Goal: Task Accomplishment & Management: Manage account settings

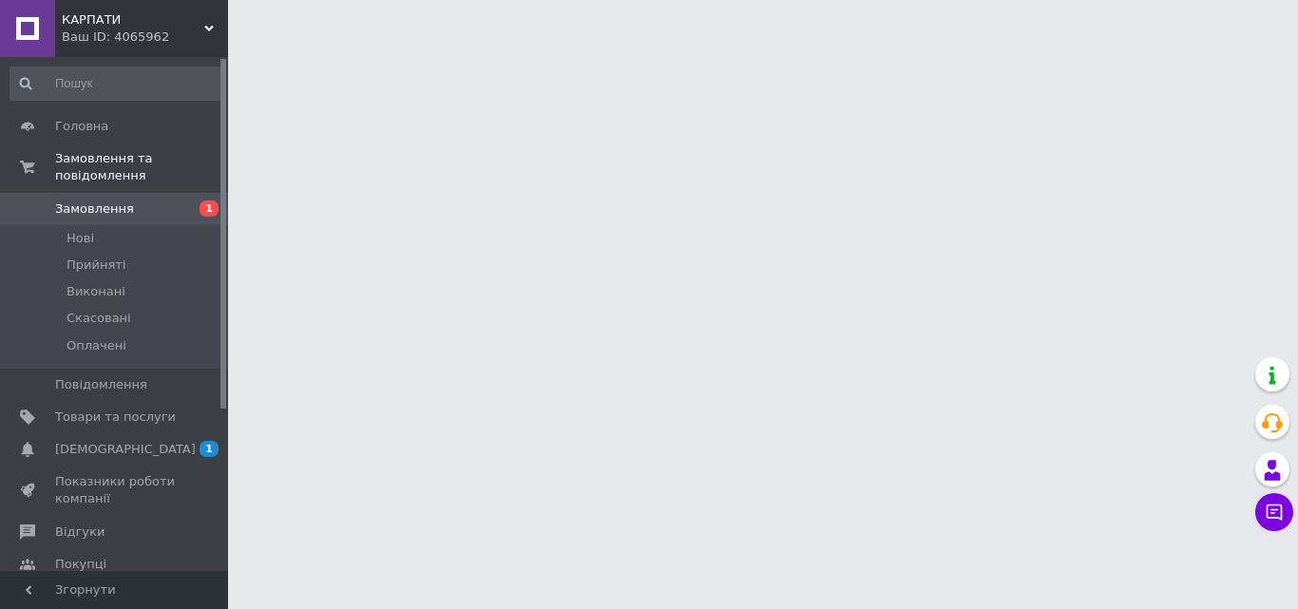
click at [179, 44] on div "Ваш ID: 4065962" at bounding box center [145, 37] width 166 height 17
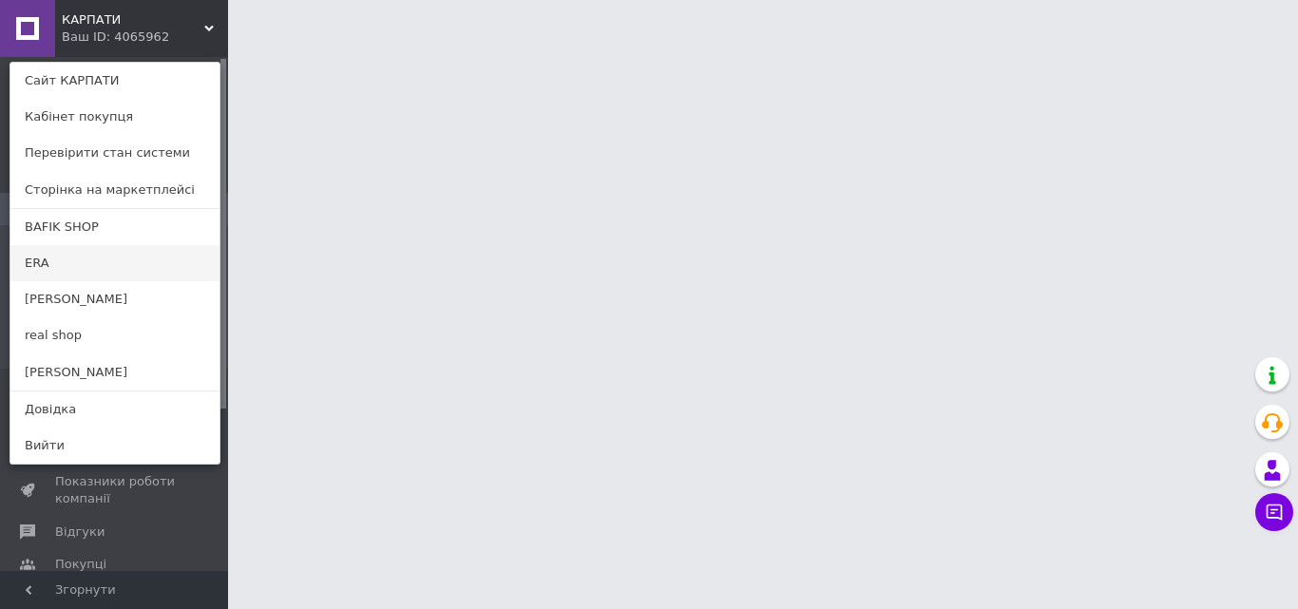
click at [65, 255] on link "ERA" at bounding box center [114, 263] width 209 height 36
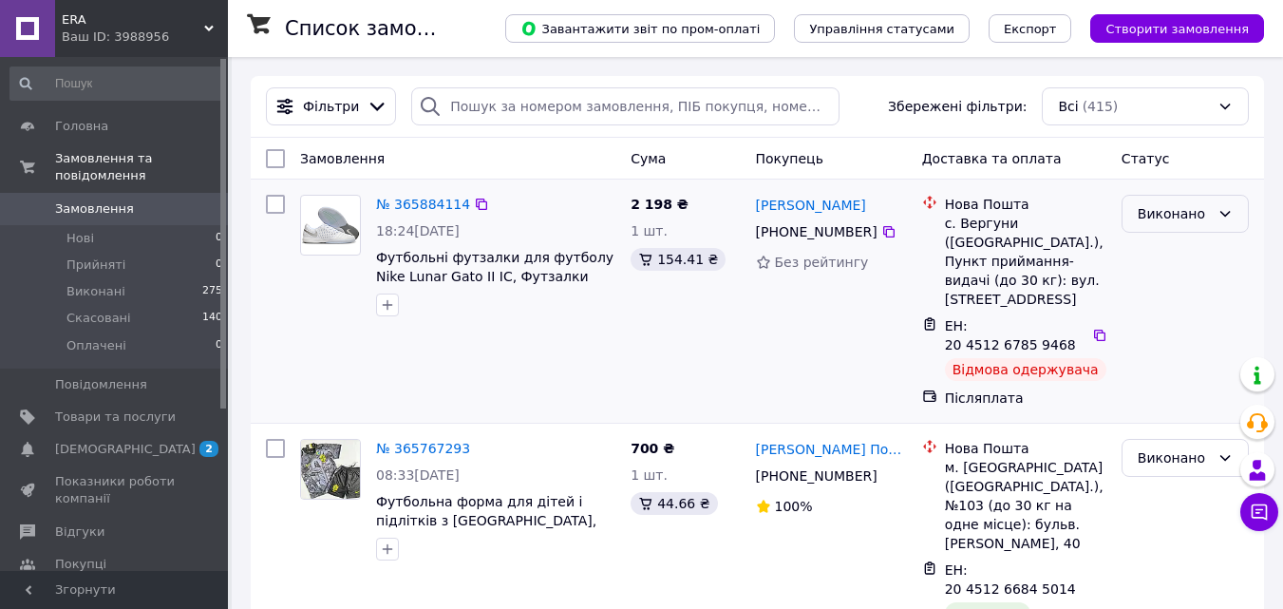
click at [1178, 210] on div "Виконано" at bounding box center [1174, 213] width 72 height 21
click at [1167, 287] on li "Скасовано" at bounding box center [1185, 290] width 125 height 34
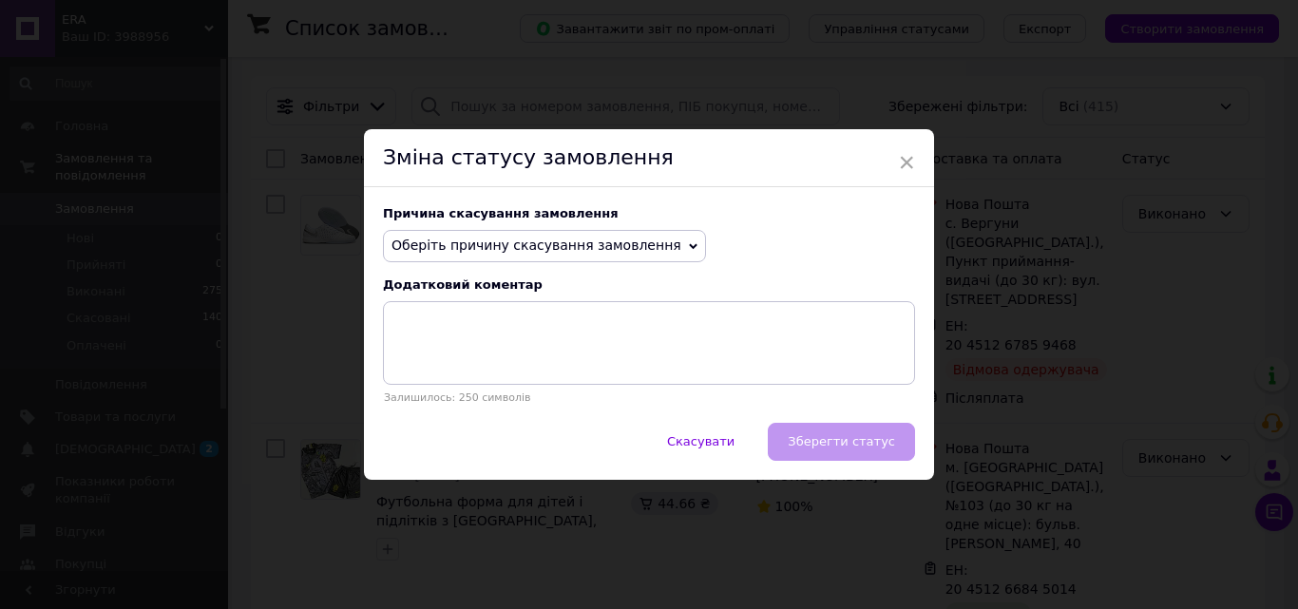
click at [566, 251] on span "Оберіть причину скасування замовлення" at bounding box center [536, 245] width 290 height 15
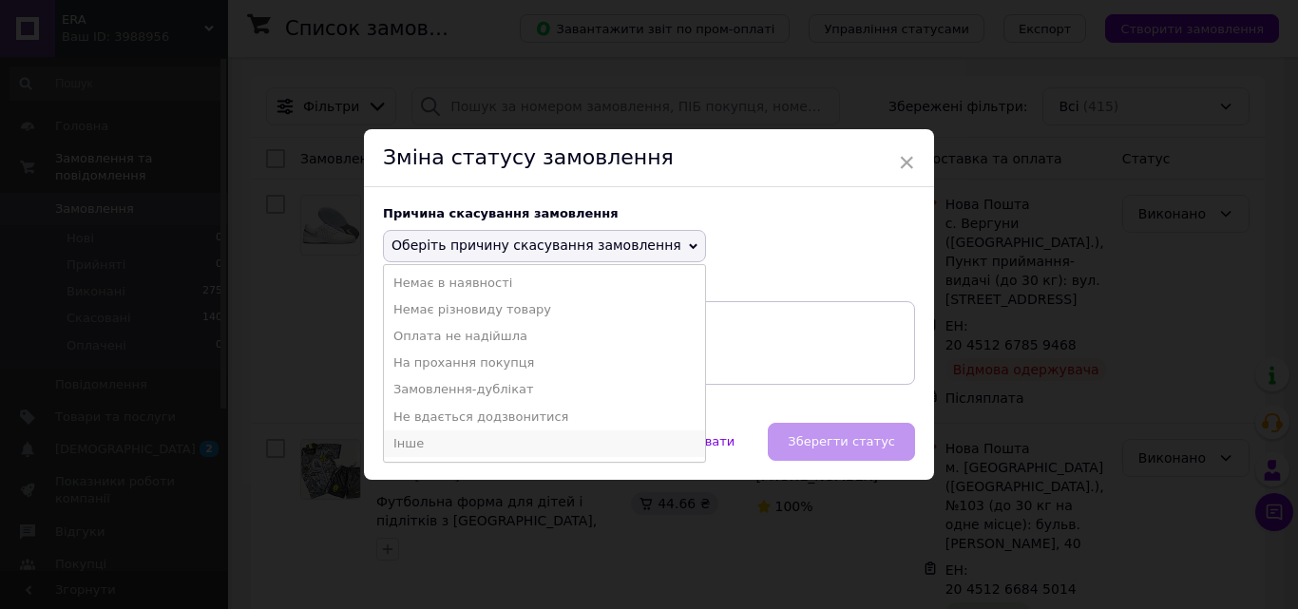
click at [424, 442] on li "Інше" at bounding box center [544, 443] width 321 height 27
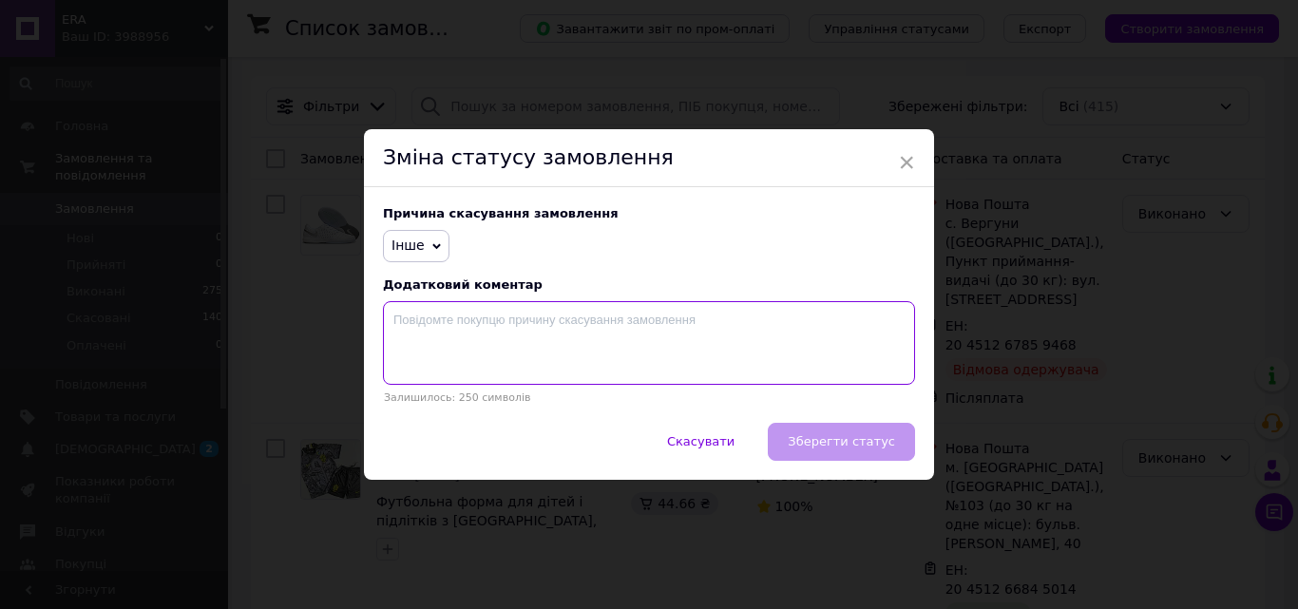
click at [650, 340] on textarea at bounding box center [649, 343] width 532 height 84
type textarea "-"
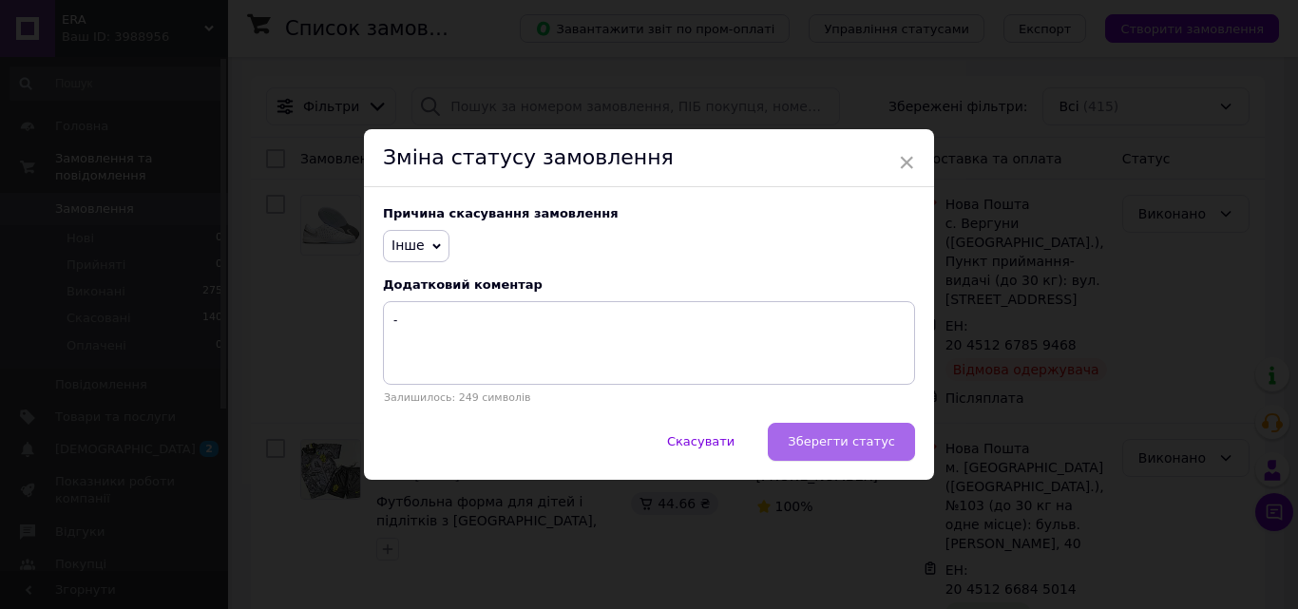
click at [828, 436] on span "Зберегти статус" at bounding box center [841, 441] width 107 height 14
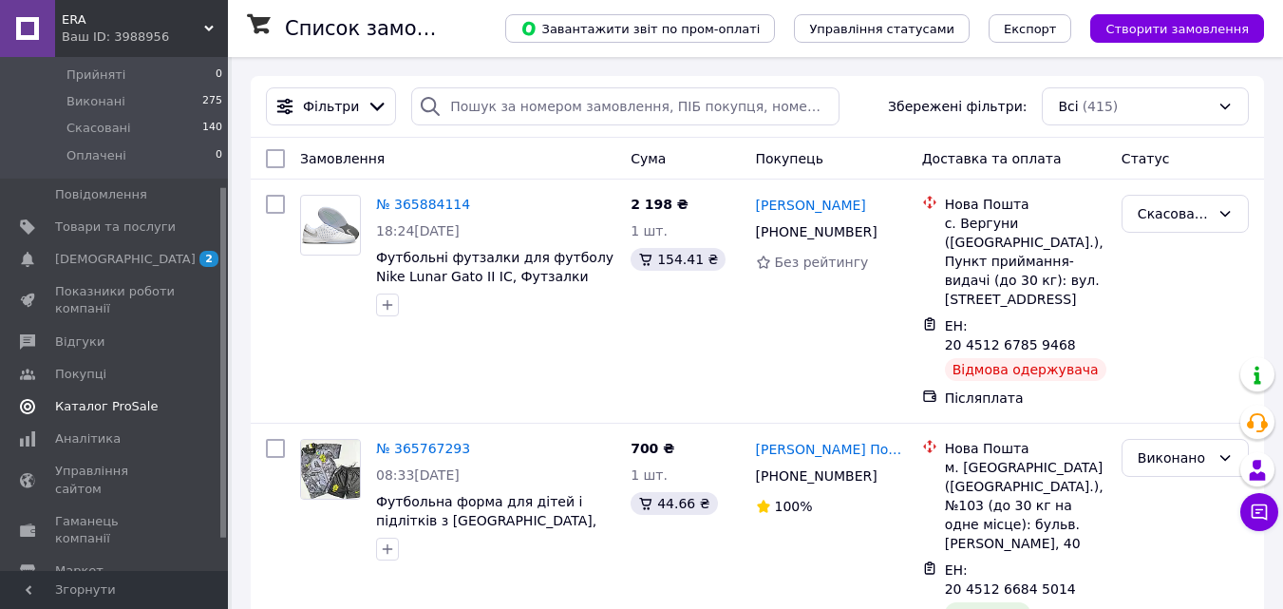
click at [119, 398] on span "Каталог ProSale" at bounding box center [106, 406] width 103 height 17
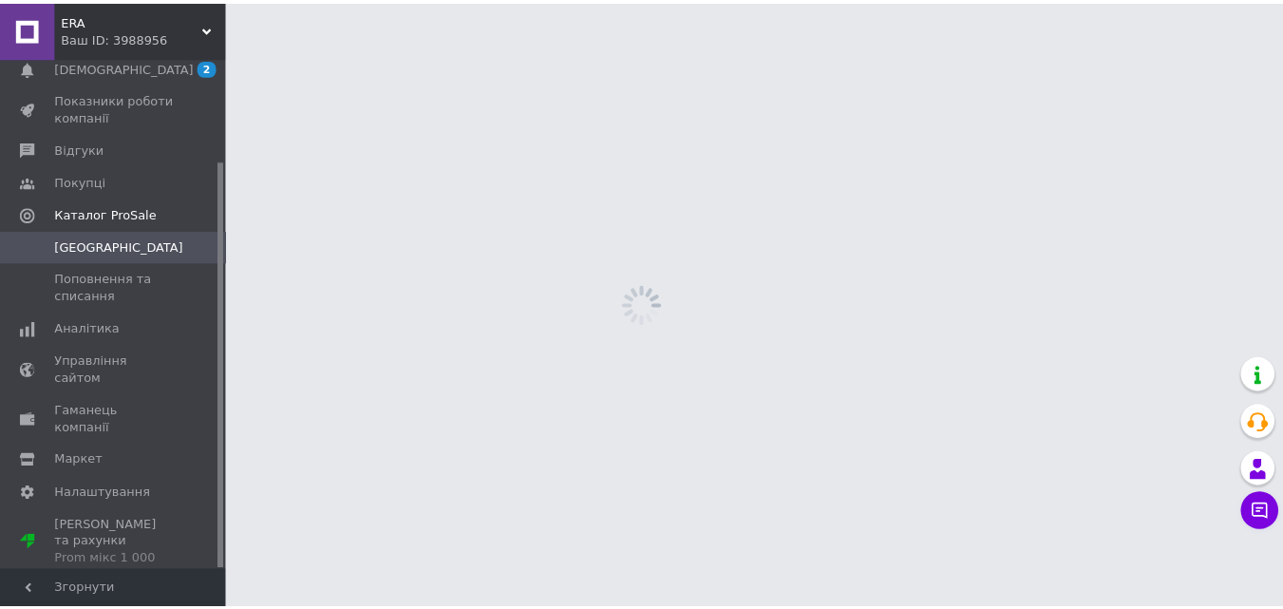
scroll to position [128, 0]
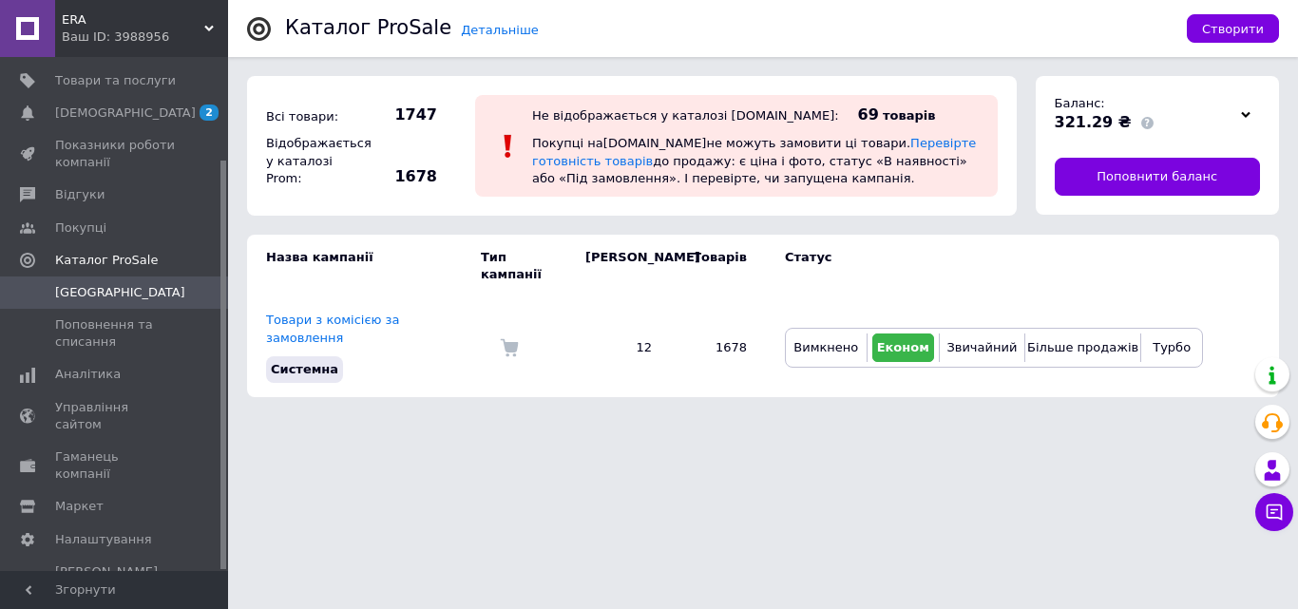
click at [1247, 125] on div at bounding box center [1245, 114] width 29 height 27
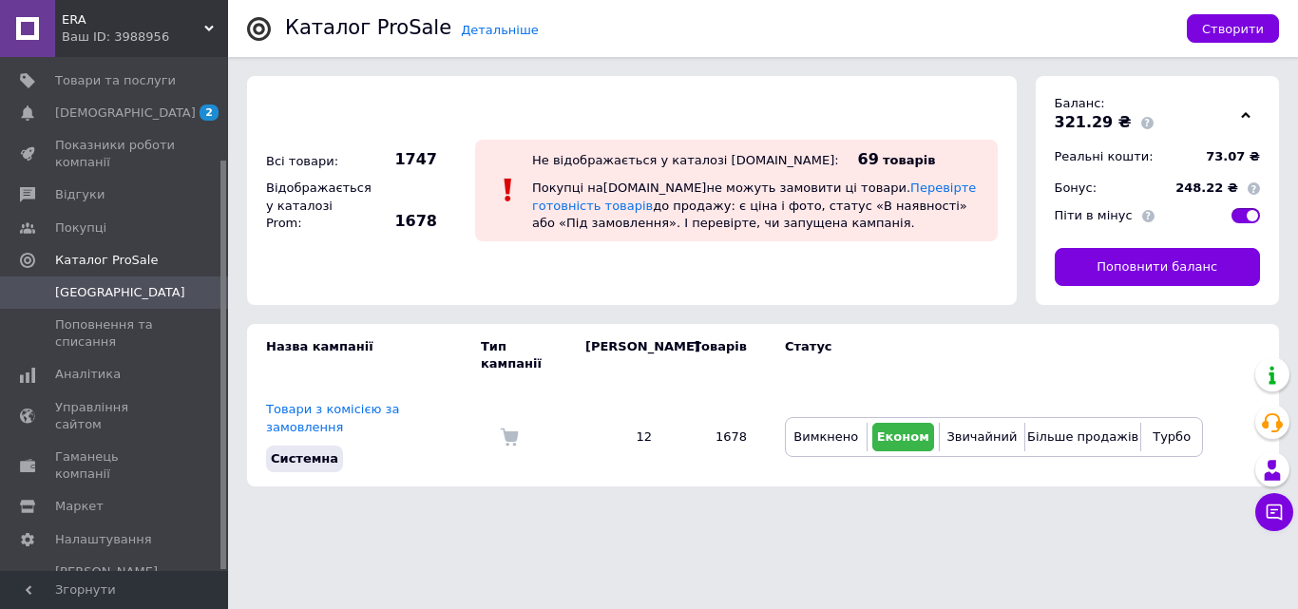
click at [1247, 125] on div at bounding box center [1245, 114] width 29 height 27
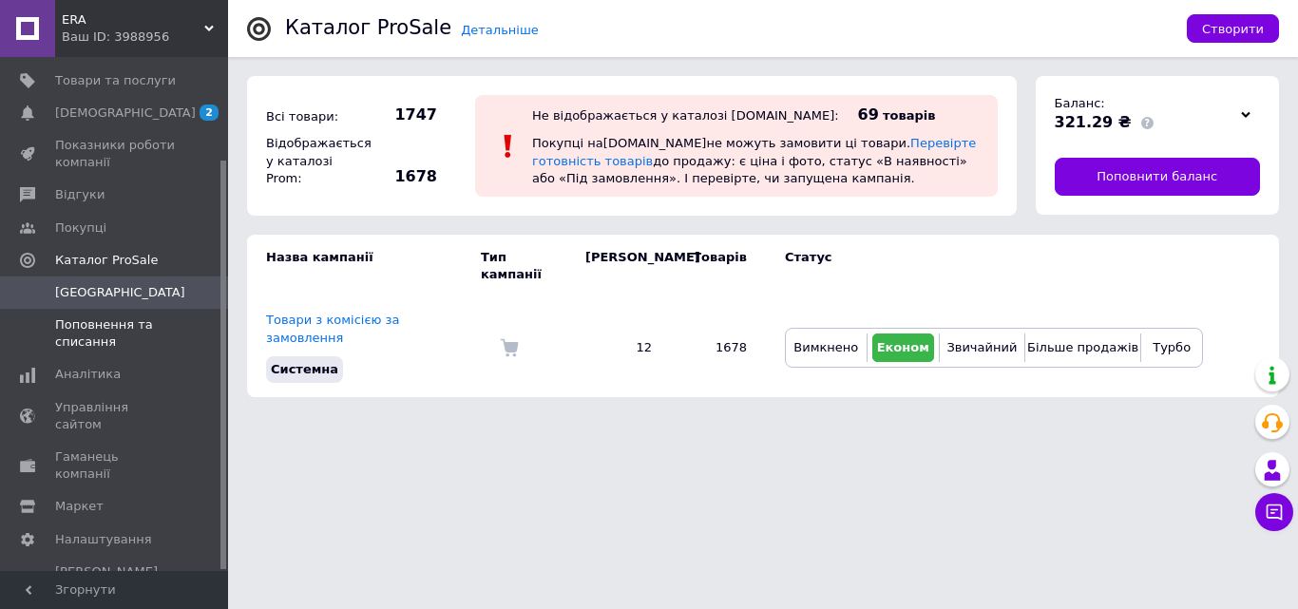
click at [129, 322] on span "Поповнення та списання" at bounding box center [115, 333] width 121 height 34
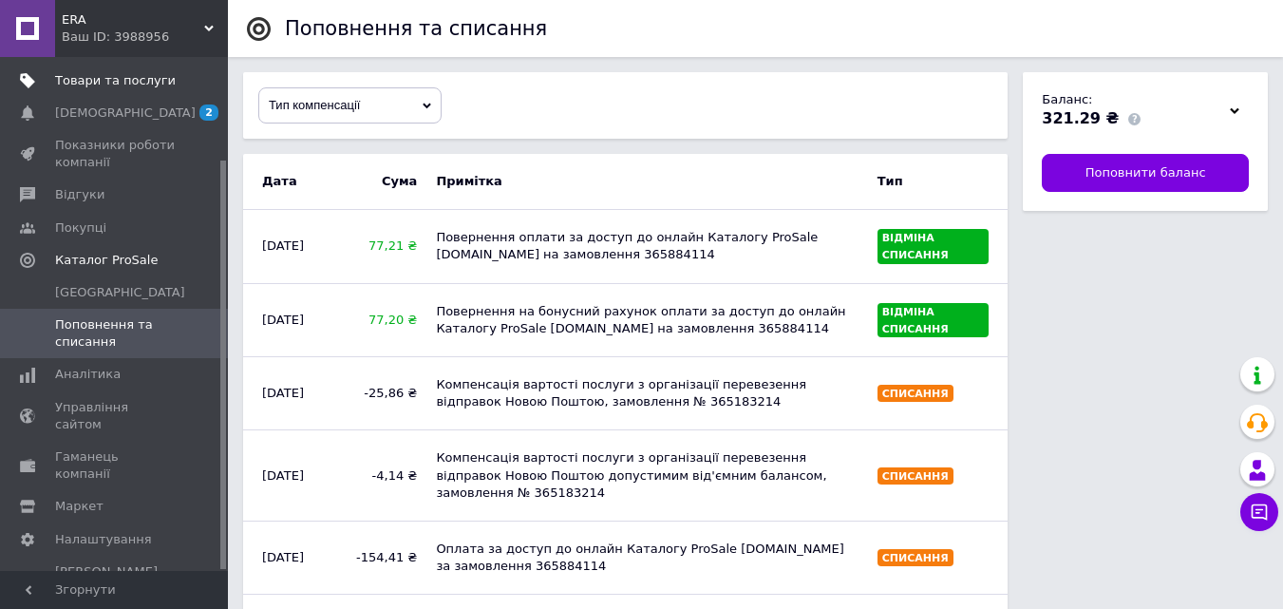
click at [125, 74] on span "Товари та послуги" at bounding box center [115, 80] width 121 height 17
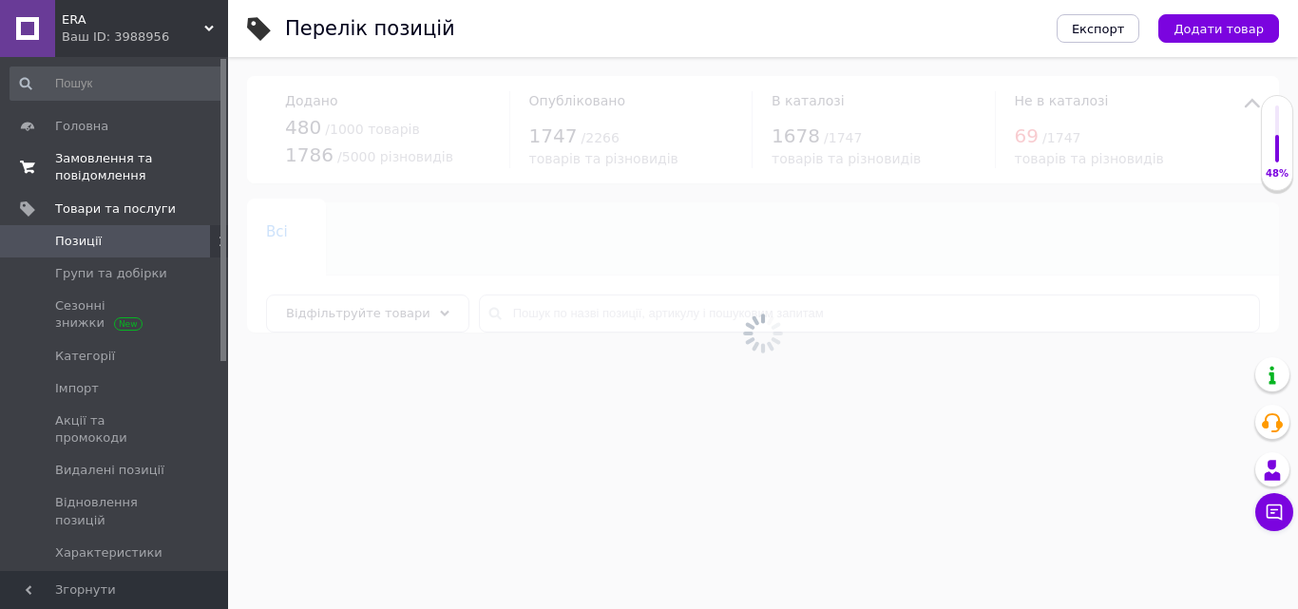
click at [124, 162] on span "Замовлення та повідомлення" at bounding box center [115, 167] width 121 height 34
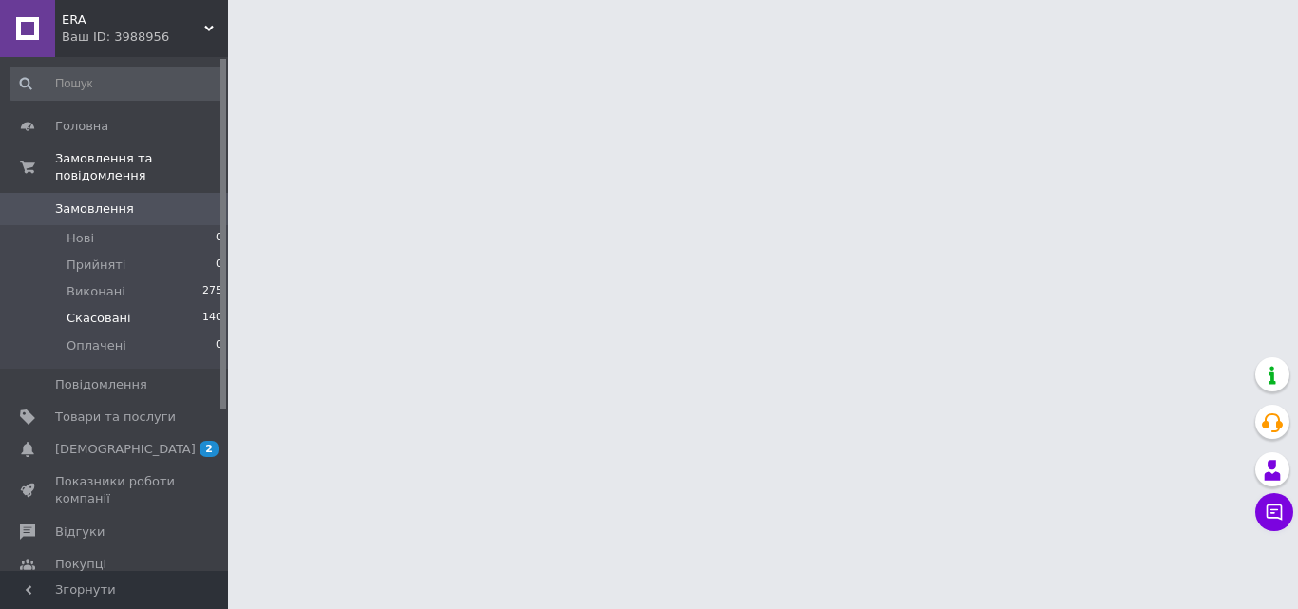
click at [138, 305] on li "Скасовані 140" at bounding box center [117, 318] width 234 height 27
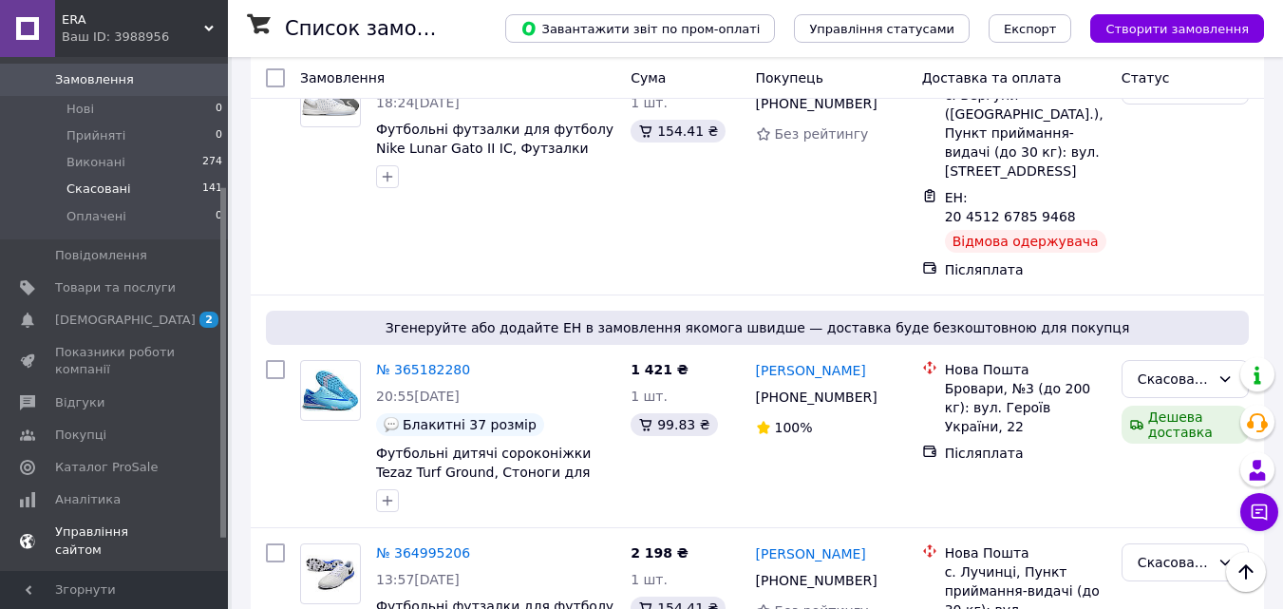
scroll to position [190, 0]
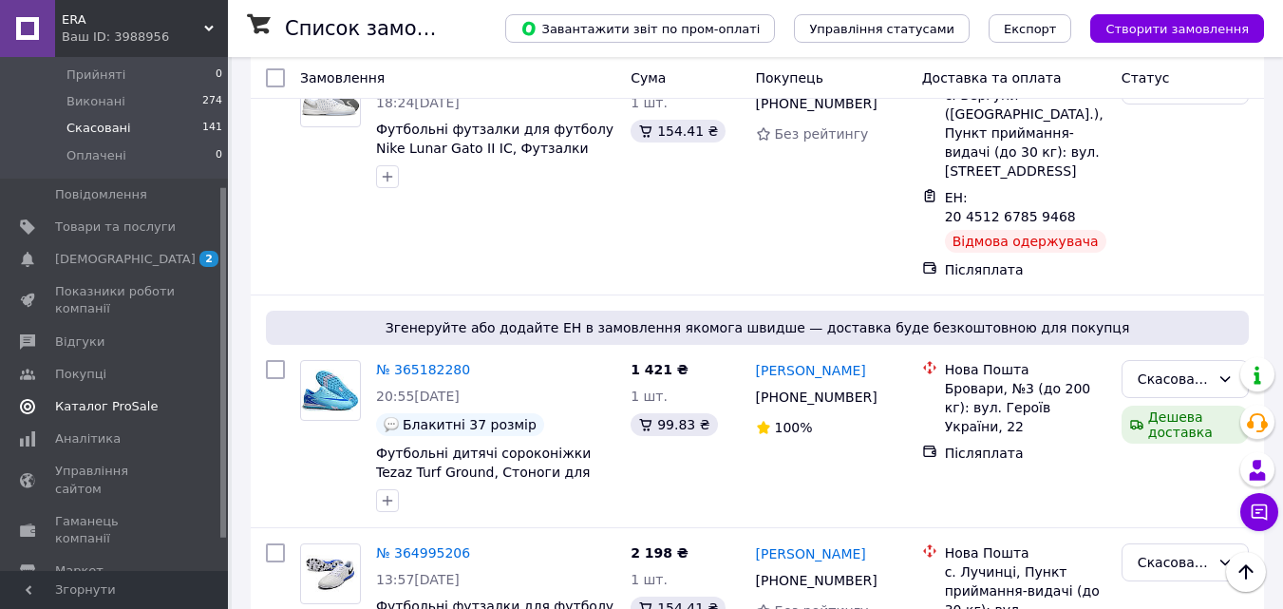
click at [125, 398] on link "Каталог ProSale" at bounding box center [117, 406] width 234 height 32
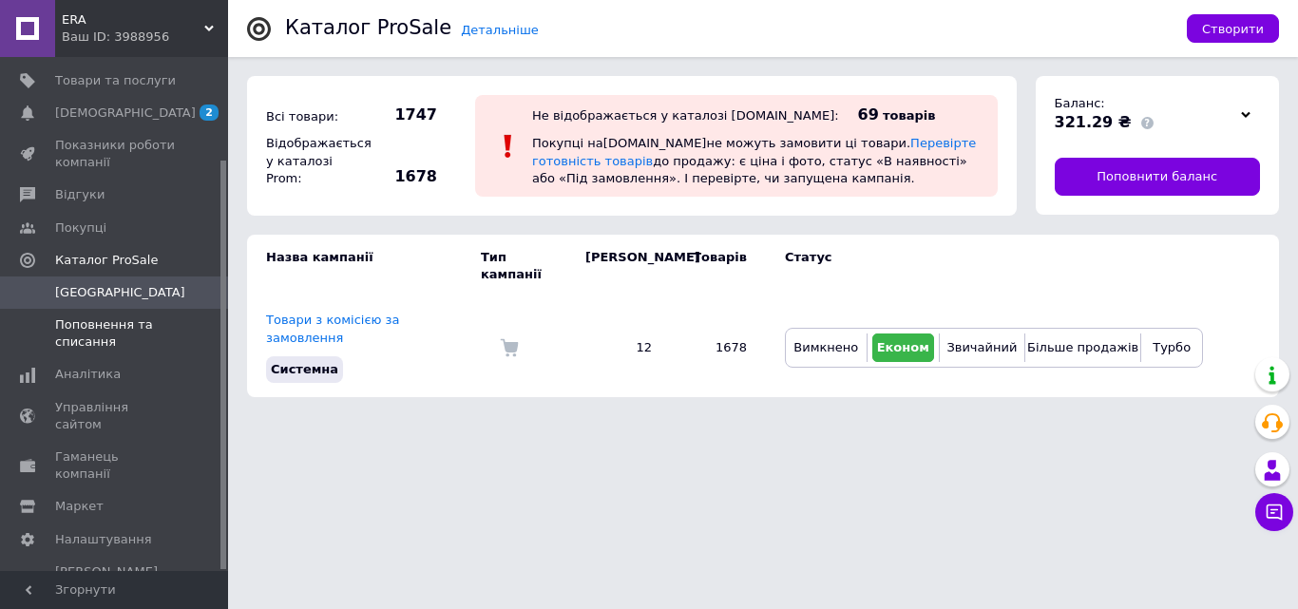
click at [105, 335] on span "Поповнення та списання" at bounding box center [115, 333] width 121 height 34
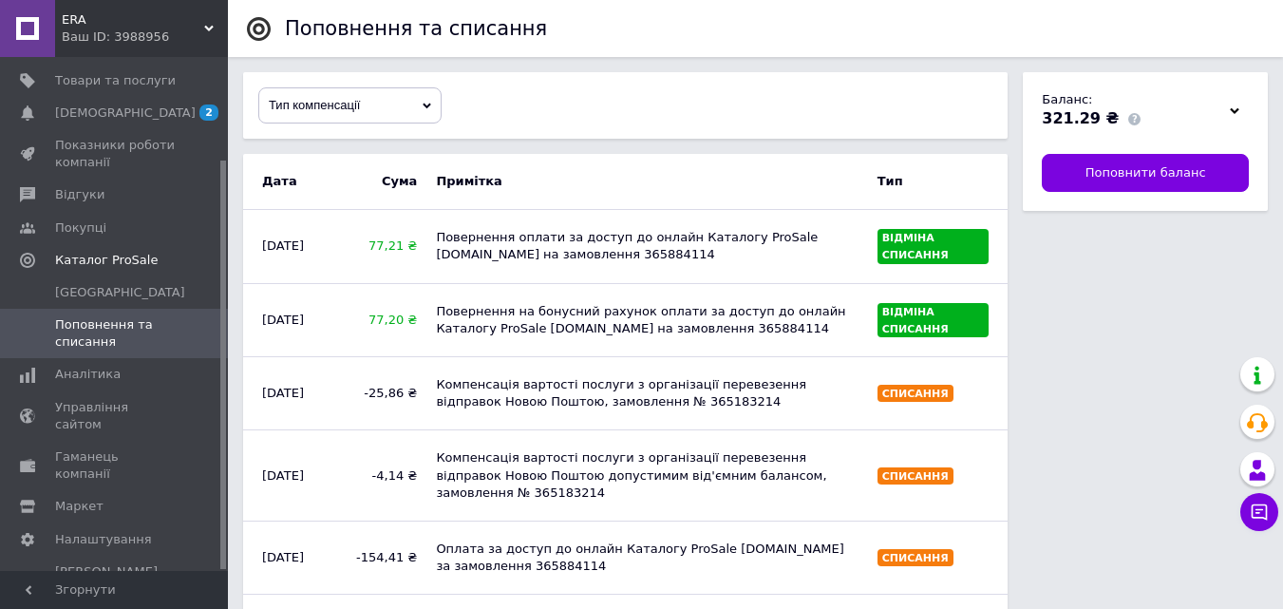
click at [1229, 109] on div at bounding box center [1235, 110] width 29 height 27
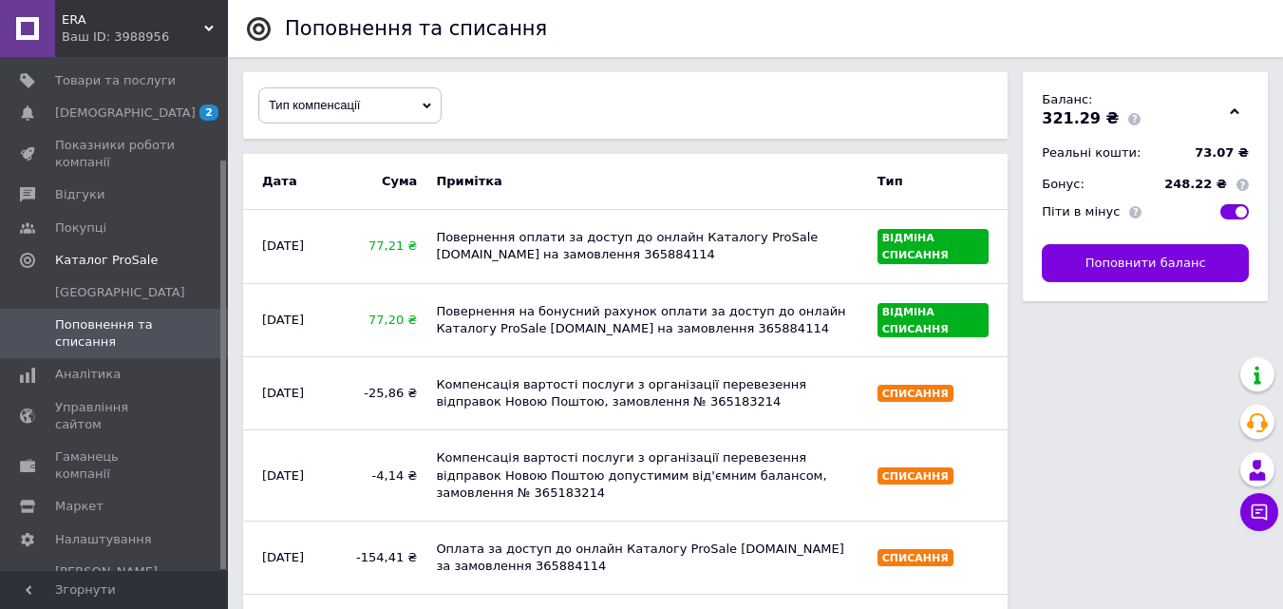
click at [1229, 109] on div at bounding box center [1235, 110] width 29 height 27
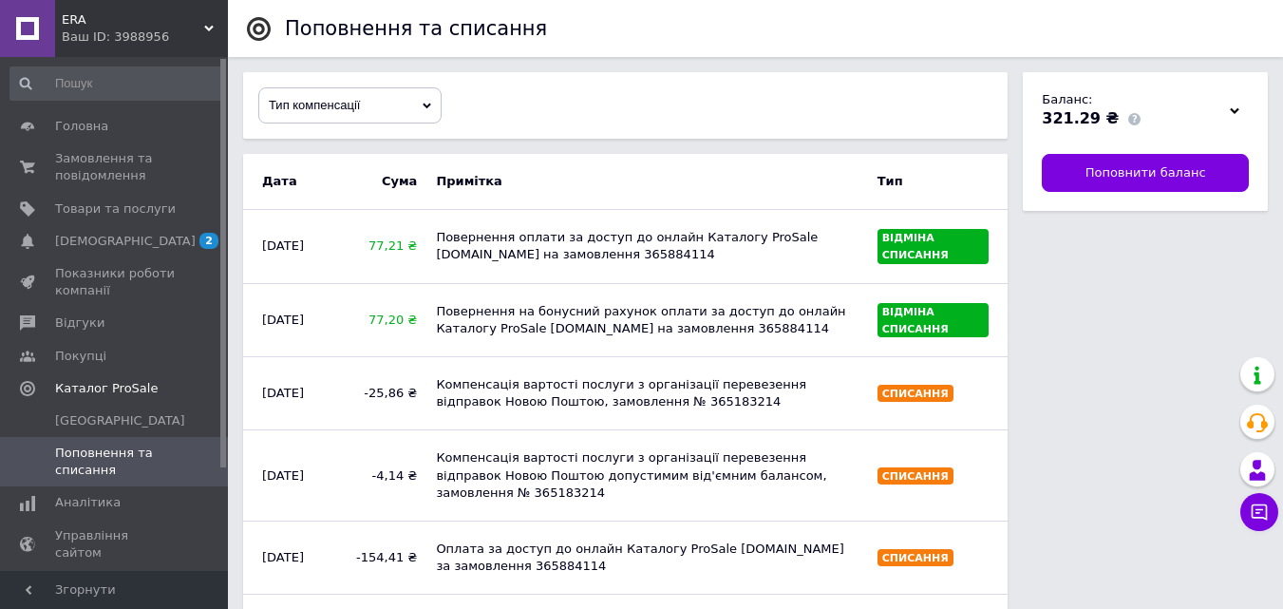
click at [184, 11] on span "ERA" at bounding box center [133, 19] width 143 height 17
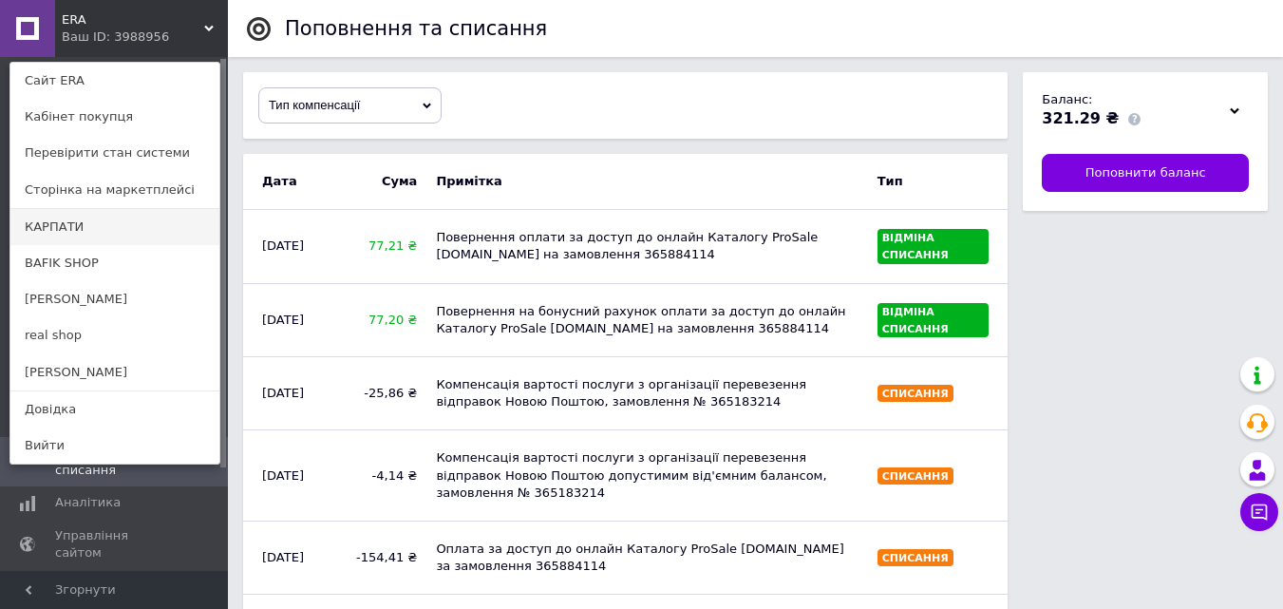
click at [82, 215] on link "КАРПАТИ" at bounding box center [114, 227] width 209 height 36
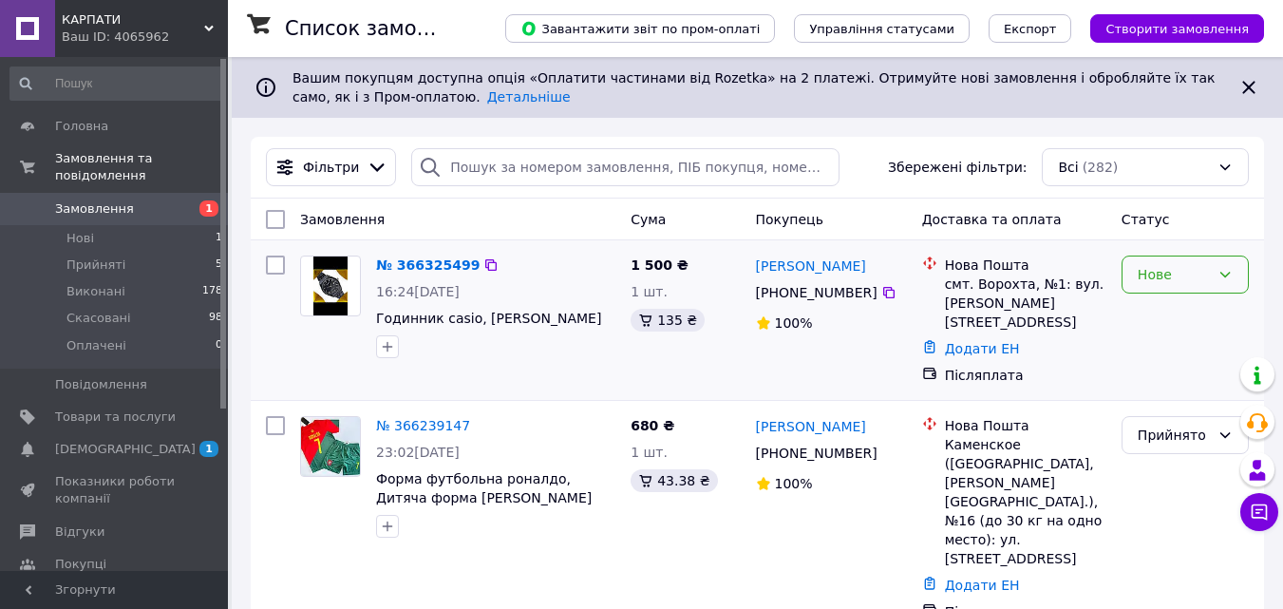
click at [1142, 271] on div "Нове" at bounding box center [1174, 274] width 72 height 21
click at [1145, 312] on li "Прийнято" at bounding box center [1185, 316] width 125 height 34
click at [184, 22] on span "КАРПАТИ" at bounding box center [133, 19] width 143 height 17
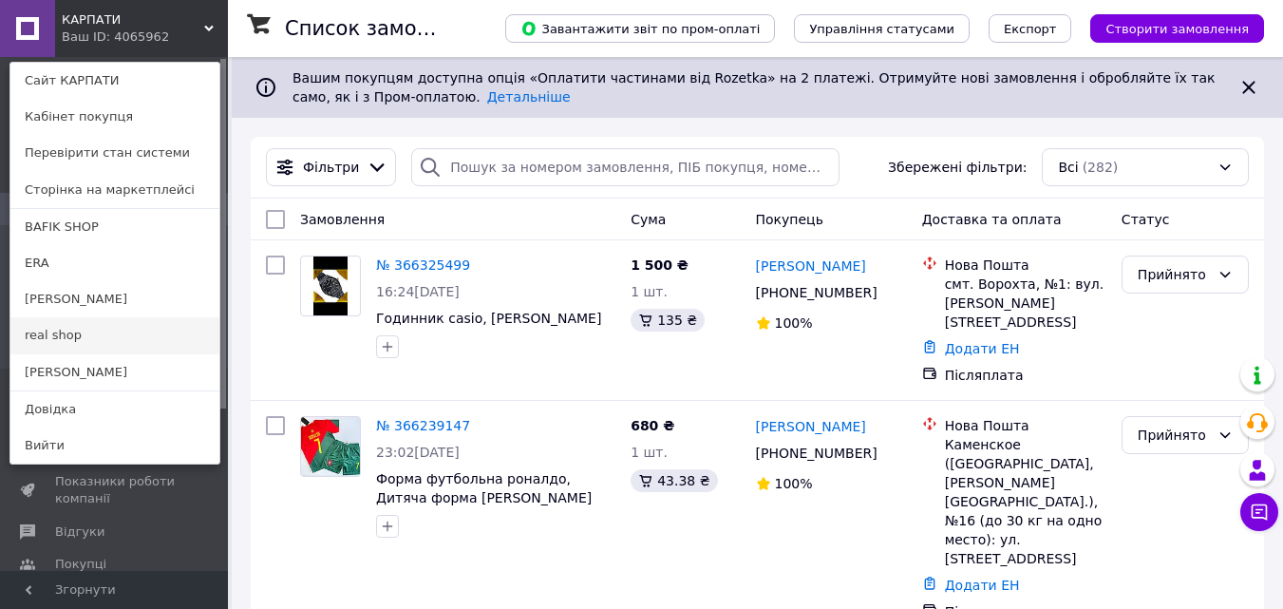
click at [86, 346] on link "real shop" at bounding box center [114, 335] width 209 height 36
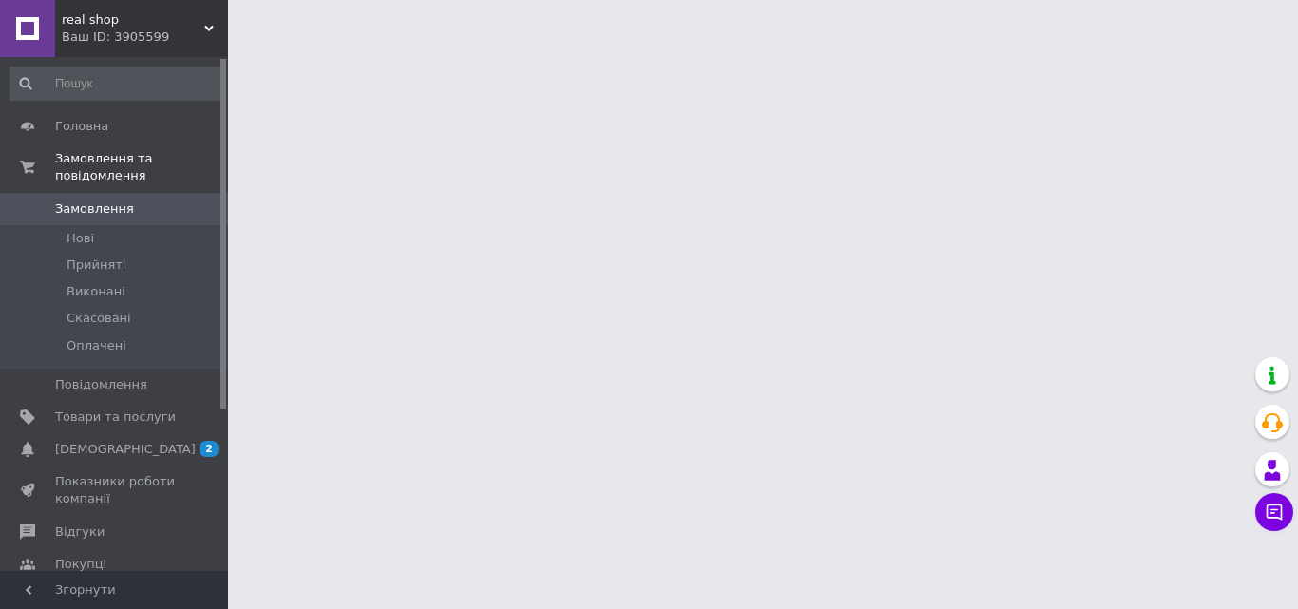
click at [209, 23] on div "real shop Ваш ID: 3905599" at bounding box center [141, 28] width 173 height 57
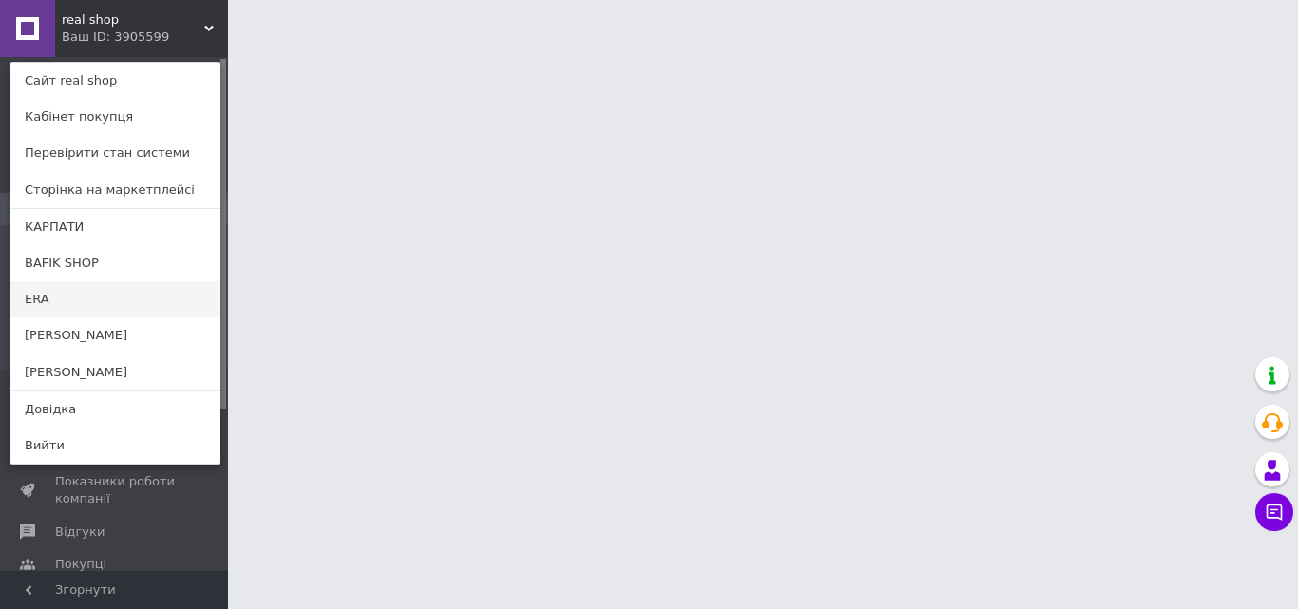
click at [56, 289] on link "ERA" at bounding box center [114, 299] width 209 height 36
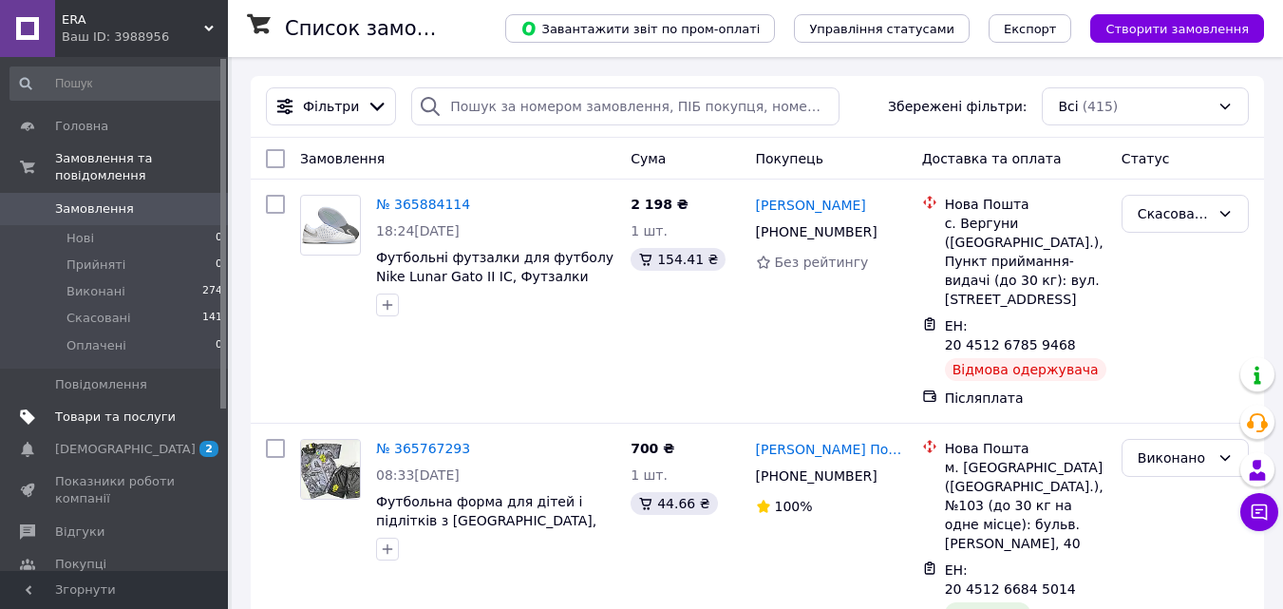
click at [141, 409] on span "Товари та послуги" at bounding box center [115, 417] width 121 height 17
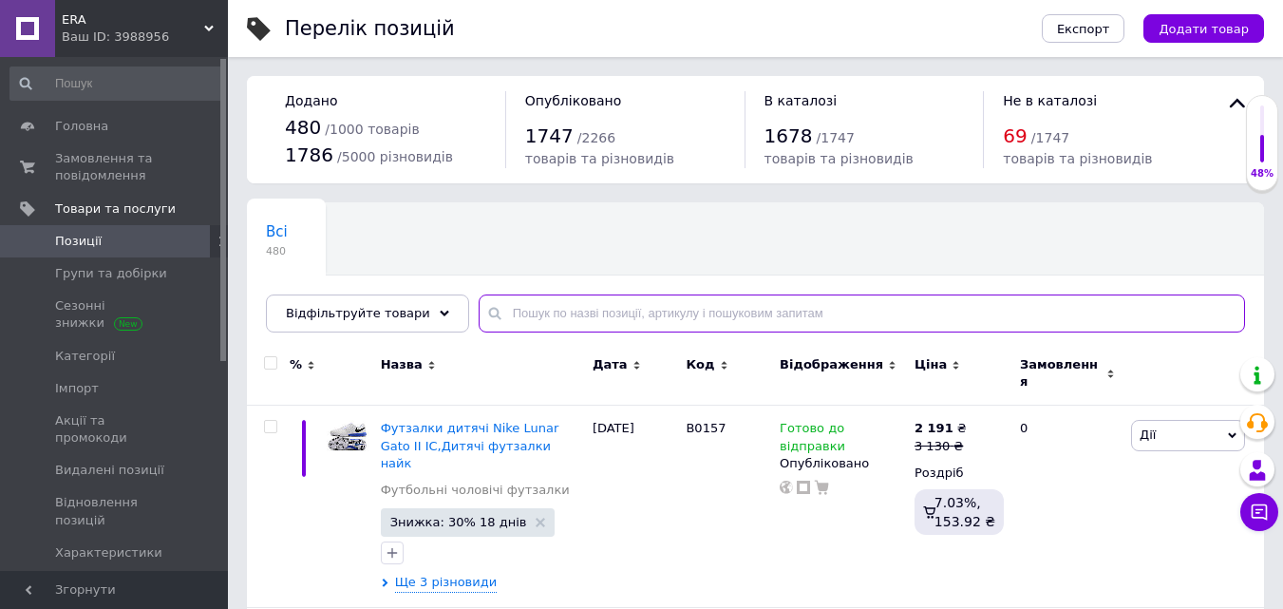
click at [629, 317] on input "text" at bounding box center [862, 314] width 767 height 38
type input "м"
paste input "875"
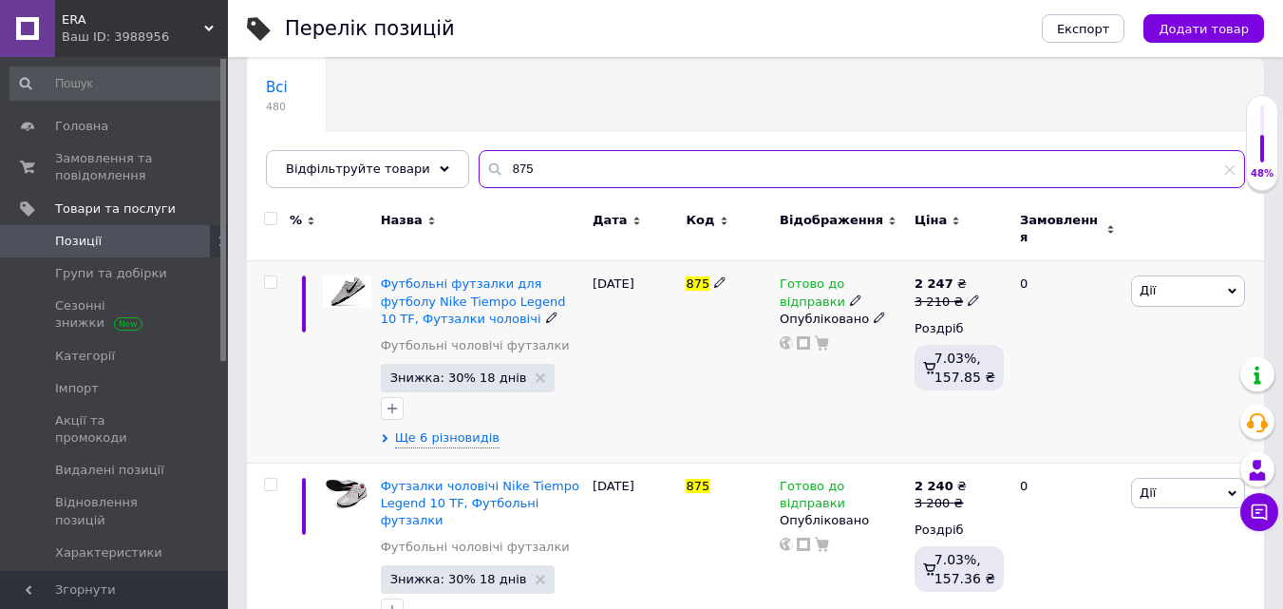
scroll to position [190, 0]
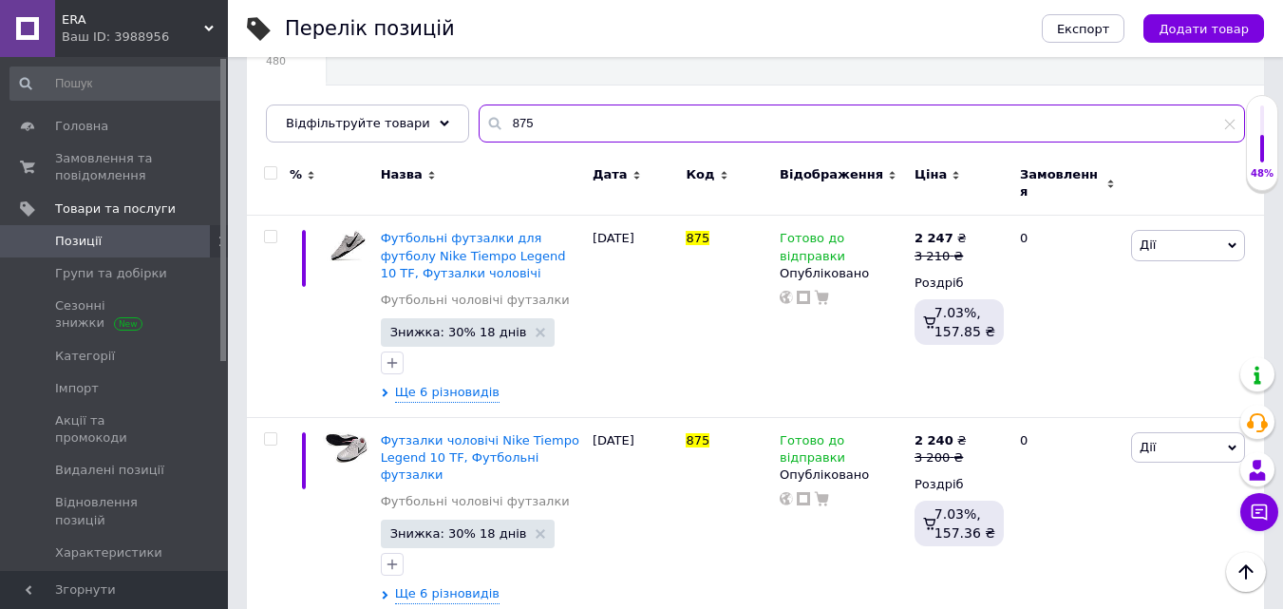
type input "875"
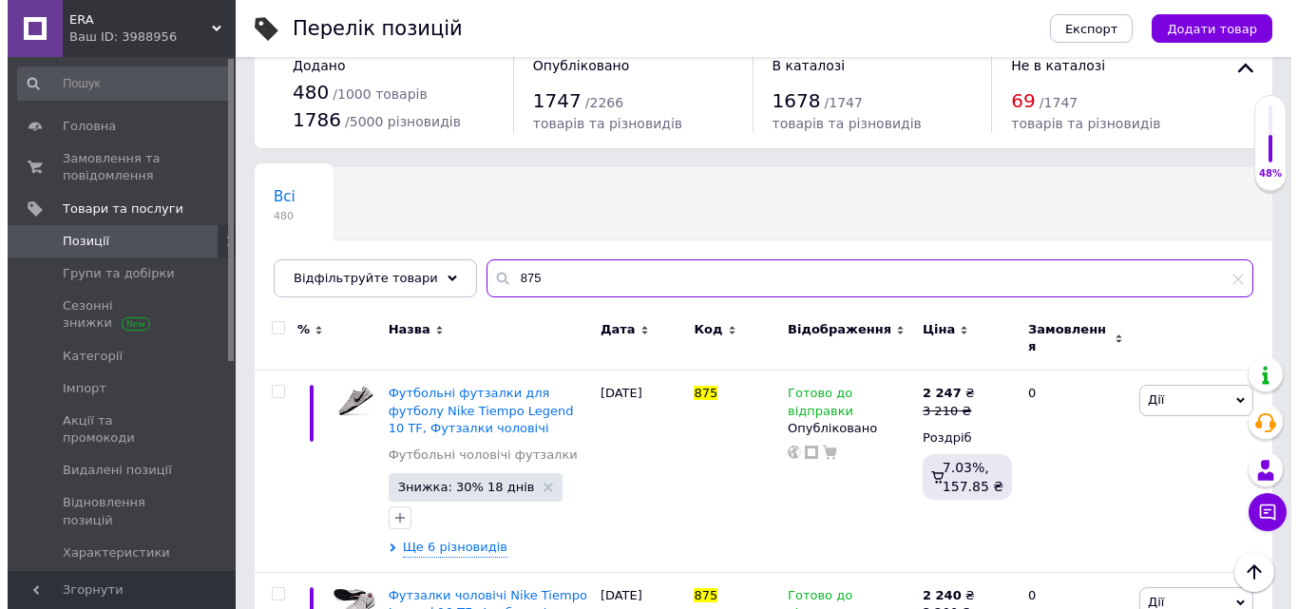
scroll to position [0, 0]
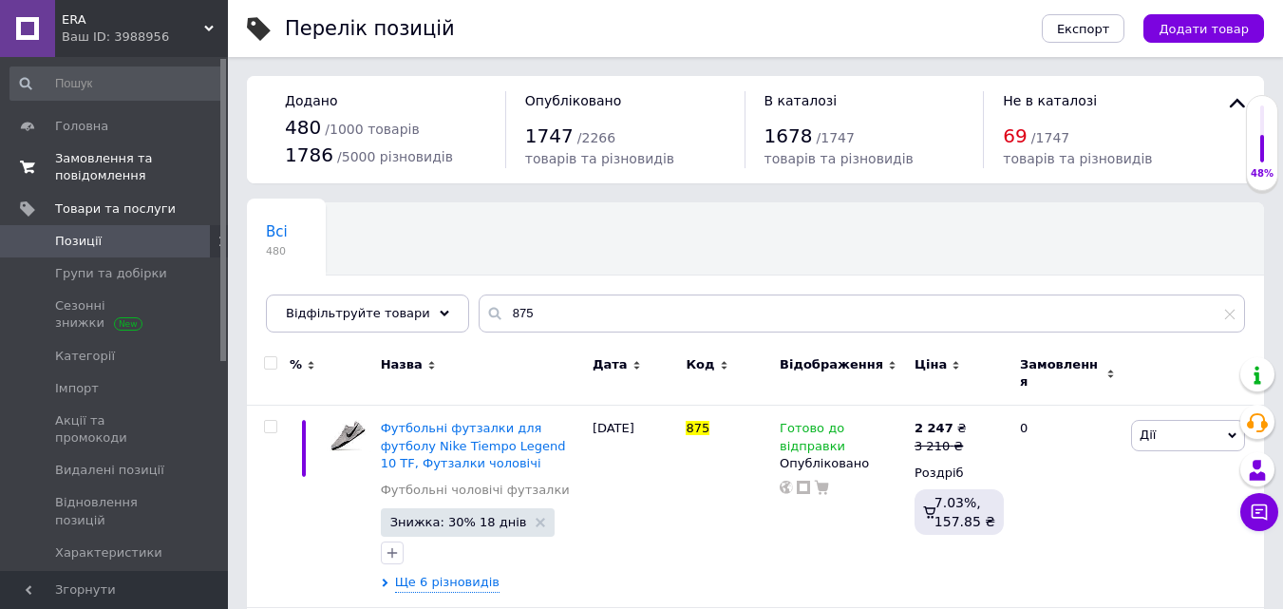
click at [109, 164] on span "Замовлення та повідомлення" at bounding box center [115, 167] width 121 height 34
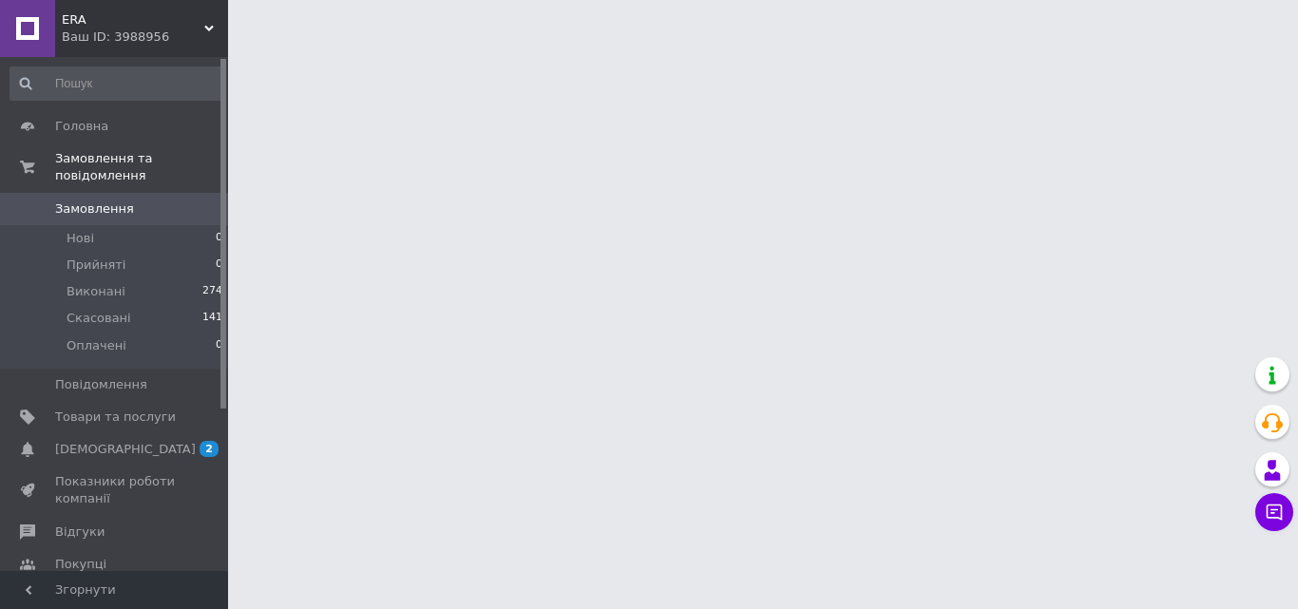
click at [177, 31] on div "Ваш ID: 3988956" at bounding box center [145, 37] width 166 height 17
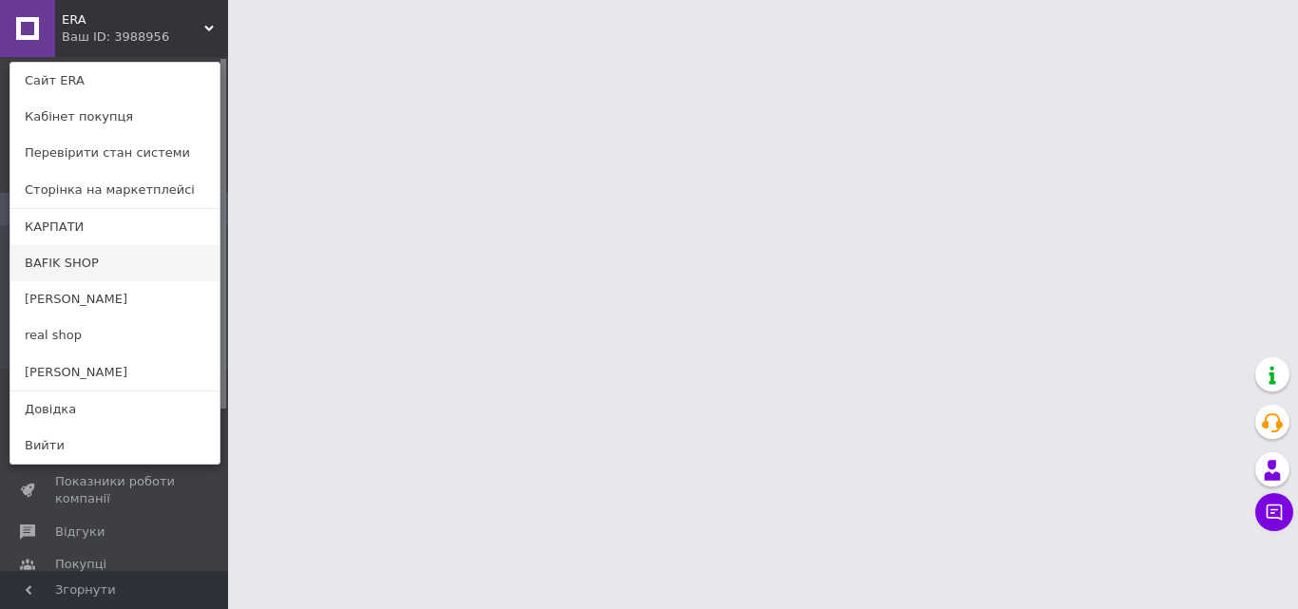
click at [103, 264] on link "BAFIK SHOP" at bounding box center [114, 263] width 209 height 36
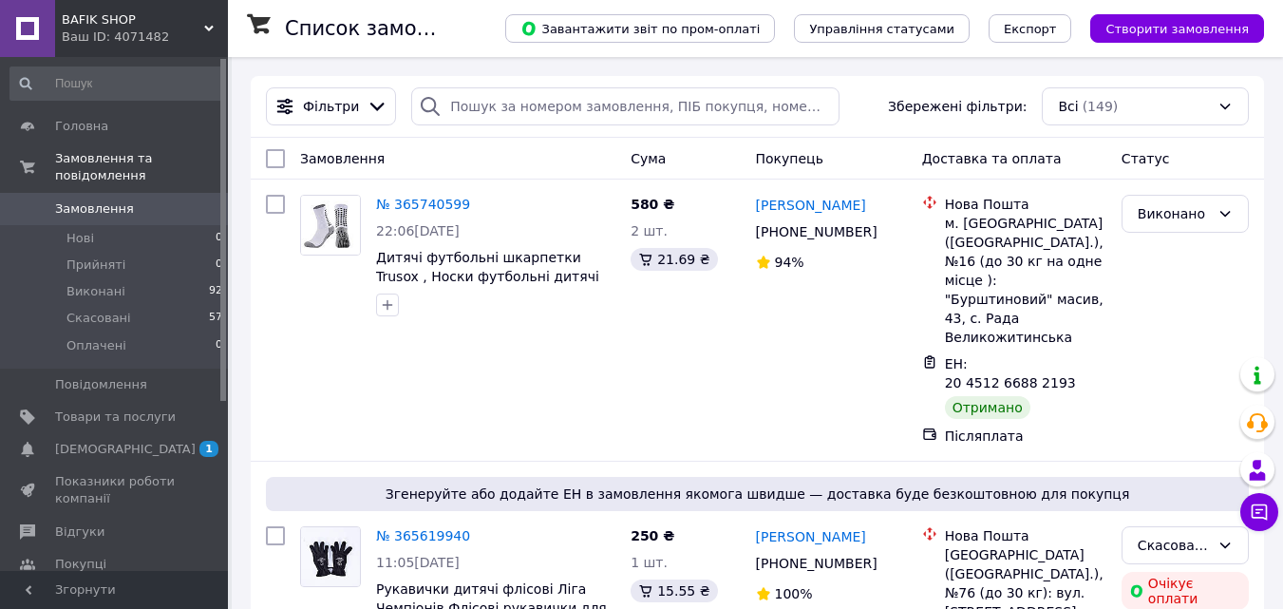
click at [188, 29] on div "Ваш ID: 4071482" at bounding box center [145, 37] width 166 height 17
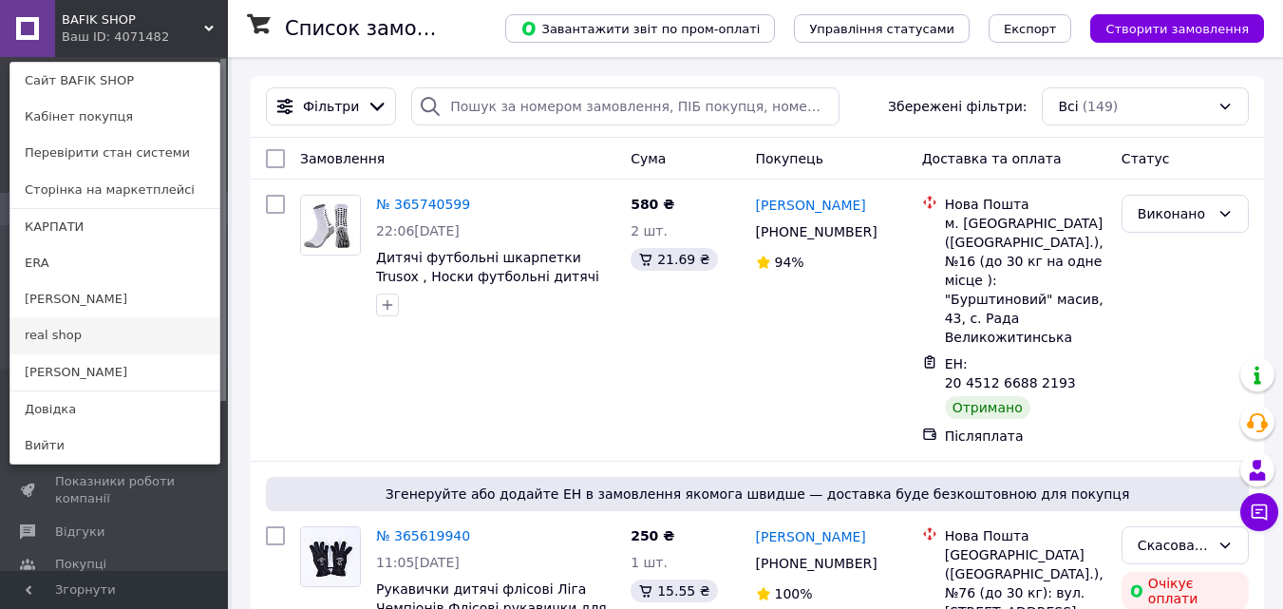
click at [108, 327] on link "real shop" at bounding box center [114, 335] width 209 height 36
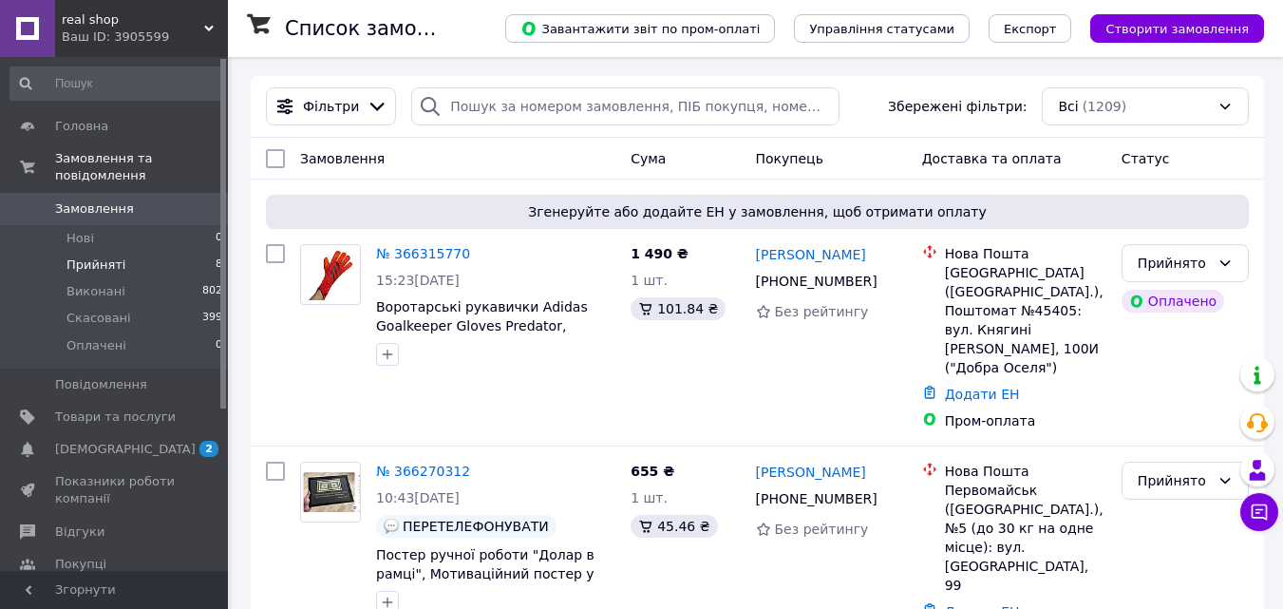
click at [145, 252] on li "Прийняті 8" at bounding box center [117, 265] width 234 height 27
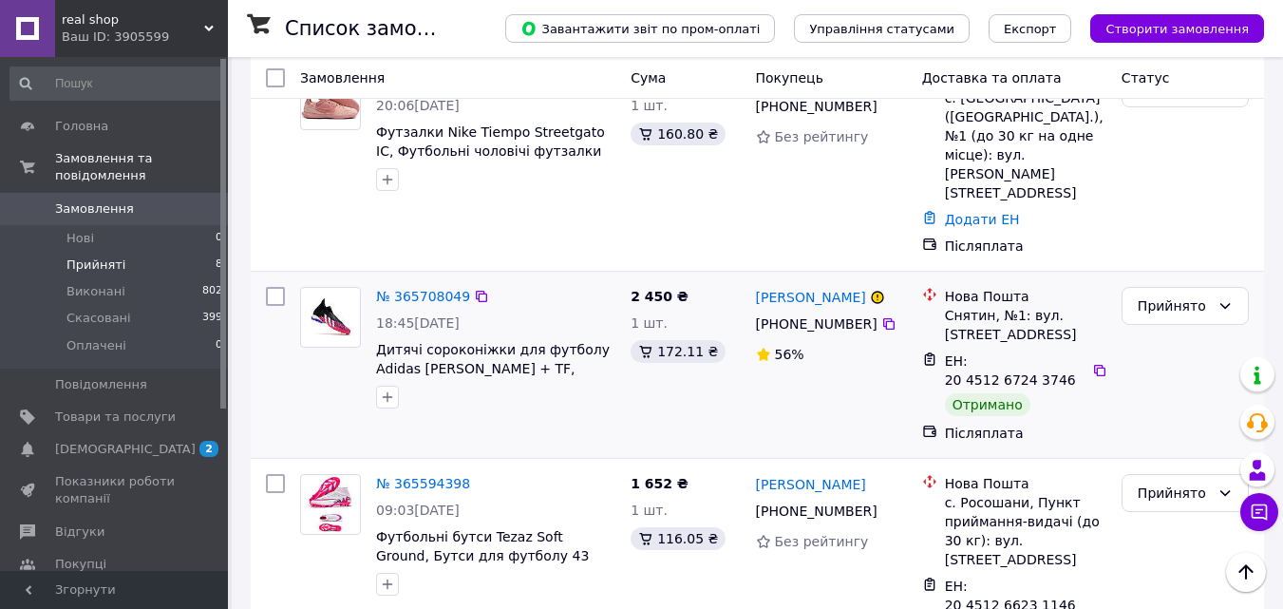
scroll to position [1164, 0]
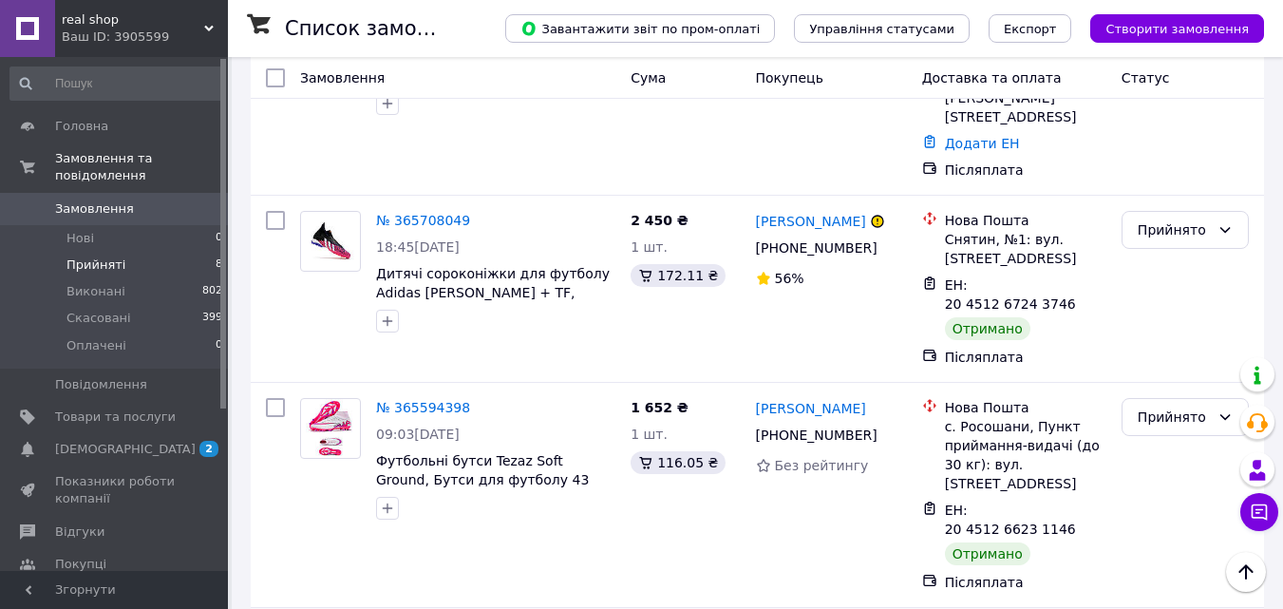
click at [1147, 467] on li "Виконано" at bounding box center [1185, 479] width 125 height 34
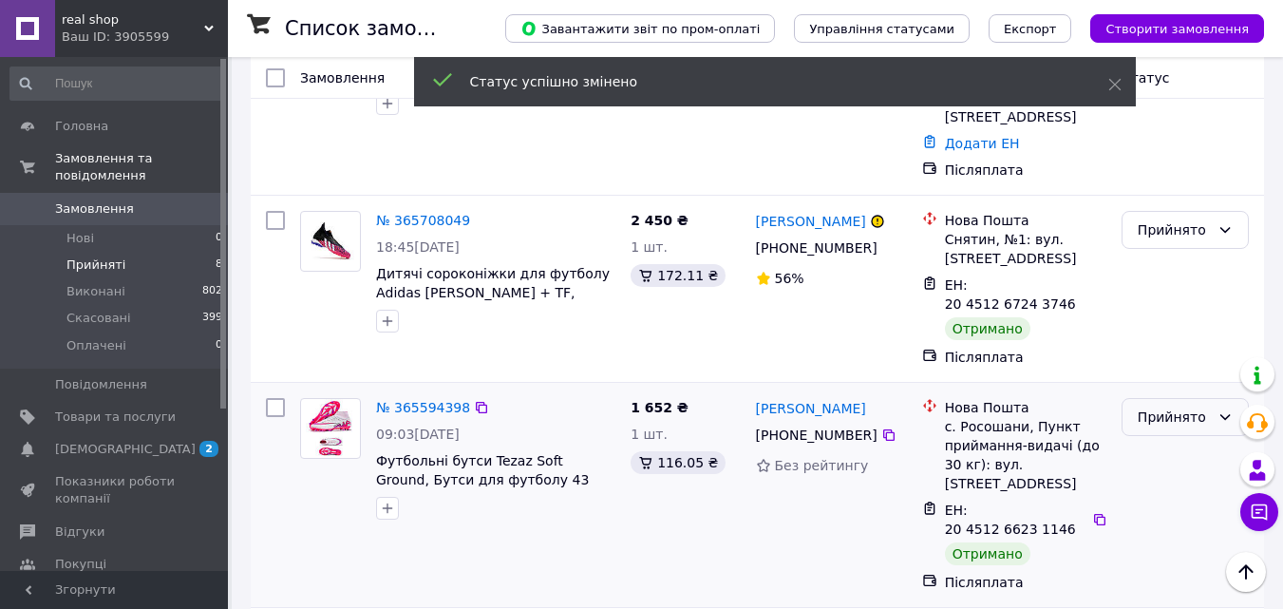
click at [1180, 407] on div "Прийнято" at bounding box center [1174, 417] width 72 height 21
click at [1160, 294] on li "Виконано" at bounding box center [1185, 292] width 125 height 34
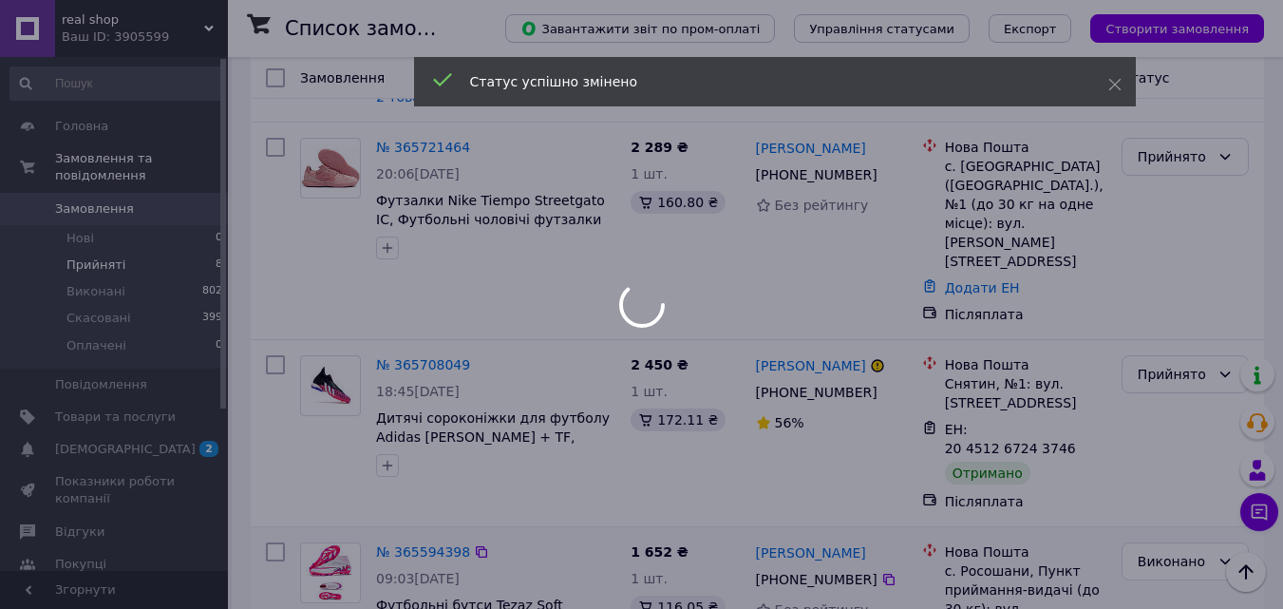
scroll to position [974, 0]
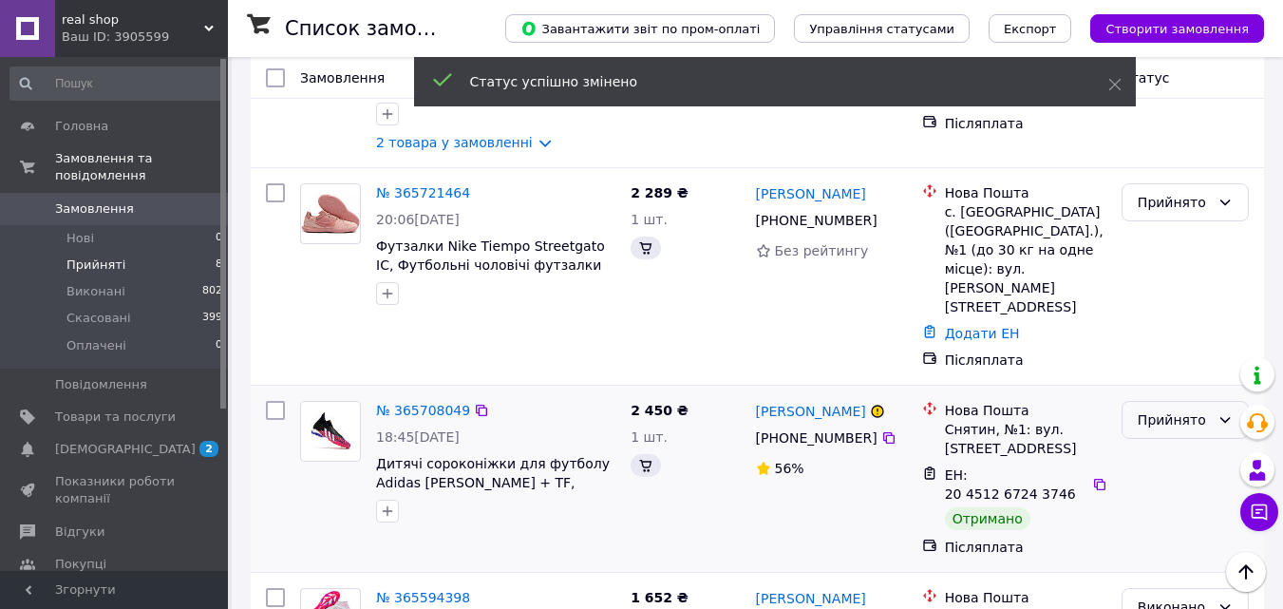
click at [1189, 409] on div "Прийнято" at bounding box center [1174, 419] width 72 height 21
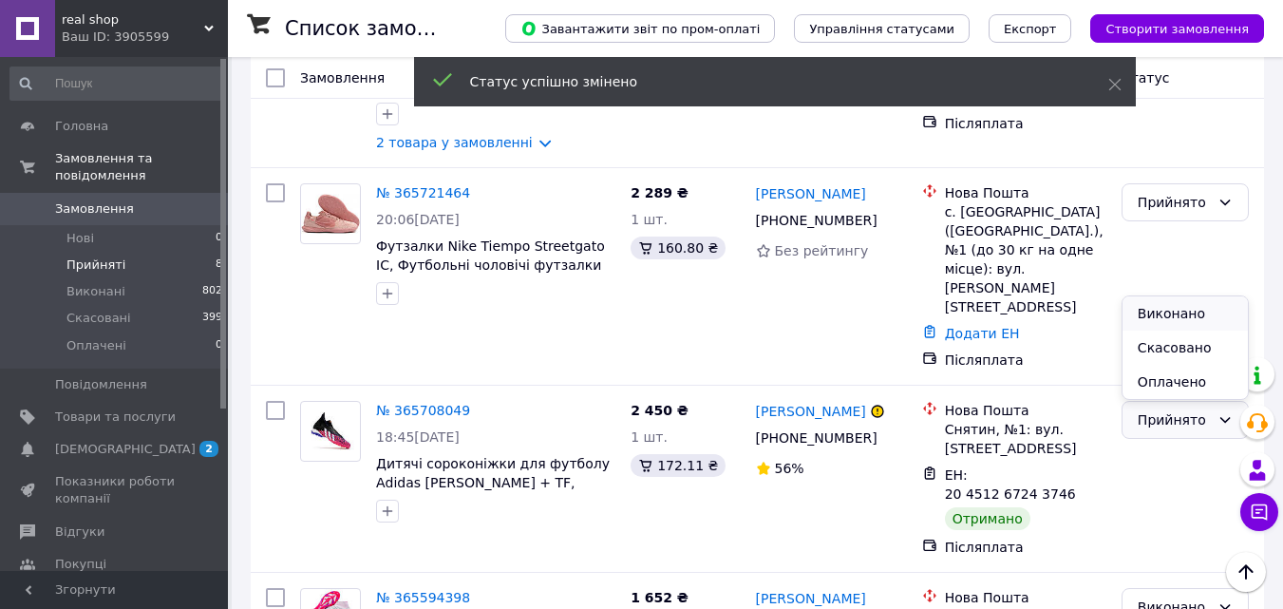
click at [1186, 310] on li "Виконано" at bounding box center [1185, 313] width 125 height 34
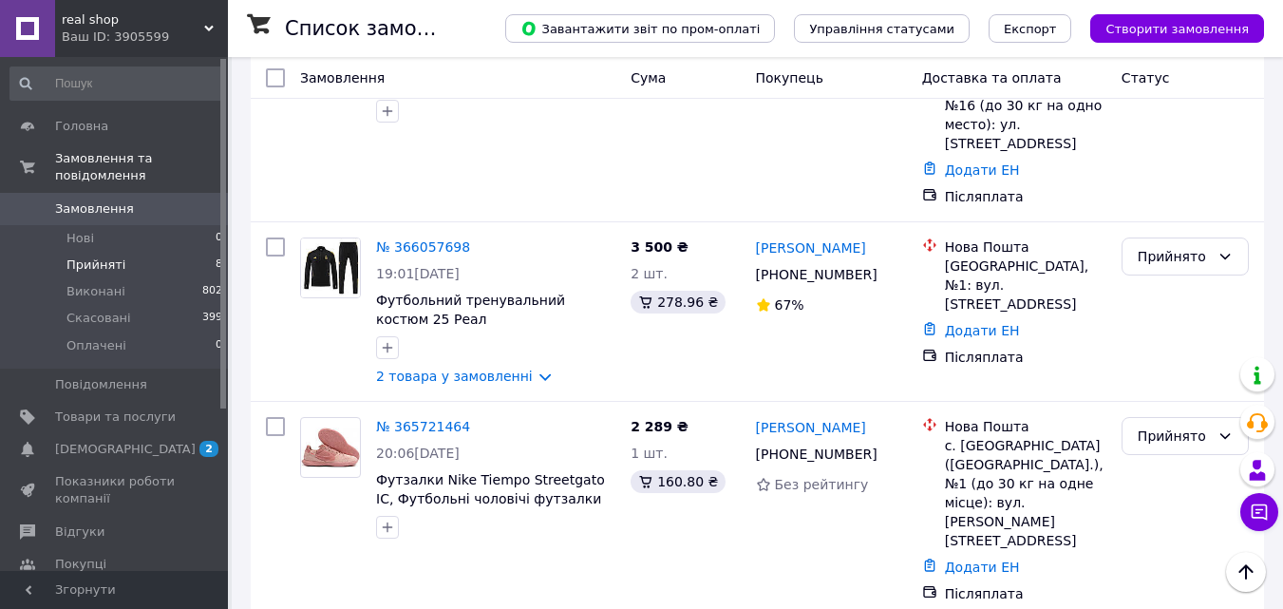
scroll to position [760, 0]
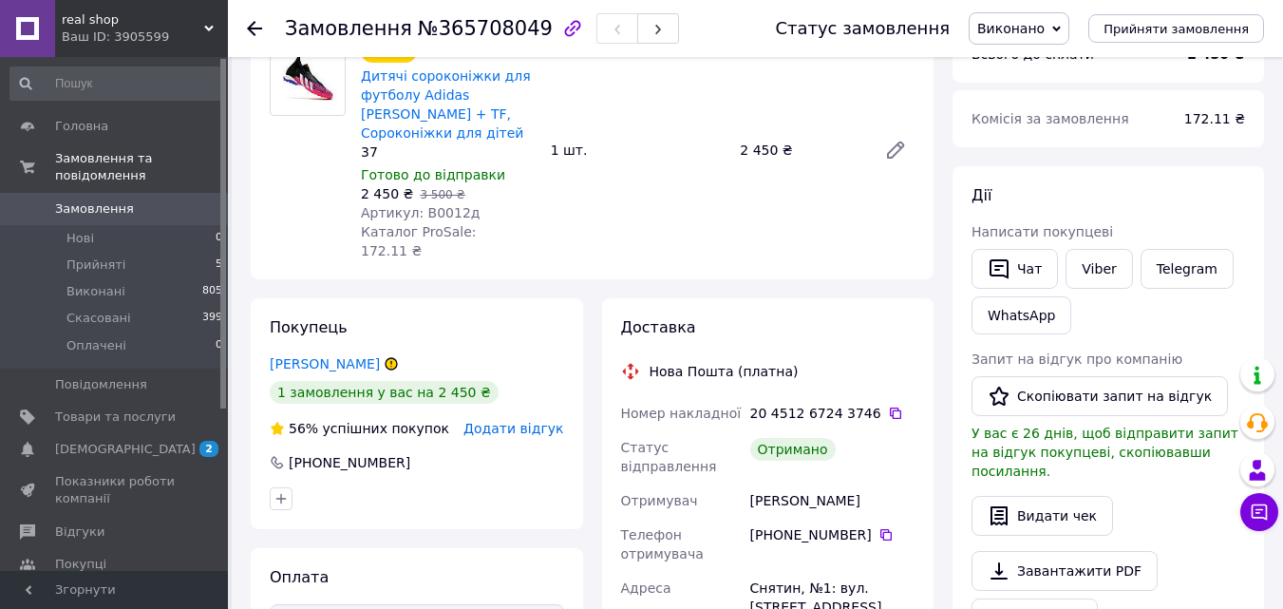
scroll to position [380, 0]
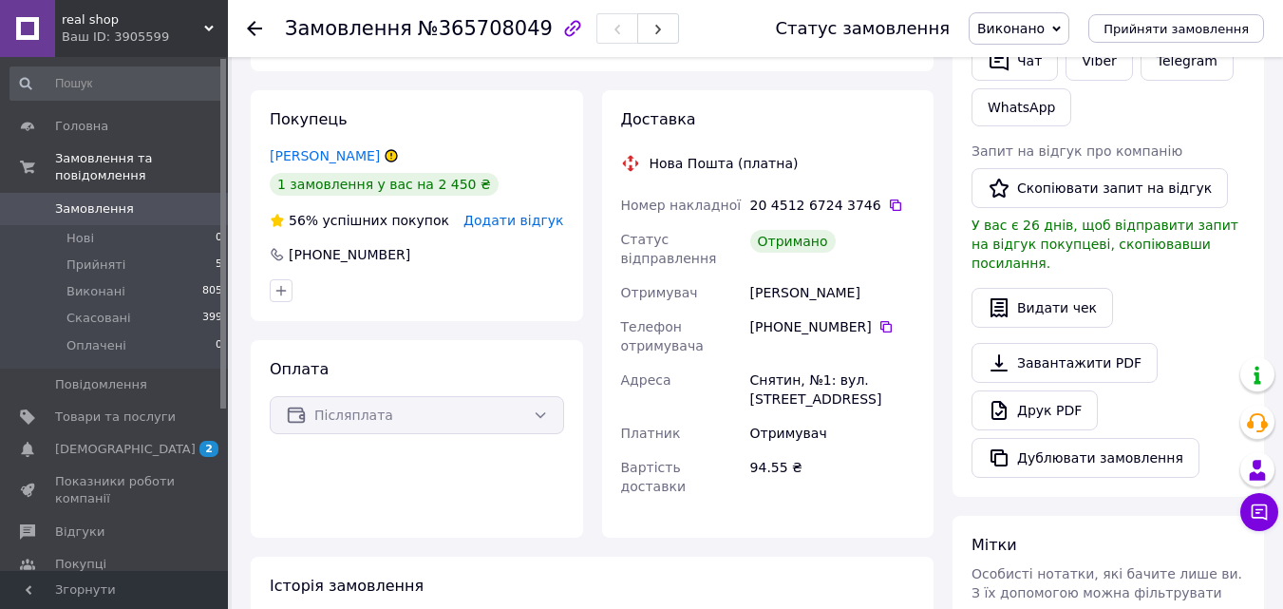
click at [838, 276] on div "[PERSON_NAME]" at bounding box center [833, 293] width 172 height 34
copy div "[PERSON_NAME]"
click at [770, 276] on div "[PERSON_NAME]" at bounding box center [833, 293] width 172 height 34
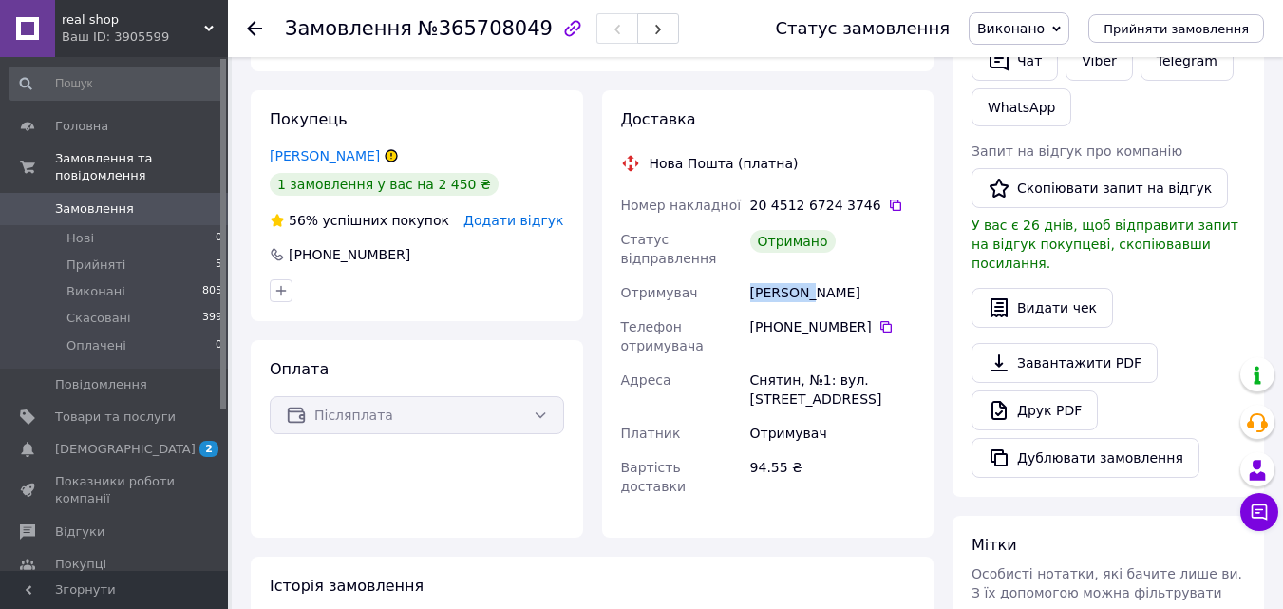
copy div "[PERSON_NAME]"
click at [881, 321] on icon at bounding box center [886, 326] width 11 height 11
click at [879, 319] on icon at bounding box center [886, 326] width 15 height 15
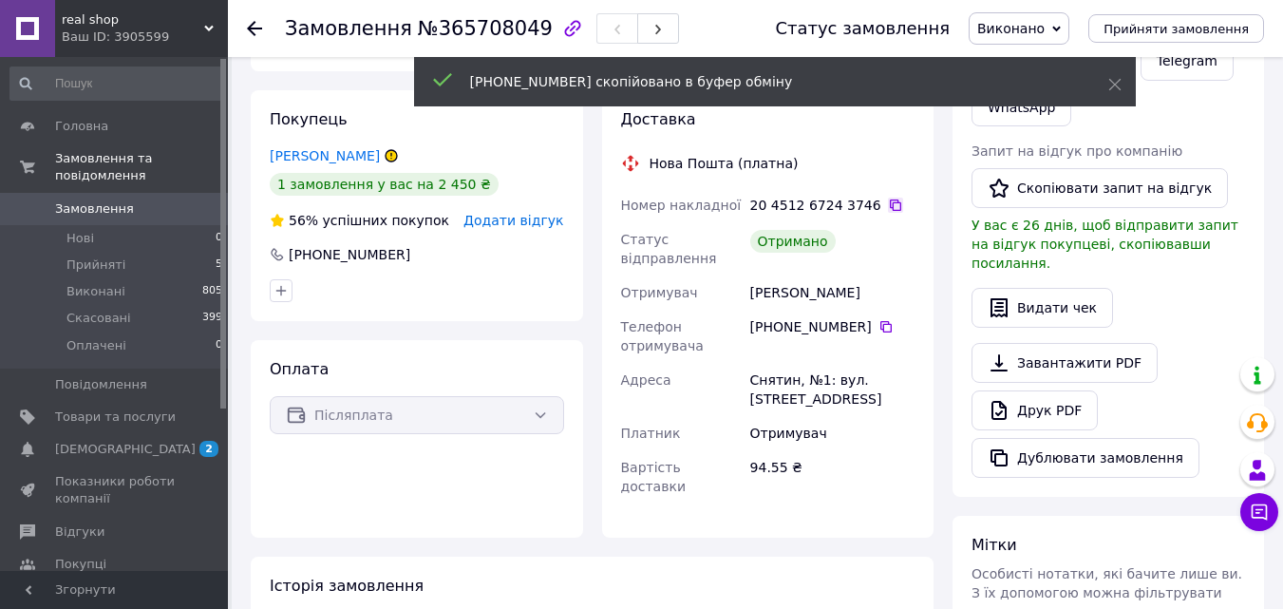
click at [890, 200] on icon at bounding box center [895, 205] width 11 height 11
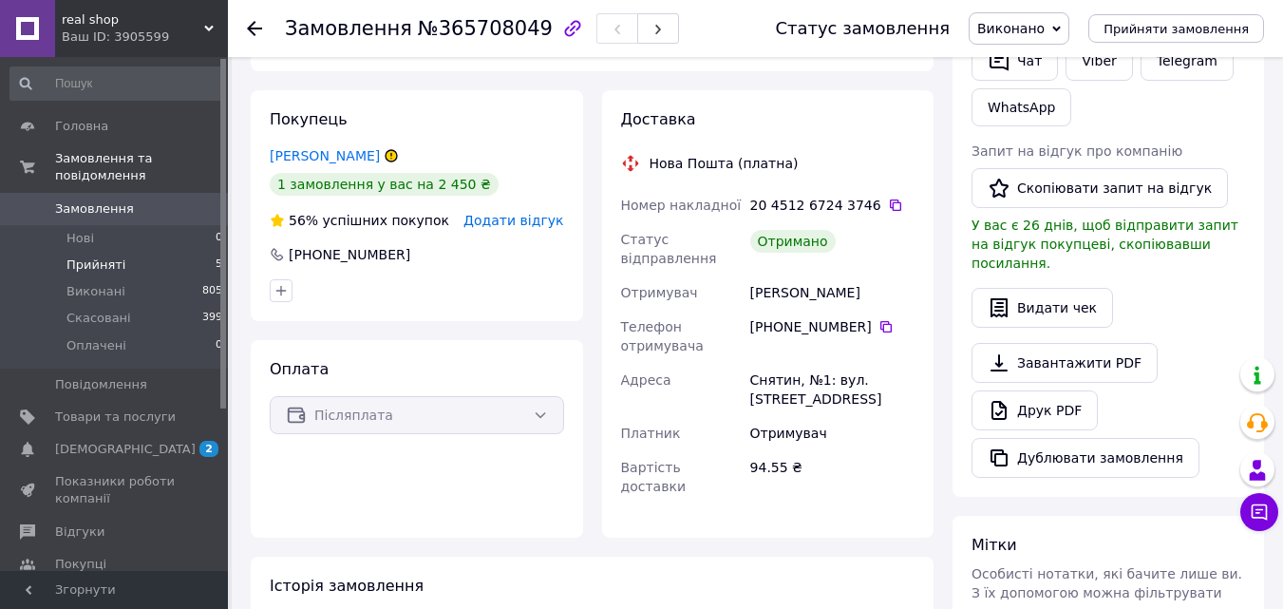
click at [143, 252] on li "Прийняті 5" at bounding box center [117, 265] width 234 height 27
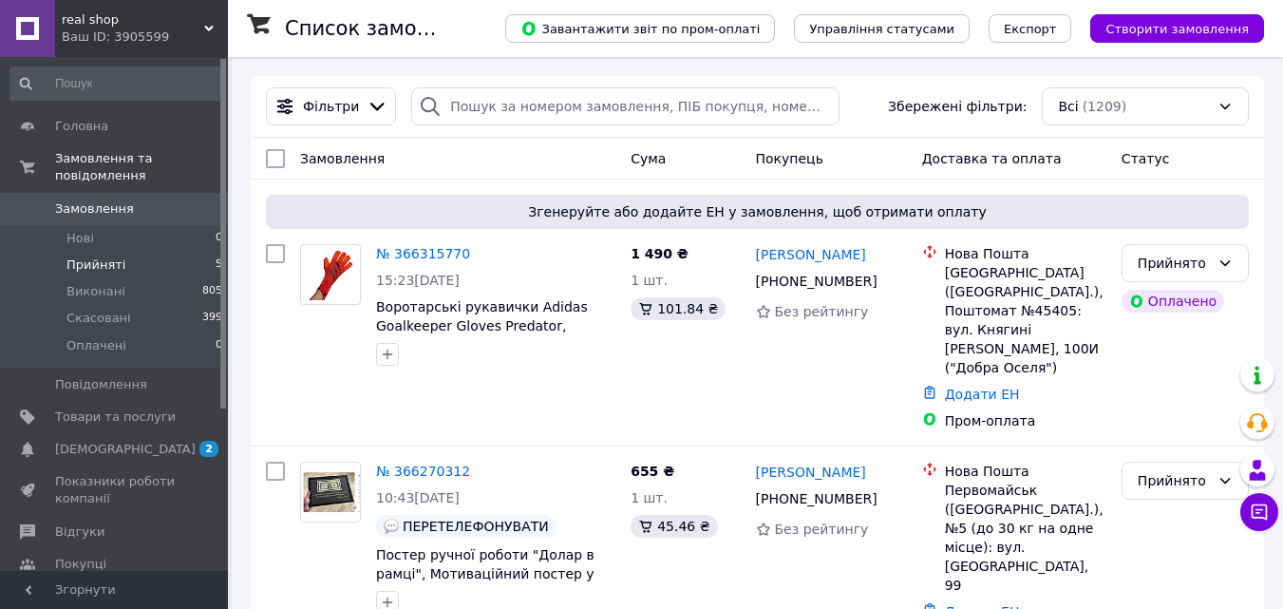
click at [133, 252] on li "Прийняті 5" at bounding box center [117, 265] width 234 height 27
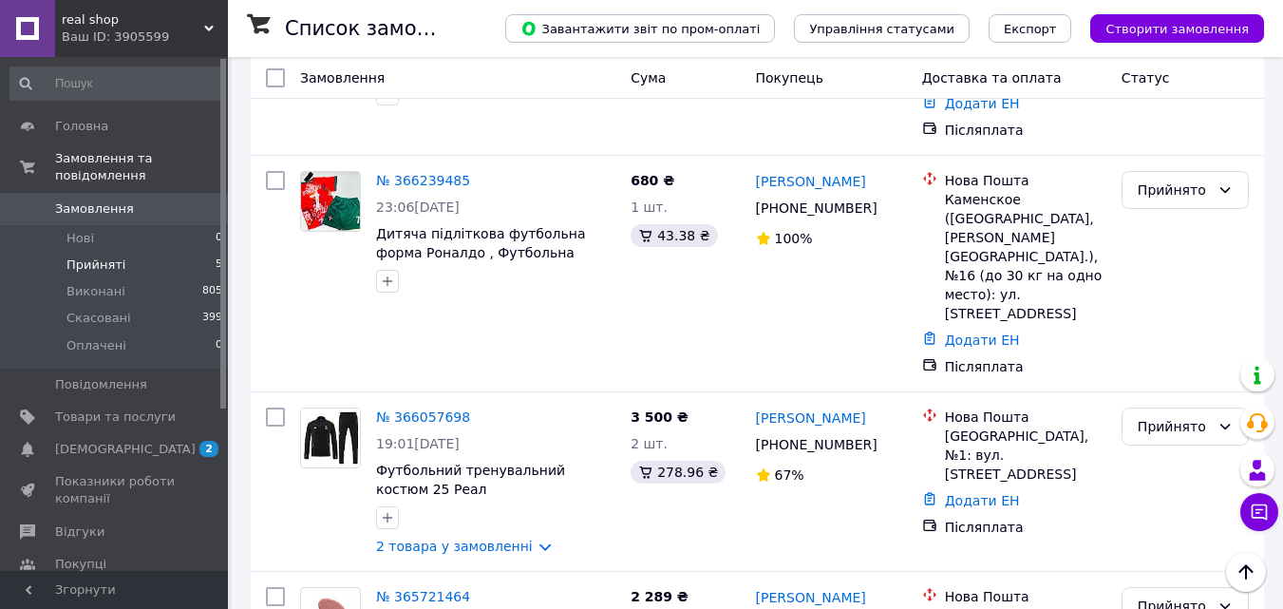
scroll to position [621, 0]
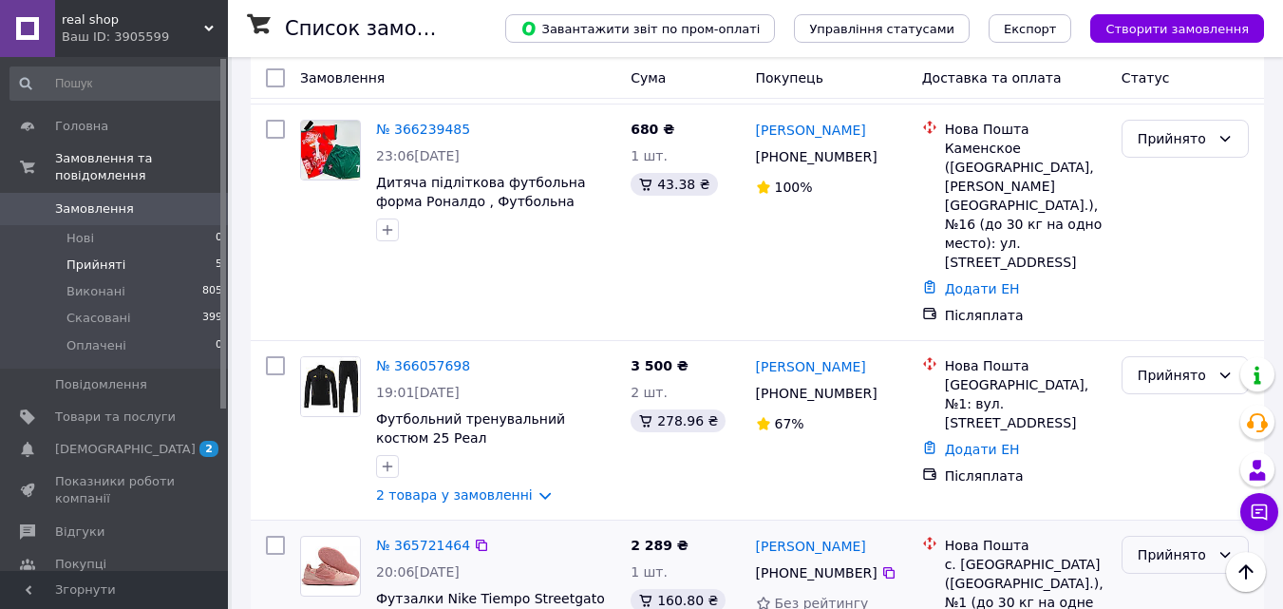
click at [1166, 544] on div "Прийнято" at bounding box center [1174, 554] width 72 height 21
click at [1191, 524] on li "Скасовано" at bounding box center [1185, 521] width 125 height 34
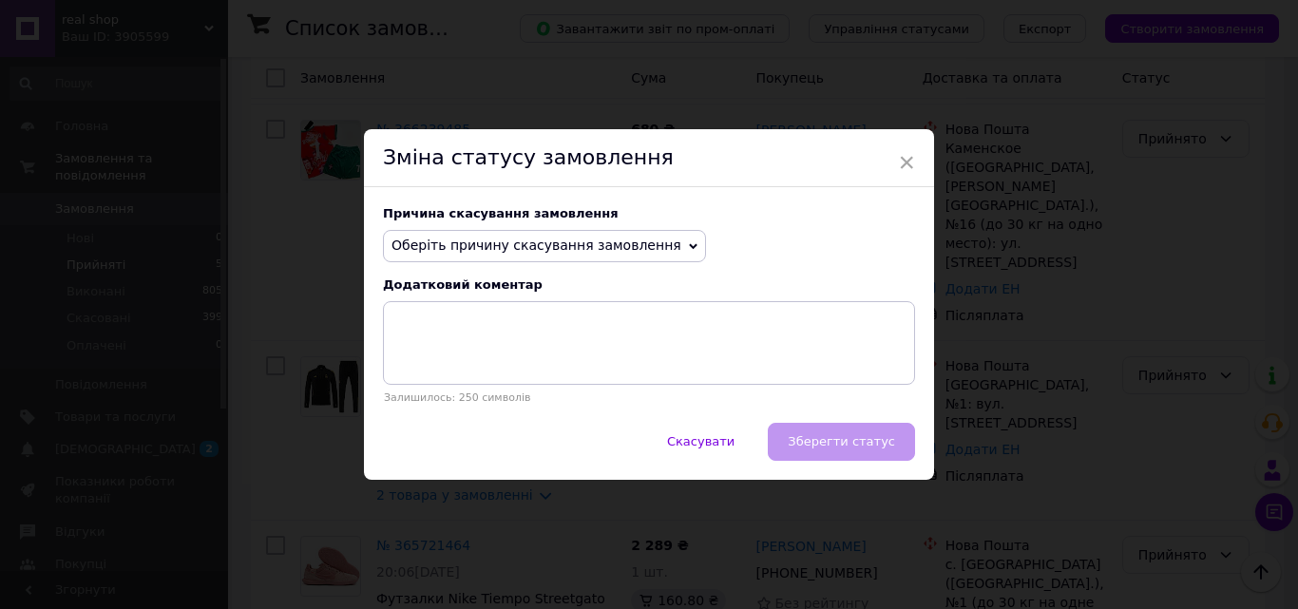
click at [481, 258] on span "Оберіть причину скасування замовлення" at bounding box center [544, 246] width 323 height 32
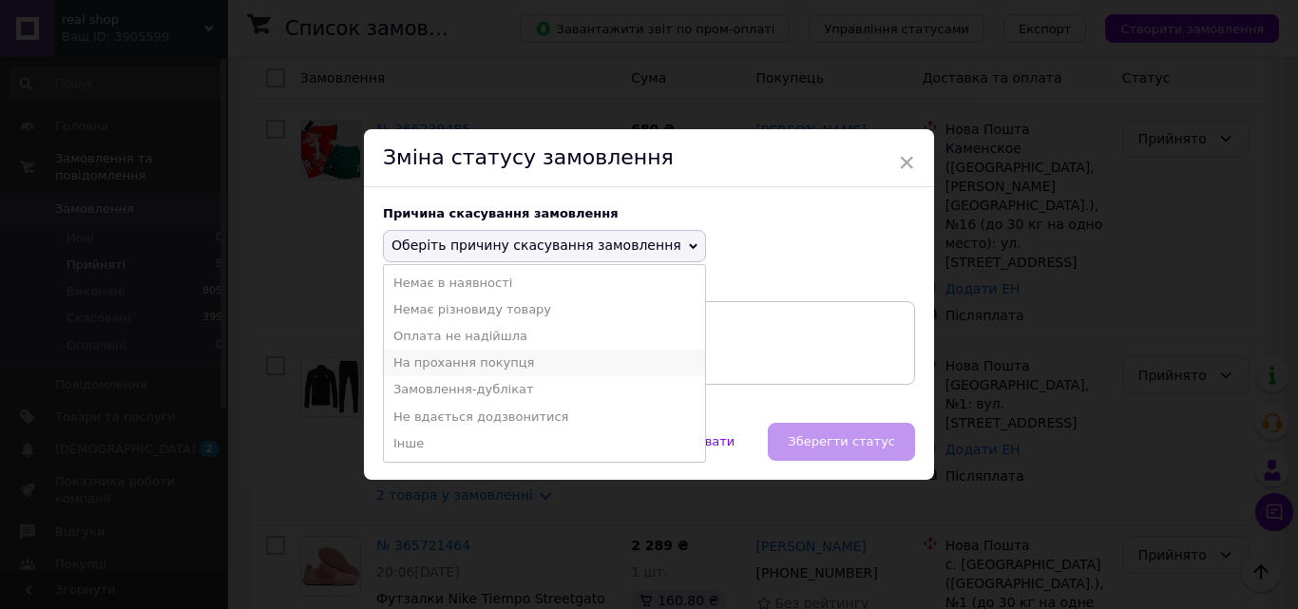
click at [444, 358] on li "На прохання покупця" at bounding box center [544, 363] width 321 height 27
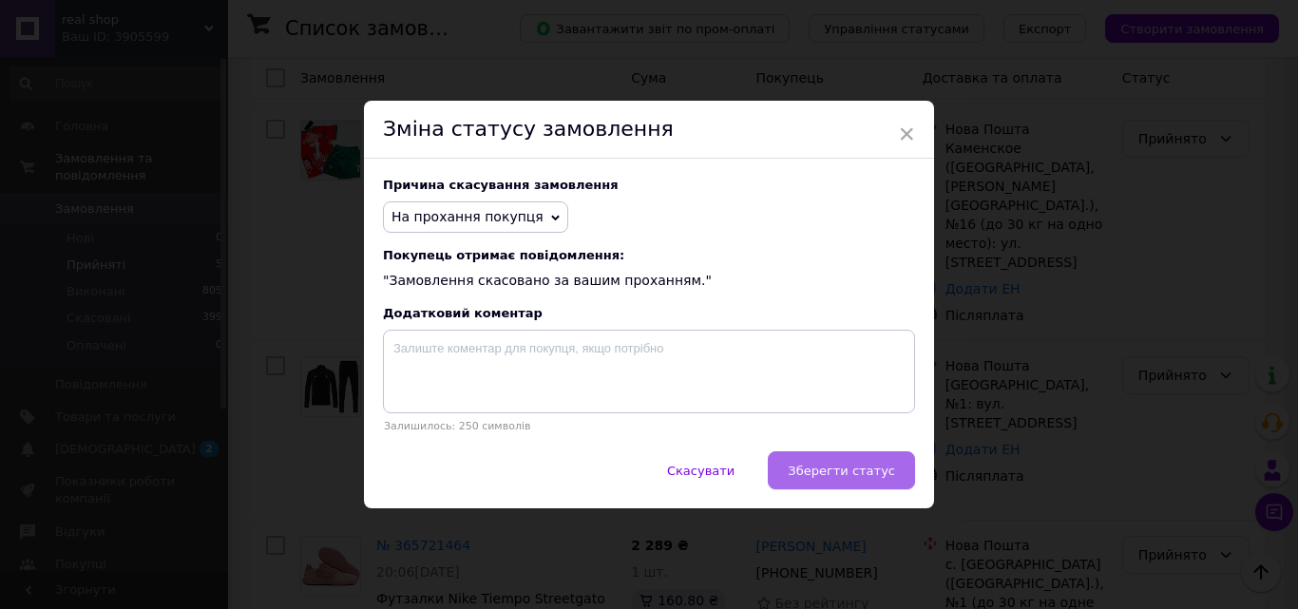
click at [815, 471] on span "Зберегти статус" at bounding box center [841, 471] width 107 height 14
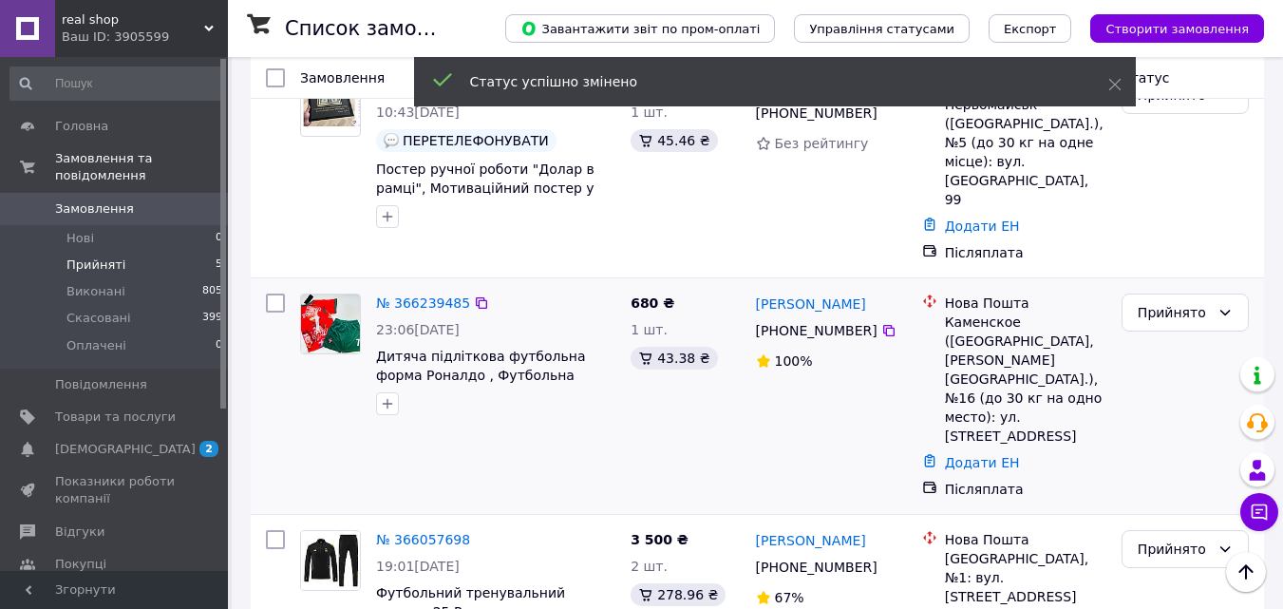
scroll to position [405, 0]
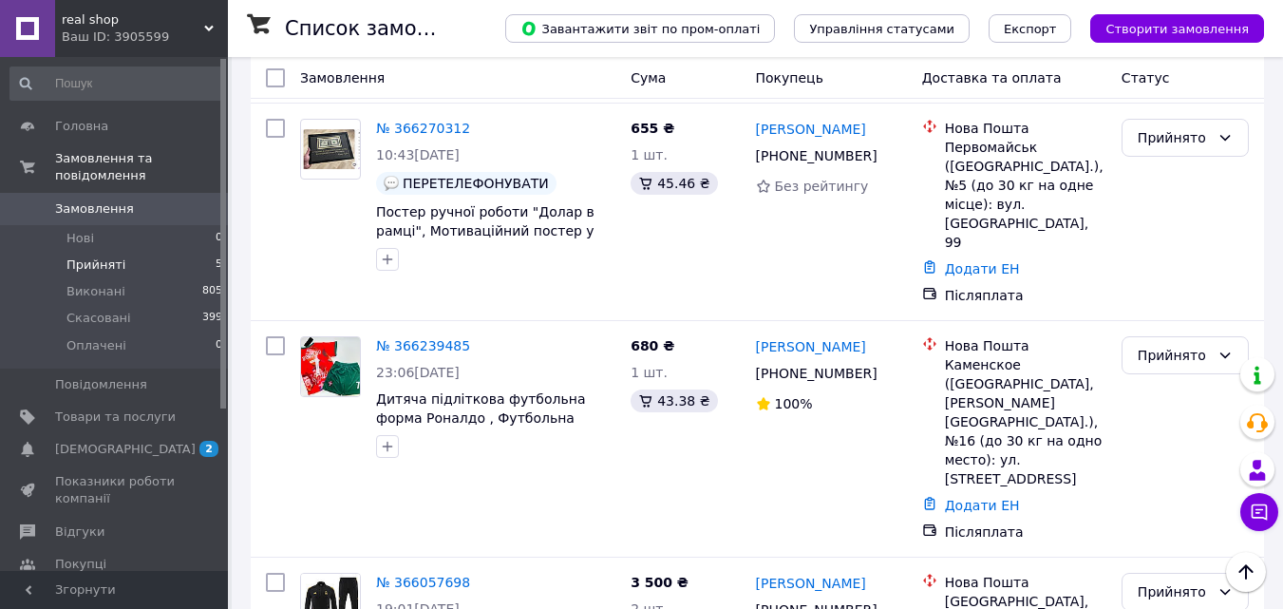
click at [187, 20] on span "real shop" at bounding box center [133, 19] width 143 height 17
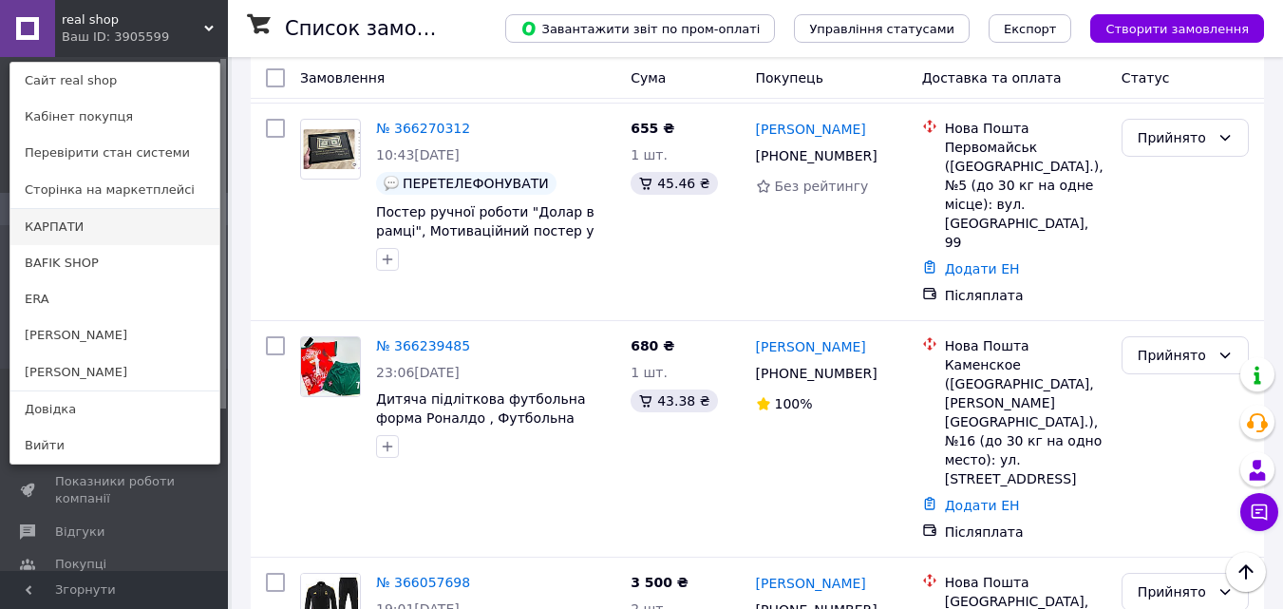
click at [94, 224] on link "КАРПАТИ" at bounding box center [114, 227] width 209 height 36
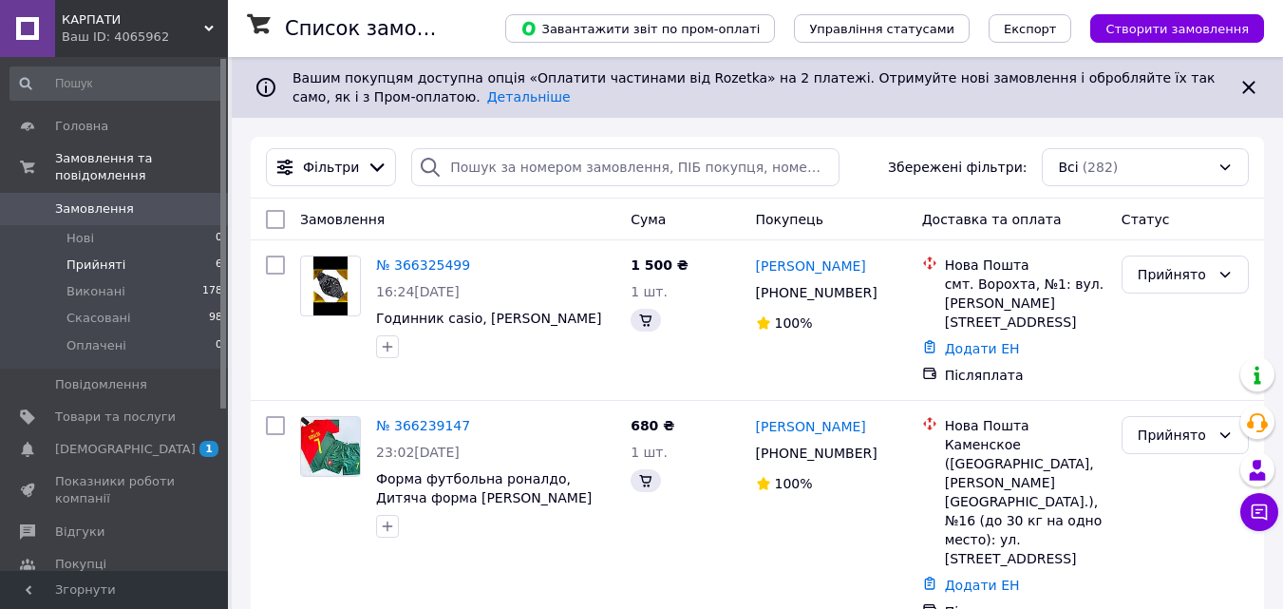
click at [153, 252] on li "Прийняті 6" at bounding box center [117, 265] width 234 height 27
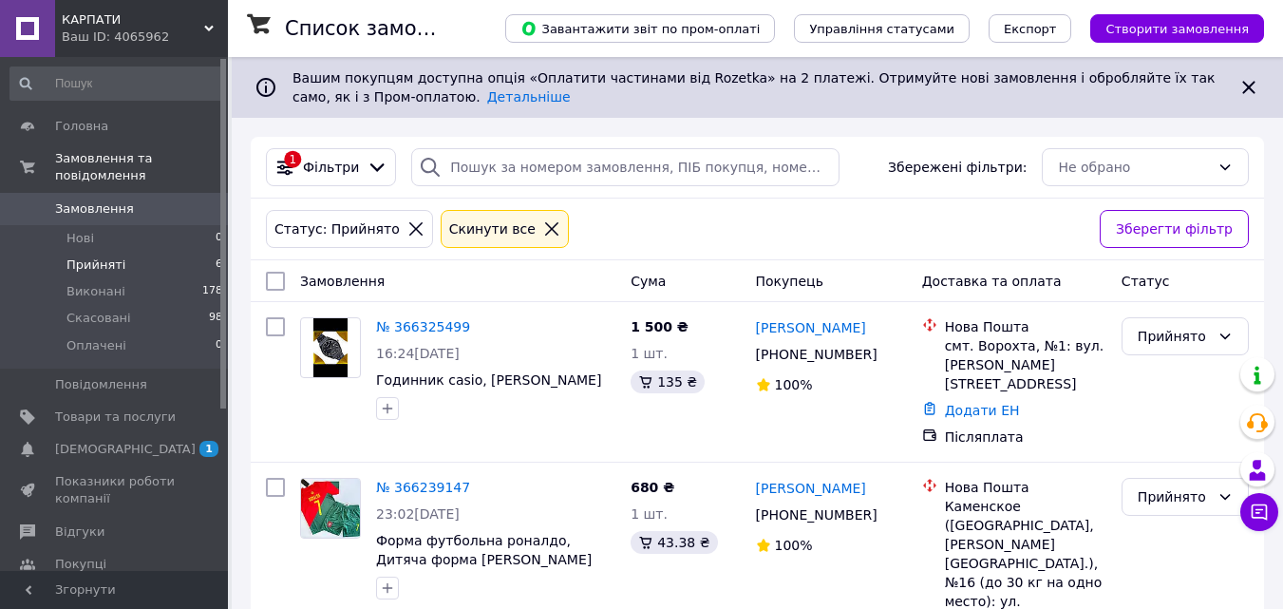
scroll to position [190, 0]
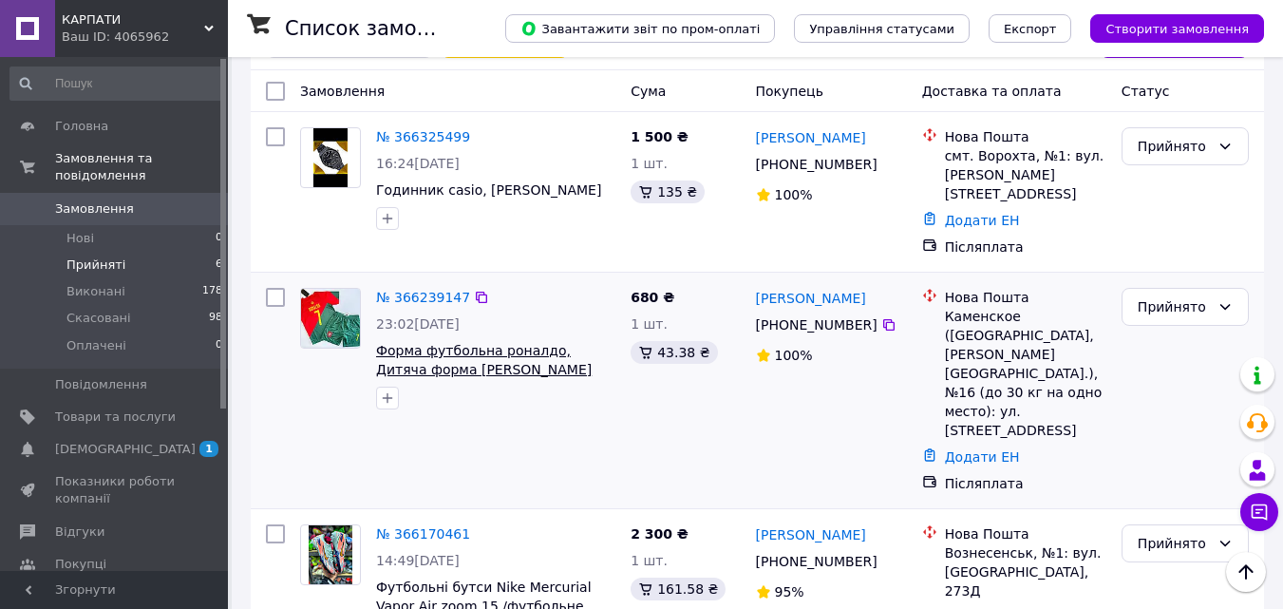
click at [518, 343] on span "Форма футбольна роналдо, Дитяча форма криштіану роналду 152" at bounding box center [484, 369] width 216 height 53
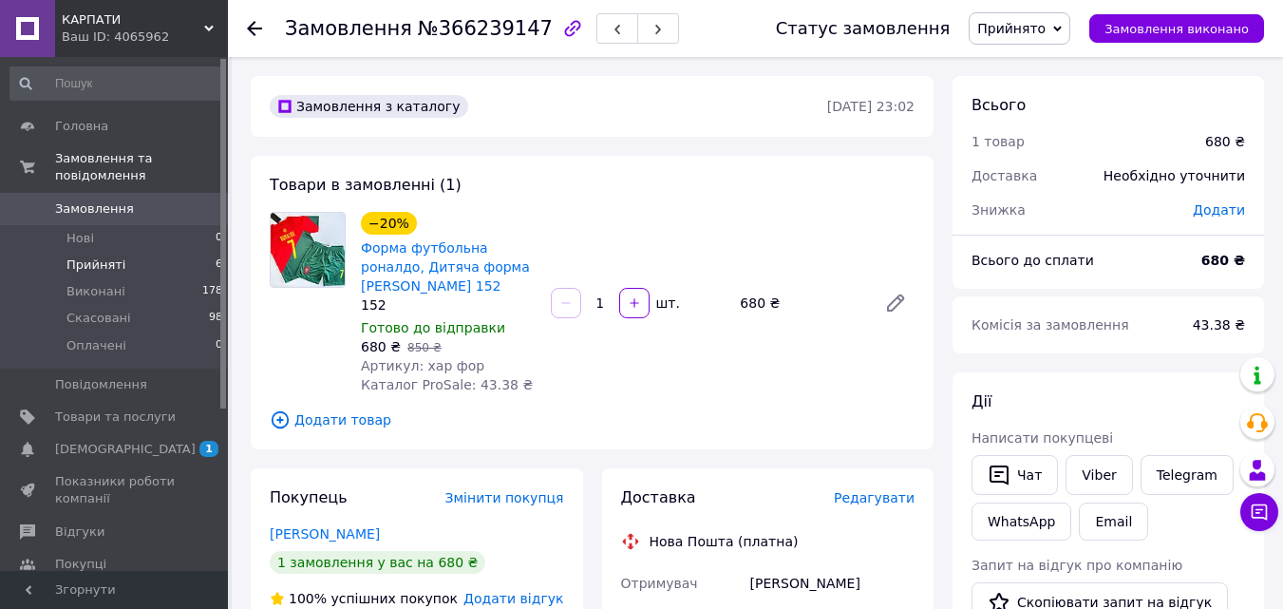
click at [147, 252] on li "Прийняті 6" at bounding box center [117, 265] width 234 height 27
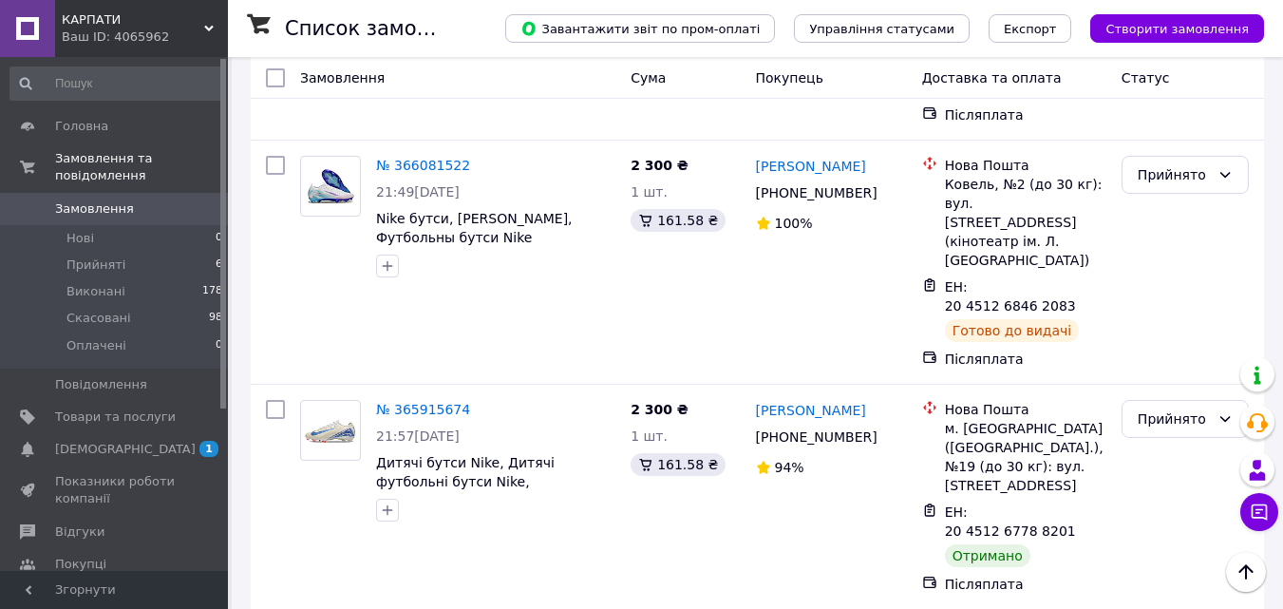
scroll to position [760, 0]
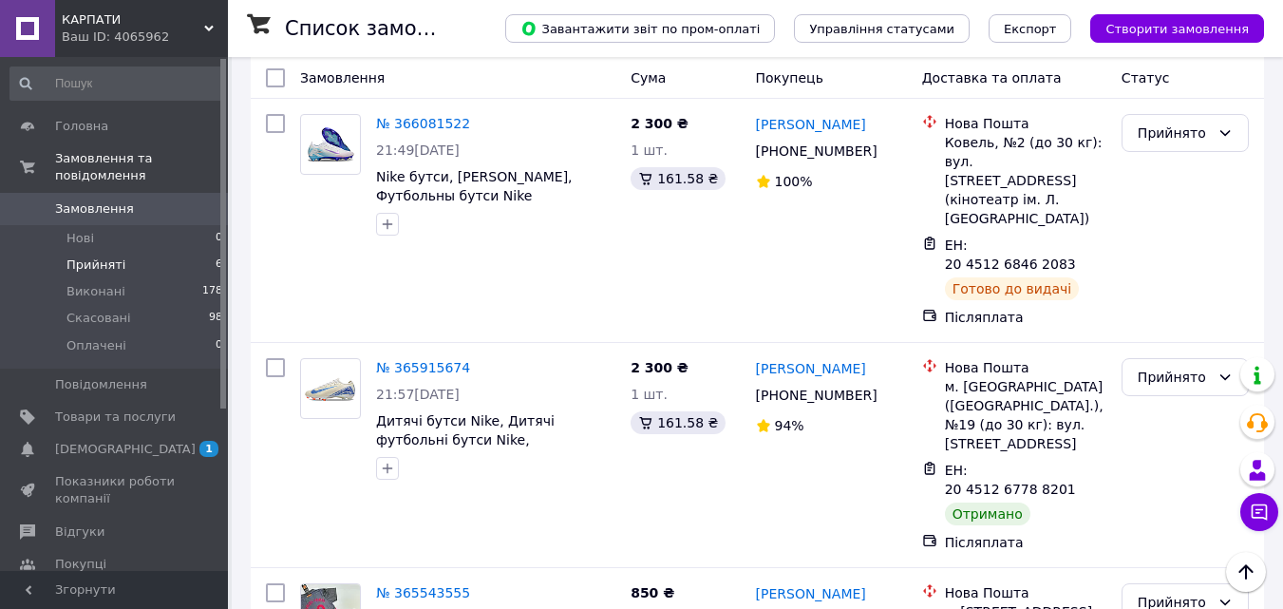
click at [161, 252] on li "Прийняті 6" at bounding box center [117, 265] width 234 height 27
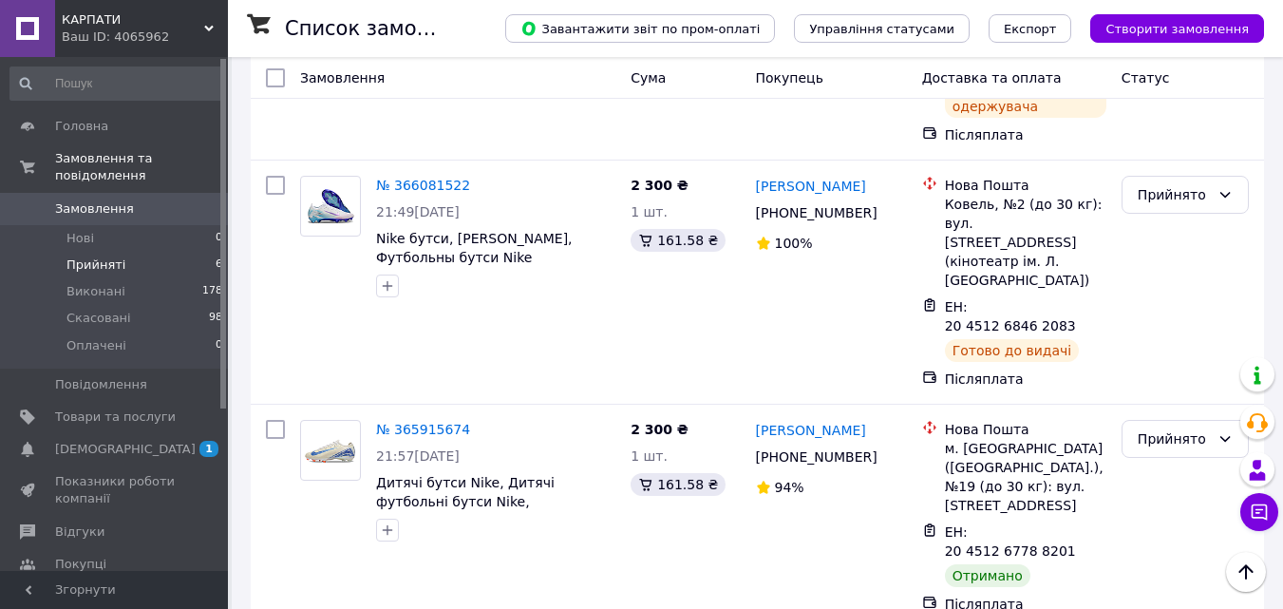
scroll to position [797, 0]
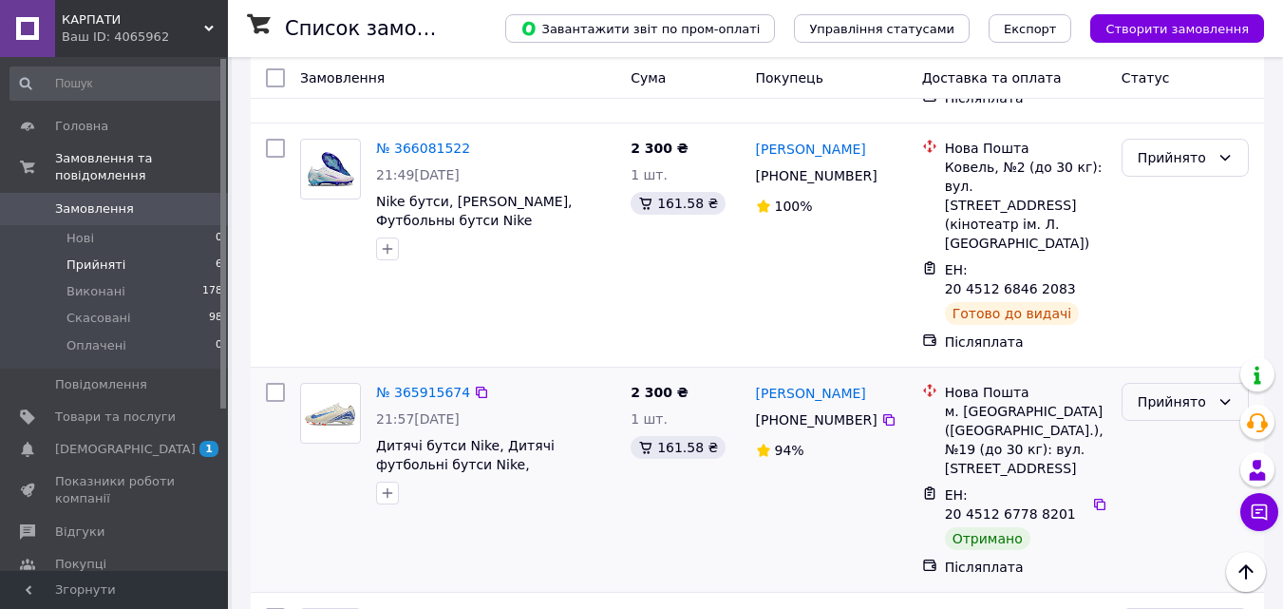
click at [1170, 391] on div "Прийнято" at bounding box center [1174, 401] width 72 height 21
click at [1175, 282] on li "Виконано" at bounding box center [1185, 292] width 125 height 34
click at [197, 30] on div "Ваш ID: 4065962" at bounding box center [145, 37] width 166 height 17
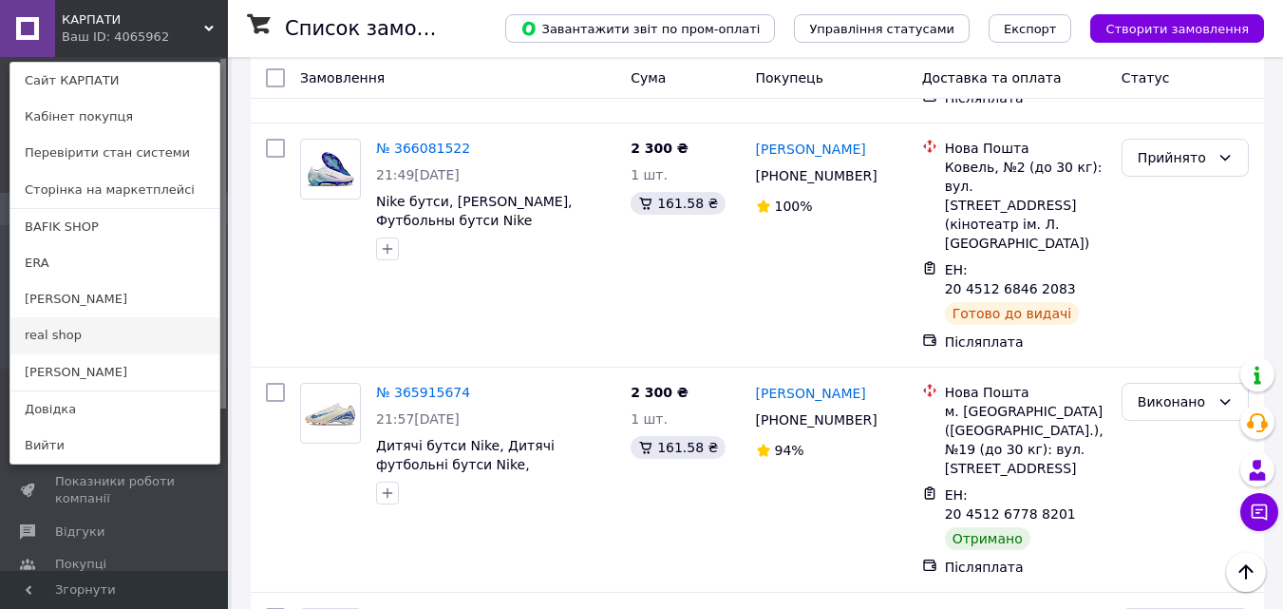
click at [101, 333] on link "real shop" at bounding box center [114, 335] width 209 height 36
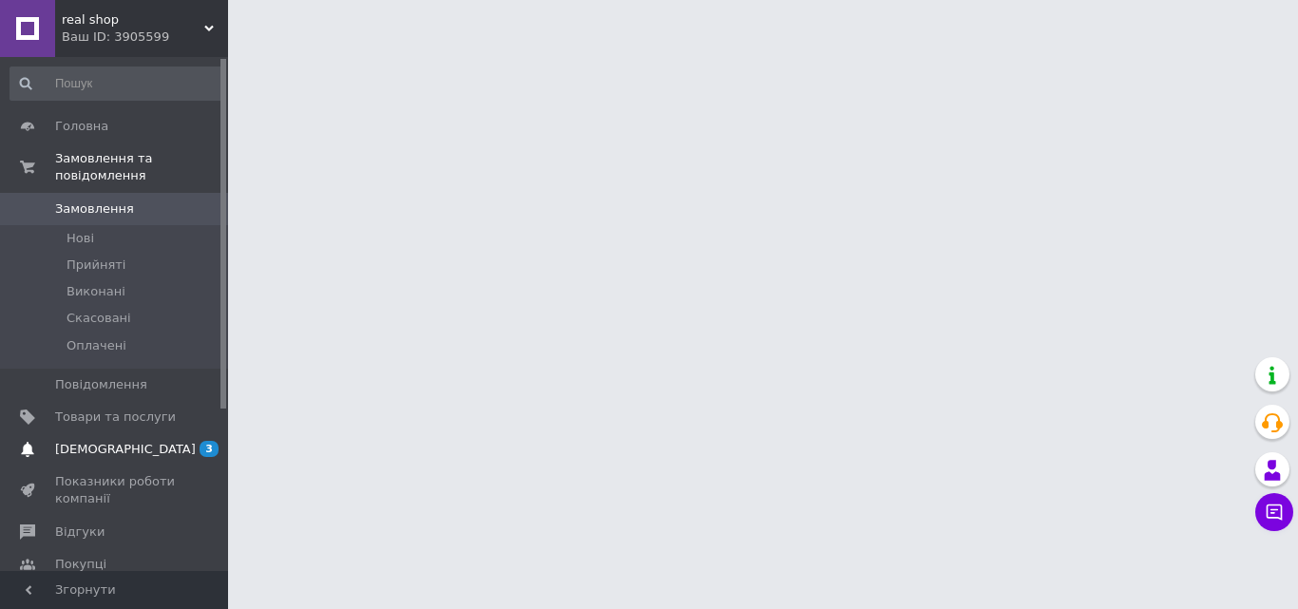
click at [152, 433] on link "Сповіщення 3 0" at bounding box center [117, 449] width 234 height 32
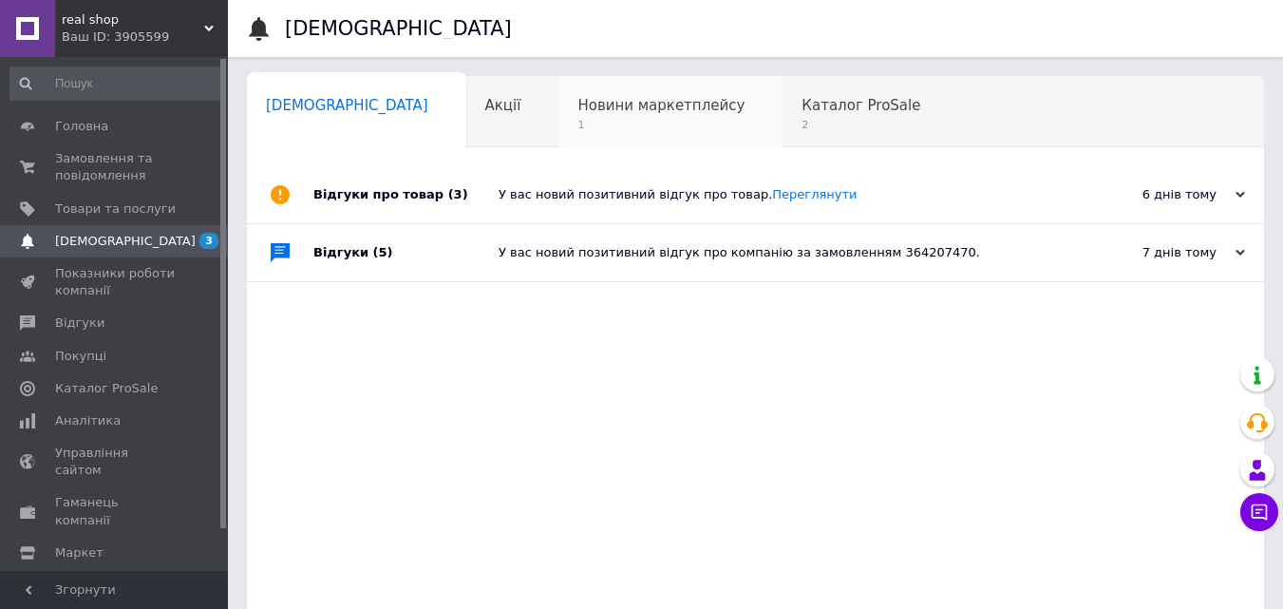
click at [581, 112] on span "Новини маркетплейсу" at bounding box center [661, 105] width 167 height 17
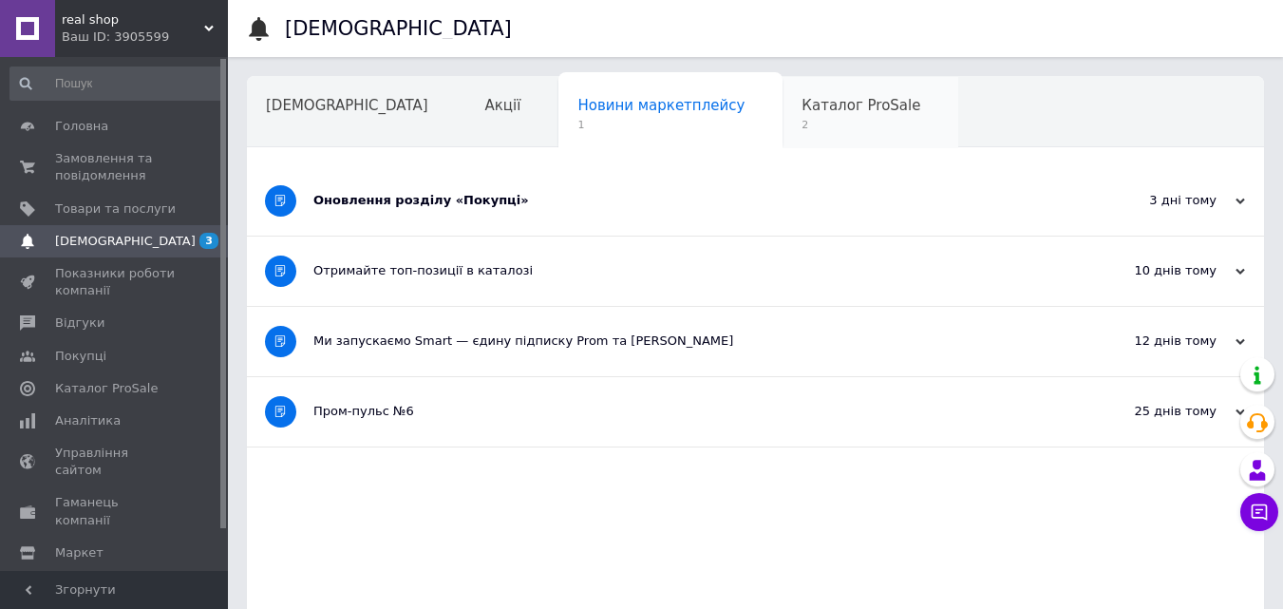
click at [802, 109] on span "Каталог ProSale" at bounding box center [861, 105] width 119 height 17
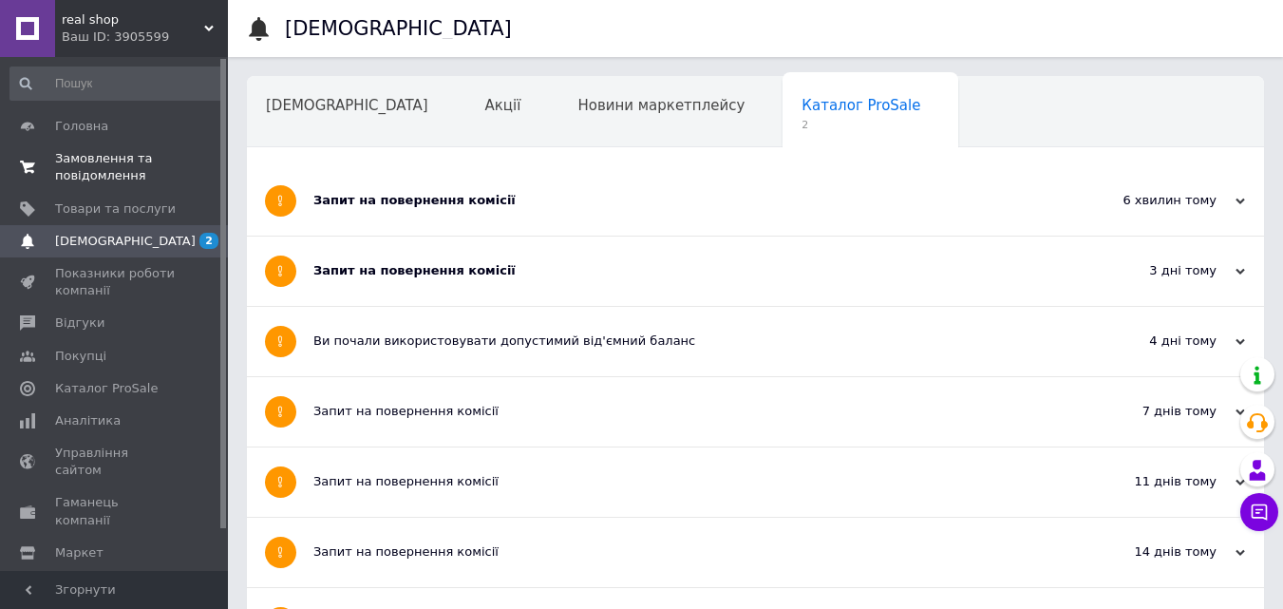
click at [93, 153] on span "Замовлення та повідомлення" at bounding box center [115, 167] width 121 height 34
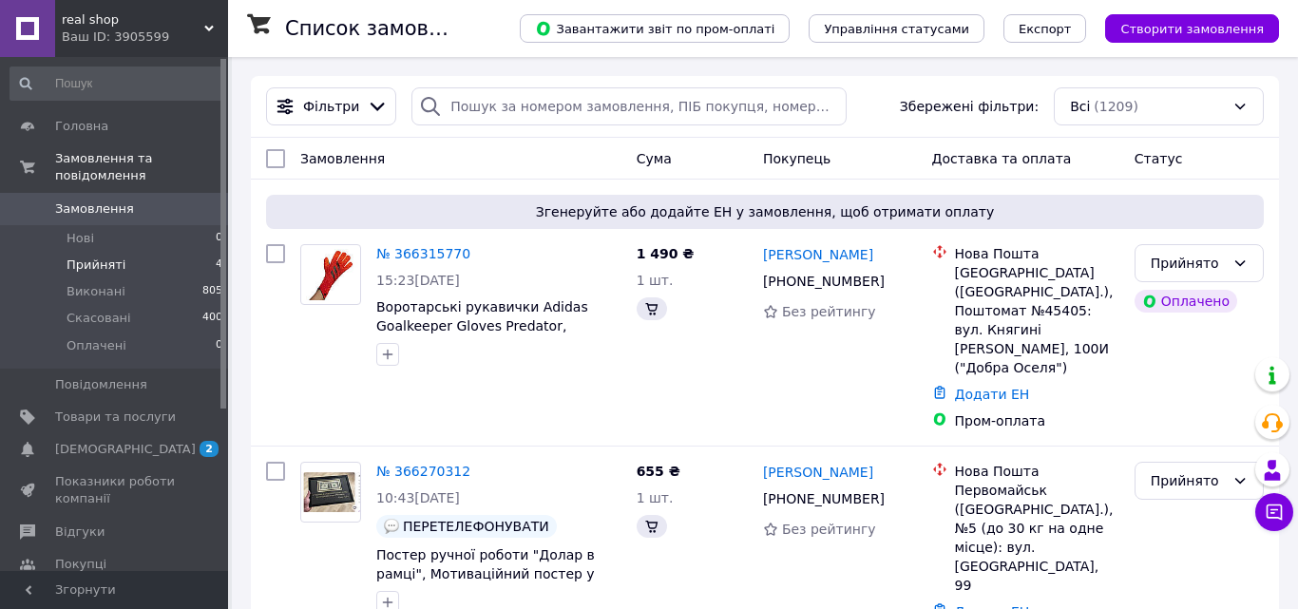
click at [145, 252] on li "Прийняті 4" at bounding box center [117, 265] width 234 height 27
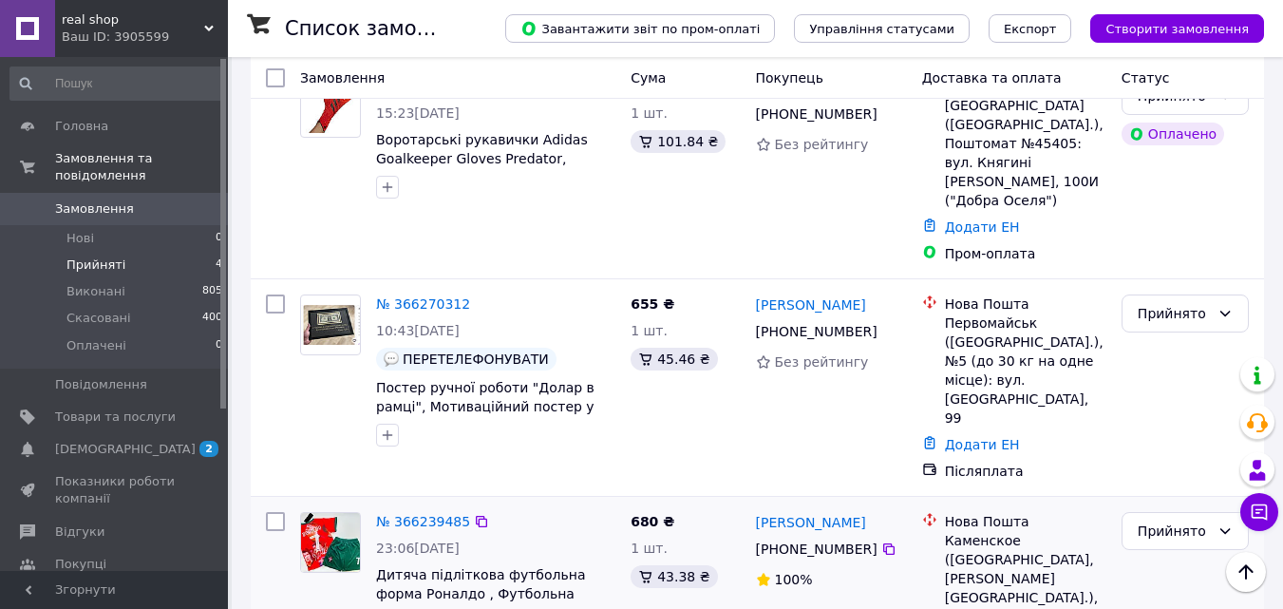
scroll to position [190, 0]
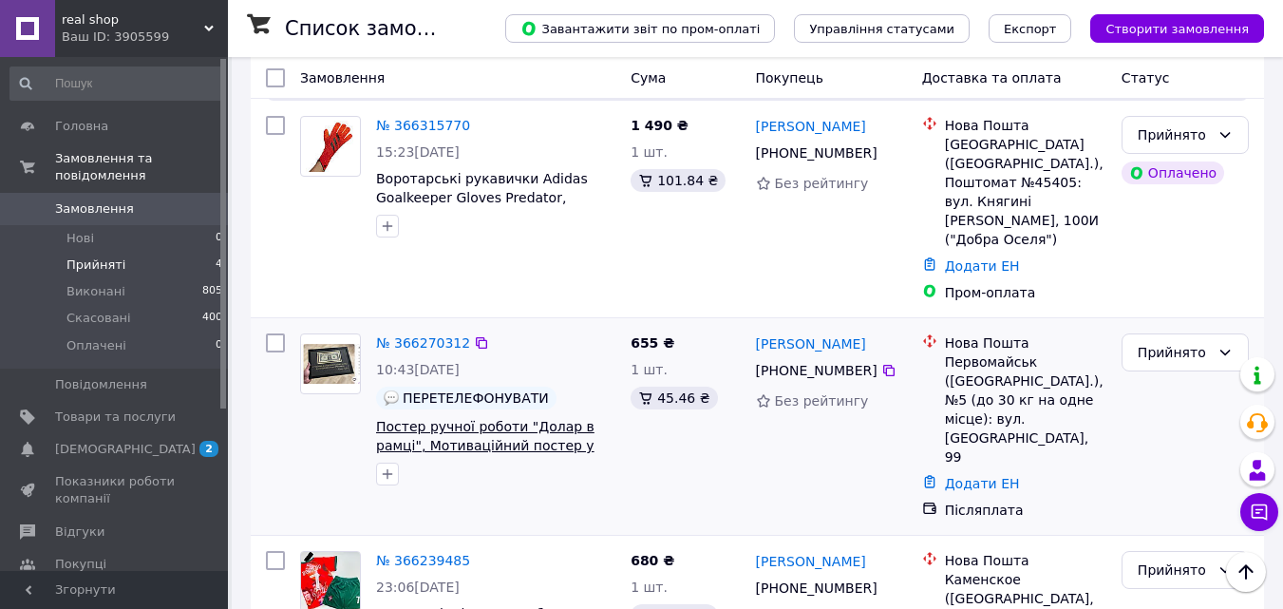
click at [527, 419] on span "Постер ручної роботи "Долар в рамці", Мотиваційний постер у рамці А4" at bounding box center [485, 445] width 219 height 53
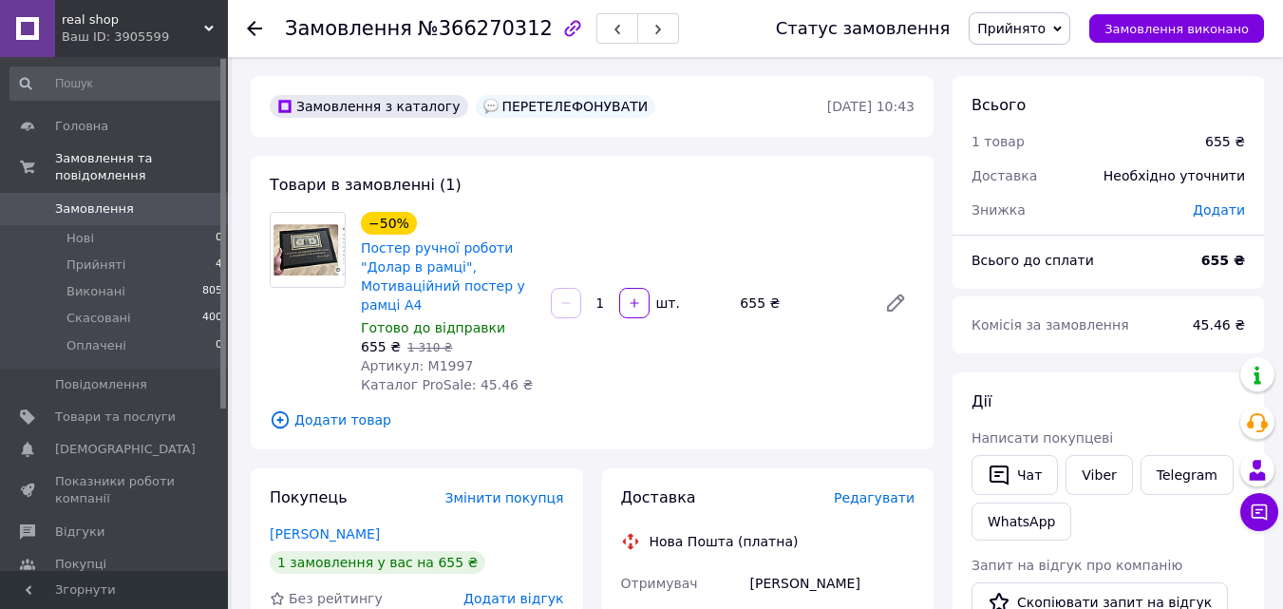
click at [331, 242] on img at bounding box center [308, 249] width 74 height 51
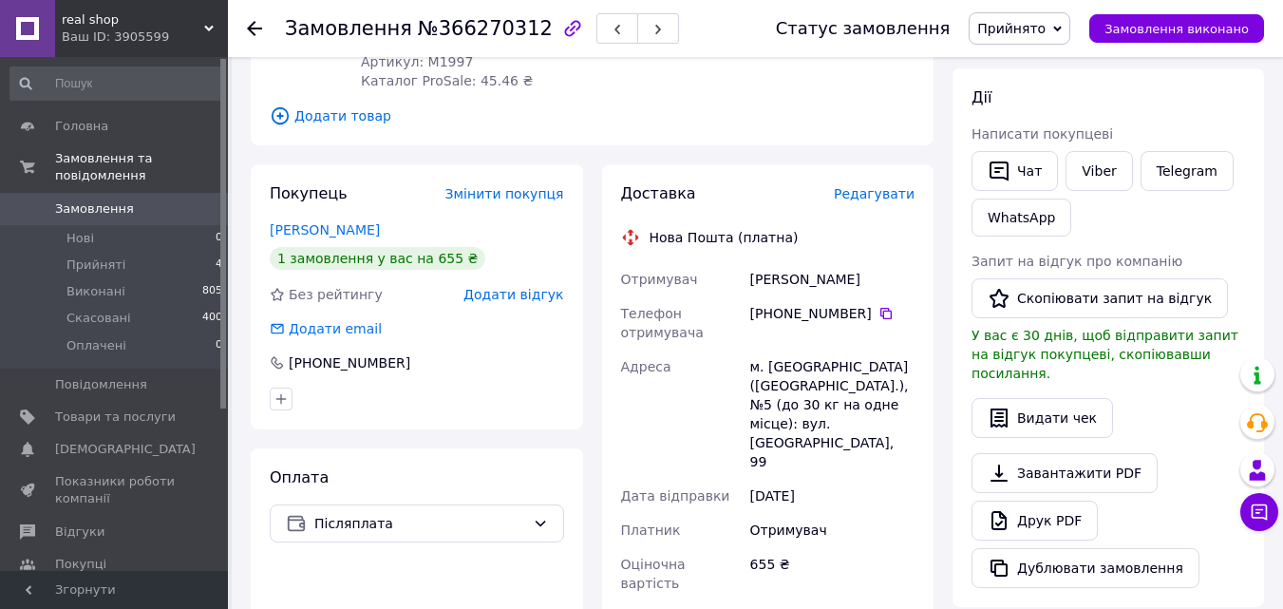
scroll to position [380, 0]
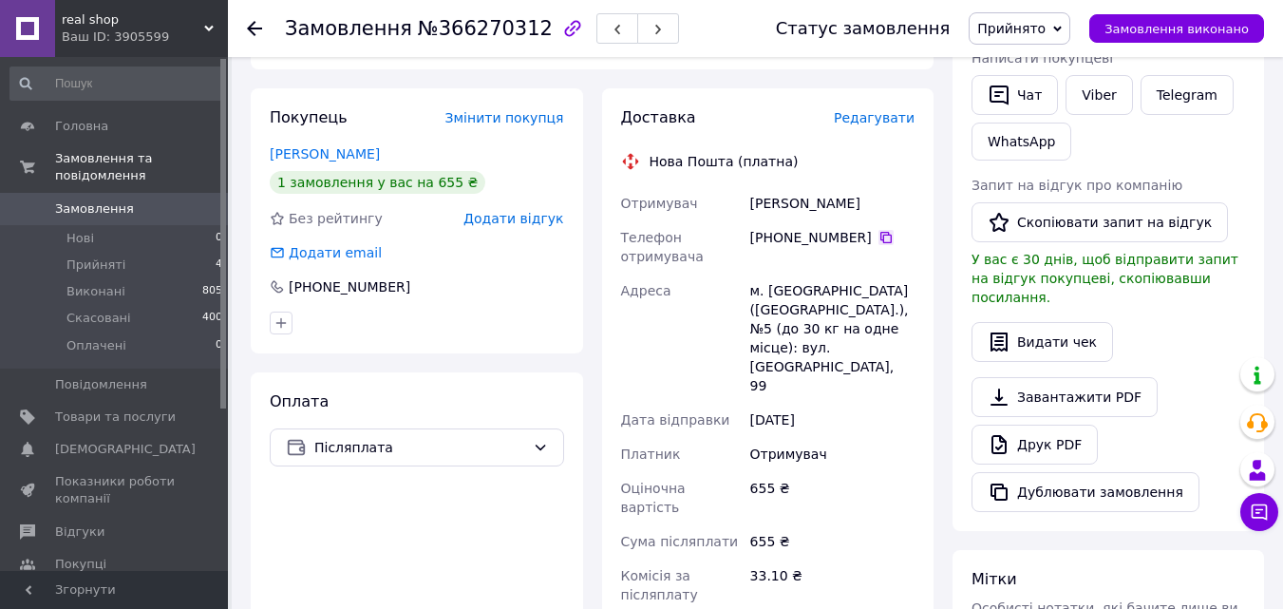
click at [879, 234] on icon at bounding box center [886, 237] width 15 height 15
click at [137, 252] on li "Прийняті 4" at bounding box center [117, 265] width 234 height 27
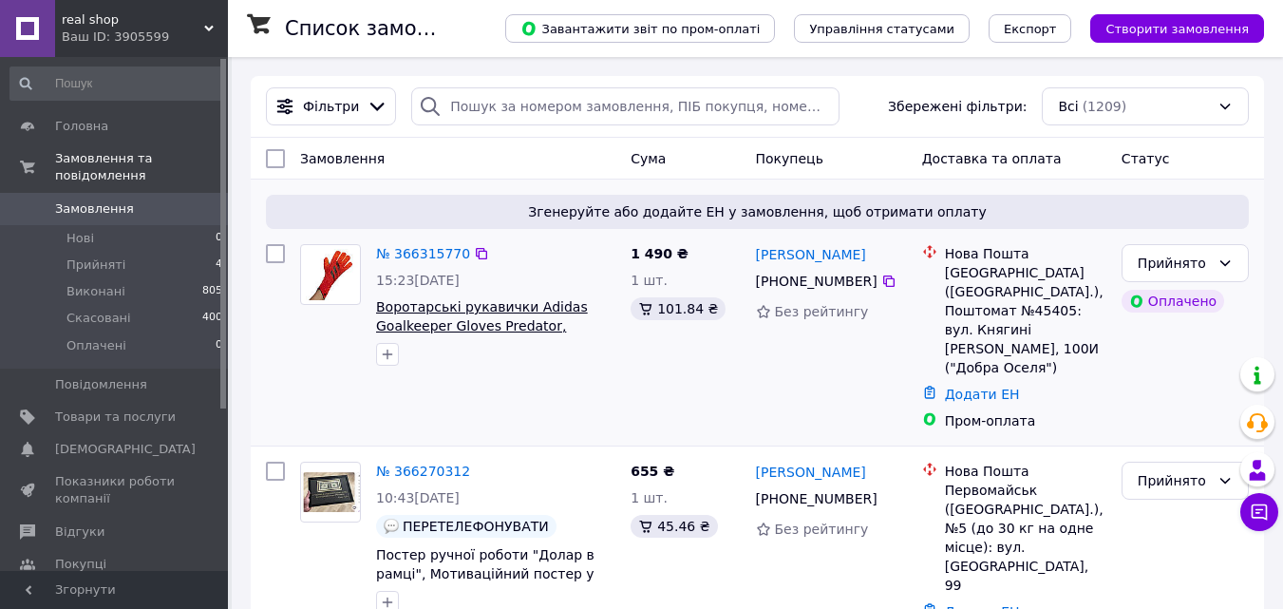
click at [467, 316] on span "Воротарські рукавички Adidas Goalkeeper Gloves Predator, Воротарські перчатки а…" at bounding box center [482, 325] width 212 height 53
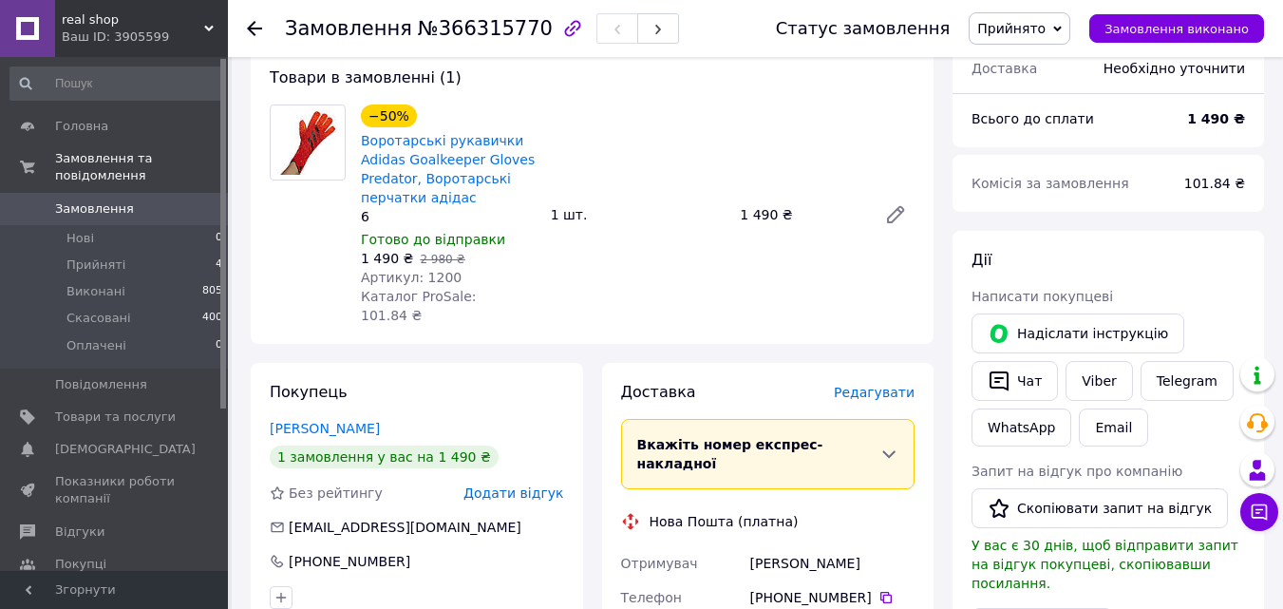
scroll to position [760, 0]
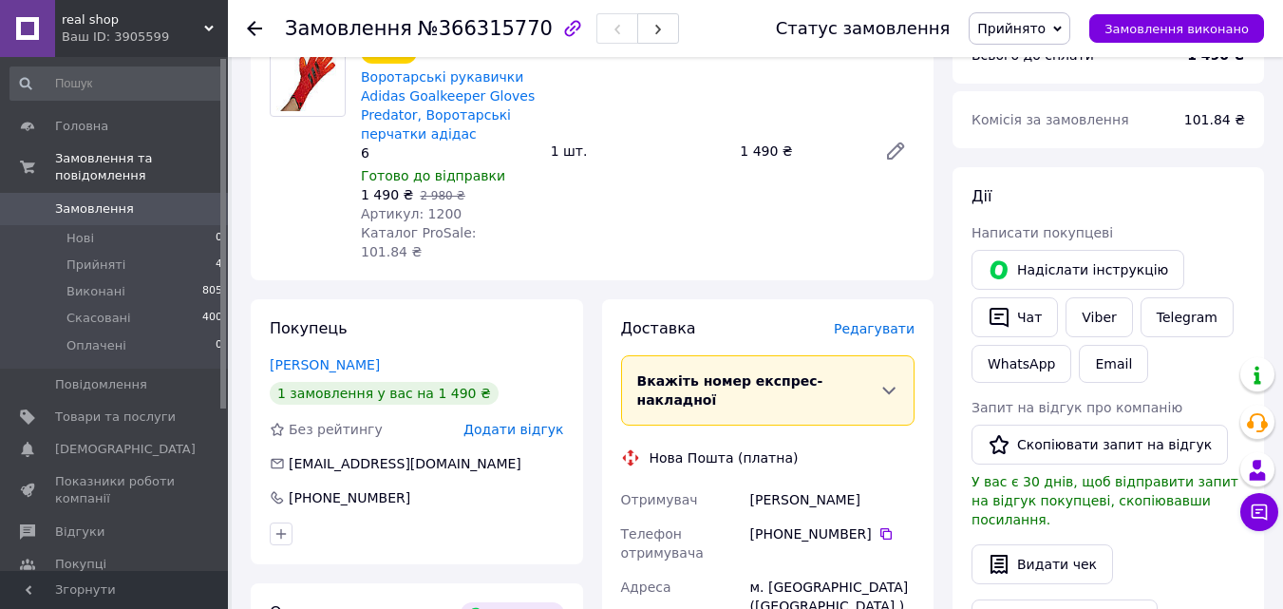
drag, startPoint x: 876, startPoint y: 447, endPoint x: 746, endPoint y: 449, distance: 130.2
click at [747, 483] on div "[PERSON_NAME]" at bounding box center [833, 500] width 172 height 34
copy div "[PERSON_NAME]"
click at [879, 526] on icon at bounding box center [886, 533] width 15 height 15
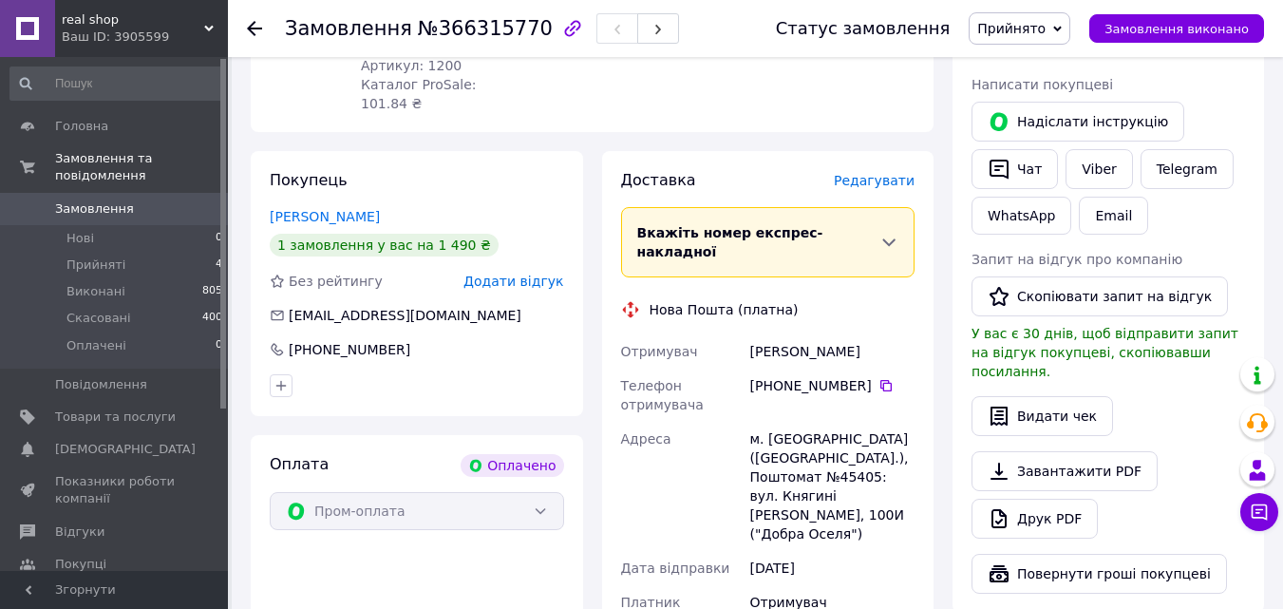
scroll to position [950, 0]
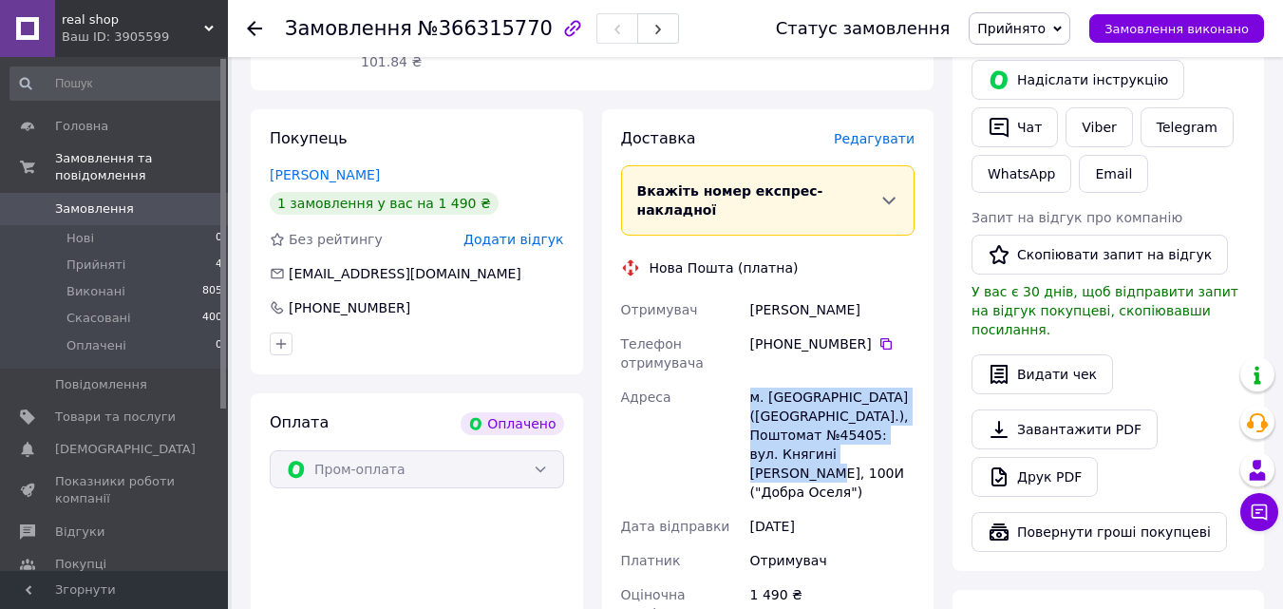
drag, startPoint x: 785, startPoint y: 389, endPoint x: 732, endPoint y: 326, distance: 81.6
click at [732, 326] on div "Отримувач Михайлишин Юрій Телефон отримувача +380 67 865 40 55   Адреса м. Льві…" at bounding box center [769, 462] width 302 height 338
copy div "Адреса м. Львів (Львівська обл.), Поштомат №45405: вул. Княгині Ольги, 100И ("Д…"
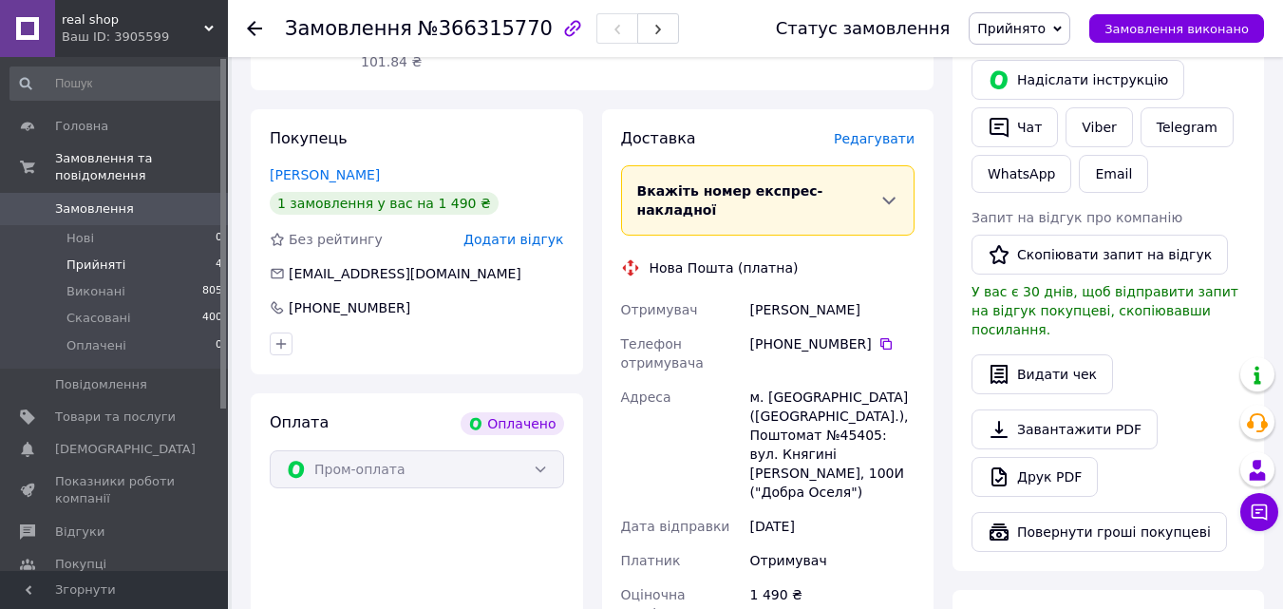
click at [124, 252] on li "Прийняті 4" at bounding box center [117, 265] width 234 height 27
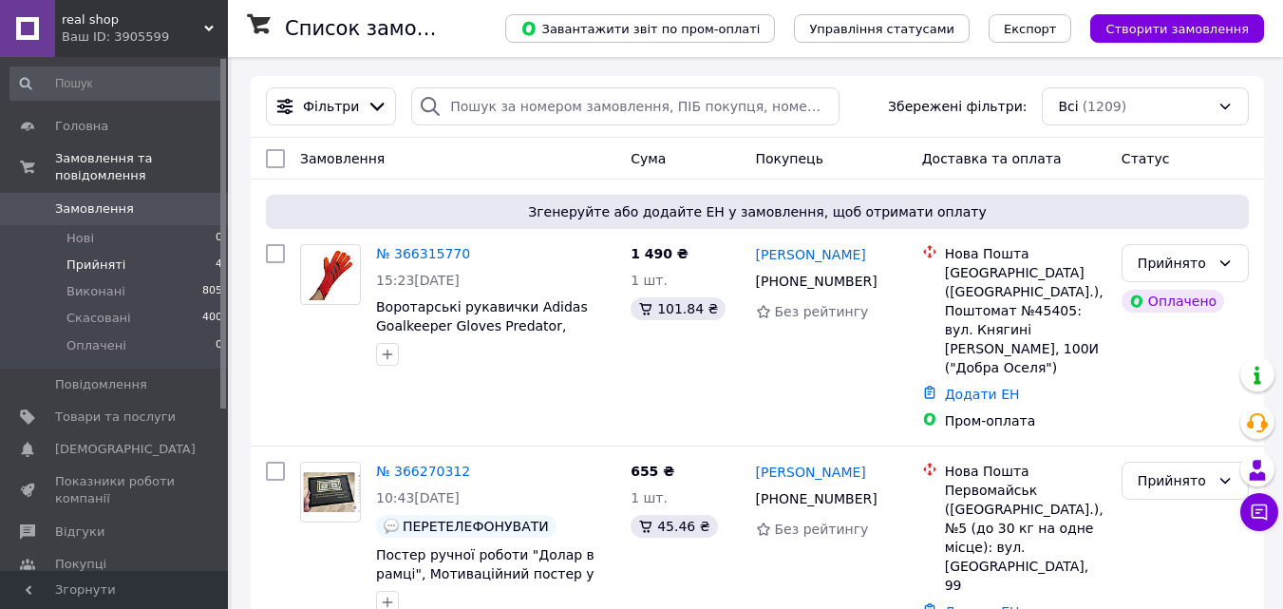
click at [195, 252] on li "Прийняті 4" at bounding box center [117, 265] width 234 height 27
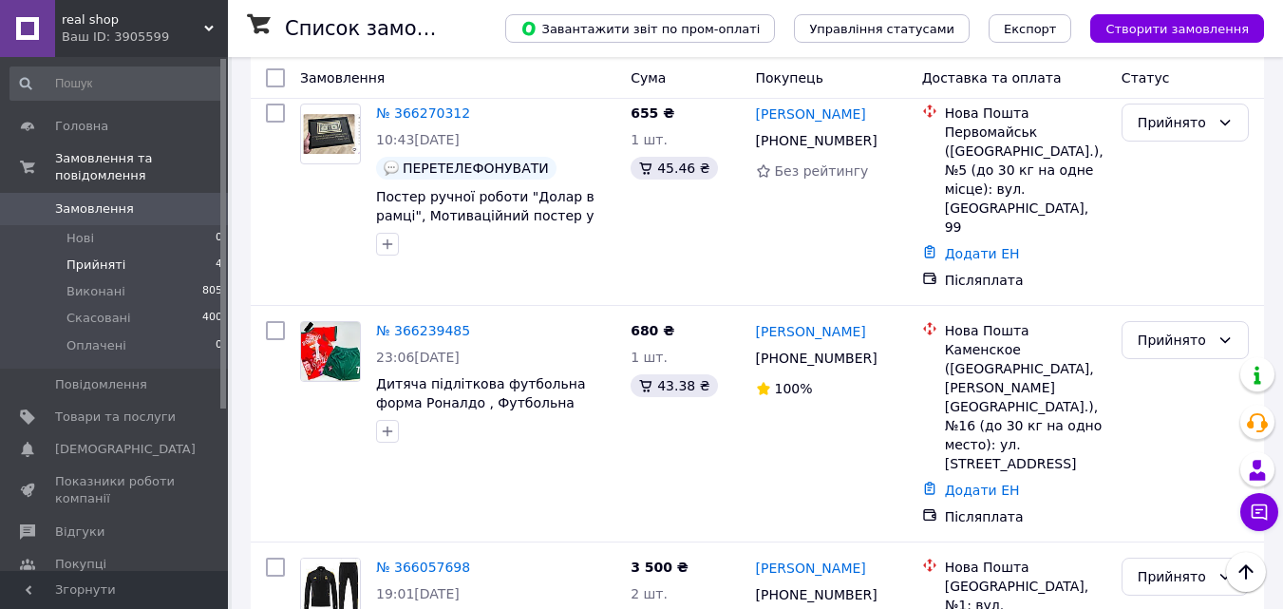
scroll to position [442, 0]
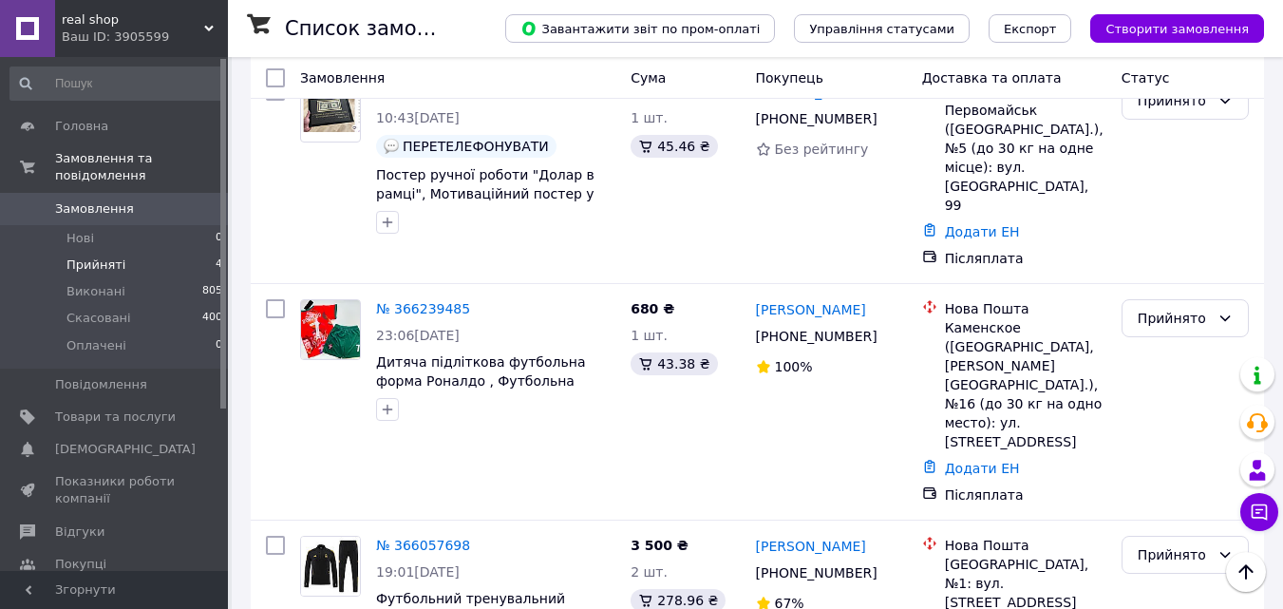
click at [156, 255] on li "Прийняті 4" at bounding box center [117, 265] width 234 height 27
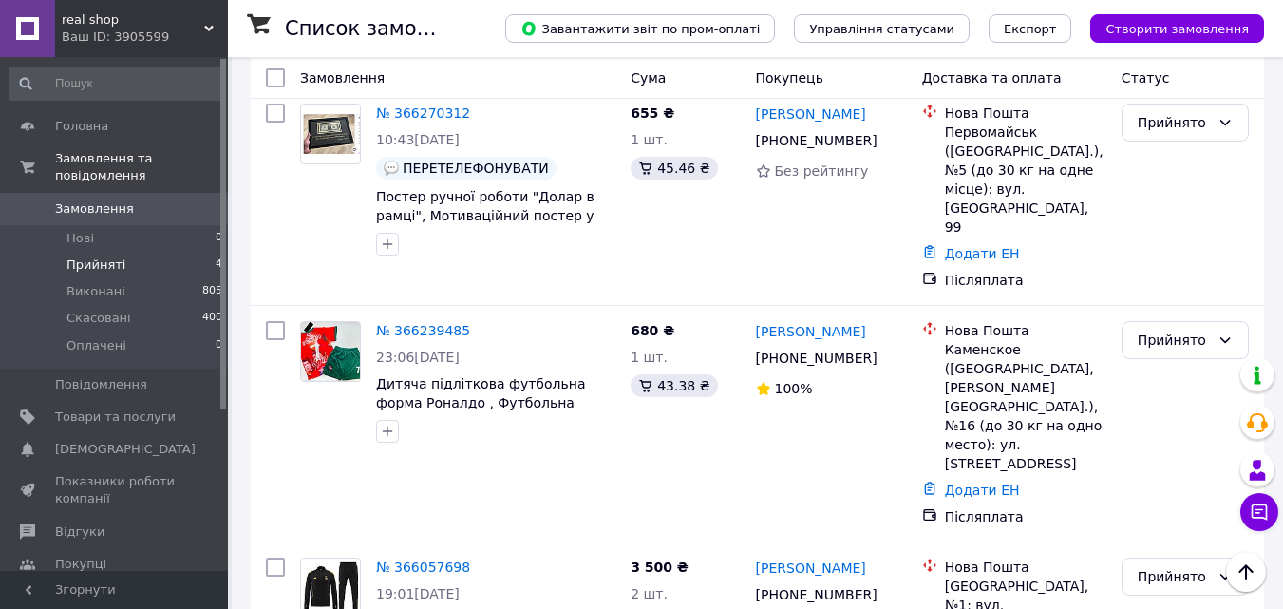
scroll to position [442, 0]
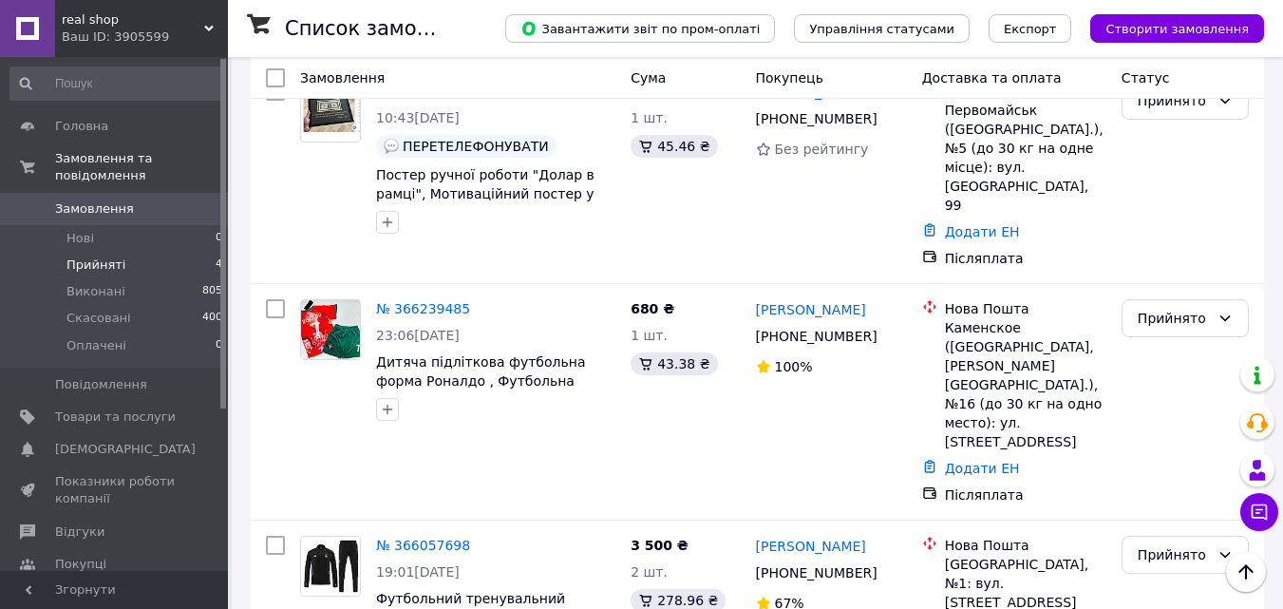
click at [194, 21] on span "real shop" at bounding box center [133, 19] width 143 height 17
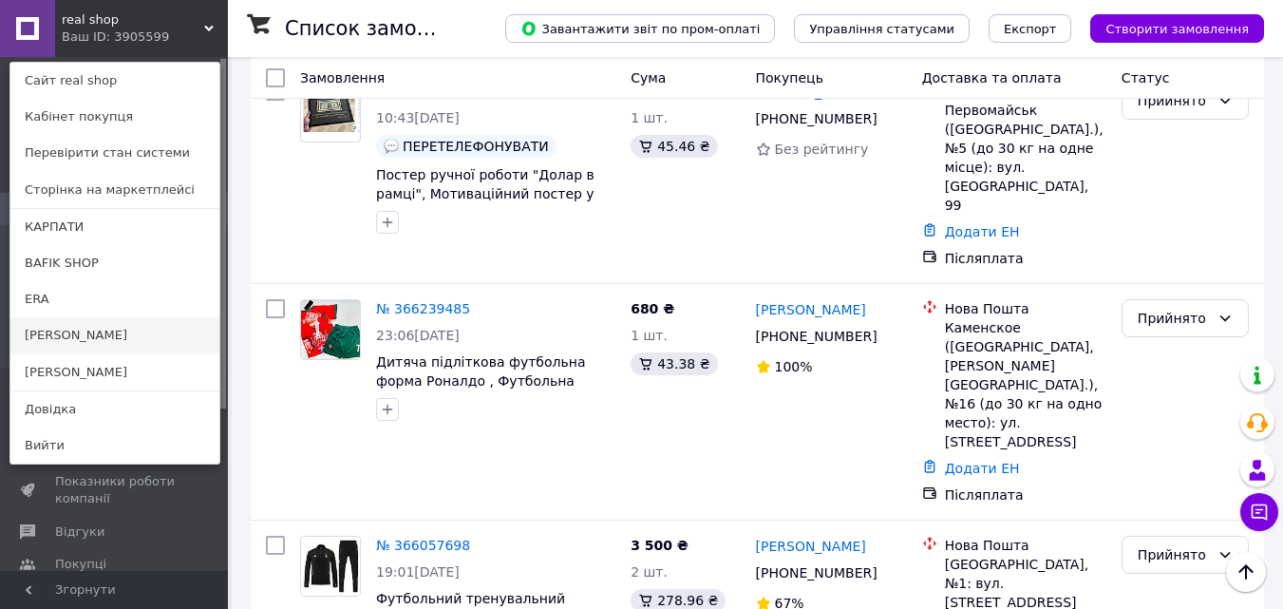
click at [61, 335] on link "[PERSON_NAME]" at bounding box center [114, 335] width 209 height 36
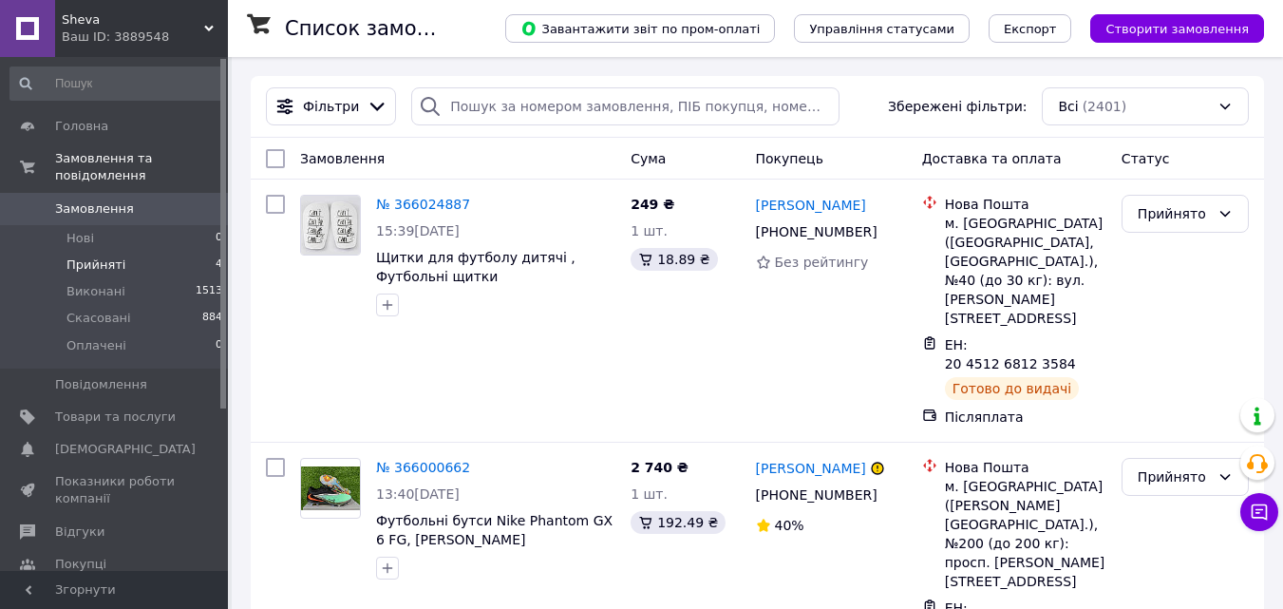
click at [165, 252] on li "Прийняті 4" at bounding box center [117, 265] width 234 height 27
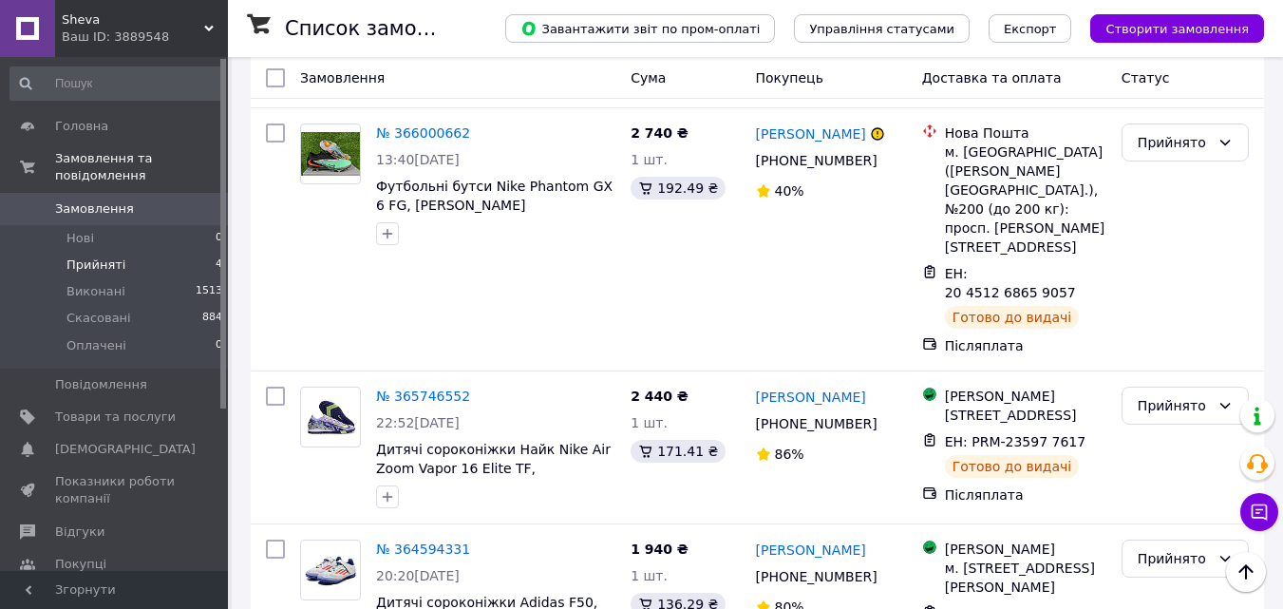
scroll to position [400, 0]
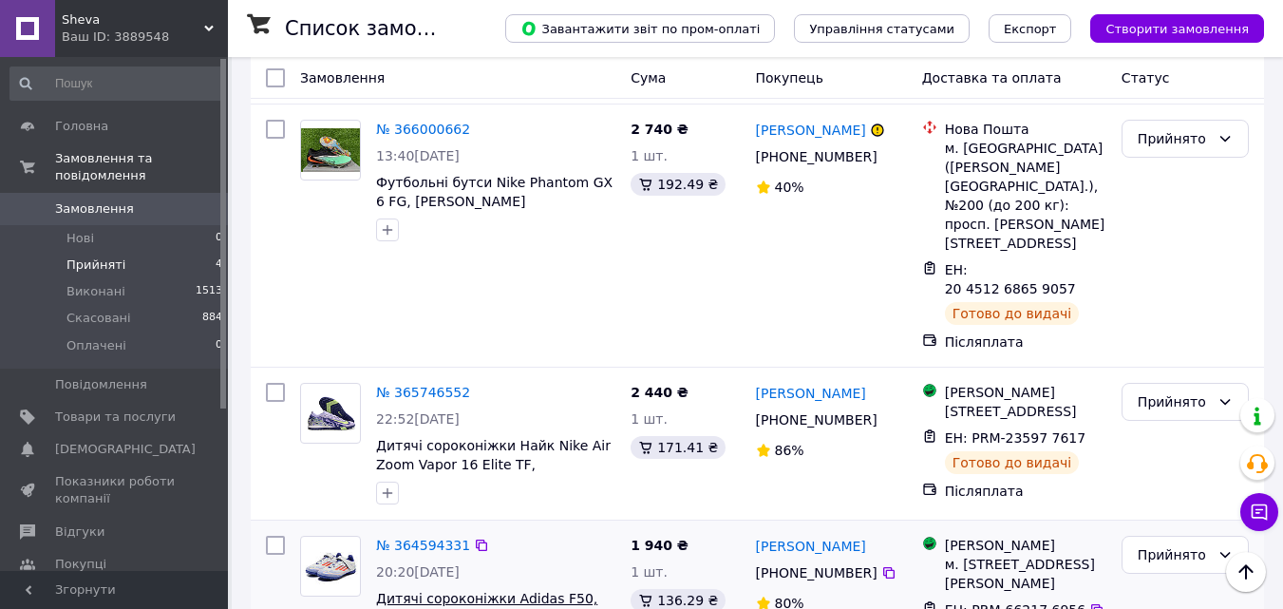
click at [510, 591] on span "Дитячі сороконіжки Adidas F50, сороконіжки підліткові 34" at bounding box center [486, 608] width 221 height 34
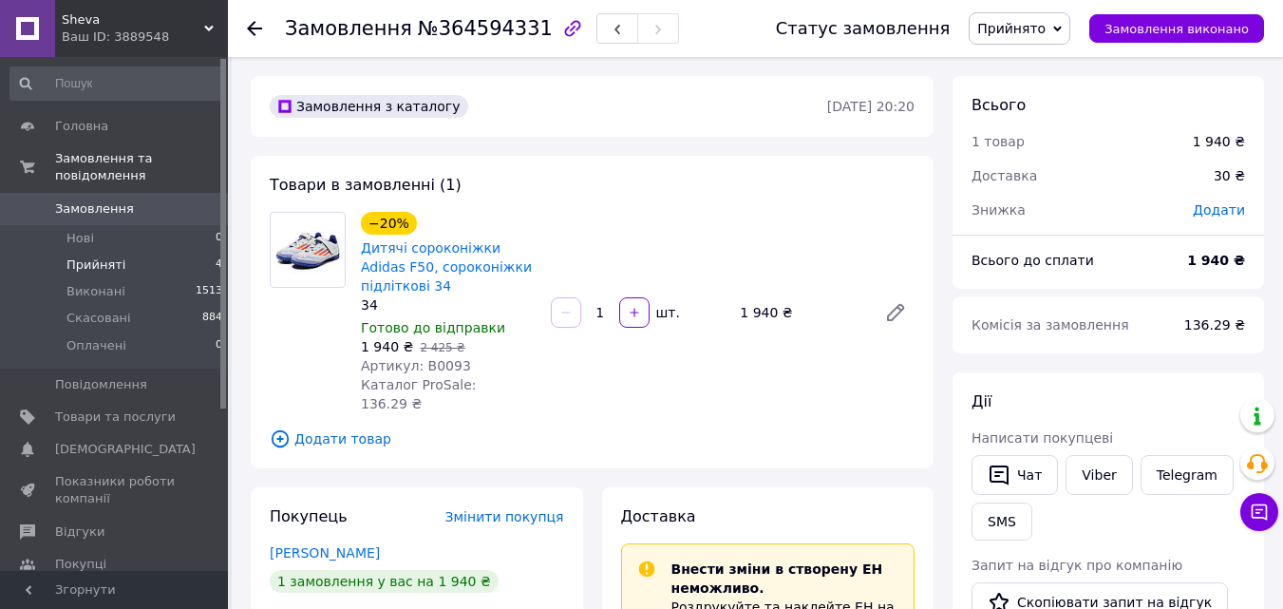
click at [133, 252] on li "Прийняті 4" at bounding box center [117, 265] width 234 height 27
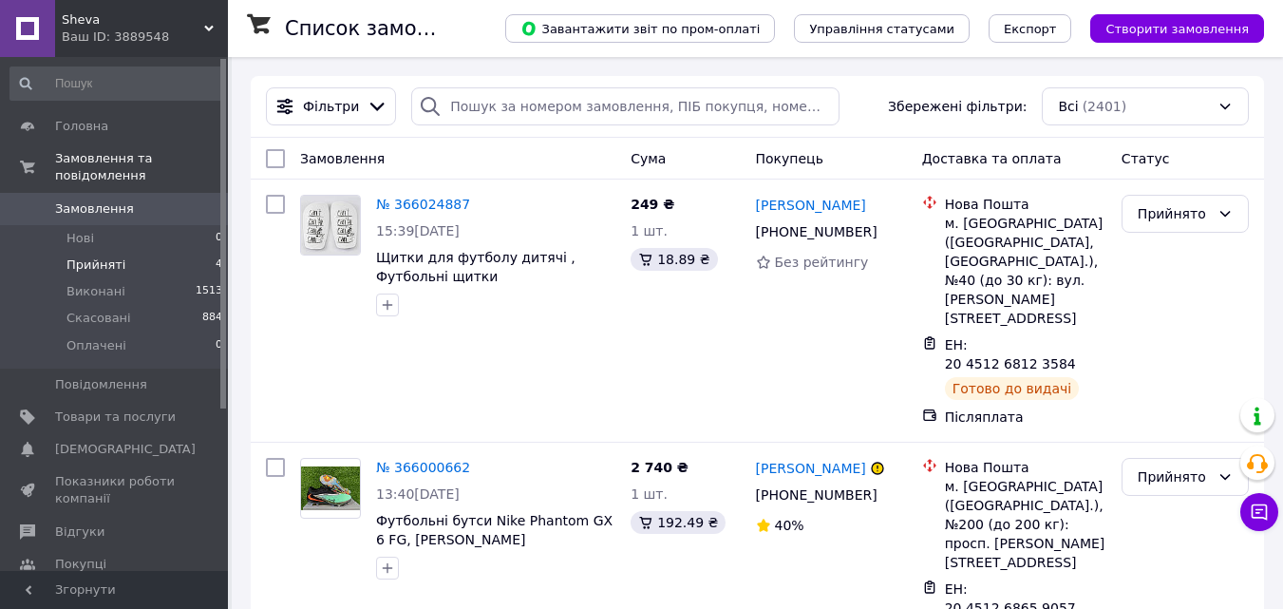
click at [120, 252] on li "Прийняті 4" at bounding box center [117, 265] width 234 height 27
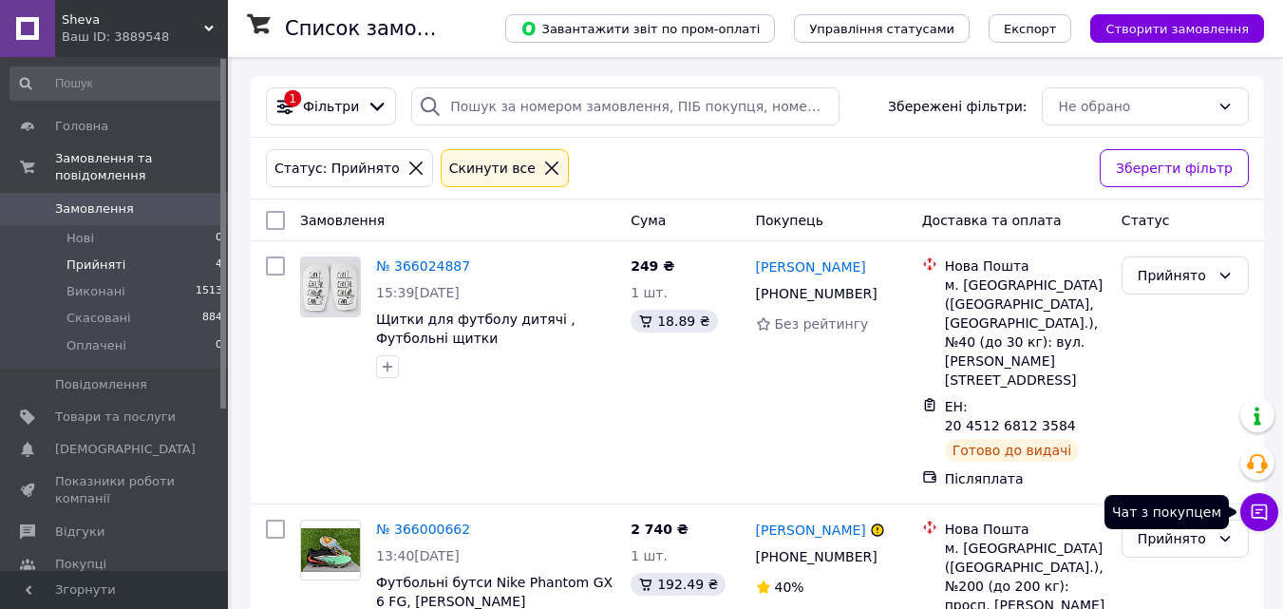
click at [1259, 507] on icon at bounding box center [1259, 512] width 19 height 19
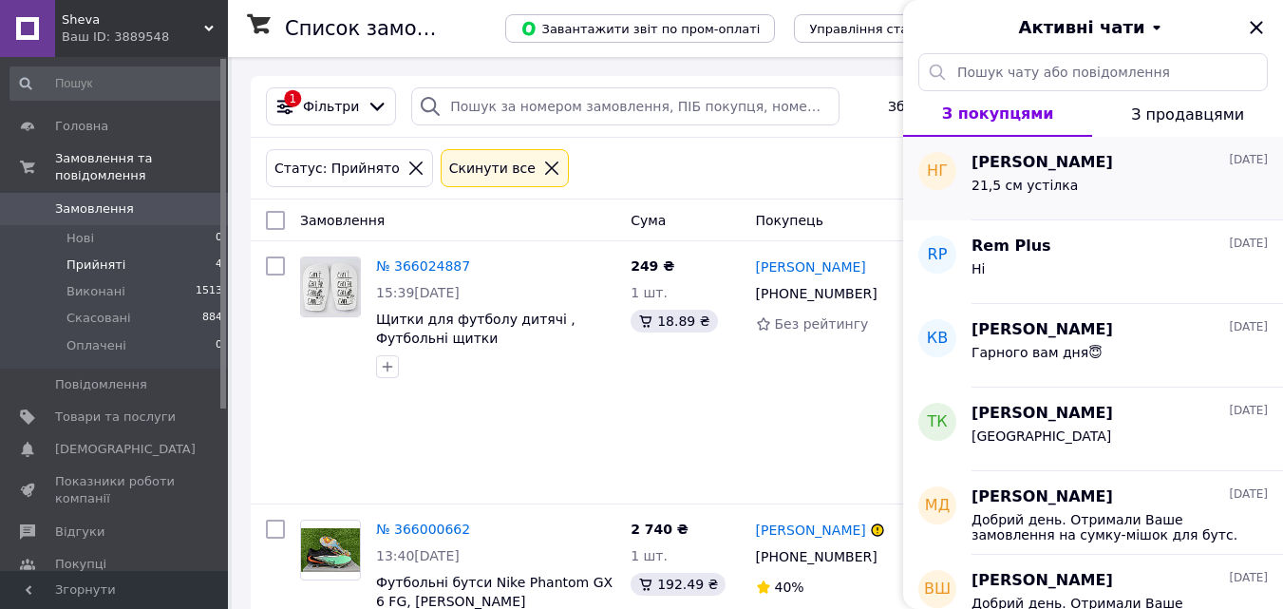
click at [1210, 171] on div "Ника Гурцкая 09.10.2025" at bounding box center [1120, 163] width 296 height 22
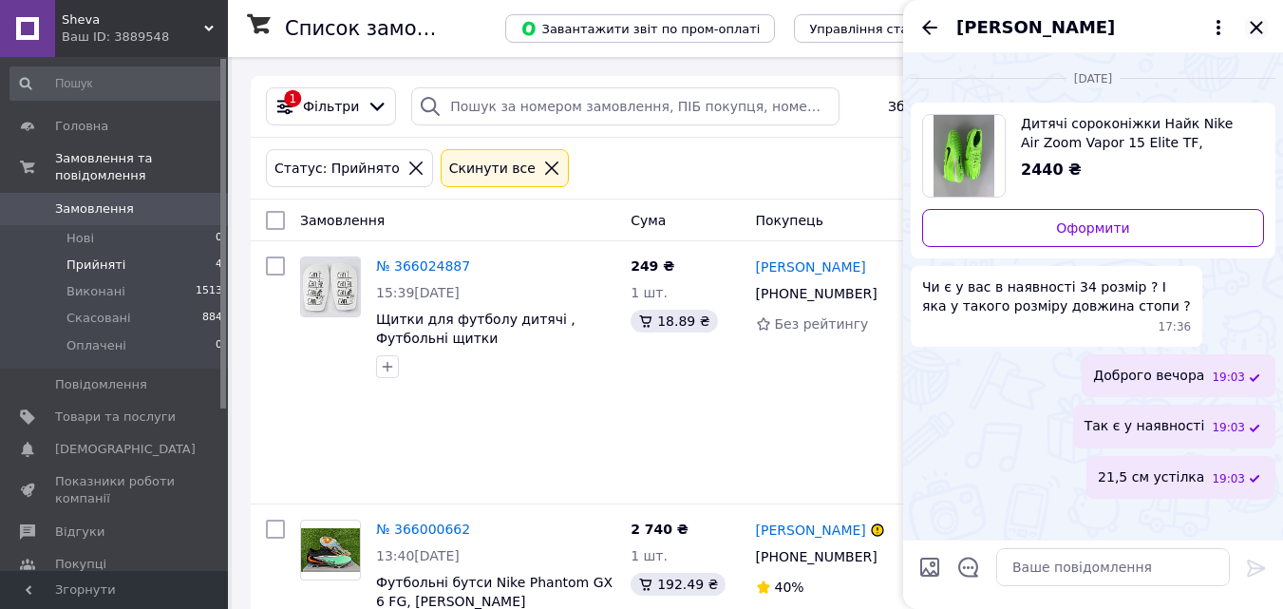
click at [1255, 30] on icon "Закрити" at bounding box center [1256, 27] width 12 height 12
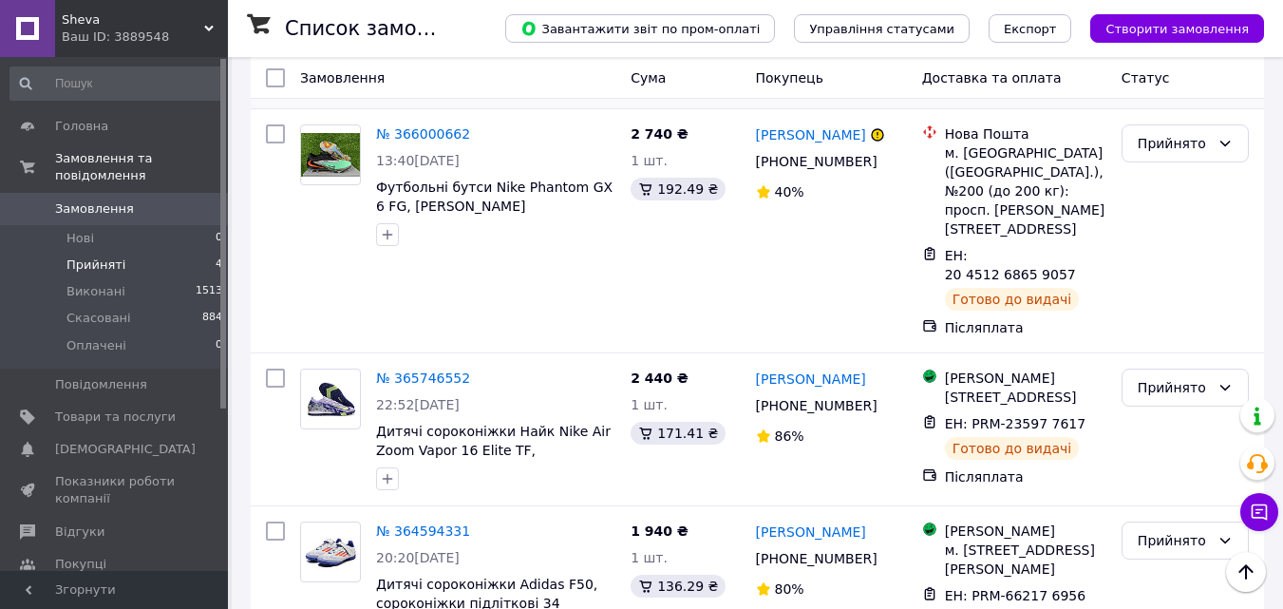
scroll to position [400, 0]
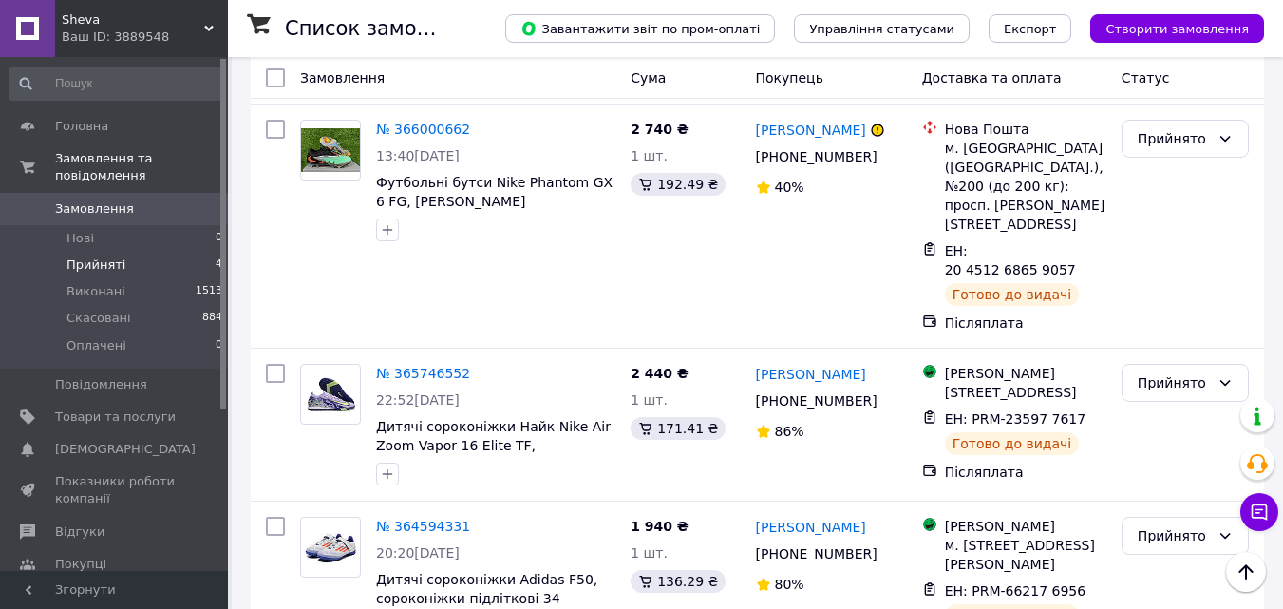
click at [208, 23] on div "Sheva Ваш ID: 3889548" at bounding box center [141, 28] width 173 height 57
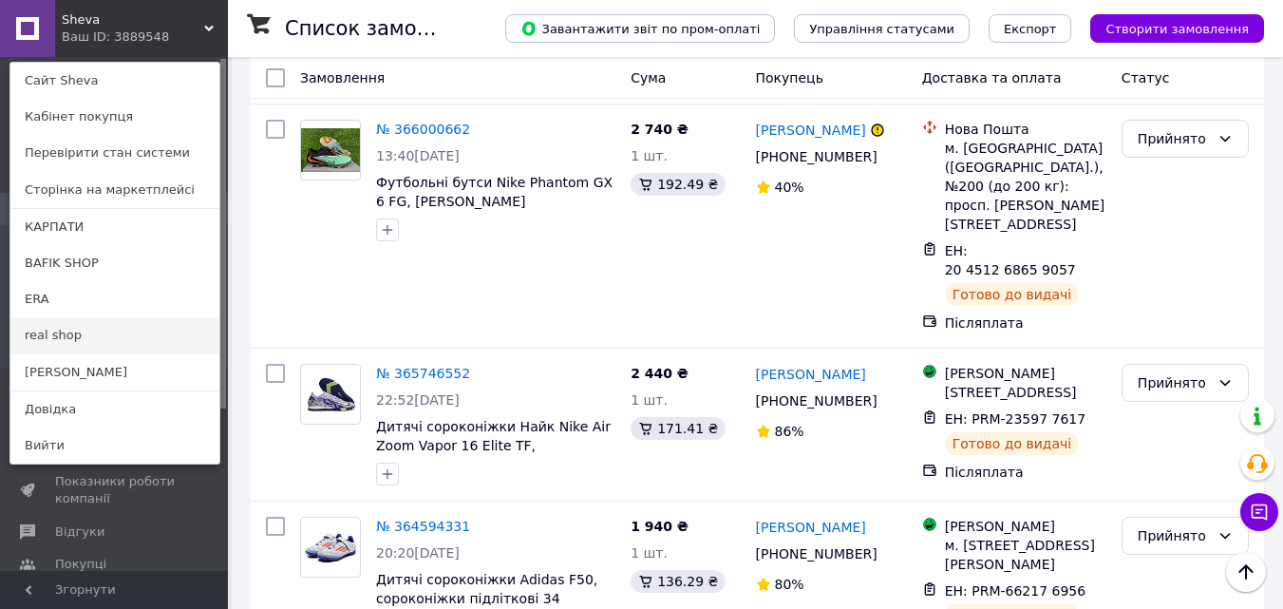
click at [73, 333] on link "real shop" at bounding box center [114, 335] width 209 height 36
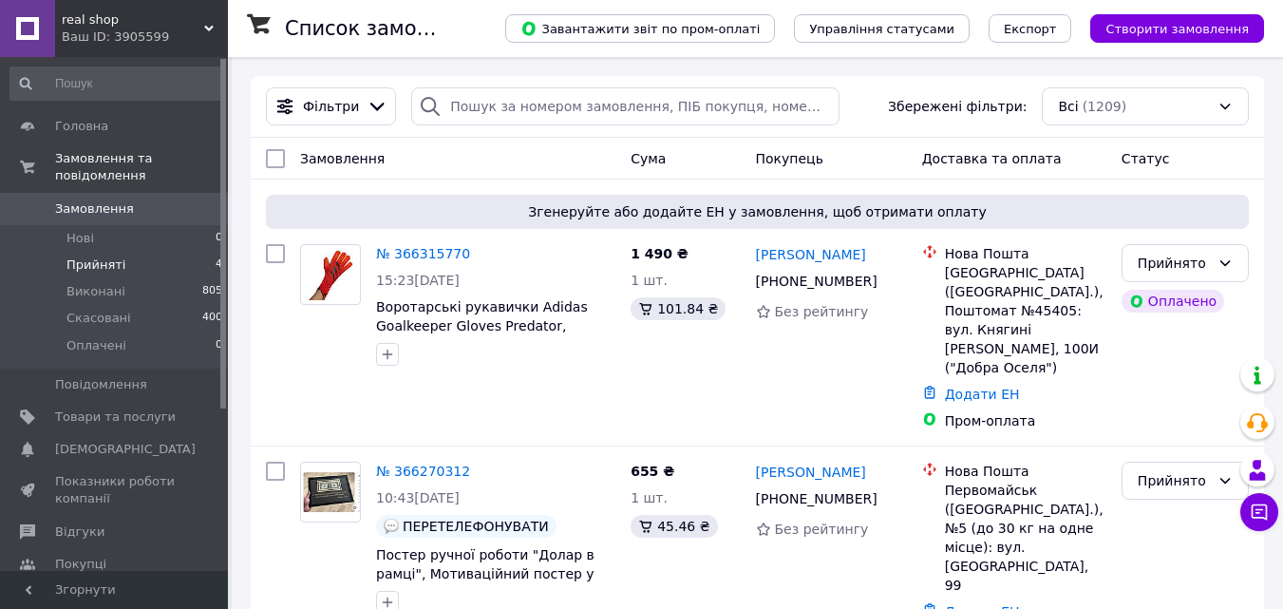
click at [168, 252] on li "Прийняті 4" at bounding box center [117, 265] width 234 height 27
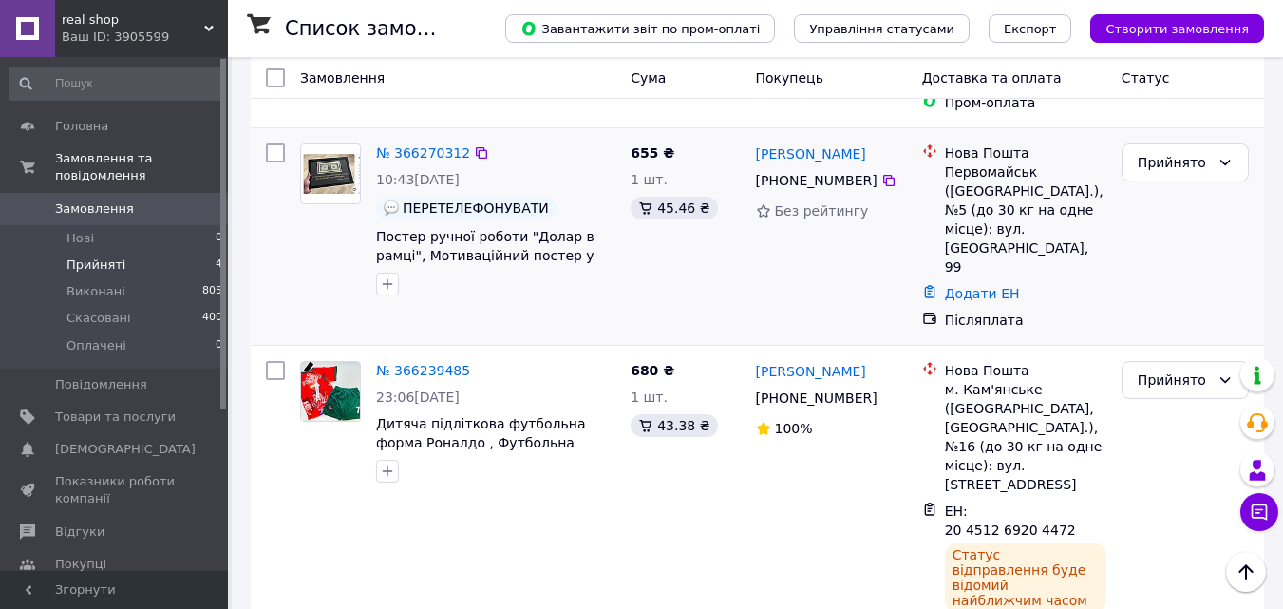
scroll to position [499, 0]
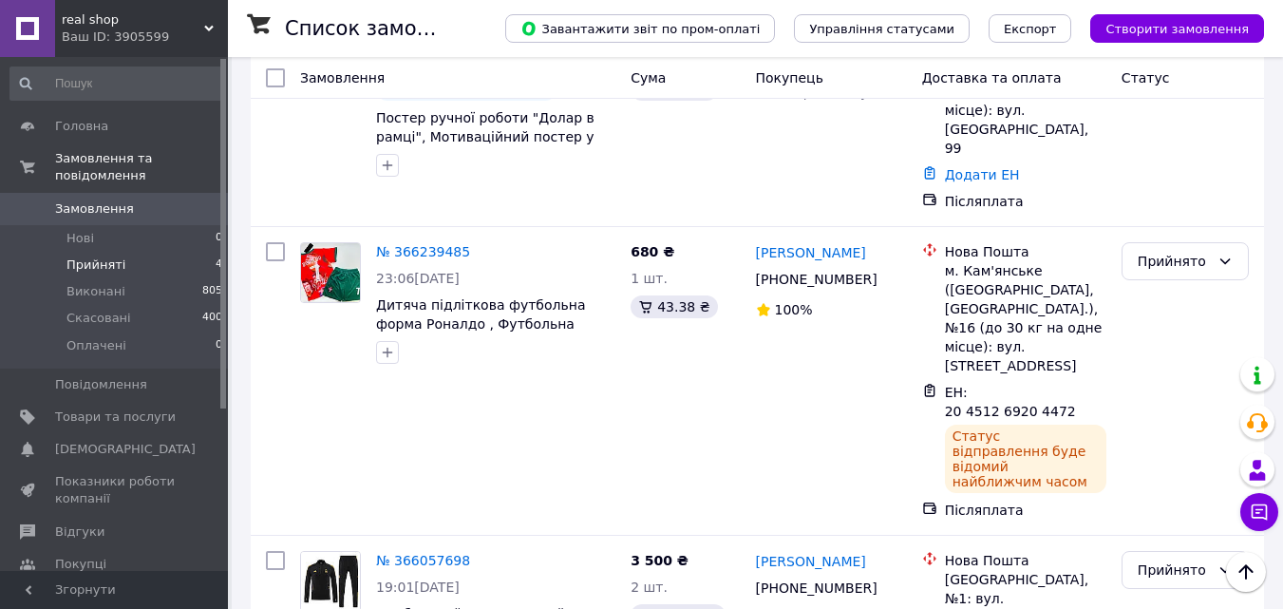
click at [184, 18] on span "real shop" at bounding box center [133, 19] width 143 height 17
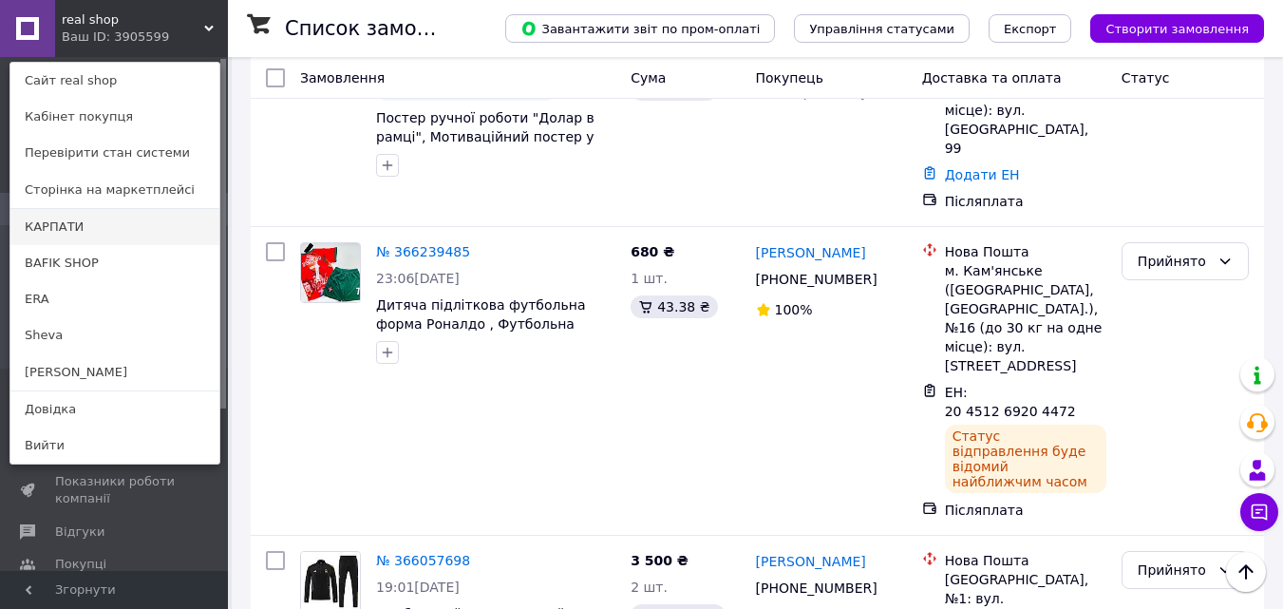
click at [77, 224] on link "КАРПАТИ" at bounding box center [114, 227] width 209 height 36
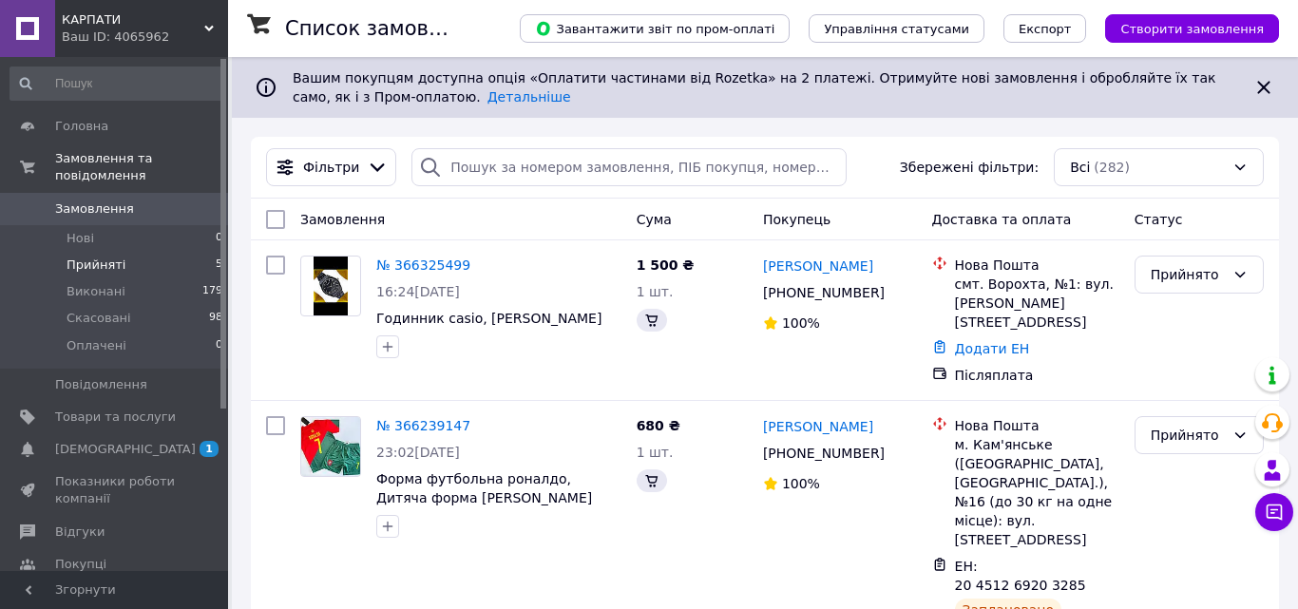
click at [122, 252] on li "Прийняті 5" at bounding box center [117, 265] width 234 height 27
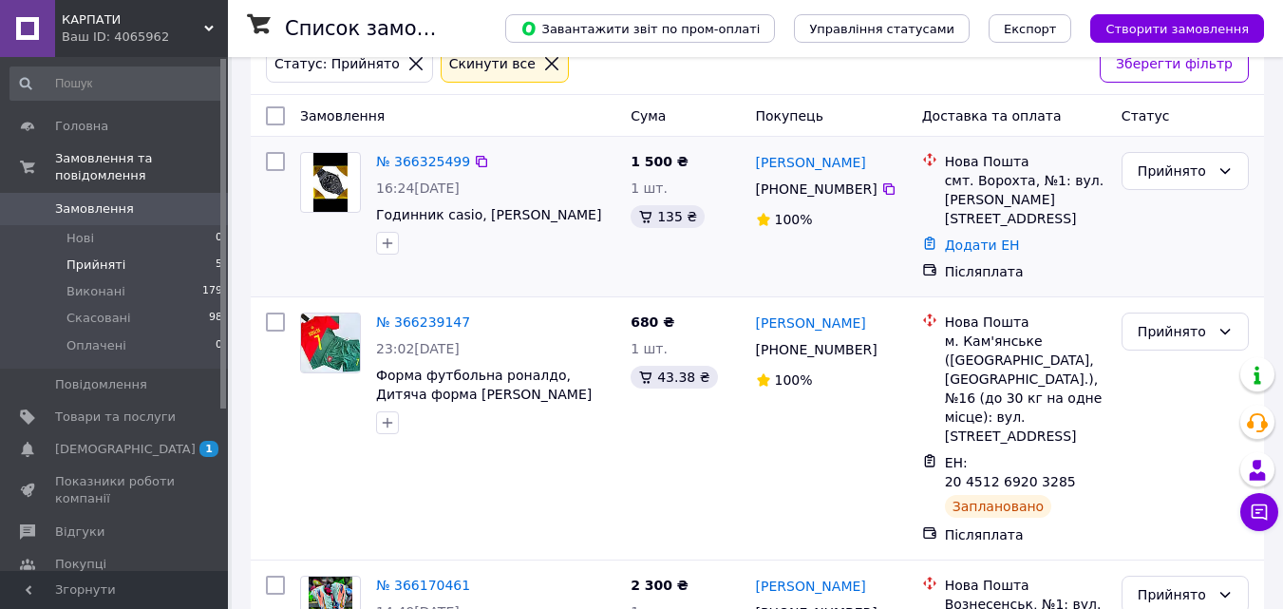
scroll to position [238, 0]
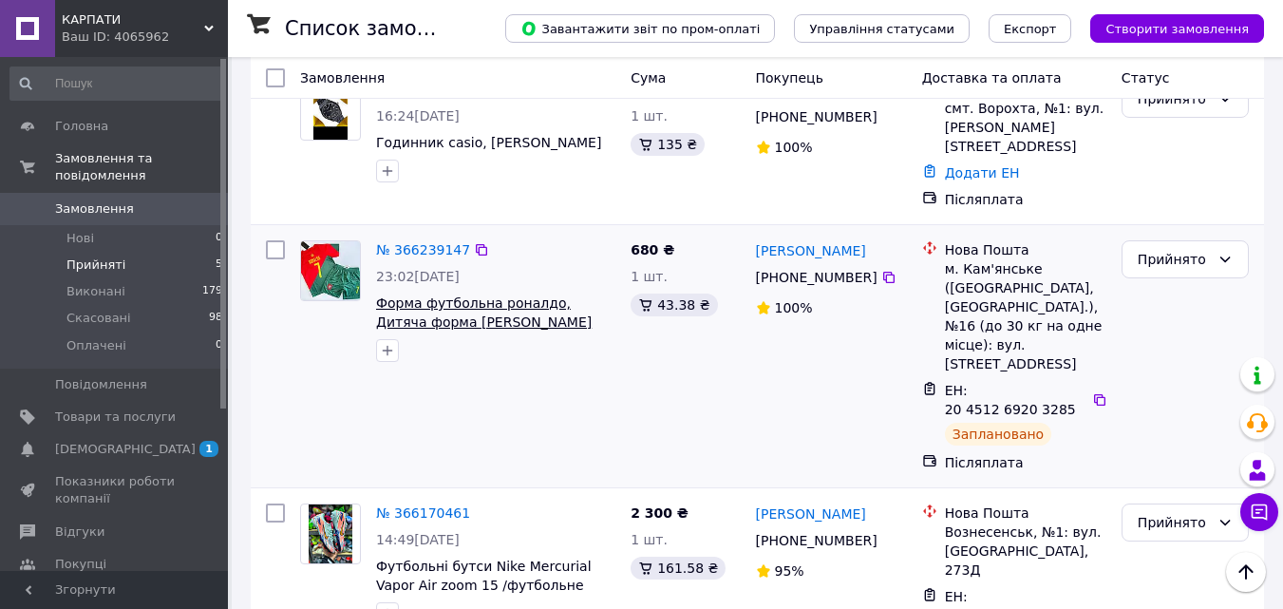
click at [512, 299] on span "Форма футбольна роналдо, Дитяча форма криштіану роналду 152" at bounding box center [484, 321] width 216 height 53
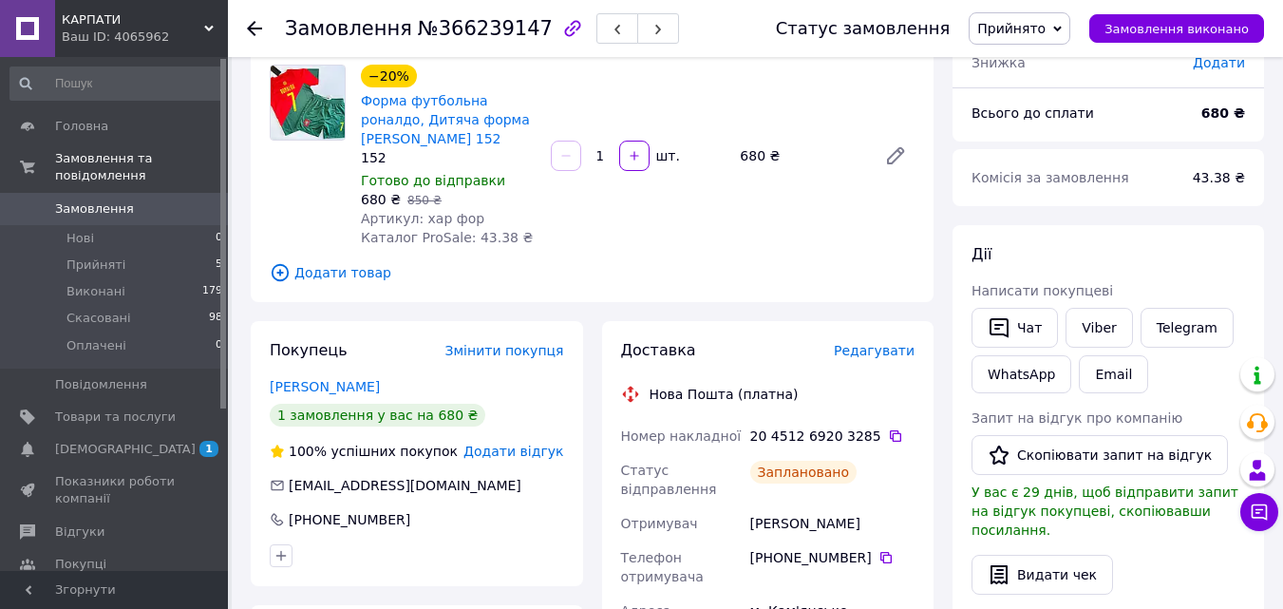
scroll to position [190, 0]
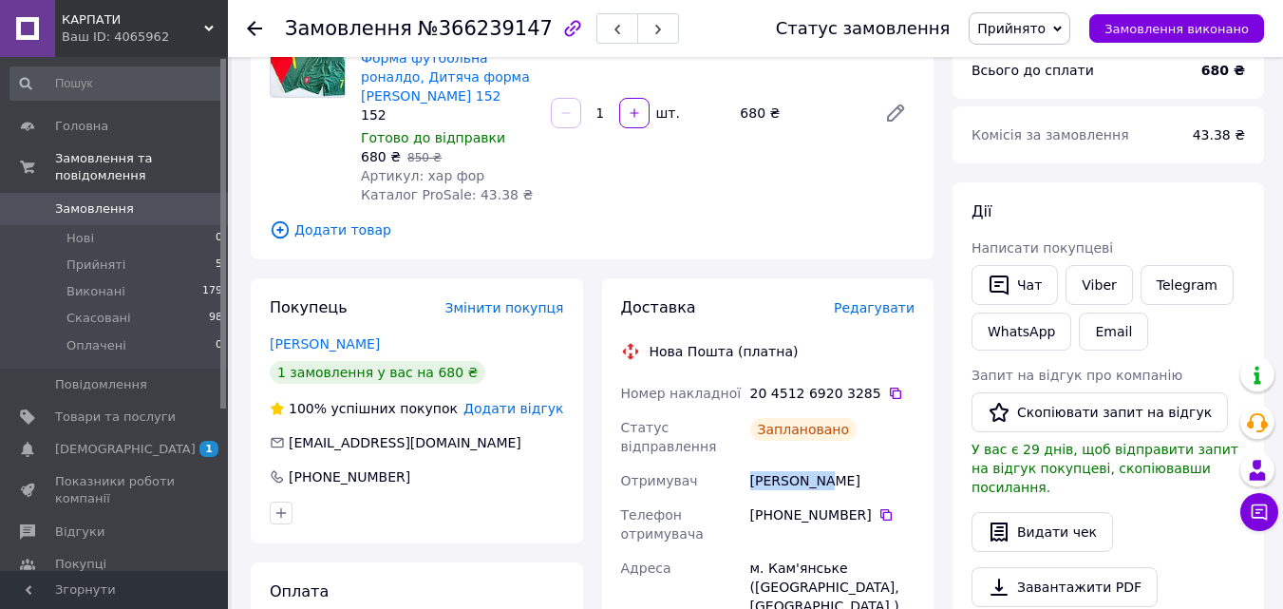
drag, startPoint x: 760, startPoint y: 485, endPoint x: 748, endPoint y: 485, distance: 12.4
click at [748, 485] on div "[PERSON_NAME]" at bounding box center [833, 481] width 172 height 34
click at [888, 390] on icon at bounding box center [895, 393] width 15 height 15
click at [150, 257] on li "Прийняті 5" at bounding box center [117, 265] width 234 height 27
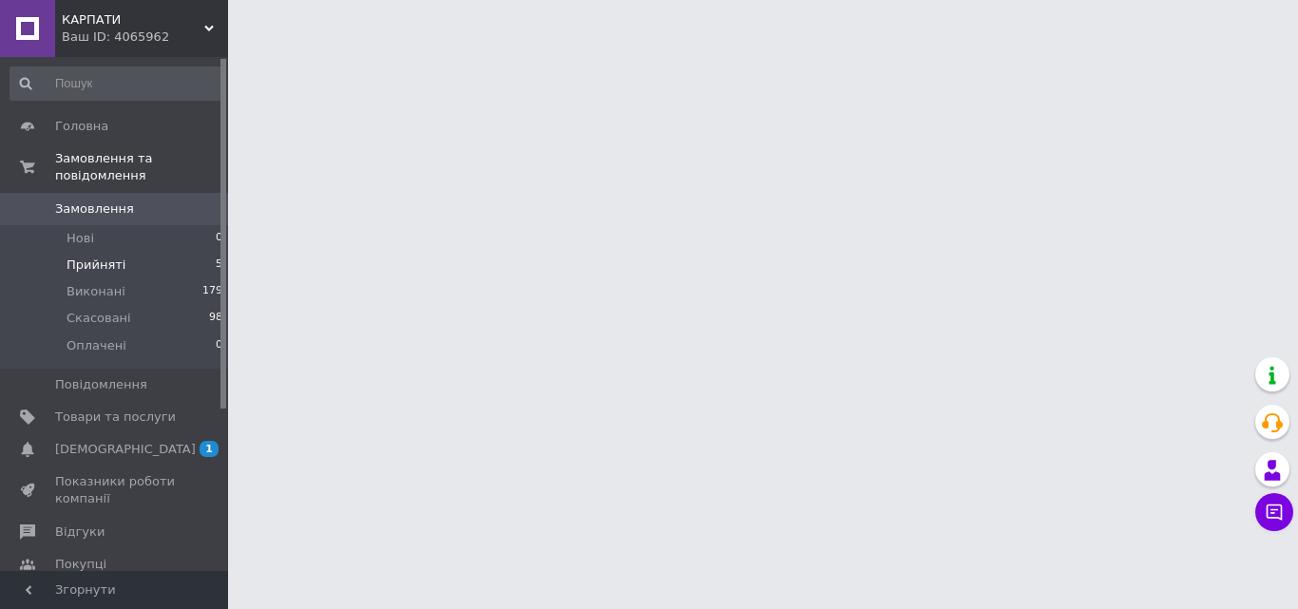
click at [150, 256] on li "Прийняті 5" at bounding box center [117, 265] width 234 height 27
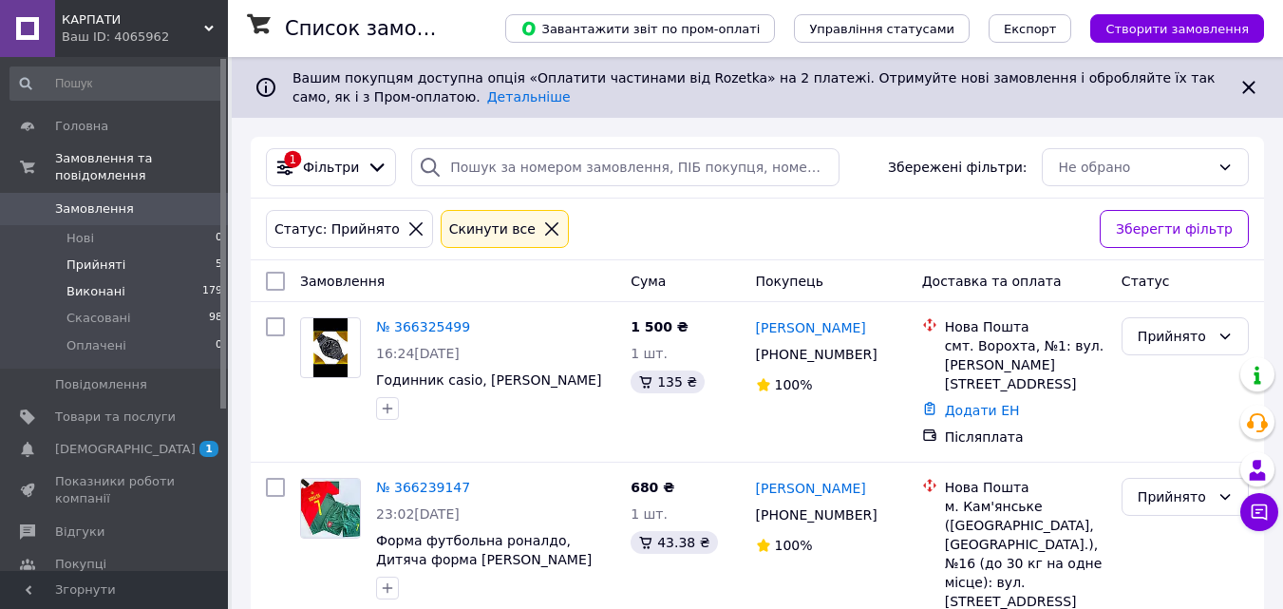
click at [154, 260] on ul "Нові 0 Прийняті 5 Виконані 179 Скасовані 98 Оплачені 0" at bounding box center [117, 296] width 234 height 143
click at [166, 253] on li "Прийняті 5" at bounding box center [117, 265] width 234 height 27
click at [195, 39] on div "Ваш ID: 4065962" at bounding box center [145, 37] width 166 height 17
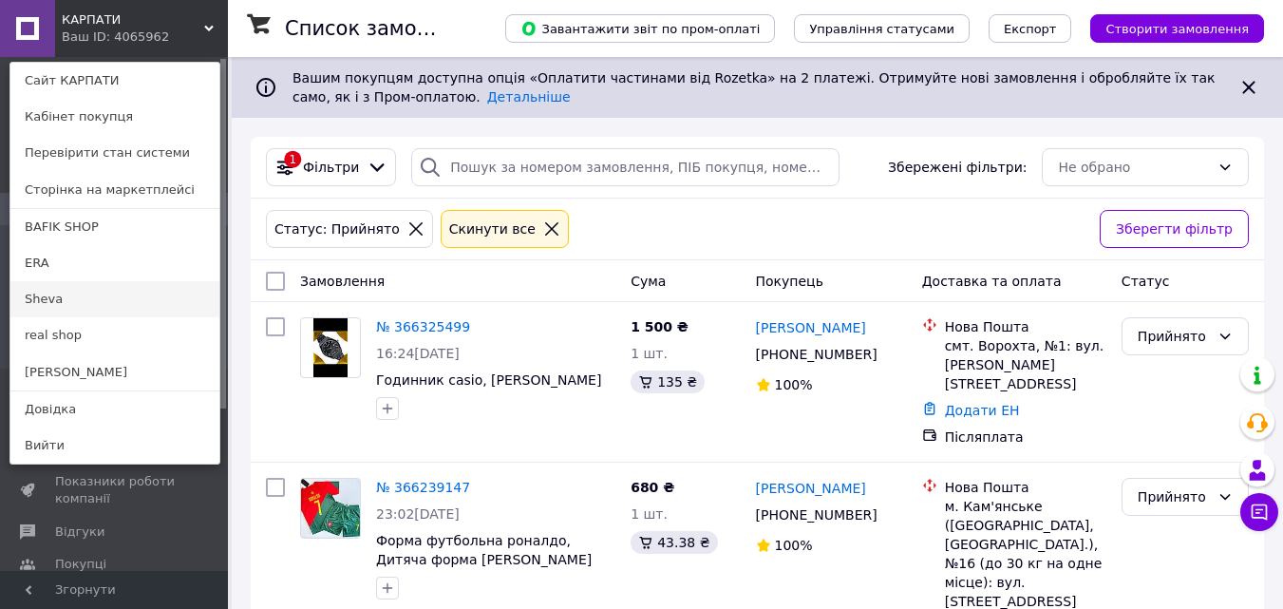
click at [84, 303] on link "Sheva" at bounding box center [114, 299] width 209 height 36
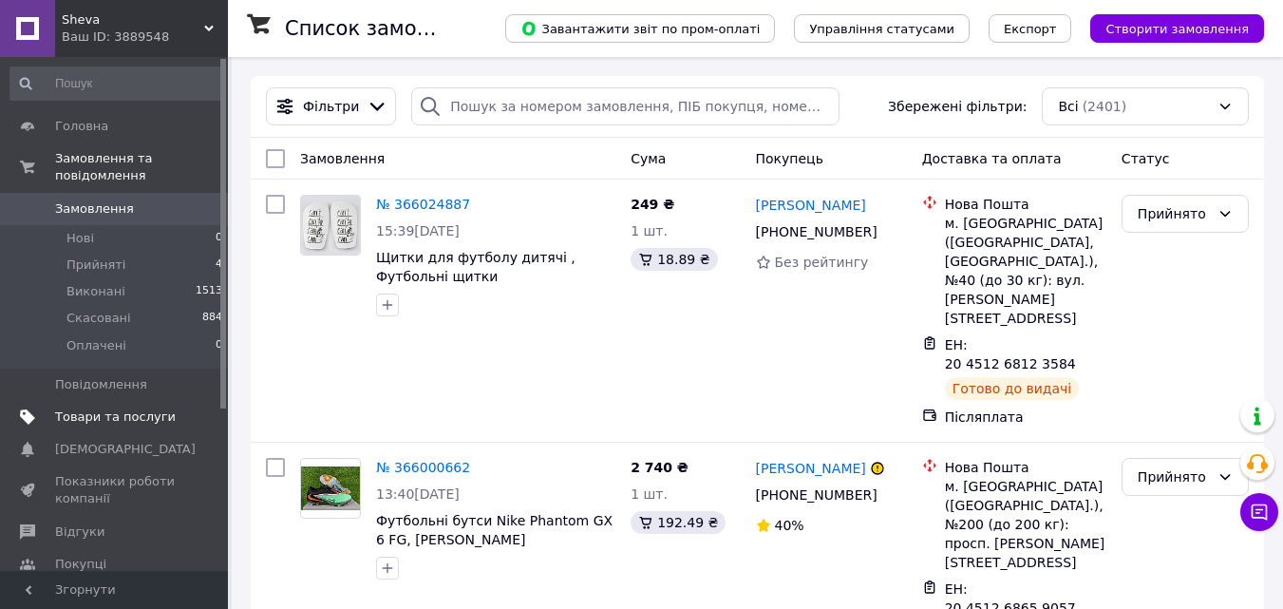
click at [126, 409] on span "Товари та послуги" at bounding box center [115, 417] width 121 height 17
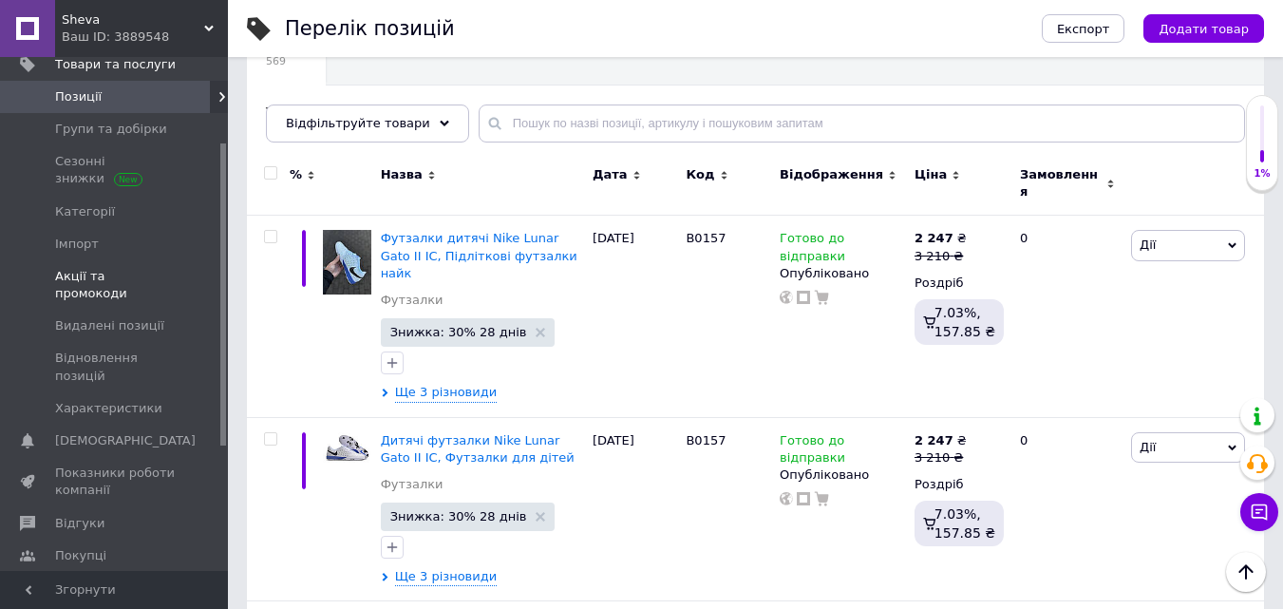
scroll to position [190, 0]
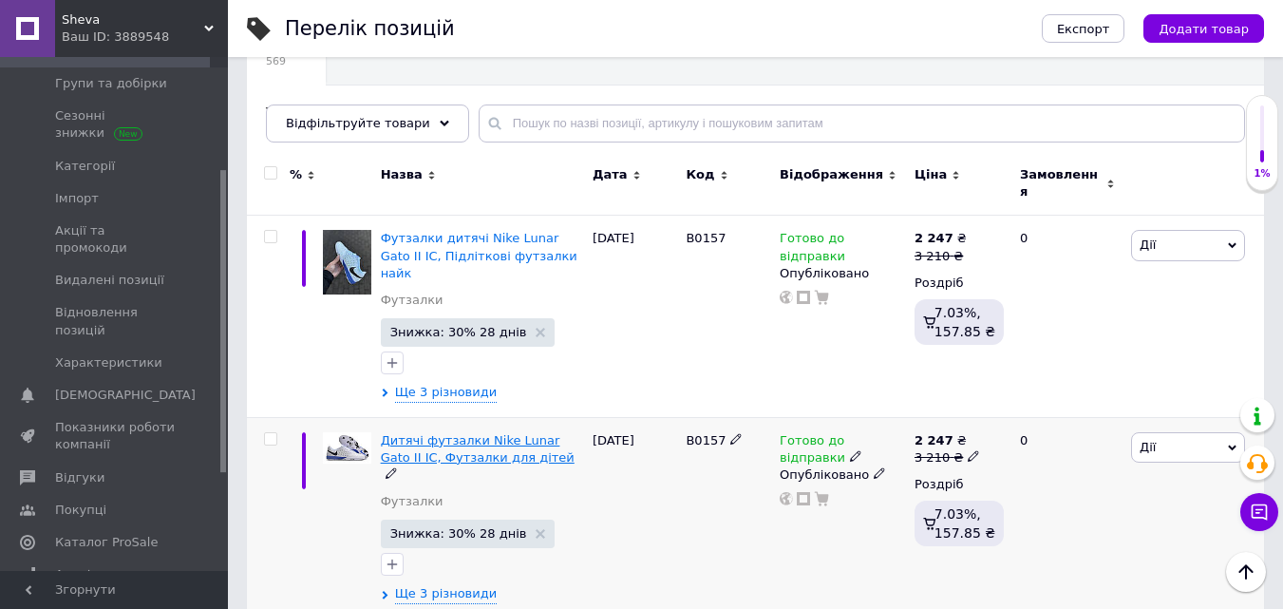
click at [496, 433] on span "Дитячі футзалки Nike Lunar Gato II IC, Футзалки для дітей" at bounding box center [478, 448] width 194 height 31
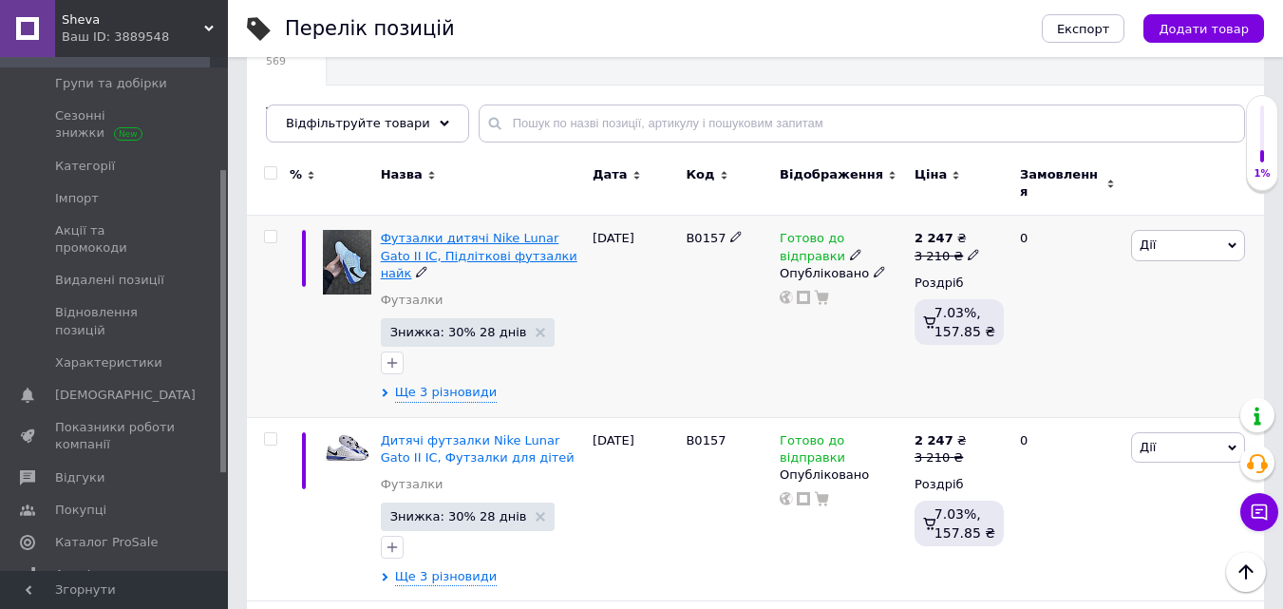
click at [402, 231] on span "Футзалки дитячі Nike Lunar Gato II IC, Підліткові футзалки найк" at bounding box center [479, 255] width 197 height 48
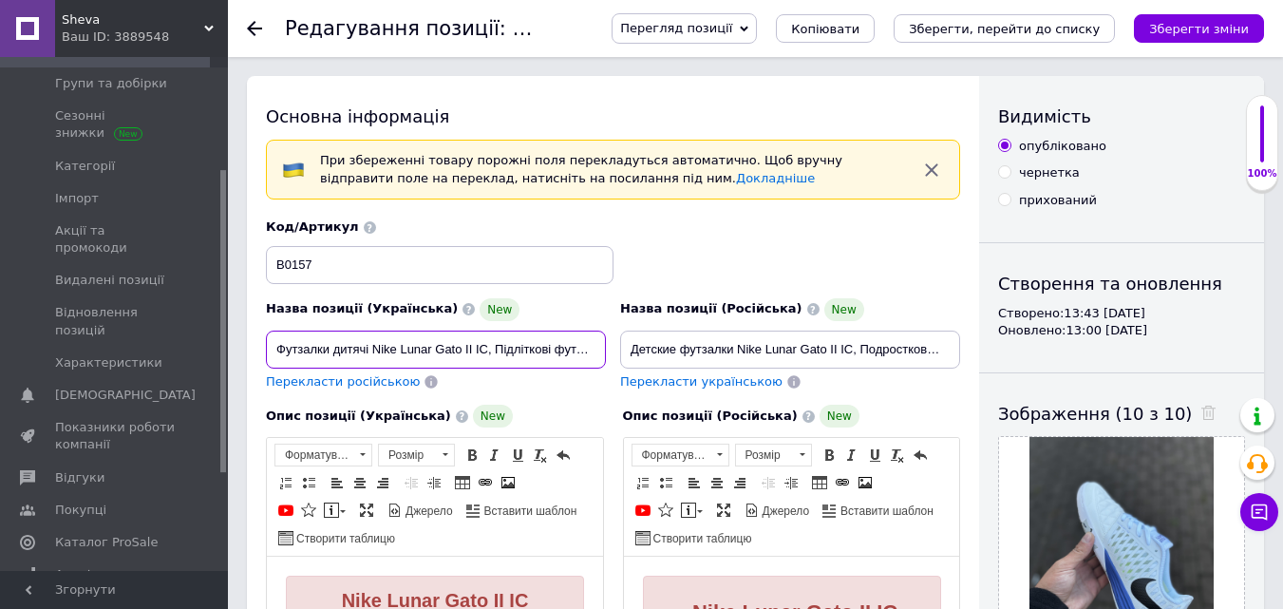
scroll to position [0, 45]
drag, startPoint x: 276, startPoint y: 349, endPoint x: 604, endPoint y: 372, distance: 329.6
click at [604, 372] on div "Назва позиції (Українська) New Футзалки дитячі Nike Lunar Gato II IC, Підлітков…" at bounding box center [436, 344] width 354 height 107
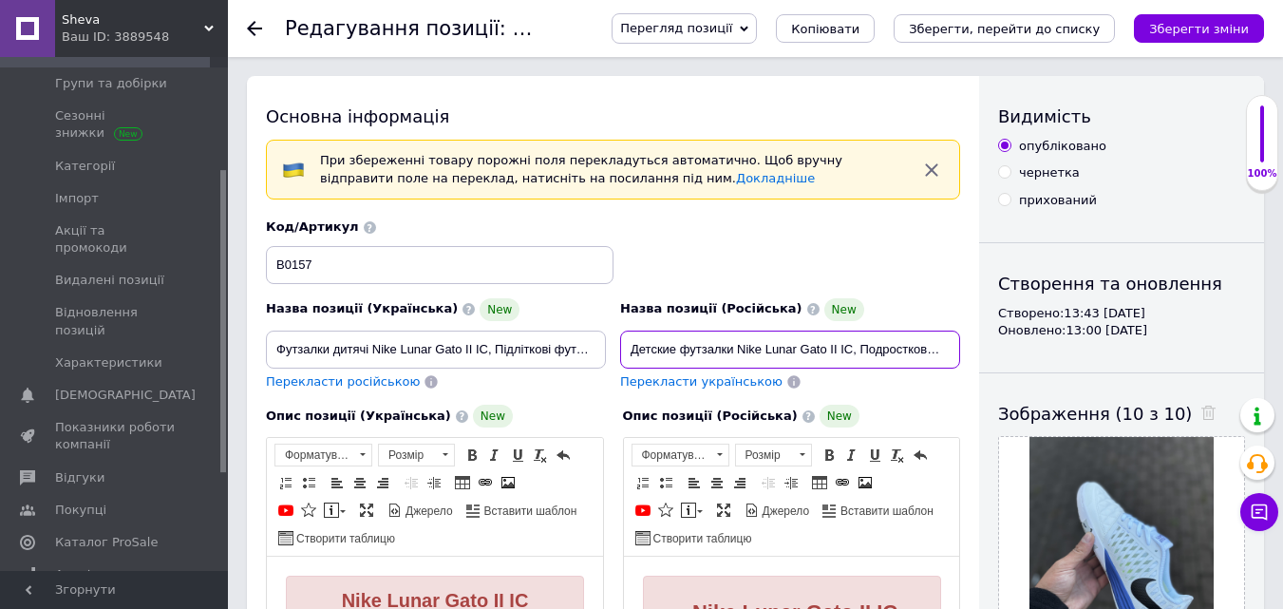
scroll to position [0, 82]
drag, startPoint x: 627, startPoint y: 348, endPoint x: 976, endPoint y: 371, distance: 349.5
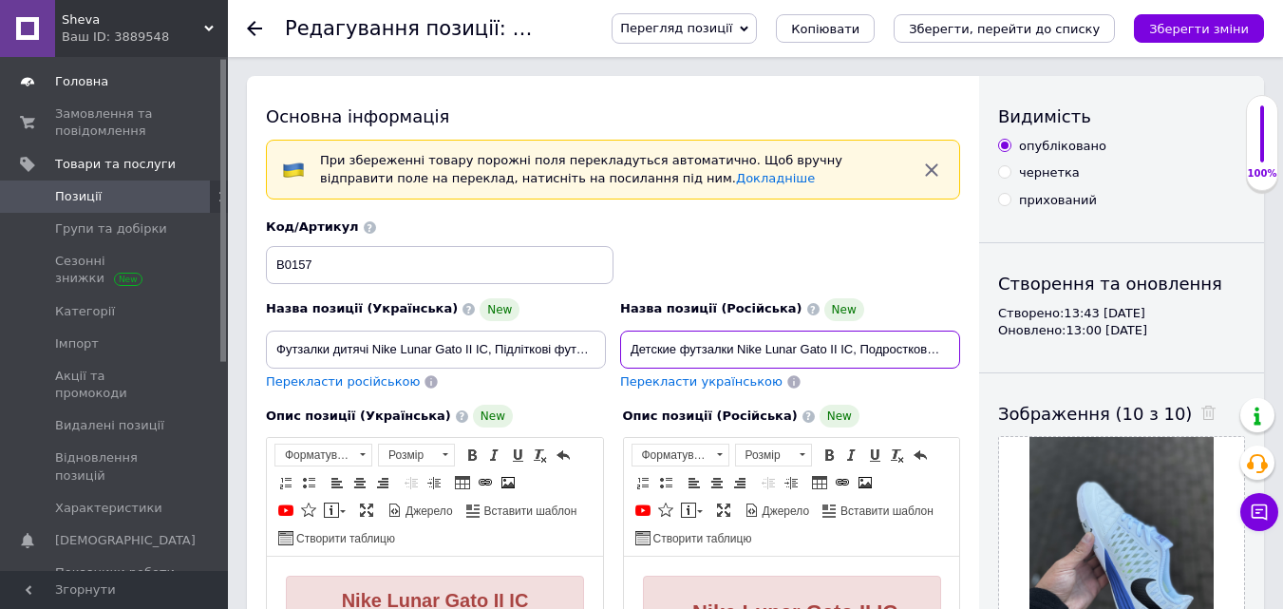
scroll to position [0, 0]
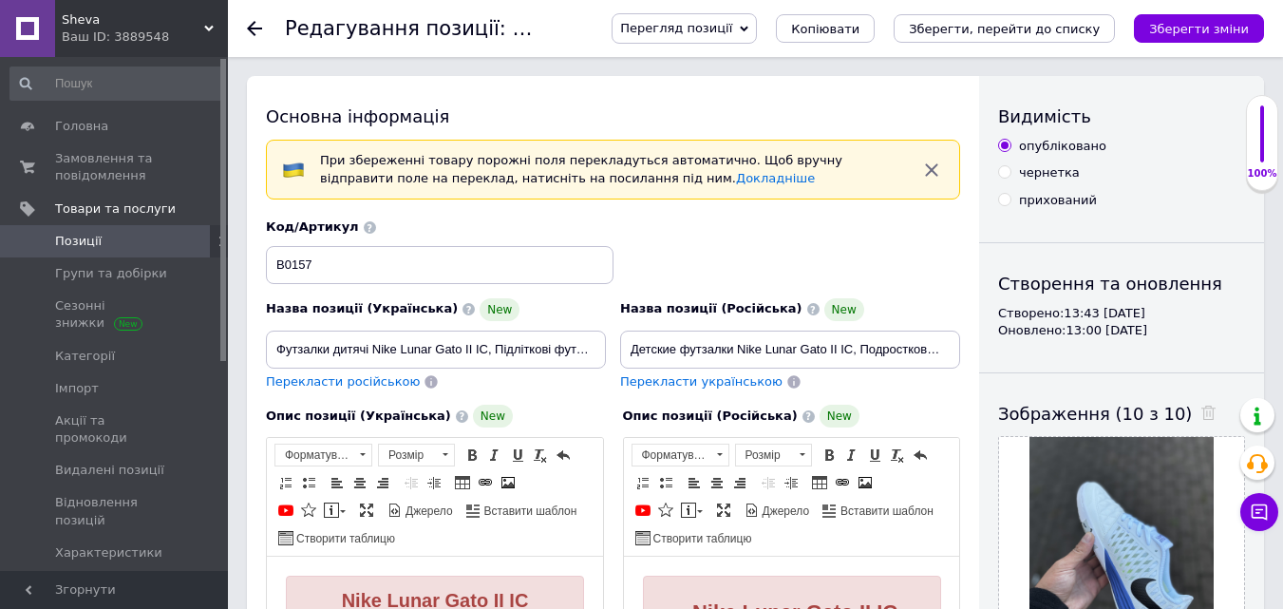
click at [99, 243] on span "Позиції" at bounding box center [115, 241] width 121 height 17
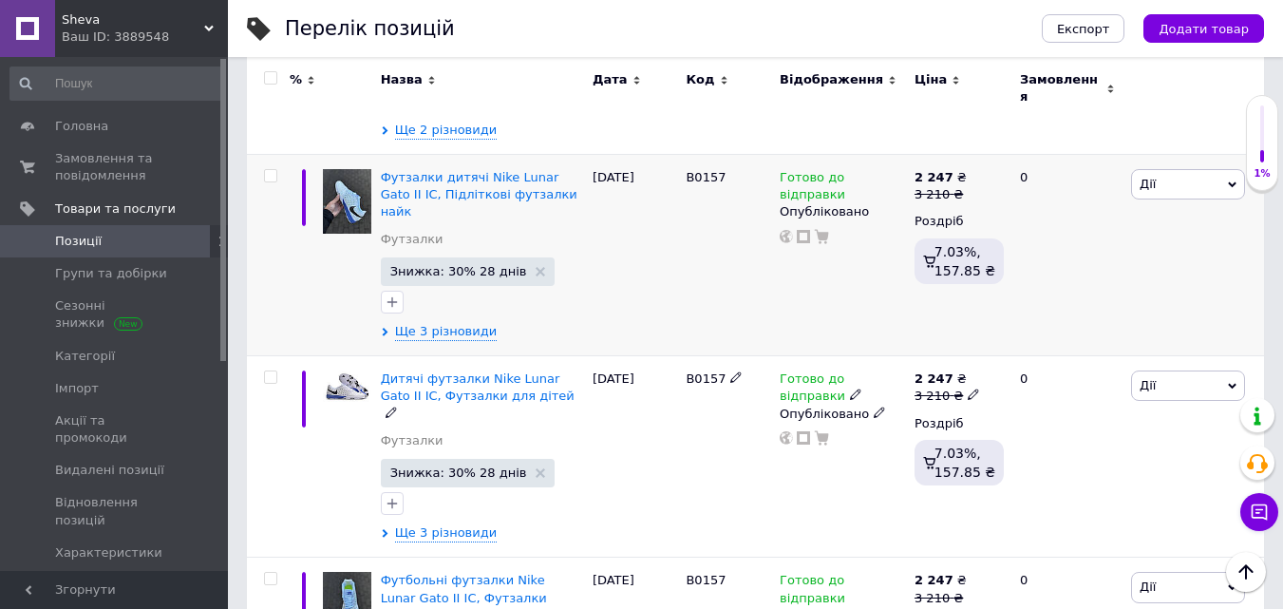
scroll to position [760, 0]
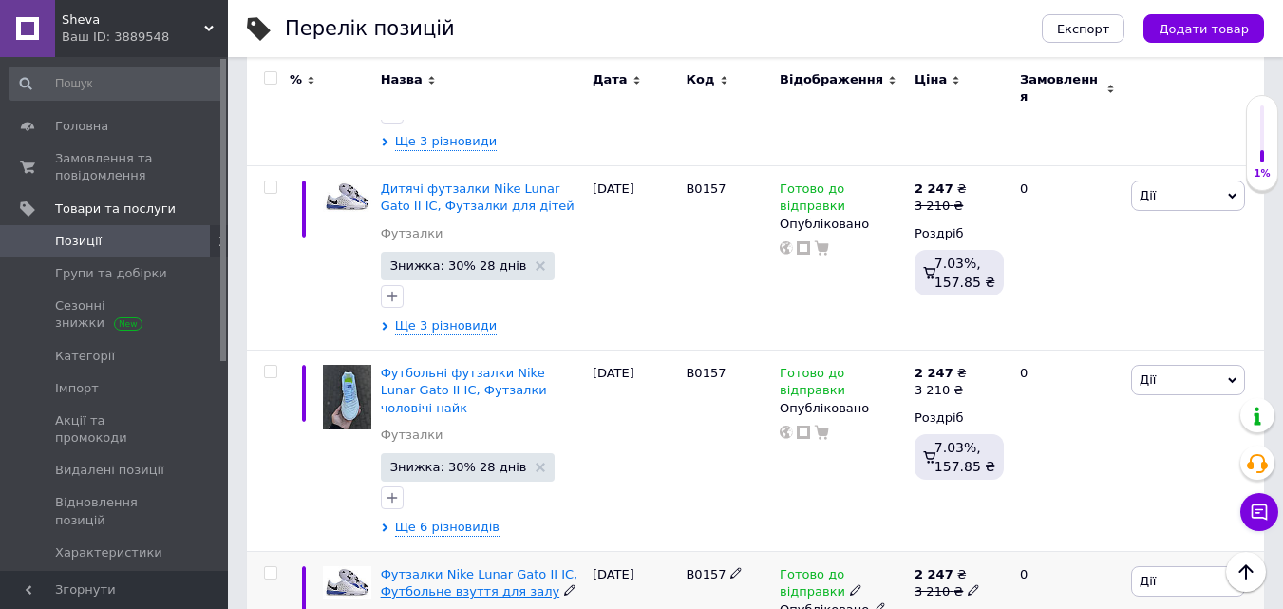
click at [510, 567] on span "Футзалки Nike Lunar Gato II IC, Футбольне взуття для залу" at bounding box center [480, 582] width 198 height 31
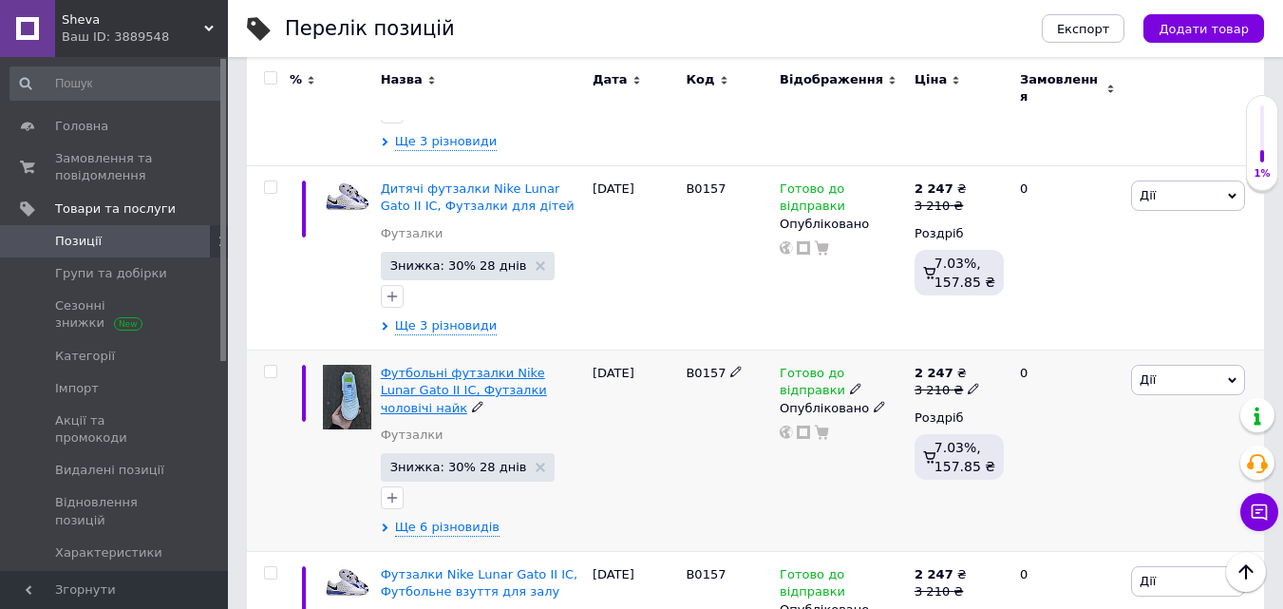
click at [451, 366] on span "Футбольні футзалки Nike Lunar Gato II IC, Футзалки чоловічі найк" at bounding box center [464, 390] width 166 height 48
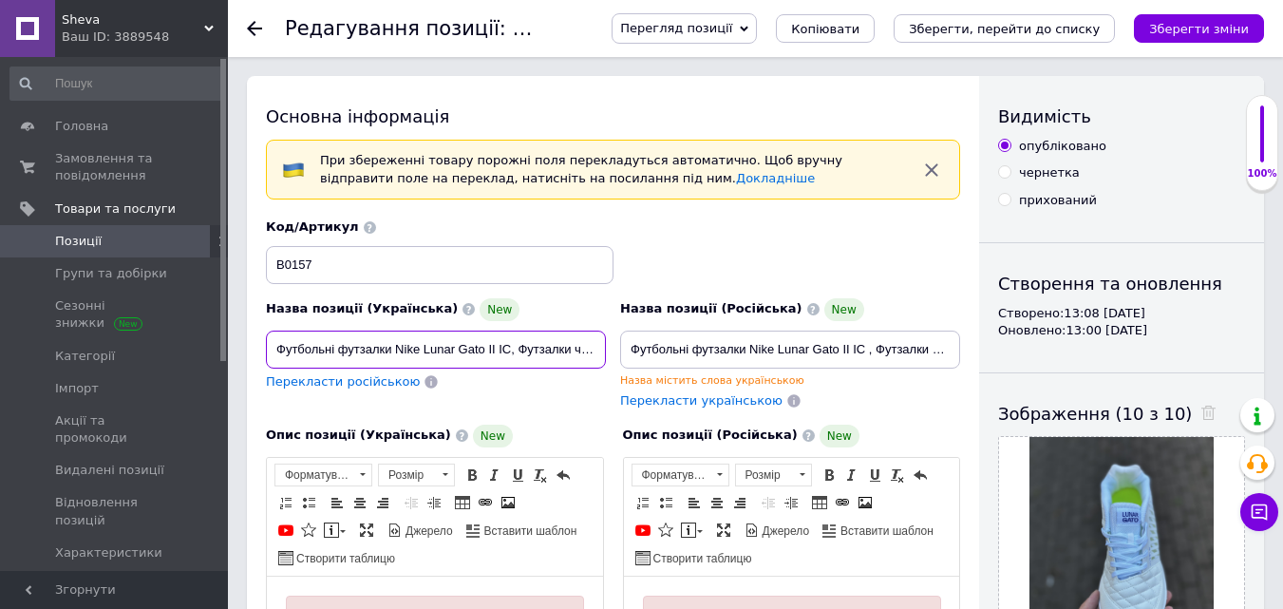
scroll to position [0, 56]
drag, startPoint x: 284, startPoint y: 352, endPoint x: 616, endPoint y: 377, distance: 332.5
click at [616, 377] on div "Назва позиції (Українська) New Футбольні футзалки Nike Lunar Gato II IC, Футзал…" at bounding box center [613, 314] width 709 height 205
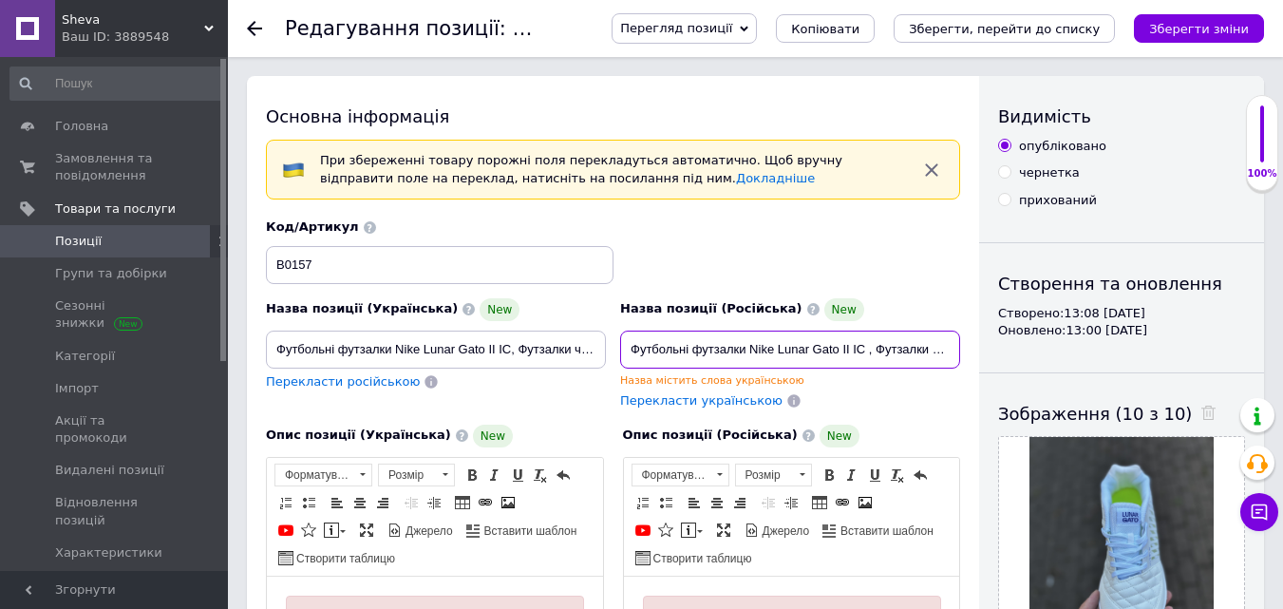
scroll to position [0, 60]
drag, startPoint x: 625, startPoint y: 356, endPoint x: 980, endPoint y: 375, distance: 355.8
click at [182, 33] on div "Ваш ID: 3889548" at bounding box center [145, 37] width 166 height 17
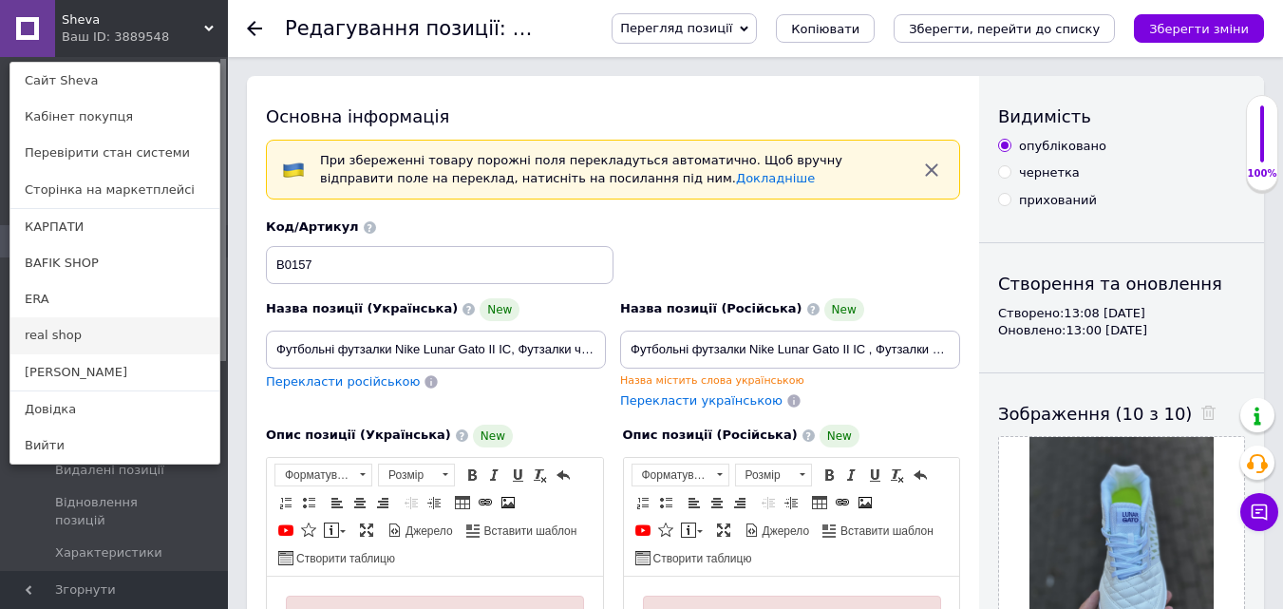
click at [48, 337] on link "real shop" at bounding box center [114, 335] width 209 height 36
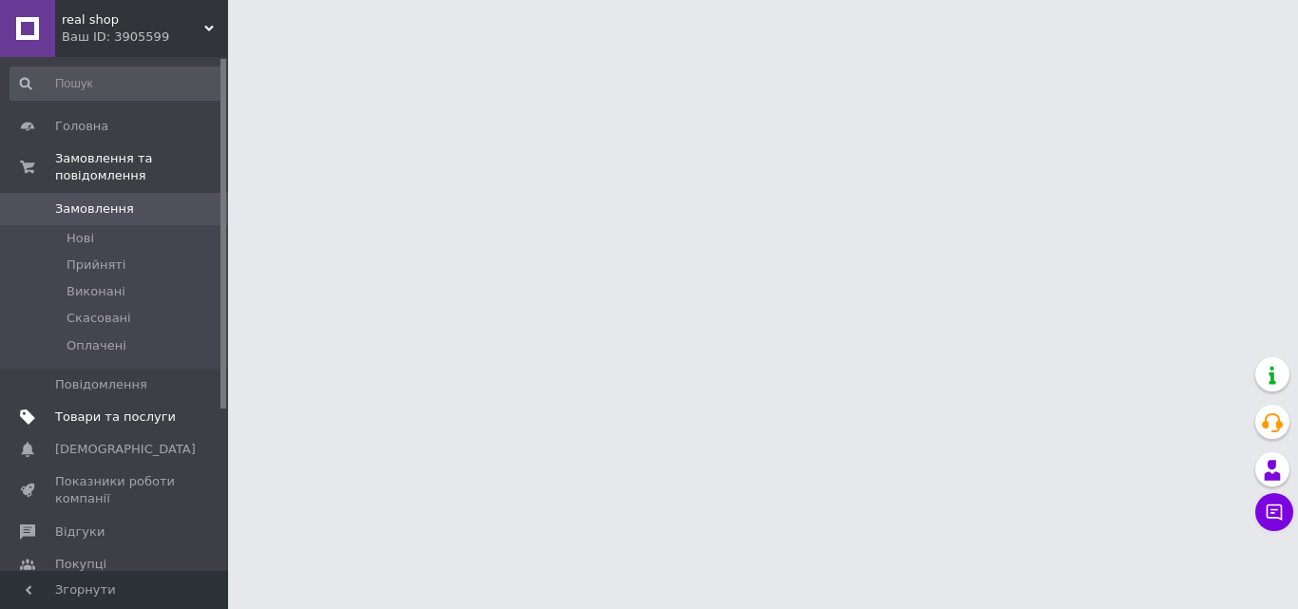
click at [151, 409] on span "Товари та послуги" at bounding box center [115, 417] width 121 height 17
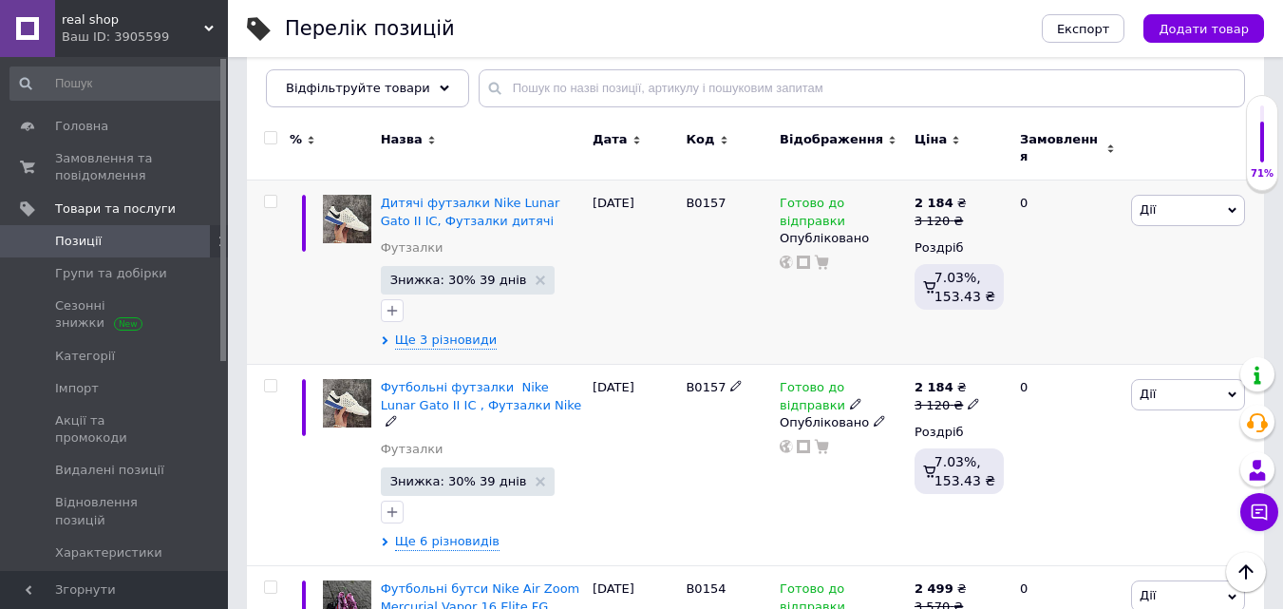
scroll to position [190, 0]
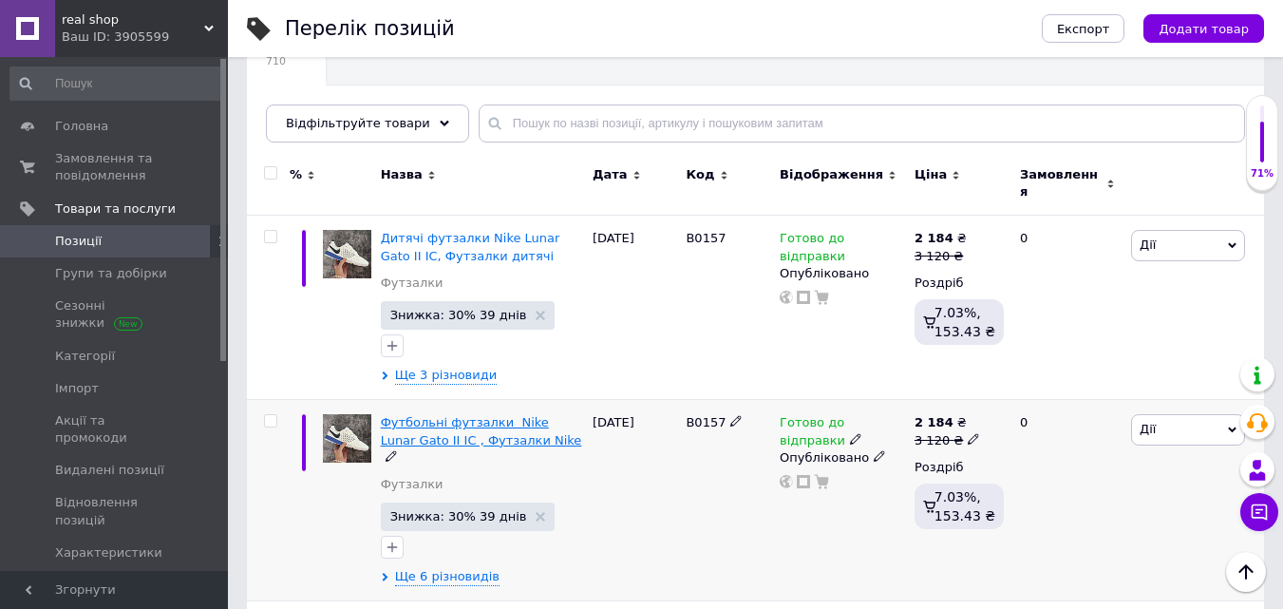
click at [500, 415] on span "Футбольні футзалки Nike Lunar Gato II IC , Футзалки Nike" at bounding box center [481, 430] width 201 height 31
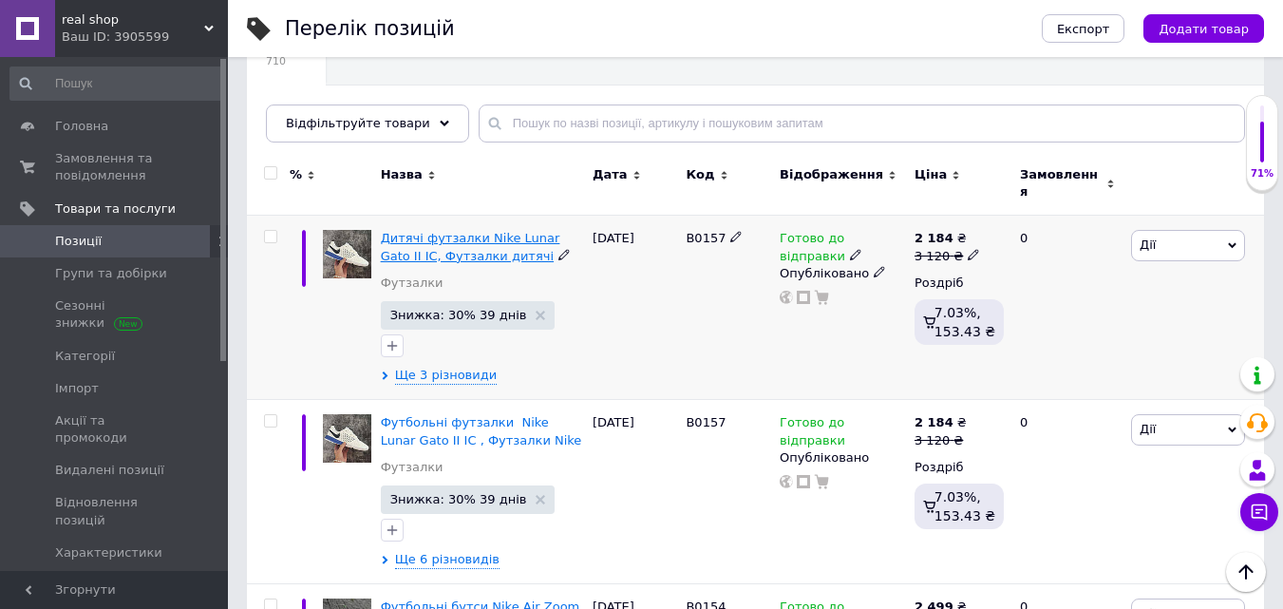
click at [428, 231] on span "Дитячі футзалки Nike Lunar Gato II IC, Футзалки дитячі" at bounding box center [471, 246] width 180 height 31
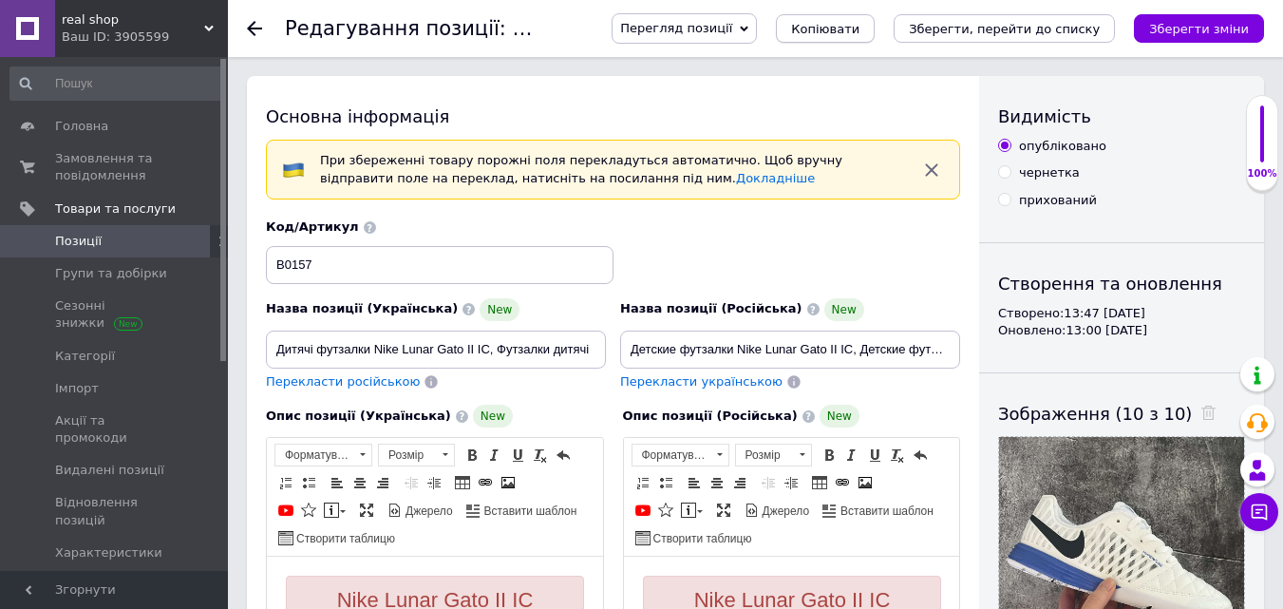
click at [860, 36] on span "Копіювати" at bounding box center [825, 29] width 68 height 14
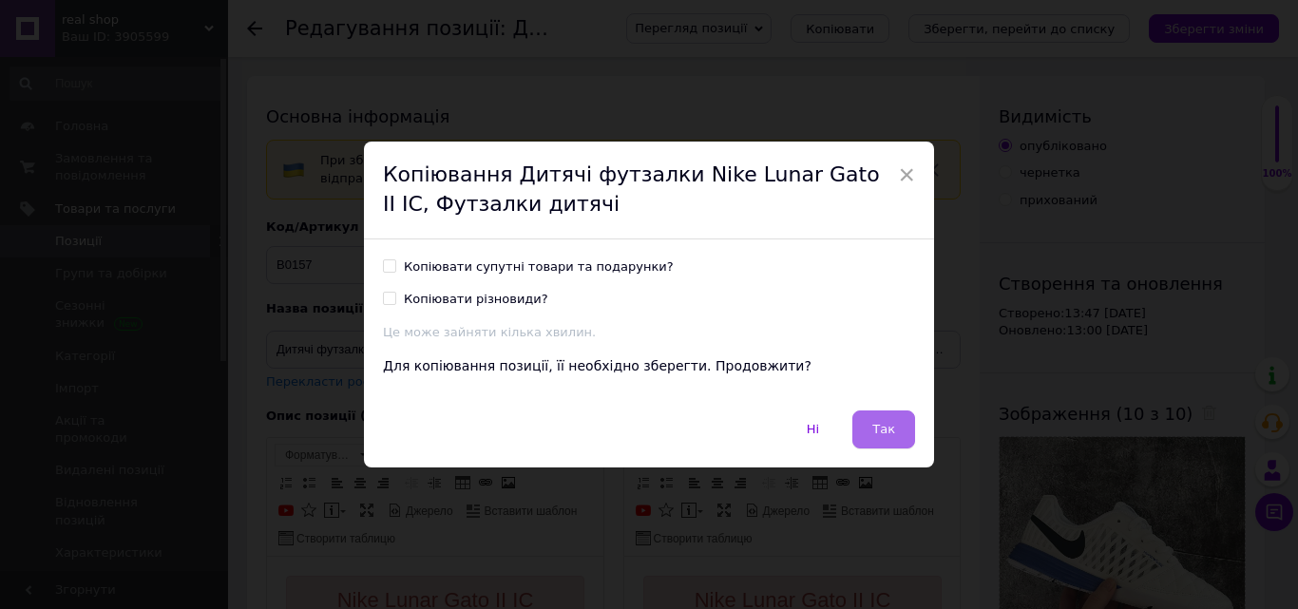
click at [897, 441] on button "Так" at bounding box center [883, 429] width 63 height 38
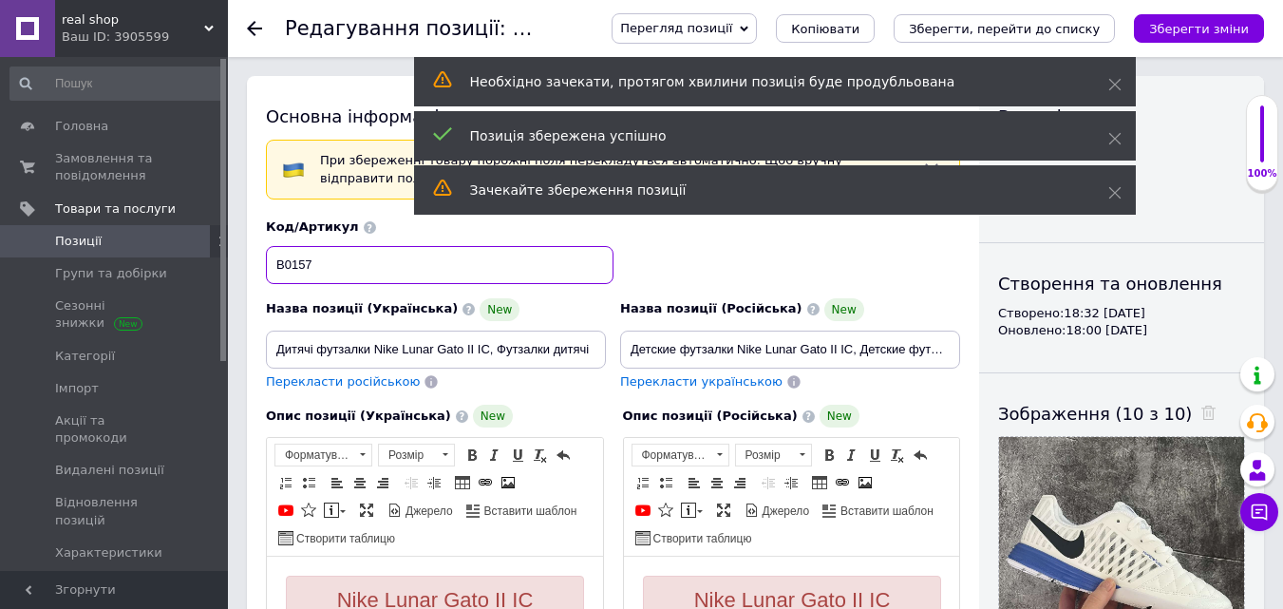
click at [344, 268] on input "B0157" at bounding box center [440, 265] width 348 height 38
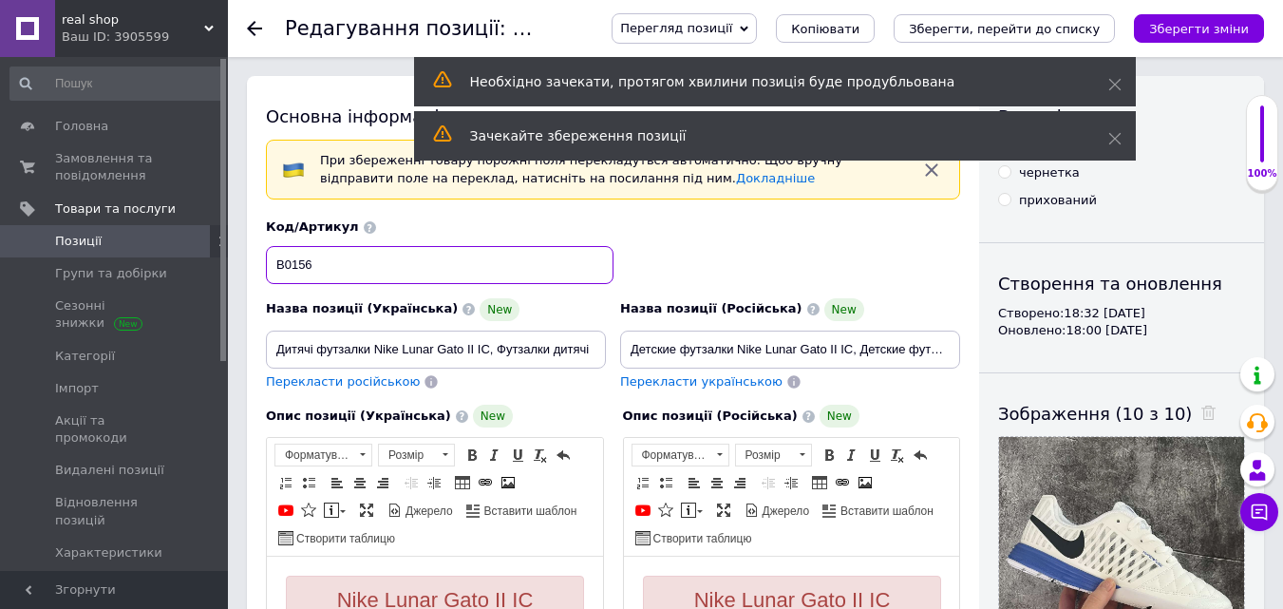
scroll to position [380, 0]
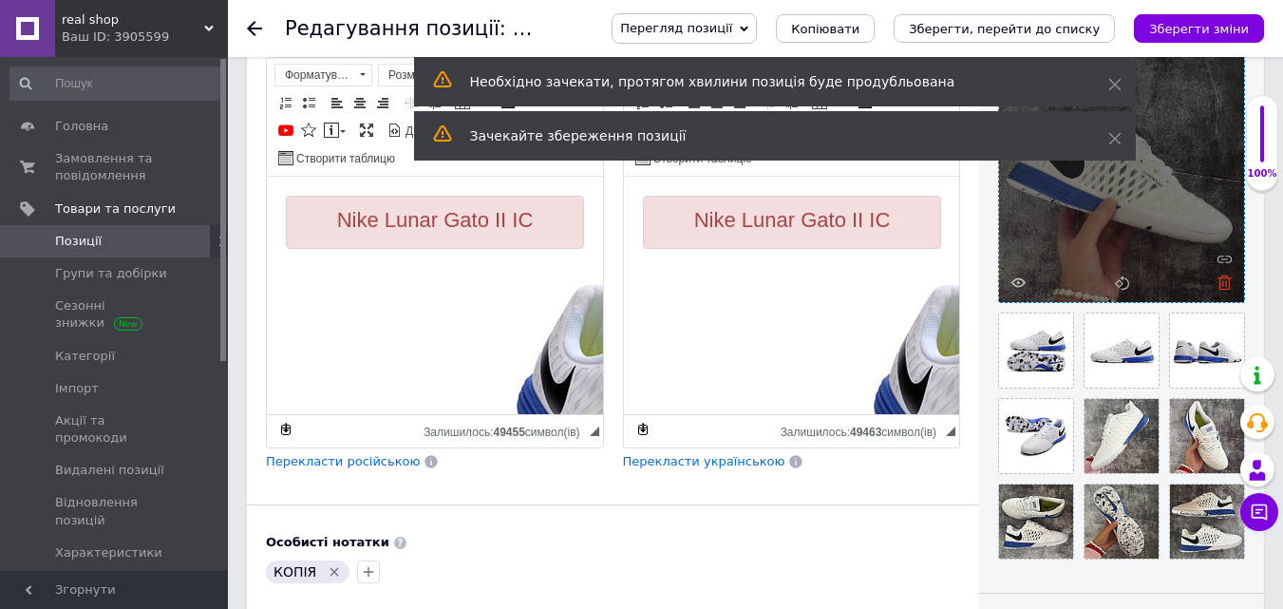
type input "B0156"
click at [1221, 287] on icon at bounding box center [1225, 283] width 14 height 14
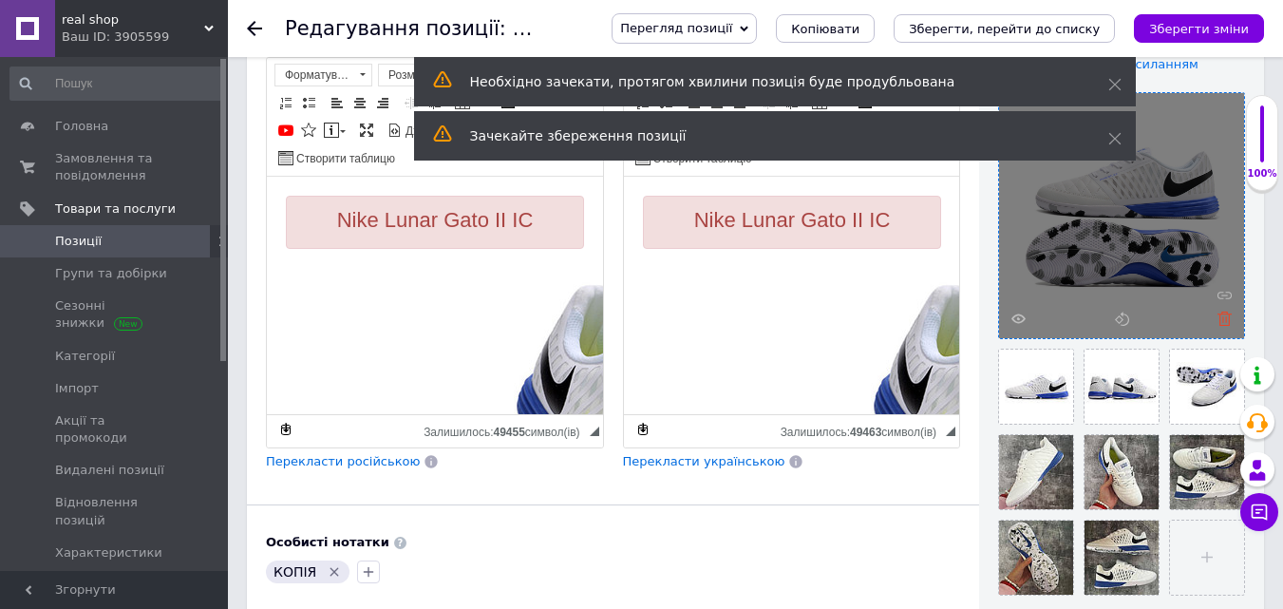
click at [1225, 316] on icon at bounding box center [1225, 319] width 14 height 14
click at [1225, 316] on div at bounding box center [1121, 215] width 245 height 245
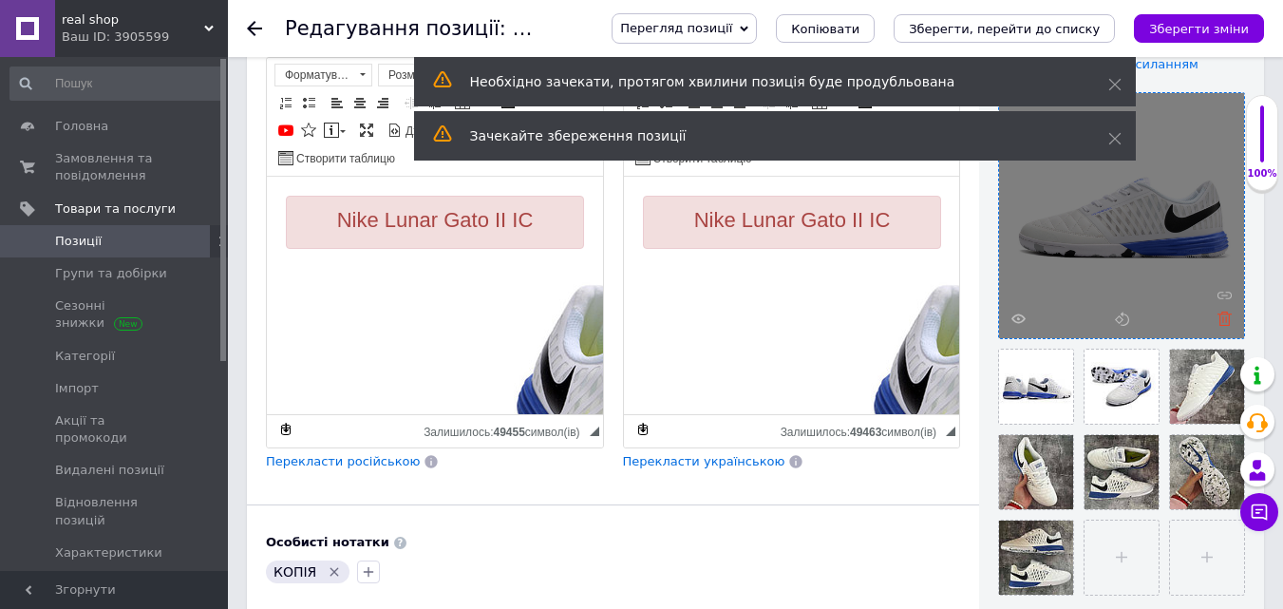
click at [1225, 317] on icon at bounding box center [1225, 319] width 14 height 14
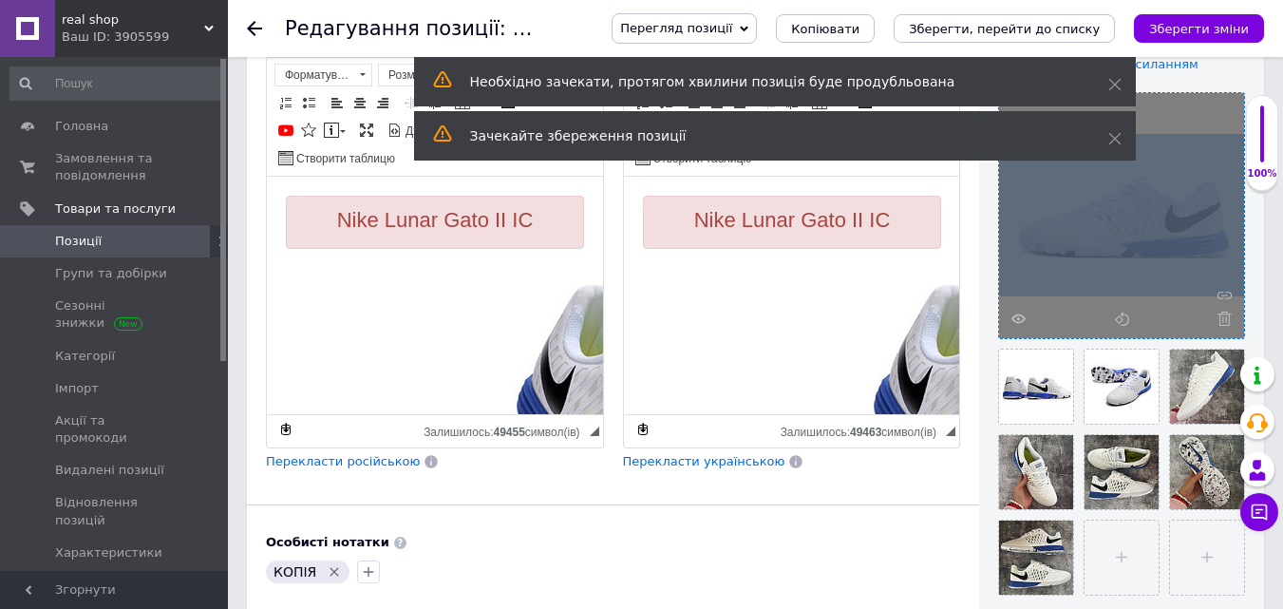
click at [1225, 318] on div at bounding box center [1121, 215] width 245 height 245
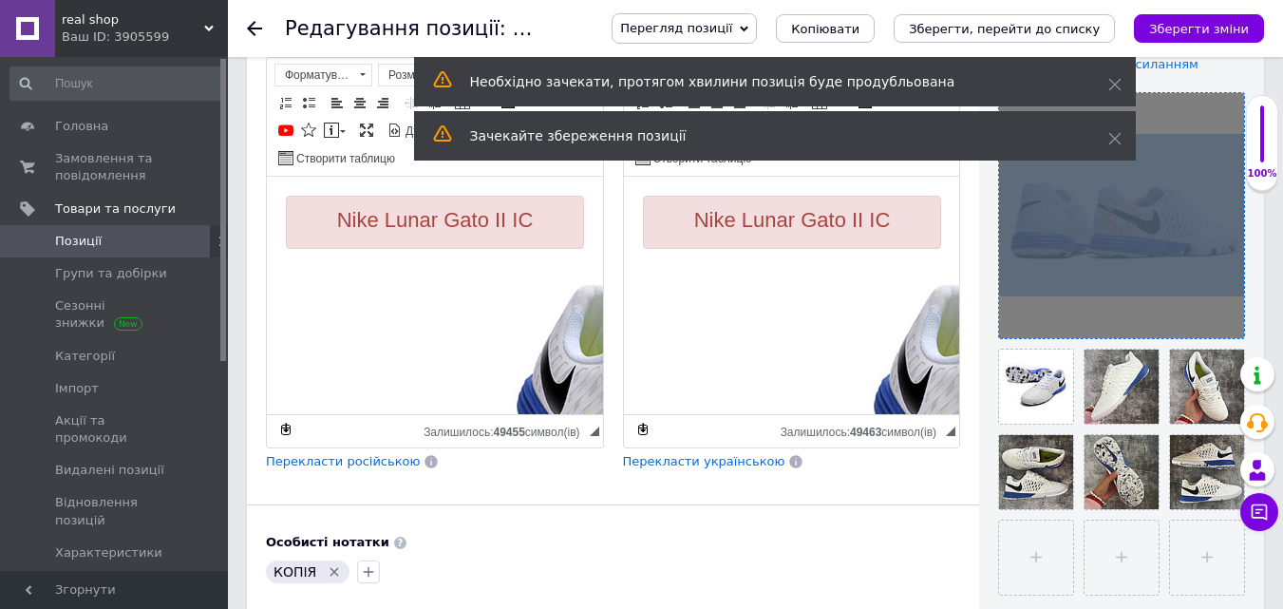
click at [1225, 318] on div at bounding box center [1121, 215] width 245 height 245
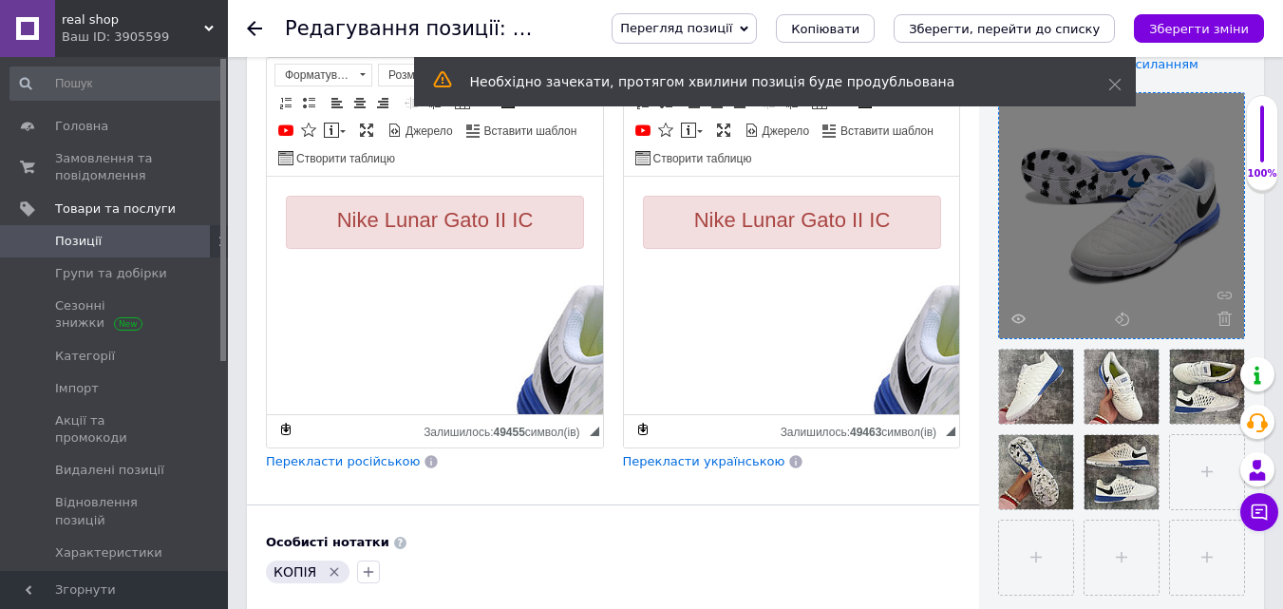
click at [1225, 318] on icon at bounding box center [1225, 319] width 14 height 14
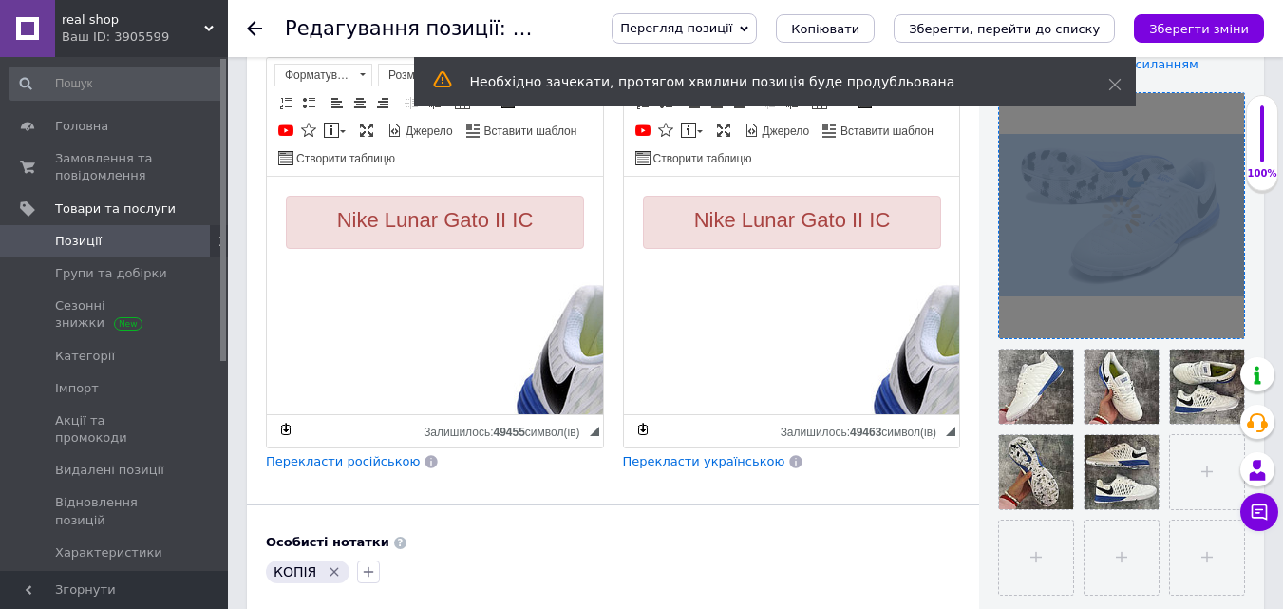
click at [1224, 319] on div at bounding box center [1121, 215] width 245 height 245
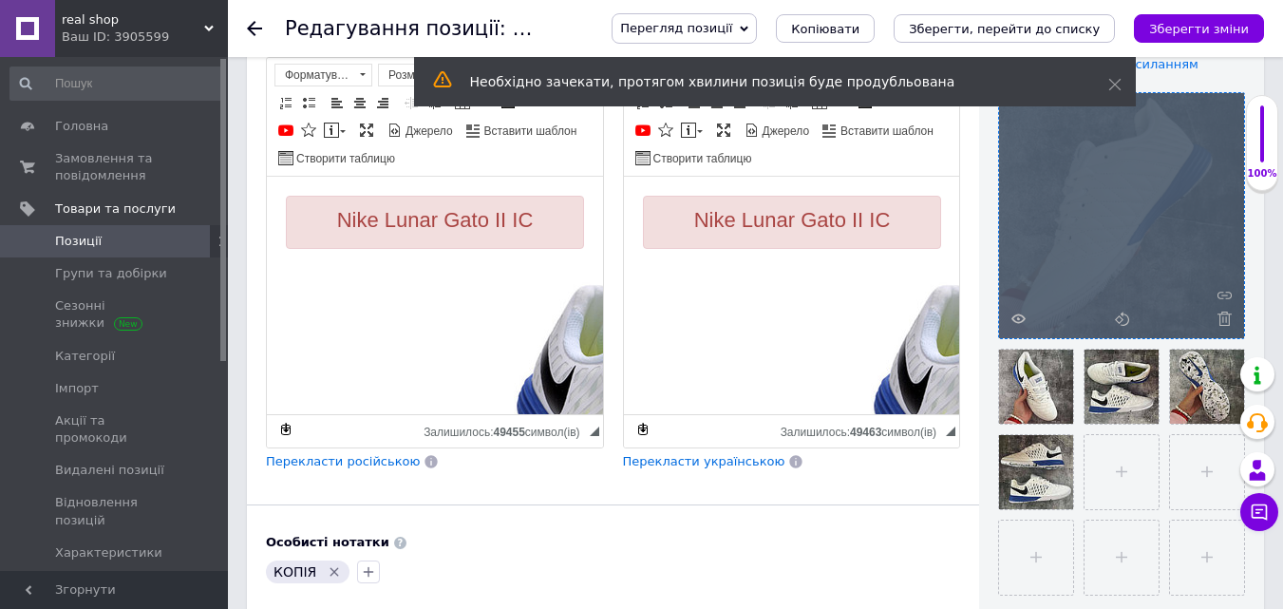
click at [1224, 319] on use at bounding box center [1225, 319] width 14 height 14
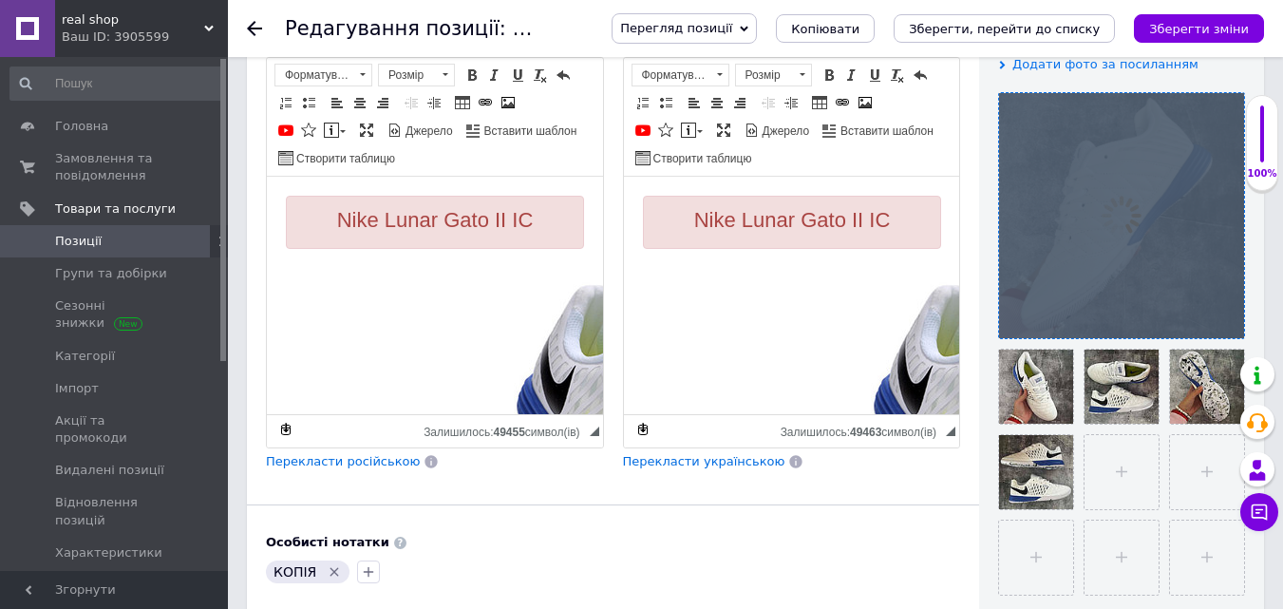
click at [1224, 319] on div at bounding box center [1121, 215] width 245 height 245
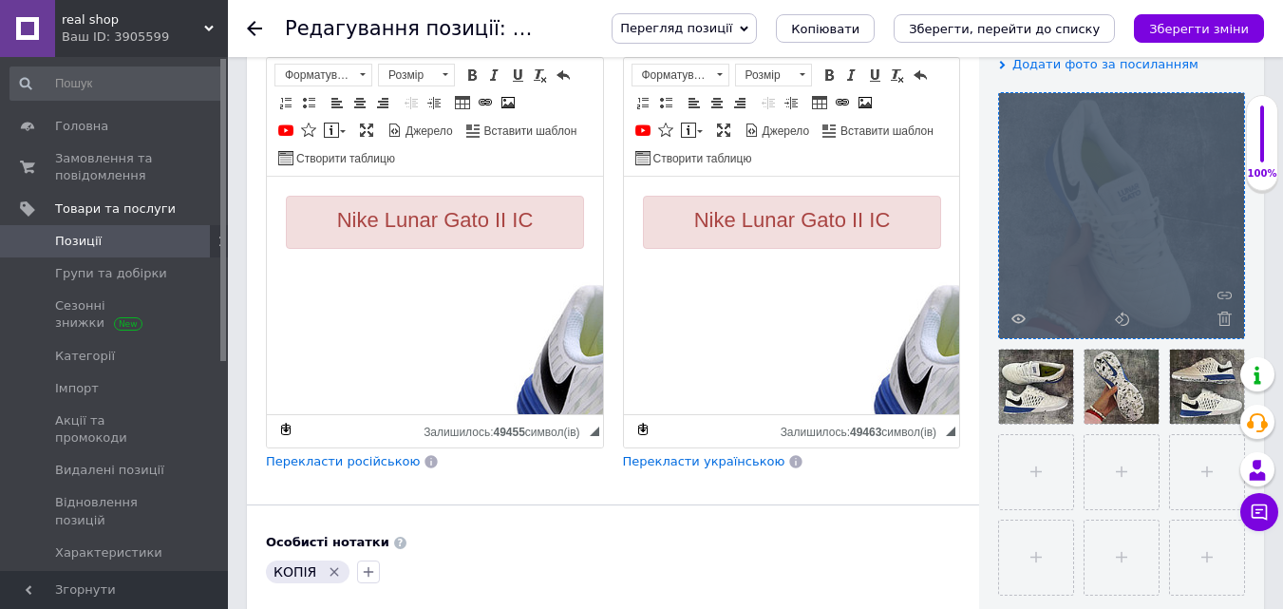
click at [1224, 319] on use at bounding box center [1225, 319] width 14 height 14
click at [1224, 319] on div at bounding box center [1121, 215] width 245 height 245
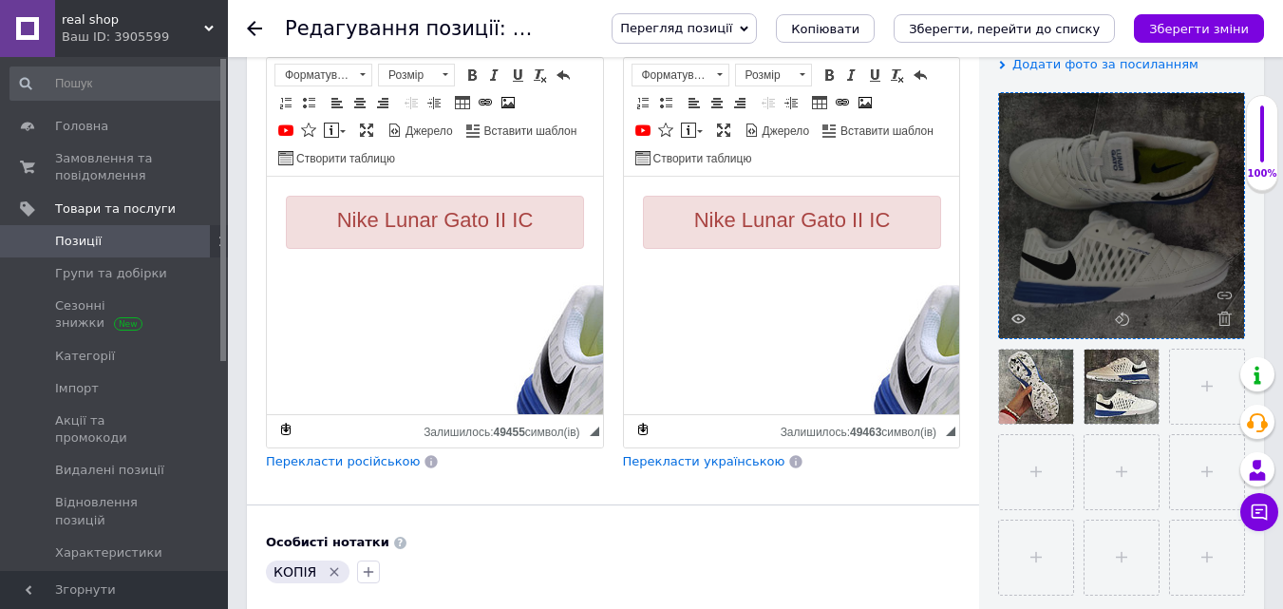
click at [1224, 319] on use at bounding box center [1225, 319] width 14 height 14
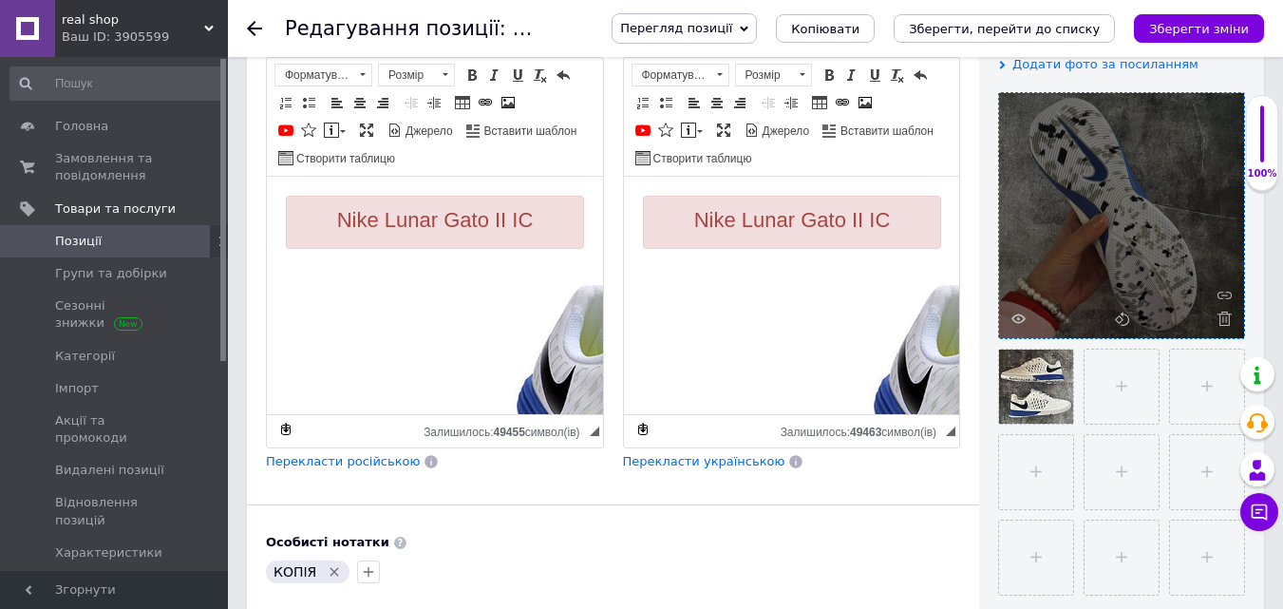
click at [1224, 319] on use at bounding box center [1225, 319] width 14 height 14
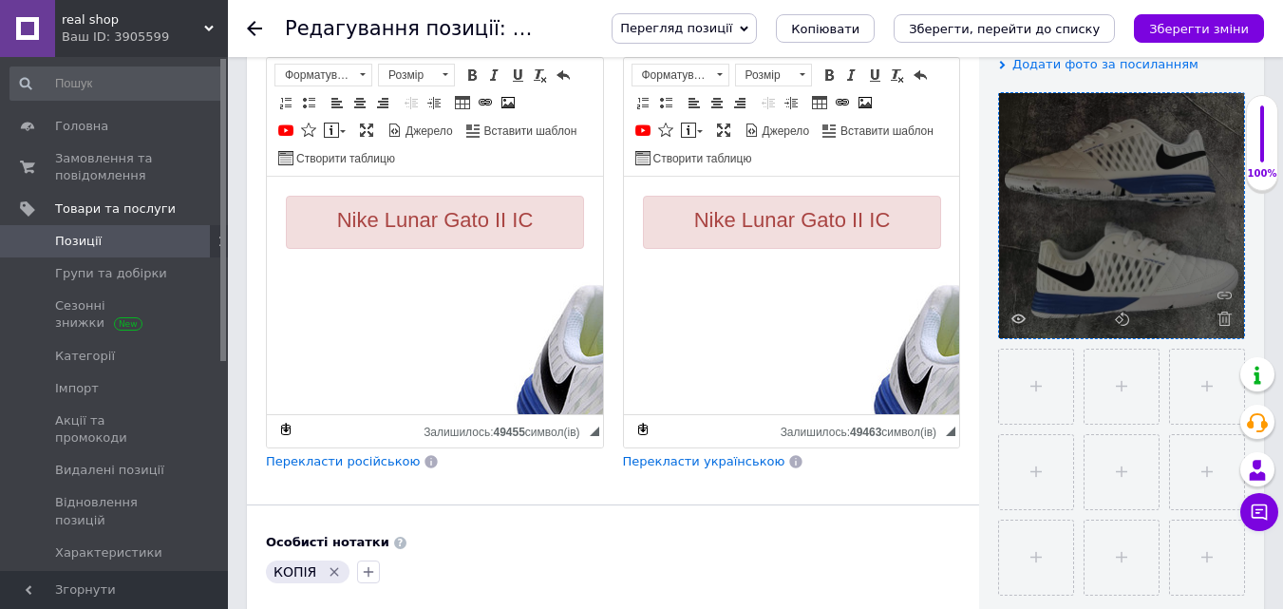
click at [1224, 319] on use at bounding box center [1225, 319] width 14 height 14
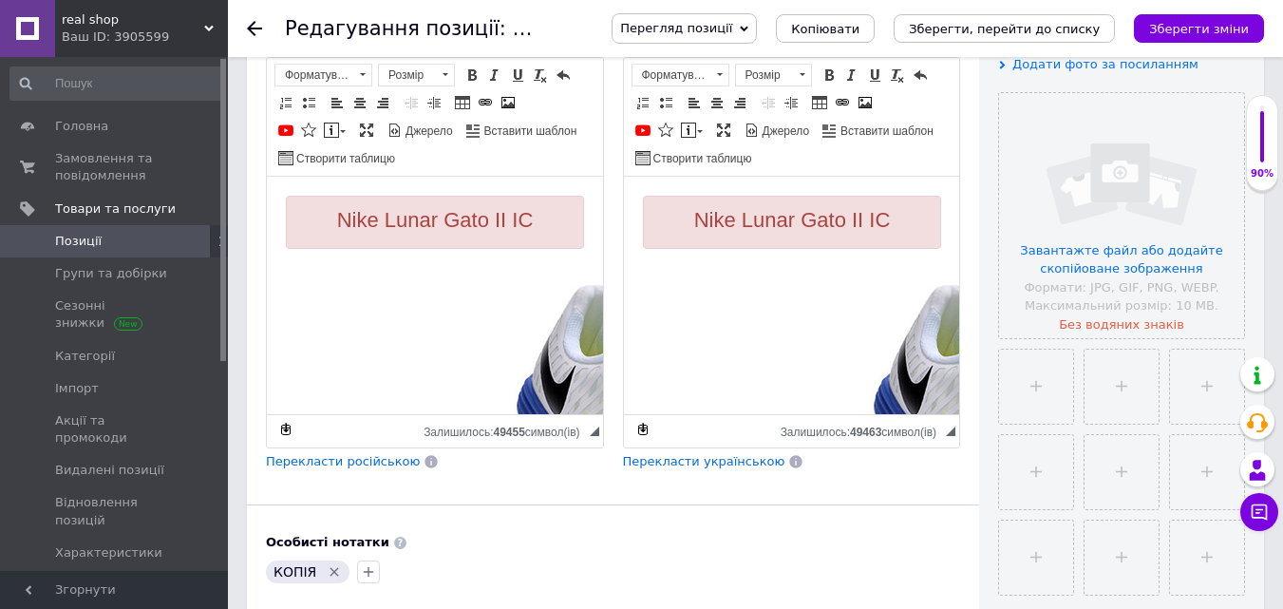
click at [327, 573] on icon "Видалити мітку" at bounding box center [334, 571] width 15 height 15
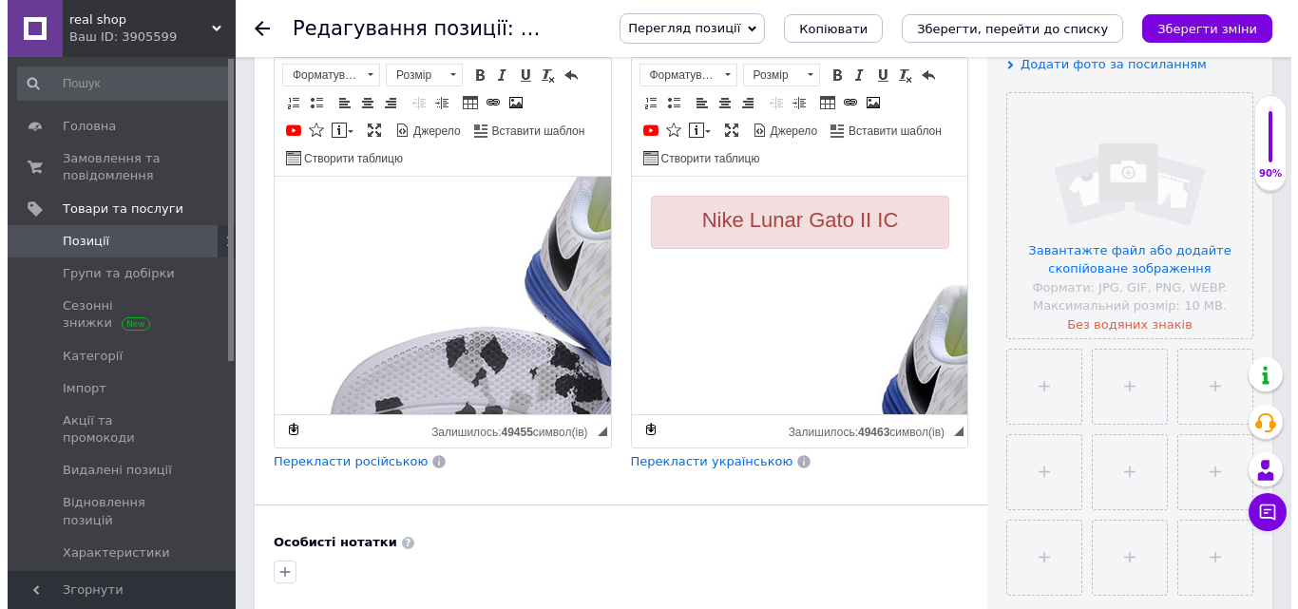
scroll to position [190, 0]
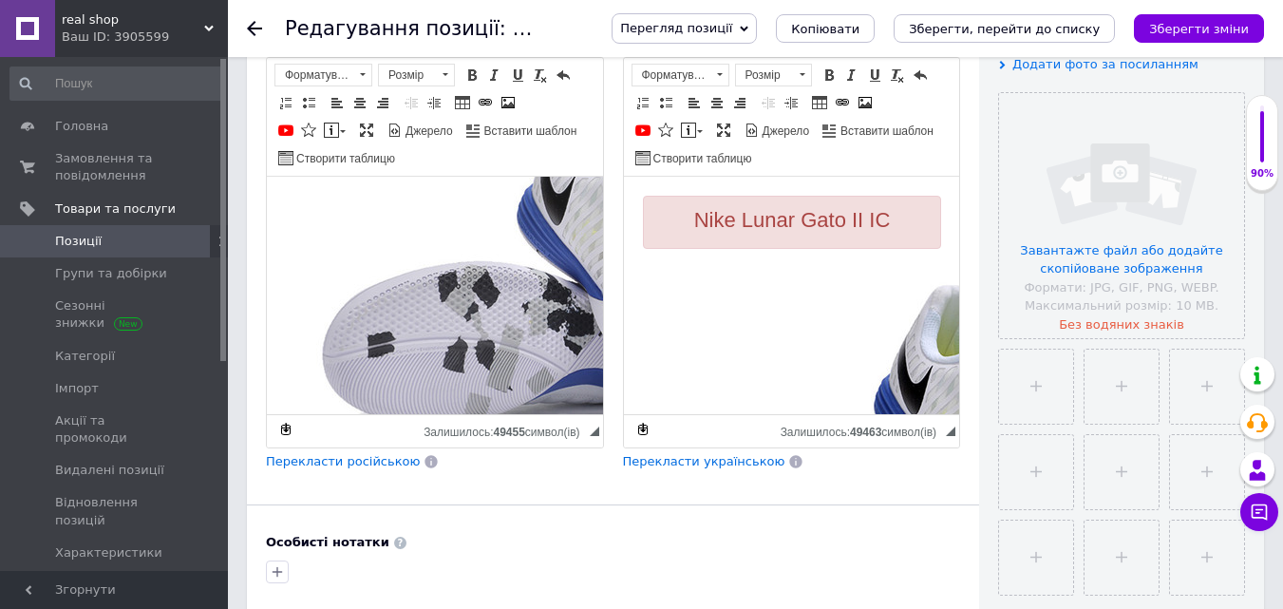
click at [430, 313] on img "Редактор, 37E6577B-8810-42FA-B9AE-62D63227C52B" at bounding box center [590, 272] width 608 height 403
select select
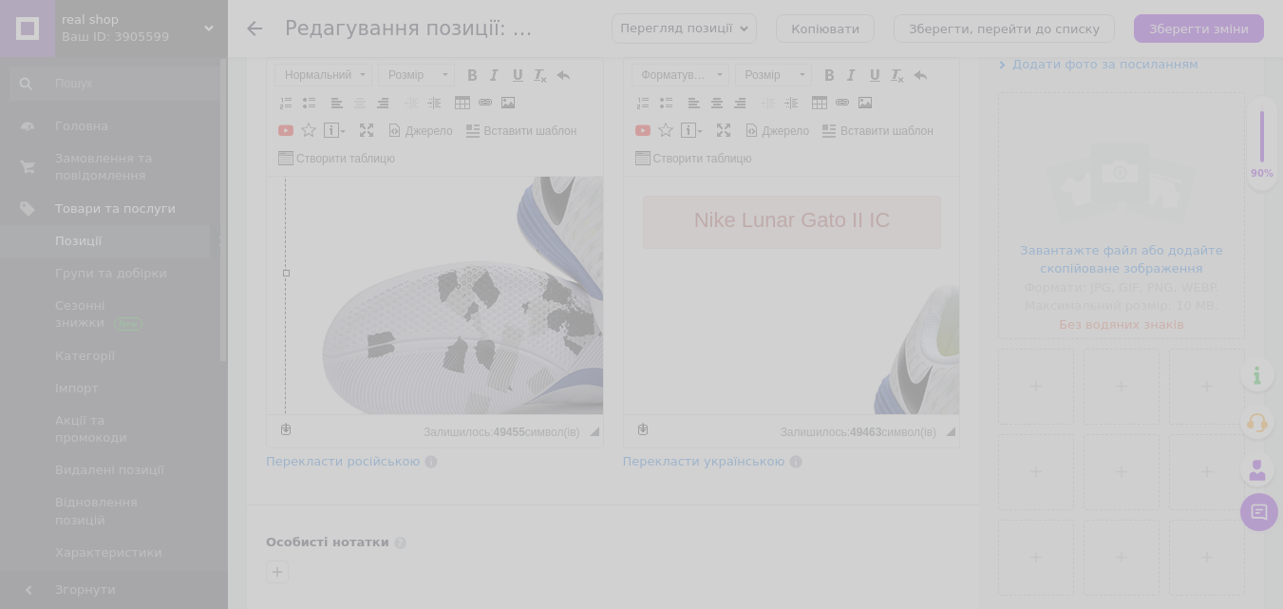
type input "https://images.prom.ua/6876008430_w640_h2048_796fdc74.jpeg?fresh=1&PIMAGE_ID=68…"
type input "640"
type input "424"
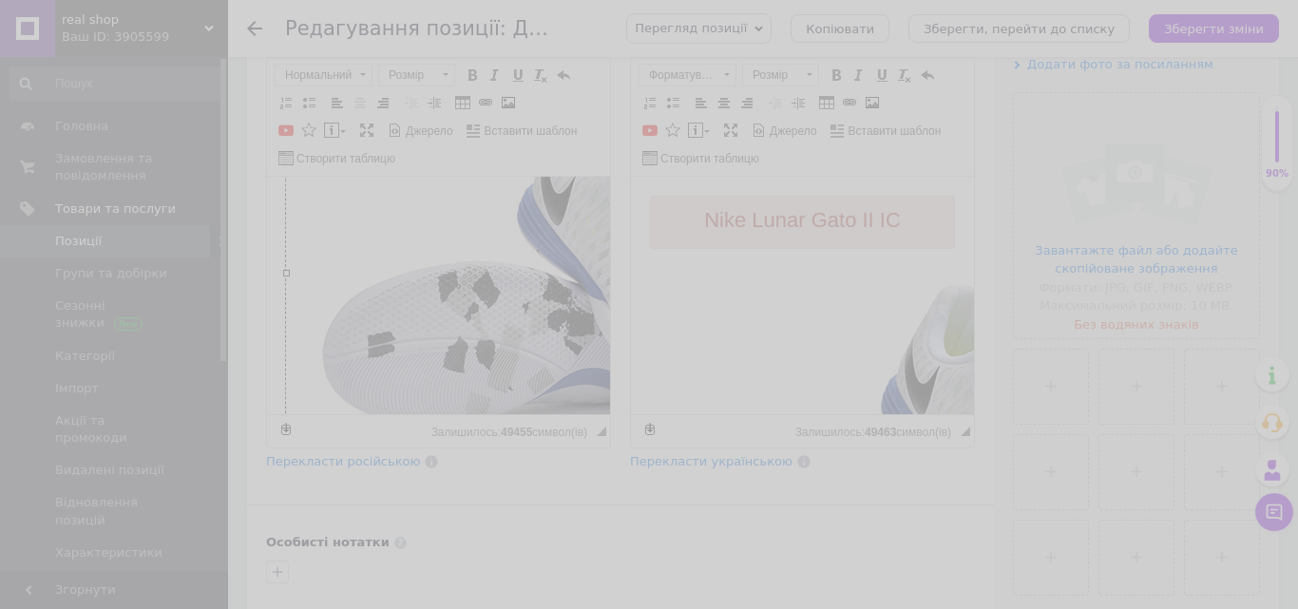
scroll to position [0, 147]
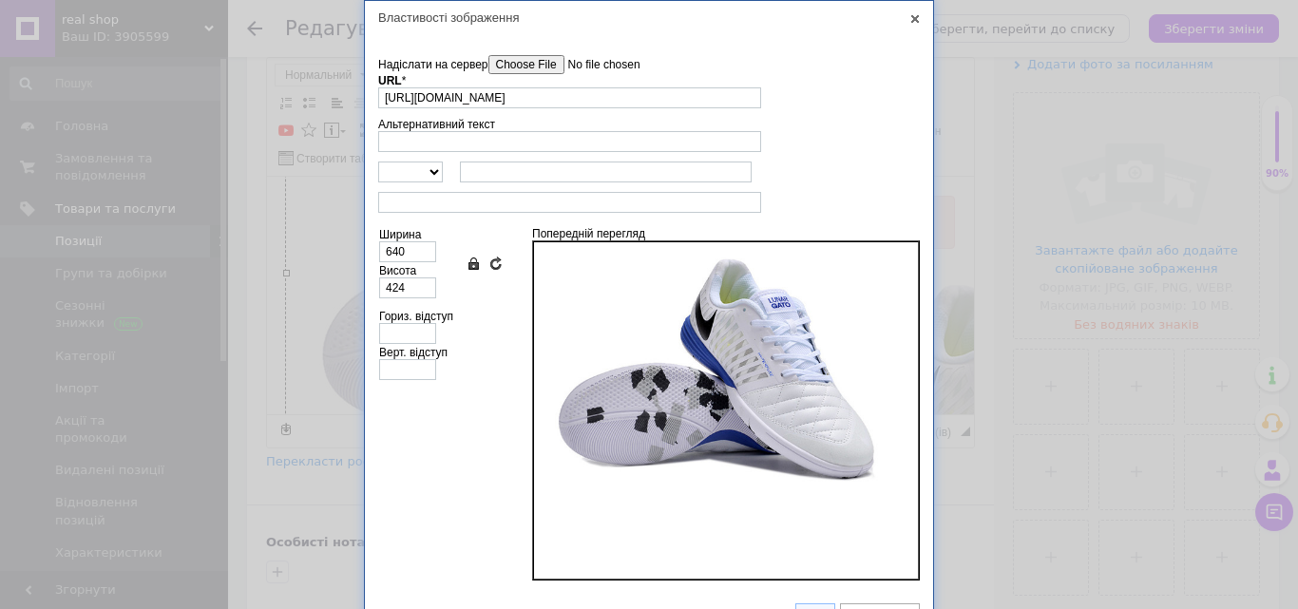
click at [556, 67] on input"] "Надіслати на сервер" at bounding box center [596, 64] width 216 height 19
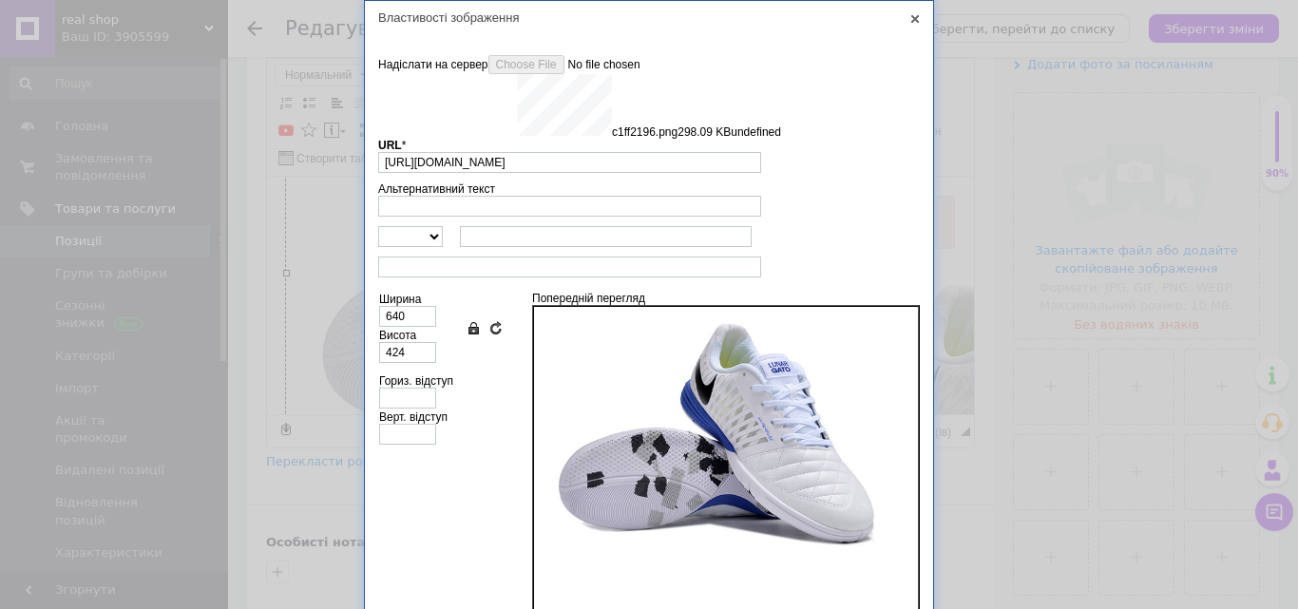
type input "https://images.prom.ua/6879166967_w640_h2048_c1ff2196.png?fresh=1&PIMAGE_ID=687…"
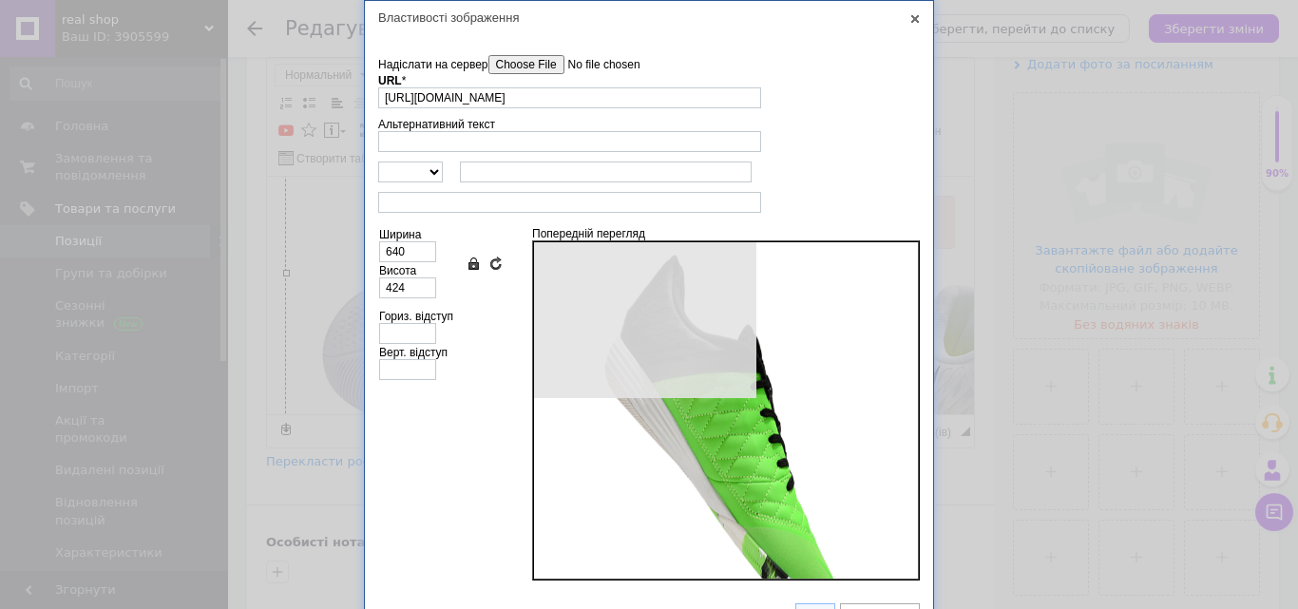
type input "422"
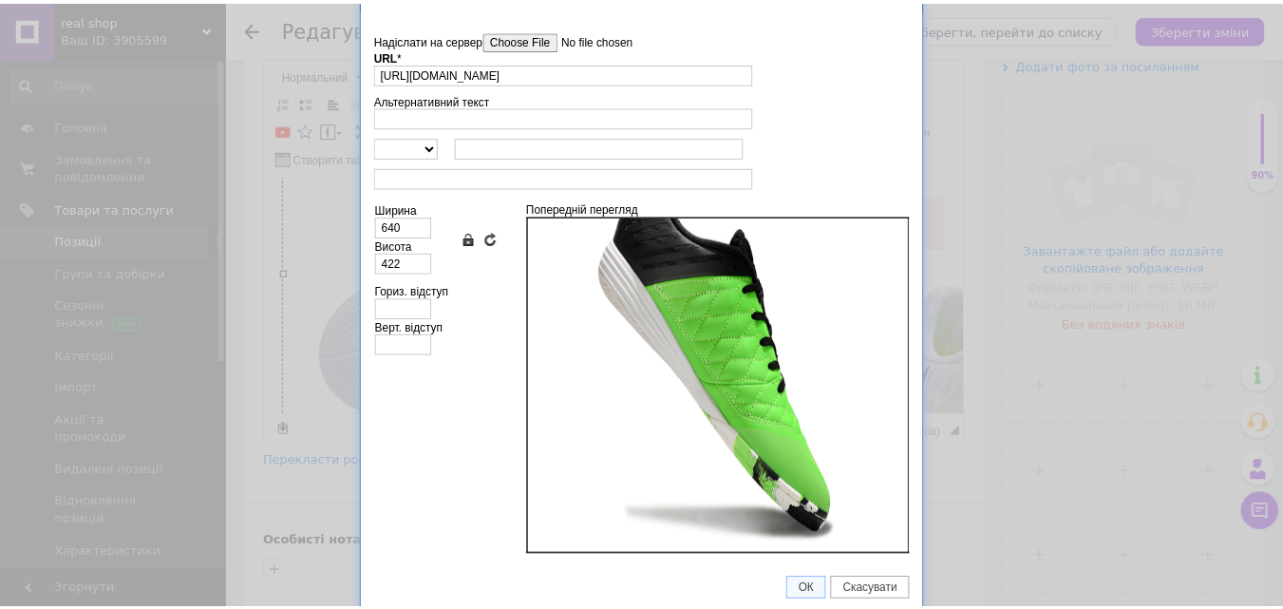
scroll to position [31, 0]
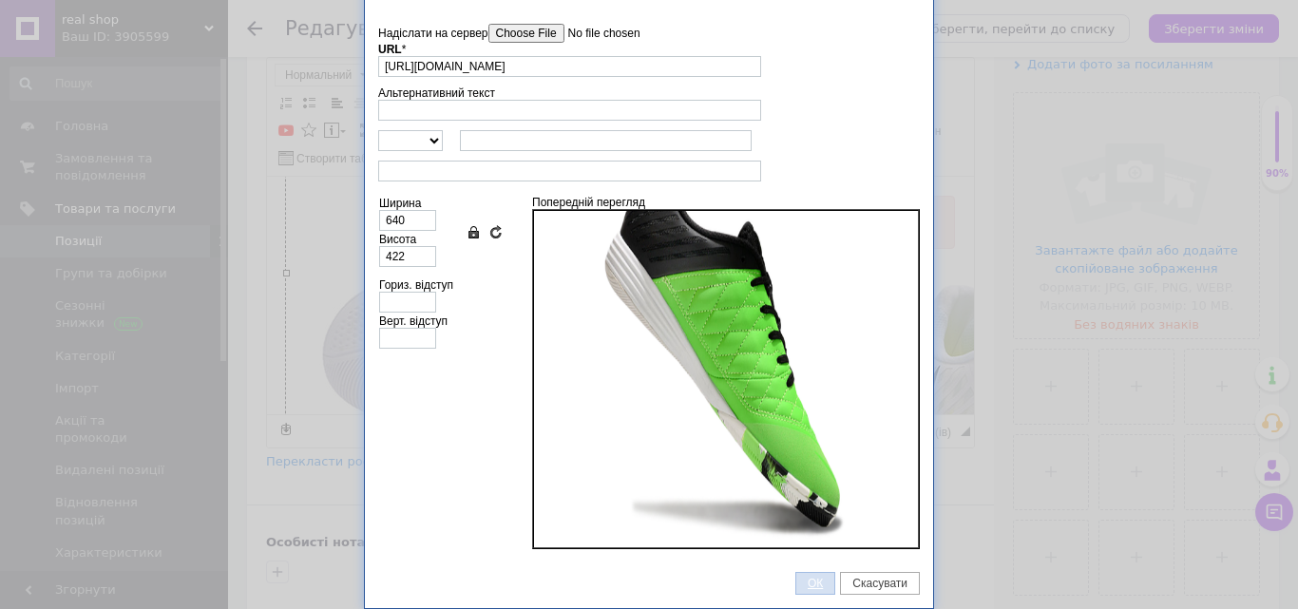
click at [802, 580] on span "ОК" at bounding box center [815, 583] width 38 height 13
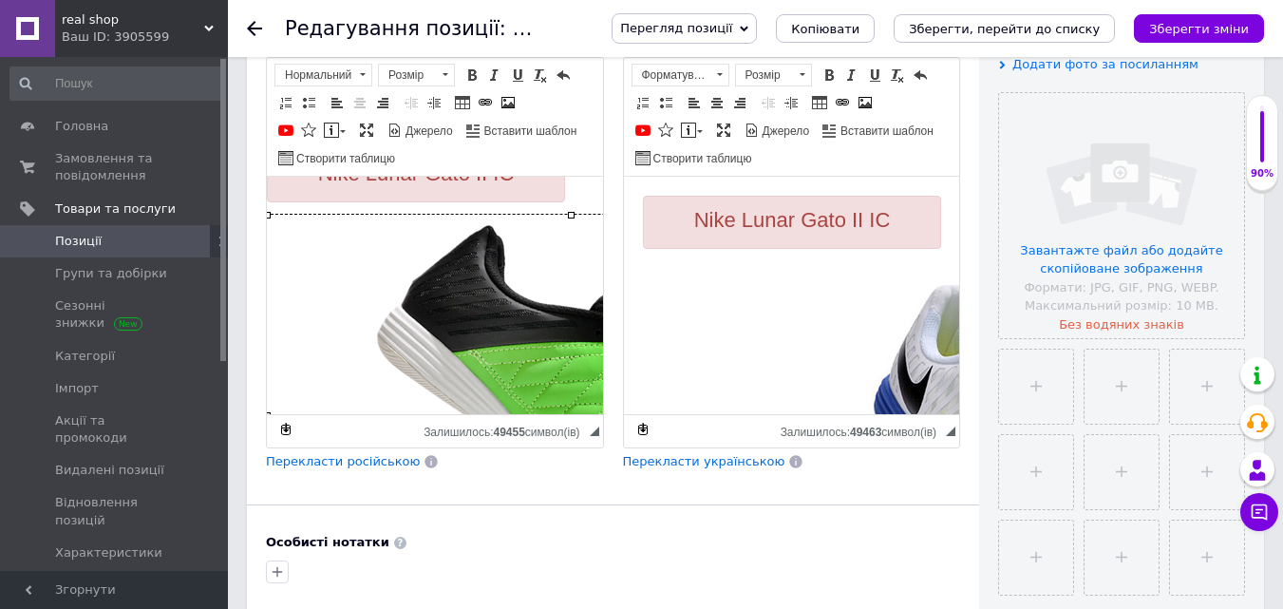
scroll to position [0, 19]
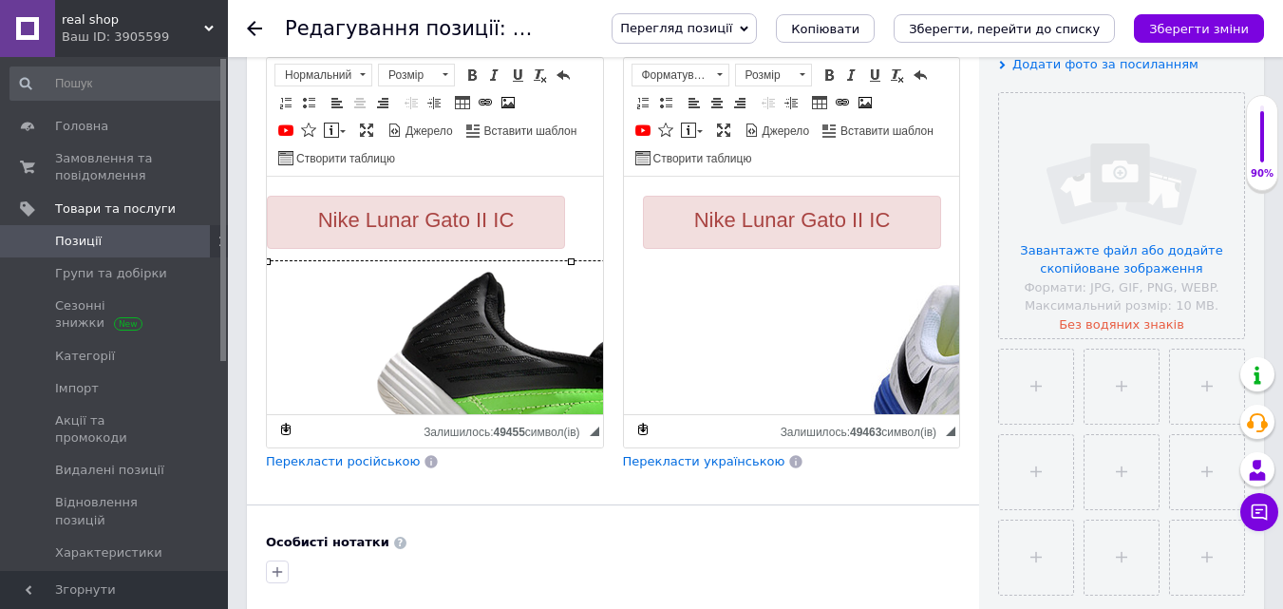
click at [484, 332] on img "Редактор, 37E6577B-8810-42FA-B9AE-62D63227C52B" at bounding box center [571, 461] width 608 height 401
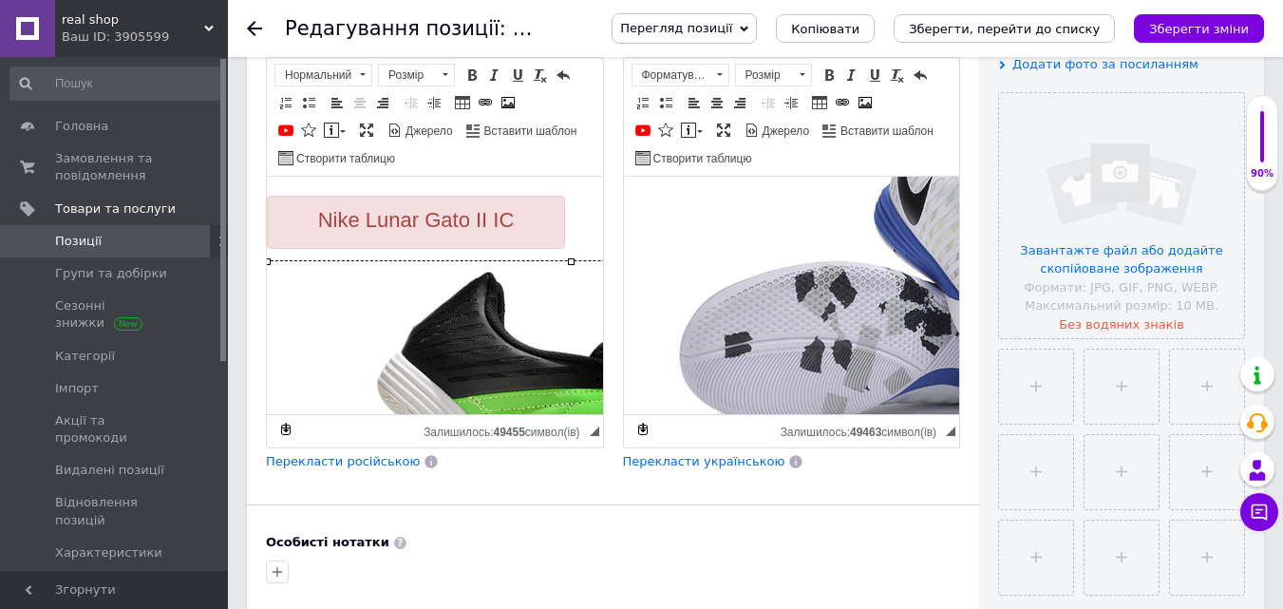
click at [803, 333] on img "Редактор, C7FA45F5-D05B-47EF-8502-6369CD3AAA2F" at bounding box center [946, 272] width 608 height 403
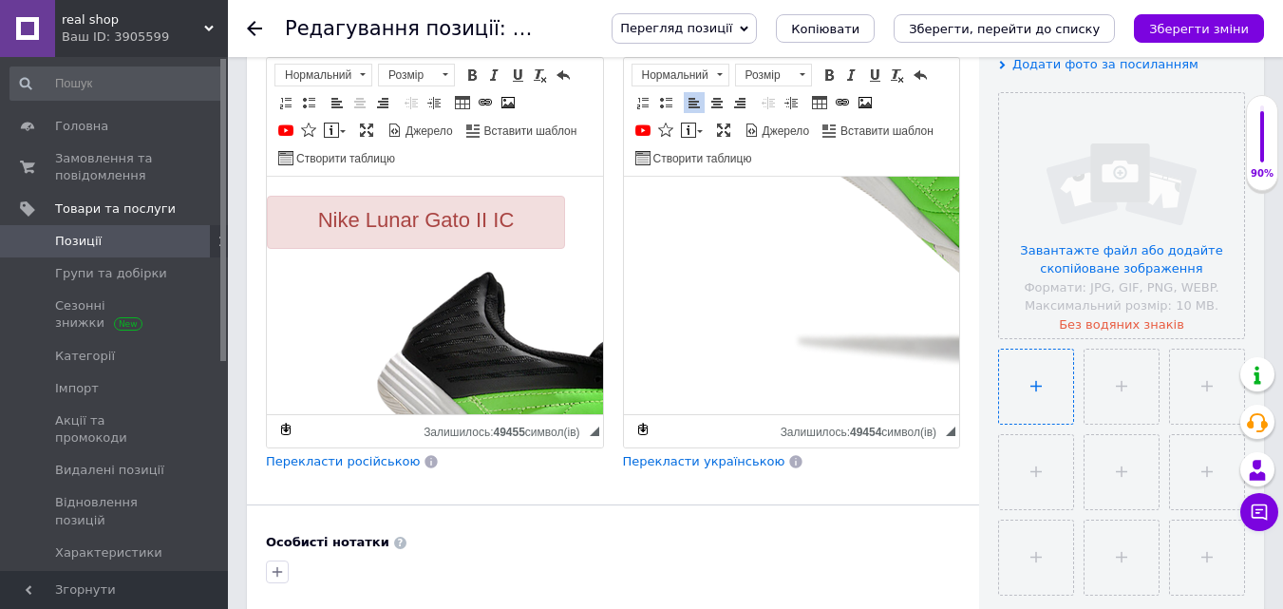
click at [1055, 372] on input "file" at bounding box center [1036, 387] width 74 height 74
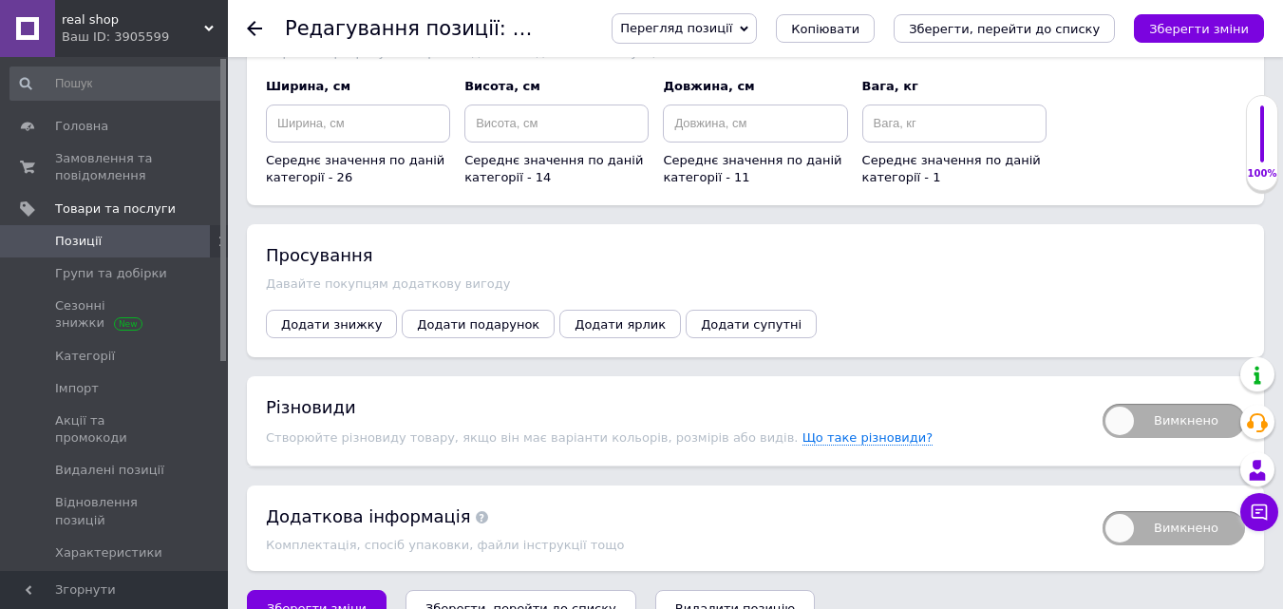
scroll to position [2689, 0]
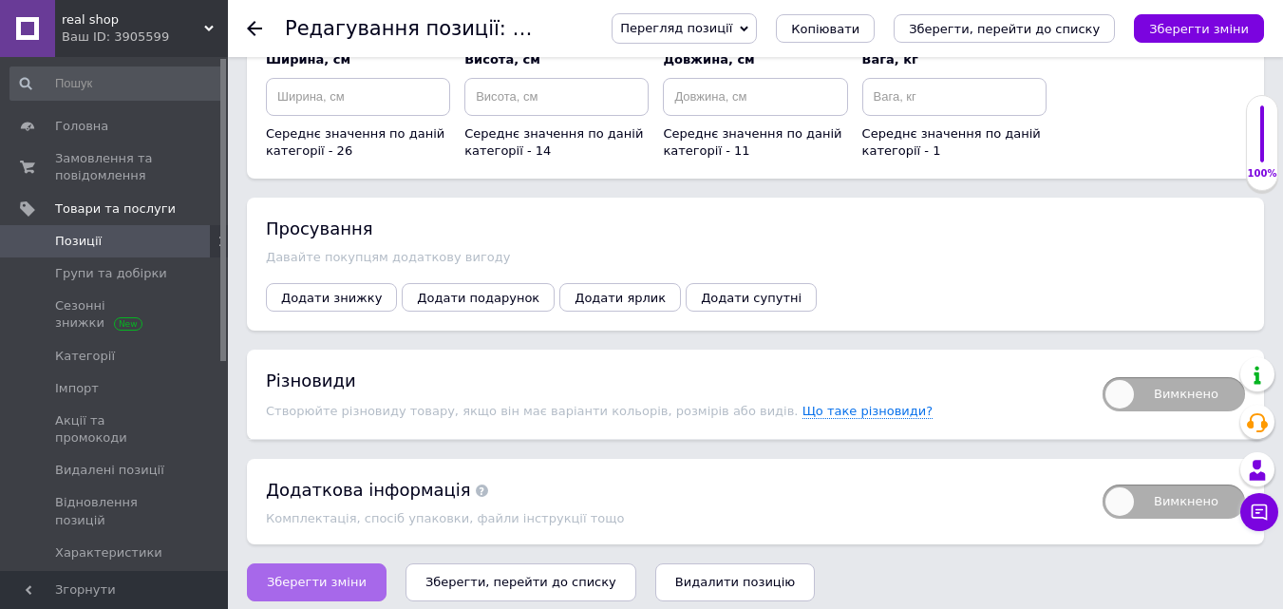
click at [366, 563] on button "Зберегти зміни" at bounding box center [317, 582] width 140 height 38
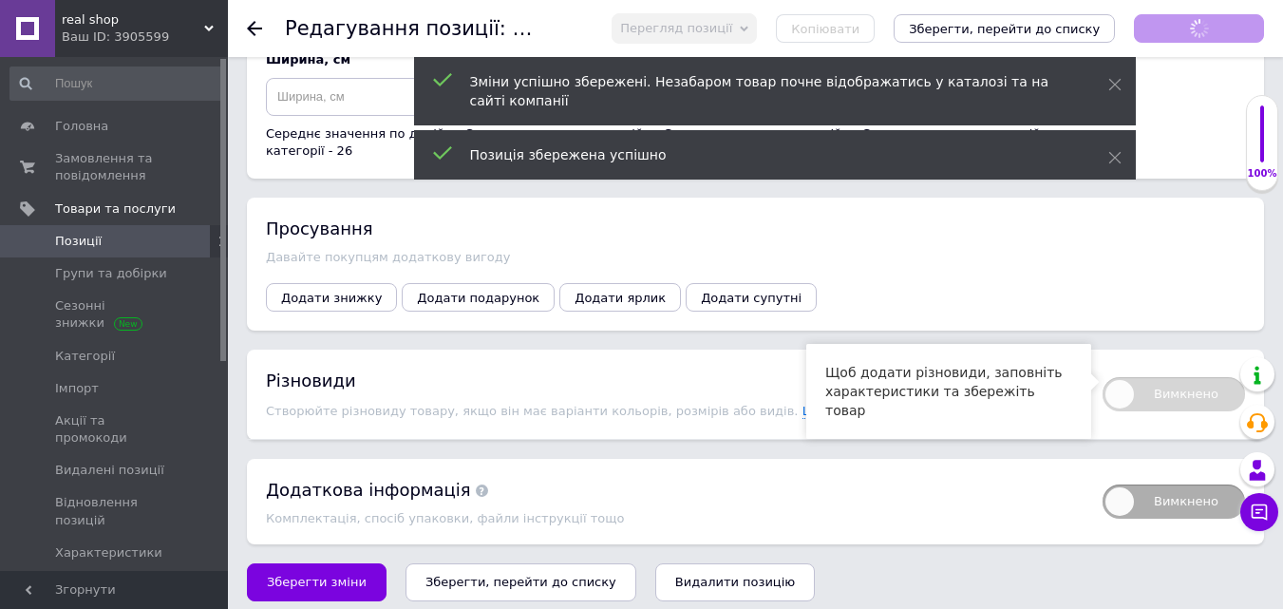
scroll to position [0, 214]
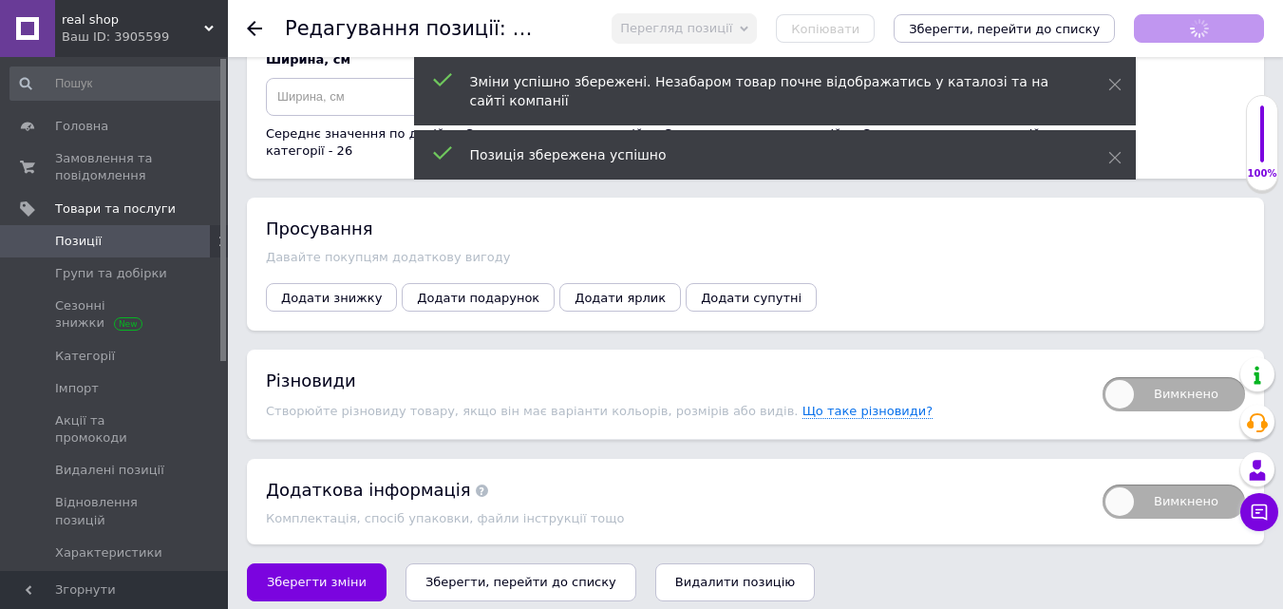
click at [1165, 378] on span "Вимкнено" at bounding box center [1174, 394] width 143 height 34
click at [1103, 377] on input "Вимкнено" at bounding box center [1097, 371] width 12 height 12
checkbox input "true"
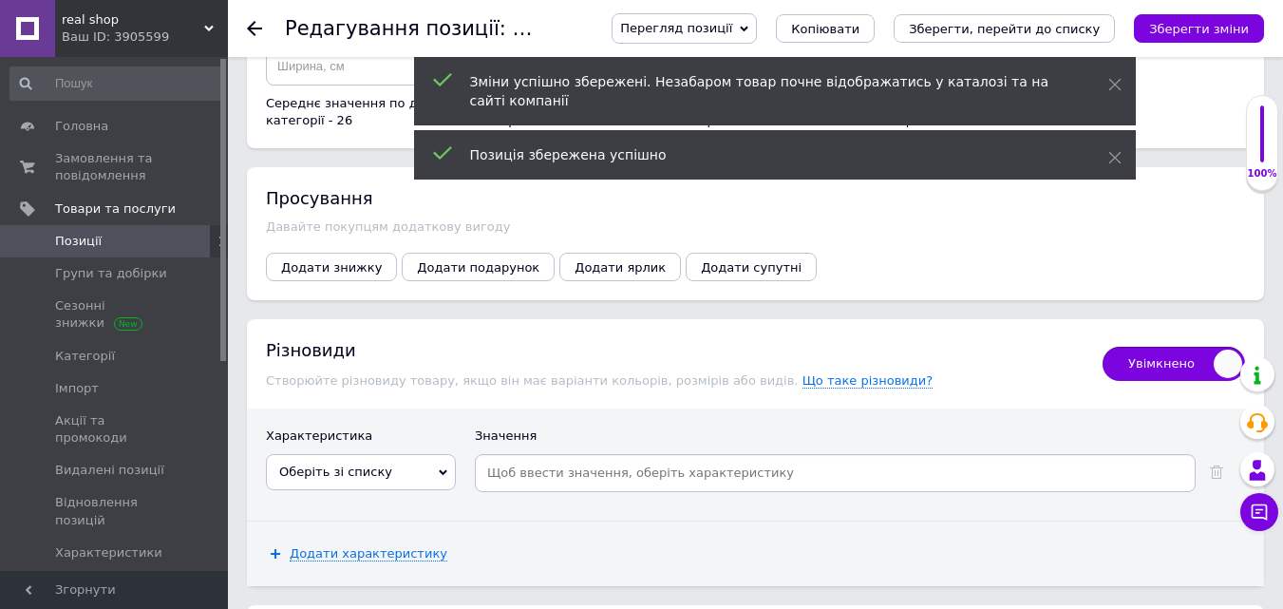
scroll to position [2866, 0]
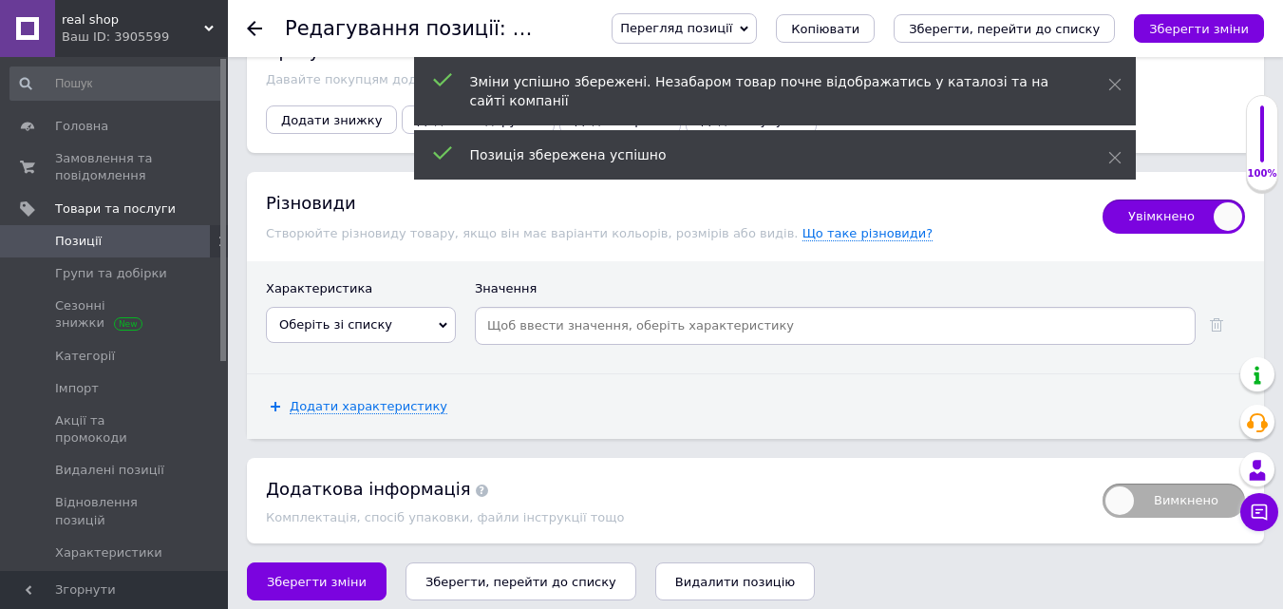
click at [386, 317] on span "Оберіть зі списку" at bounding box center [361, 325] width 190 height 36
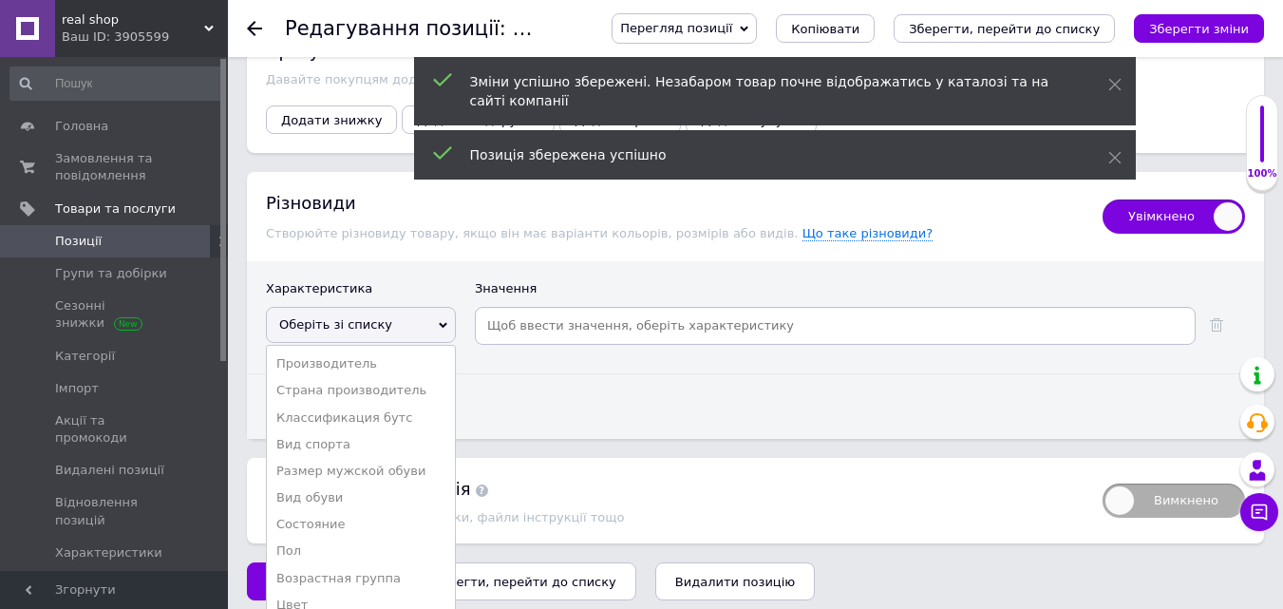
drag, startPoint x: 354, startPoint y: 456, endPoint x: 421, endPoint y: 413, distance: 79.1
click at [359, 458] on li "Размер мужской обуви" at bounding box center [361, 471] width 188 height 27
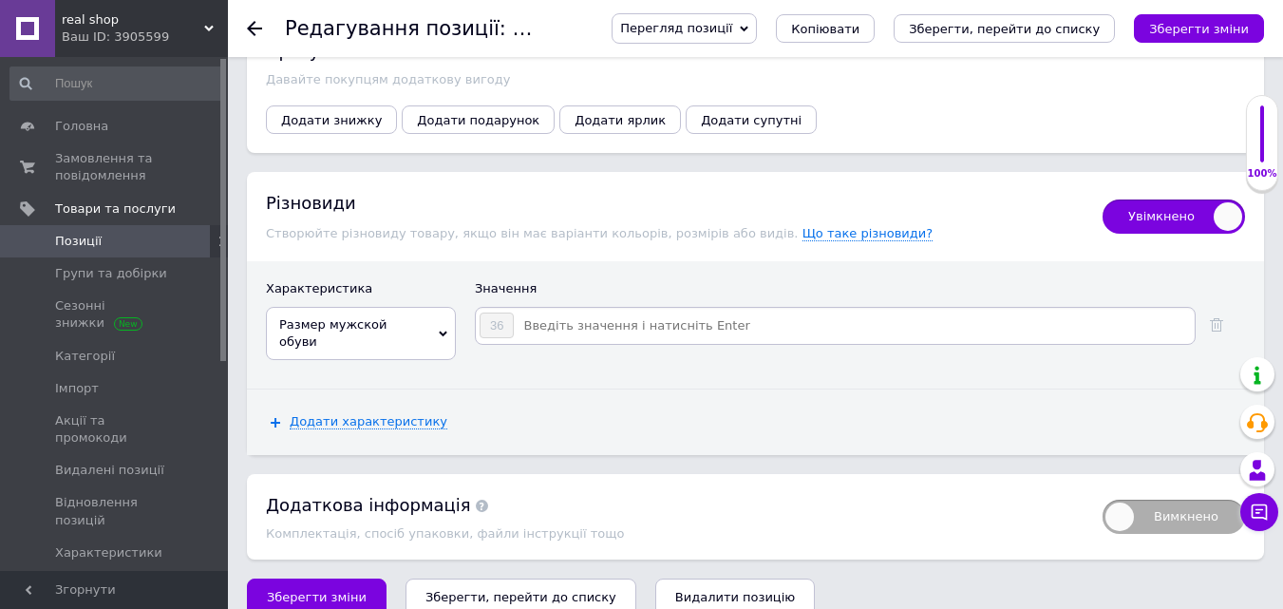
click at [550, 313] on input at bounding box center [853, 326] width 677 height 29
type input "37"
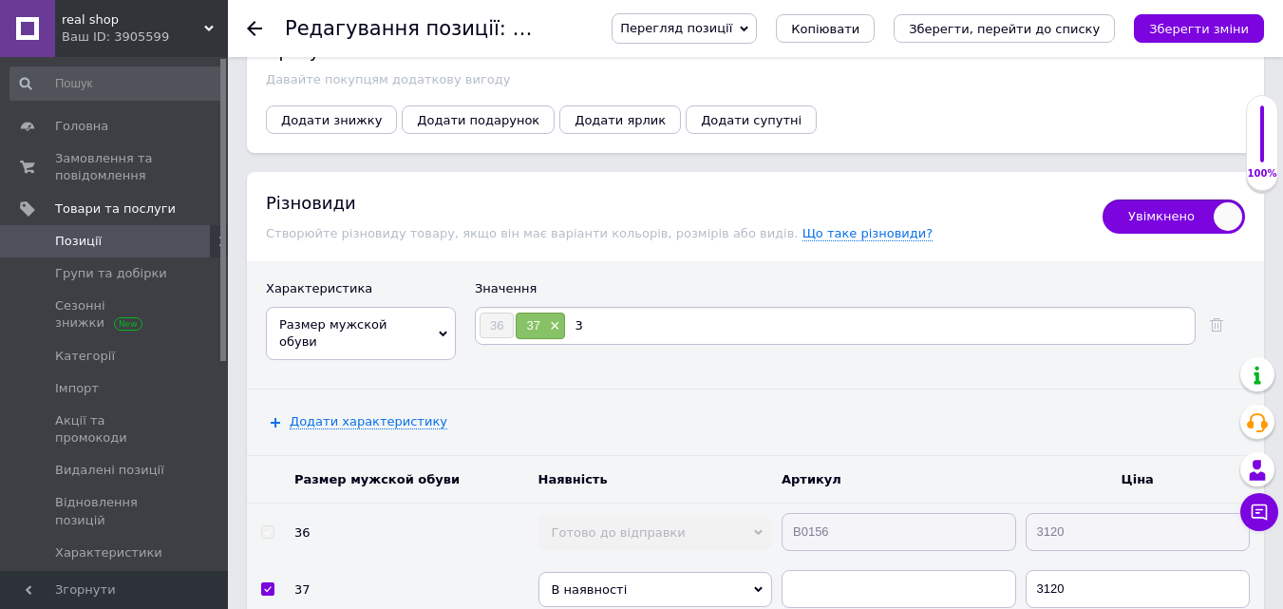
type input "38"
type input "39"
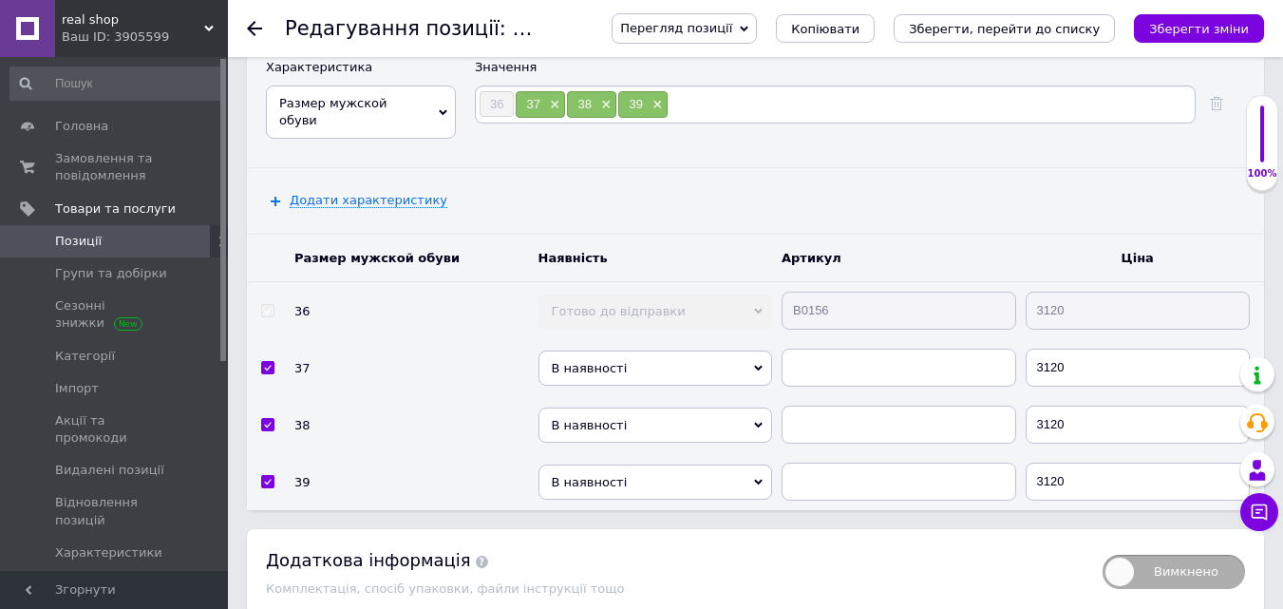
scroll to position [3143, 0]
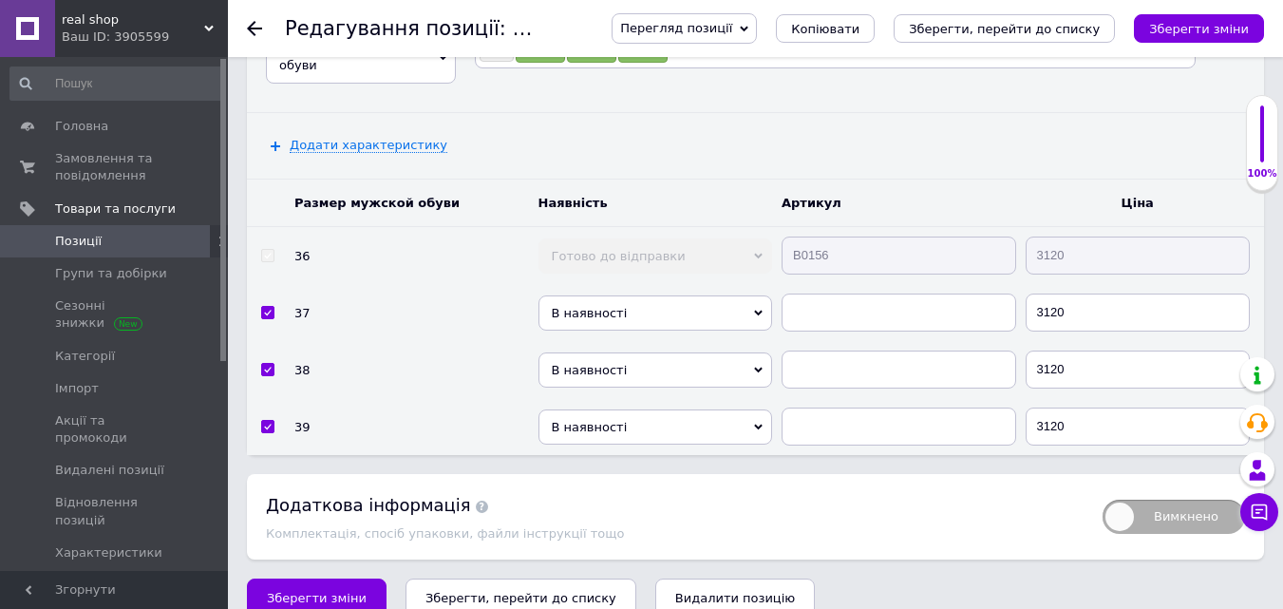
click at [668, 295] on span "В наявності" at bounding box center [656, 312] width 235 height 35
click at [611, 381] on li "Готово до відправки" at bounding box center [656, 393] width 235 height 24
click at [645, 352] on span "В наявності" at bounding box center [656, 369] width 235 height 35
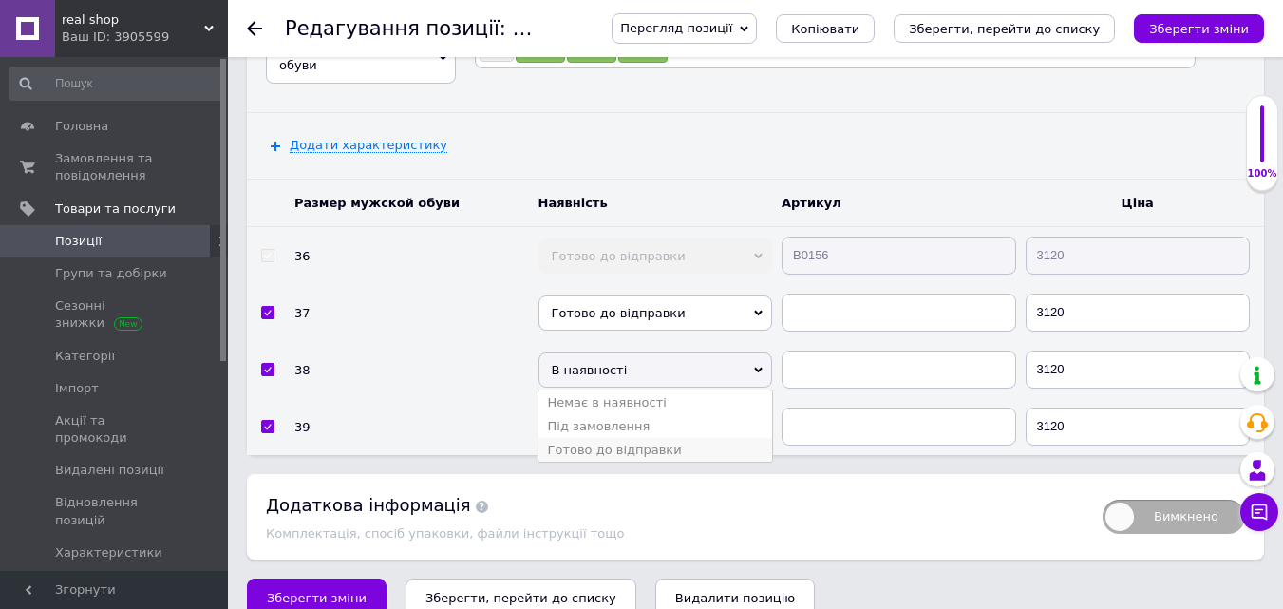
click at [622, 438] on li "Готово до відправки" at bounding box center [656, 450] width 235 height 24
click at [669, 409] on span "В наявності" at bounding box center [656, 426] width 235 height 35
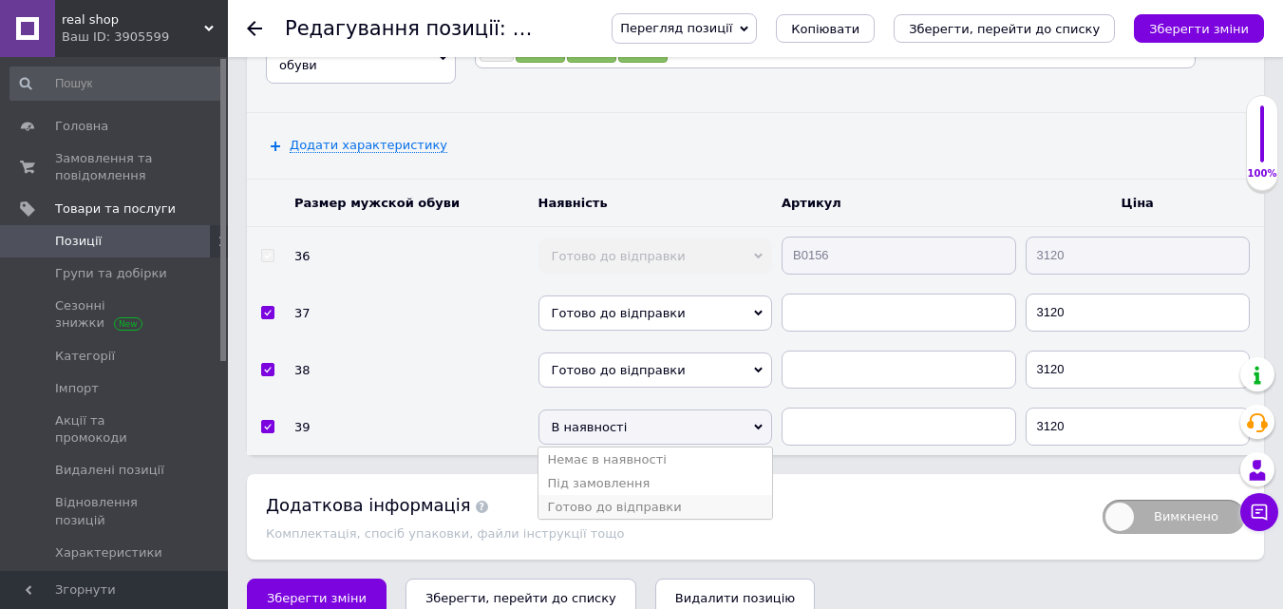
click at [638, 495] on li "Готово до відправки" at bounding box center [656, 507] width 235 height 24
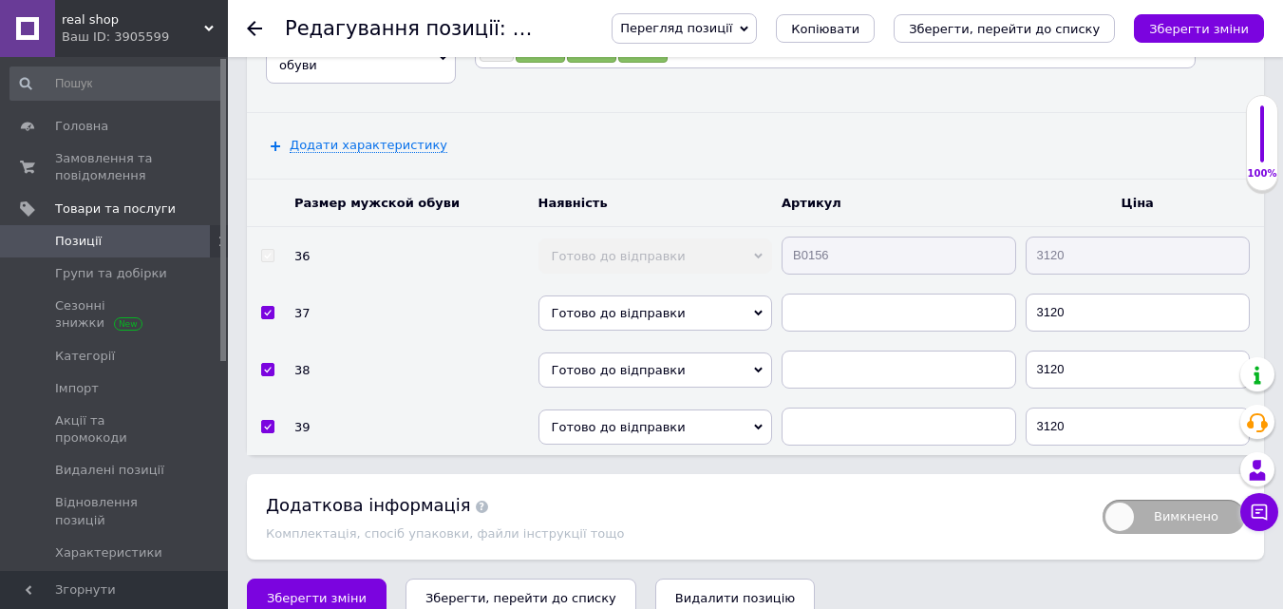
click at [782, 240] on td "B0156" at bounding box center [899, 256] width 244 height 58
click at [827, 294] on input "text" at bounding box center [899, 313] width 235 height 38
paste input "B0156"
type input "B0156"
click at [829, 351] on input "text" at bounding box center [899, 370] width 235 height 38
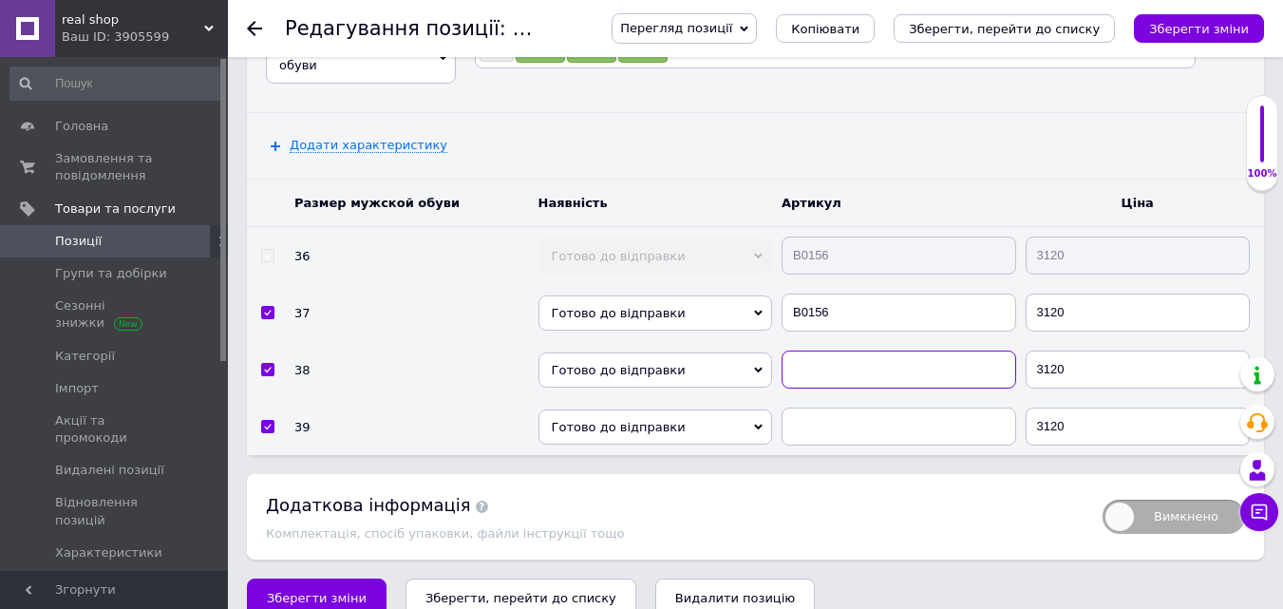
paste input "B0156"
type input "B0156"
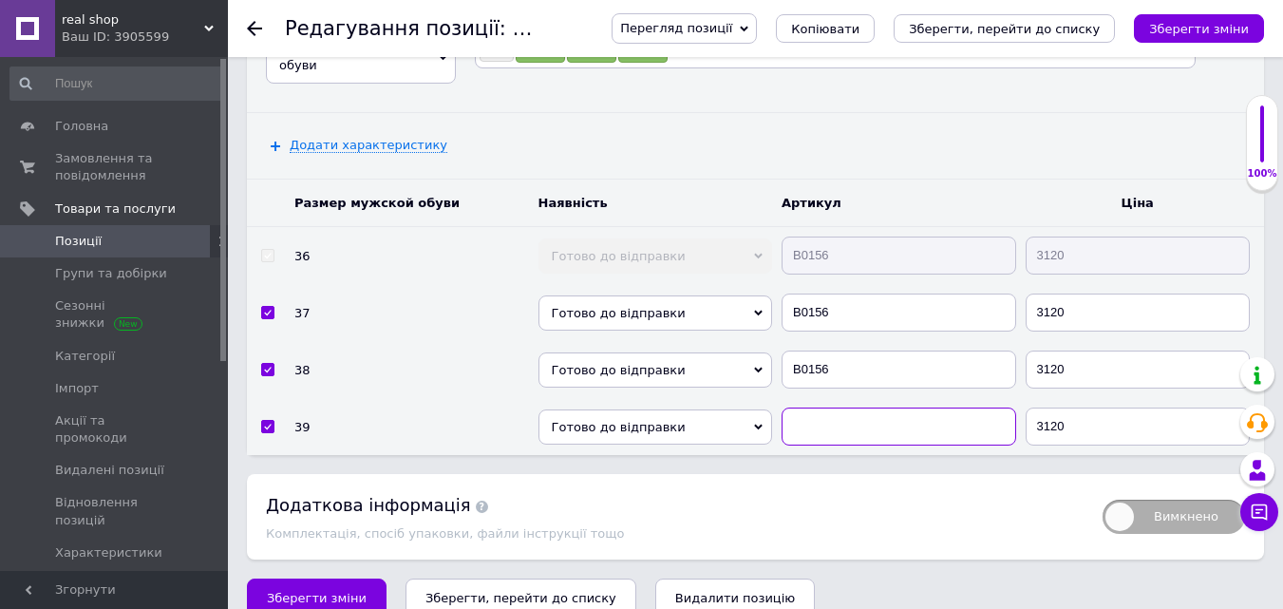
click at [816, 408] on input "text" at bounding box center [899, 427] width 235 height 38
paste input "B0156"
type input "B0156"
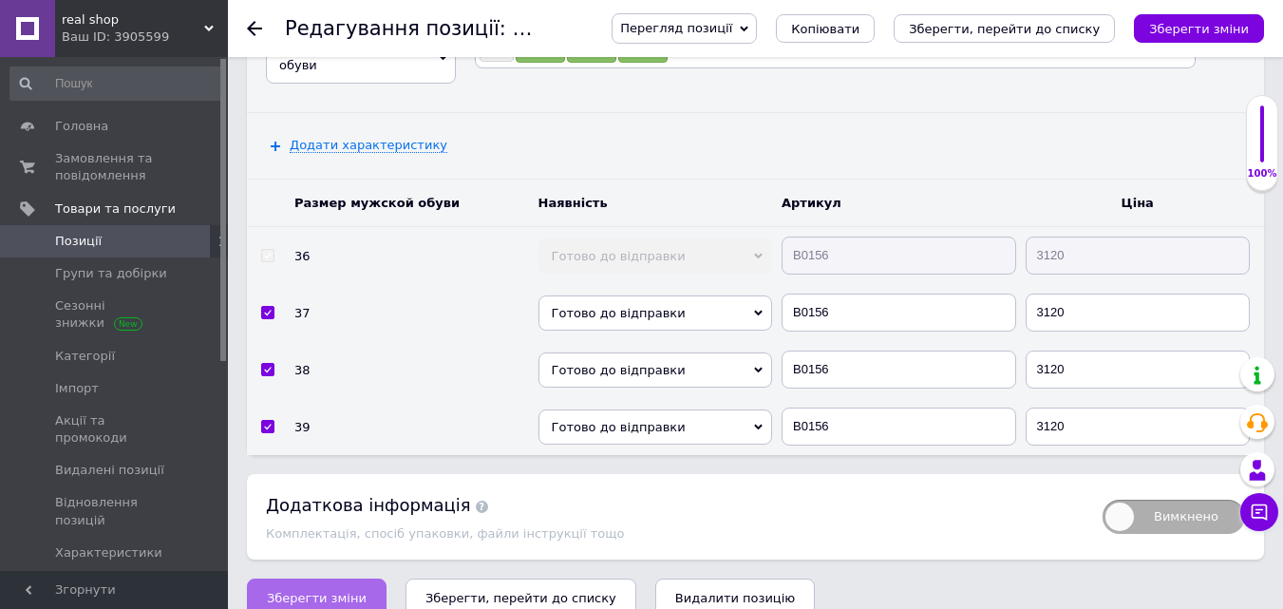
click at [338, 579] on button "Зберегти зміни" at bounding box center [317, 598] width 140 height 38
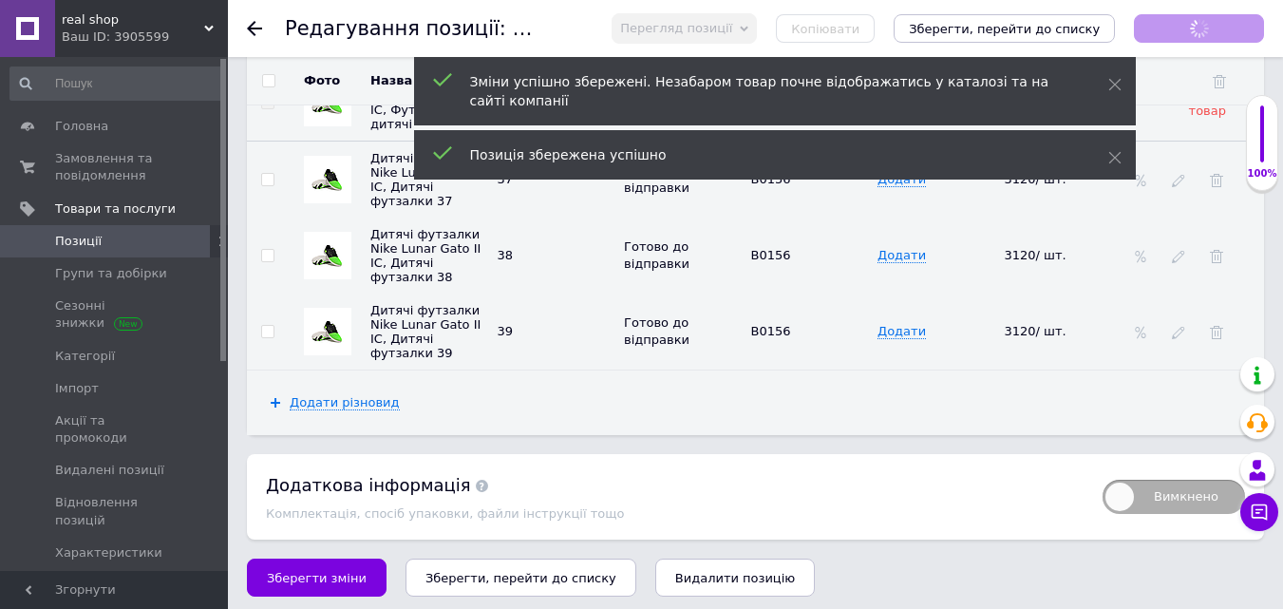
scroll to position [0, 214]
click at [1227, 32] on icon "Зберегти зміни" at bounding box center [1200, 29] width 100 height 14
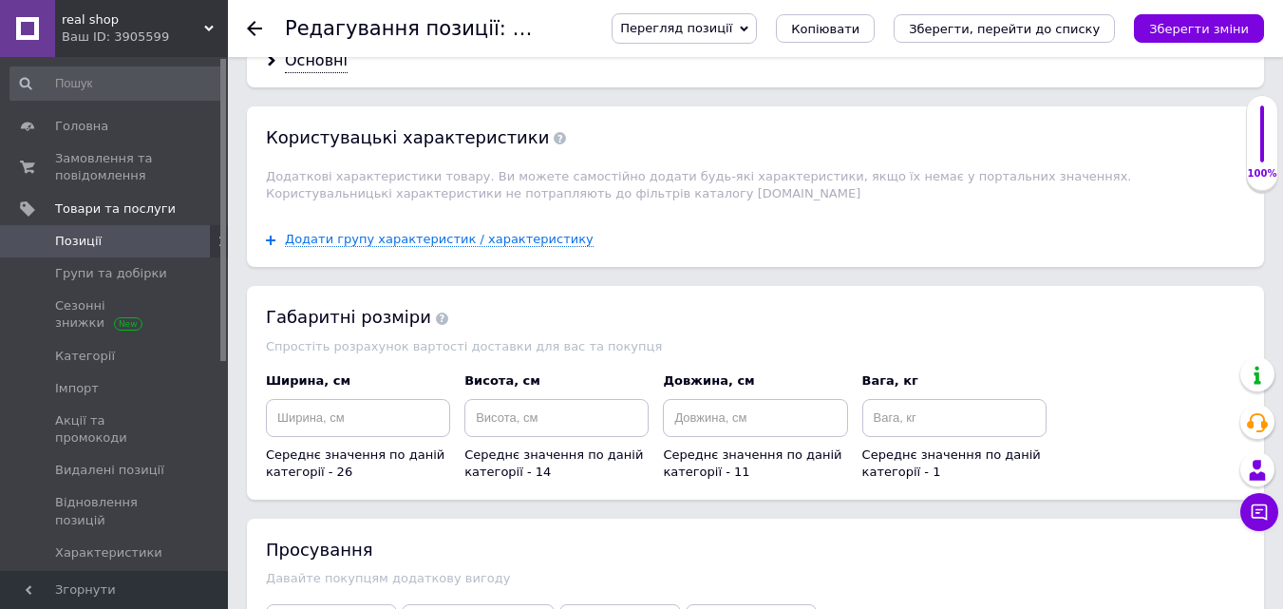
scroll to position [2161, 0]
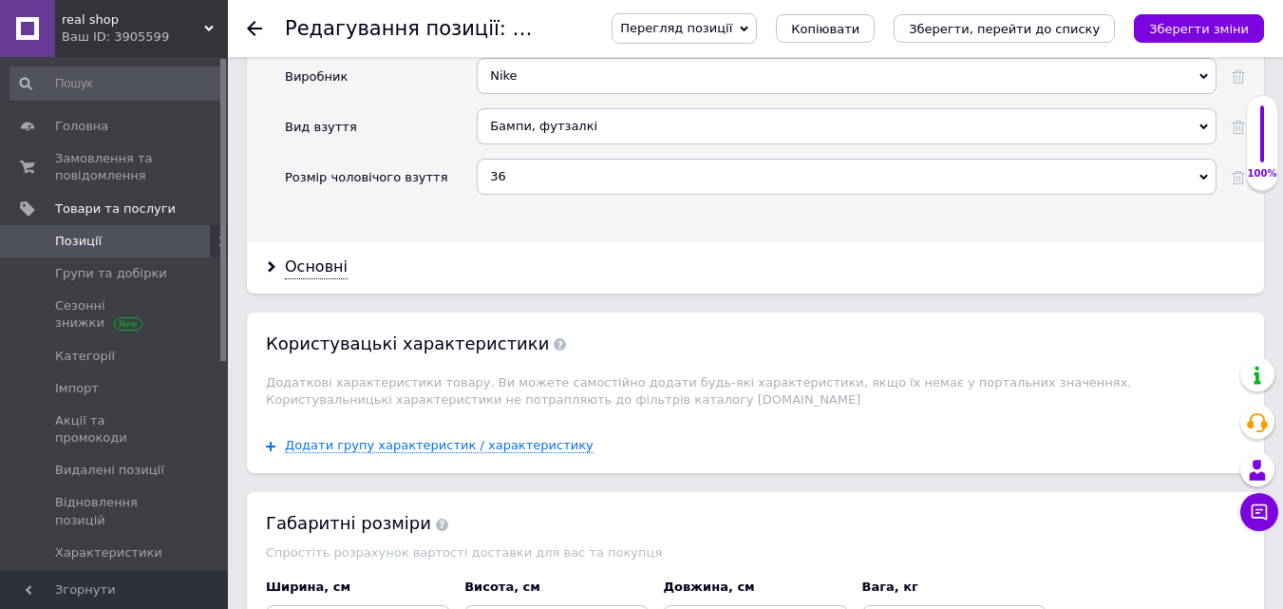
click at [211, 29] on use at bounding box center [209, 29] width 10 height 6
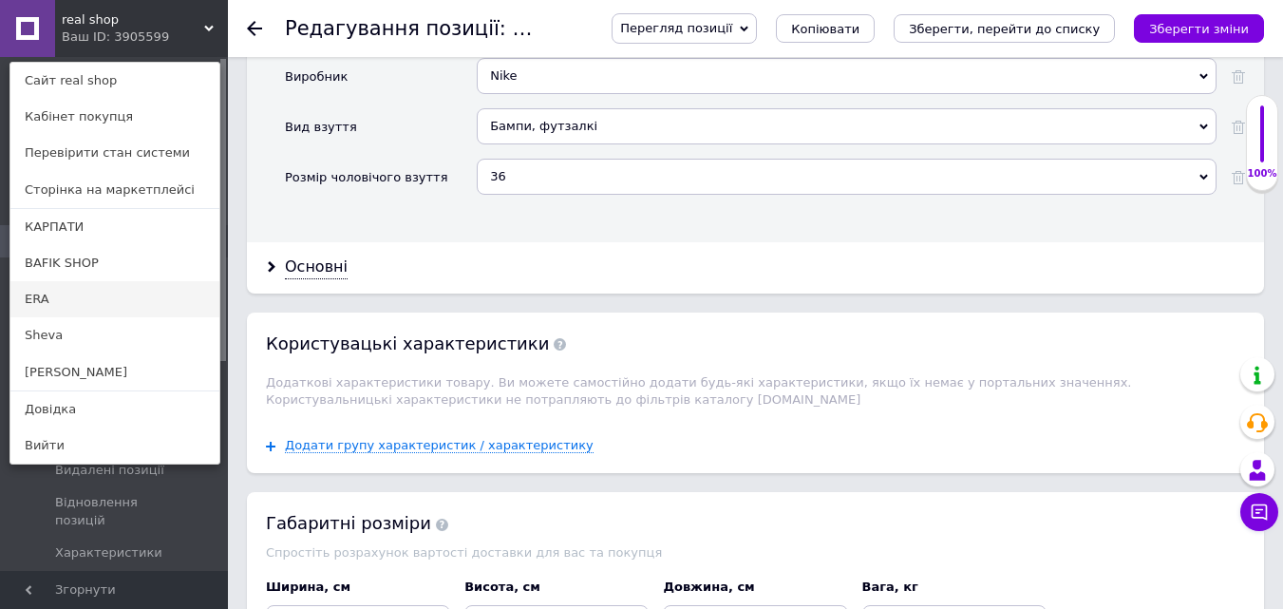
click at [67, 295] on link "ERA" at bounding box center [114, 299] width 209 height 36
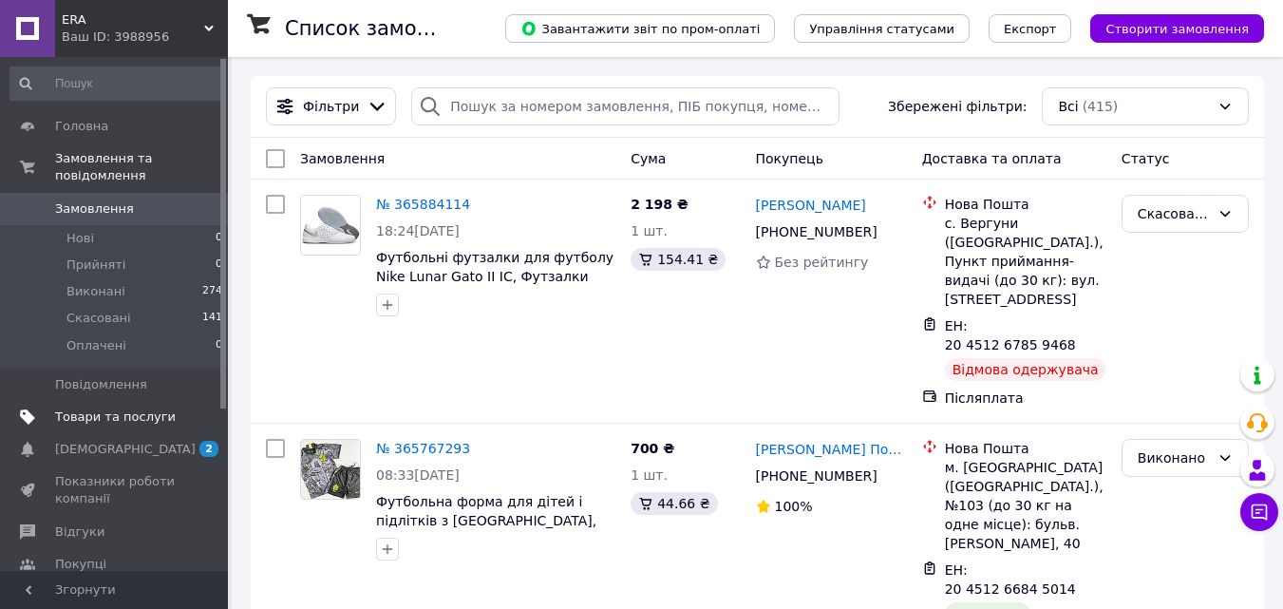
click at [146, 409] on span "Товари та послуги" at bounding box center [115, 417] width 121 height 17
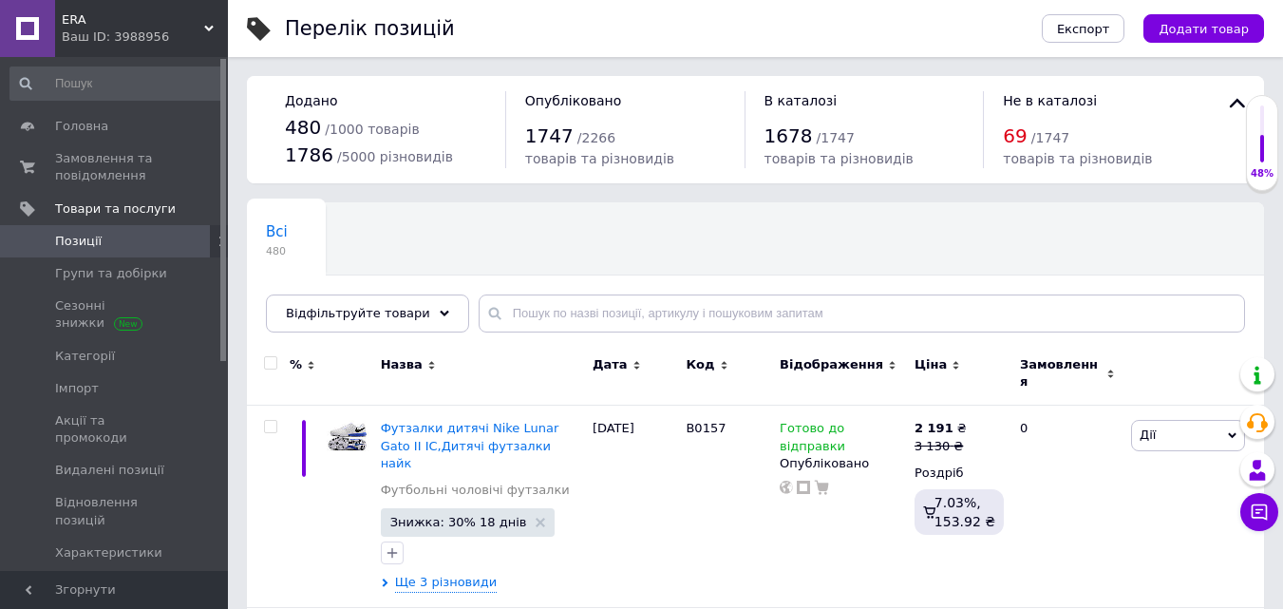
click at [207, 30] on icon at bounding box center [209, 29] width 10 height 10
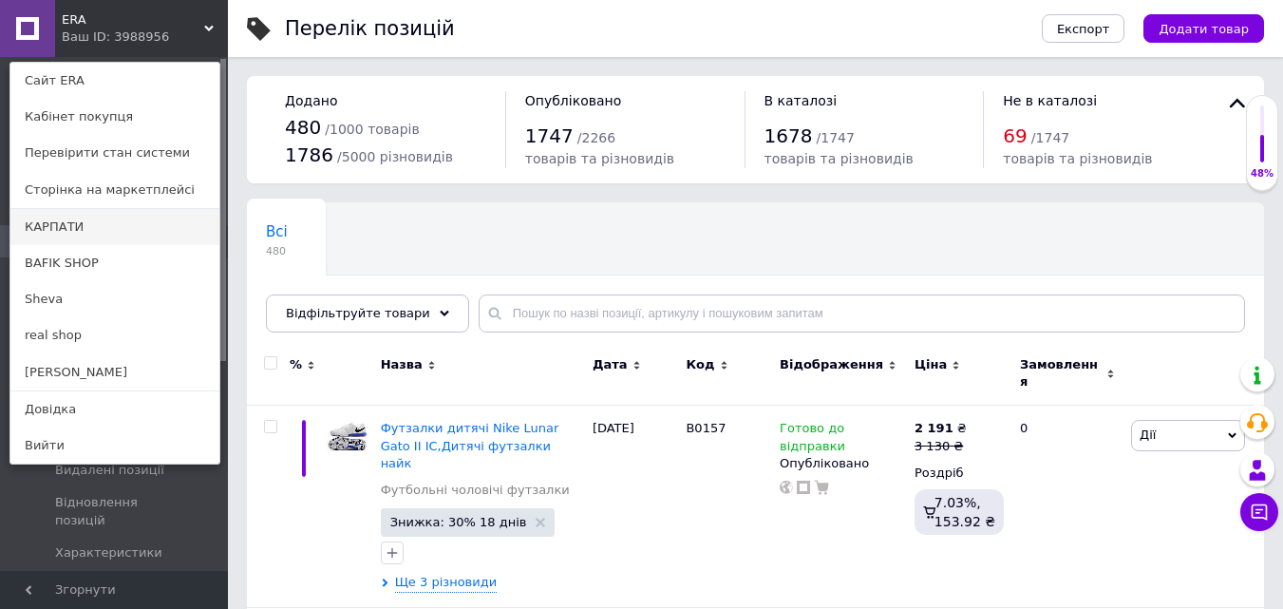
click at [105, 233] on link "КАРПАТИ" at bounding box center [114, 227] width 209 height 36
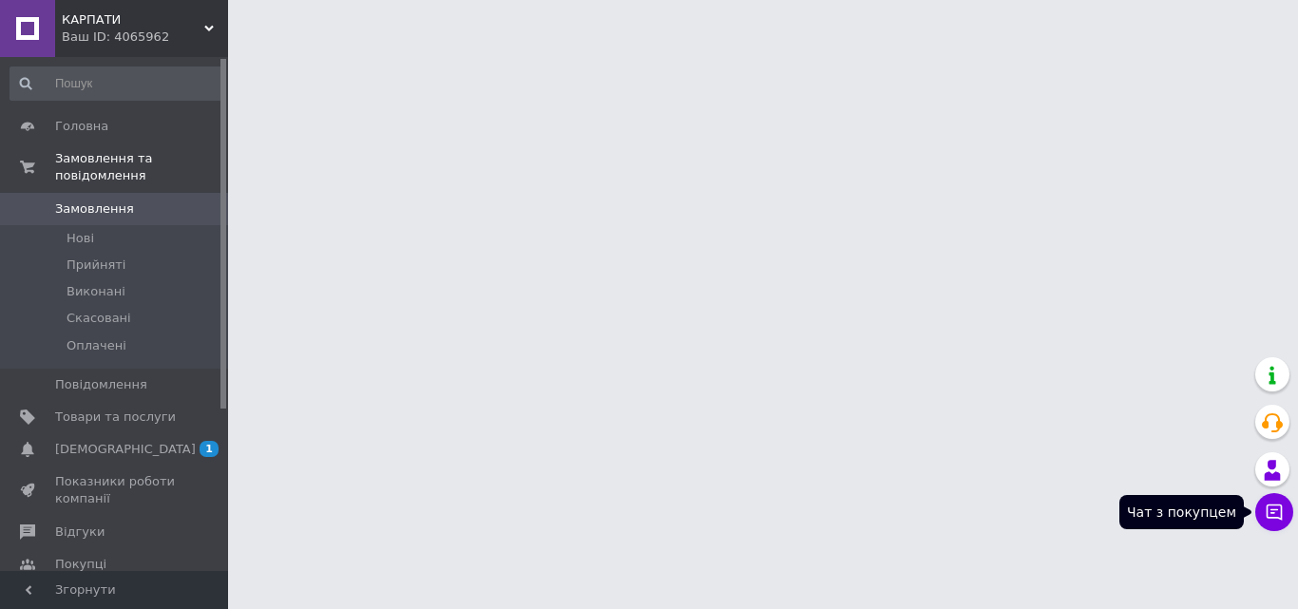
click at [1260, 517] on button "Чат з покупцем" at bounding box center [1274, 512] width 38 height 38
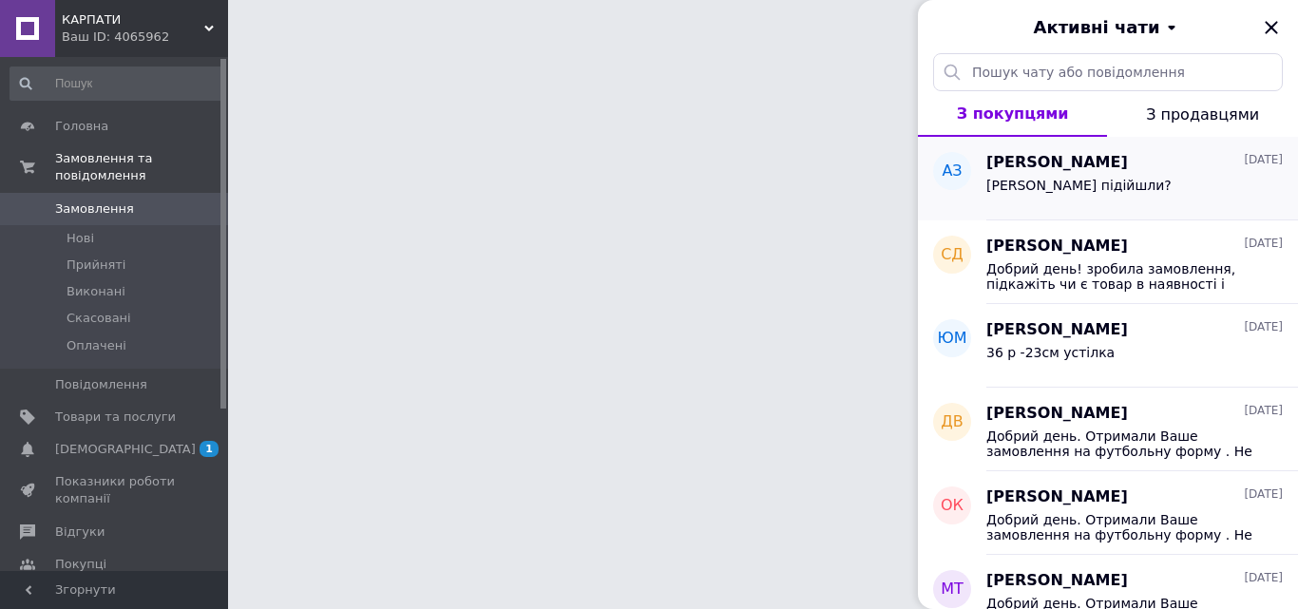
click at [1008, 200] on div "[PERSON_NAME] підійшли?" at bounding box center [1078, 191] width 185 height 27
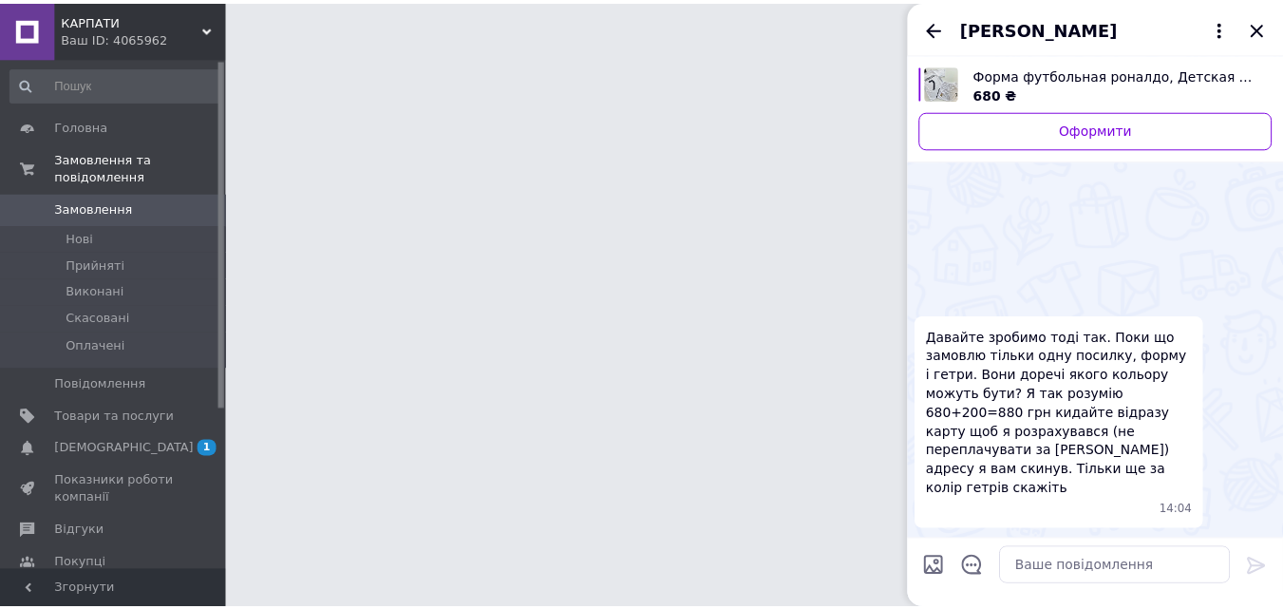
scroll to position [2322, 0]
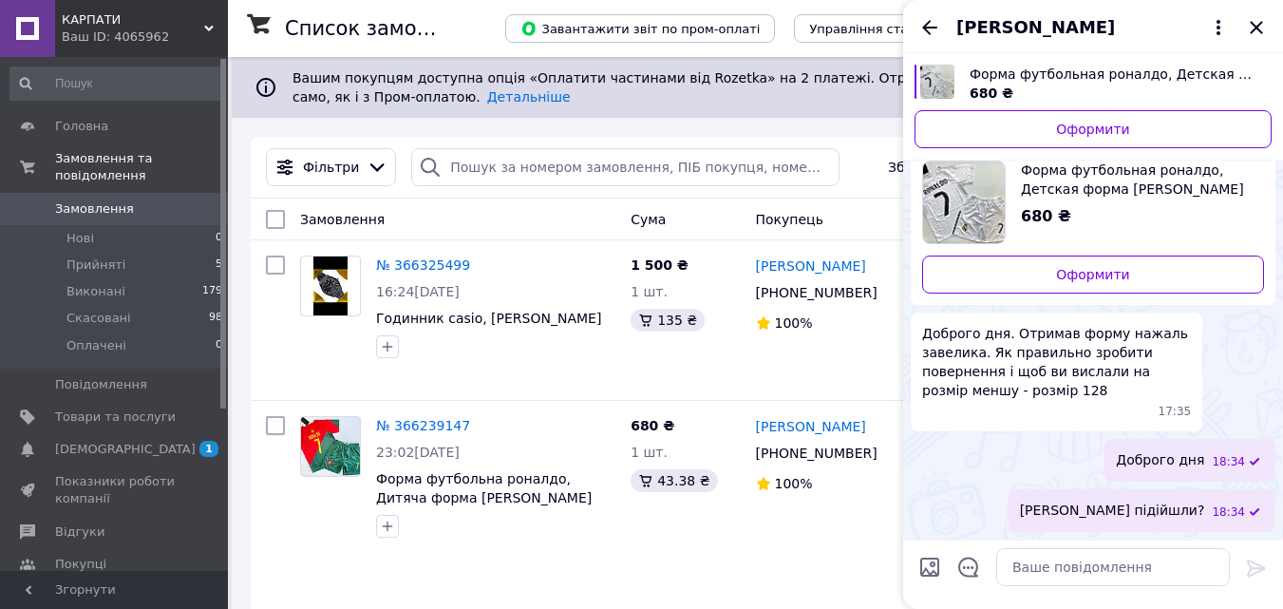
click at [1269, 26] on div "Андрій Загура" at bounding box center [1093, 26] width 380 height 53
click at [1264, 27] on icon "Закрити" at bounding box center [1256, 27] width 23 height 23
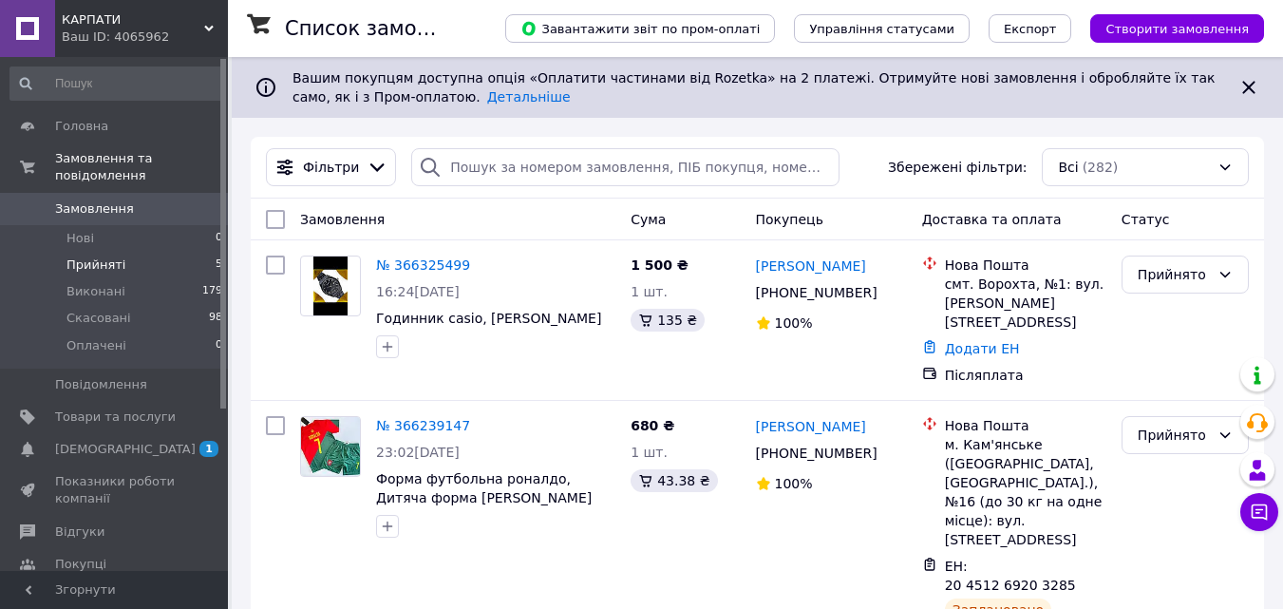
click at [169, 252] on li "Прийняті 5" at bounding box center [117, 265] width 234 height 27
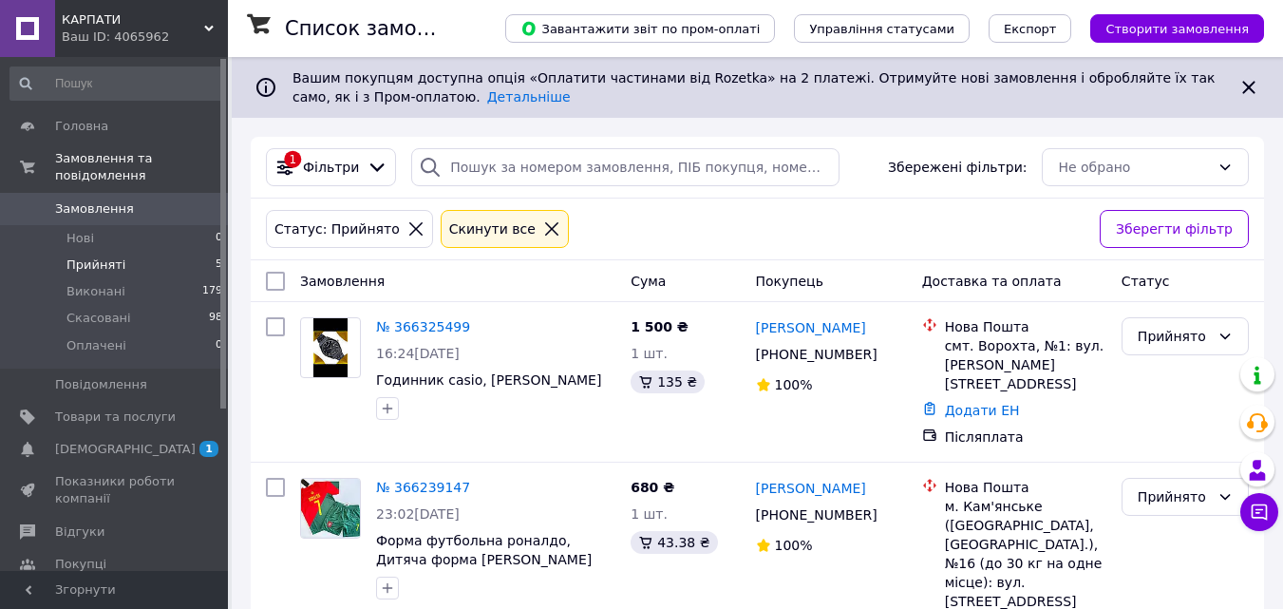
click at [179, 12] on span "КАРПАТИ" at bounding box center [133, 19] width 143 height 17
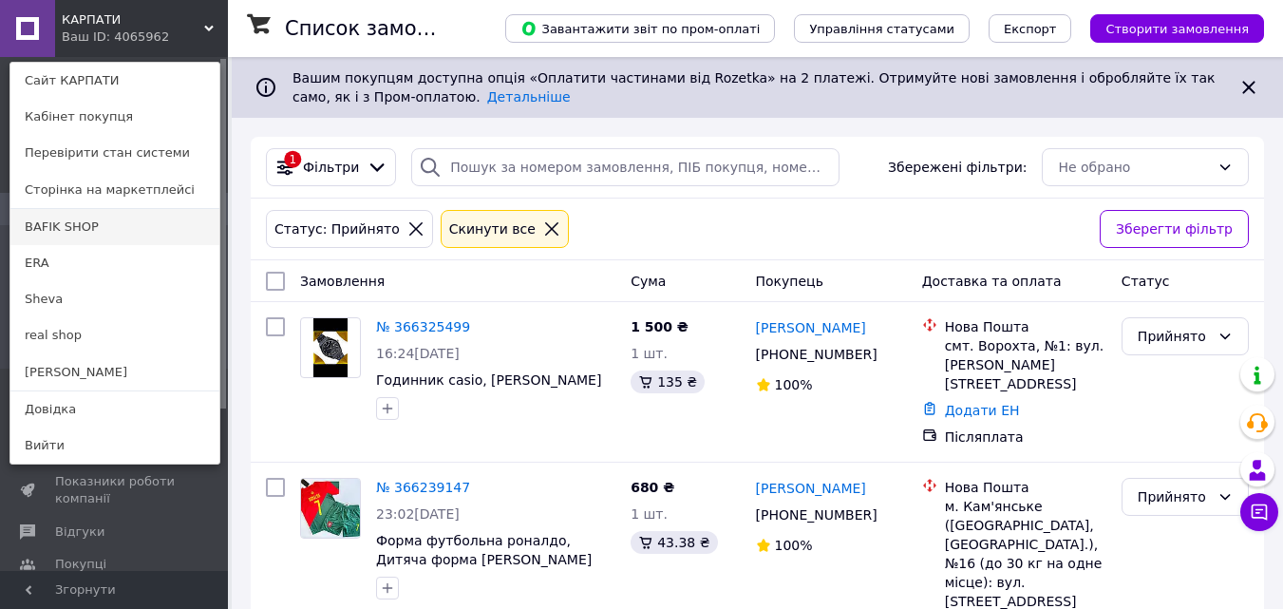
click at [90, 219] on link "BAFIK SHOP" at bounding box center [114, 227] width 209 height 36
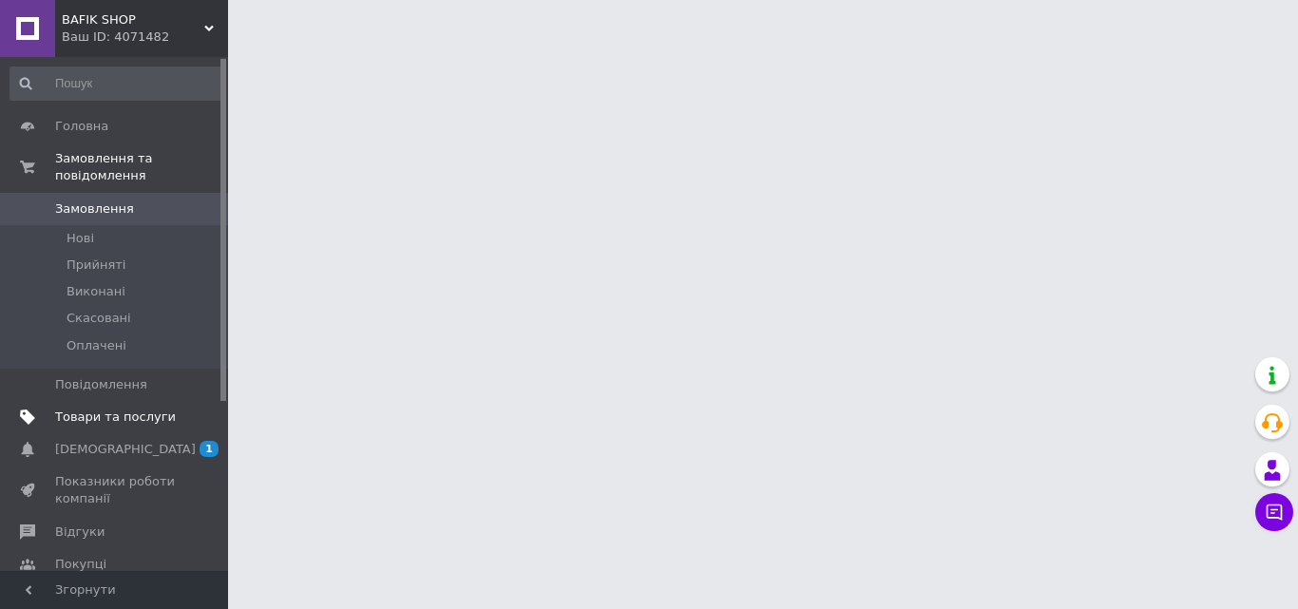
click at [149, 401] on link "Товари та послуги" at bounding box center [117, 417] width 234 height 32
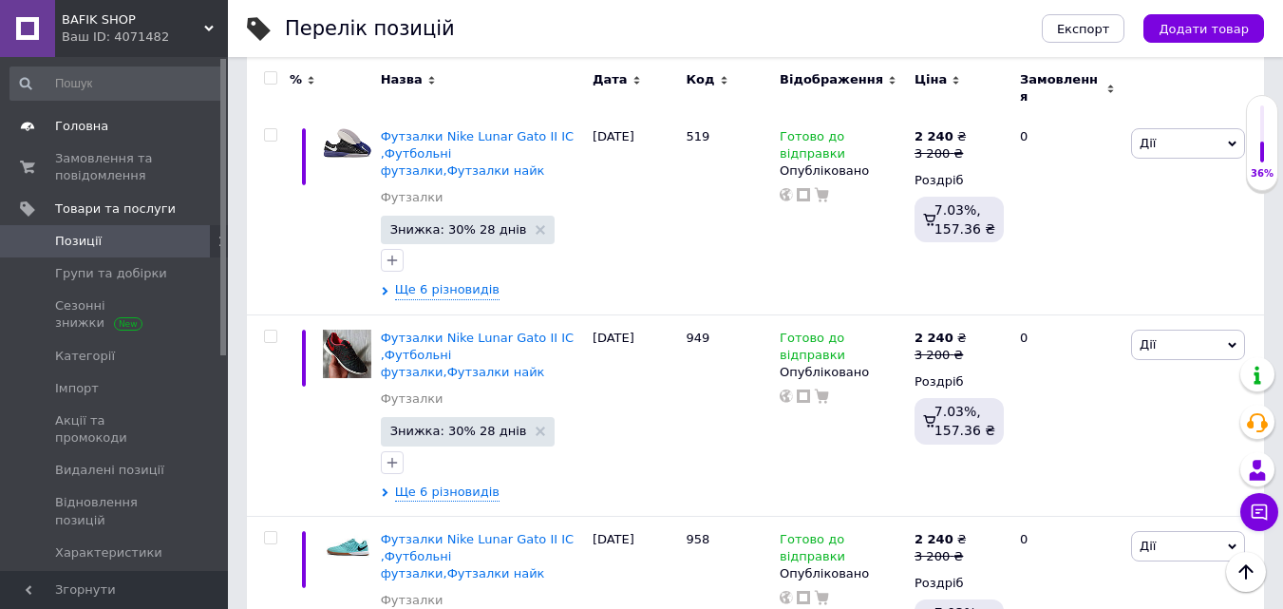
scroll to position [2453, 0]
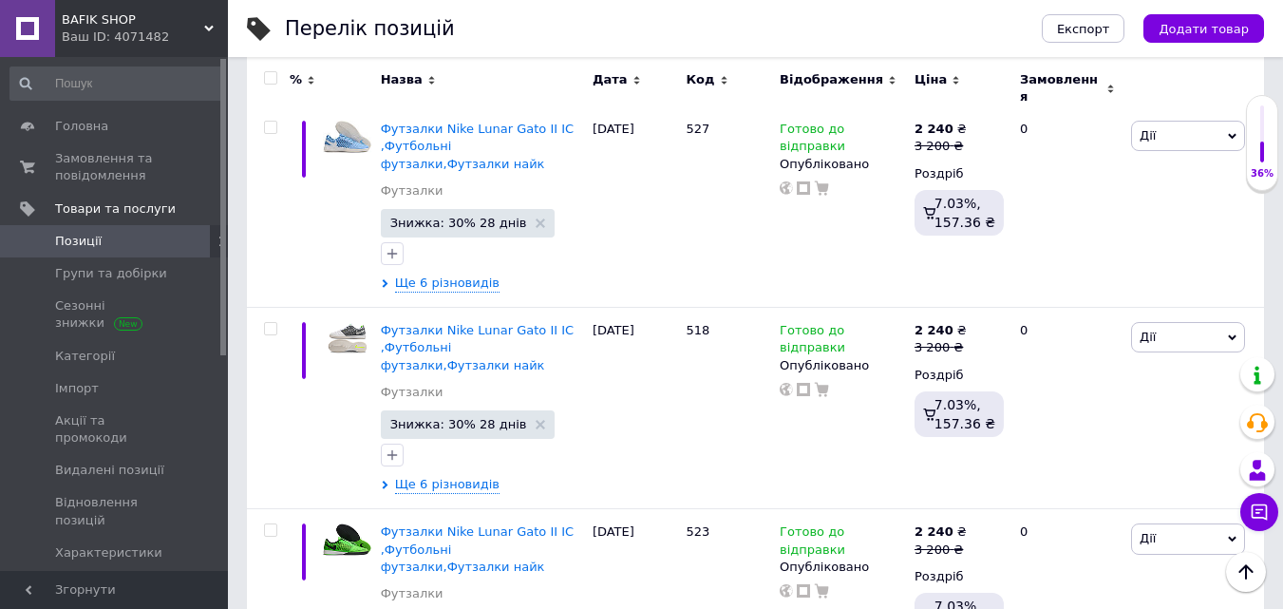
click at [165, 37] on div "Ваш ID: 4071482" at bounding box center [145, 37] width 166 height 17
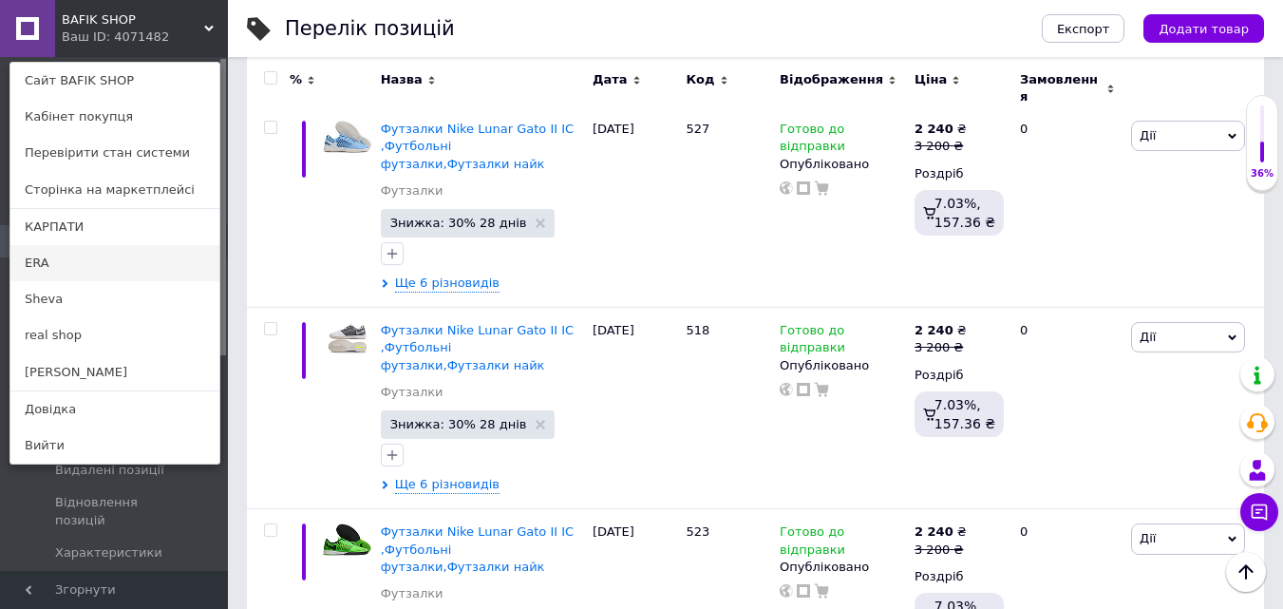
click at [61, 262] on link "ERA" at bounding box center [114, 263] width 209 height 36
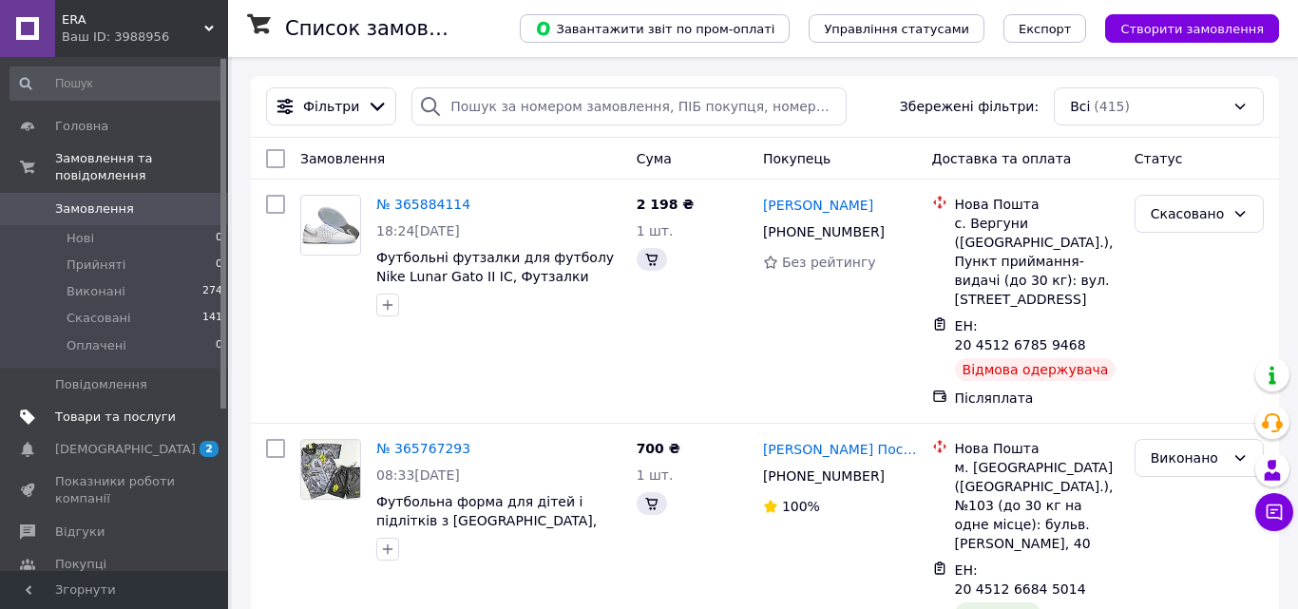
click at [128, 409] on span "Товари та послуги" at bounding box center [115, 417] width 121 height 17
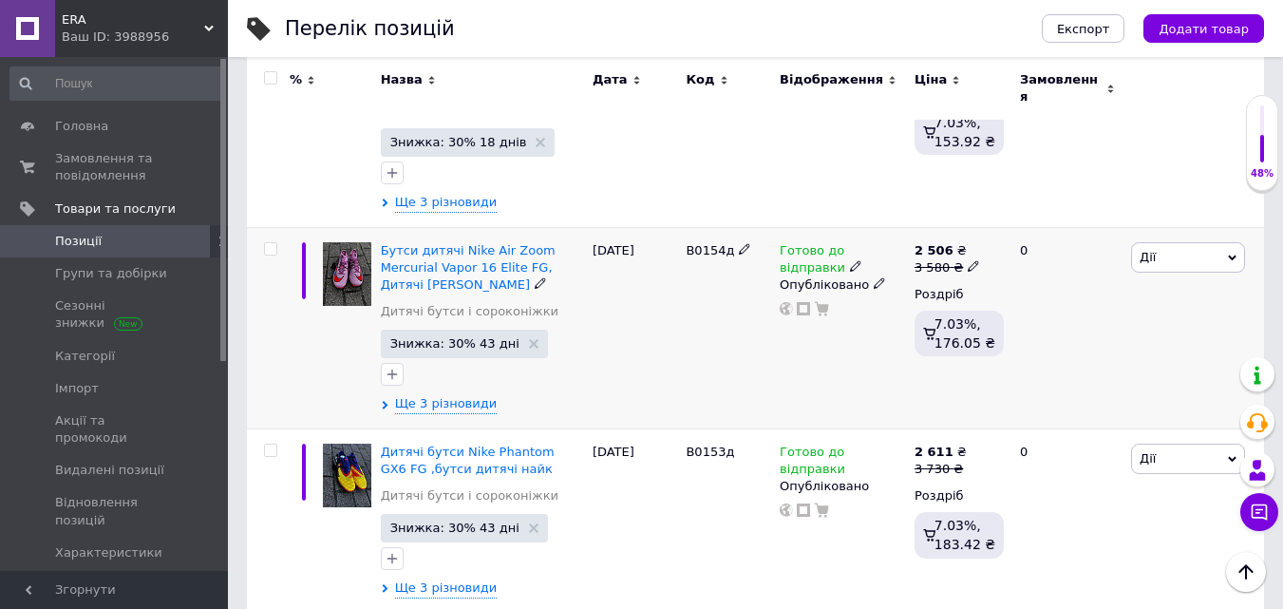
scroll to position [190, 0]
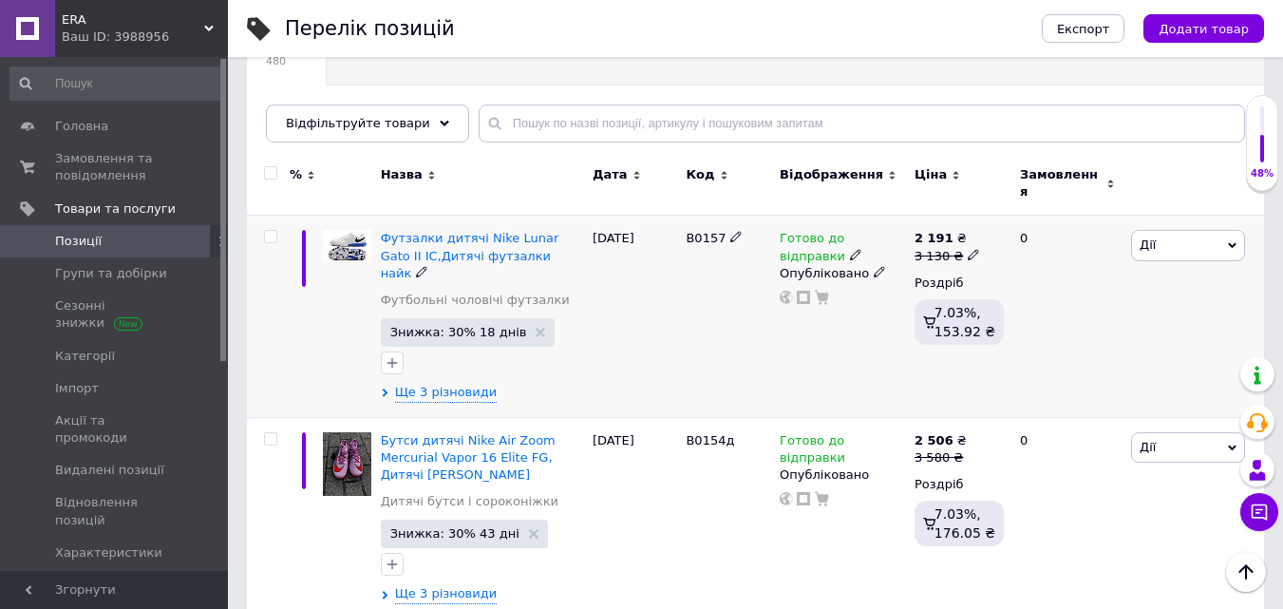
click at [731, 231] on icon at bounding box center [736, 236] width 11 height 11
drag, startPoint x: 731, startPoint y: 228, endPoint x: 681, endPoint y: 226, distance: 49.4
click at [681, 226] on input "B0157" at bounding box center [721, 238] width 82 height 29
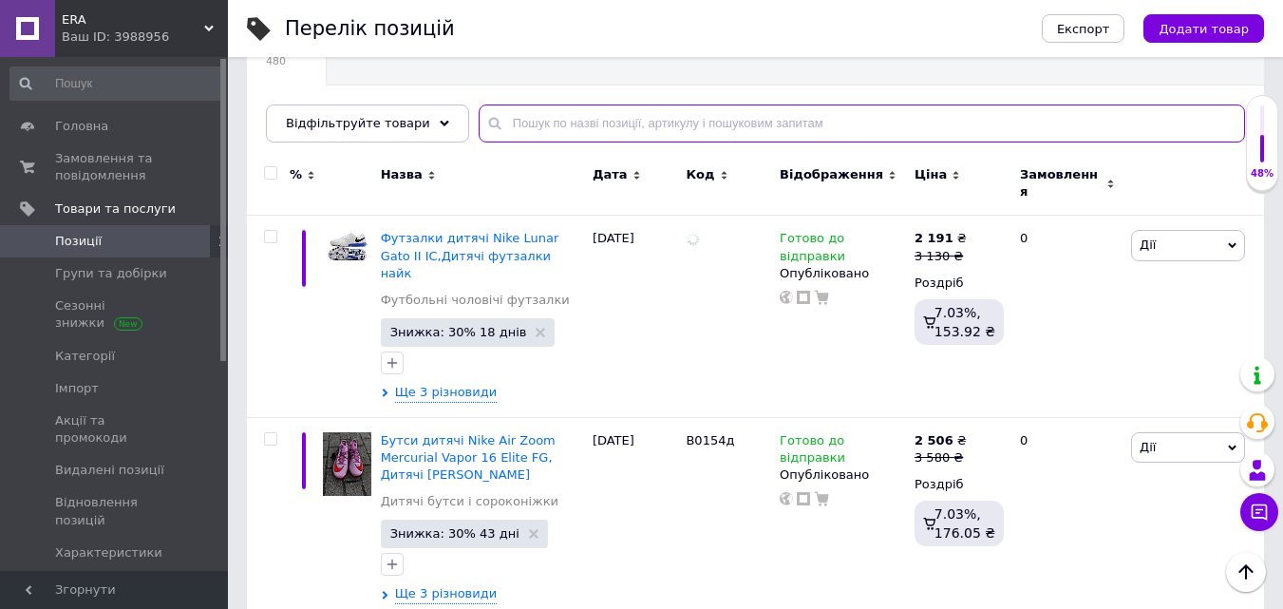
click at [549, 114] on input "text" at bounding box center [862, 124] width 767 height 38
paste input "B0157"
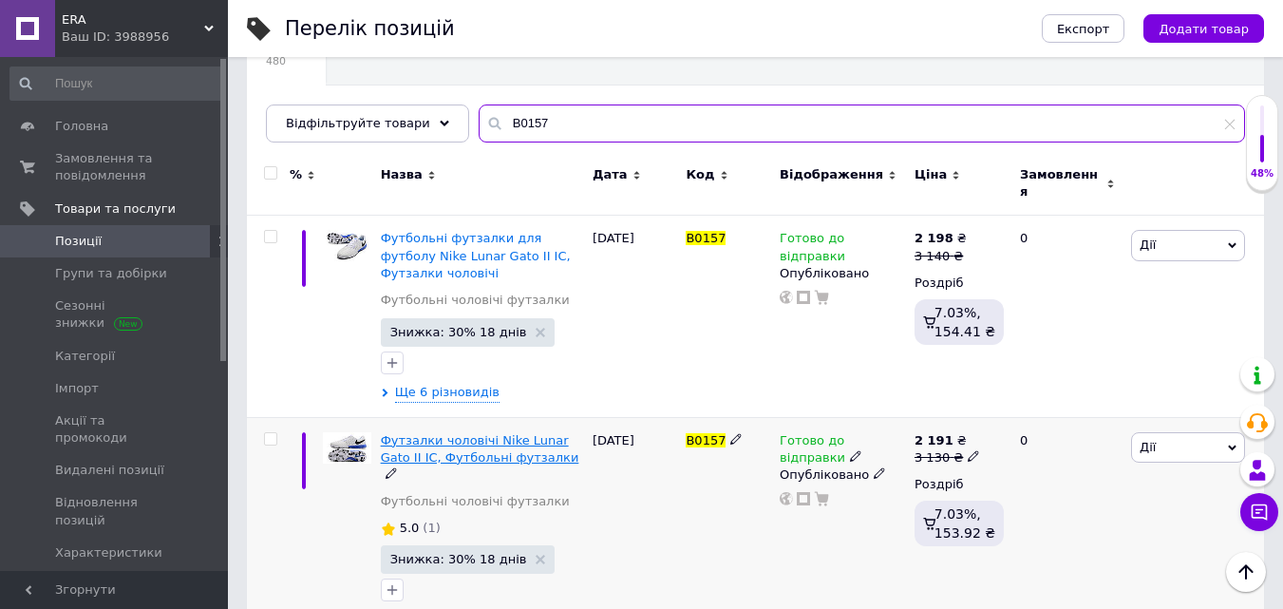
type input "B0157"
click at [527, 433] on span "Футзалки чоловічі Nike Lunar Gato II IC, Футбольні футзалки" at bounding box center [480, 448] width 199 height 31
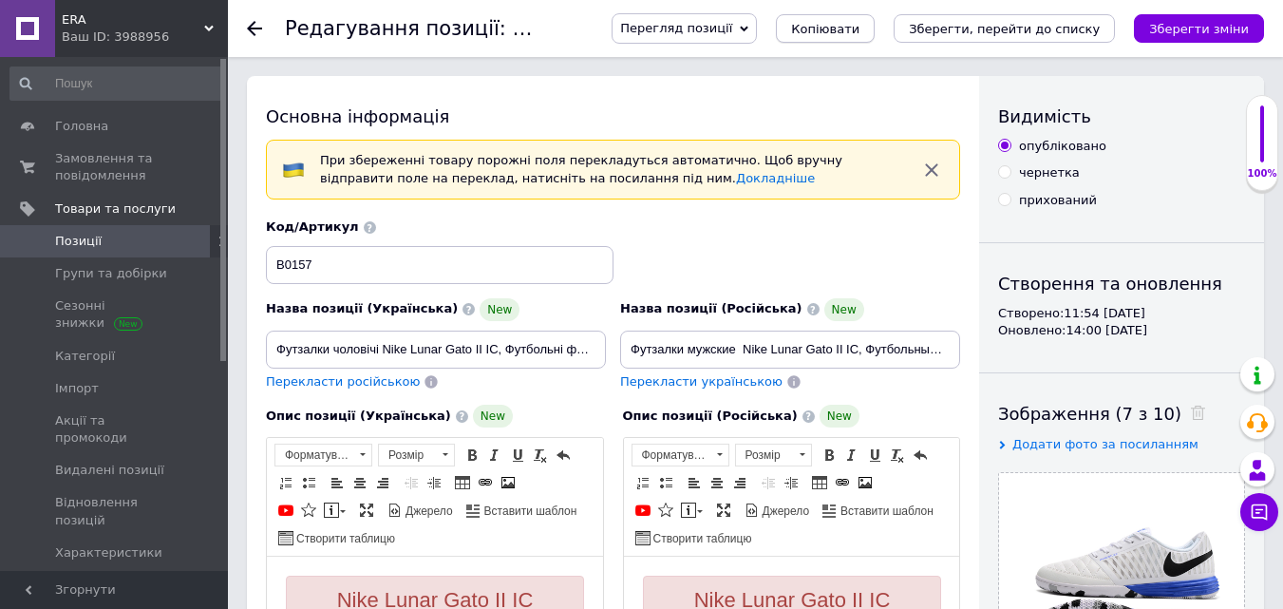
click at [854, 38] on button "Копіювати" at bounding box center [825, 28] width 99 height 29
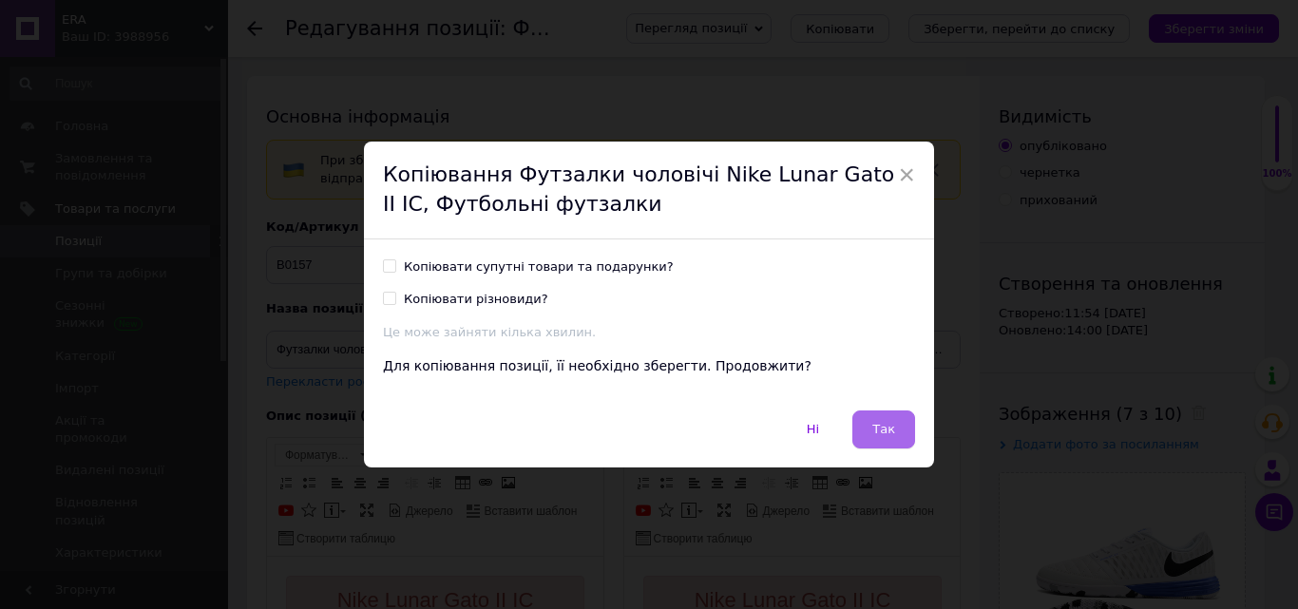
click at [894, 443] on button "Так" at bounding box center [883, 429] width 63 height 38
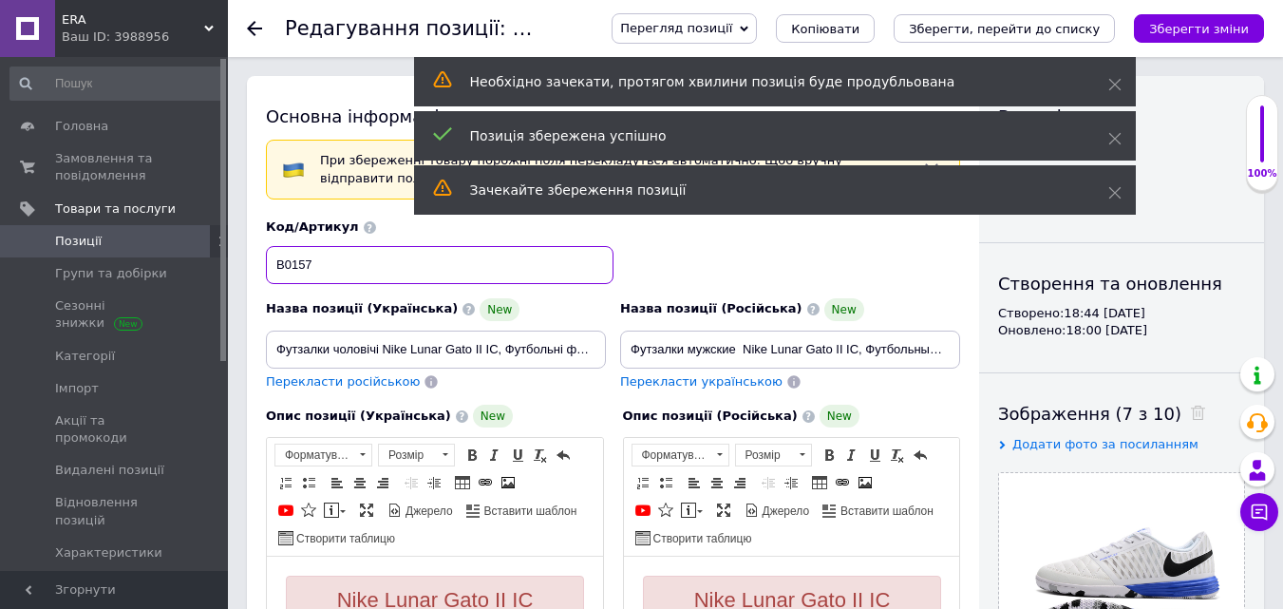
click at [348, 270] on input "B0157" at bounding box center [440, 265] width 348 height 38
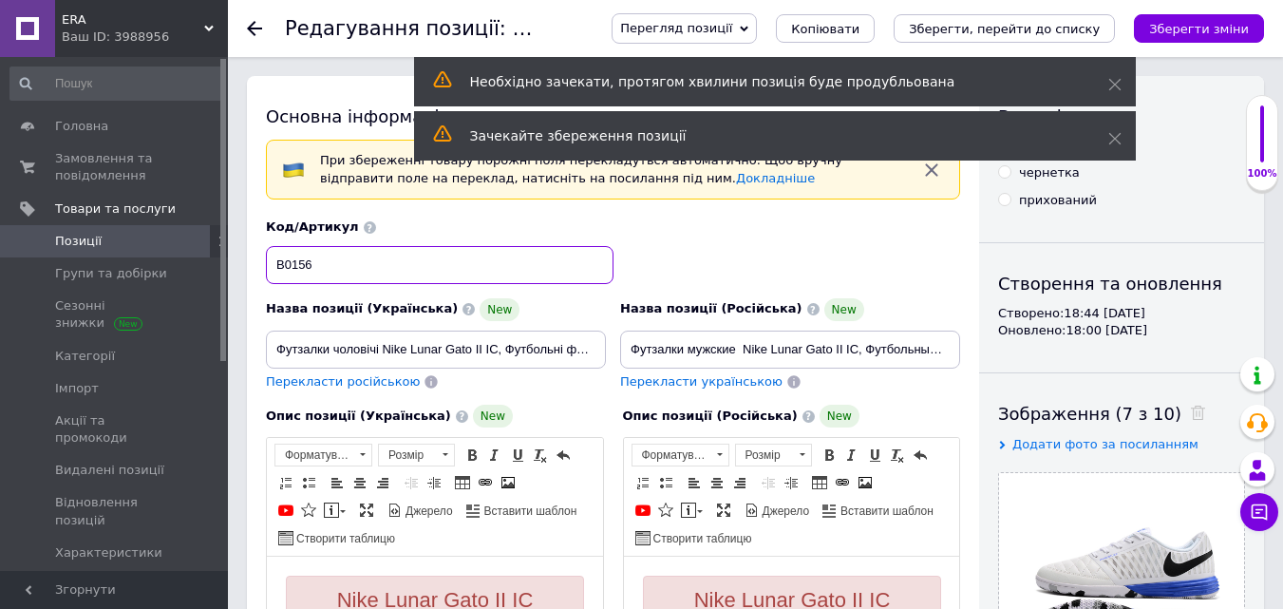
scroll to position [380, 0]
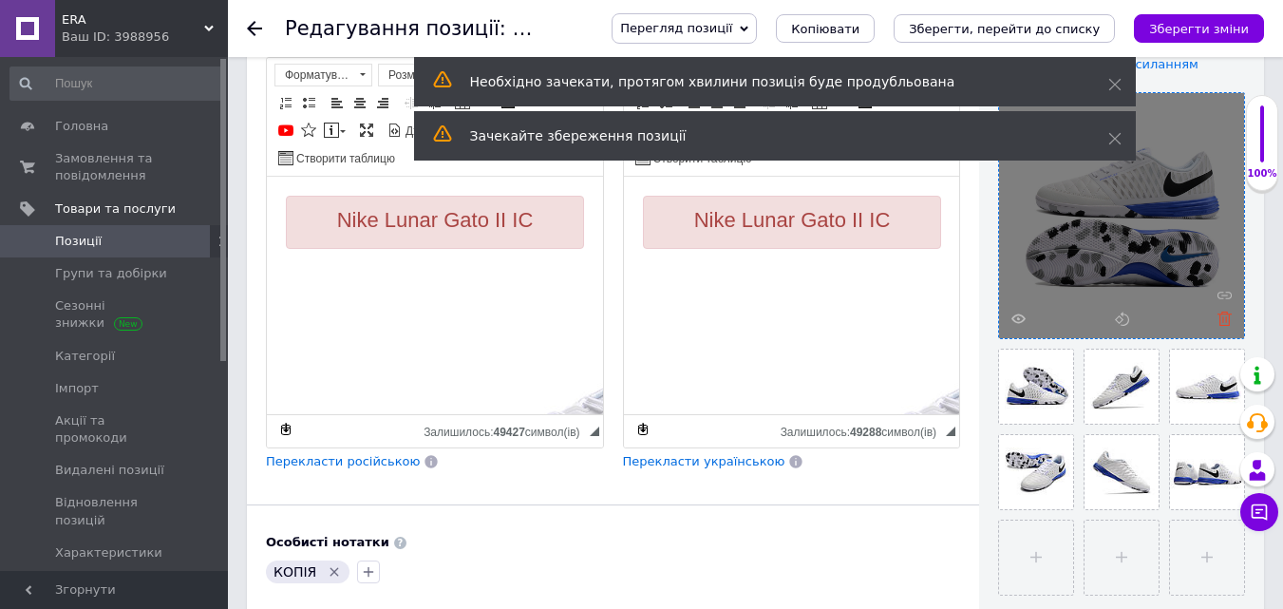
type input "B0156"
click at [1225, 317] on icon at bounding box center [1225, 319] width 14 height 14
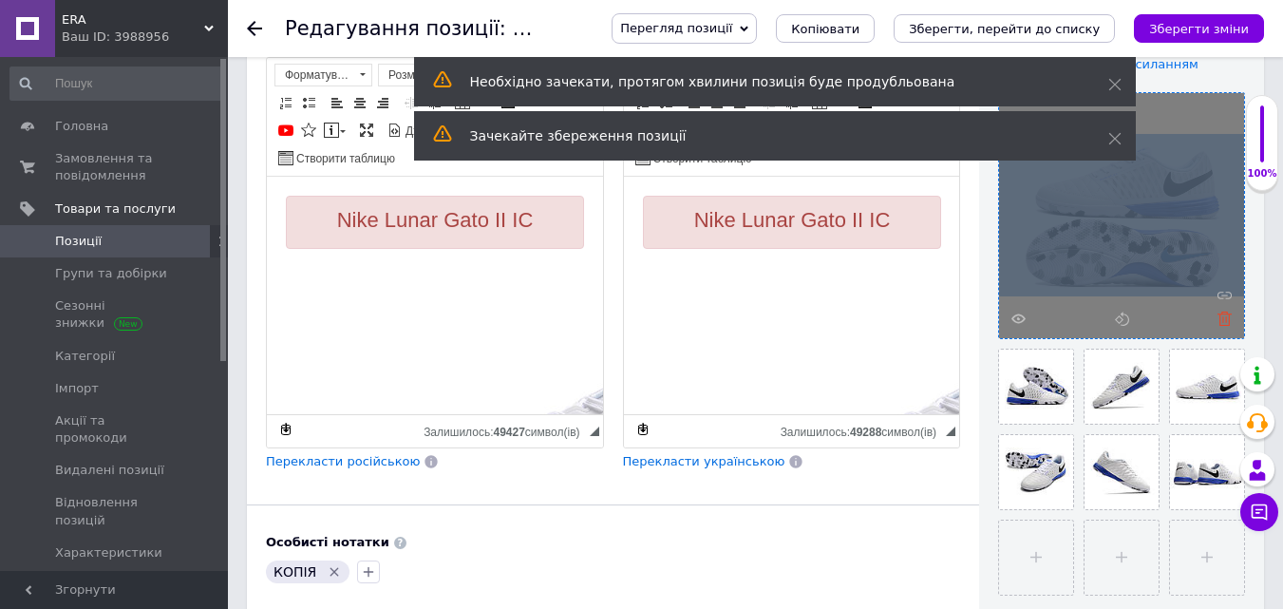
click at [1225, 317] on div at bounding box center [1121, 215] width 245 height 245
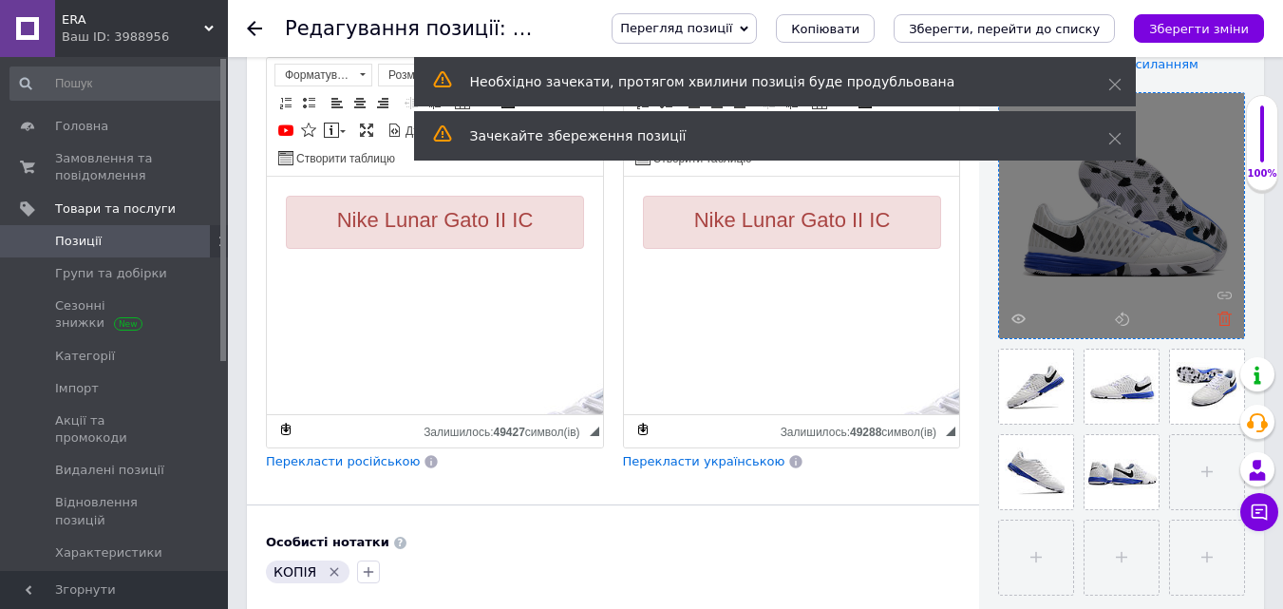
click at [1225, 322] on icon at bounding box center [1225, 319] width 14 height 14
click at [1225, 322] on div at bounding box center [1121, 215] width 245 height 245
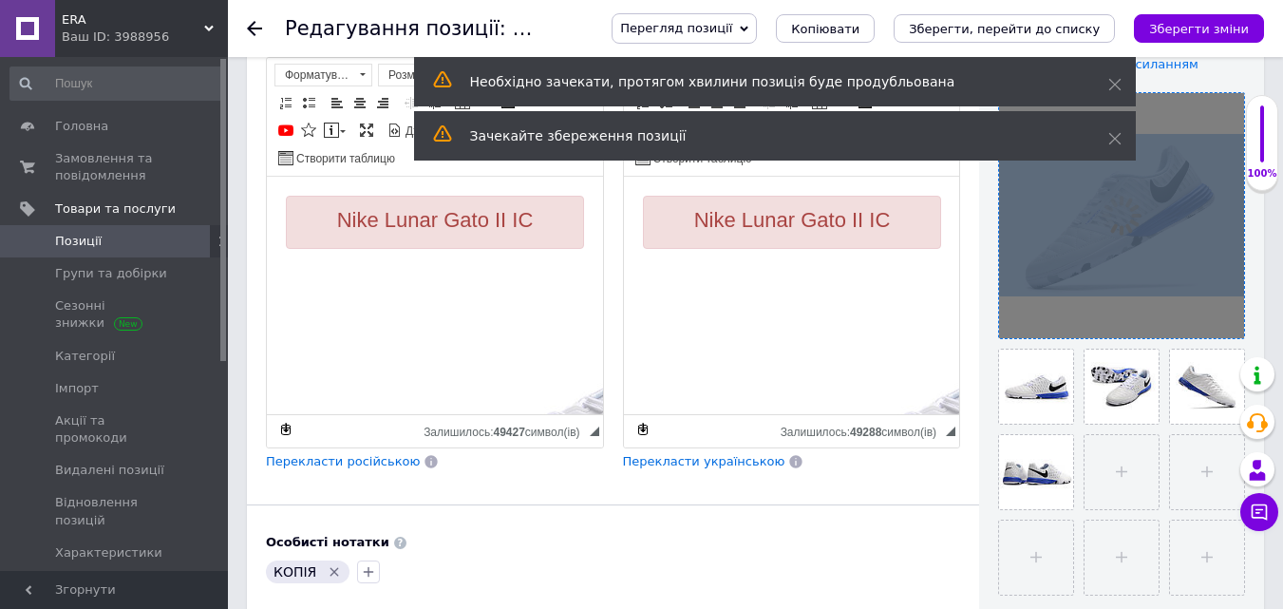
click at [1225, 324] on div at bounding box center [1121, 215] width 245 height 245
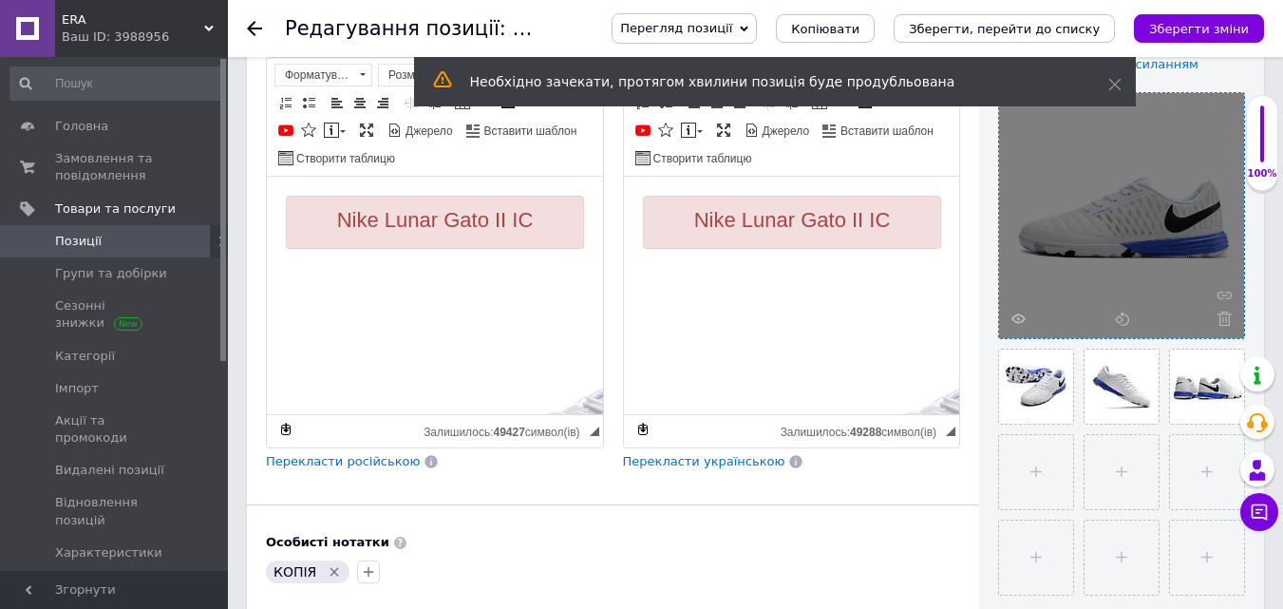
click at [1225, 324] on icon at bounding box center [1225, 319] width 14 height 14
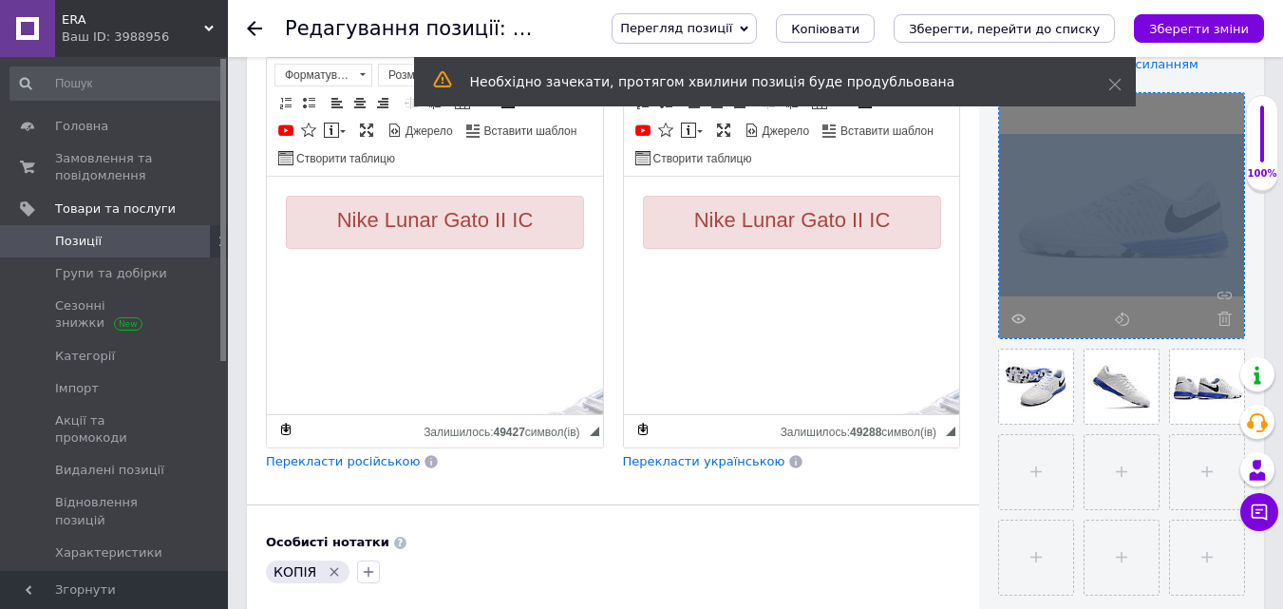
click at [1225, 324] on div at bounding box center [1121, 215] width 245 height 245
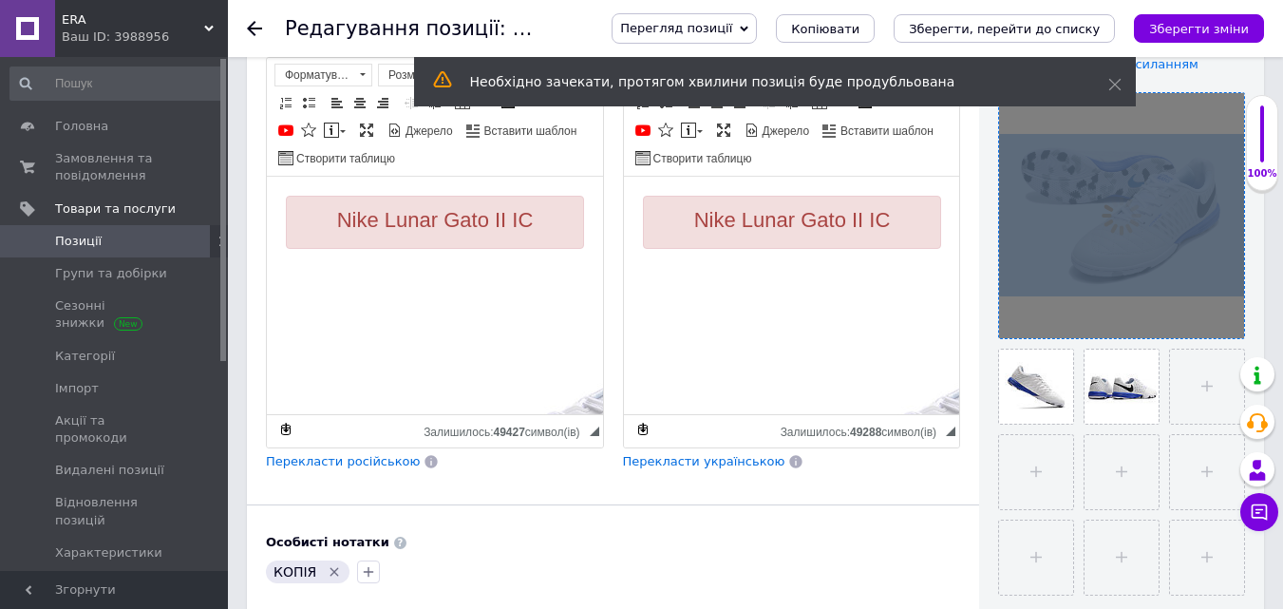
click at [1225, 324] on div at bounding box center [1121, 215] width 245 height 245
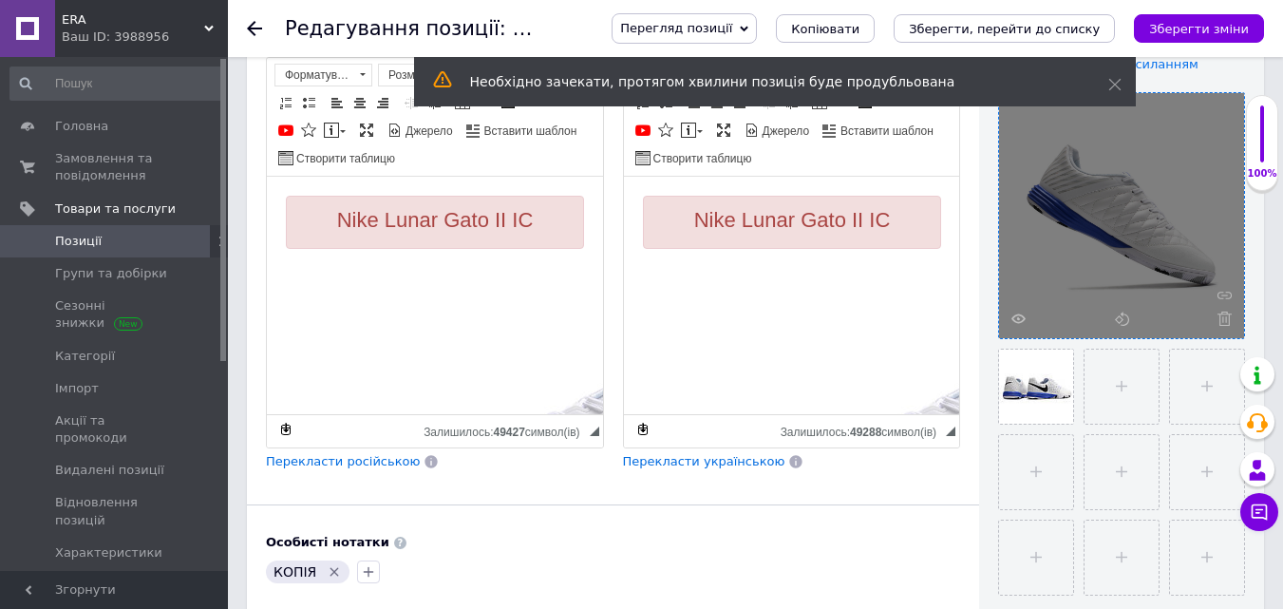
click at [1225, 324] on icon at bounding box center [1225, 319] width 14 height 14
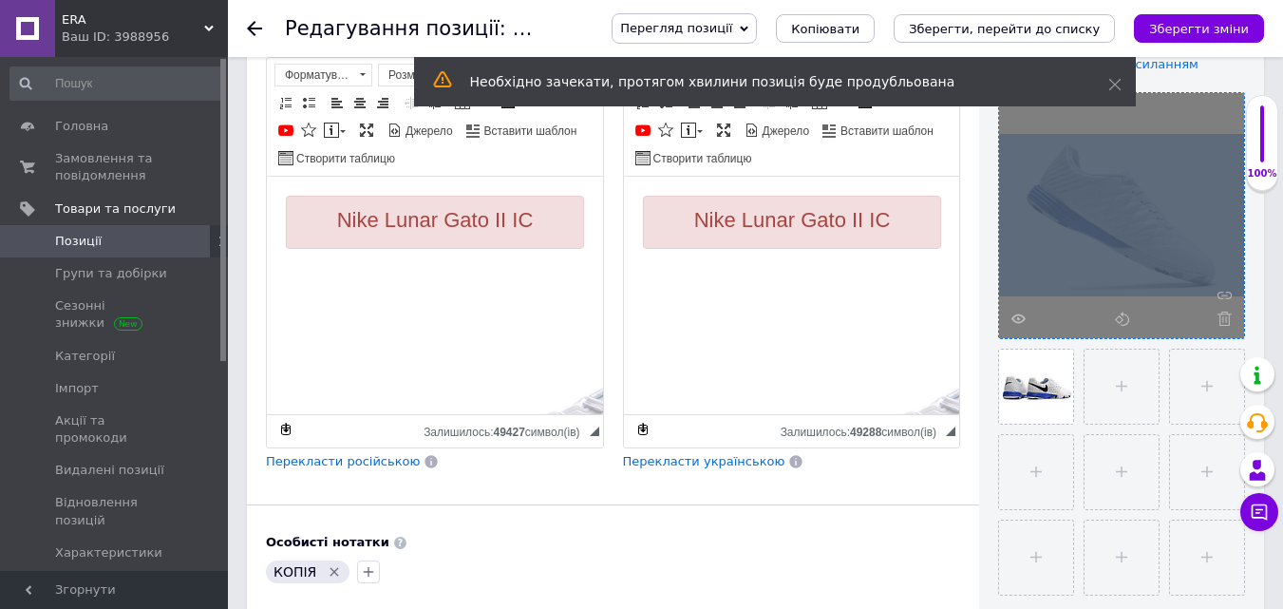
click at [1225, 324] on div at bounding box center [1121, 215] width 245 height 245
click at [1225, 324] on icon at bounding box center [1225, 319] width 14 height 14
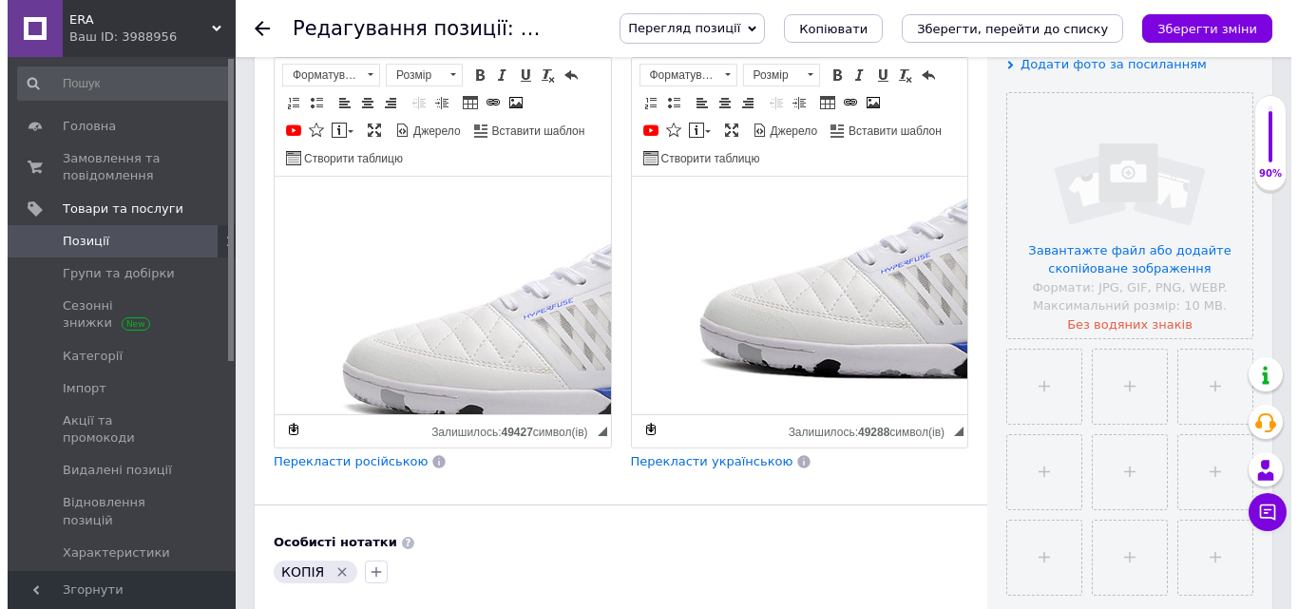
scroll to position [190, 0]
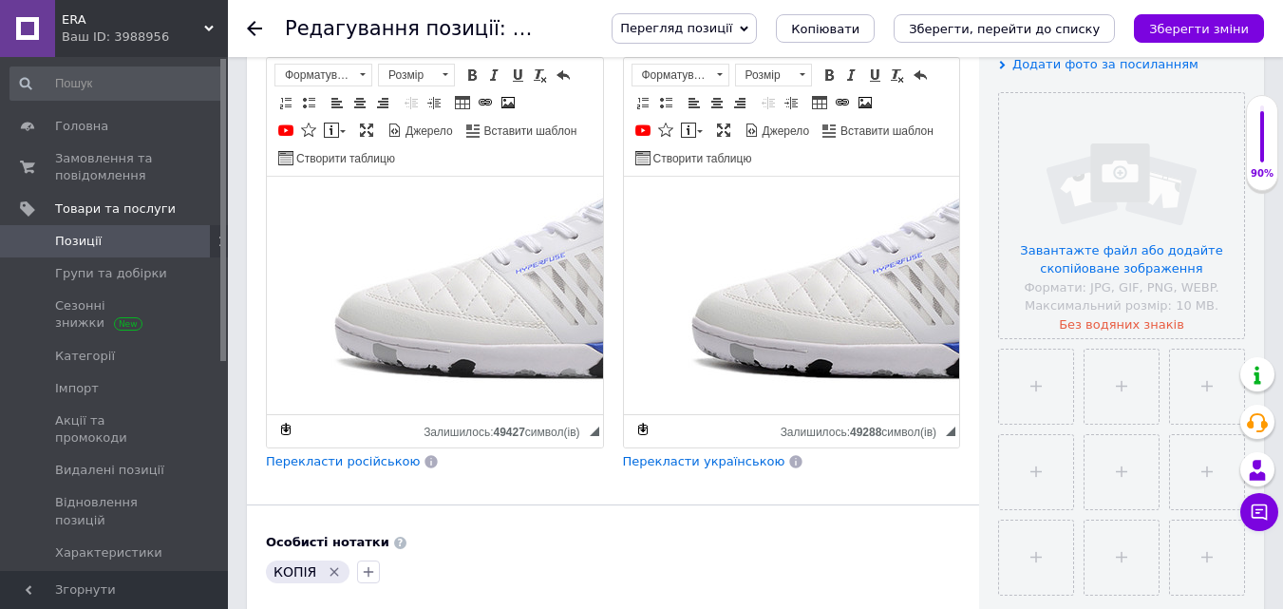
click at [479, 271] on img "Редактор, 843F0B6F-6A7C-4186-8674-F560AB2250DF" at bounding box center [590, 272] width 608 height 403
select select
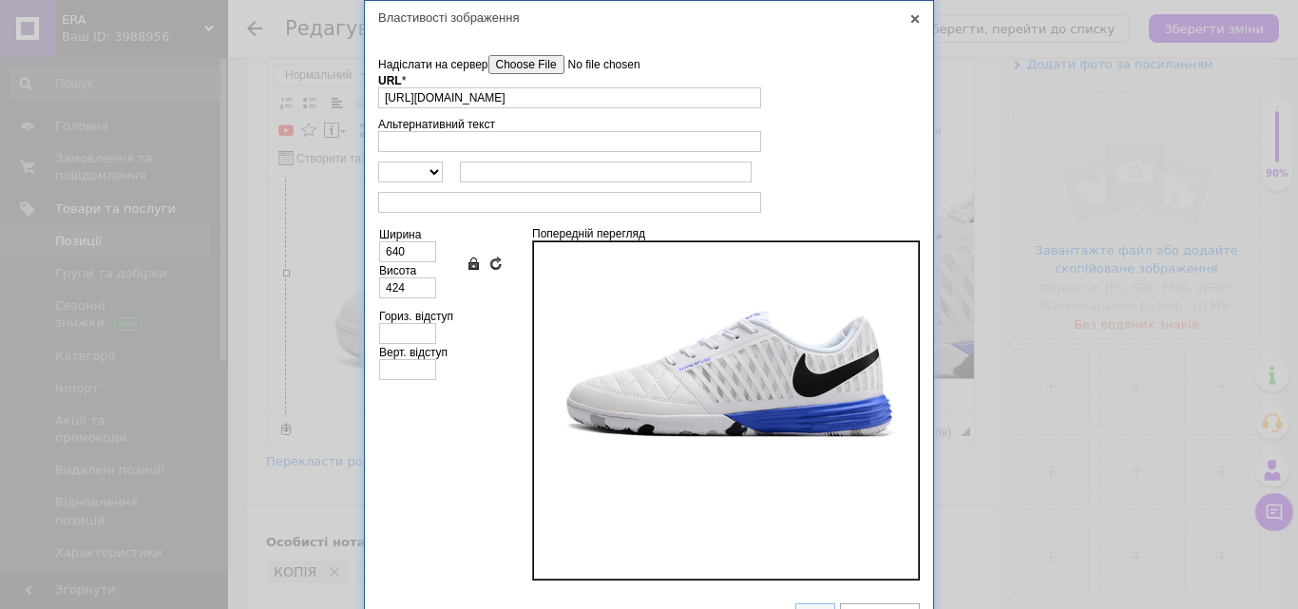
scroll to position [0, 142]
click at [553, 65] on input"] "Надіслати на сервер" at bounding box center [596, 64] width 216 height 19
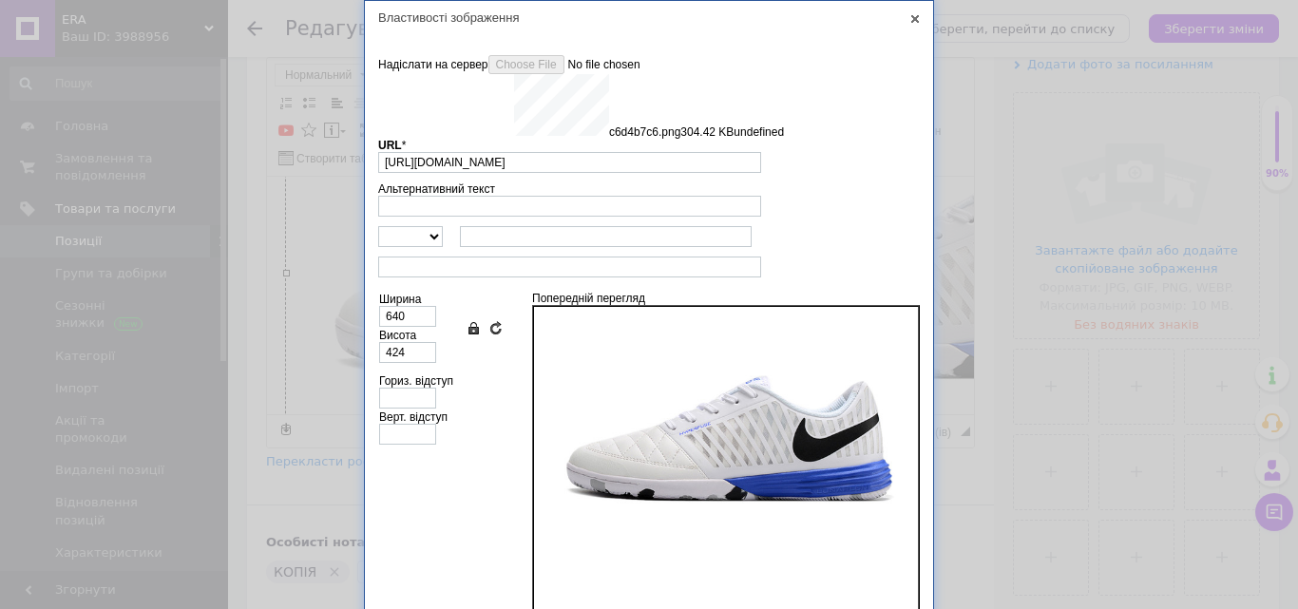
type input "https://images.prom.ua/6879173649_w640_h2048_c6d4b7c6.png?fresh=1&PIMAGE_ID=687…"
type input "422"
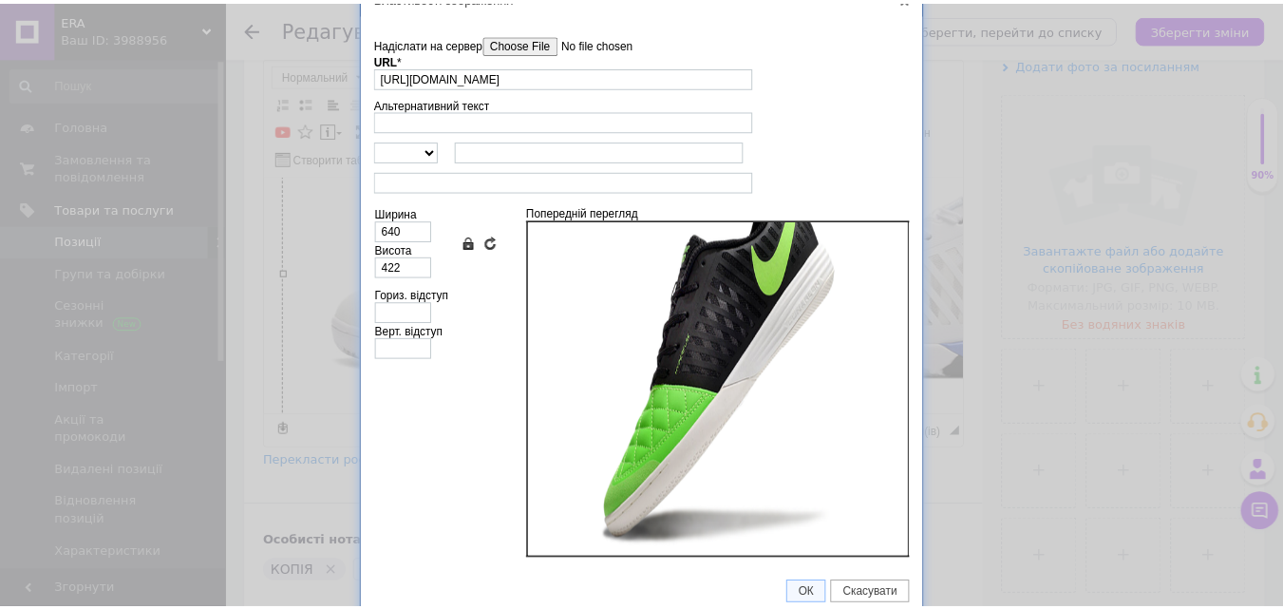
scroll to position [31, 0]
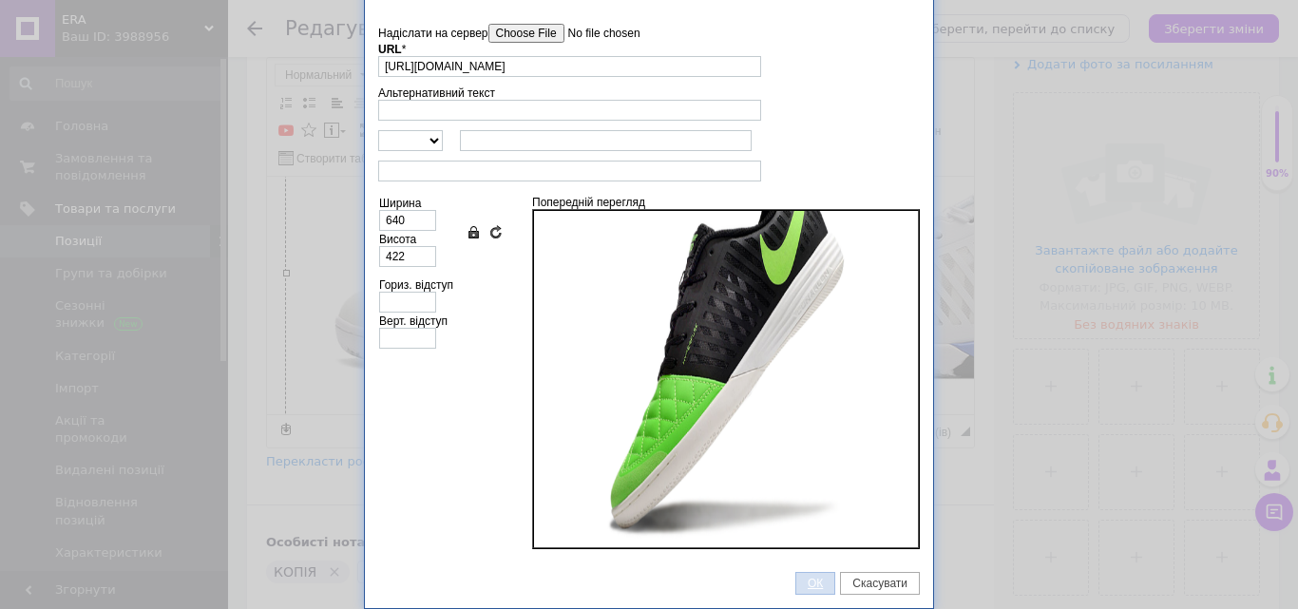
click at [809, 580] on span "ОК" at bounding box center [815, 583] width 38 height 13
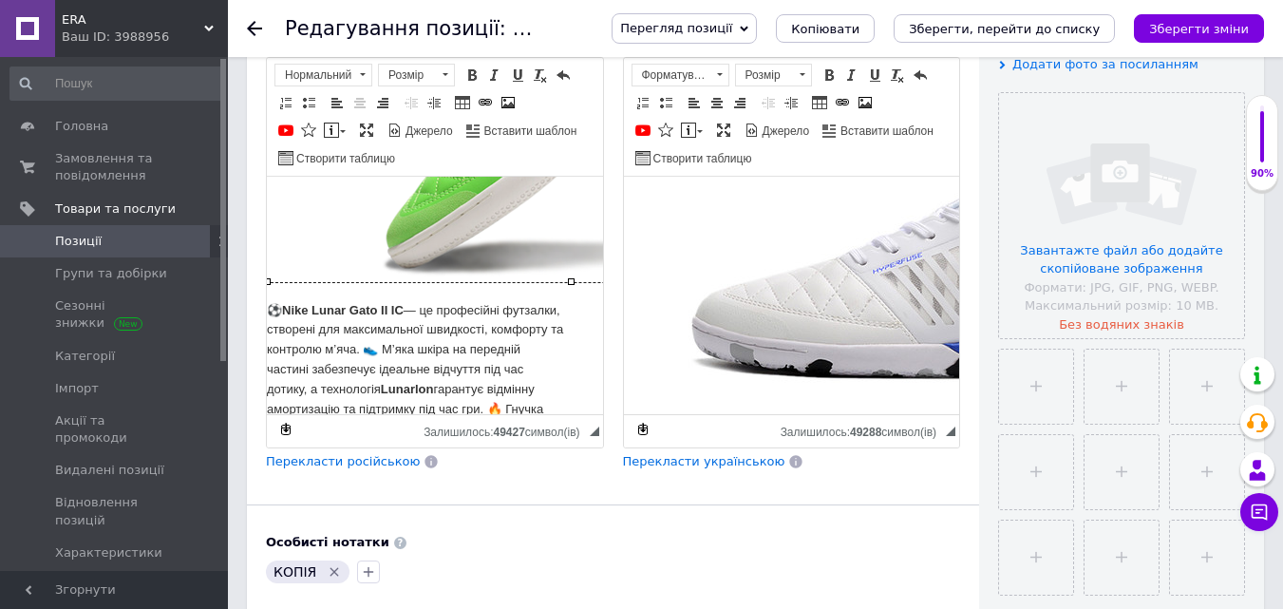
scroll to position [190, 19]
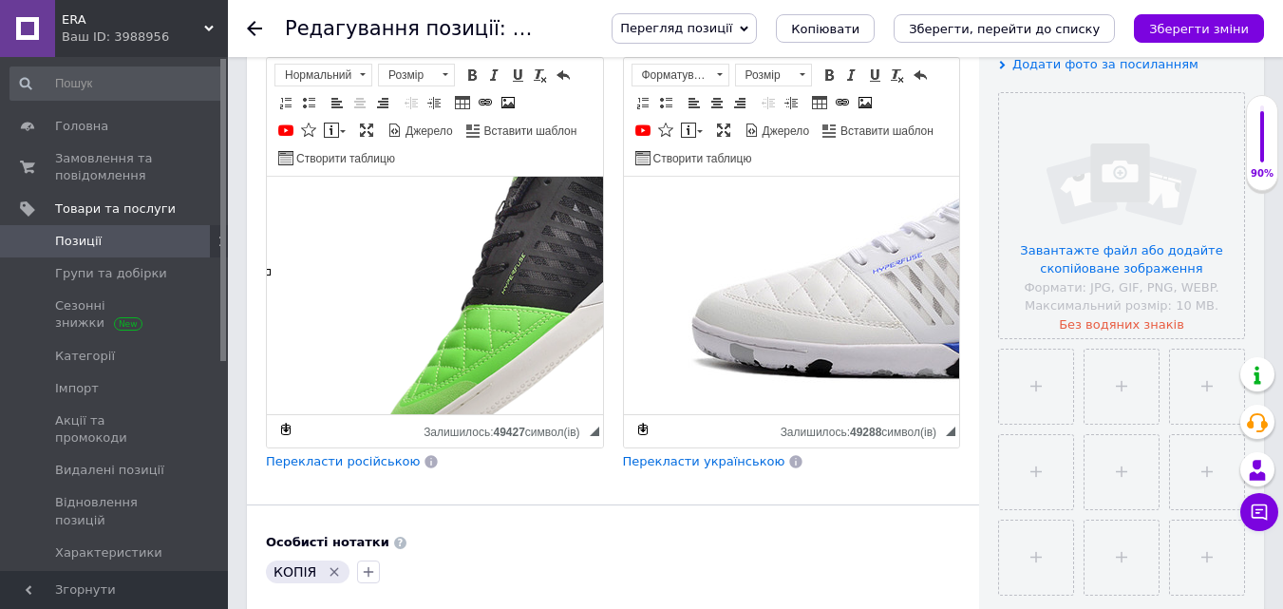
click at [473, 266] on img "Редактор, 843F0B6F-6A7C-4186-8674-F560AB2250DF" at bounding box center [571, 271] width 608 height 401
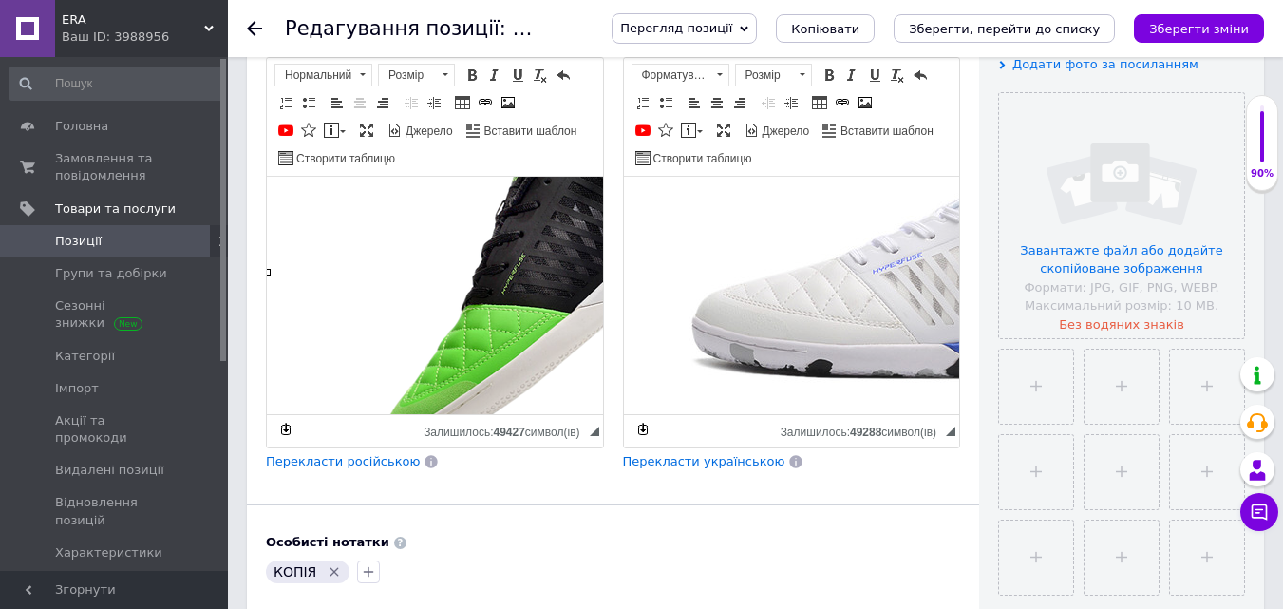
click at [769, 266] on img "Редактор, B5F0C8D3-8239-4BA8-8F6A-4F3EECD27CEA" at bounding box center [946, 272] width 608 height 403
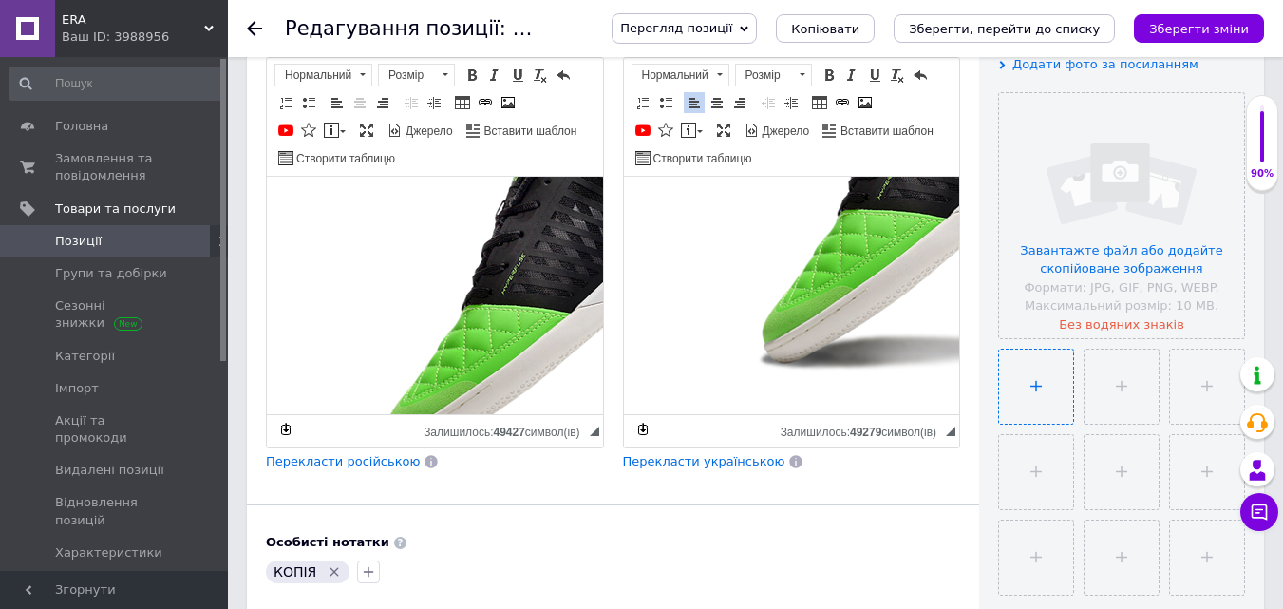
click at [1029, 375] on input "file" at bounding box center [1036, 387] width 74 height 74
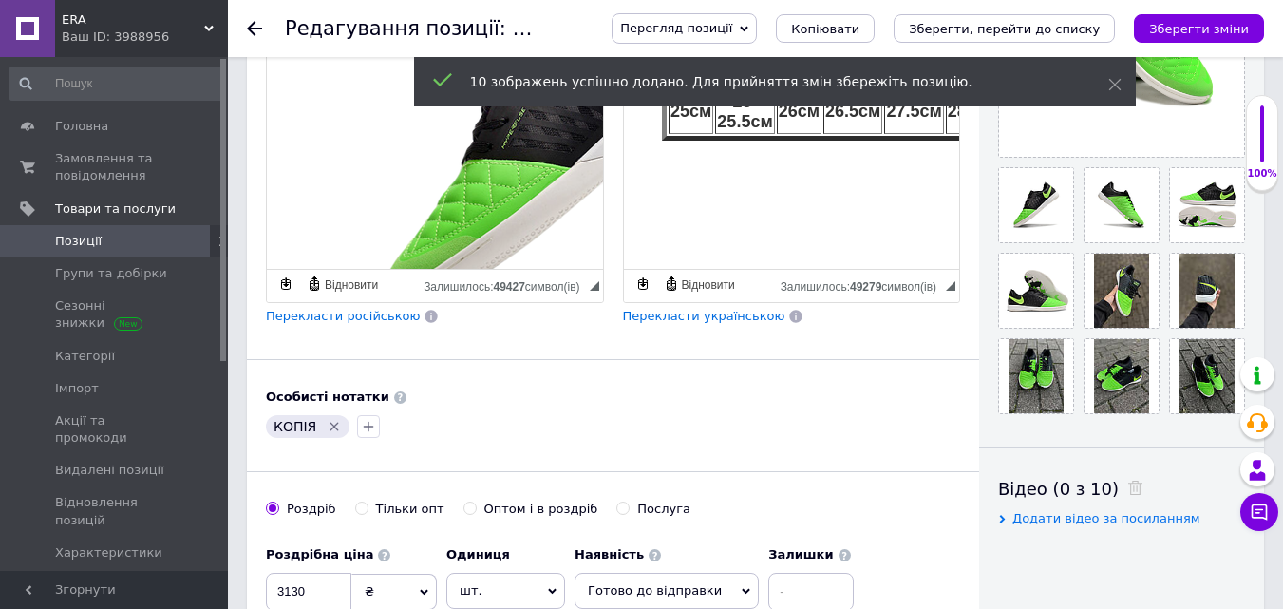
scroll to position [570, 0]
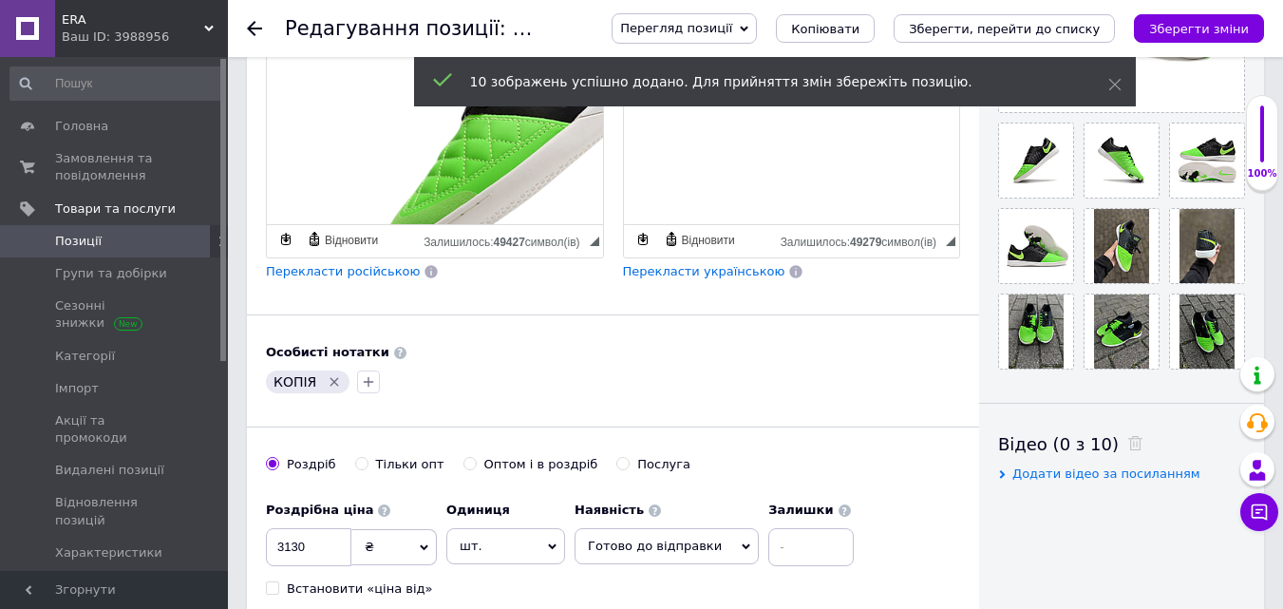
click at [327, 388] on icon "Видалити мітку" at bounding box center [334, 381] width 15 height 15
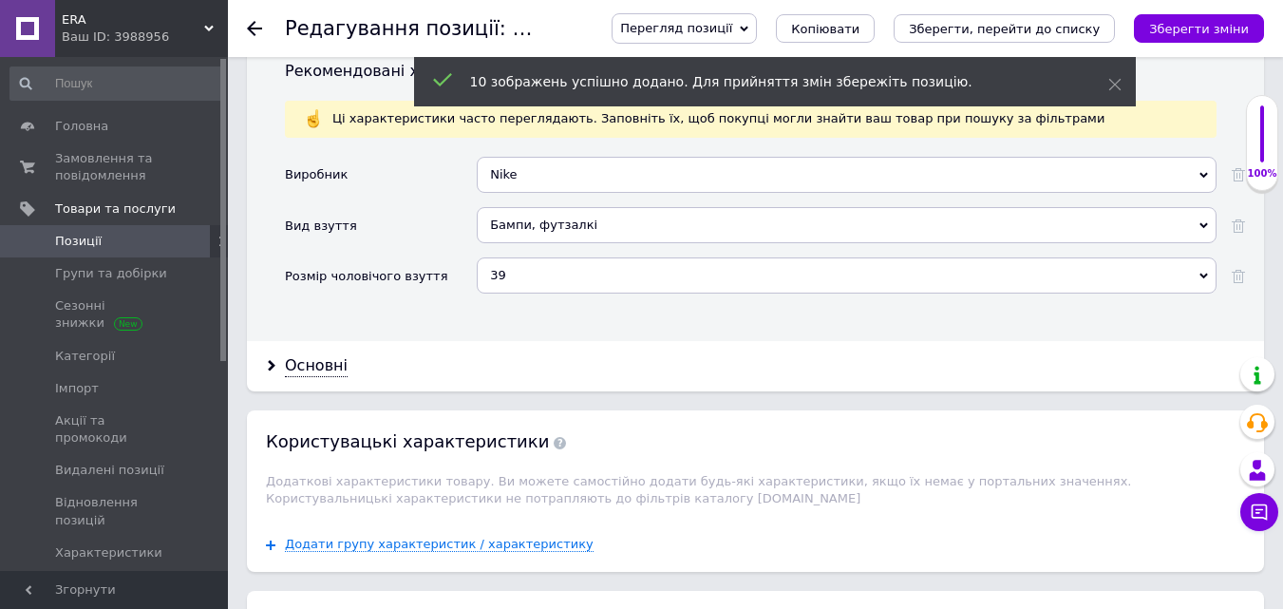
scroll to position [2632, 0]
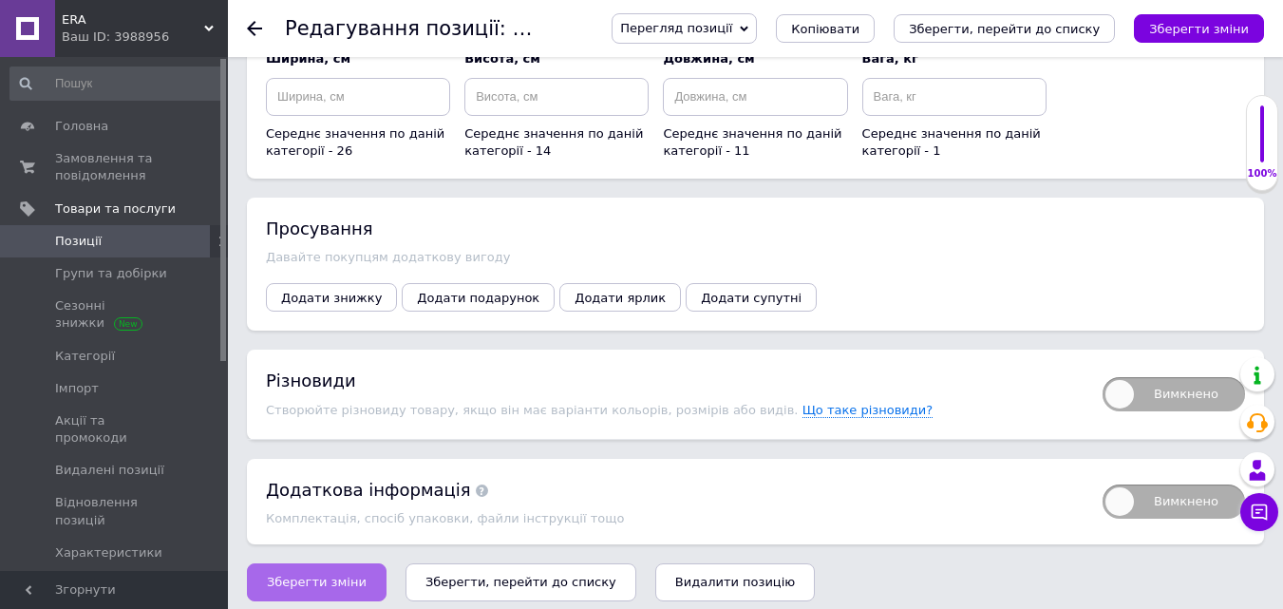
click at [339, 583] on button "Зберегти зміни" at bounding box center [317, 582] width 140 height 38
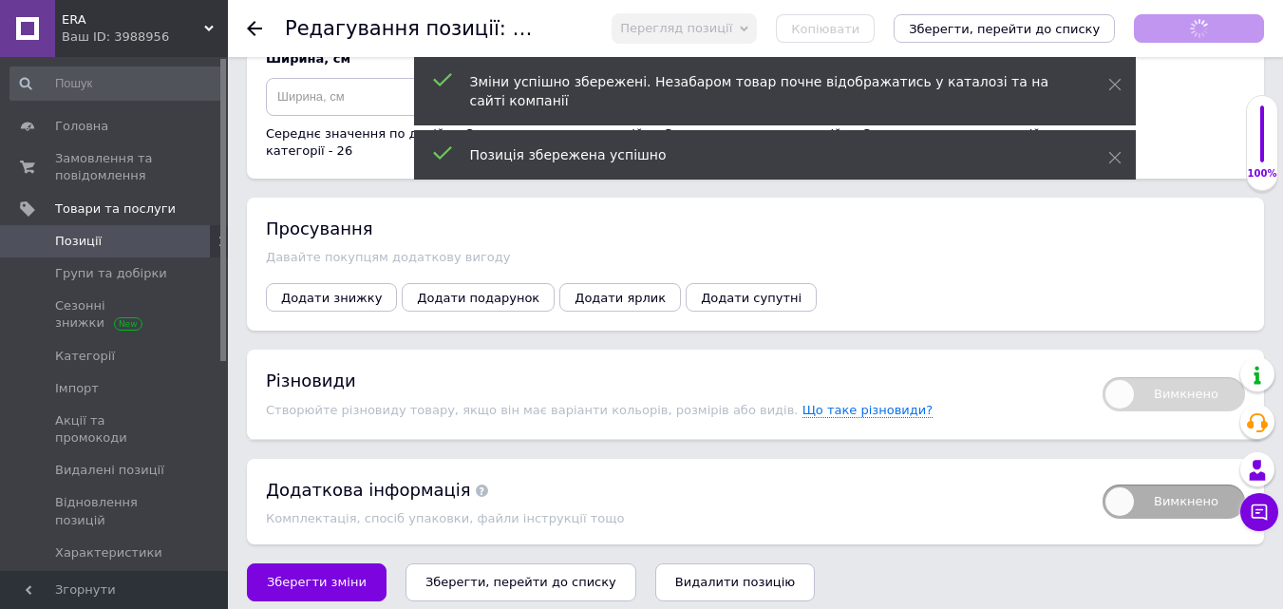
scroll to position [190, 19]
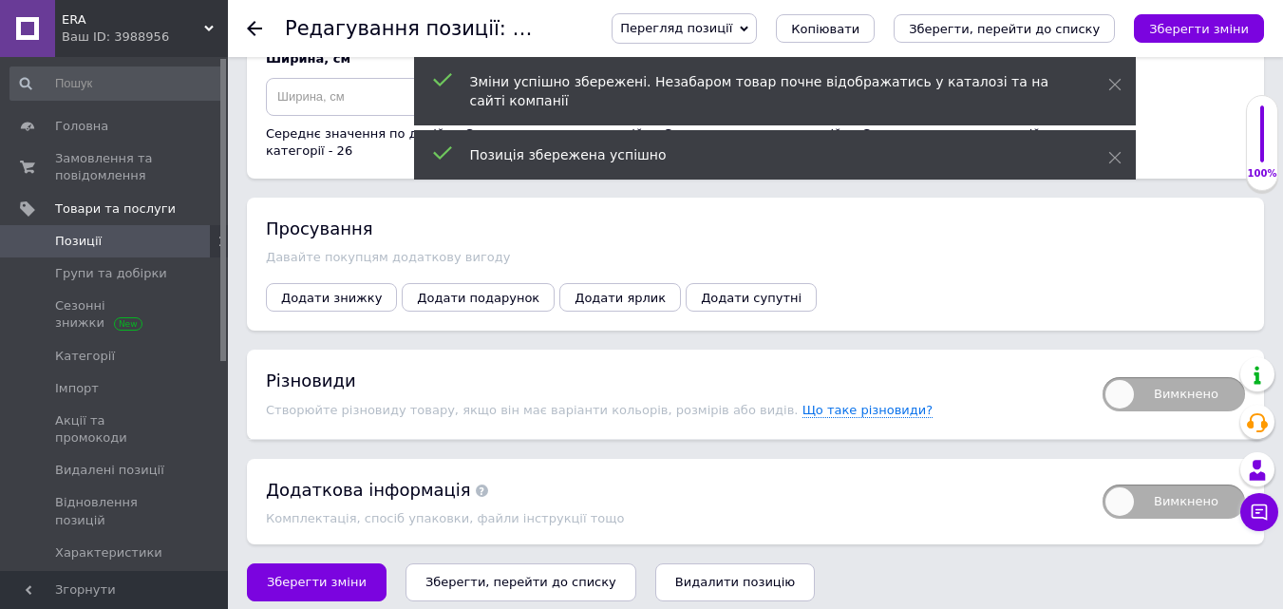
click at [1162, 377] on span "Вимкнено" at bounding box center [1174, 394] width 143 height 34
click at [1103, 372] on input "Вимкнено" at bounding box center [1097, 371] width 12 height 12
checkbox input "true"
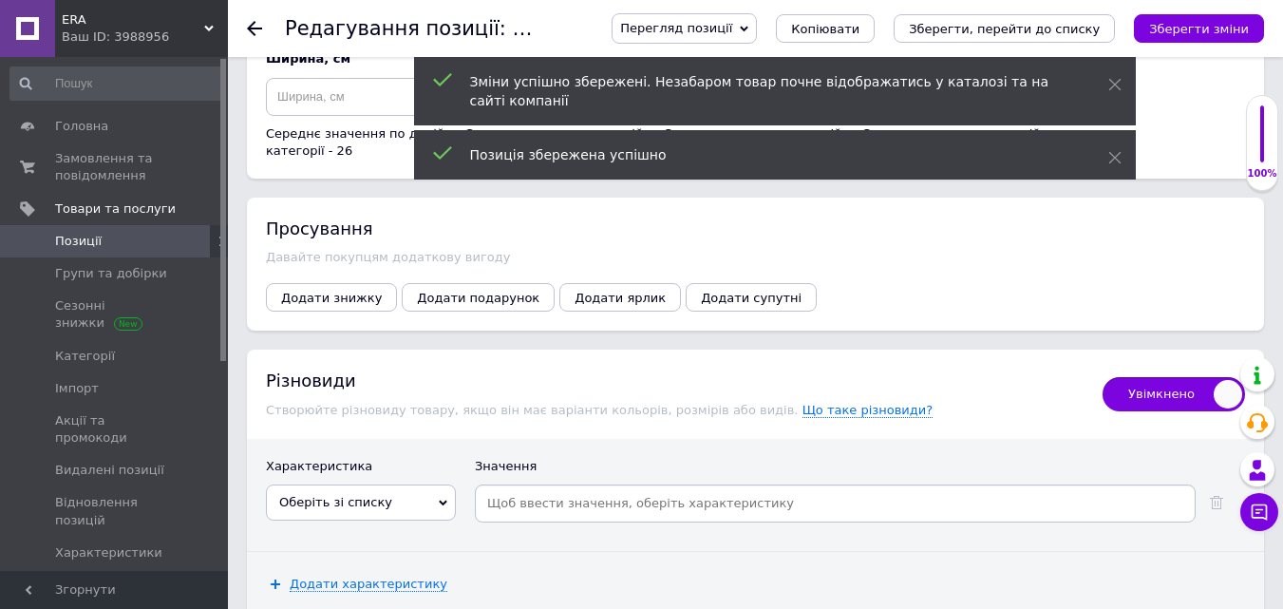
click at [397, 485] on span "Оберіть зі списку" at bounding box center [361, 503] width 190 height 36
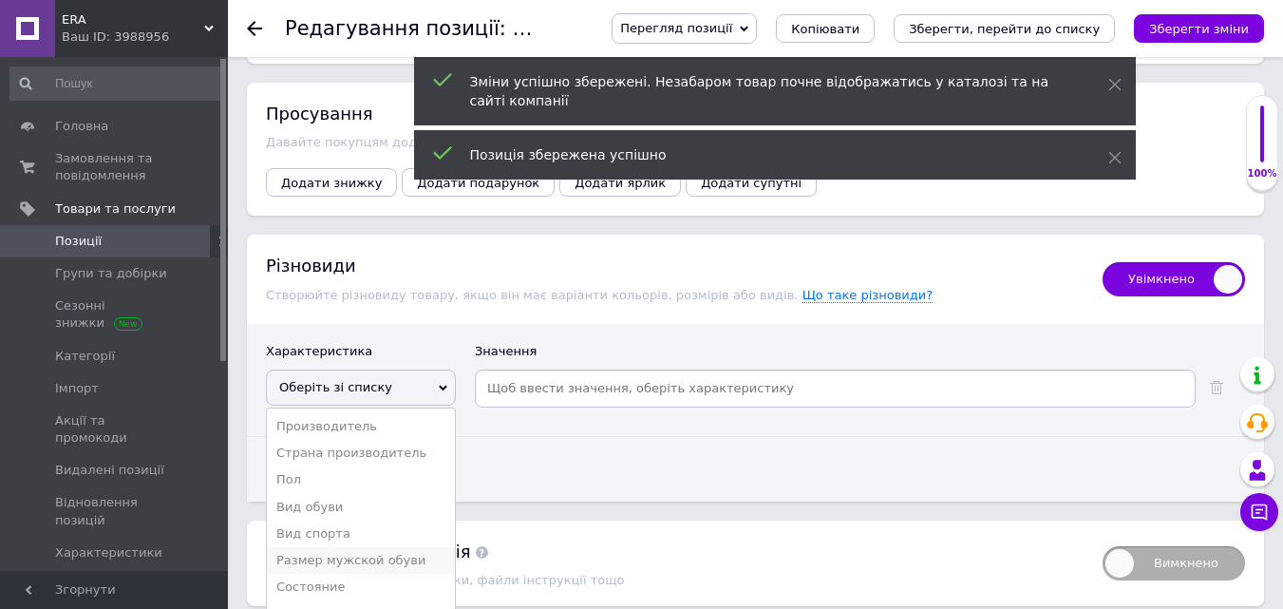
scroll to position [2808, 0]
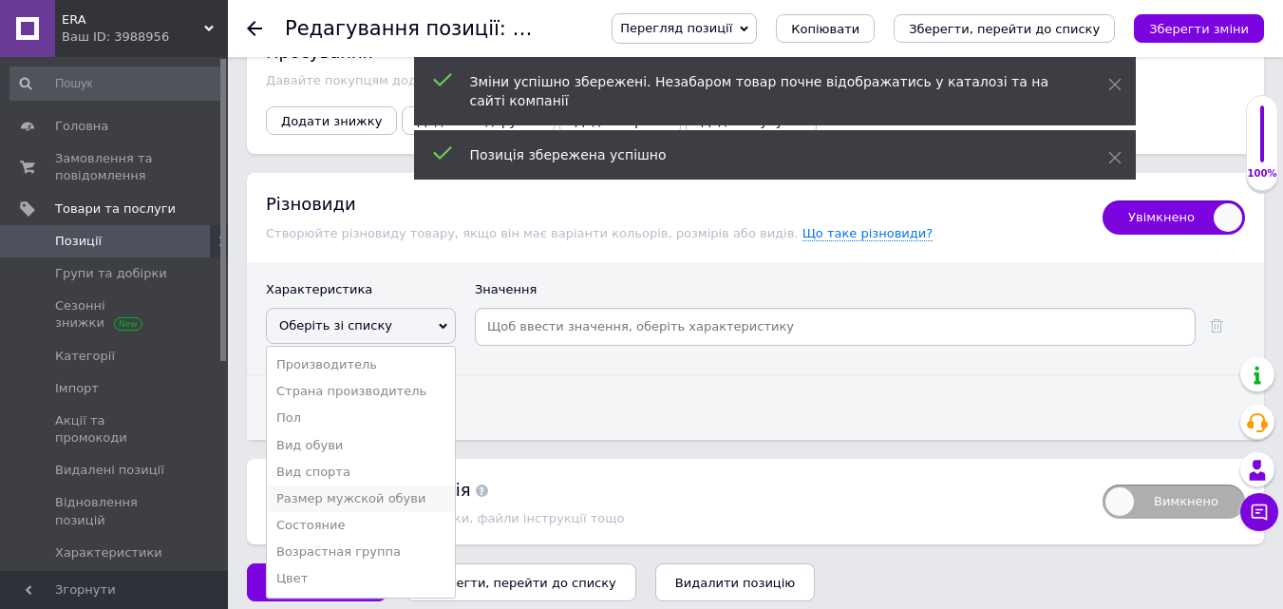
click at [376, 485] on li "Размер мужской обуви" at bounding box center [361, 498] width 188 height 27
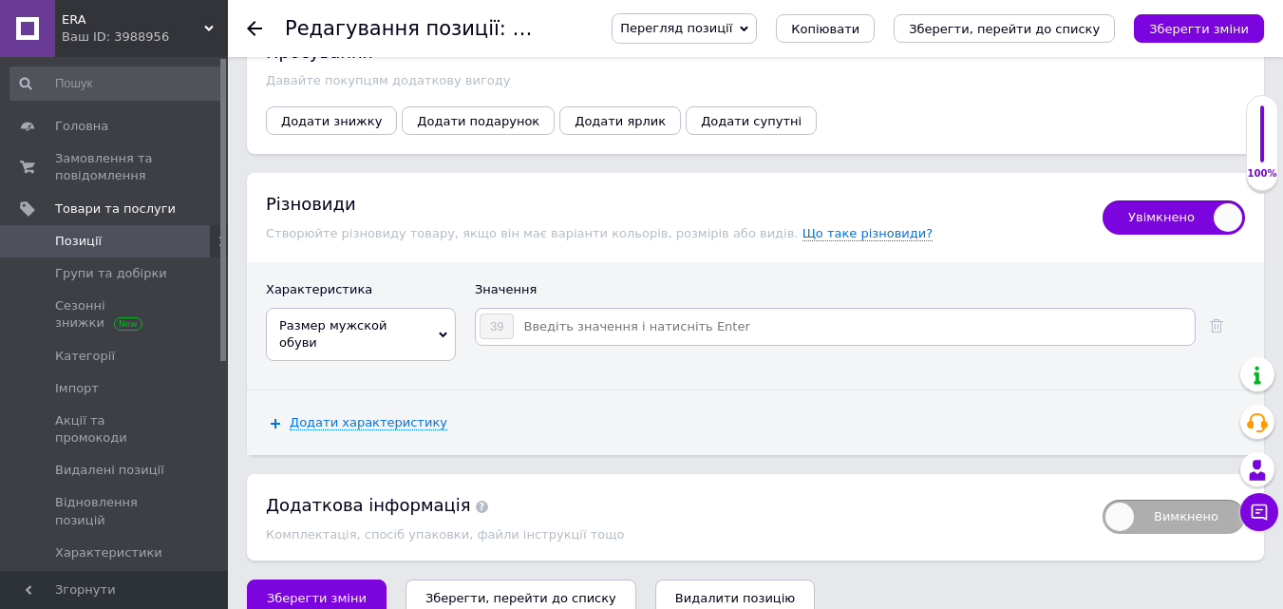
click at [537, 315] on input at bounding box center [853, 327] width 677 height 29
type input "40"
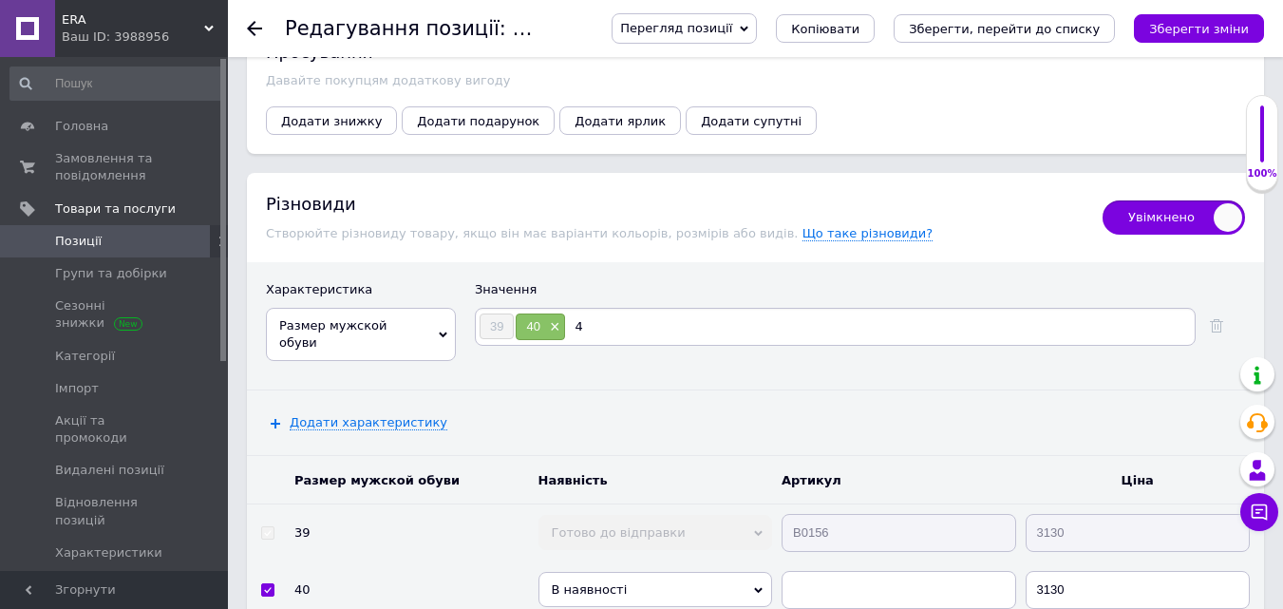
type input "41"
type input "42"
type input "43"
type input "444"
type input "5"
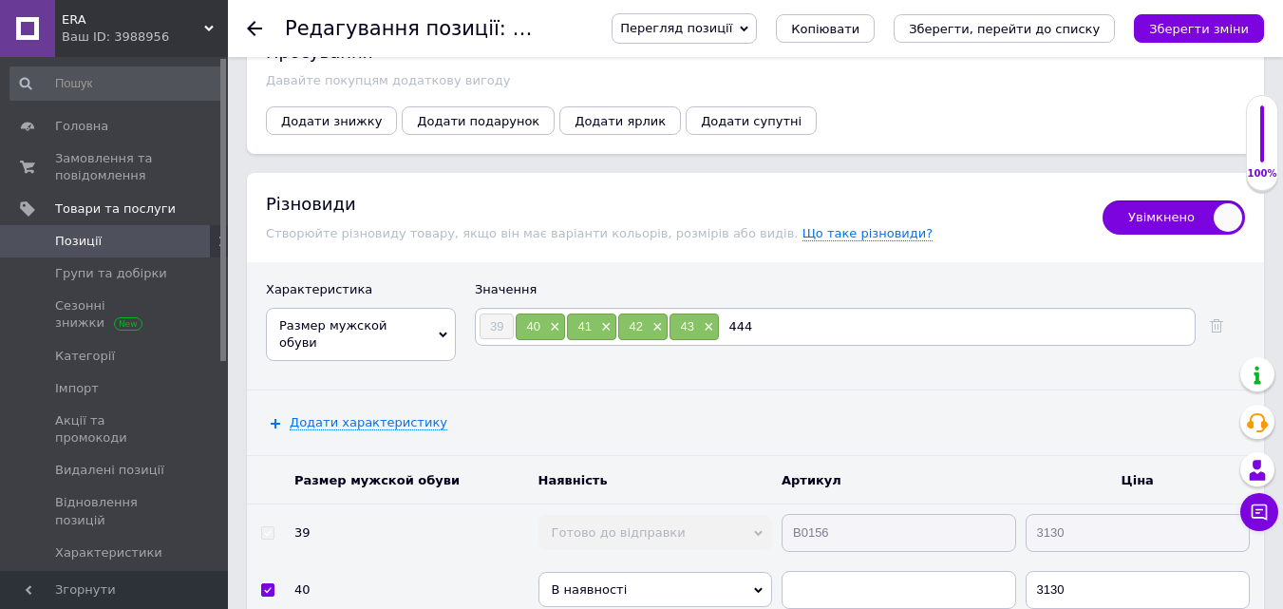
type input "44"
type input "45"
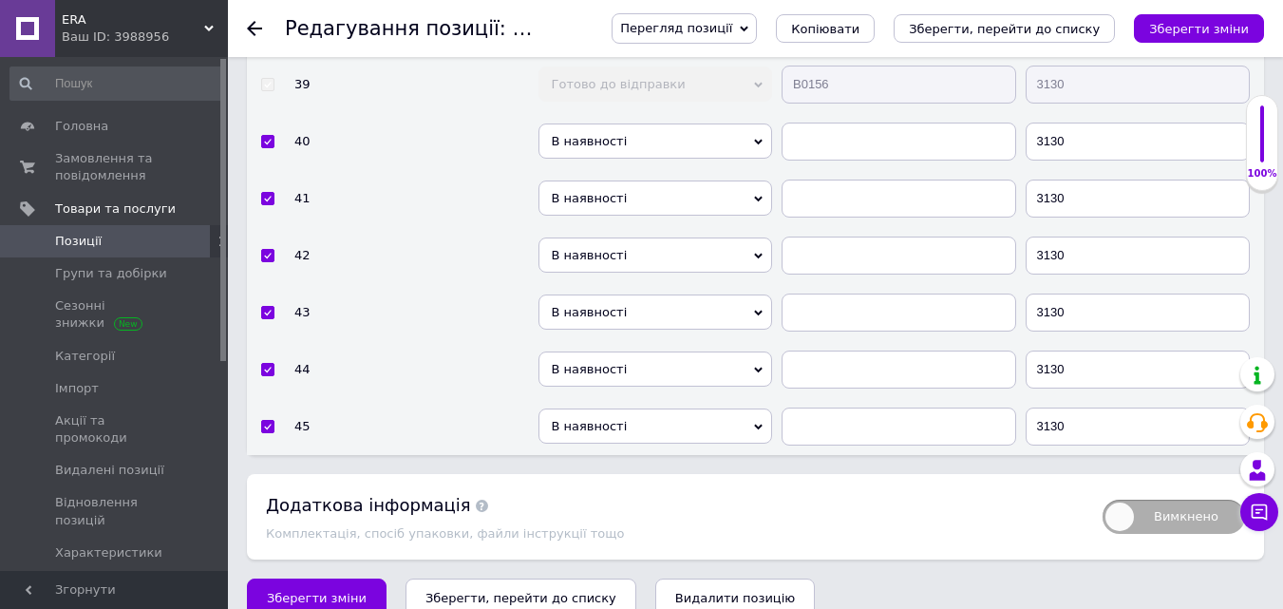
click at [704, 124] on span "В наявності" at bounding box center [656, 141] width 235 height 35
click at [679, 209] on li "Готово до відправки" at bounding box center [656, 221] width 235 height 24
click at [692, 181] on span "В наявності" at bounding box center [656, 198] width 235 height 35
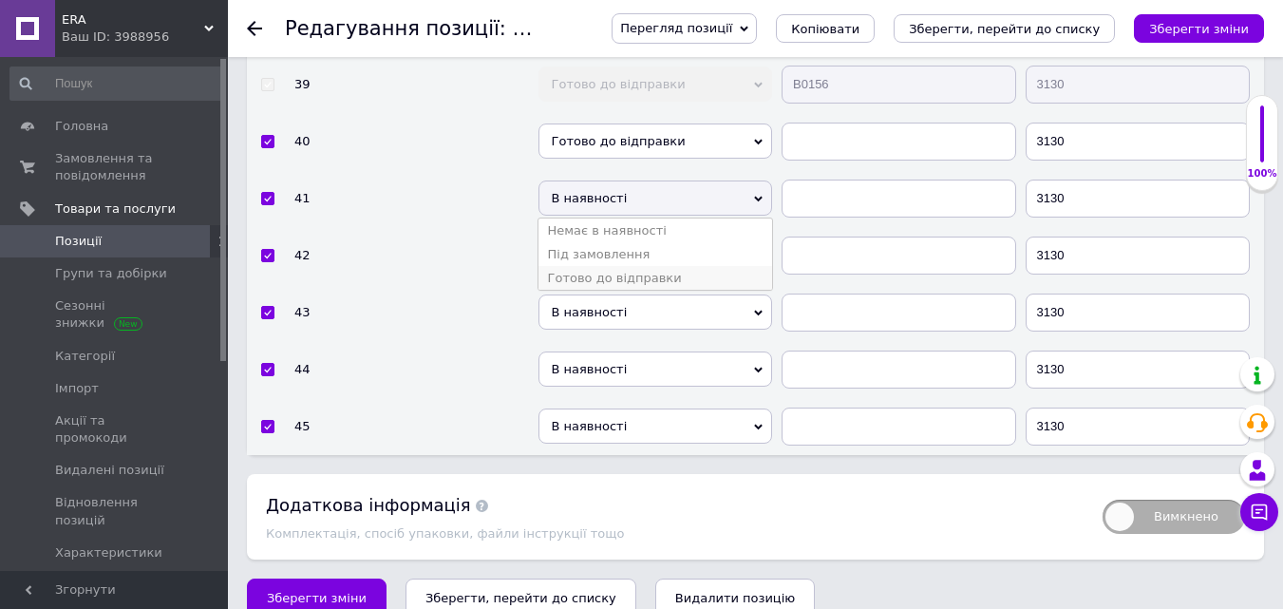
click at [669, 266] on li "Готово до відправки" at bounding box center [656, 278] width 235 height 24
click at [681, 238] on span "В наявності" at bounding box center [656, 255] width 235 height 35
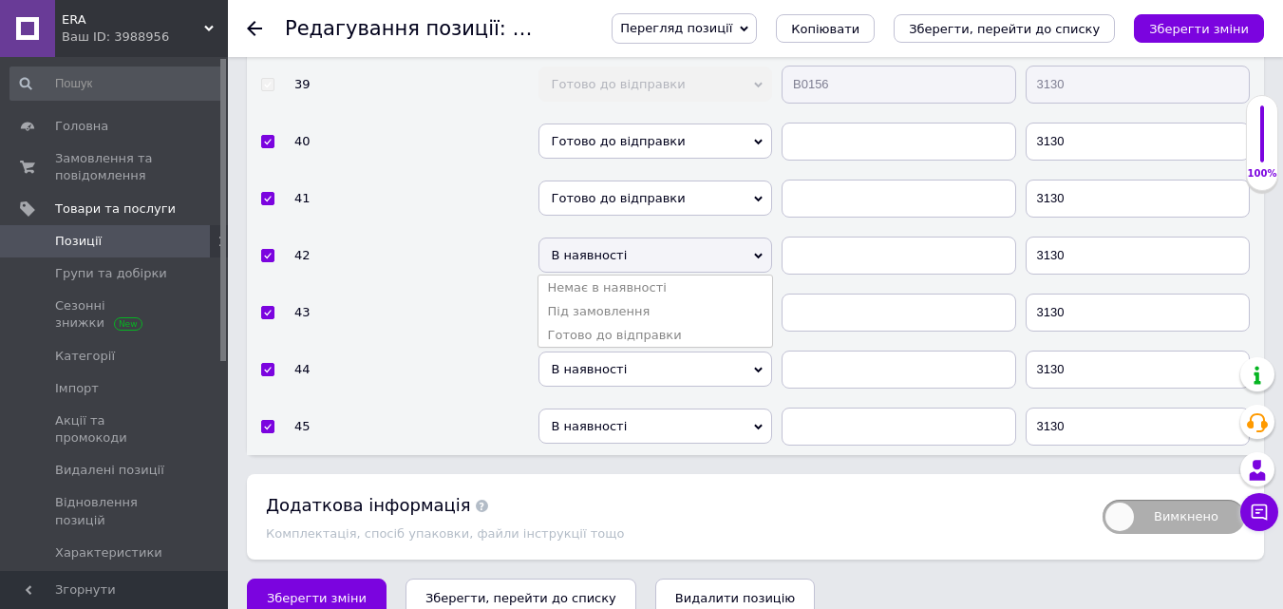
drag, startPoint x: 661, startPoint y: 306, endPoint x: 685, endPoint y: 295, distance: 26.3
click at [664, 323] on li "Готово до відправки" at bounding box center [656, 335] width 235 height 24
click at [686, 295] on span "В наявності" at bounding box center [656, 312] width 235 height 35
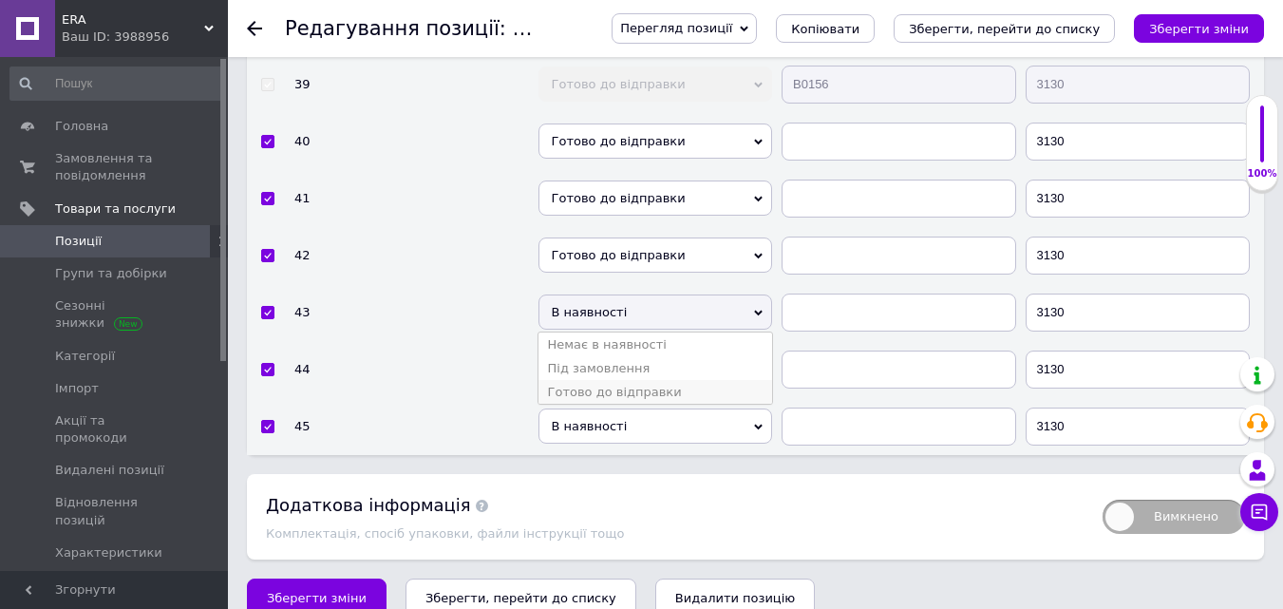
click at [658, 380] on li "Готово до відправки" at bounding box center [656, 392] width 235 height 24
click at [685, 352] on span "В наявності" at bounding box center [656, 369] width 235 height 35
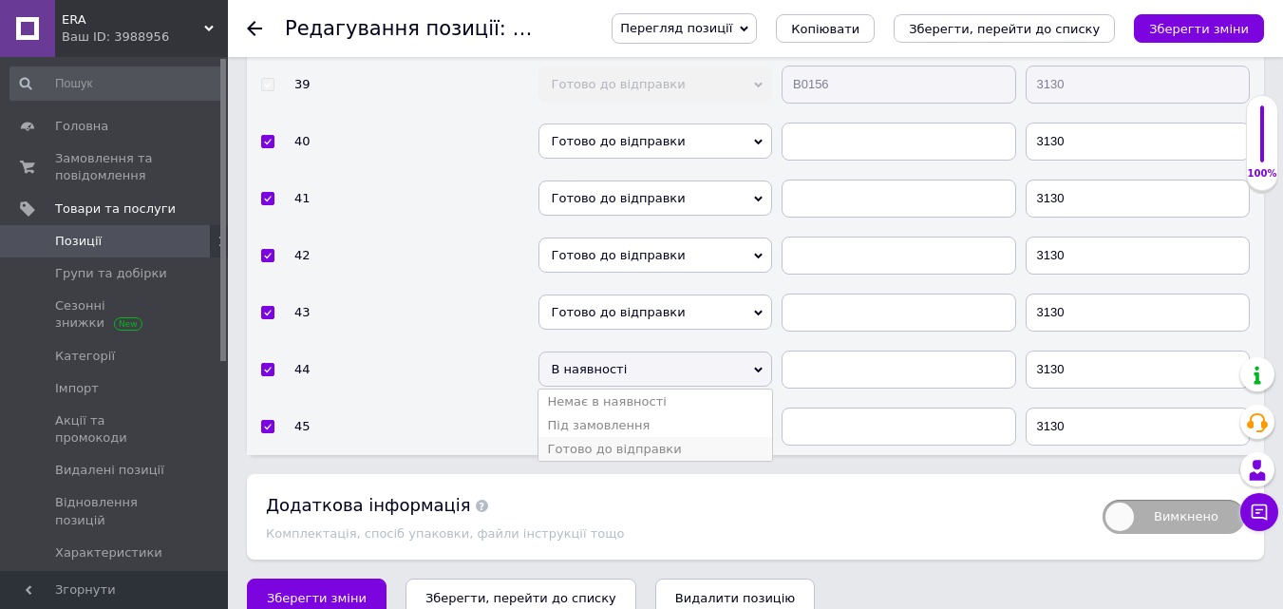
click at [663, 437] on li "Готово до відправки" at bounding box center [656, 449] width 235 height 24
click at [696, 409] on span "В наявності" at bounding box center [656, 426] width 235 height 35
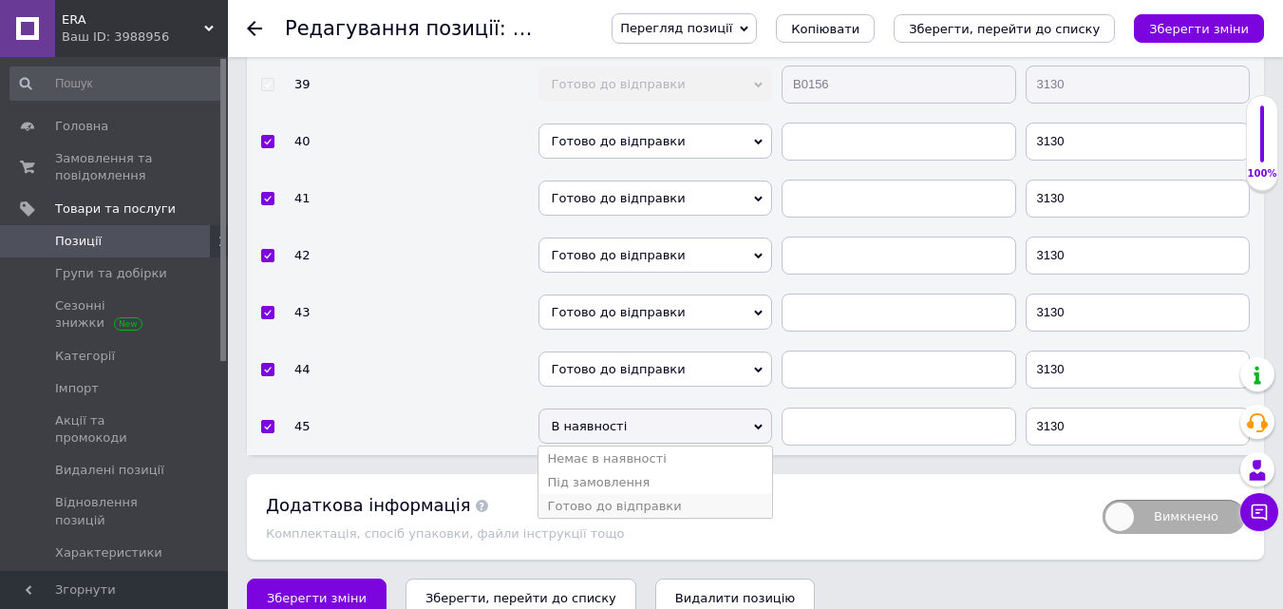
click at [656, 494] on li "Готово до відправки" at bounding box center [656, 506] width 235 height 24
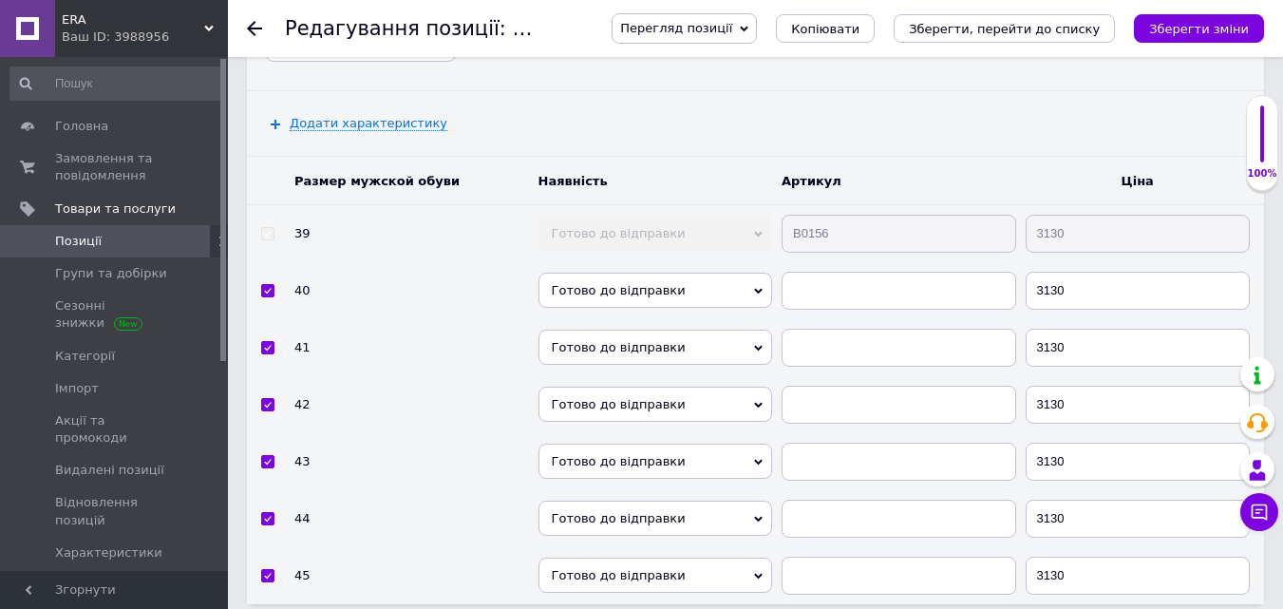
scroll to position [3067, 0]
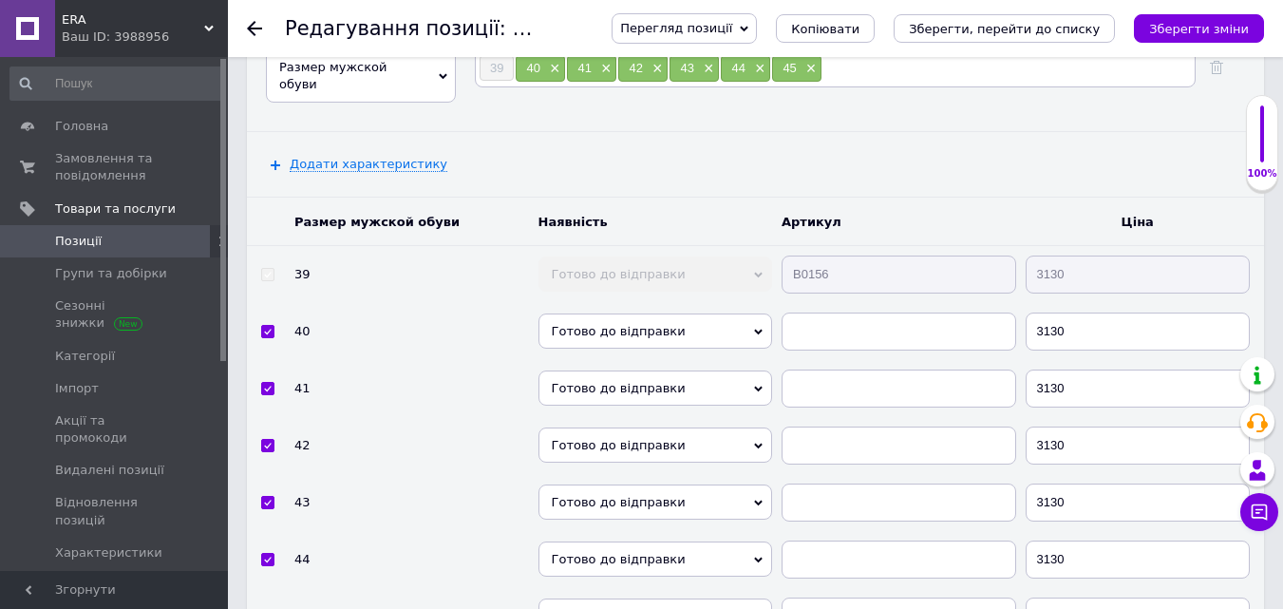
click at [781, 246] on td "B0156" at bounding box center [899, 274] width 244 height 58
click at [804, 313] on input "text" at bounding box center [899, 332] width 235 height 38
paste input "B0156"
type input "B0156"
drag, startPoint x: 827, startPoint y: 360, endPoint x: 837, endPoint y: 371, distance: 14.1
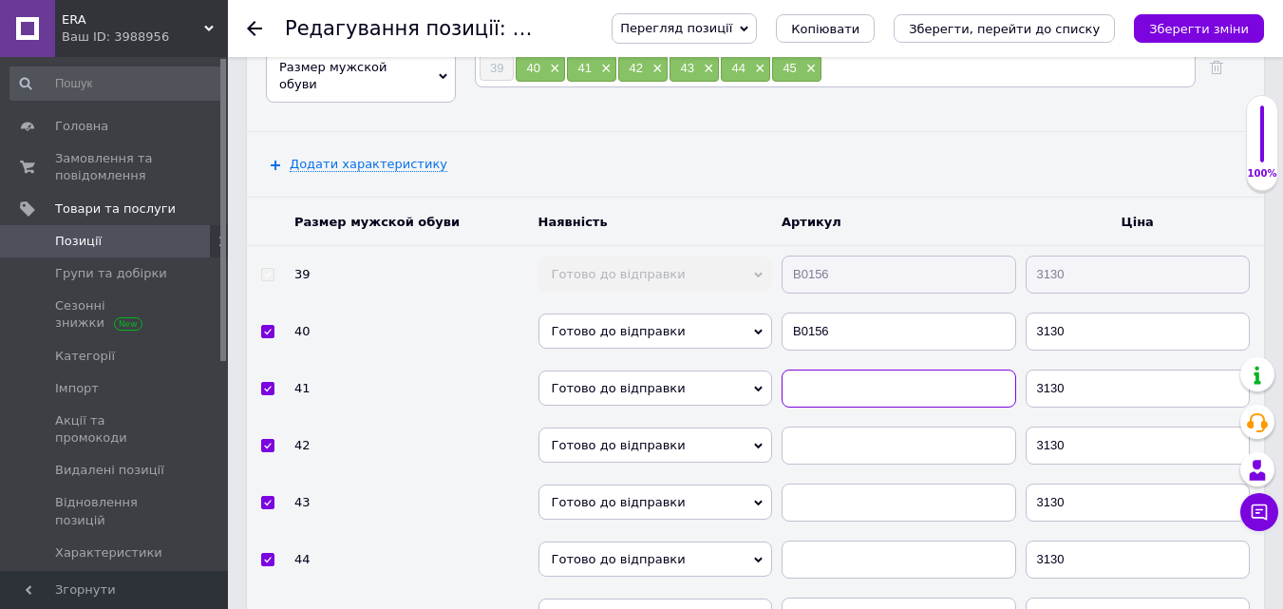
click at [828, 370] on input "text" at bounding box center [899, 389] width 235 height 38
paste input "B0156"
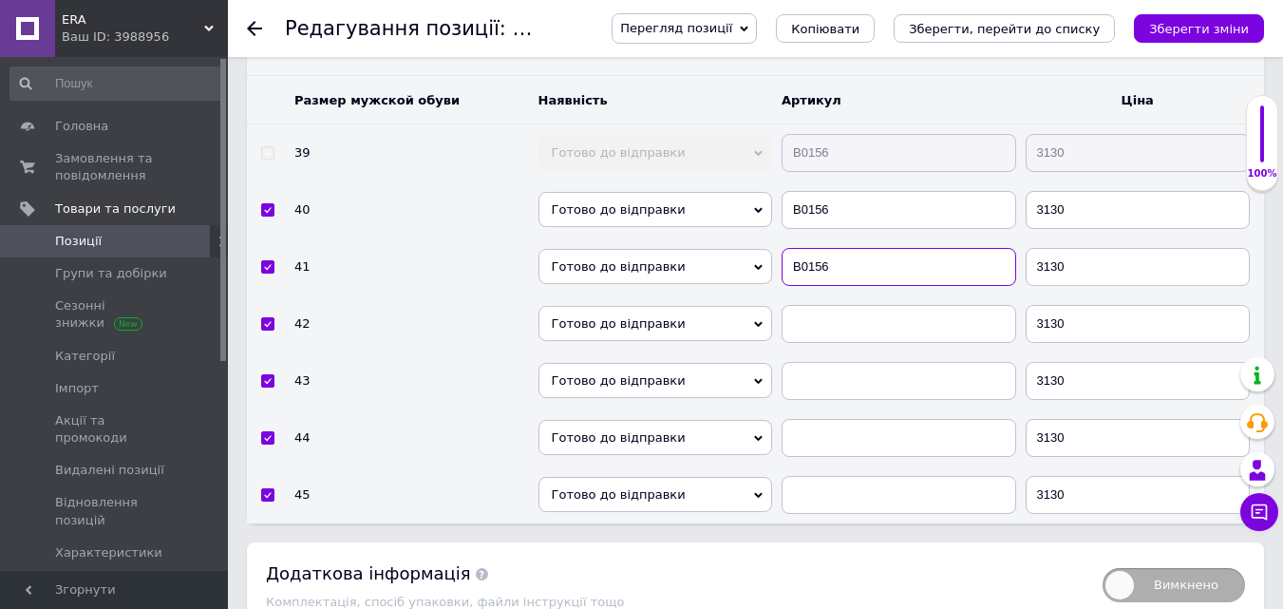
scroll to position [3257, 0]
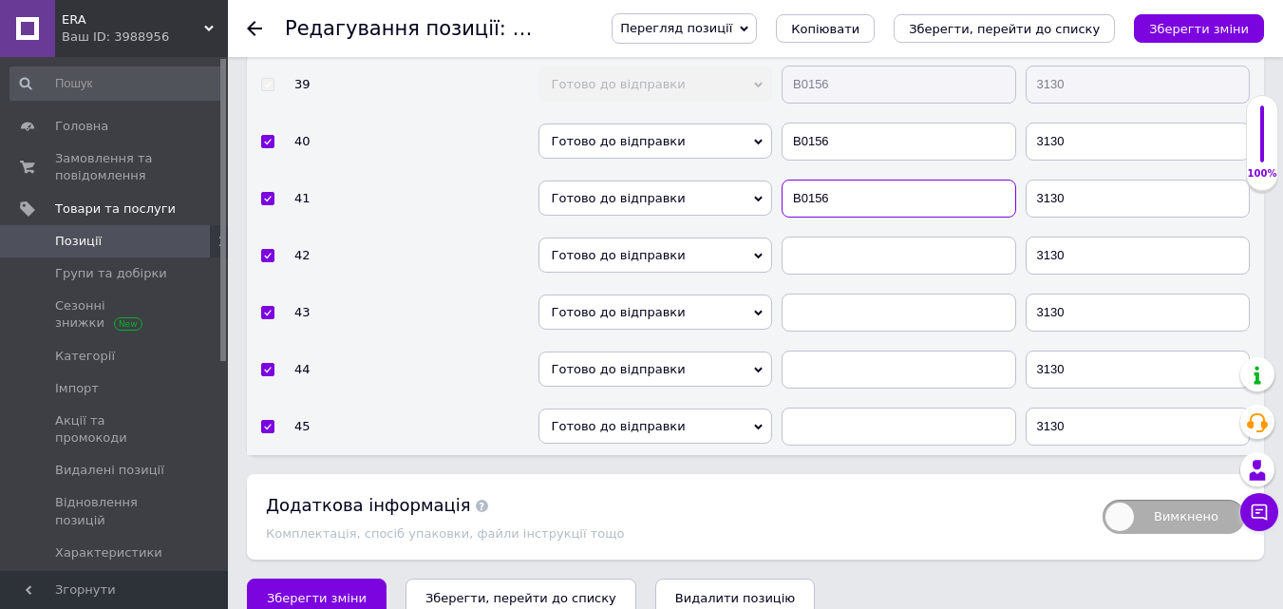
type input "B0156"
click at [818, 237] on input "text" at bounding box center [899, 256] width 235 height 38
paste input "B0156"
type input "B0156"
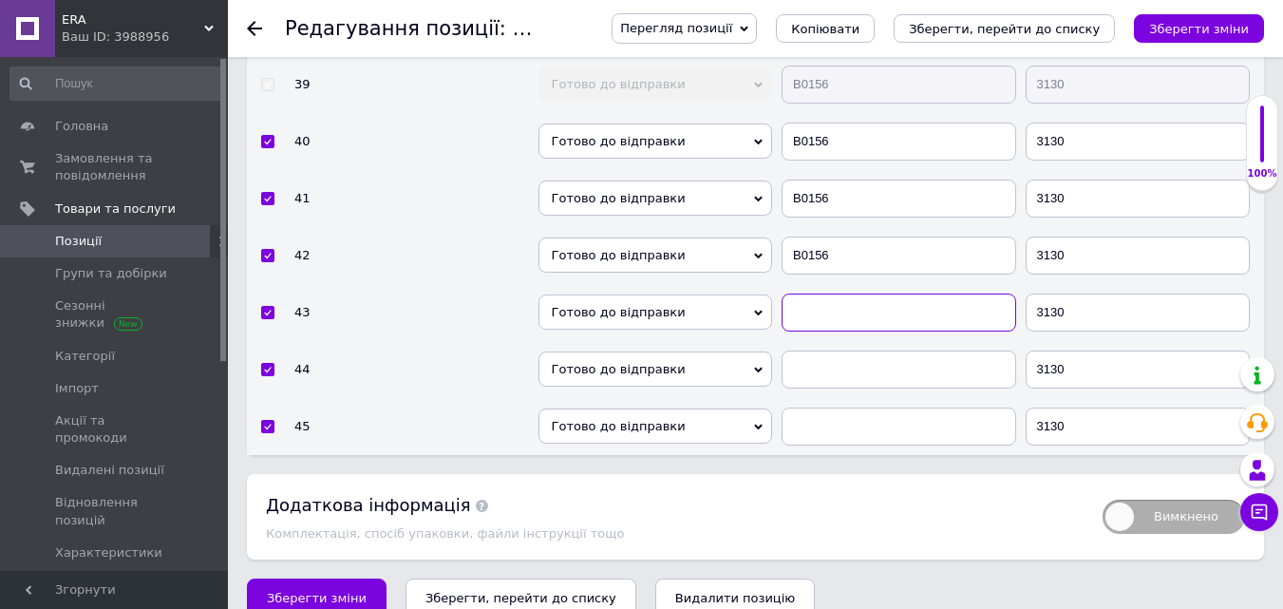
click at [830, 294] on input "text" at bounding box center [899, 313] width 235 height 38
paste input "B0156"
type input "B0156"
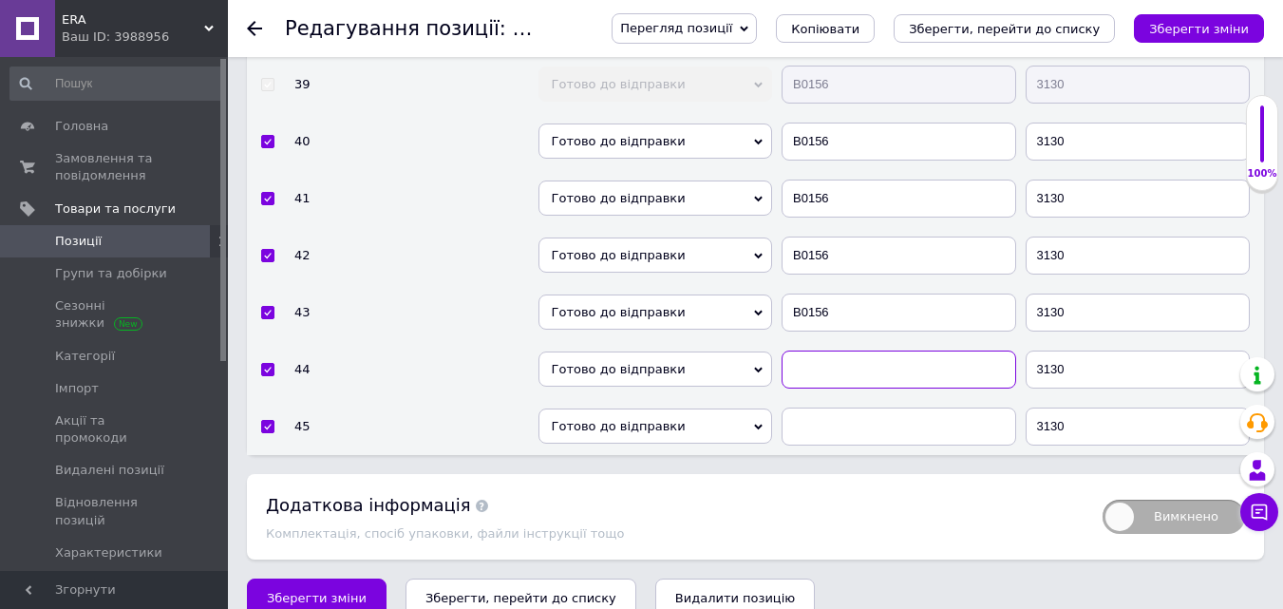
drag, startPoint x: 824, startPoint y: 341, endPoint x: 821, endPoint y: 356, distance: 15.5
click at [823, 351] on input "text" at bounding box center [899, 370] width 235 height 38
paste input "B0156"
type input "B0156"
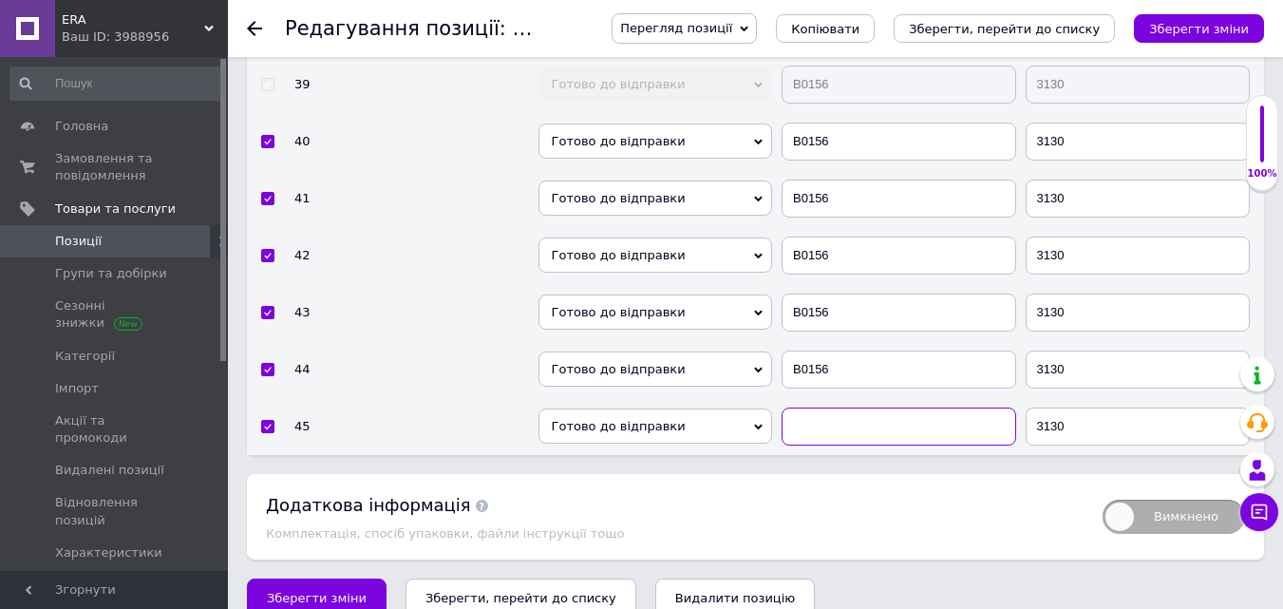
click at [814, 408] on input "text" at bounding box center [899, 427] width 235 height 38
paste input "B0156"
type input "B0156"
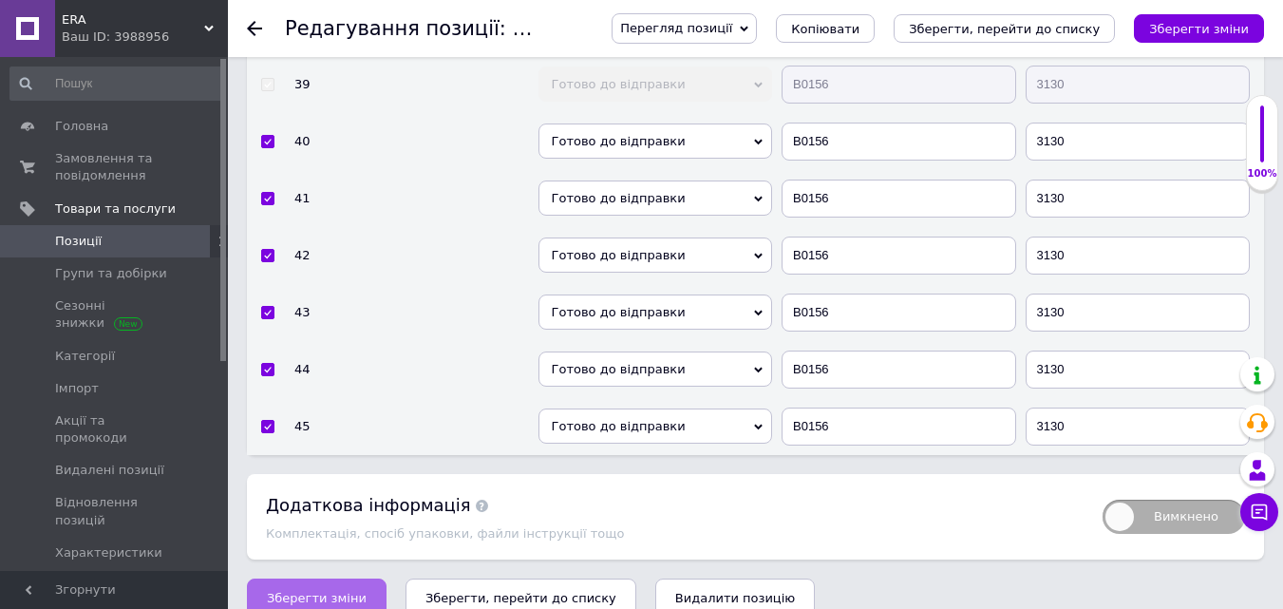
click at [342, 591] on span "Зберегти зміни" at bounding box center [317, 598] width 100 height 14
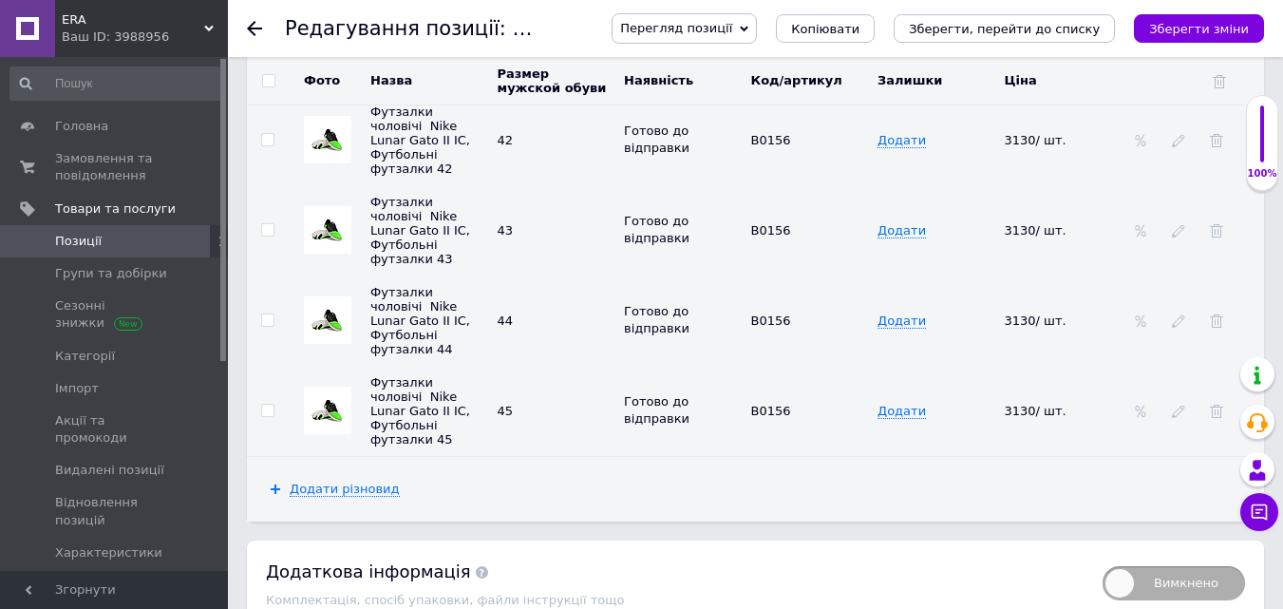
scroll to position [3327, 0]
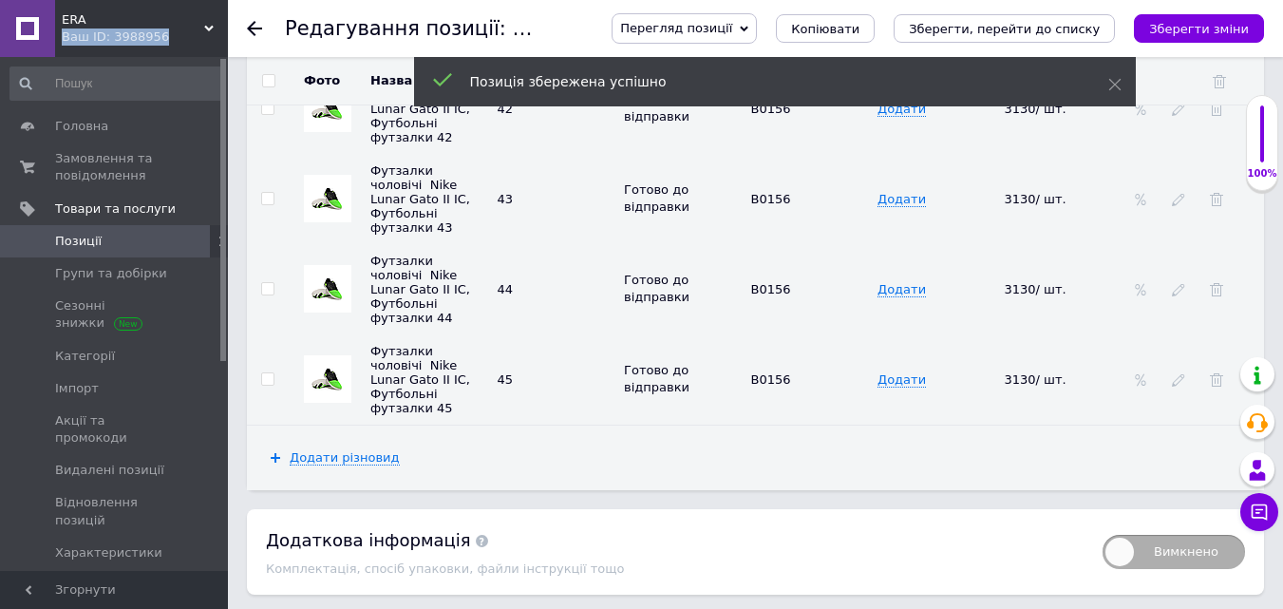
drag, startPoint x: 196, startPoint y: 29, endPoint x: 198, endPoint y: 42, distance: 13.4
click at [197, 28] on div "ERA Ваш ID: 3988956" at bounding box center [141, 28] width 173 height 57
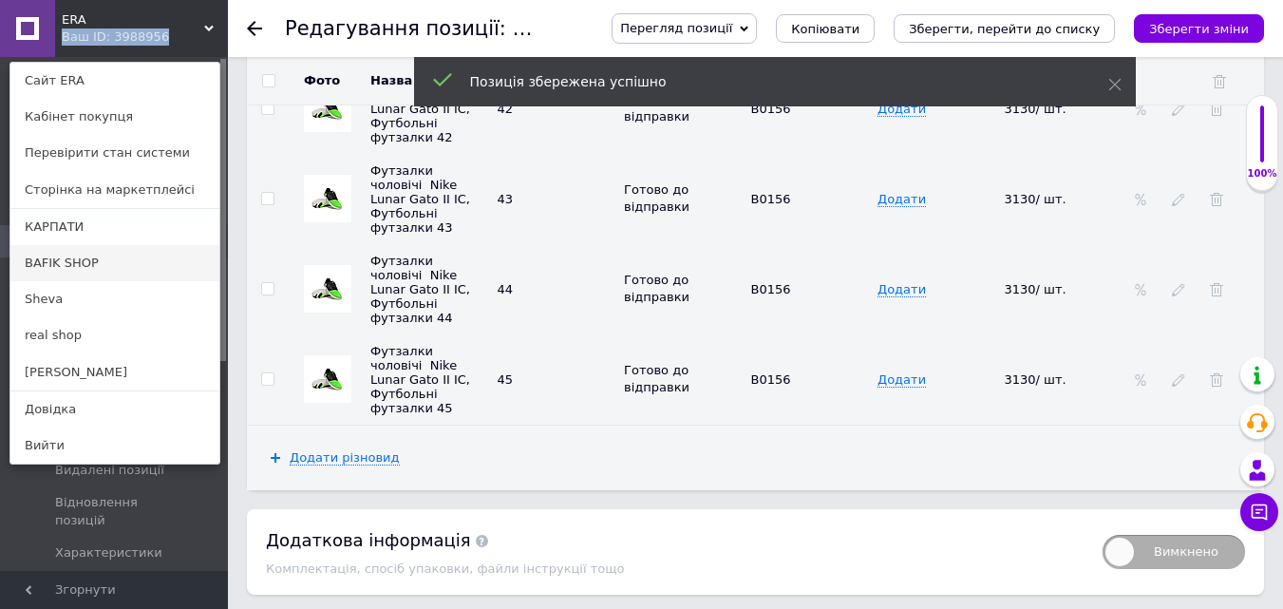
click at [75, 266] on link "BAFIK SHOP" at bounding box center [114, 263] width 209 height 36
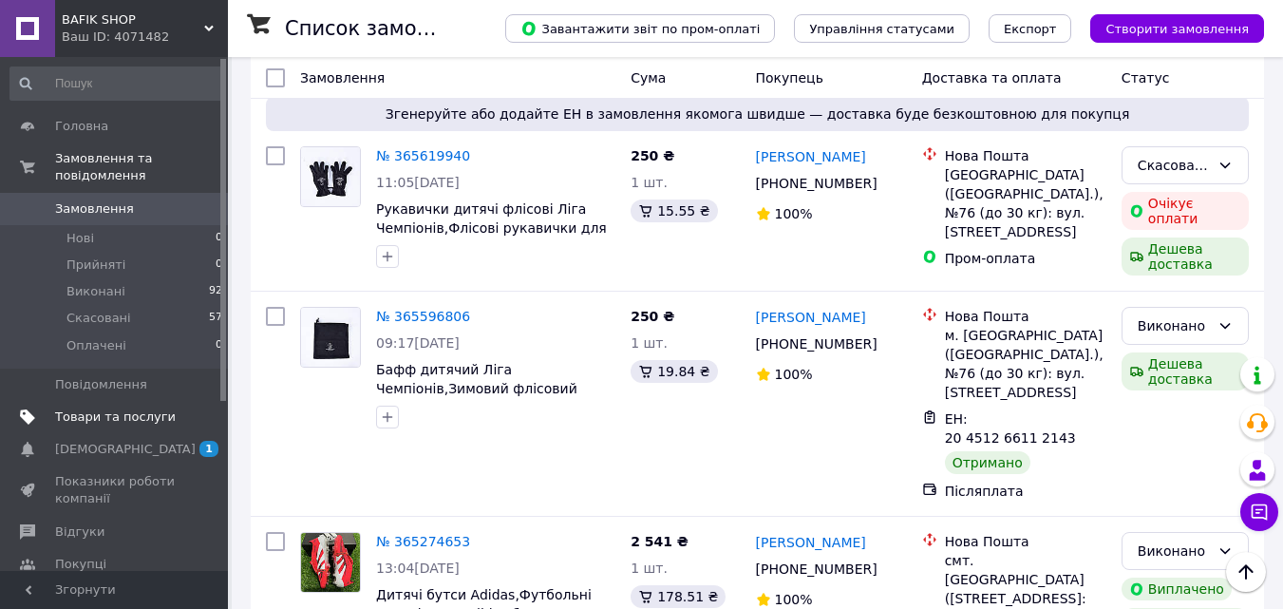
click at [128, 409] on span "Товари та послуги" at bounding box center [115, 417] width 121 height 17
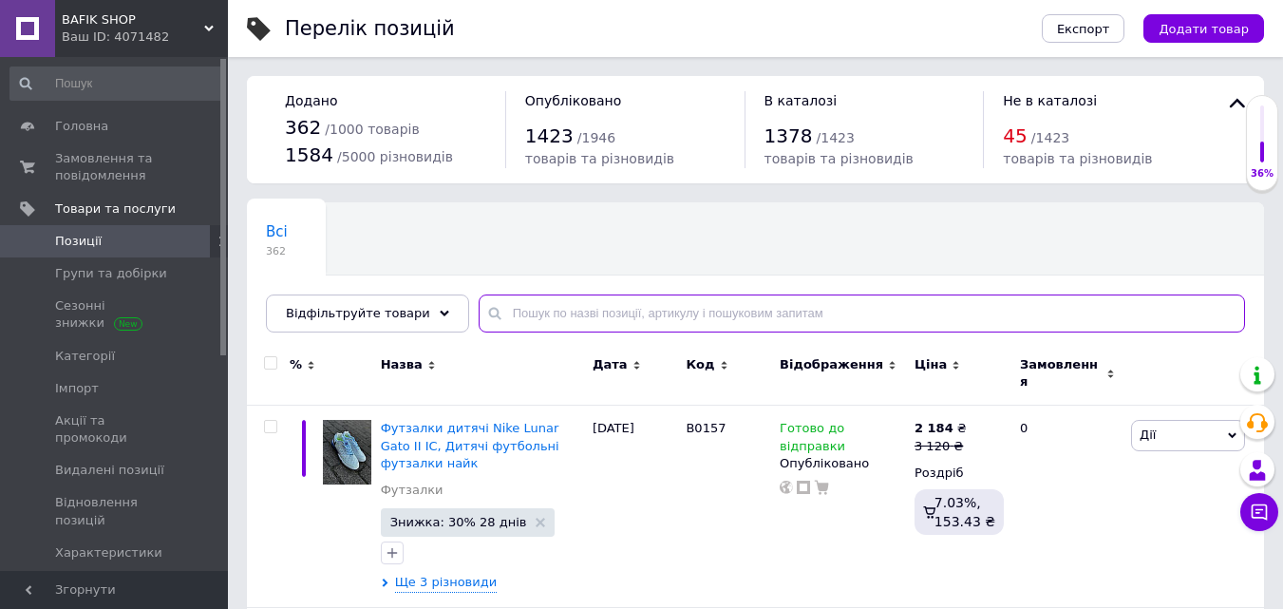
click at [561, 296] on input "text" at bounding box center [862, 314] width 767 height 38
paste input "B0157"
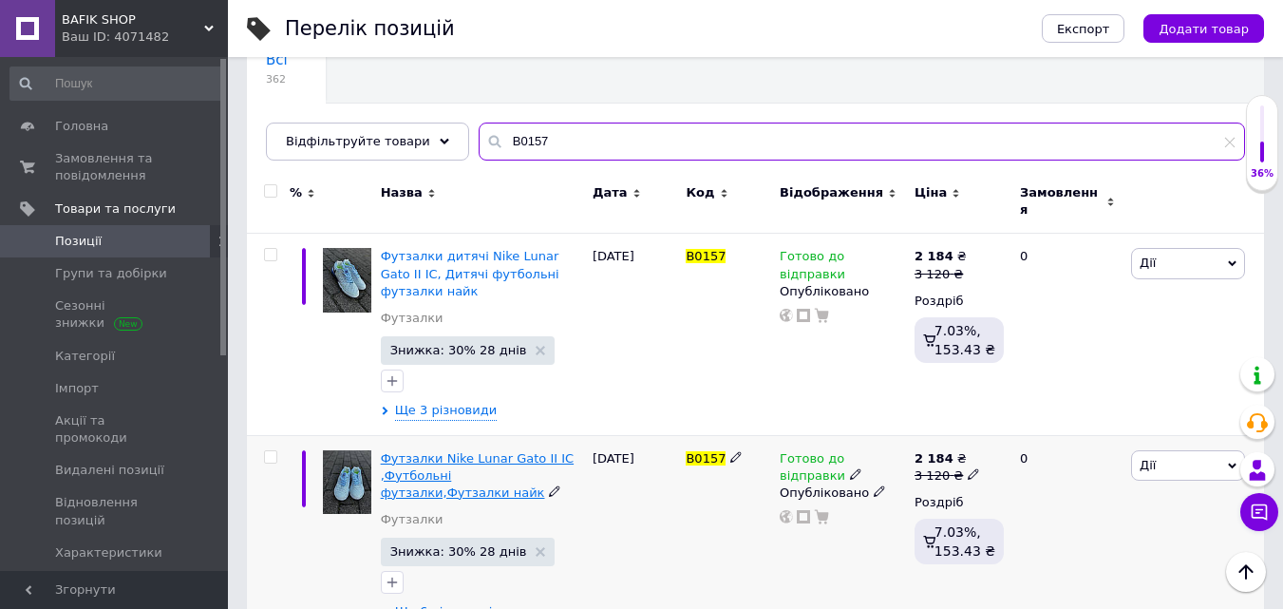
type input "B0157"
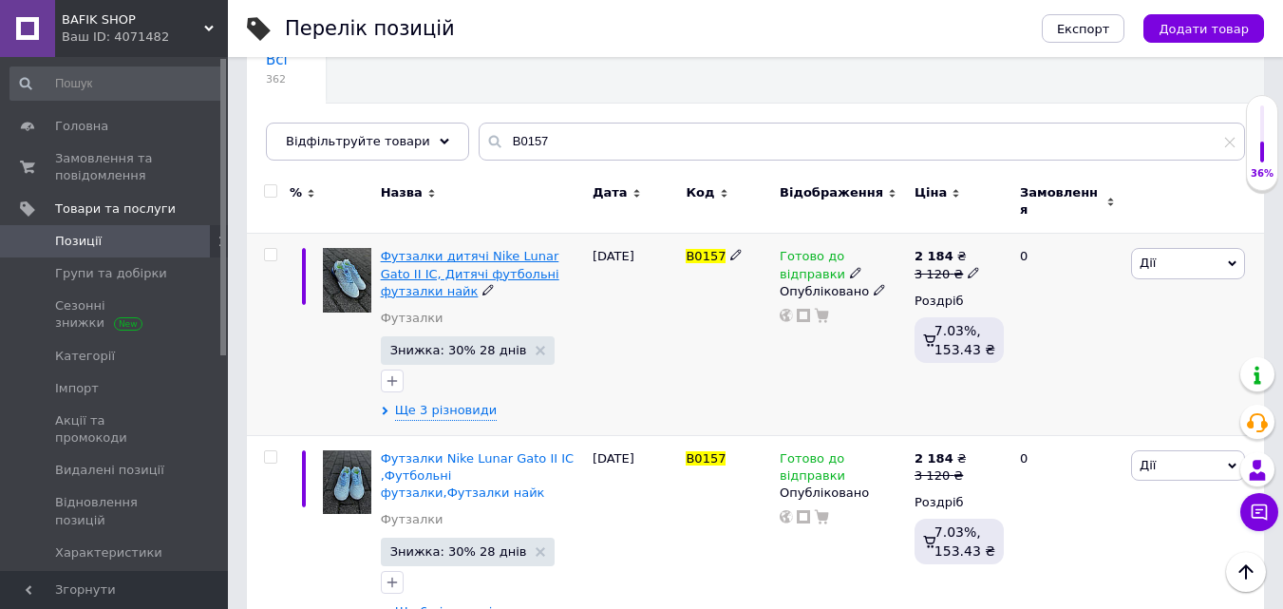
click at [418, 256] on span "Футзалки дитячі Nike Lunar Gato II IC, Дитячі футбольні футзалки найк" at bounding box center [470, 273] width 179 height 48
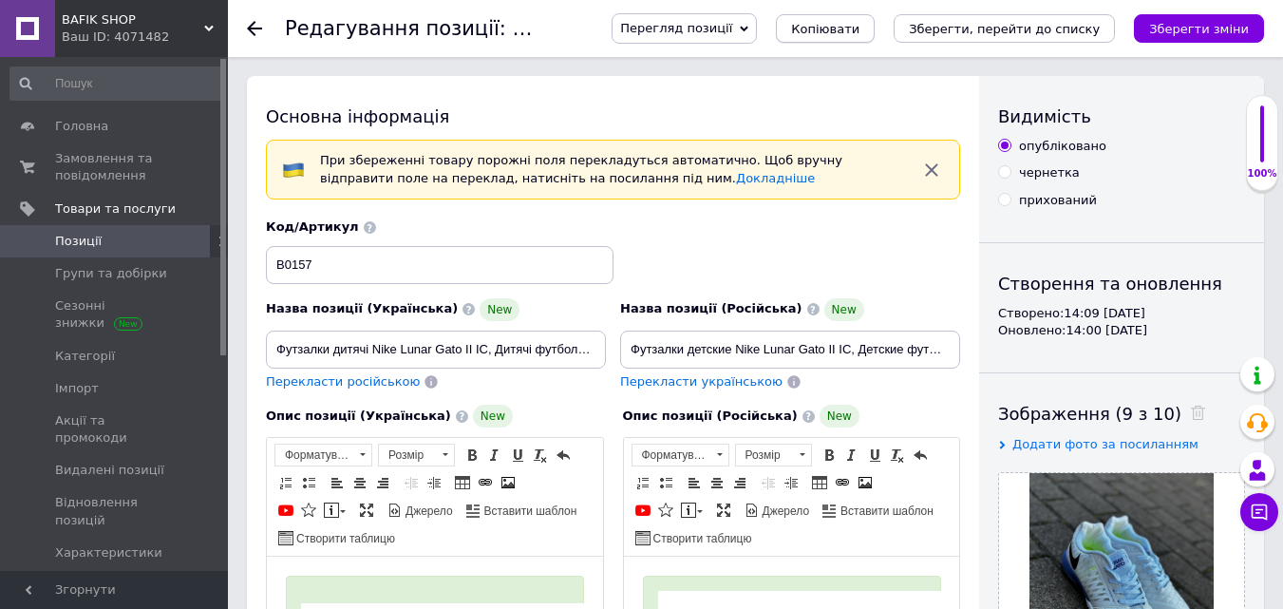
click at [875, 42] on button "Копіювати" at bounding box center [825, 28] width 99 height 29
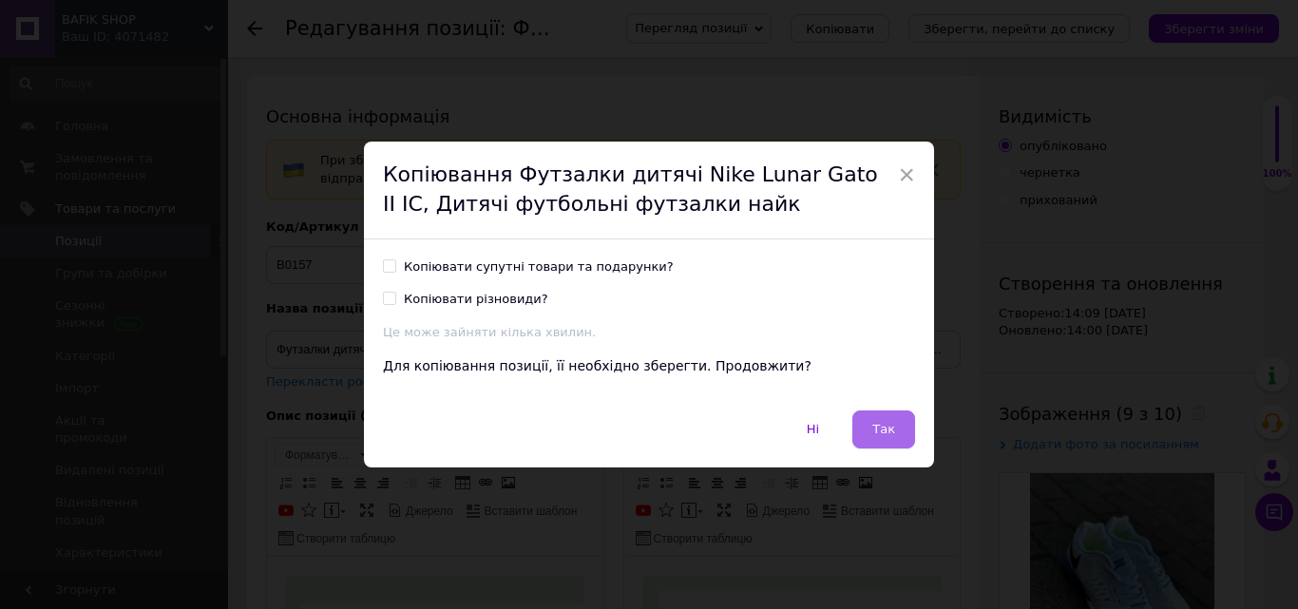
click at [901, 441] on button "Так" at bounding box center [883, 429] width 63 height 38
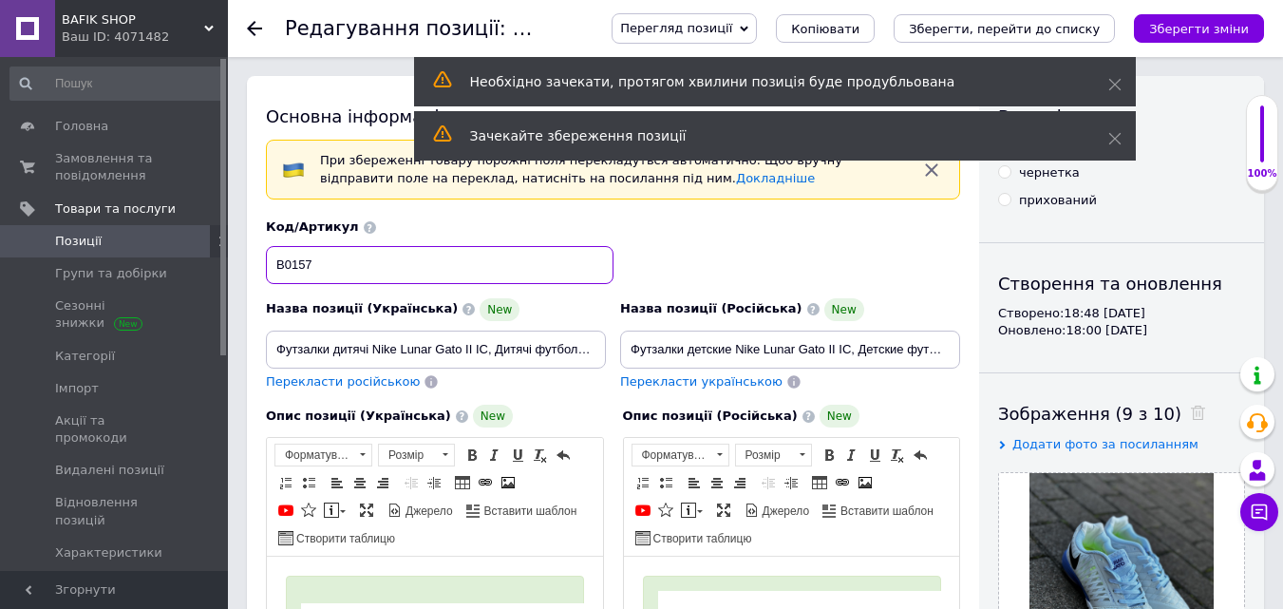
click at [343, 262] on input "B0157" at bounding box center [440, 265] width 348 height 38
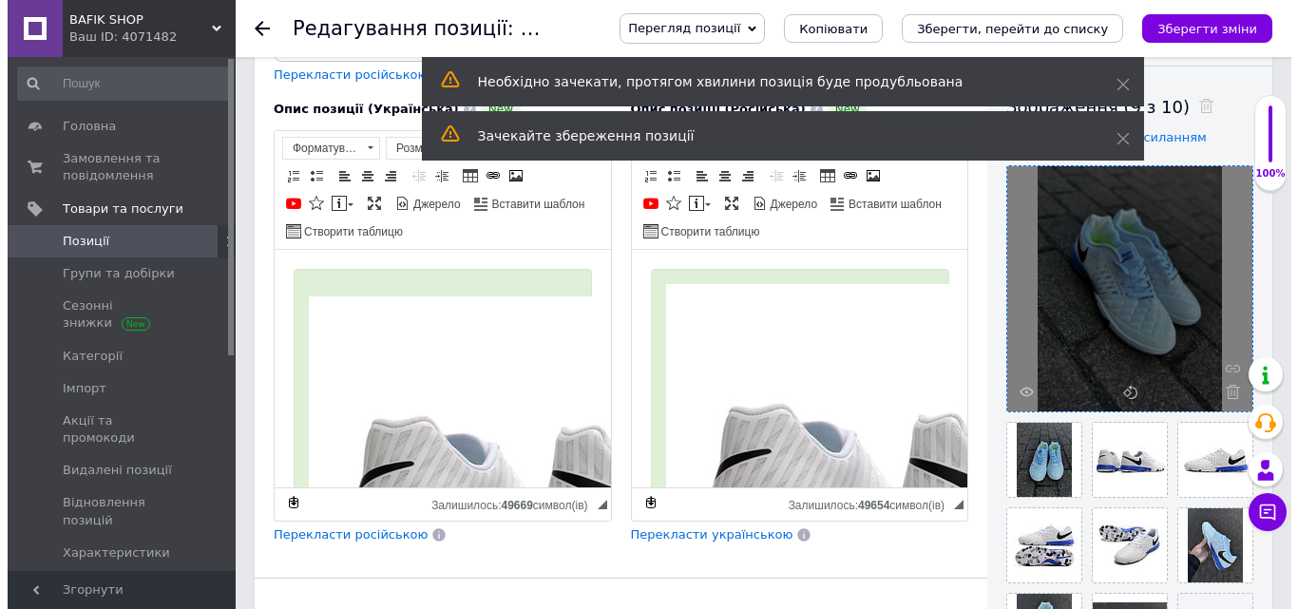
scroll to position [380, 0]
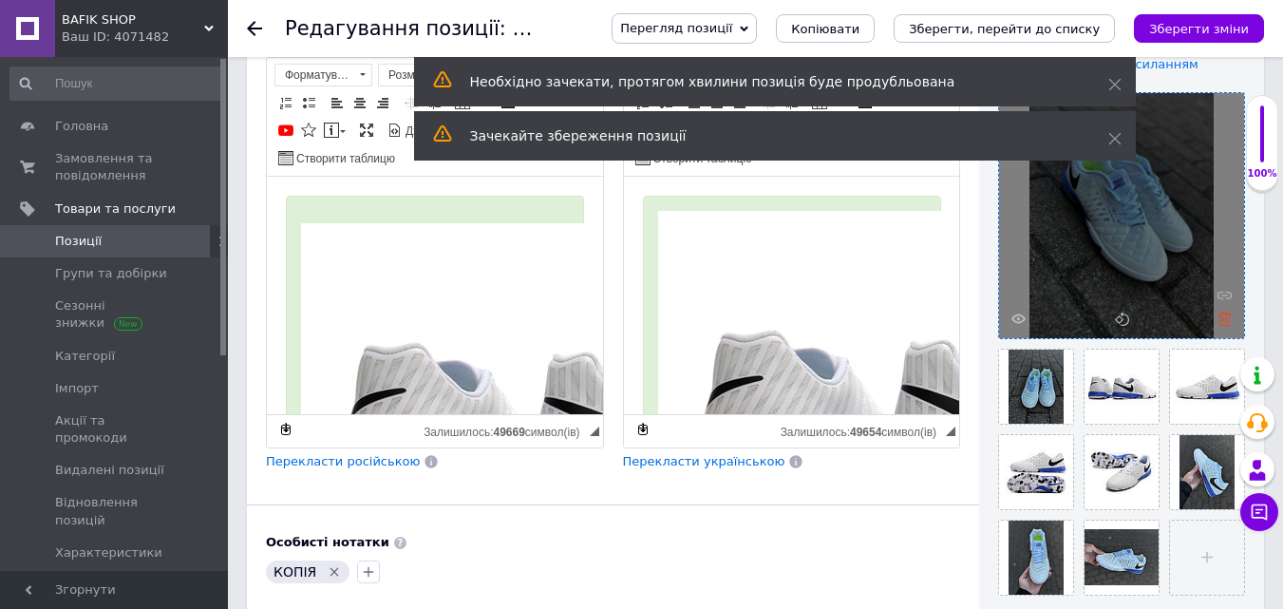
type input "B0156"
click at [1220, 316] on icon at bounding box center [1225, 319] width 14 height 14
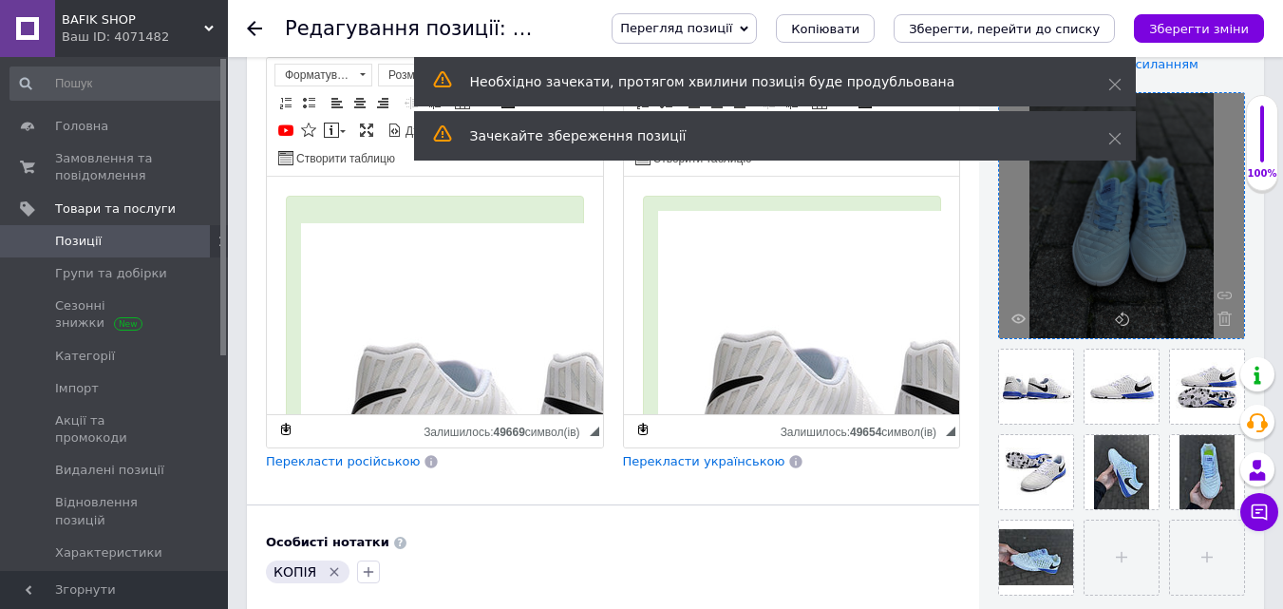
click at [1221, 321] on use at bounding box center [1225, 319] width 14 height 14
click at [1221, 321] on div at bounding box center [1121, 215] width 245 height 245
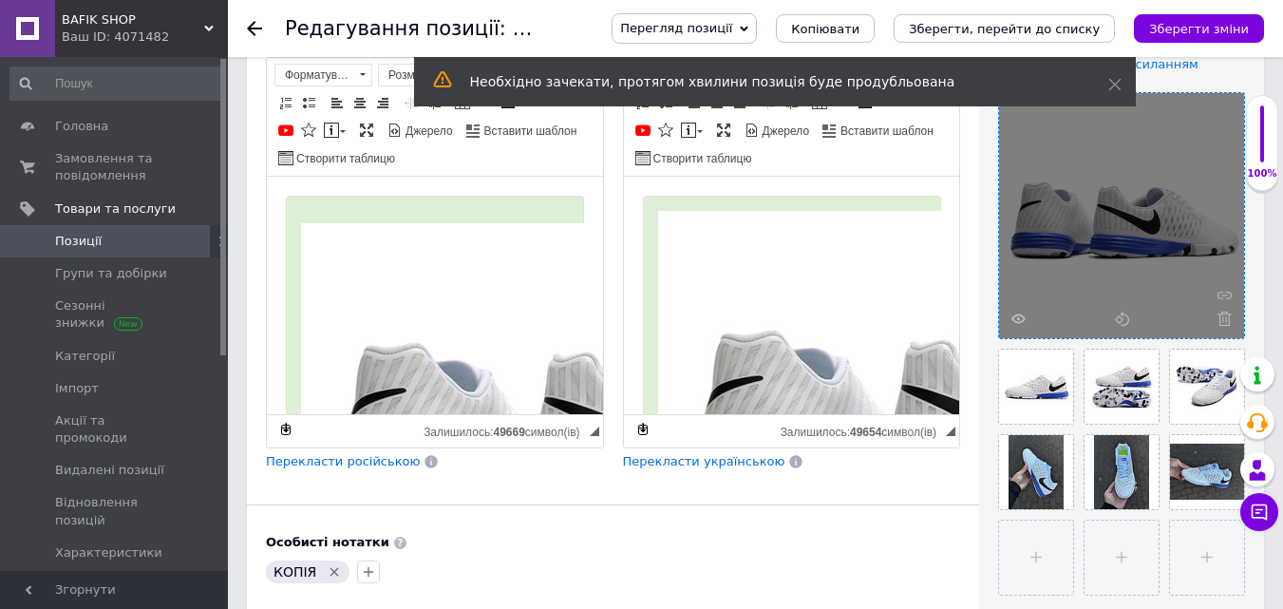
click at [1221, 321] on use at bounding box center [1225, 319] width 14 height 14
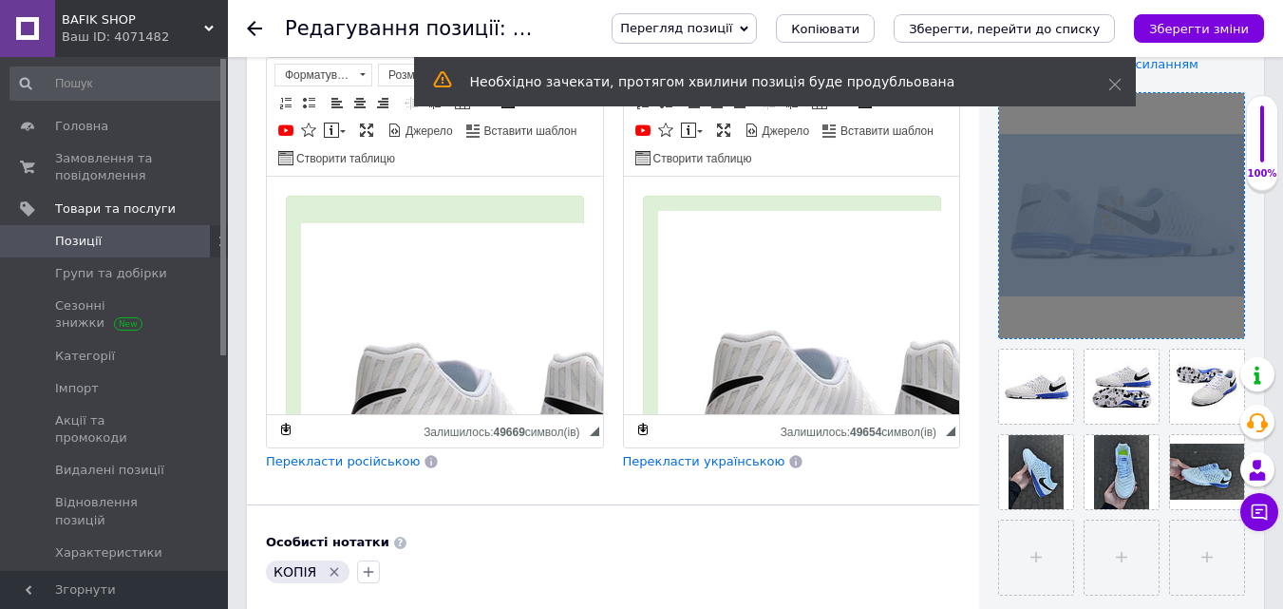
click at [1221, 321] on div at bounding box center [1121, 215] width 245 height 245
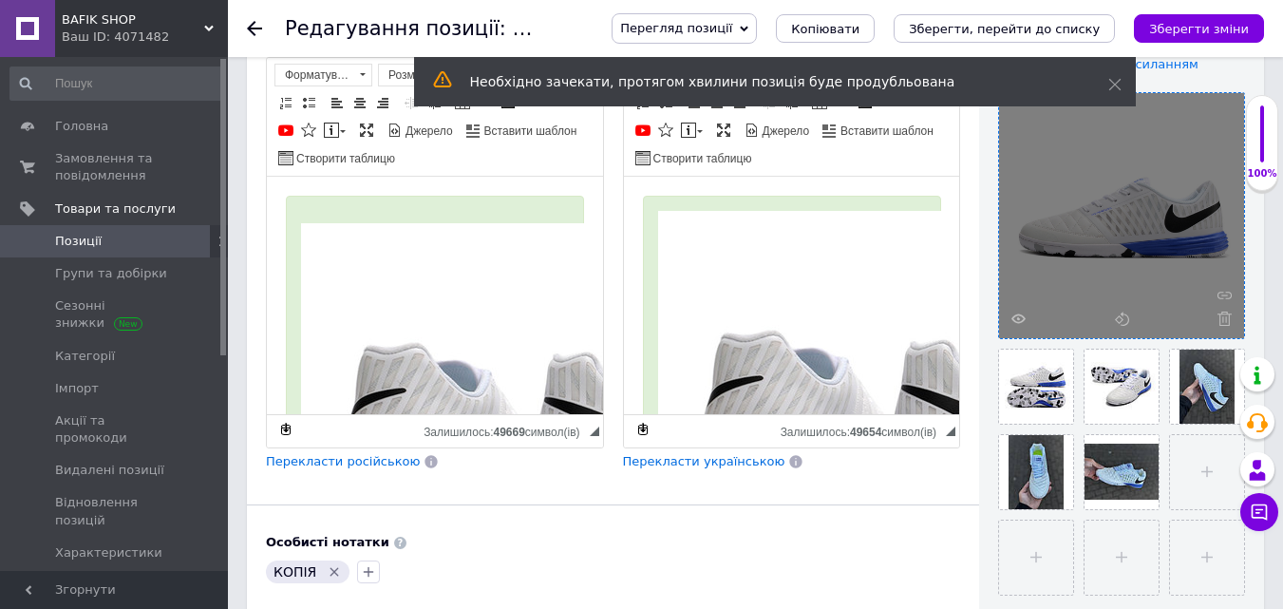
click at [1221, 321] on use at bounding box center [1225, 319] width 14 height 14
click at [1221, 321] on div at bounding box center [1121, 215] width 245 height 245
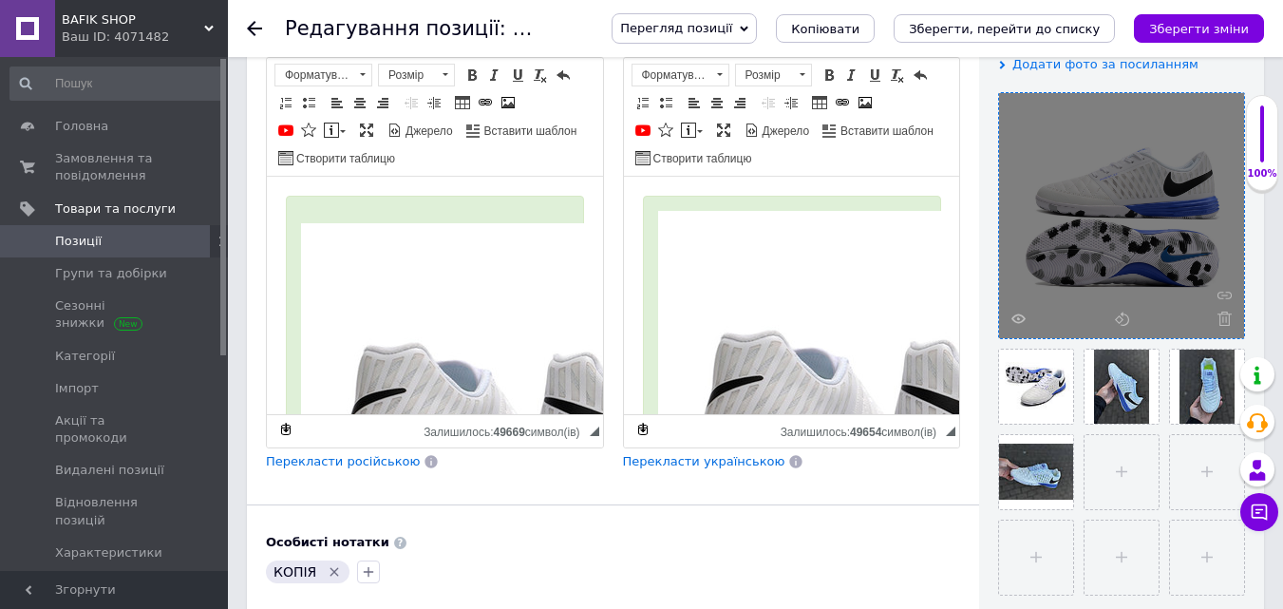
click at [1221, 321] on use at bounding box center [1225, 319] width 14 height 14
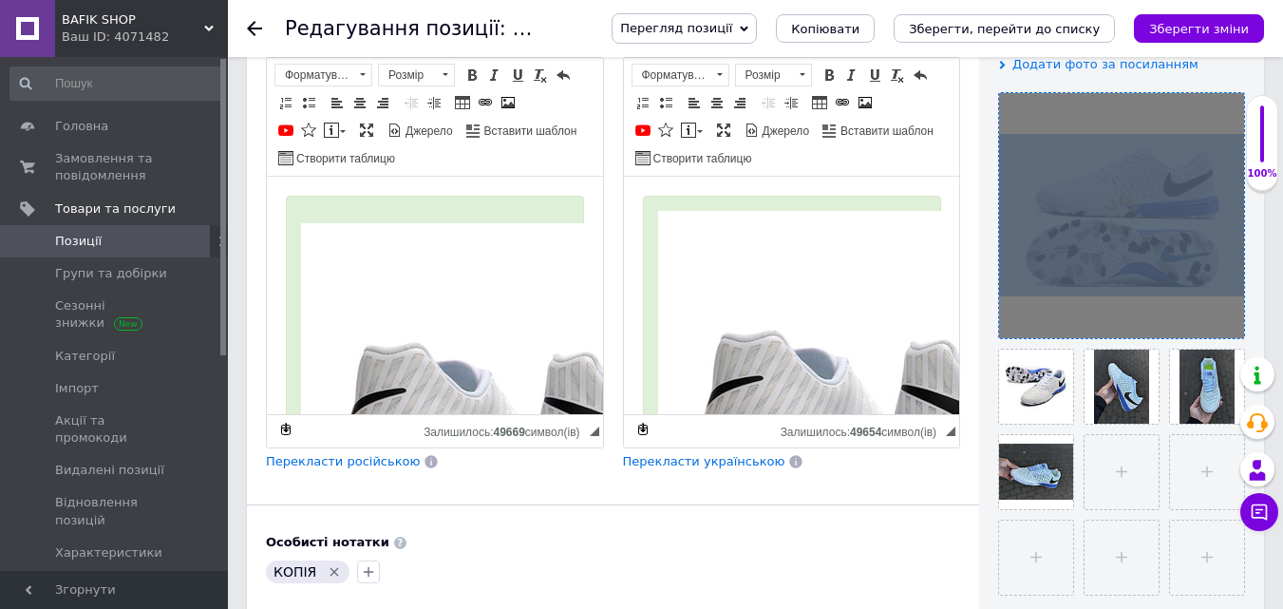
click at [1221, 321] on div at bounding box center [1121, 215] width 245 height 245
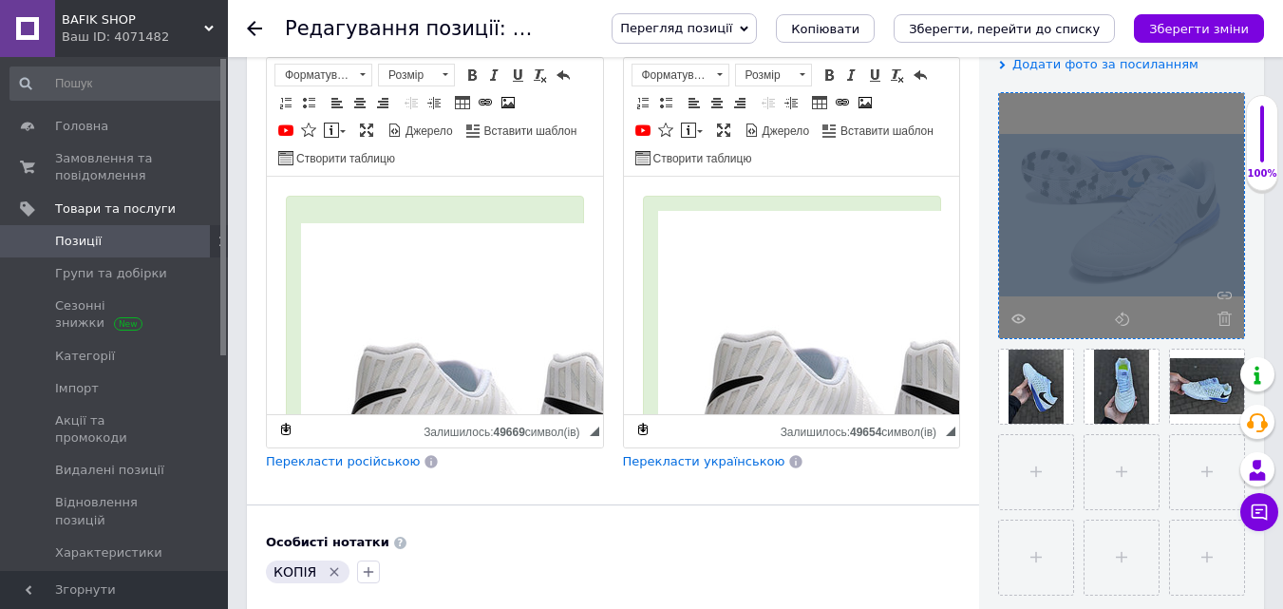
click at [1221, 321] on use at bounding box center [1225, 319] width 14 height 14
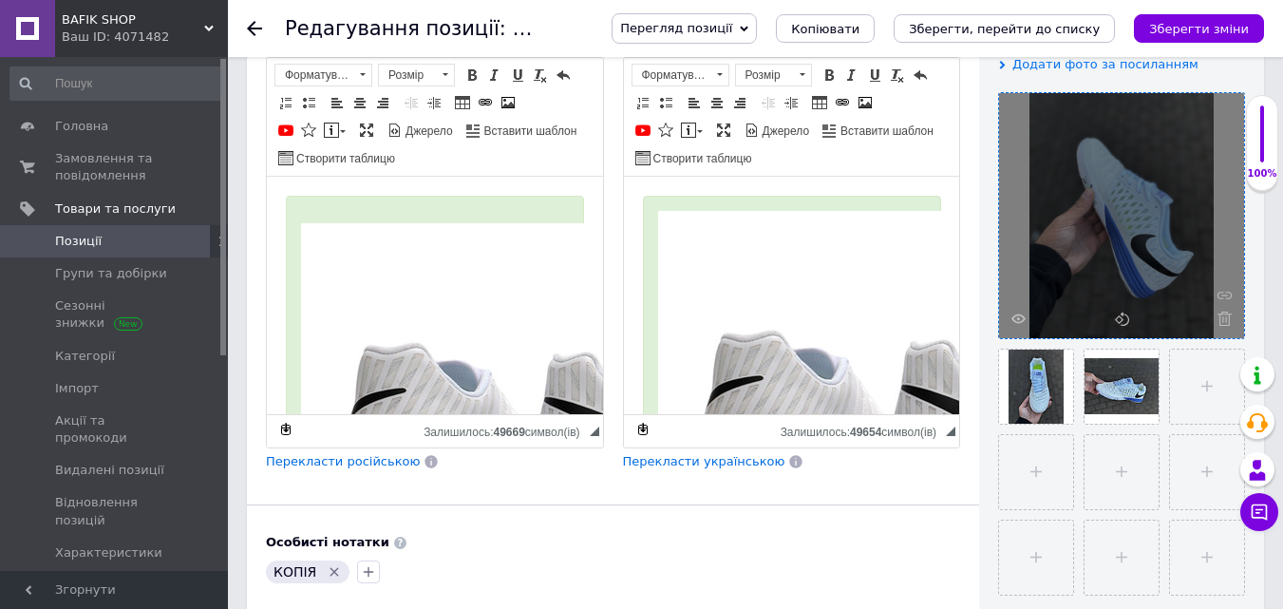
click at [1221, 321] on use at bounding box center [1225, 319] width 14 height 14
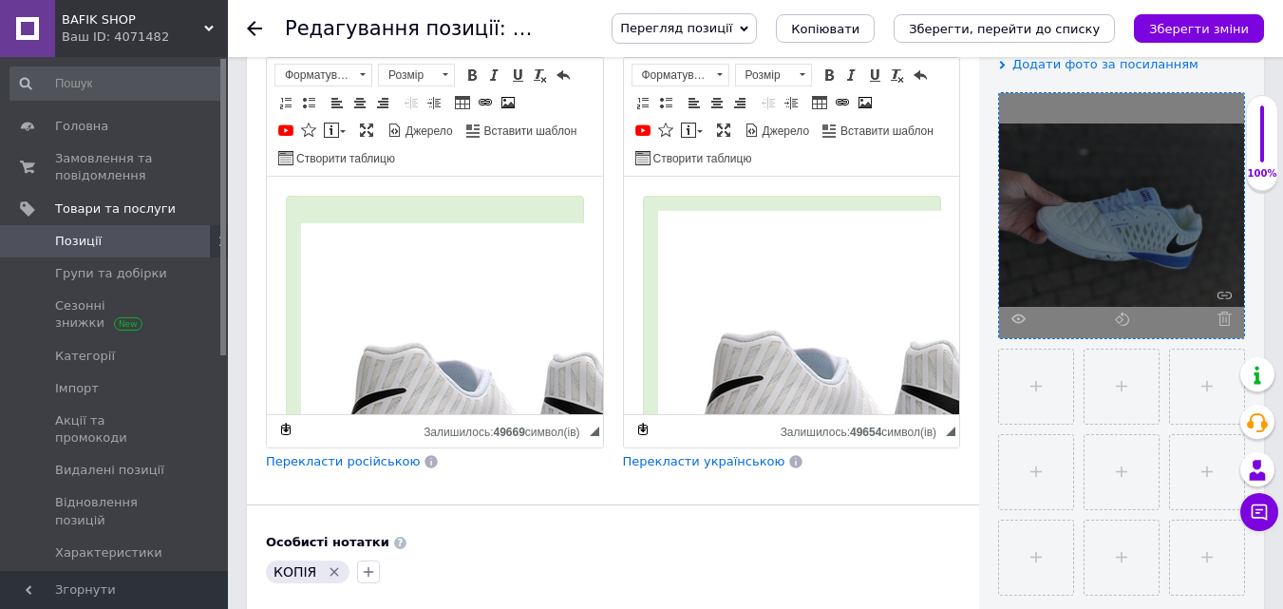
click at [1221, 321] on use at bounding box center [1225, 319] width 14 height 14
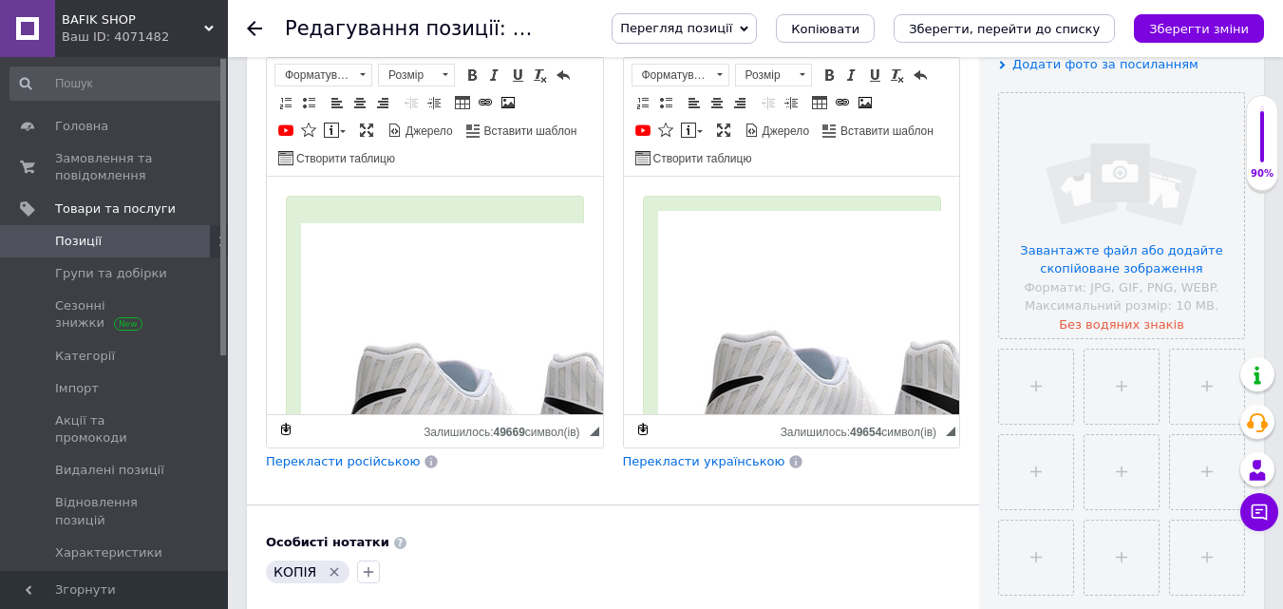
click at [330, 574] on icon "Видалити мітку" at bounding box center [334, 571] width 15 height 15
click at [412, 303] on img "Редактор, C922AFD4-752D-4AC3-94AD-227108BEC9C7" at bounding box center [605, 424] width 608 height 403
select select
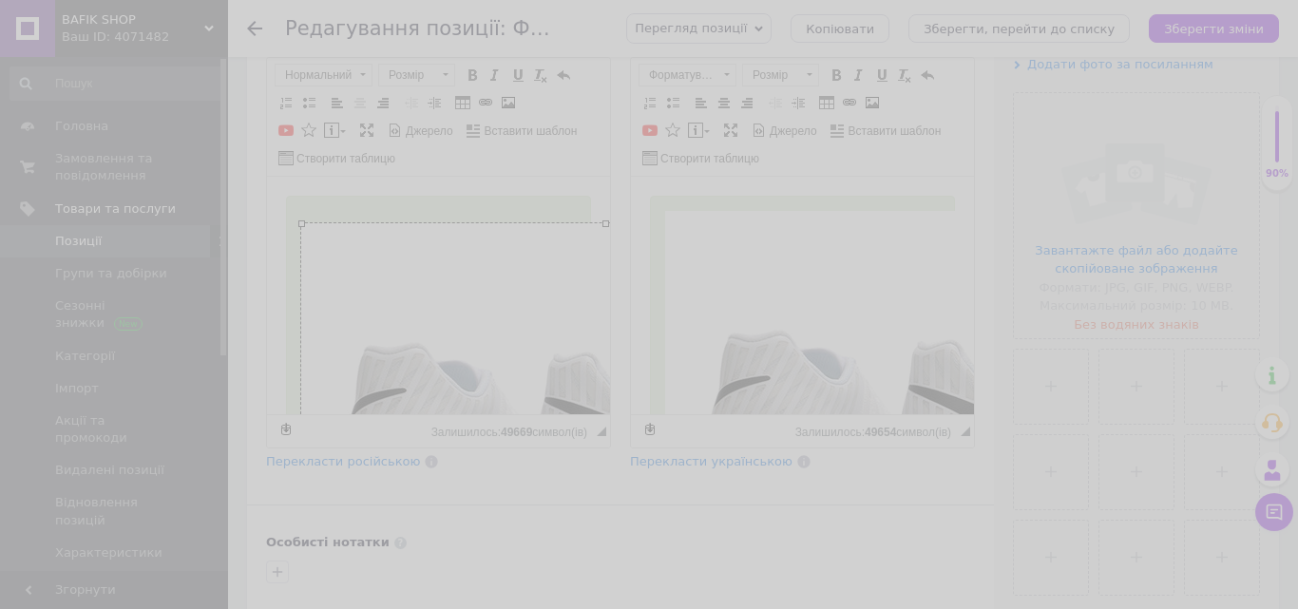
type input "https://images.prom.ua/6867994819_w640_h2048_40dbbcd3.jpg?fresh=1&PIMAGE_ID=686…"
type input "640"
type input "424"
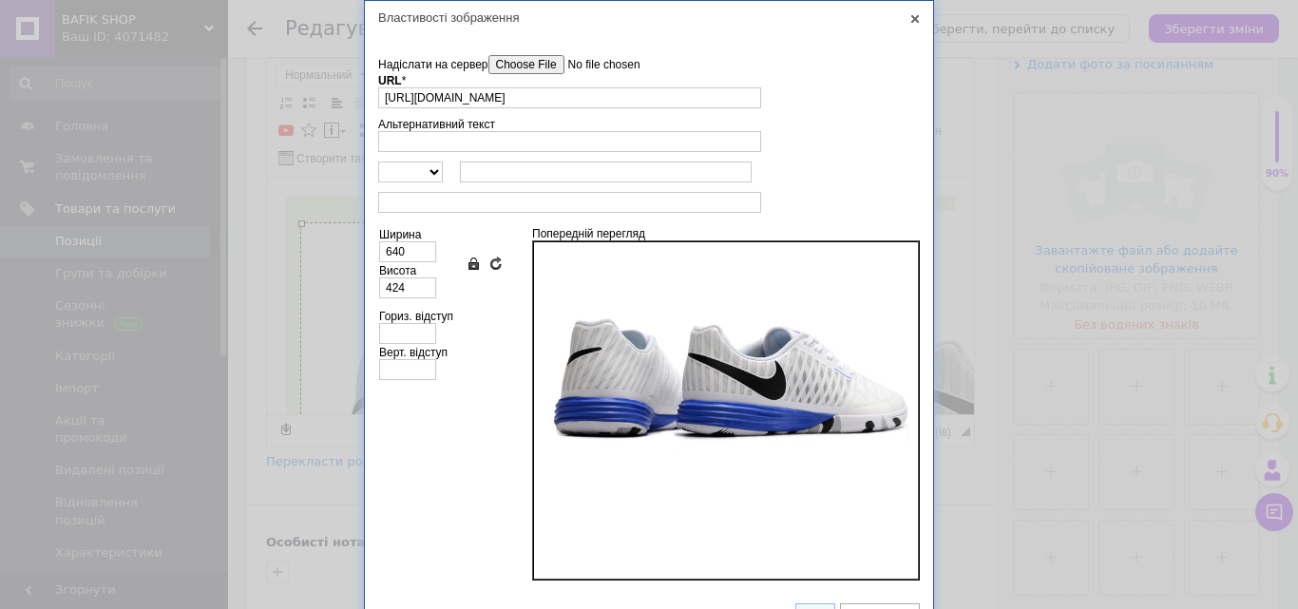
scroll to position [0, 0]
click at [562, 66] on input"] "Надіслати на сервер" at bounding box center [596, 64] width 216 height 19
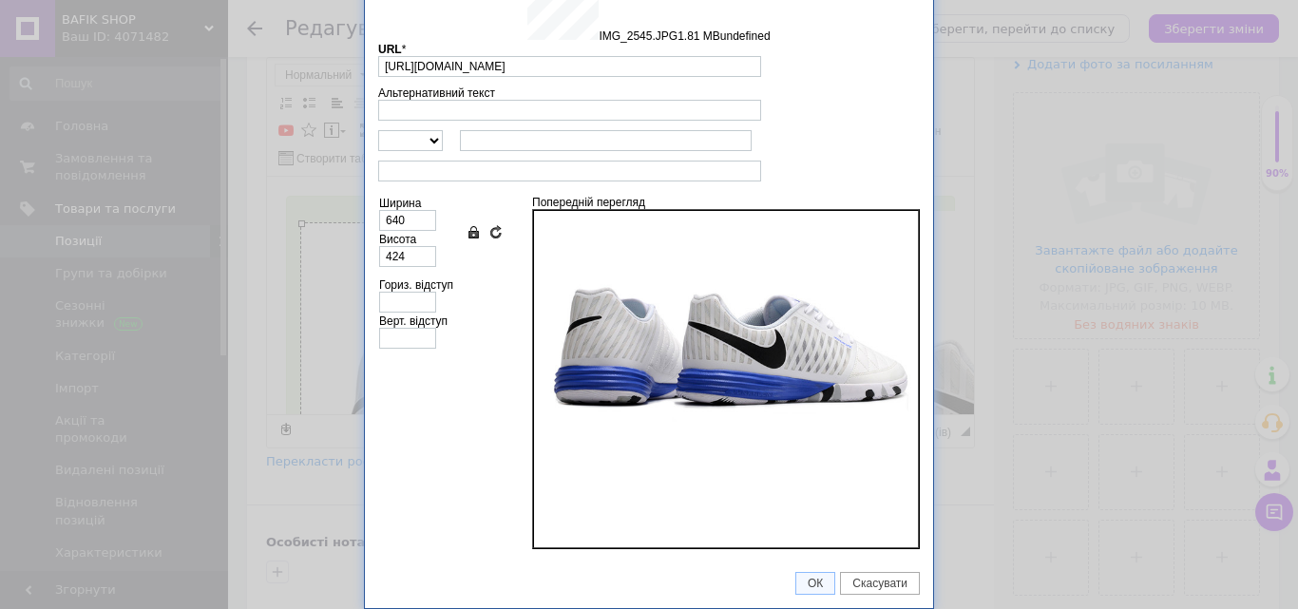
type input "https://images.prom.ua/6879187409_w640_h2048_img_2545.jpg?fresh=1&PIMAGE_ID=687…"
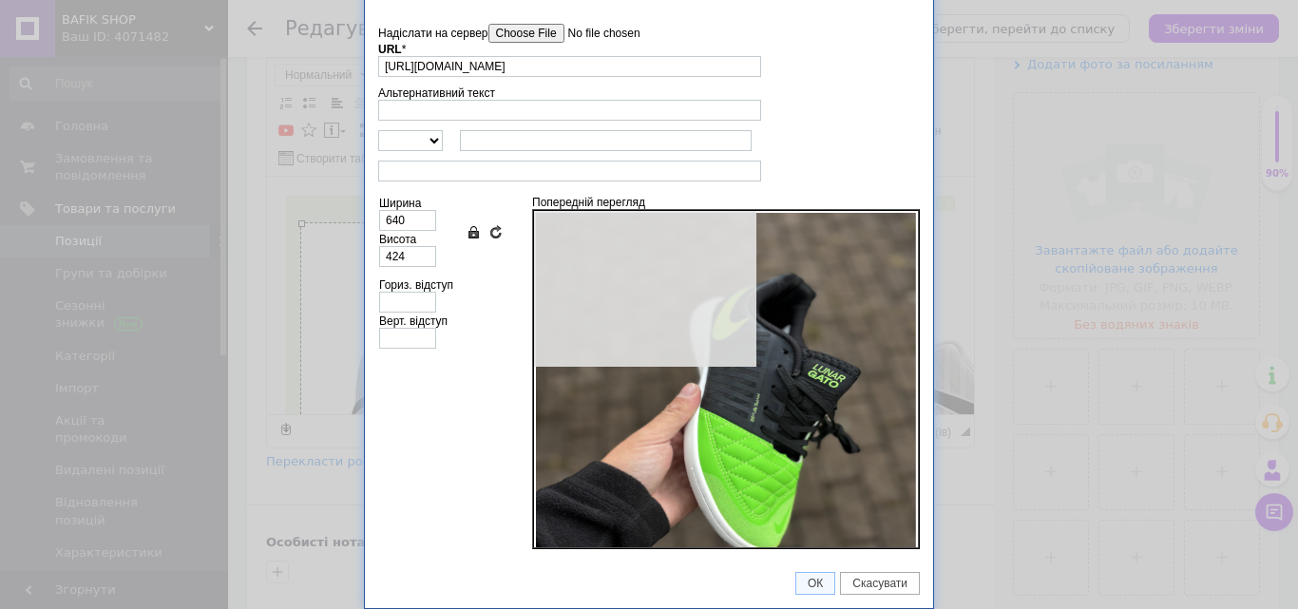
scroll to position [31, 0]
type input "853"
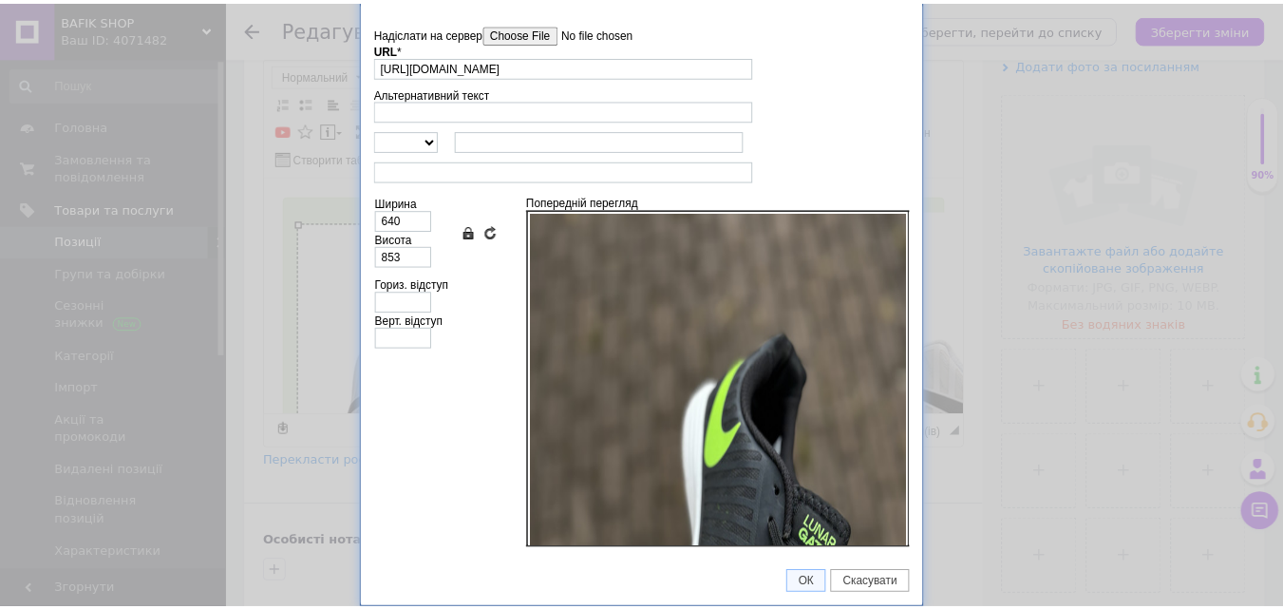
scroll to position [486, 0]
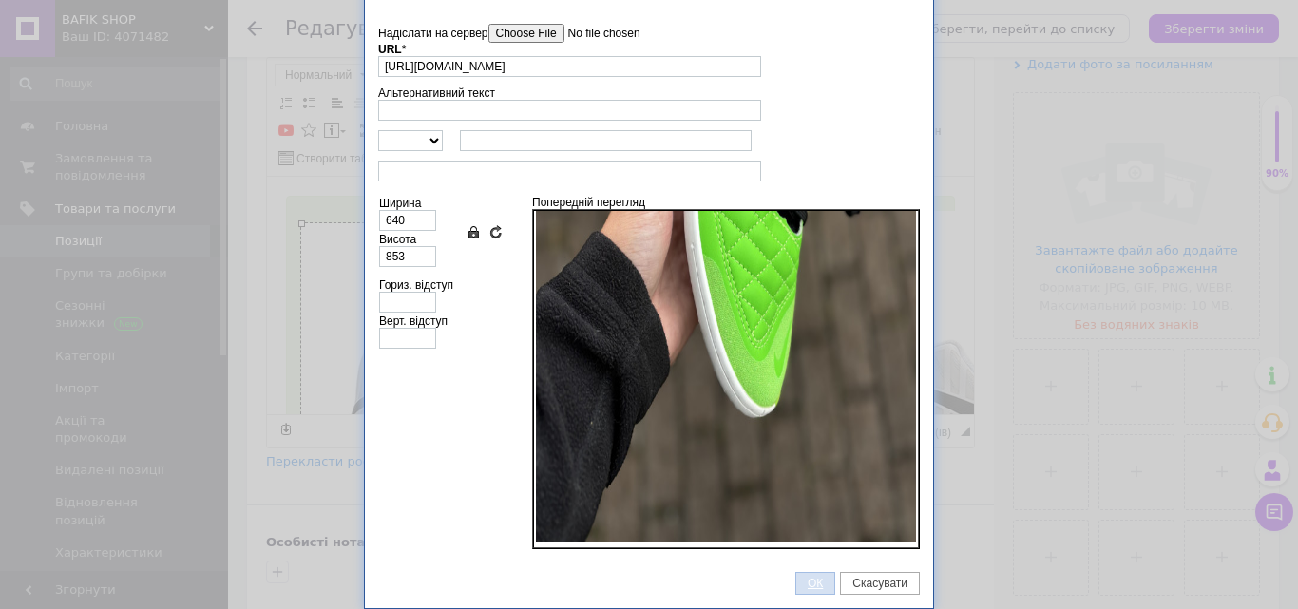
click at [807, 579] on span "ОК" at bounding box center [815, 583] width 38 height 13
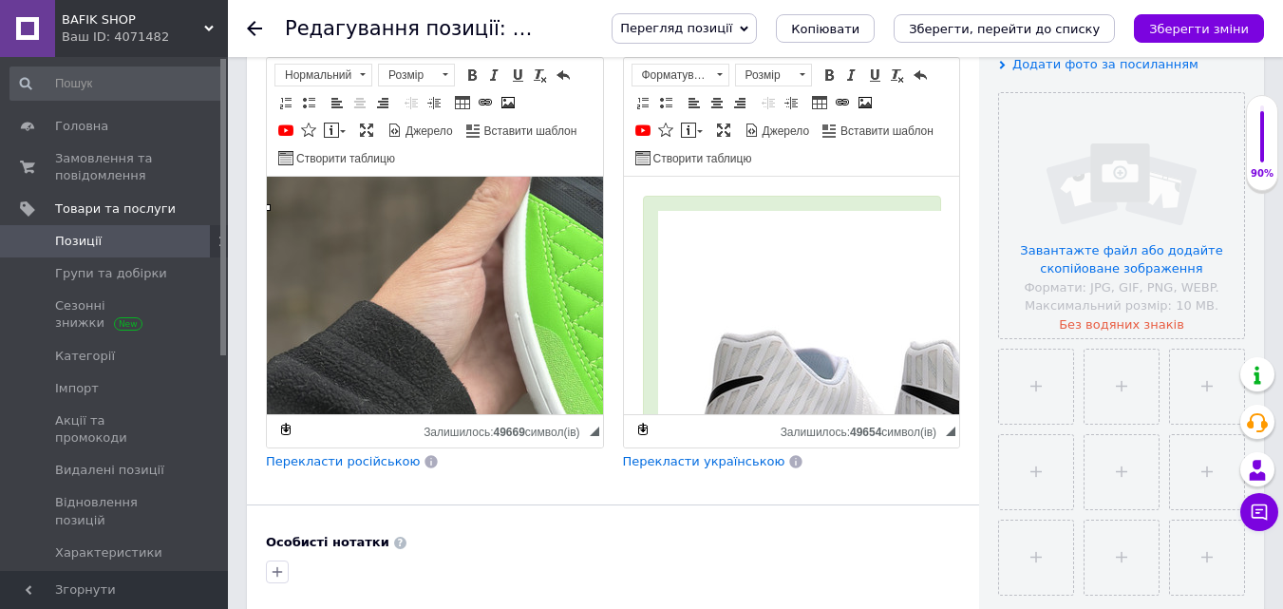
scroll to position [427, 34]
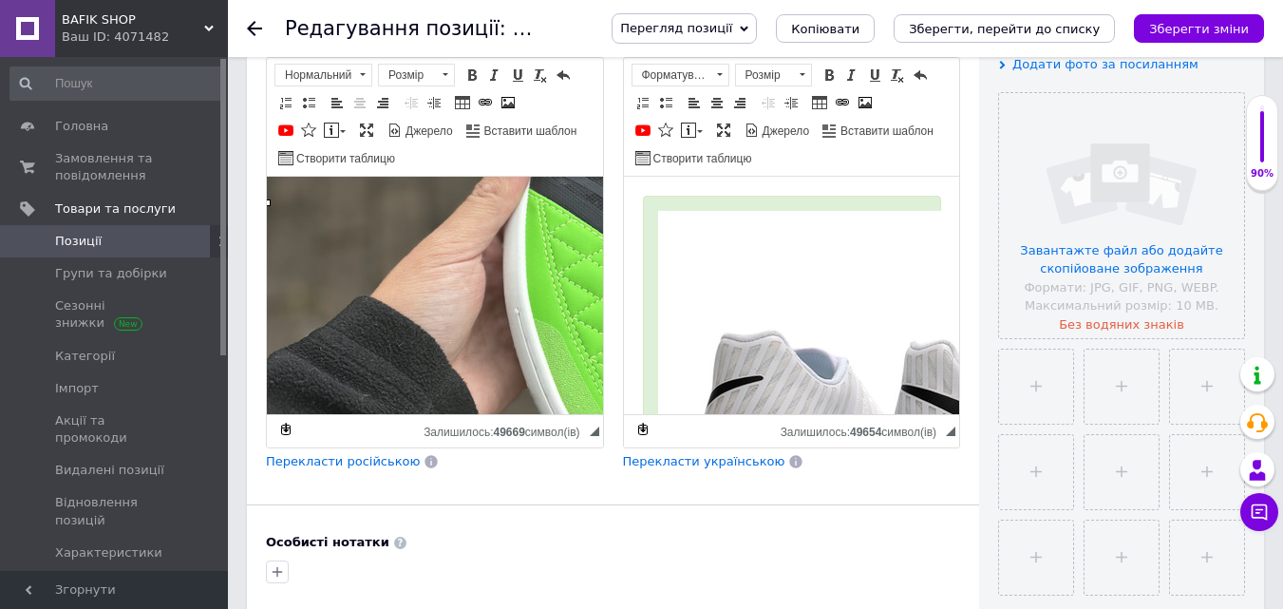
click at [493, 315] on img "Редактор, C922AFD4-752D-4AC3-94AD-227108BEC9C7" at bounding box center [571, 202] width 608 height 810
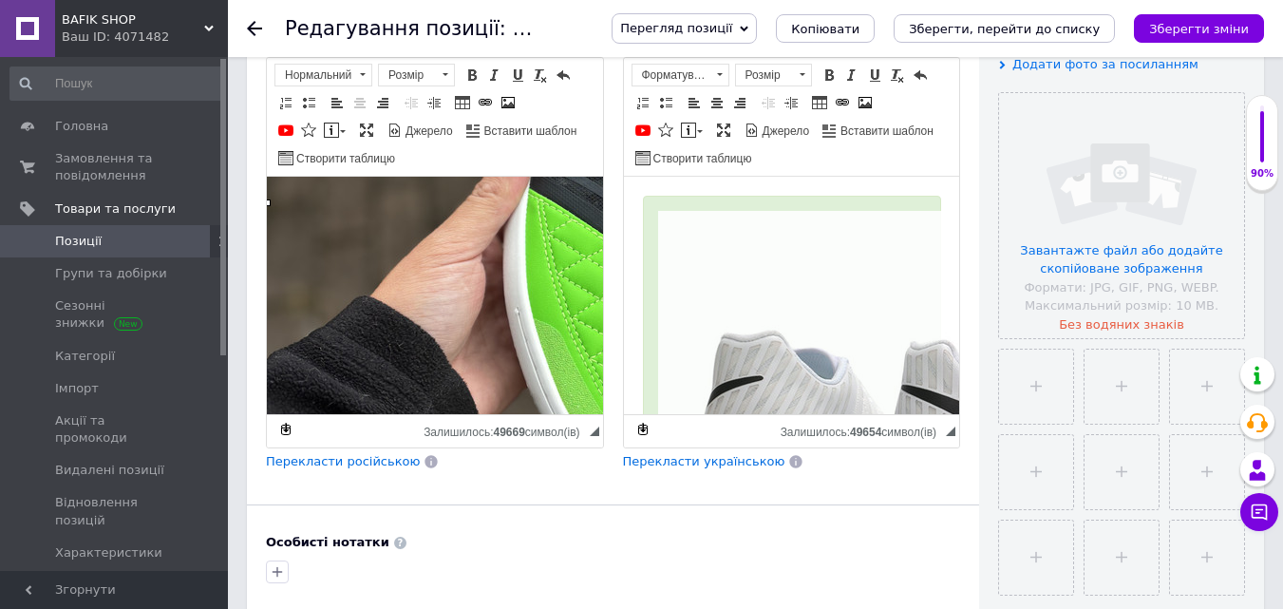
click at [759, 320] on img "Редактор, 3E00D8A0-CBCC-48D3-B47C-37DAD201506E" at bounding box center [961, 412] width 608 height 403
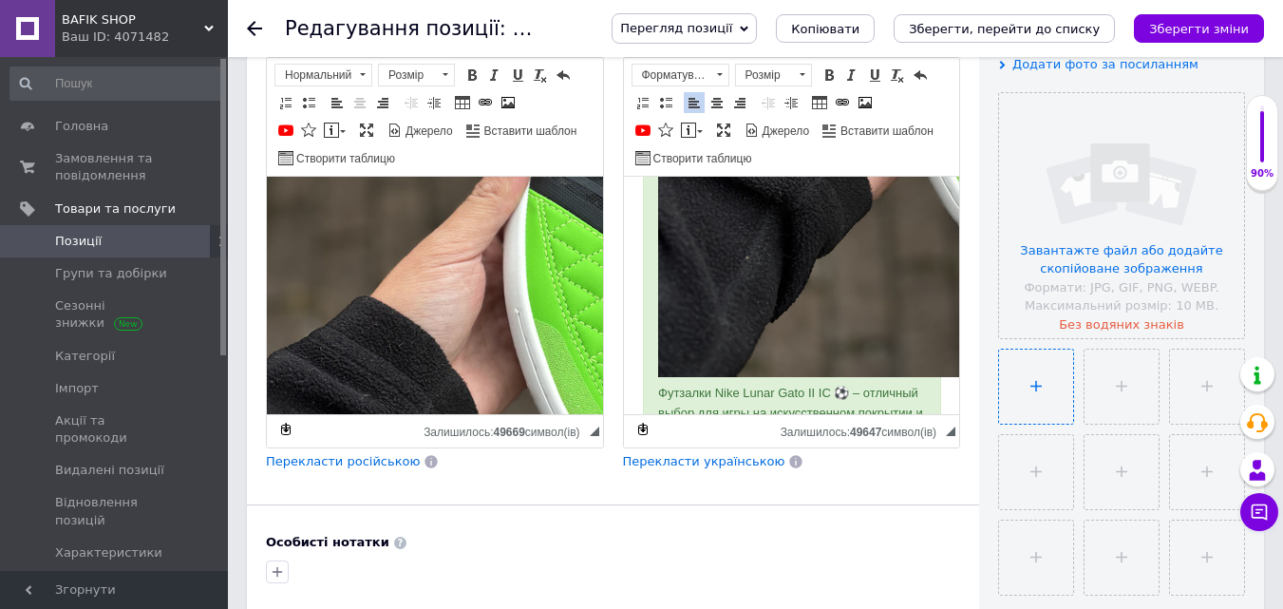
click at [1066, 394] on input "file" at bounding box center [1036, 387] width 74 height 74
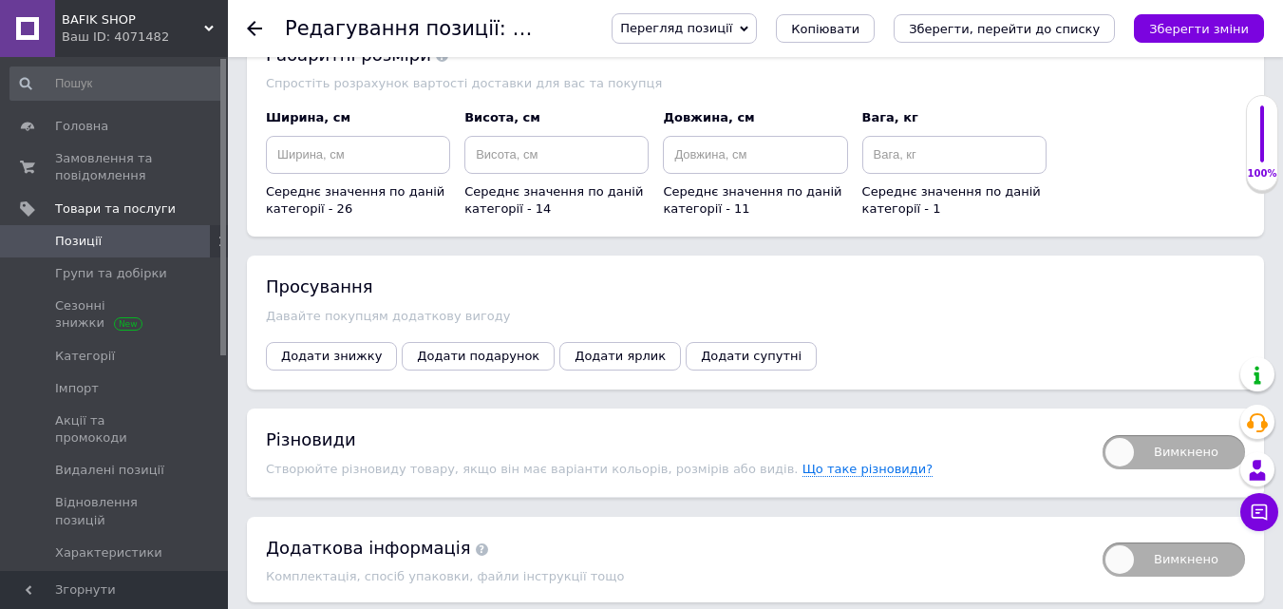
scroll to position [2832, 0]
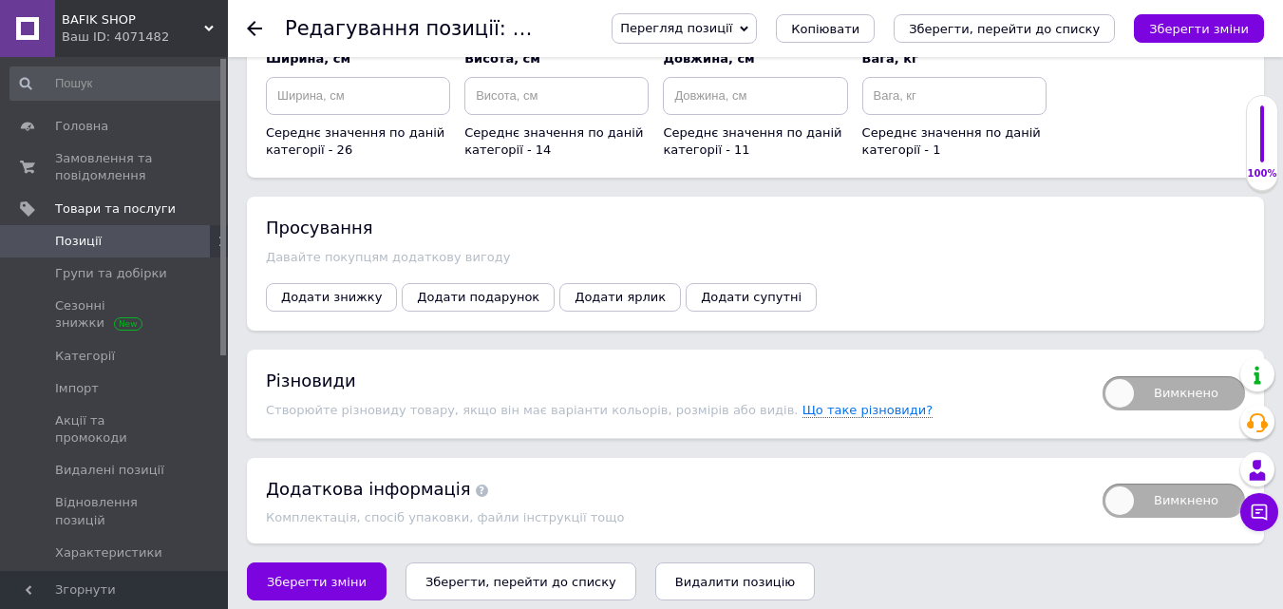
click at [339, 562] on button "Зберегти зміни" at bounding box center [317, 581] width 140 height 38
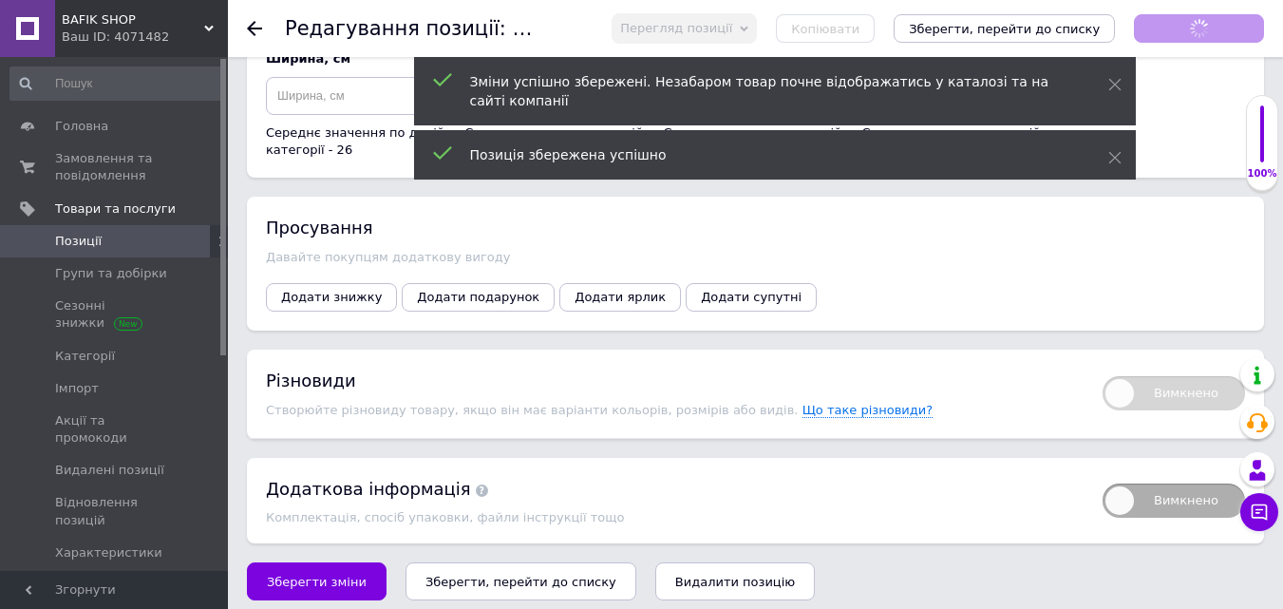
scroll to position [427, 34]
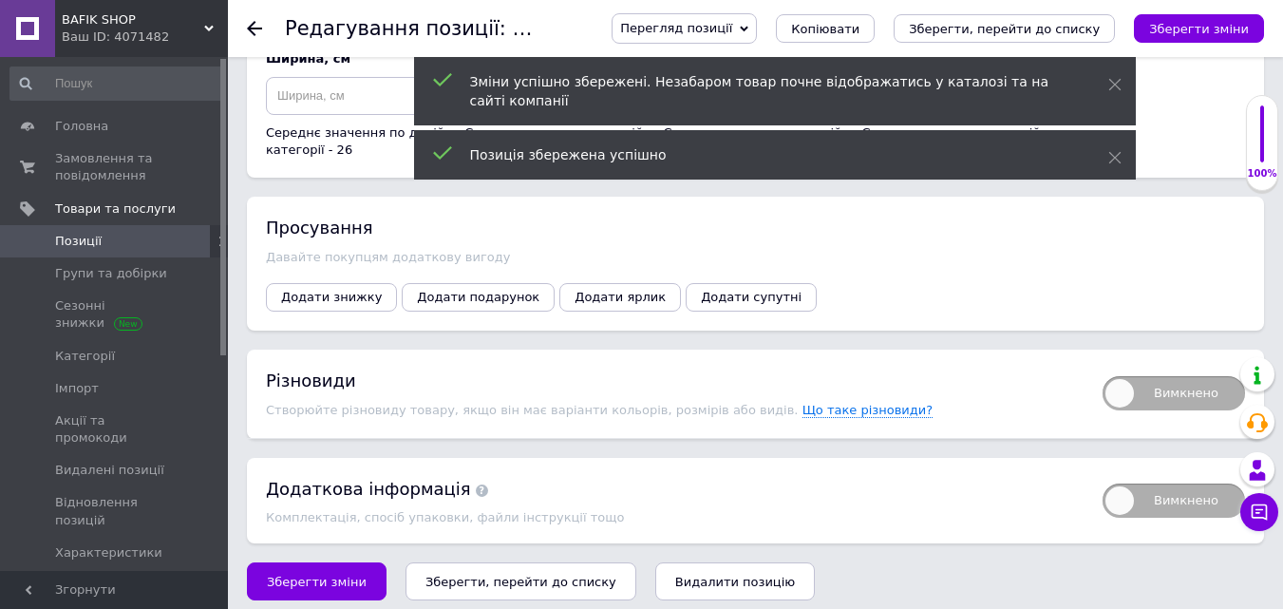
click at [1169, 383] on span "Вимкнено" at bounding box center [1174, 393] width 143 height 34
click at [1103, 376] on input "Вимкнено" at bounding box center [1097, 370] width 12 height 12
checkbox input "true"
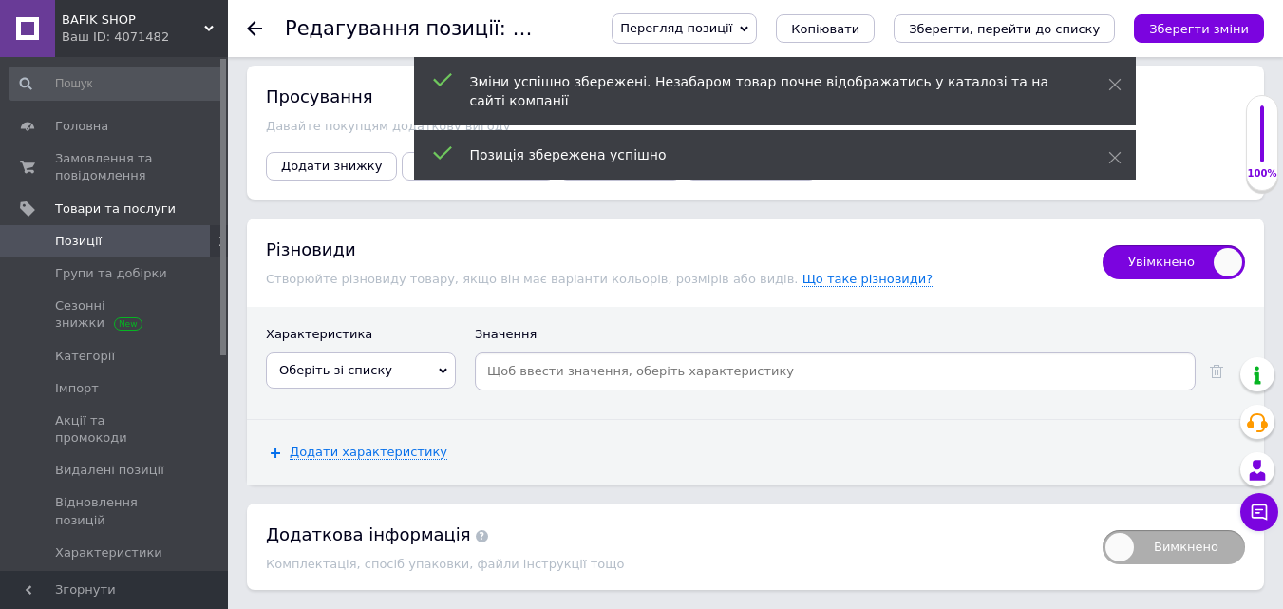
scroll to position [3009, 0]
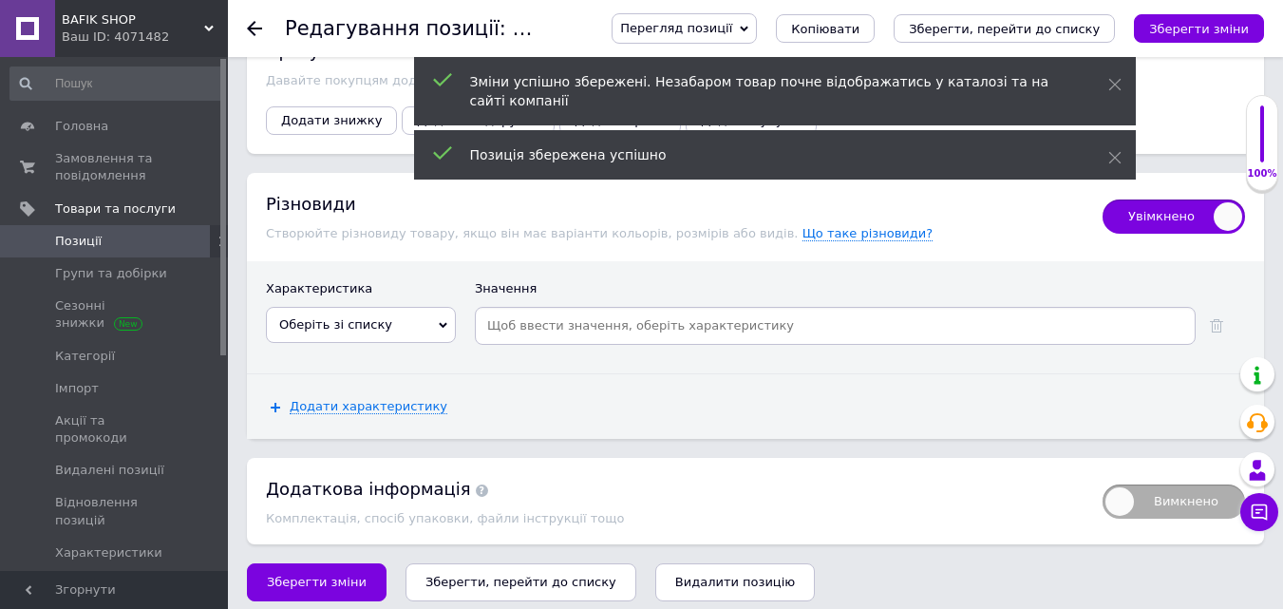
click at [396, 335] on div "Оберіть зі списку Производитель Страна производитель Пол Цвет Вид обуви Классиф…" at bounding box center [361, 331] width 190 height 48
click at [399, 322] on span "Оберіть зі списку" at bounding box center [361, 325] width 190 height 36
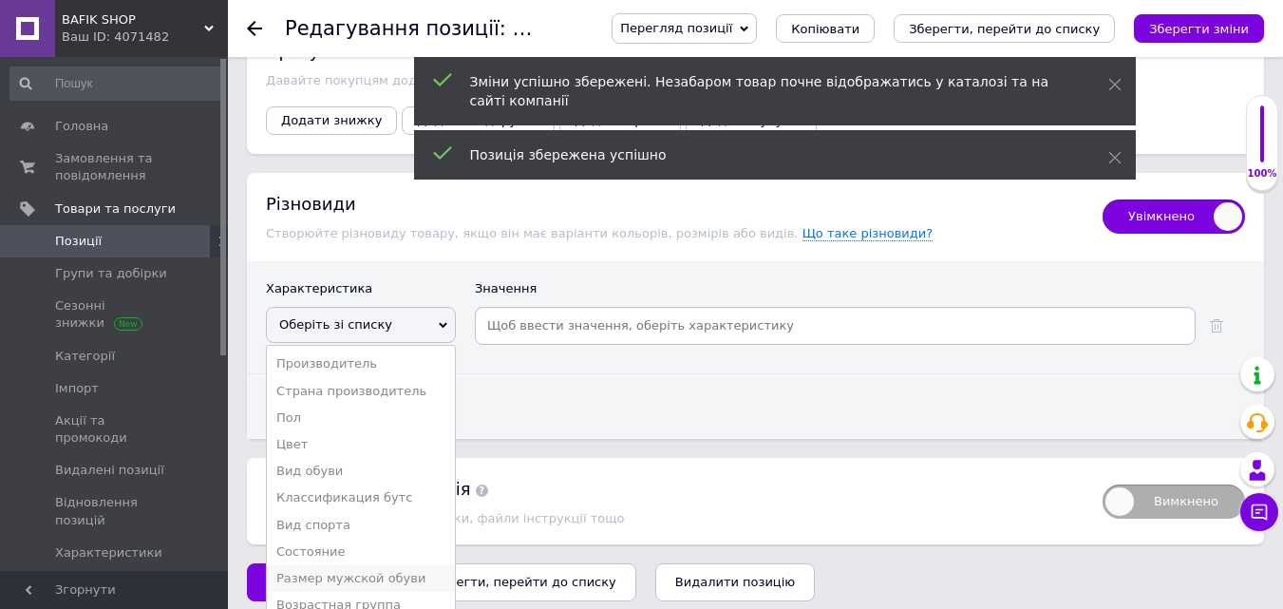
click at [367, 565] on li "Размер мужской обуви" at bounding box center [361, 578] width 188 height 27
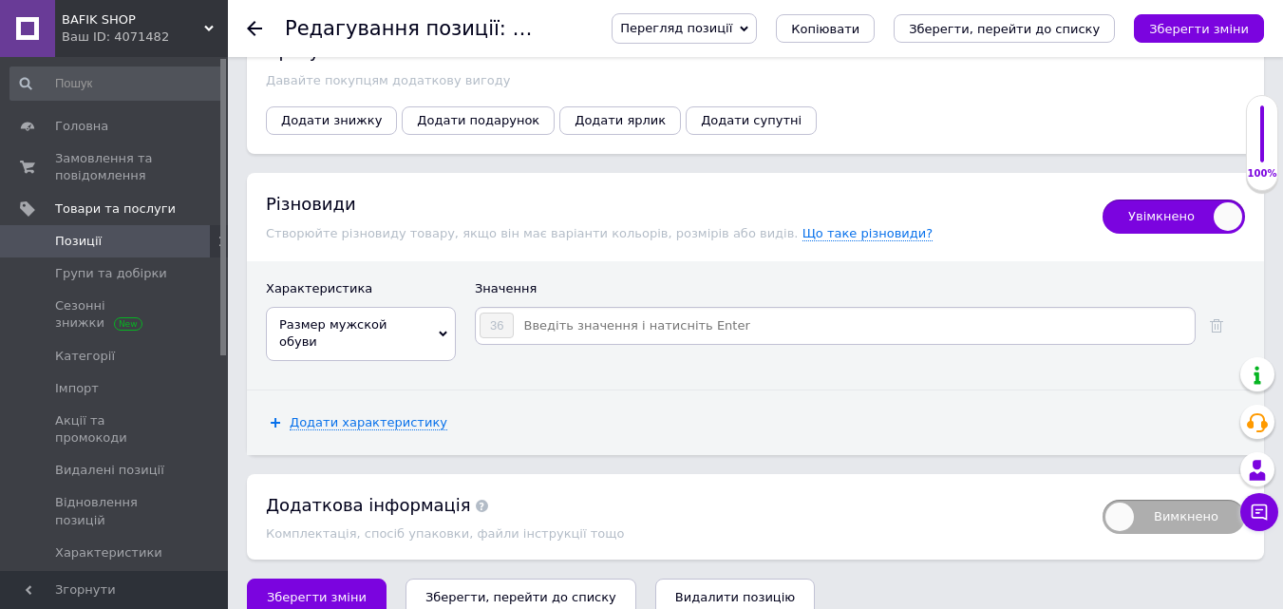
click at [525, 318] on input at bounding box center [853, 326] width 677 height 29
type input "37"
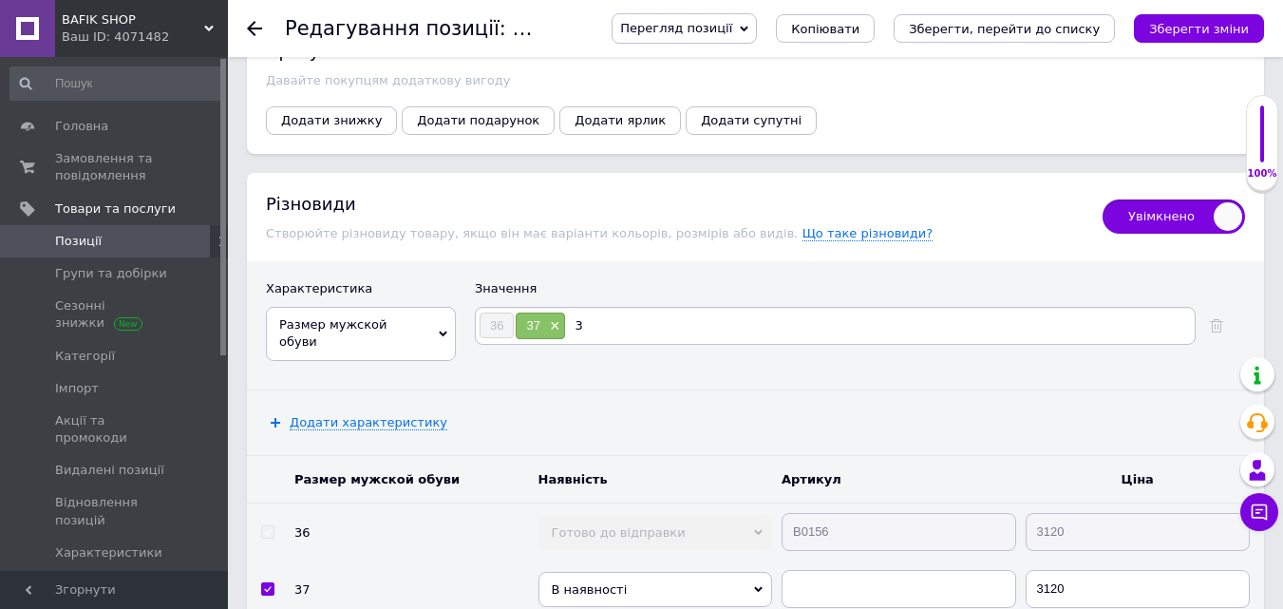
type input "38"
type input "39"
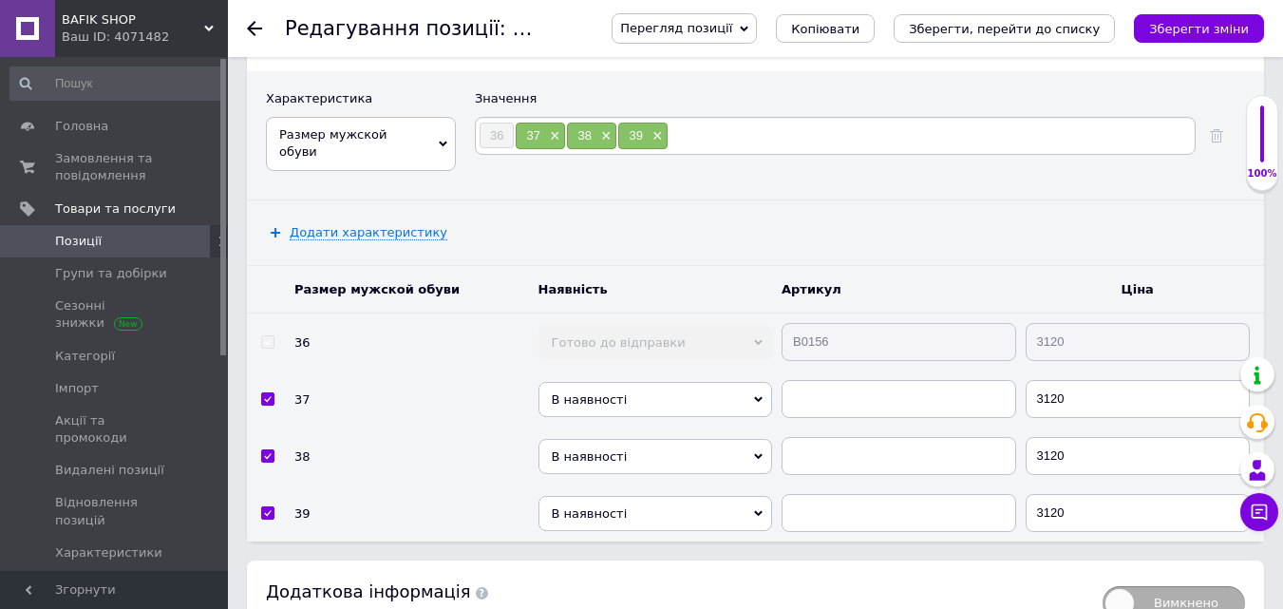
click at [705, 382] on span "В наявності" at bounding box center [656, 399] width 235 height 35
drag, startPoint x: 624, startPoint y: 458, endPoint x: 698, endPoint y: 372, distance: 113.1
click at [625, 467] on li "Готово до відправки" at bounding box center [656, 479] width 235 height 24
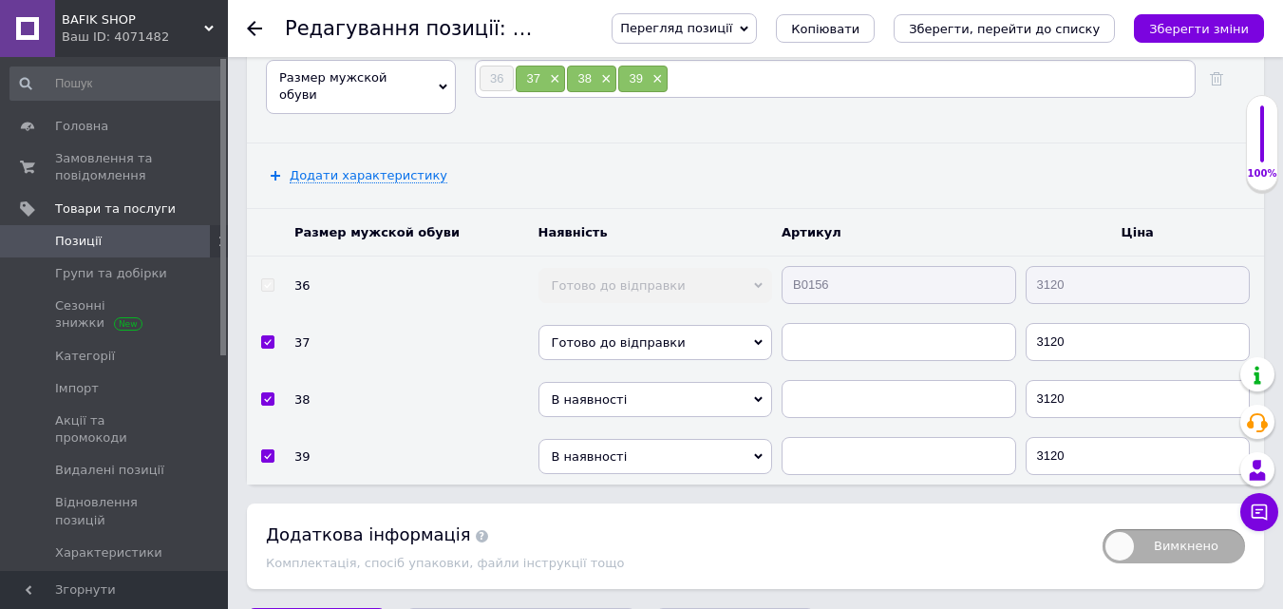
scroll to position [3286, 0]
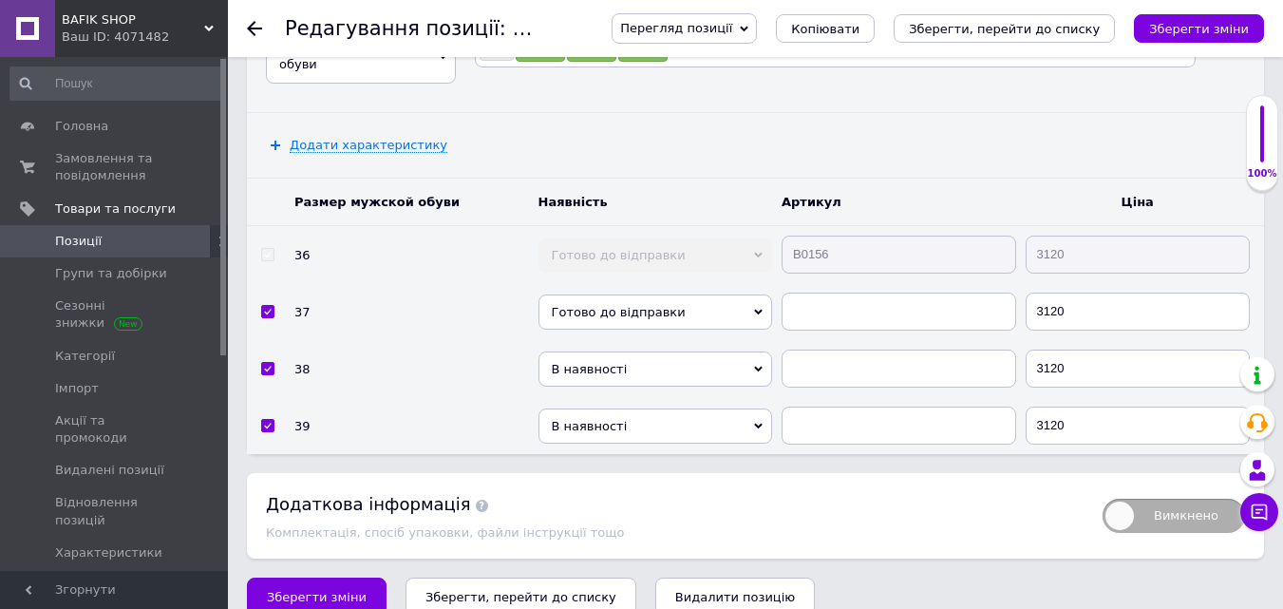
click at [678, 352] on span "В наявності" at bounding box center [656, 369] width 235 height 35
click at [633, 437] on li "Готово до відправки" at bounding box center [656, 449] width 235 height 24
click at [678, 409] on span "В наявності" at bounding box center [656, 426] width 235 height 35
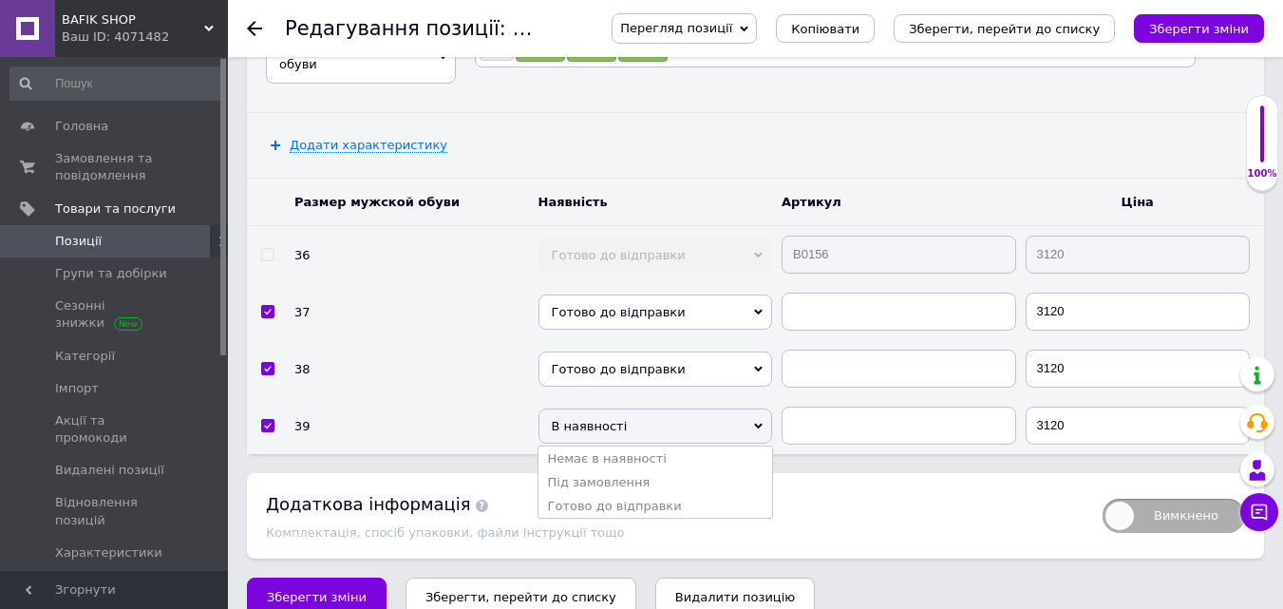
drag, startPoint x: 638, startPoint y: 483, endPoint x: 816, endPoint y: 323, distance: 238.8
click at [640, 494] on li "Готово до відправки" at bounding box center [656, 506] width 235 height 24
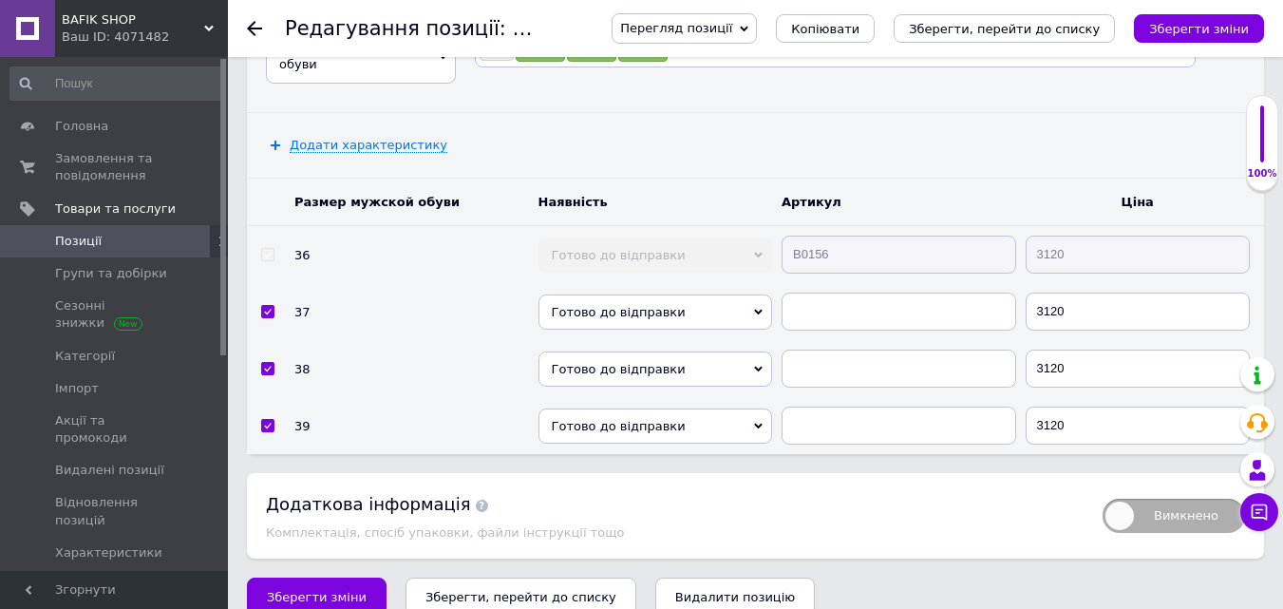
click at [768, 236] on tr "36 Готово до відправки В наявності Немає в наявності Під замовлення B0156 3120" at bounding box center [755, 255] width 1017 height 58
drag, startPoint x: 808, startPoint y: 294, endPoint x: 812, endPoint y: 322, distance: 28.9
click at [808, 294] on input "text" at bounding box center [899, 312] width 235 height 38
paste input "B0156"
type input "B0156"
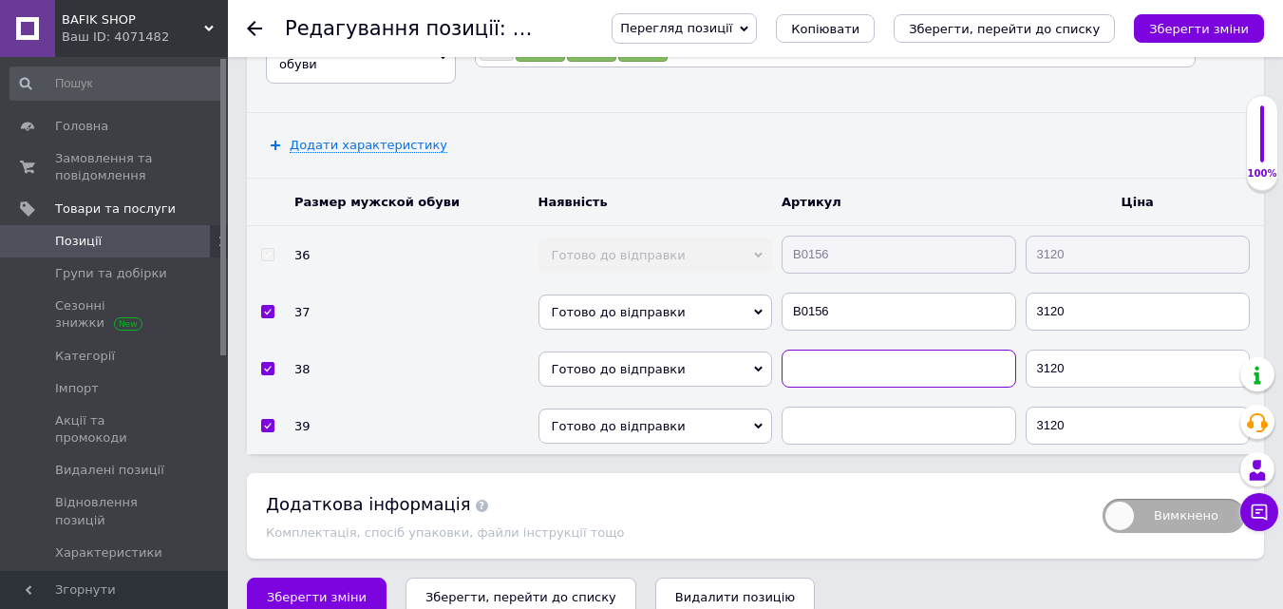
drag, startPoint x: 813, startPoint y: 340, endPoint x: 819, endPoint y: 371, distance: 31.9
click at [813, 350] on input "text" at bounding box center [899, 369] width 235 height 38
paste input "B0156"
type input "B0156"
click at [819, 407] on input "text" at bounding box center [899, 426] width 235 height 38
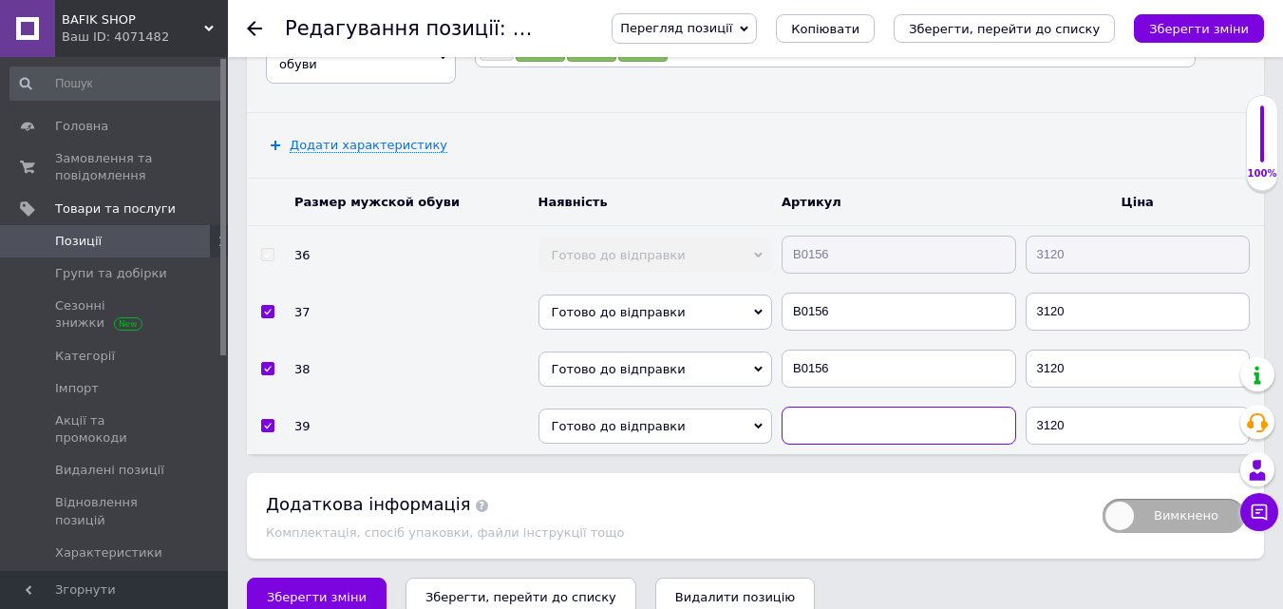
paste input "B0156"
type input "B0156"
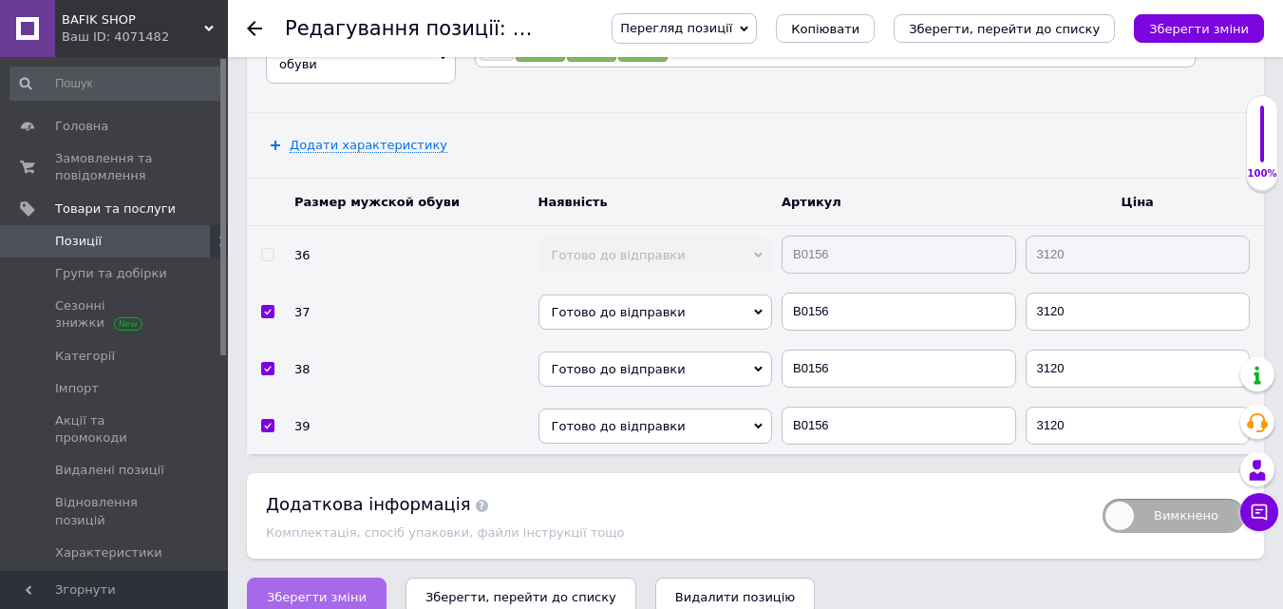
click at [336, 590] on span "Зберегти зміни" at bounding box center [317, 597] width 100 height 14
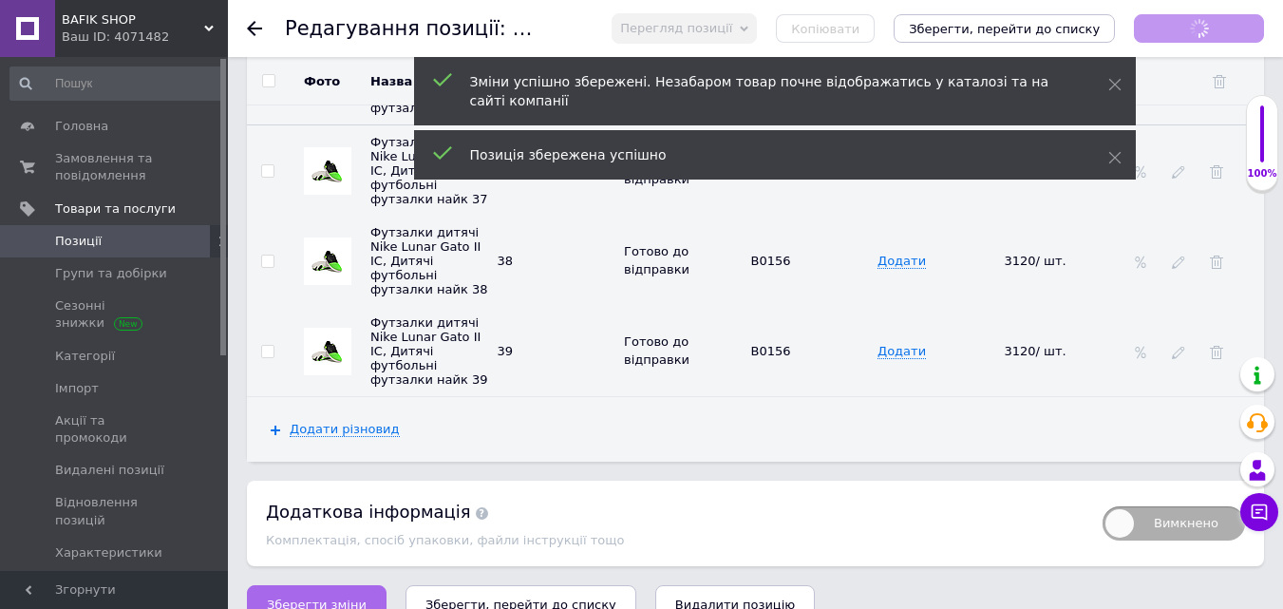
scroll to position [1169, 0]
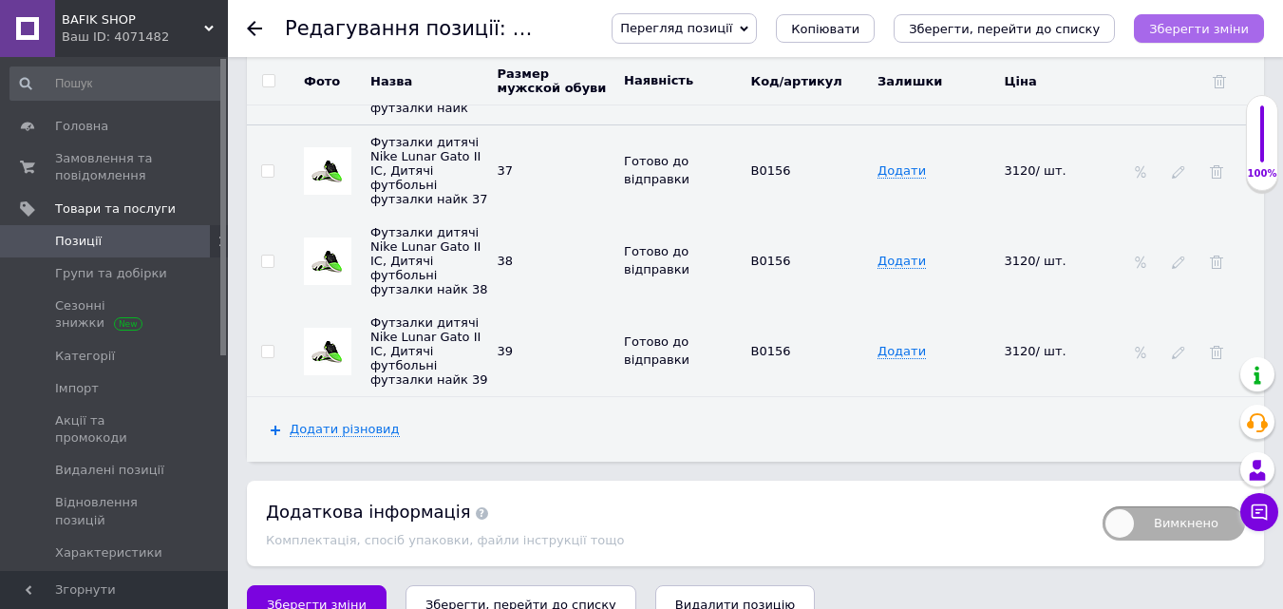
click at [1161, 22] on button "Зберегти зміни" at bounding box center [1199, 28] width 130 height 29
click at [117, 248] on span "Позиції" at bounding box center [115, 241] width 121 height 17
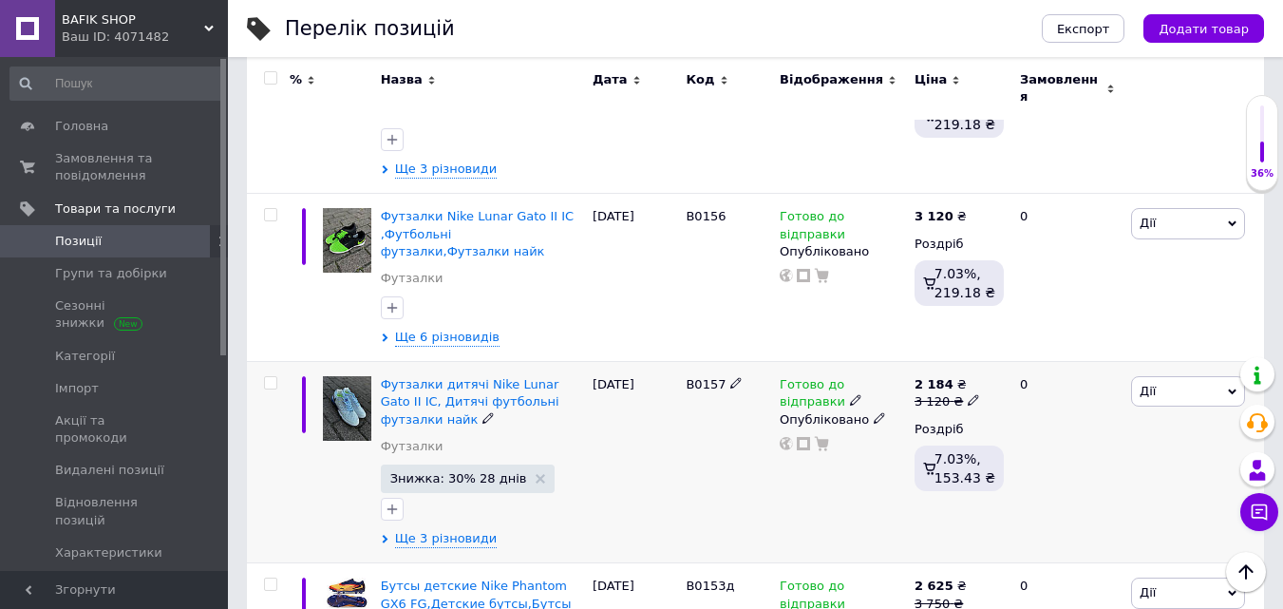
scroll to position [190, 0]
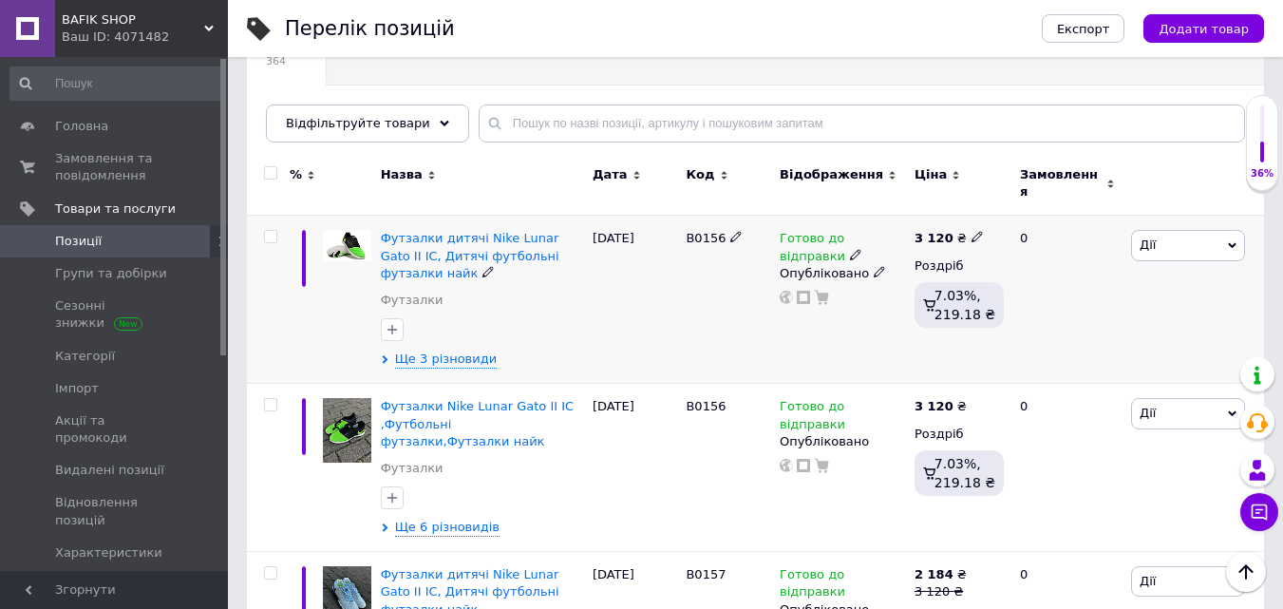
click at [1214, 237] on span "Дії" at bounding box center [1188, 245] width 114 height 30
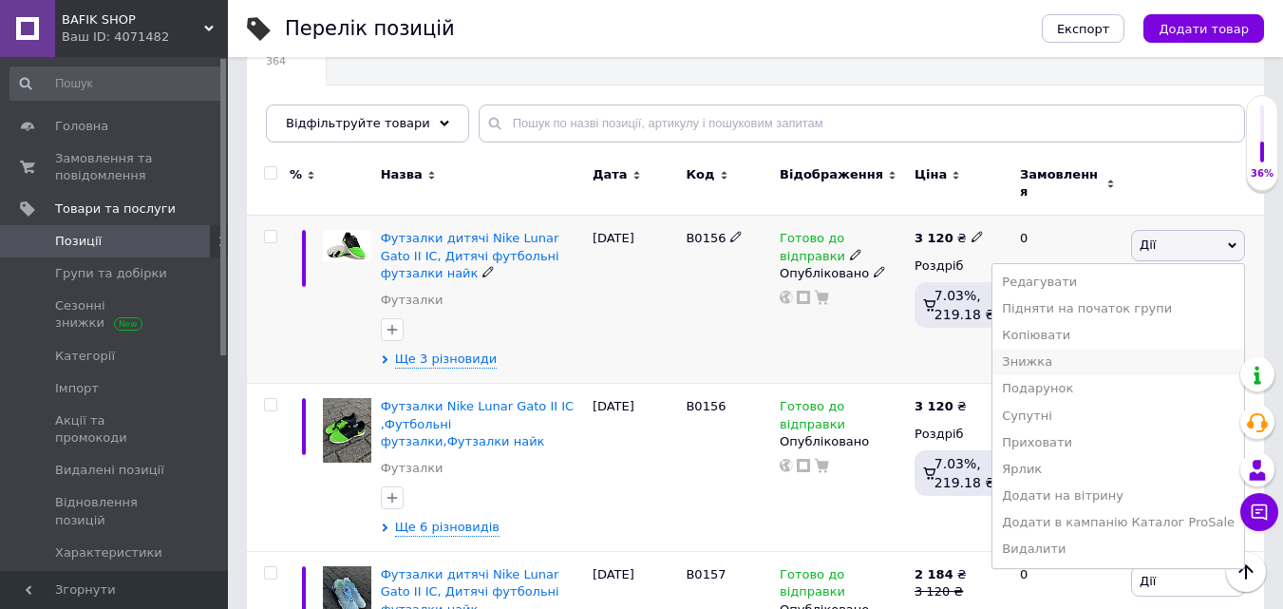
click at [1074, 349] on li "Знижка" at bounding box center [1119, 362] width 252 height 27
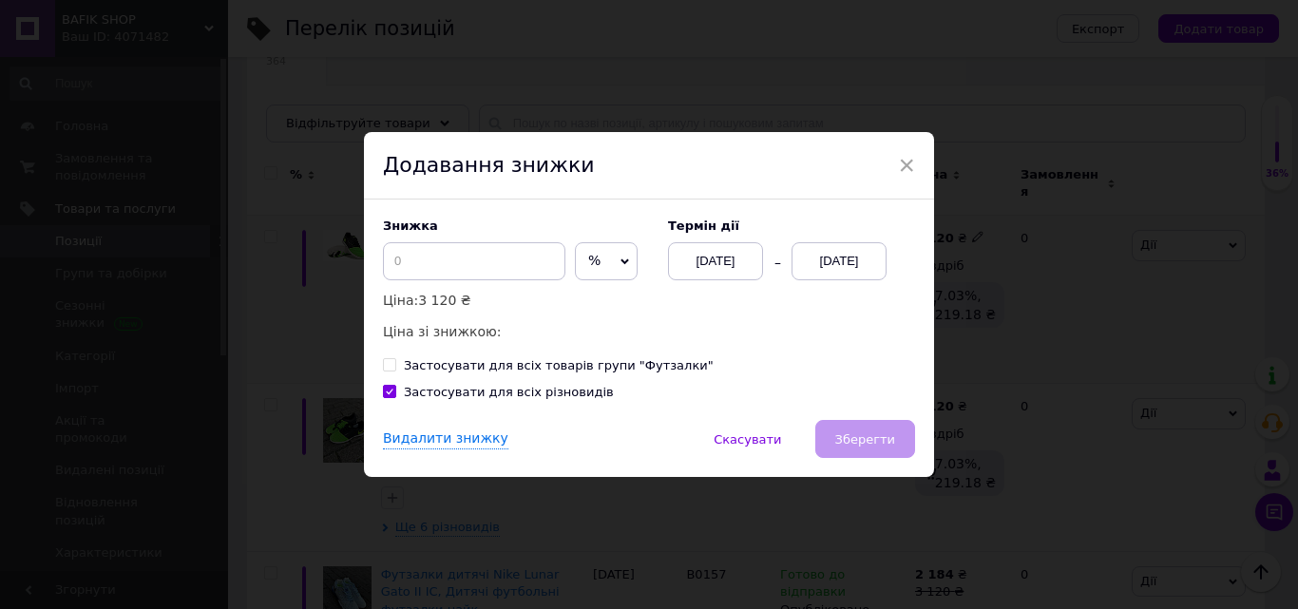
click at [386, 366] on input "Застосувати для всіх товарів групи "Футзалки"" at bounding box center [389, 364] width 12 height 12
checkbox input "true"
click at [404, 261] on input at bounding box center [474, 261] width 182 height 38
type input "30"
click at [836, 262] on div "[DATE]" at bounding box center [838, 261] width 95 height 38
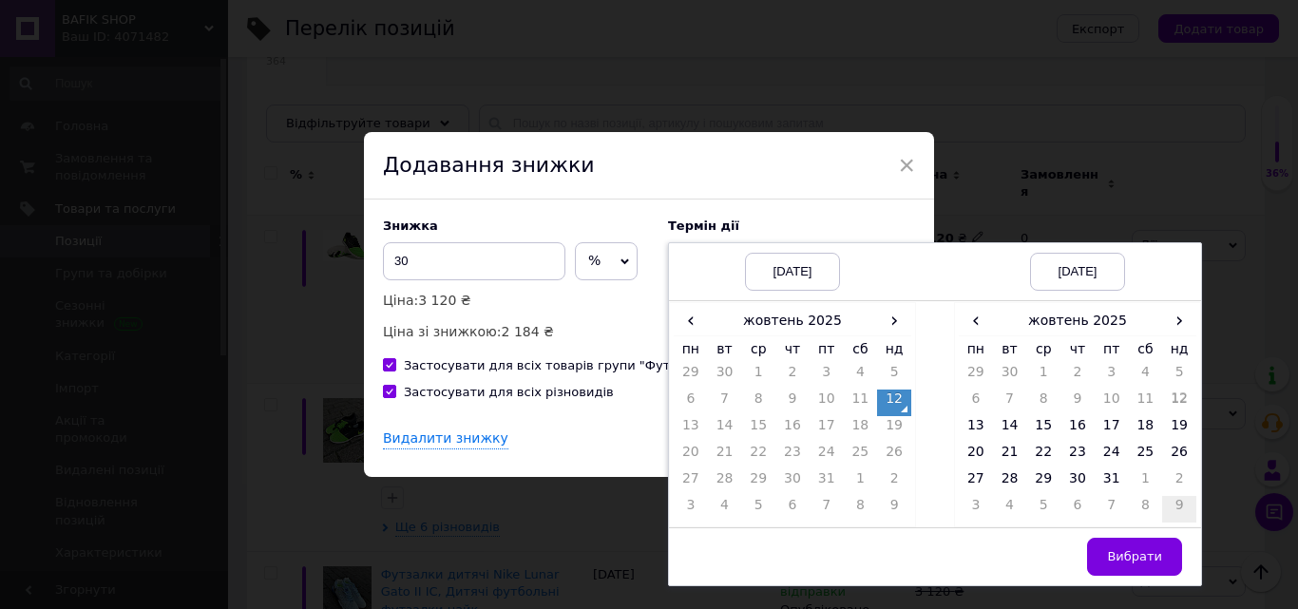
click at [1162, 504] on td "9" at bounding box center [1179, 509] width 34 height 27
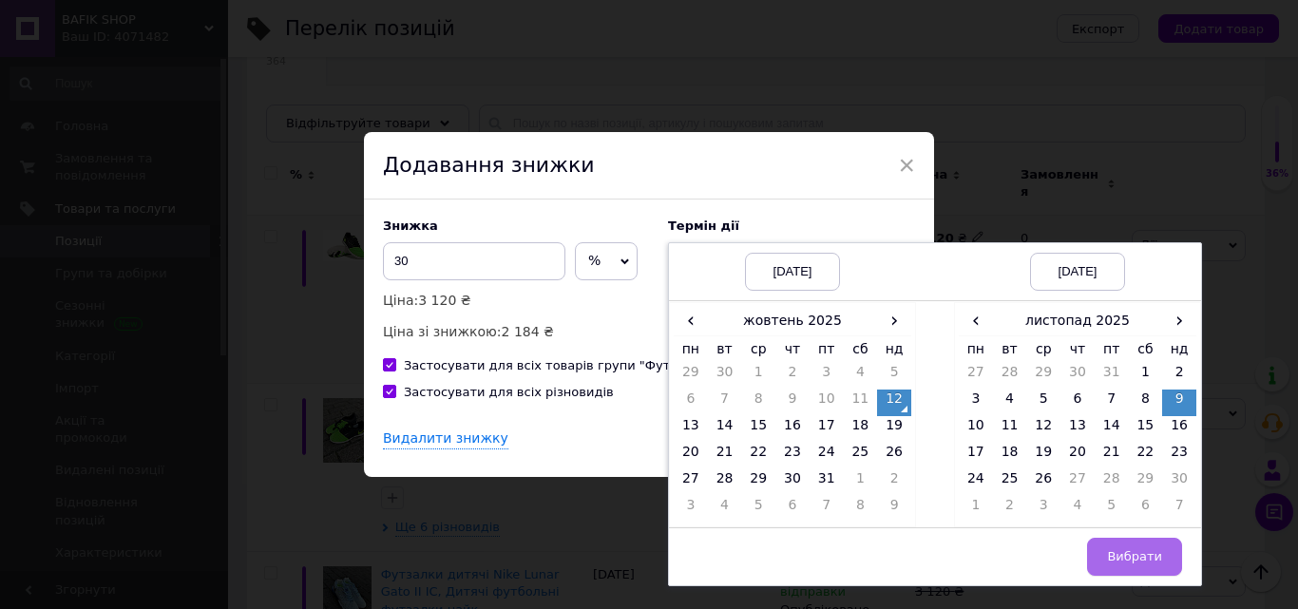
click at [1146, 560] on span "Вибрати" at bounding box center [1134, 556] width 55 height 14
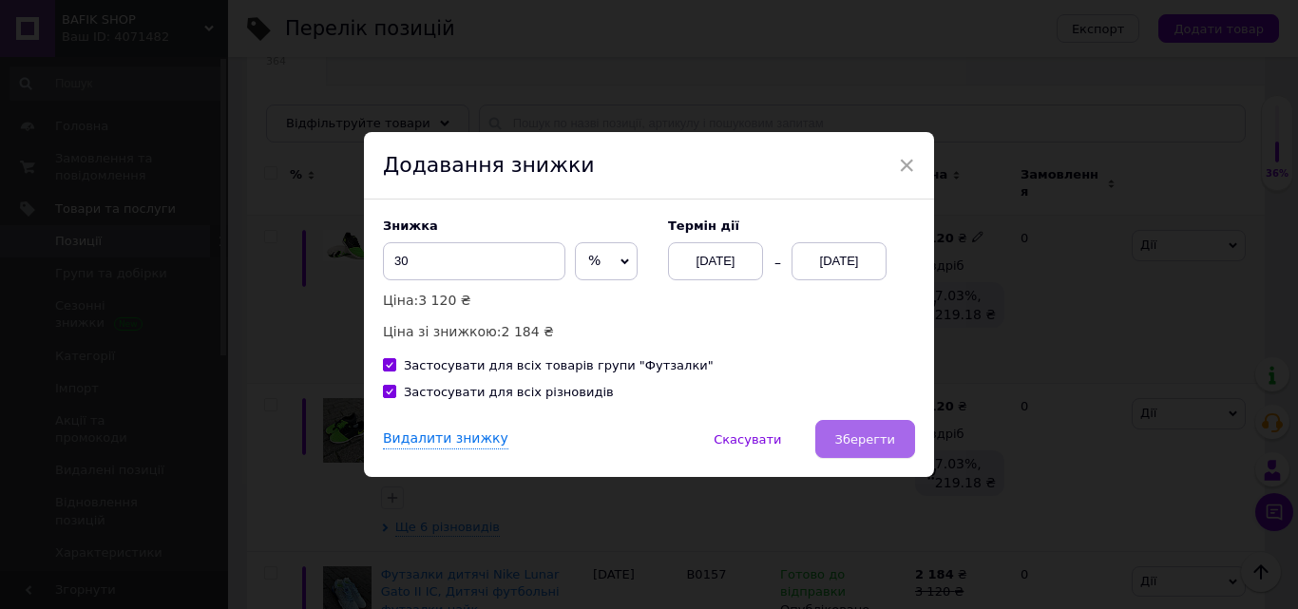
click at [902, 430] on button "Зберегти" at bounding box center [865, 439] width 100 height 38
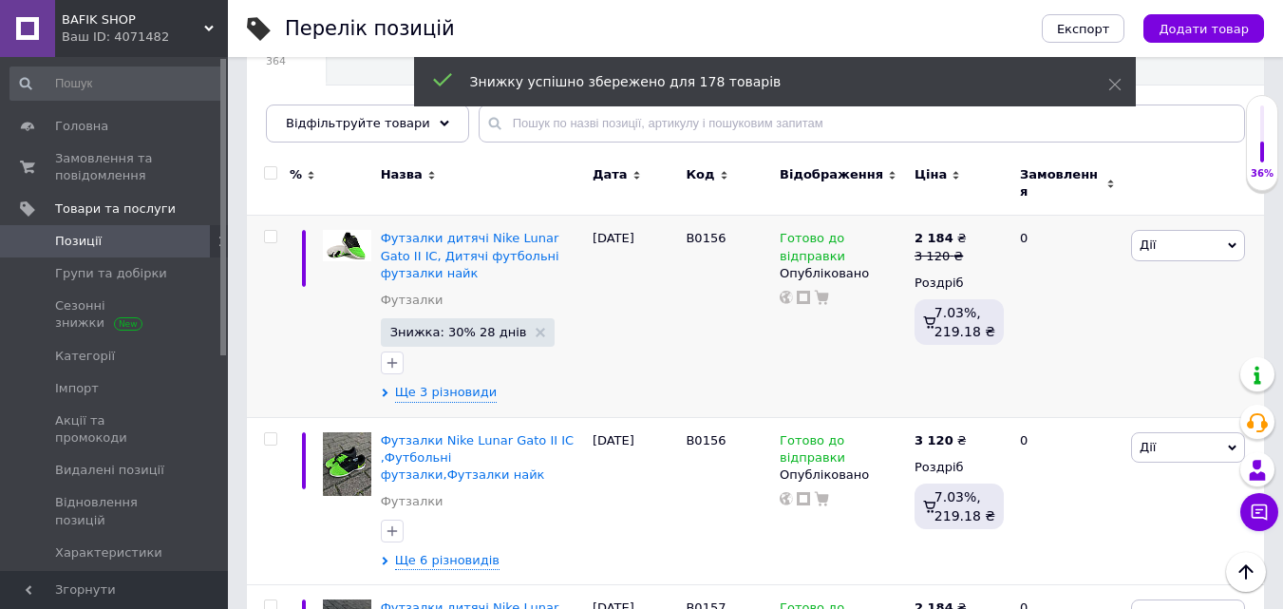
click at [181, 23] on span "BAFIK SHOP" at bounding box center [133, 19] width 143 height 17
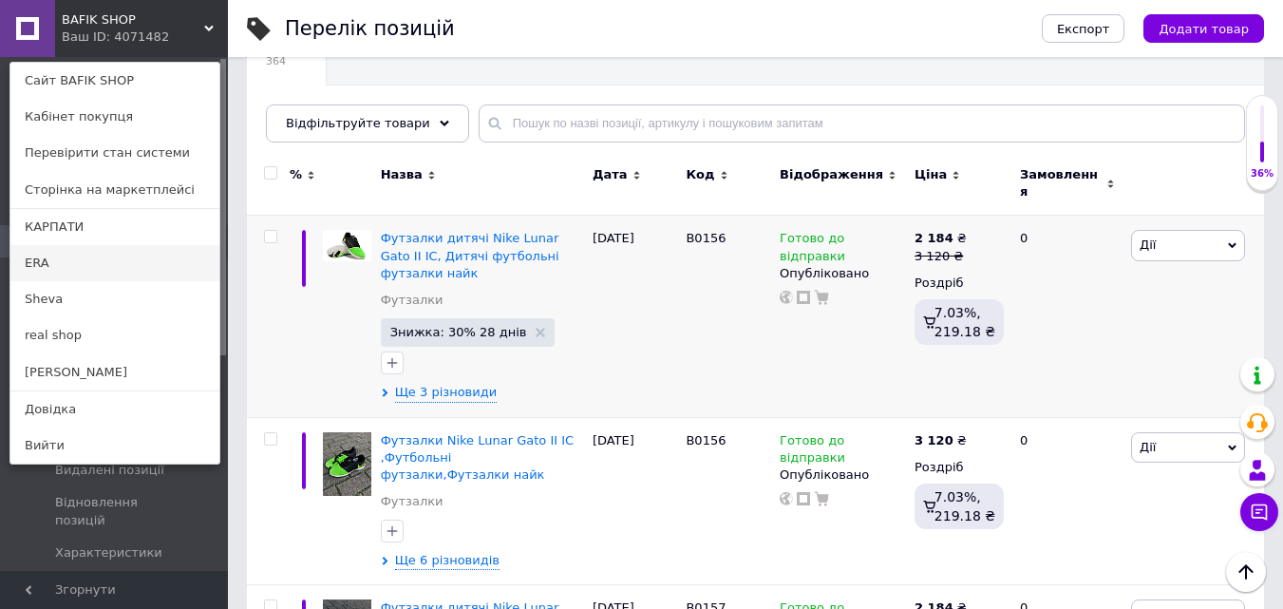
click at [82, 247] on link "ERA" at bounding box center [114, 263] width 209 height 36
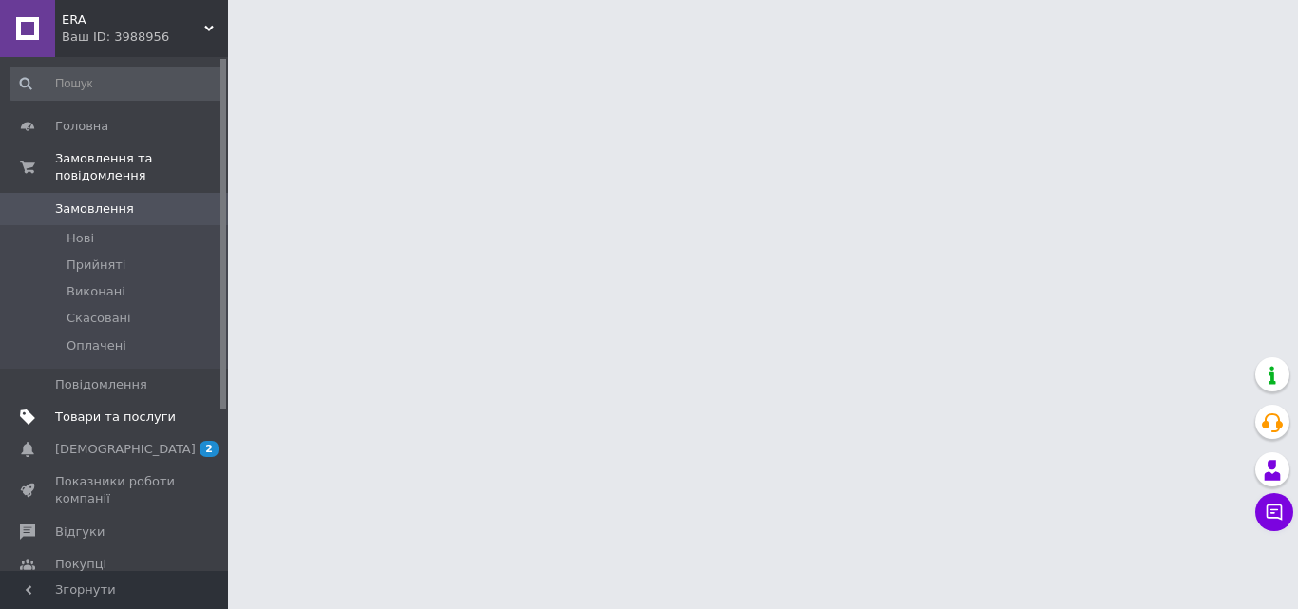
click at [129, 409] on span "Товари та послуги" at bounding box center [115, 417] width 121 height 17
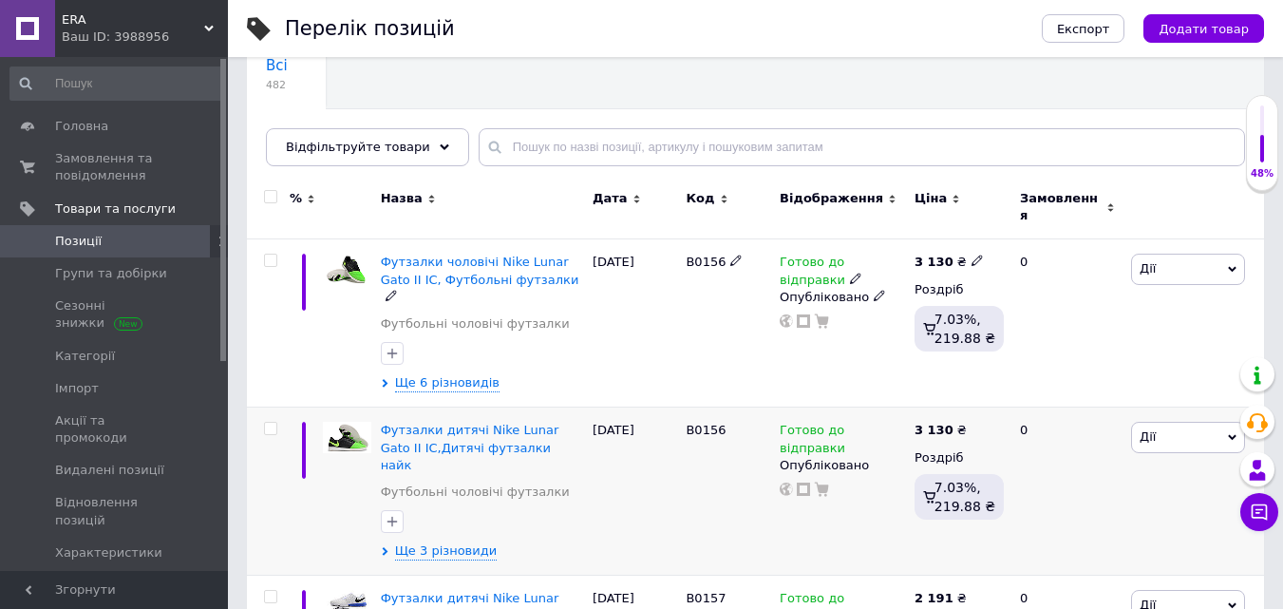
scroll to position [190, 0]
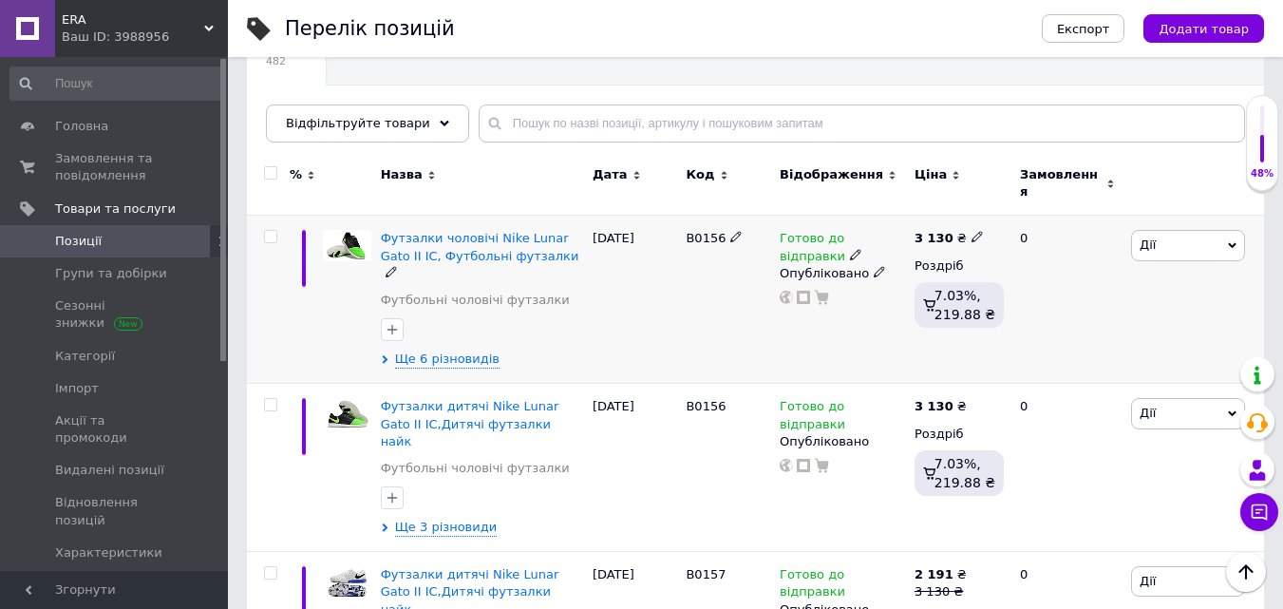
click at [1167, 230] on span "Дії" at bounding box center [1188, 245] width 114 height 30
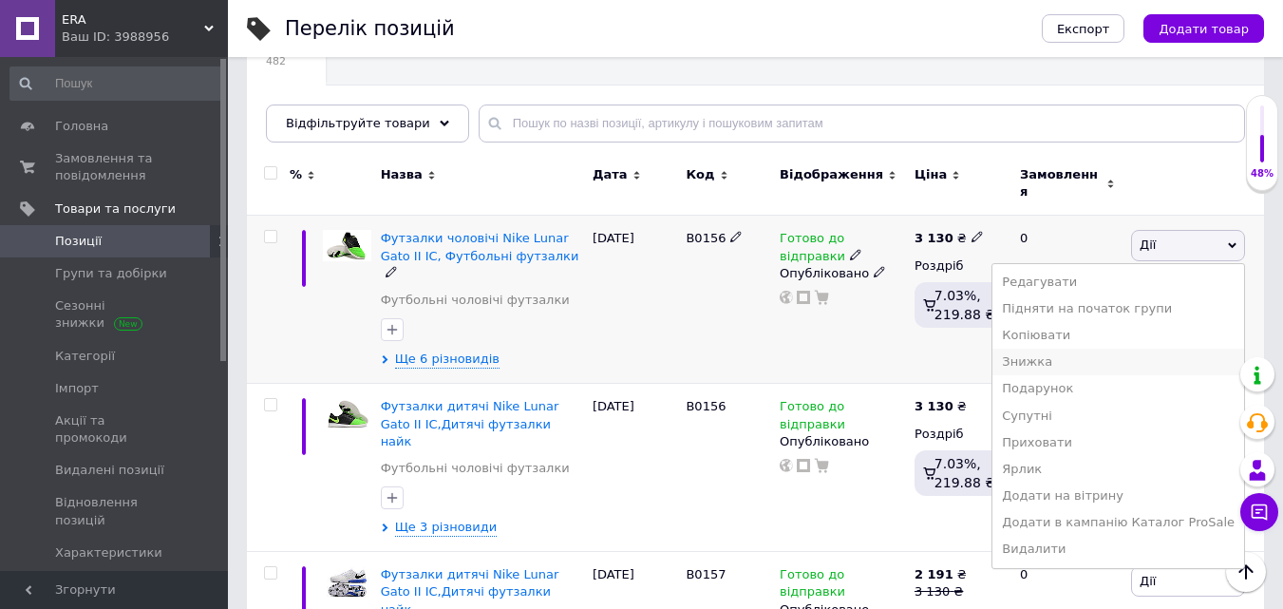
click at [1073, 353] on li "Знижка" at bounding box center [1119, 362] width 252 height 27
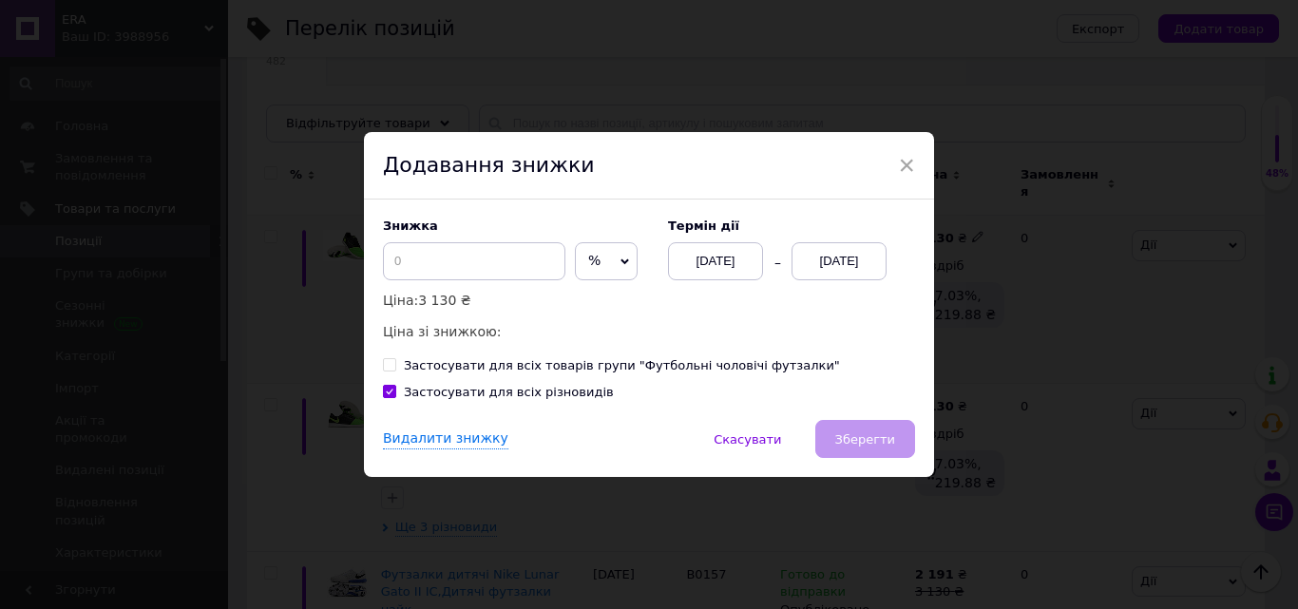
drag, startPoint x: 391, startPoint y: 372, endPoint x: 410, endPoint y: 300, distance: 74.7
click at [391, 371] on label "Застосувати для всіх товарів групи "Футбольні чоловічі футзалки"" at bounding box center [611, 365] width 457 height 17
click at [391, 371] on input "Застосувати для всіх товарів групи "Футбольні чоловічі футзалки"" at bounding box center [389, 364] width 12 height 12
checkbox input "true"
click at [413, 265] on input at bounding box center [474, 261] width 182 height 38
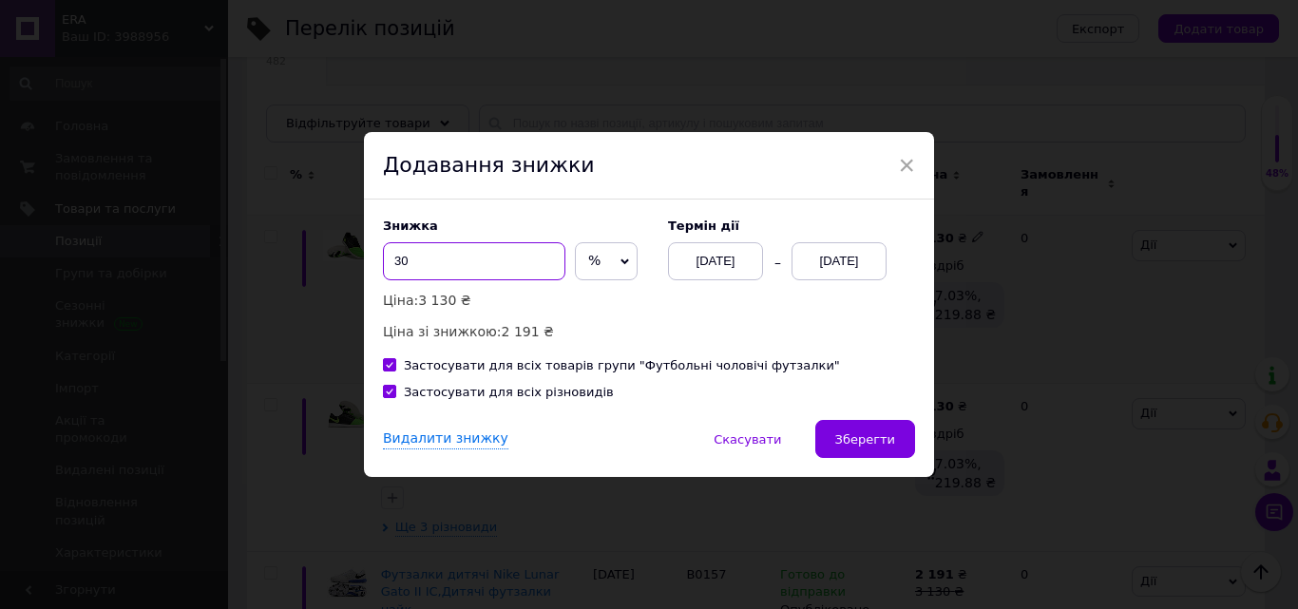
type input "30"
click at [842, 262] on div "[DATE]" at bounding box center [838, 261] width 95 height 38
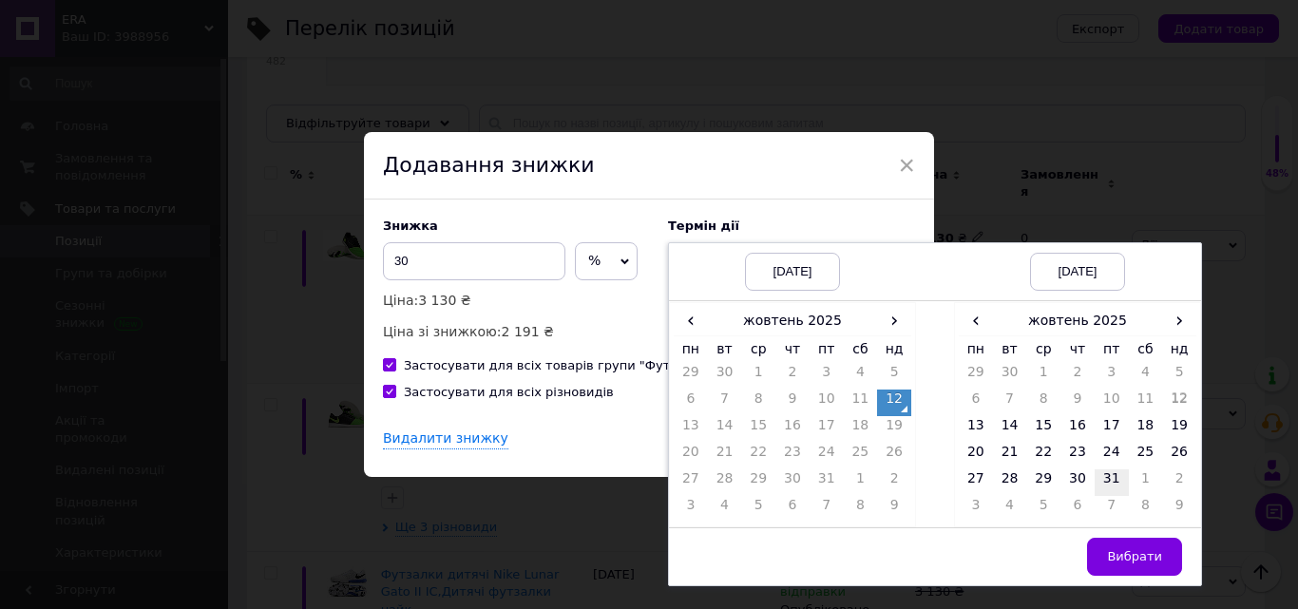
click at [1101, 484] on td "31" at bounding box center [1111, 482] width 34 height 27
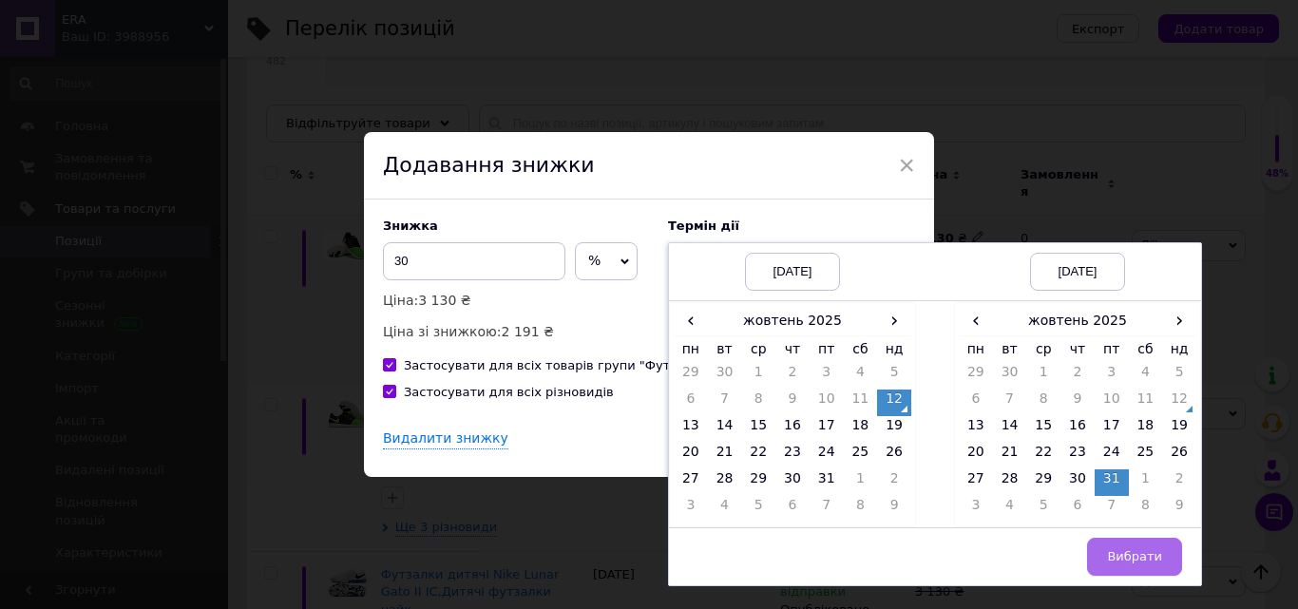
click at [1131, 572] on button "Вибрати" at bounding box center [1134, 557] width 95 height 38
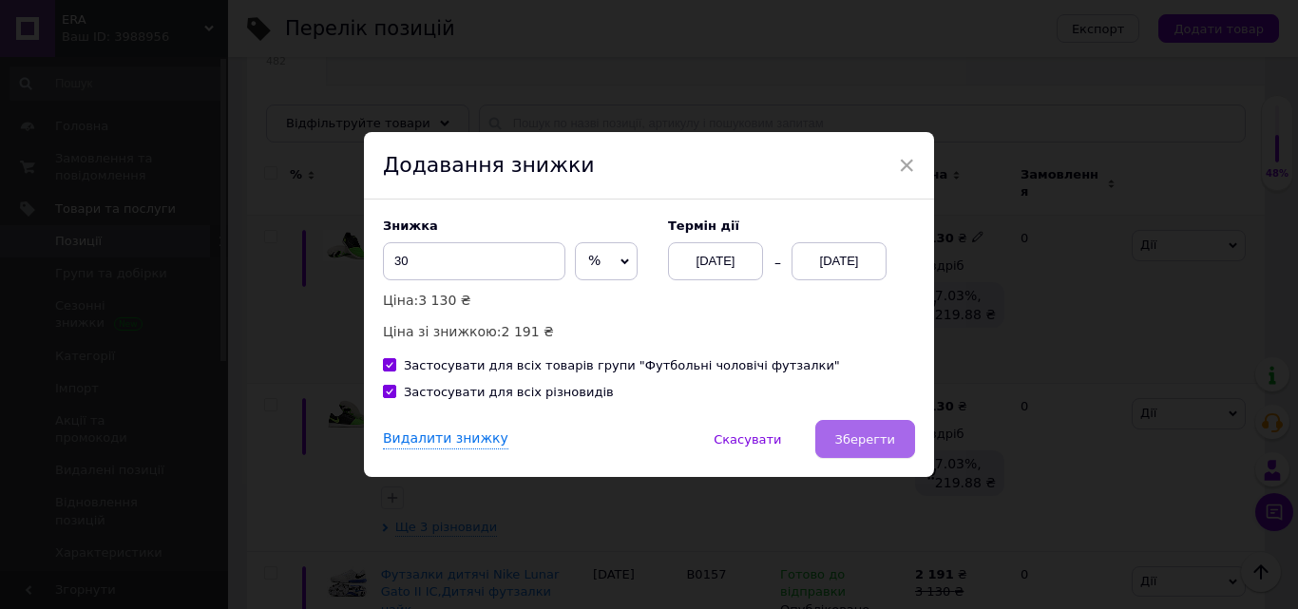
click at [881, 446] on span "Зберегти" at bounding box center [865, 439] width 60 height 14
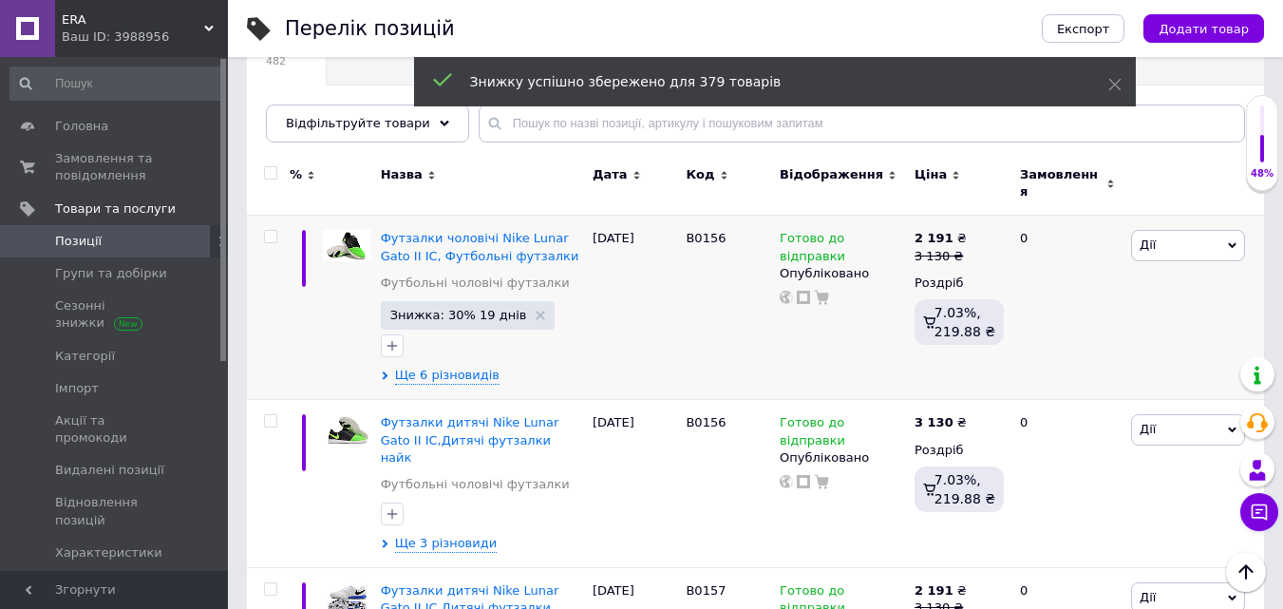
click at [198, 33] on div "Ваш ID: 3988956" at bounding box center [145, 37] width 166 height 17
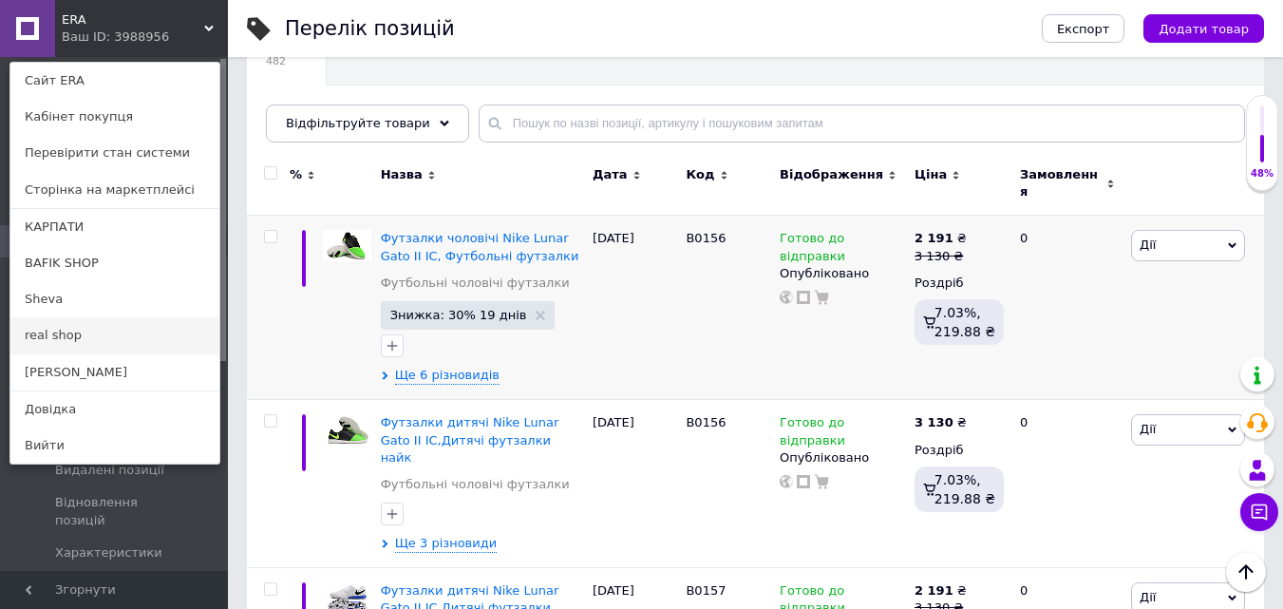
click at [70, 331] on link "real shop" at bounding box center [114, 335] width 209 height 36
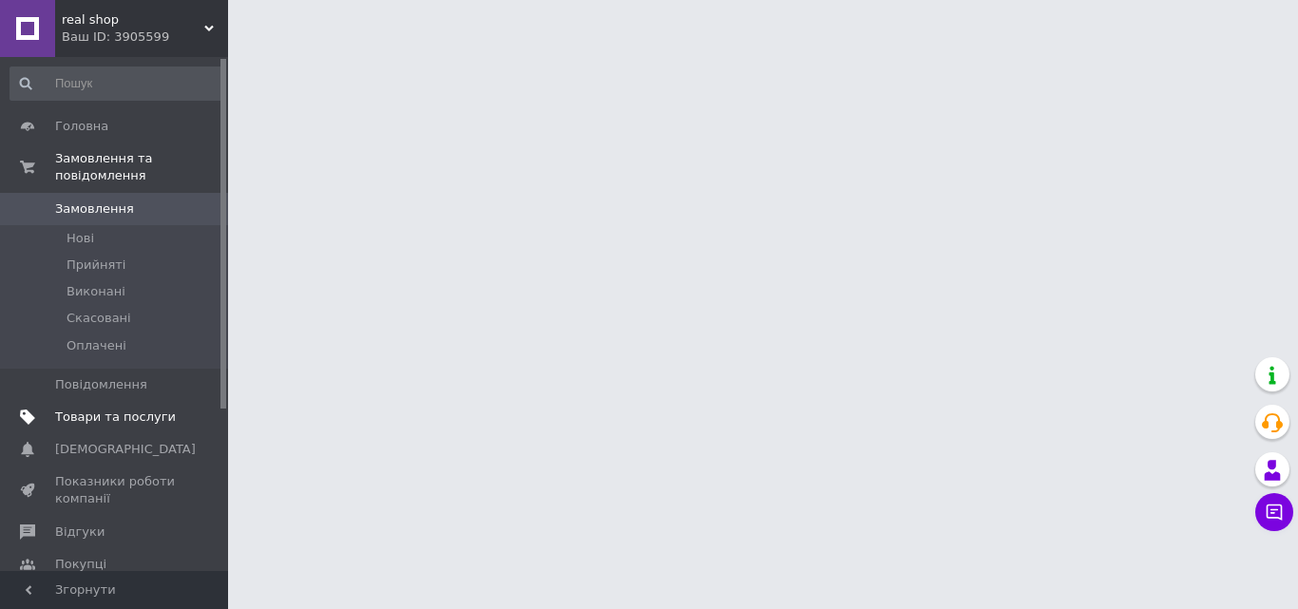
click at [147, 409] on span "Товари та послуги" at bounding box center [115, 417] width 121 height 17
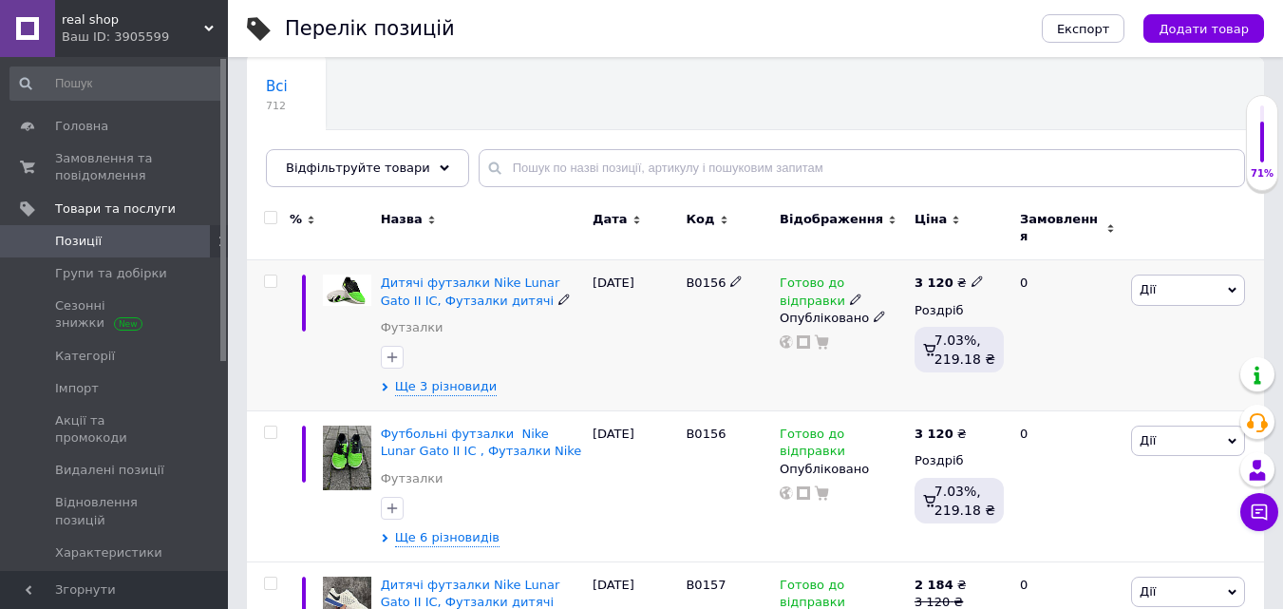
scroll to position [190, 0]
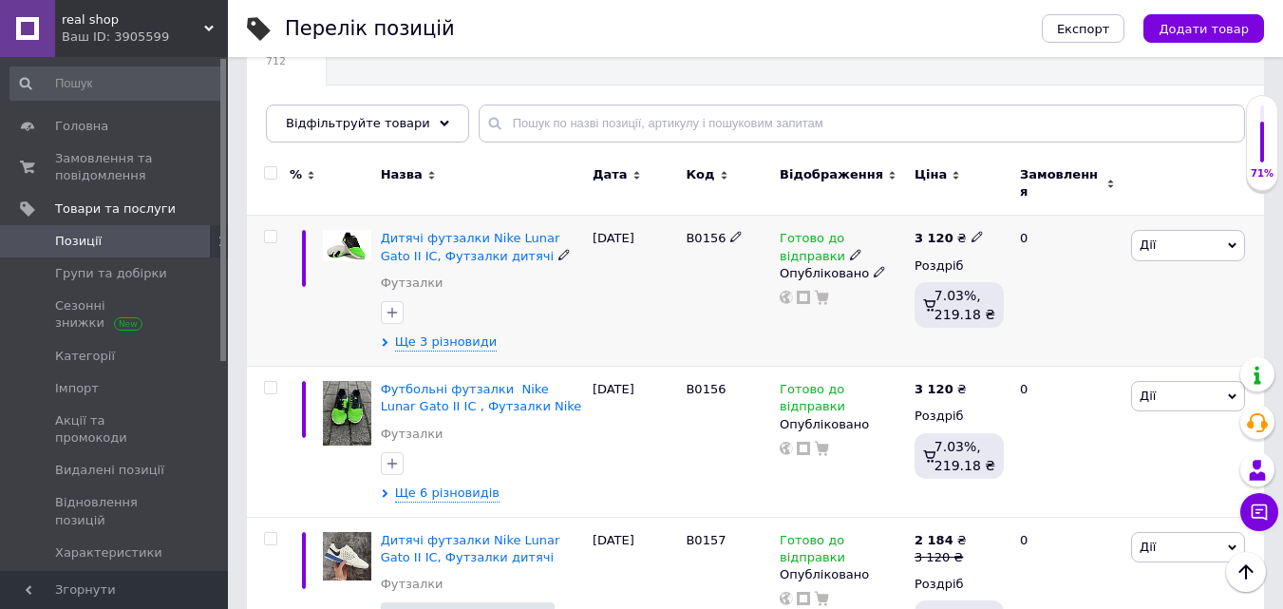
click at [1158, 254] on div "[PERSON_NAME] Підняти на початок групи Копіювати Знижка Подарунок Супутні Прихо…" at bounding box center [1196, 291] width 138 height 151
click at [1159, 245] on span "Дії" at bounding box center [1188, 245] width 114 height 30
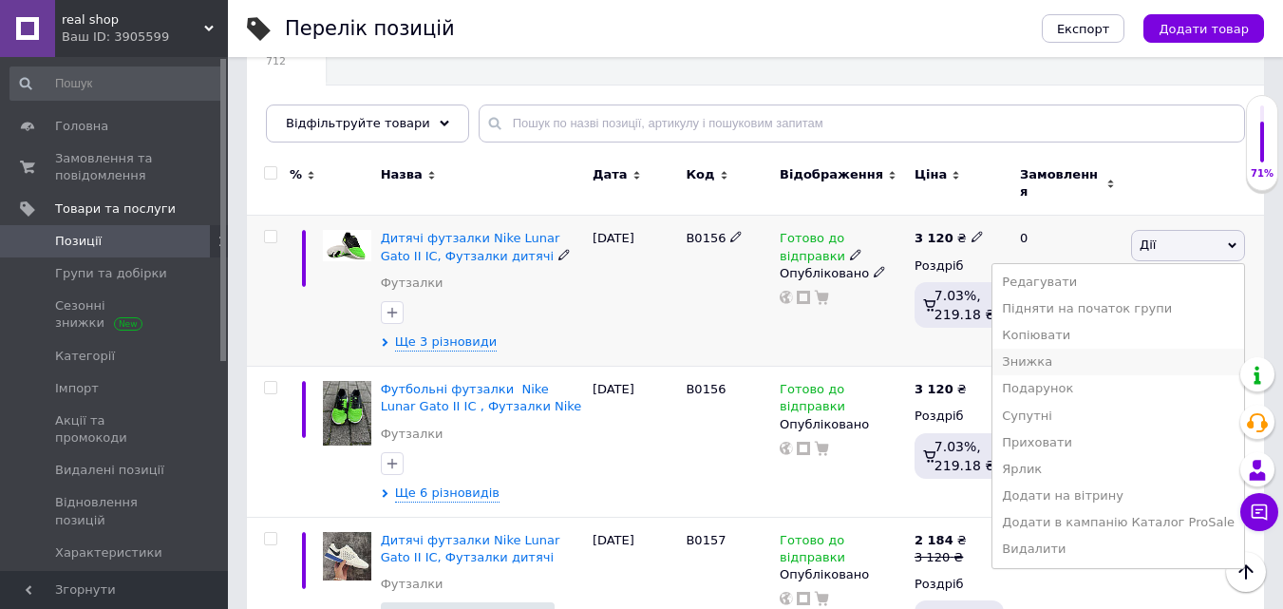
click at [1084, 352] on li "Знижка" at bounding box center [1119, 362] width 252 height 27
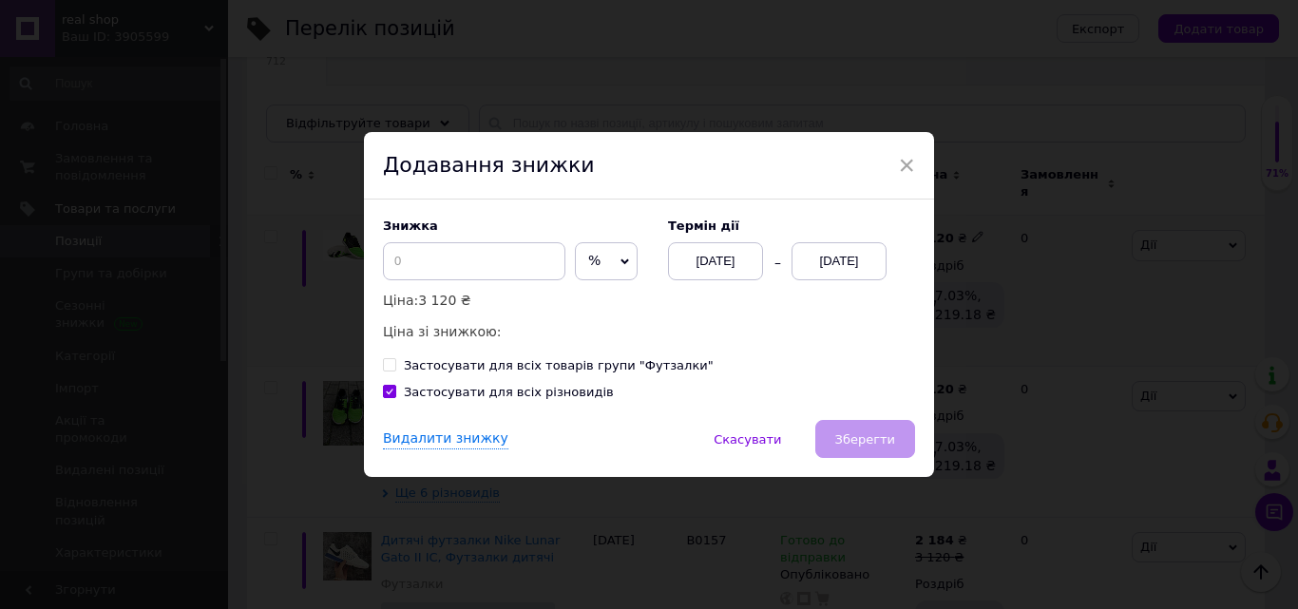
click at [389, 371] on span at bounding box center [389, 364] width 13 height 13
click at [389, 371] on input "Застосувати для всіх товарів групи "Футзалки"" at bounding box center [389, 364] width 12 height 12
checkbox input "true"
click at [418, 275] on input at bounding box center [474, 261] width 182 height 38
type input "30"
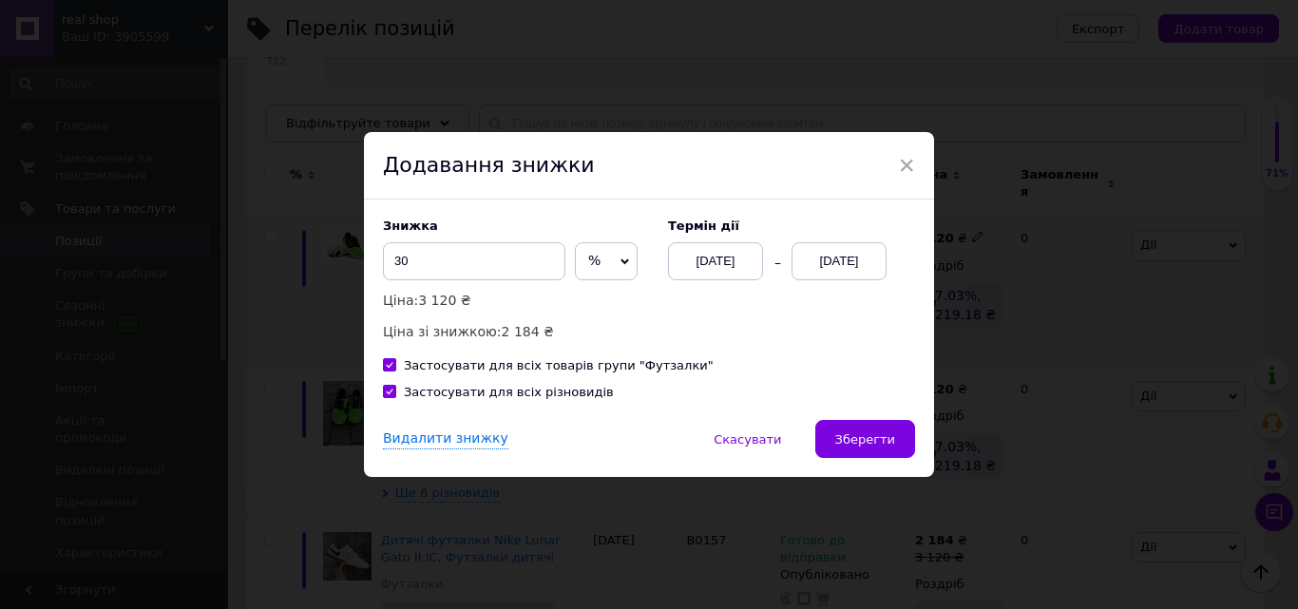
click at [849, 259] on div "[DATE]" at bounding box center [838, 261] width 95 height 38
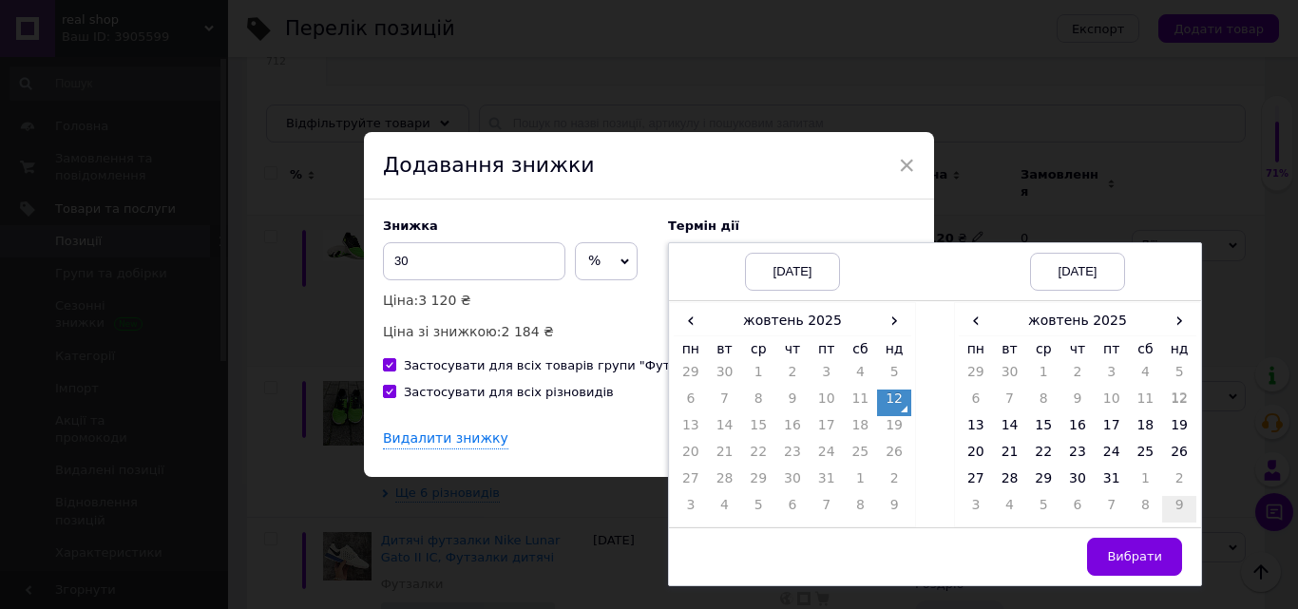
click at [1174, 512] on td "9" at bounding box center [1179, 509] width 34 height 27
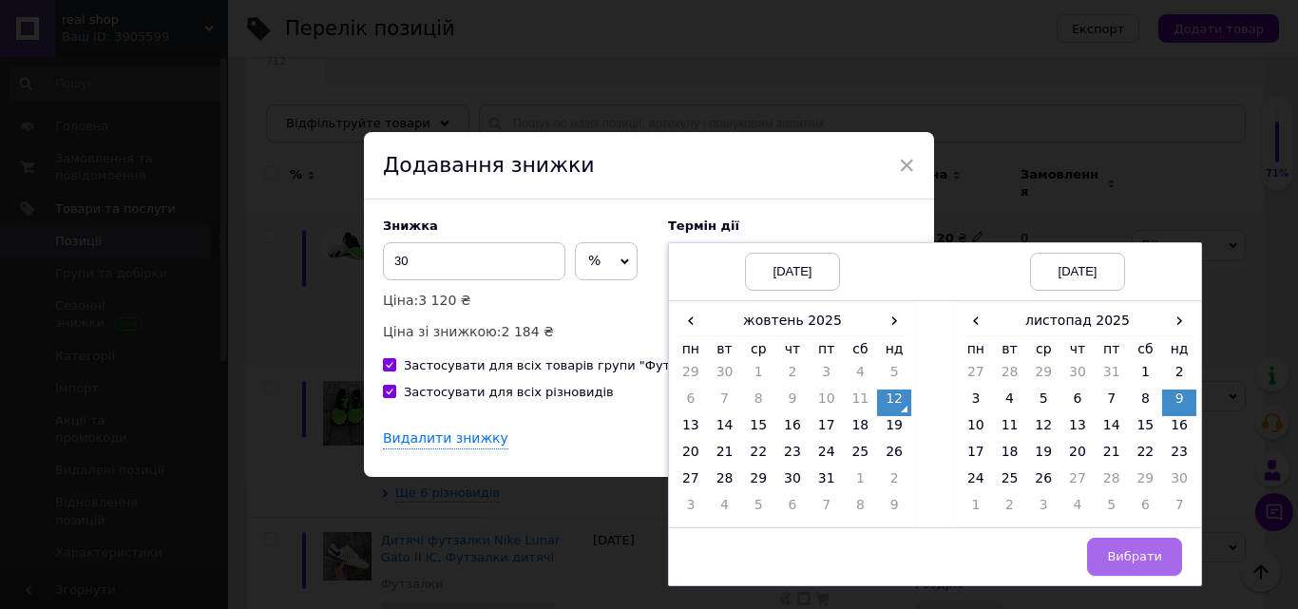
click at [1145, 560] on span "Вибрати" at bounding box center [1134, 556] width 55 height 14
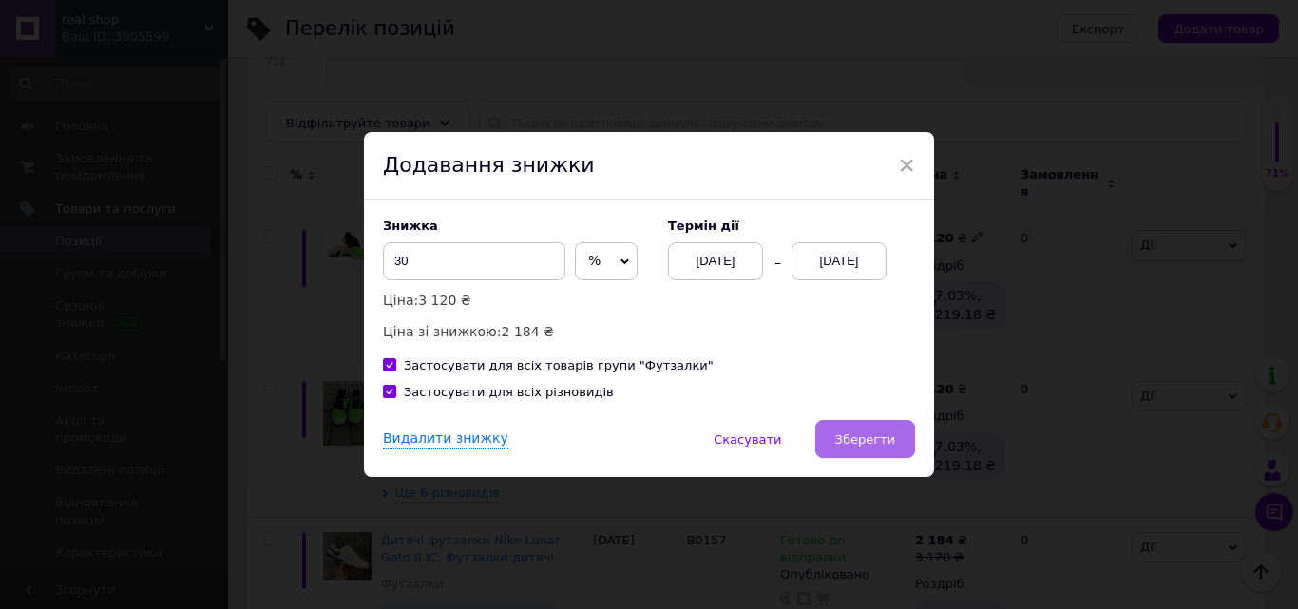
click at [868, 436] on span "Зберегти" at bounding box center [865, 439] width 60 height 14
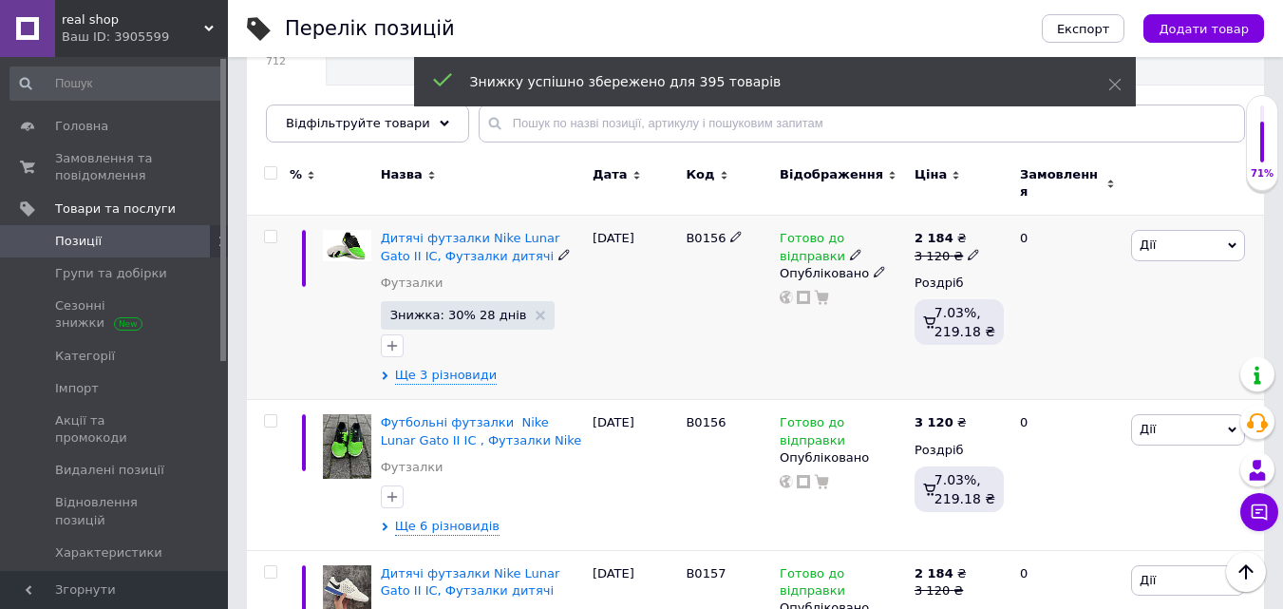
click at [201, 22] on span "real shop" at bounding box center [133, 19] width 143 height 17
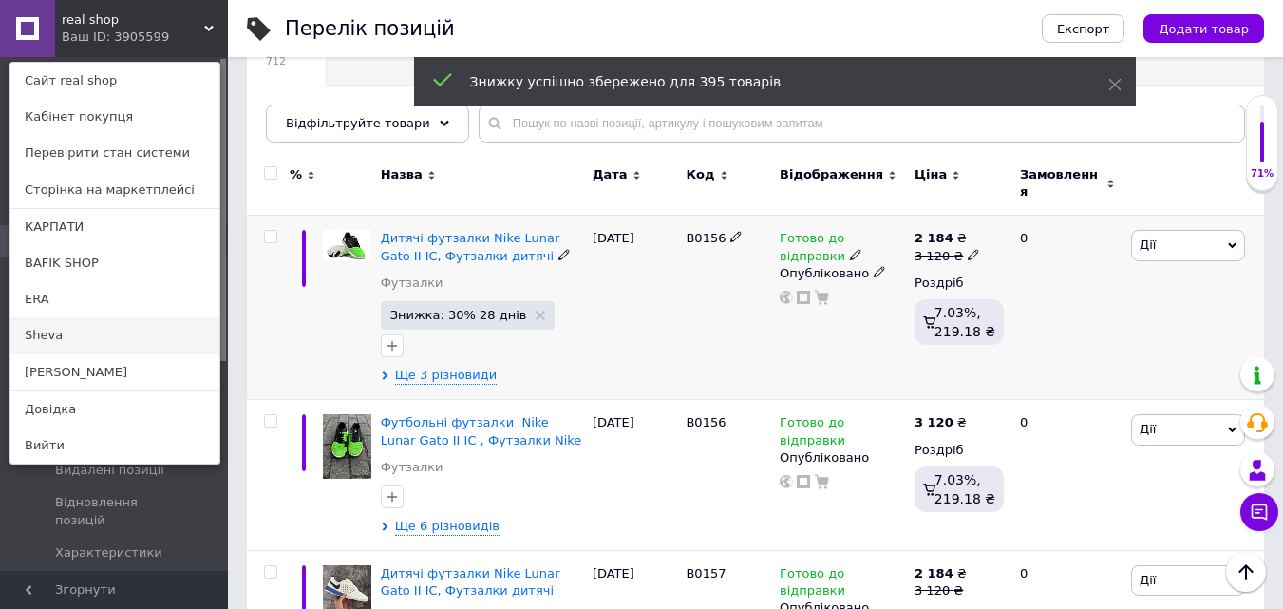
click at [92, 343] on link "Sheva" at bounding box center [114, 335] width 209 height 36
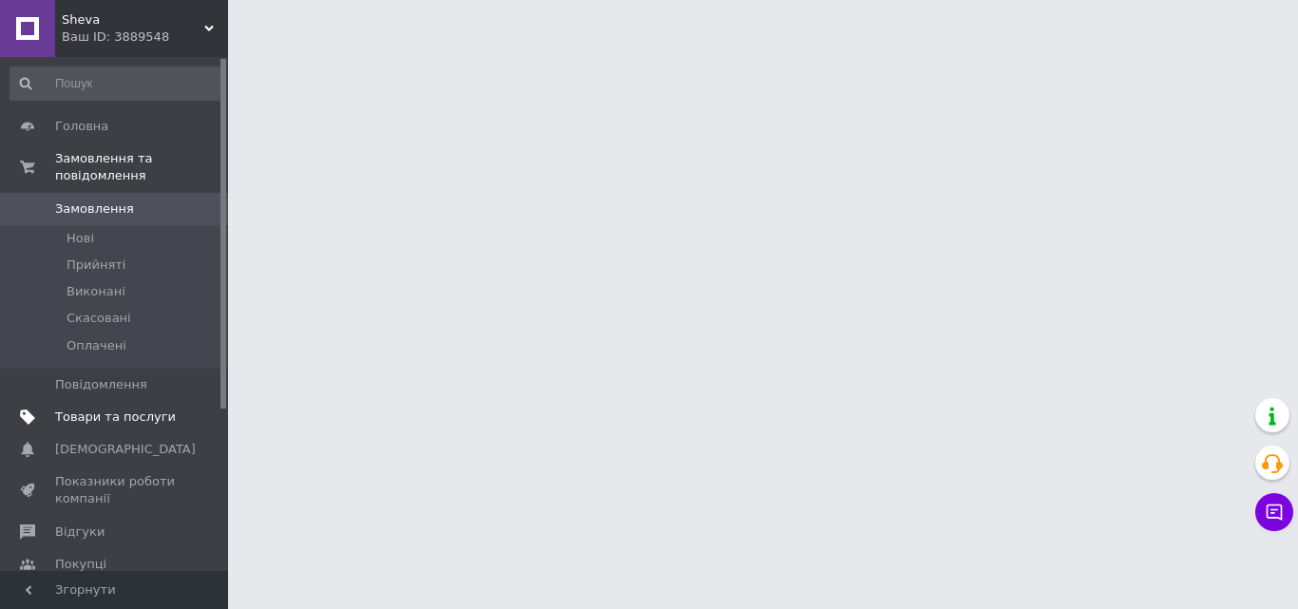
click at [174, 409] on span "Товари та послуги" at bounding box center [115, 417] width 121 height 17
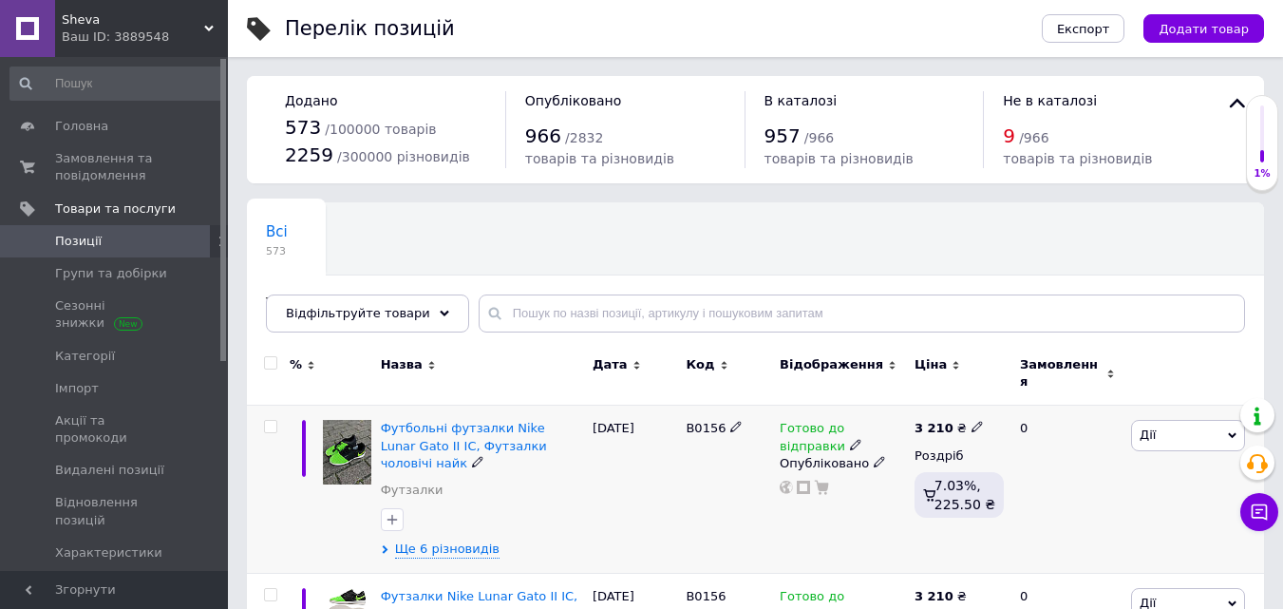
click at [1199, 420] on span "Дії" at bounding box center [1188, 435] width 114 height 30
click at [1063, 542] on li "Знижка" at bounding box center [1119, 552] width 252 height 27
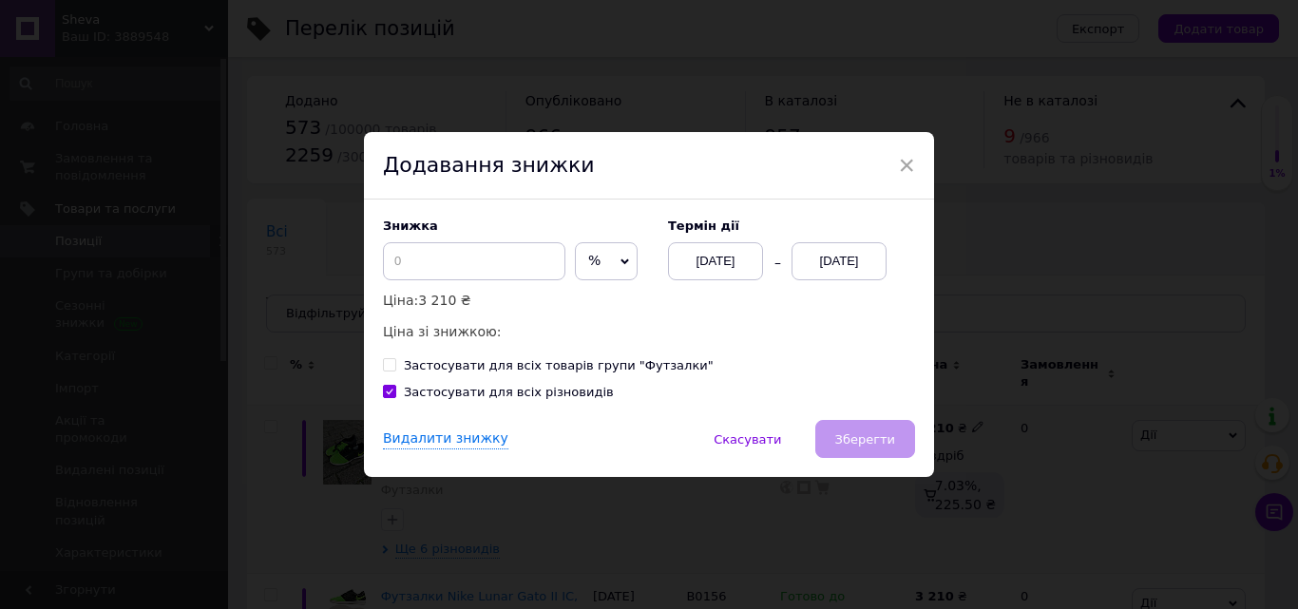
click at [385, 365] on input "Застосувати для всіх товарів групи "Футзалки"" at bounding box center [389, 364] width 12 height 12
checkbox input "true"
click at [425, 278] on input at bounding box center [474, 261] width 182 height 38
type input "30"
click at [841, 260] on div "[DATE]" at bounding box center [838, 261] width 95 height 38
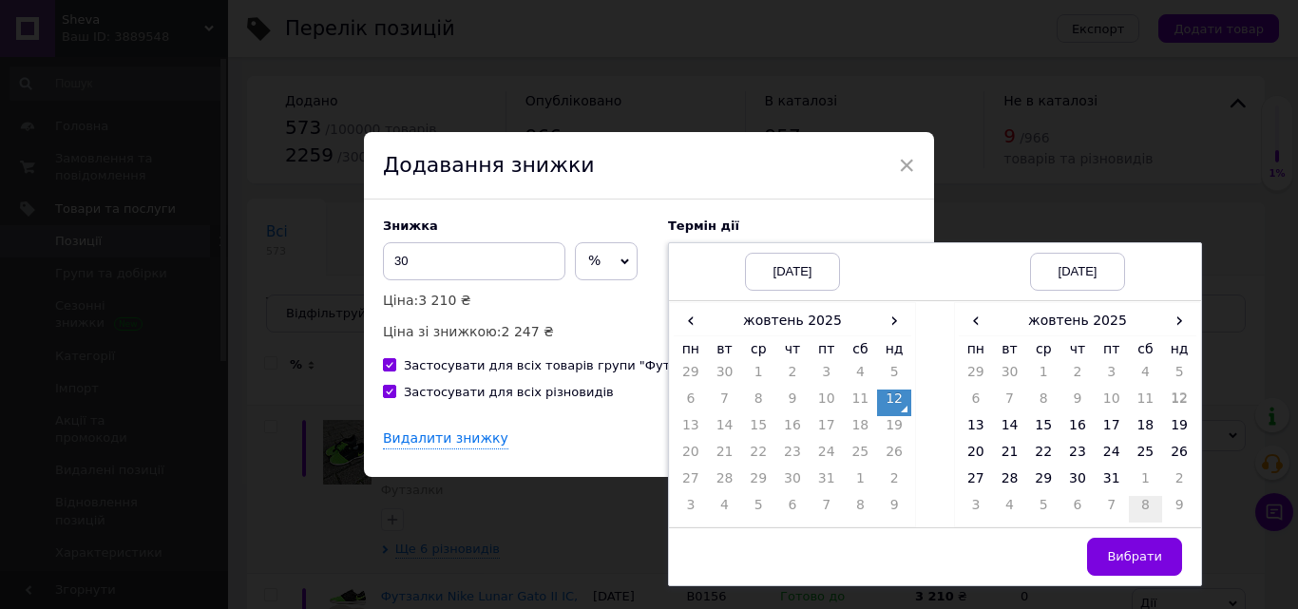
click at [1137, 507] on td "8" at bounding box center [1146, 509] width 34 height 27
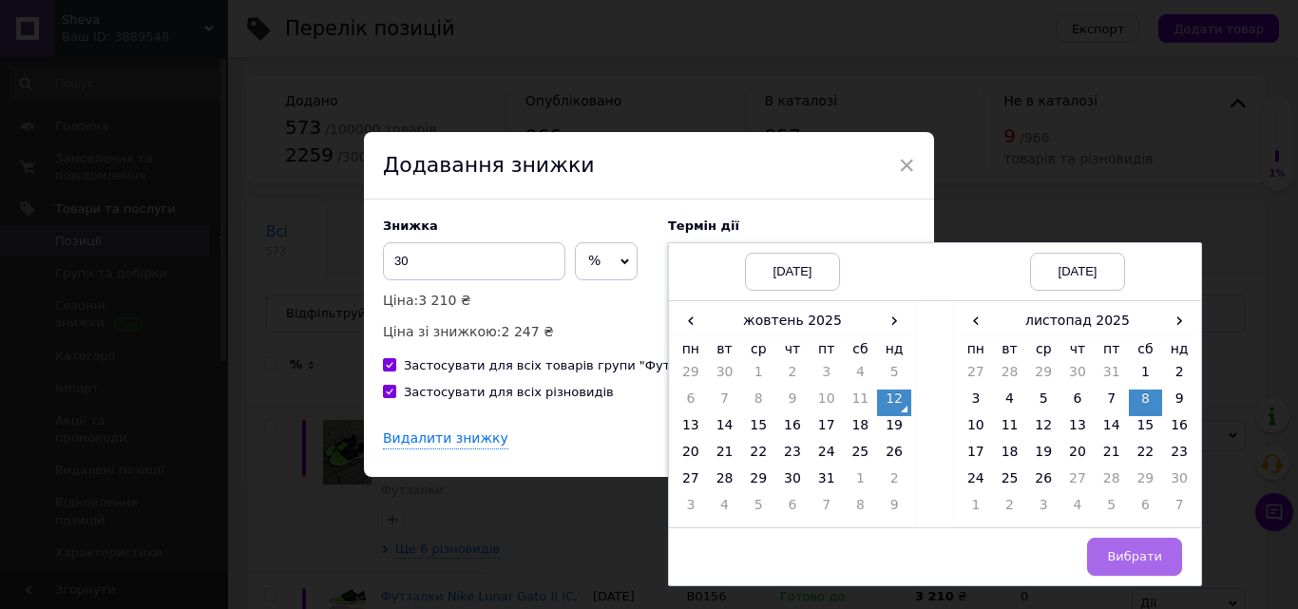
drag, startPoint x: 1146, startPoint y: 564, endPoint x: 1028, endPoint y: 533, distance: 121.9
click at [1145, 563] on span "Вибрати" at bounding box center [1134, 556] width 55 height 14
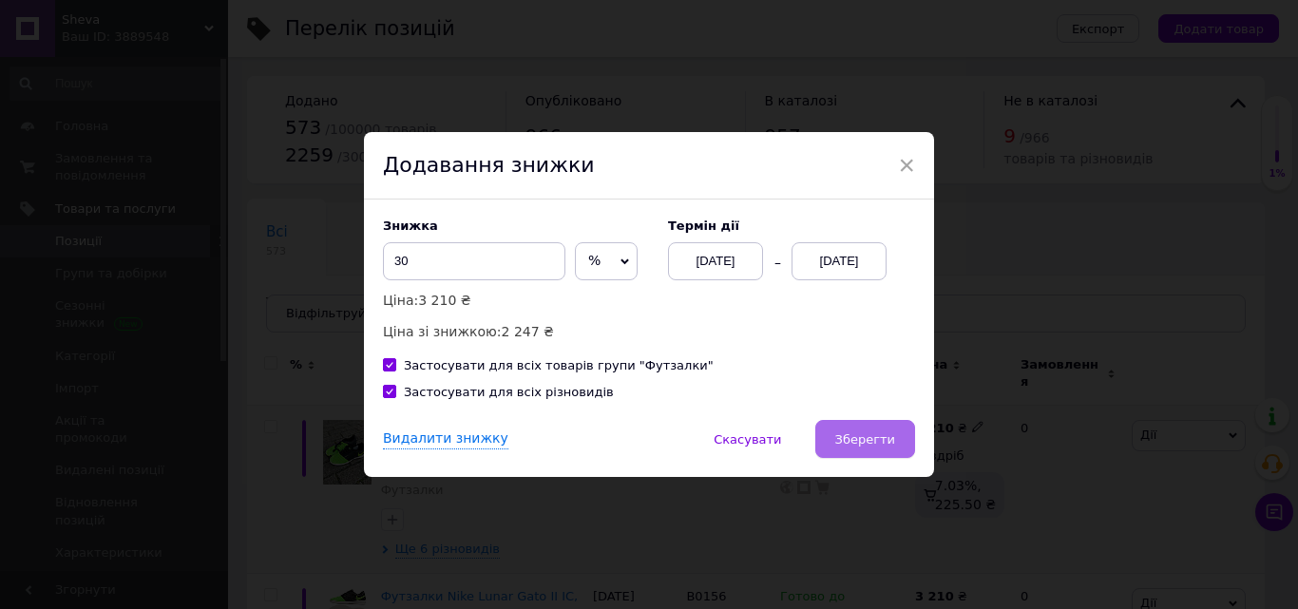
click at [849, 444] on span "Зберегти" at bounding box center [865, 439] width 60 height 14
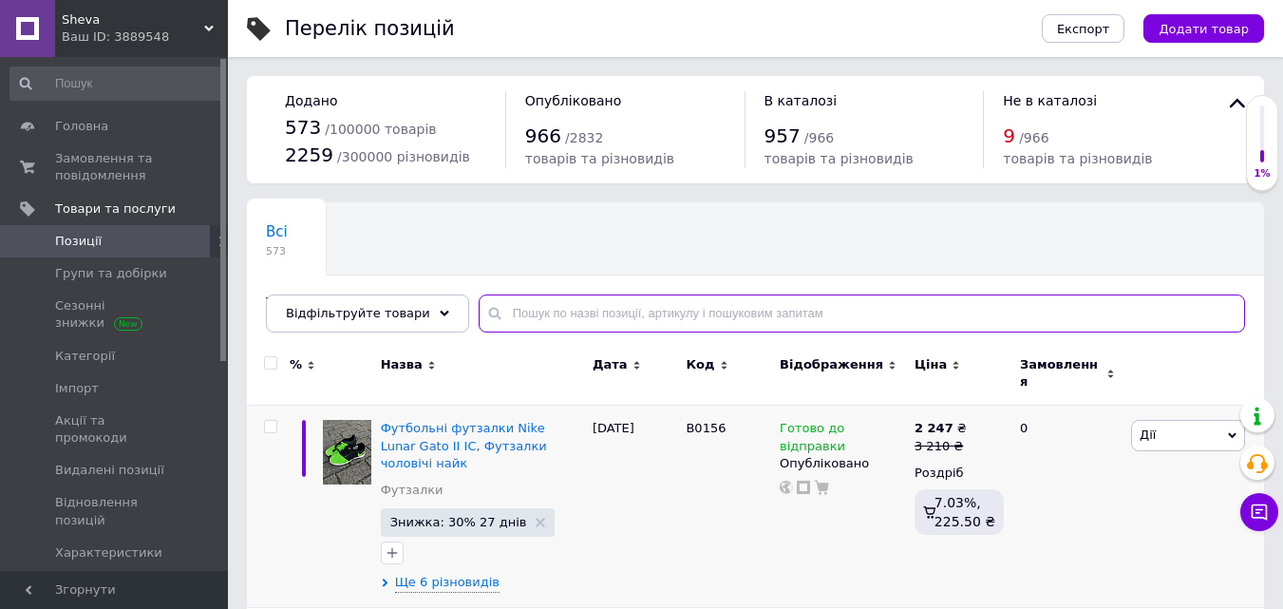
click at [548, 302] on input "text" at bounding box center [862, 314] width 767 height 38
paste input "B0100д"
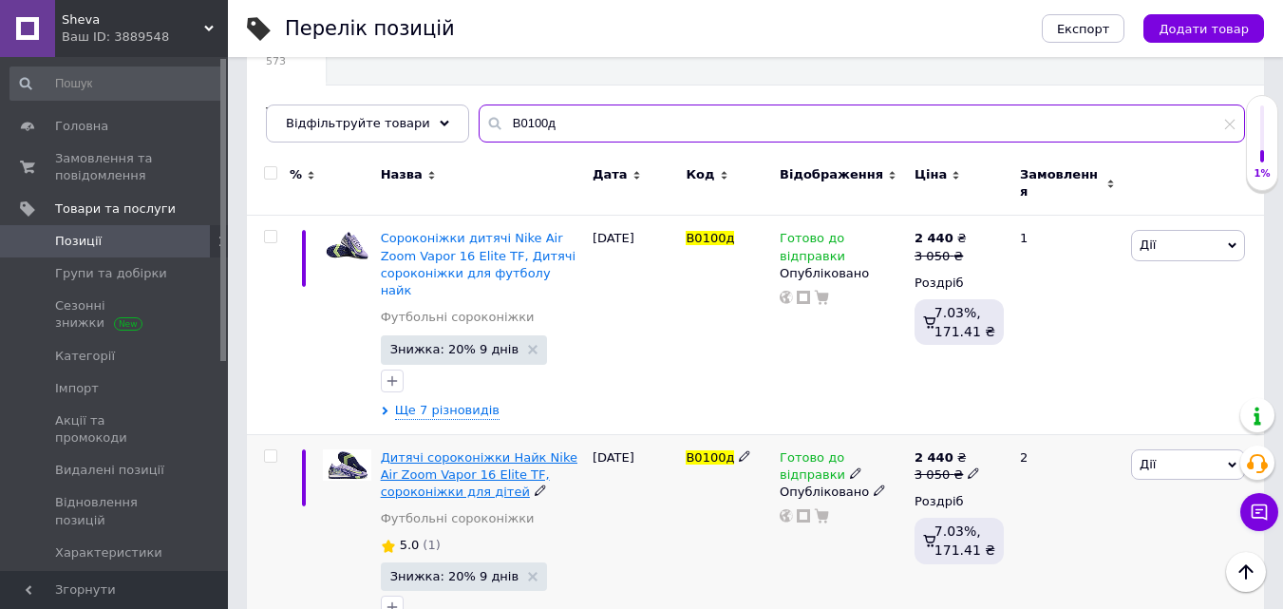
scroll to position [232, 0]
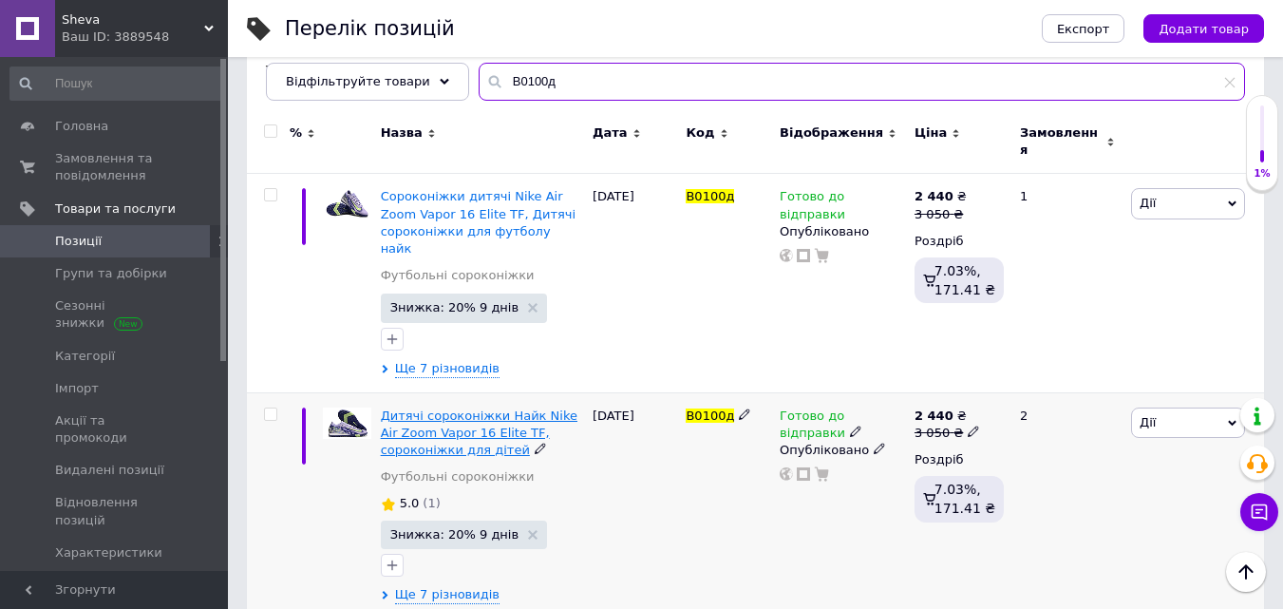
type input "B0100д"
click at [461, 418] on span "Дитячі сороконіжки Найк Nike Air Zoom Vapor 16 Elite TF, сороконіжки для дітей" at bounding box center [479, 433] width 197 height 48
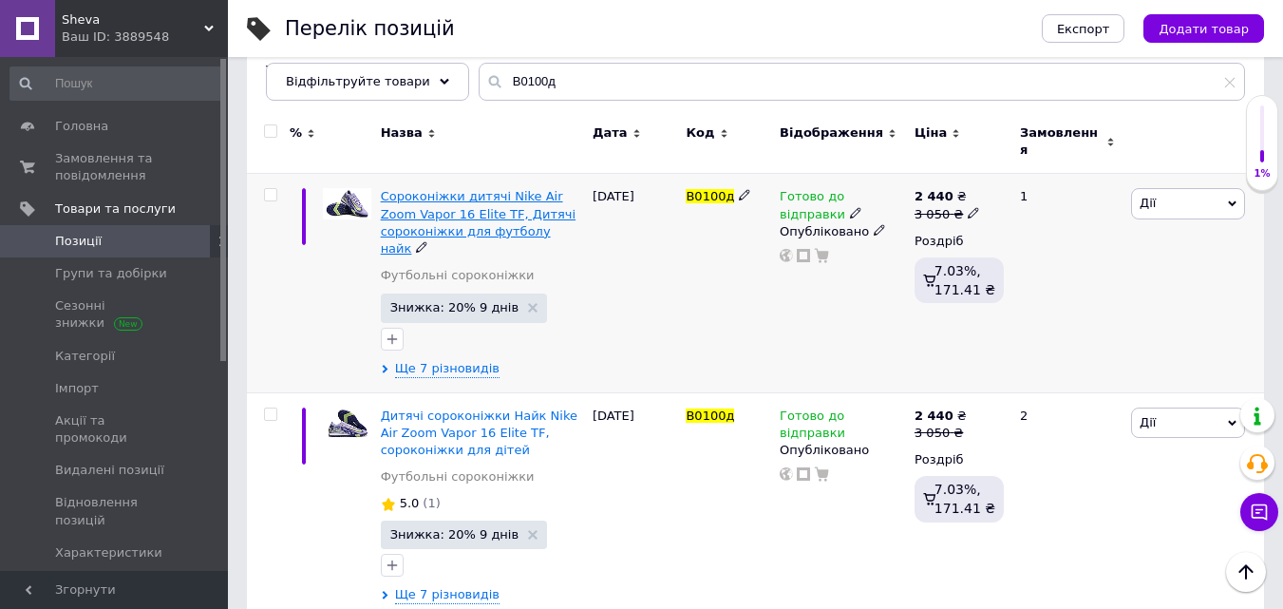
click at [448, 218] on span "Сороконіжки дитячі Nike Air Zoom Vapor 16 Elite TF, Дитячі сороконіжки для футб…" at bounding box center [478, 222] width 195 height 67
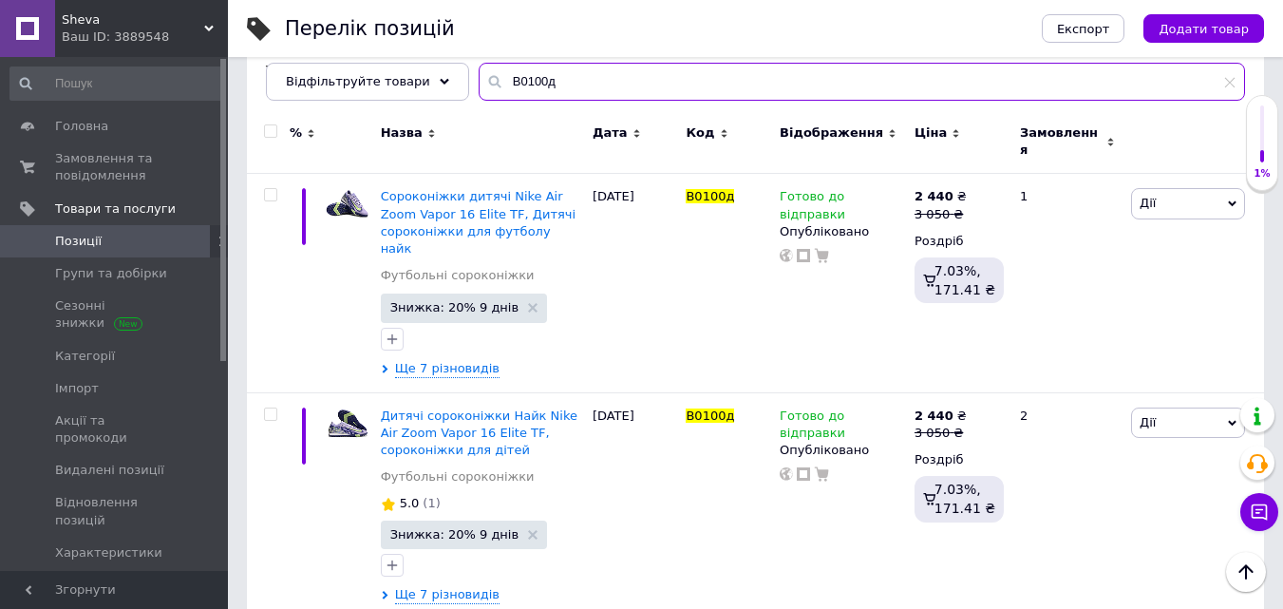
drag, startPoint x: 552, startPoint y: 82, endPoint x: 487, endPoint y: 77, distance: 64.8
click at [487, 77] on input "B0100д" at bounding box center [862, 82] width 767 height 38
paste input "B0129д"
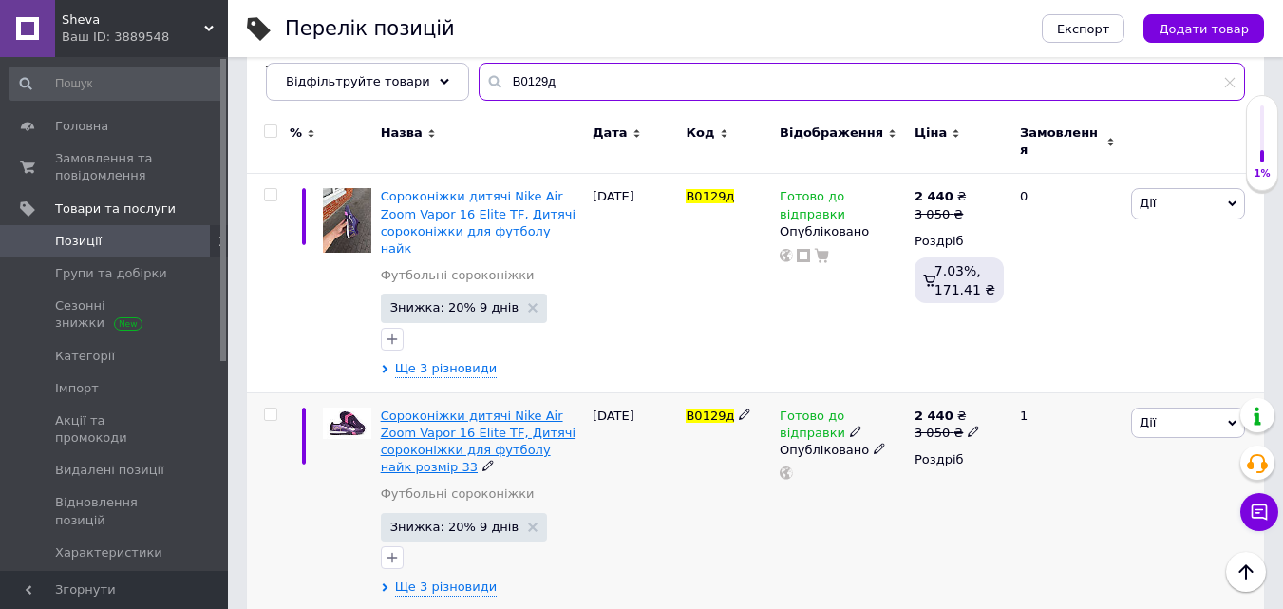
type input "B0129д"
click at [470, 409] on span "Сороконіжки дитячі Nike Air Zoom Vapor 16 Elite TF, Дитячі сороконіжки для футб…" at bounding box center [478, 442] width 195 height 67
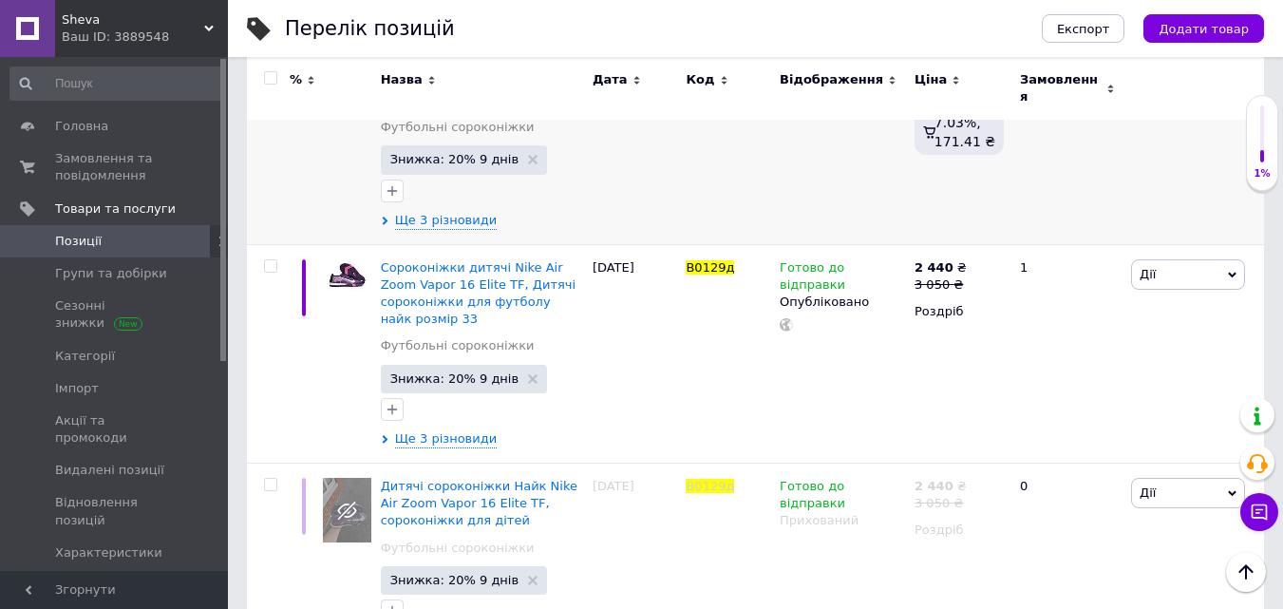
scroll to position [422, 0]
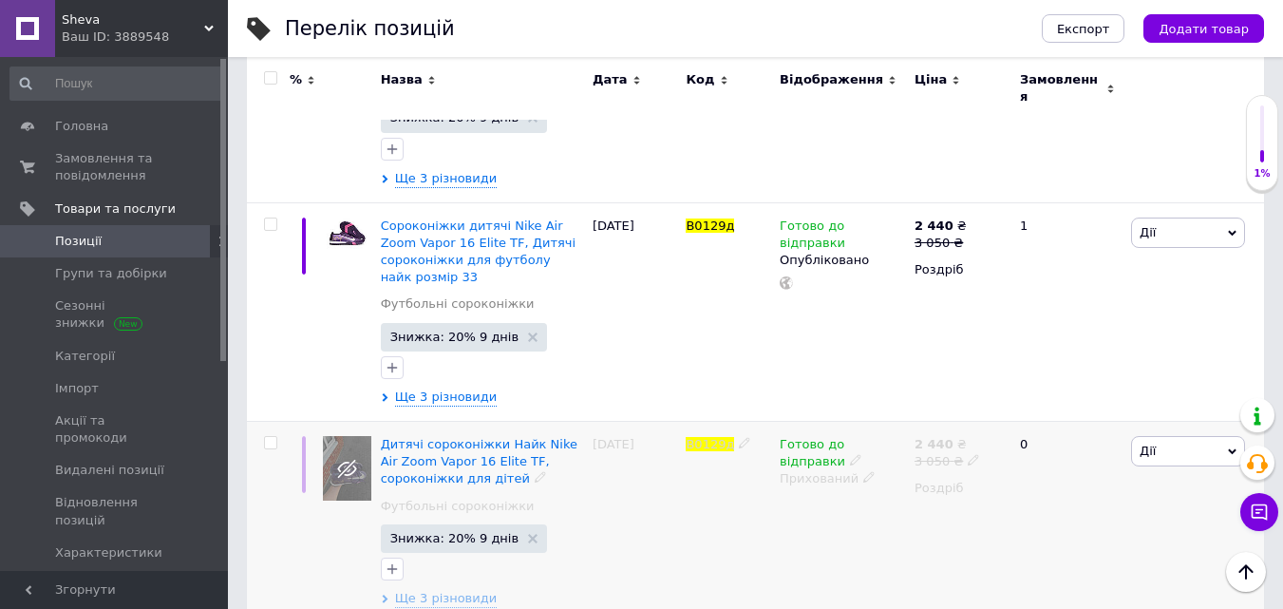
click at [866, 471] on icon at bounding box center [869, 476] width 11 height 11
click at [850, 503] on li "Опубліковано" at bounding box center [838, 516] width 132 height 27
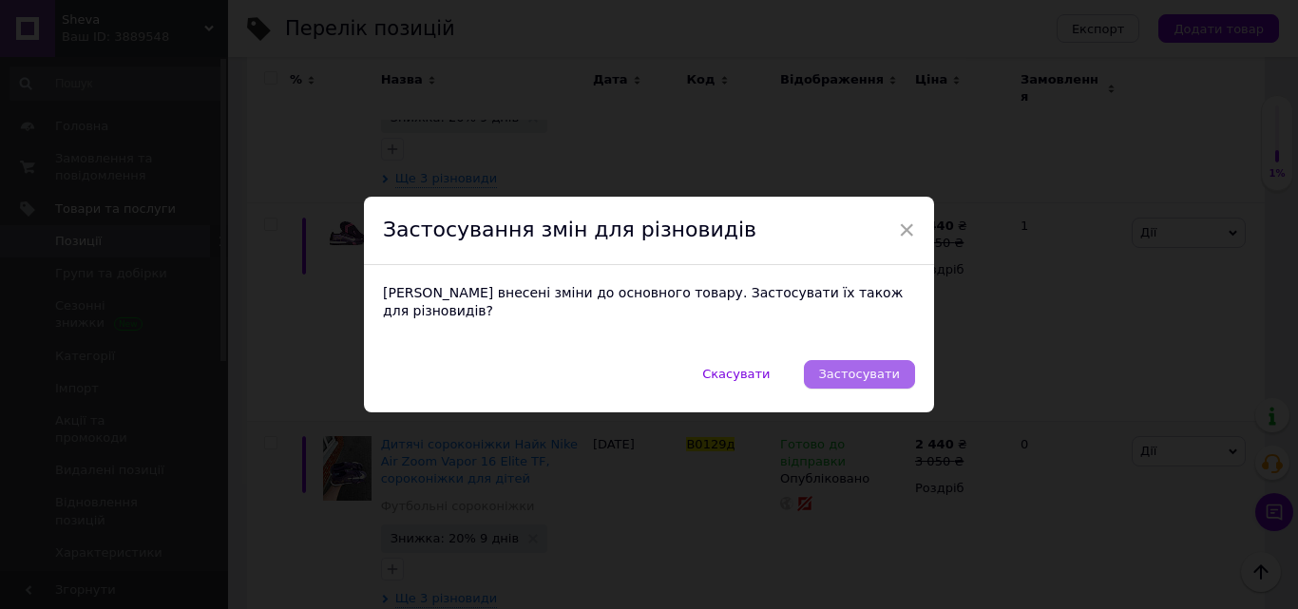
click at [850, 372] on span "Застосувати" at bounding box center [859, 374] width 81 height 14
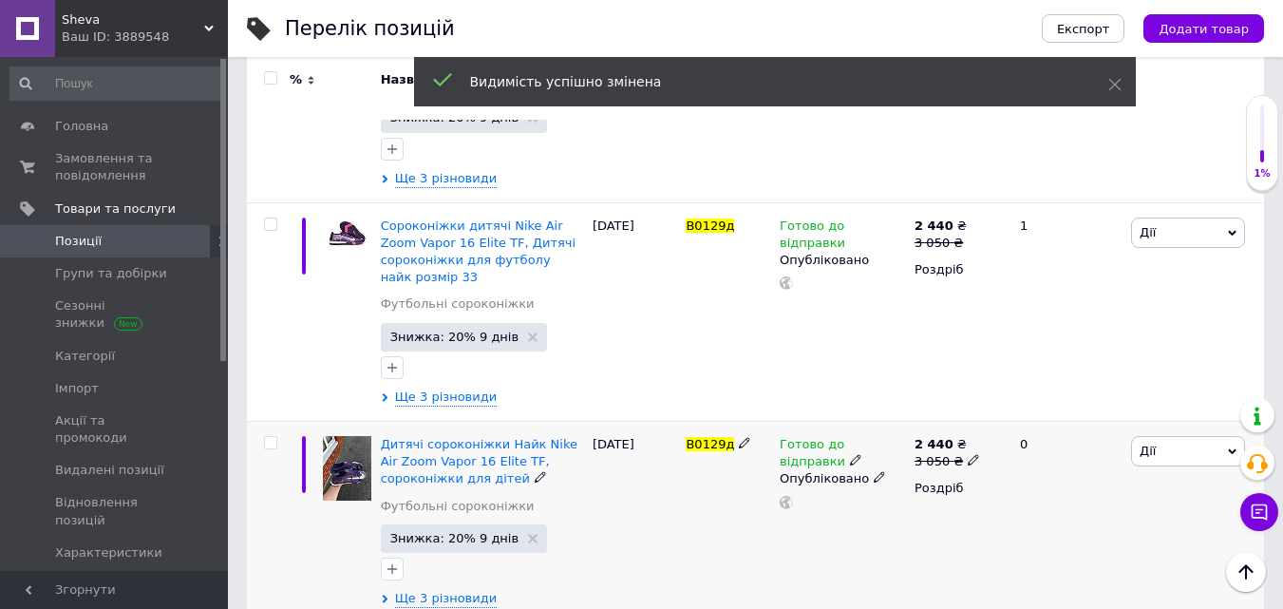
click at [411, 443] on span "Дитячі сороконіжки Найк Nike Air Zoom Vapor 16 Elite TF, сороконіжки для дітей" at bounding box center [479, 461] width 197 height 48
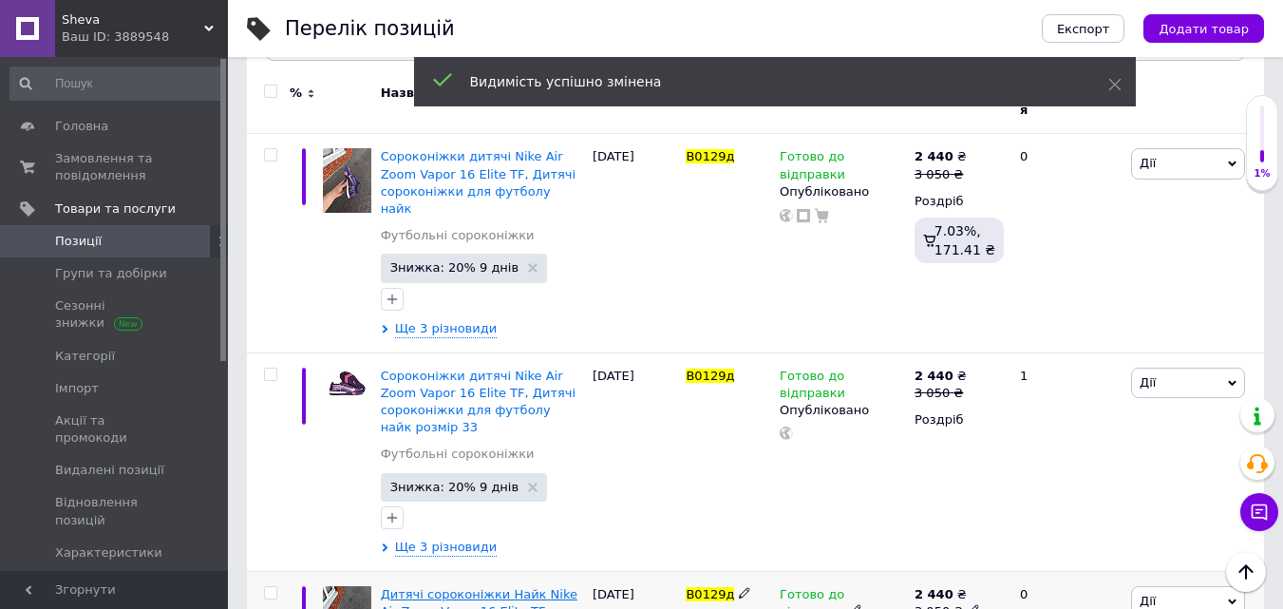
scroll to position [232, 0]
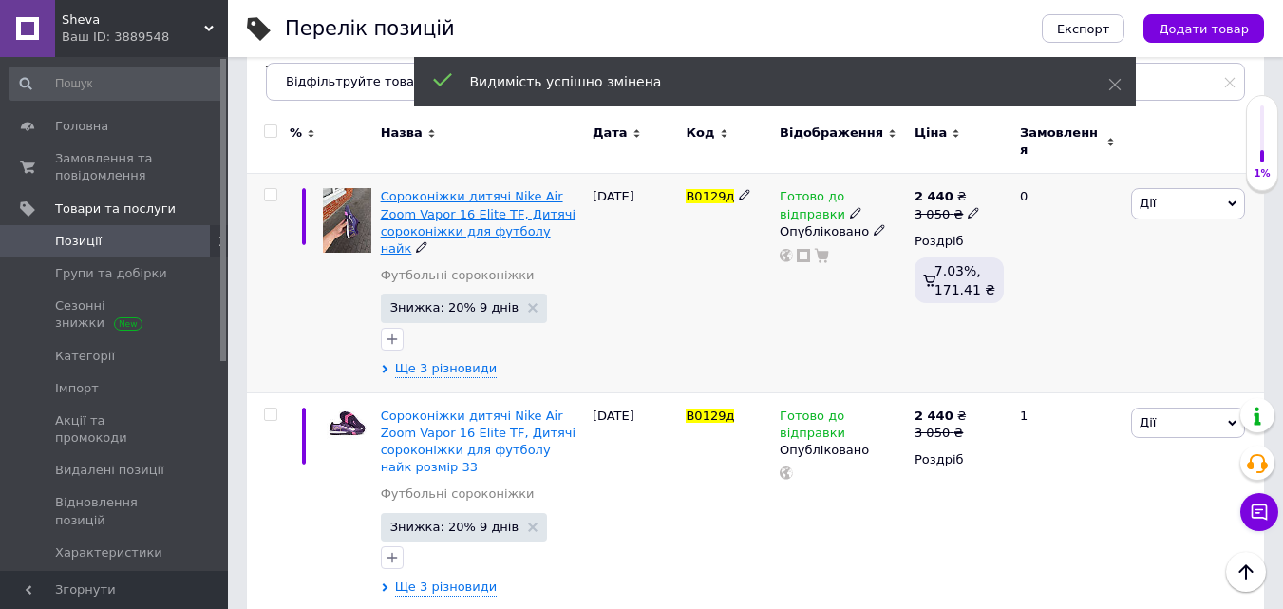
click at [457, 209] on span "Сороконіжки дитячі Nike Air Zoom Vapor 16 Elite TF, Дитячі сороконіжки для футб…" at bounding box center [478, 222] width 195 height 67
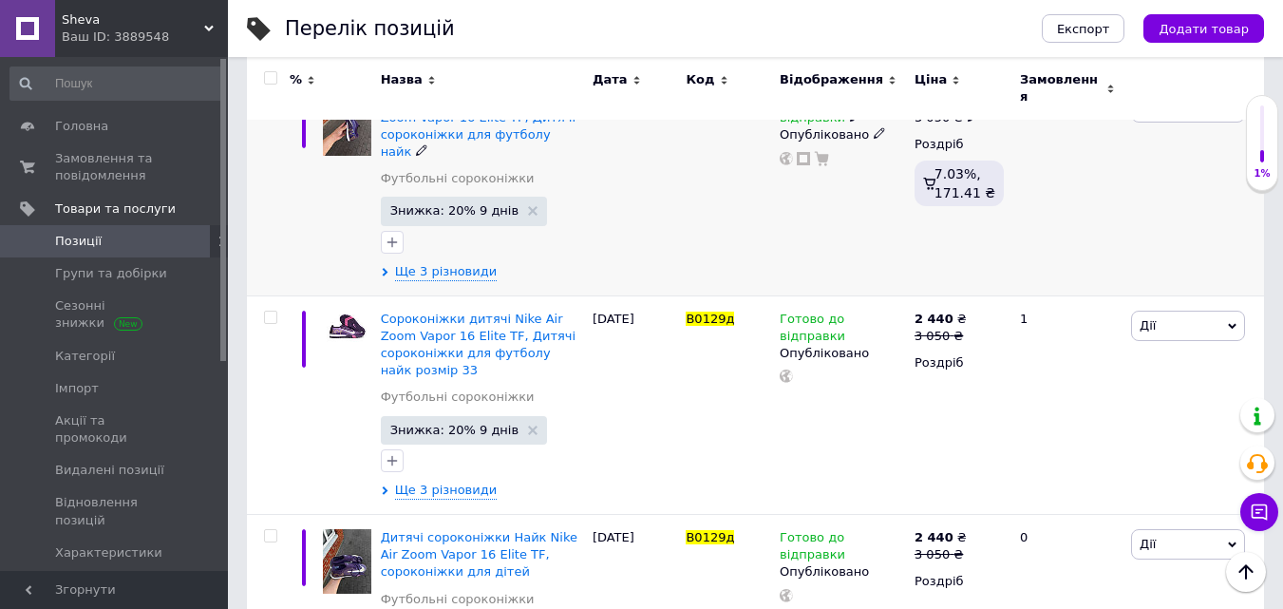
scroll to position [422, 0]
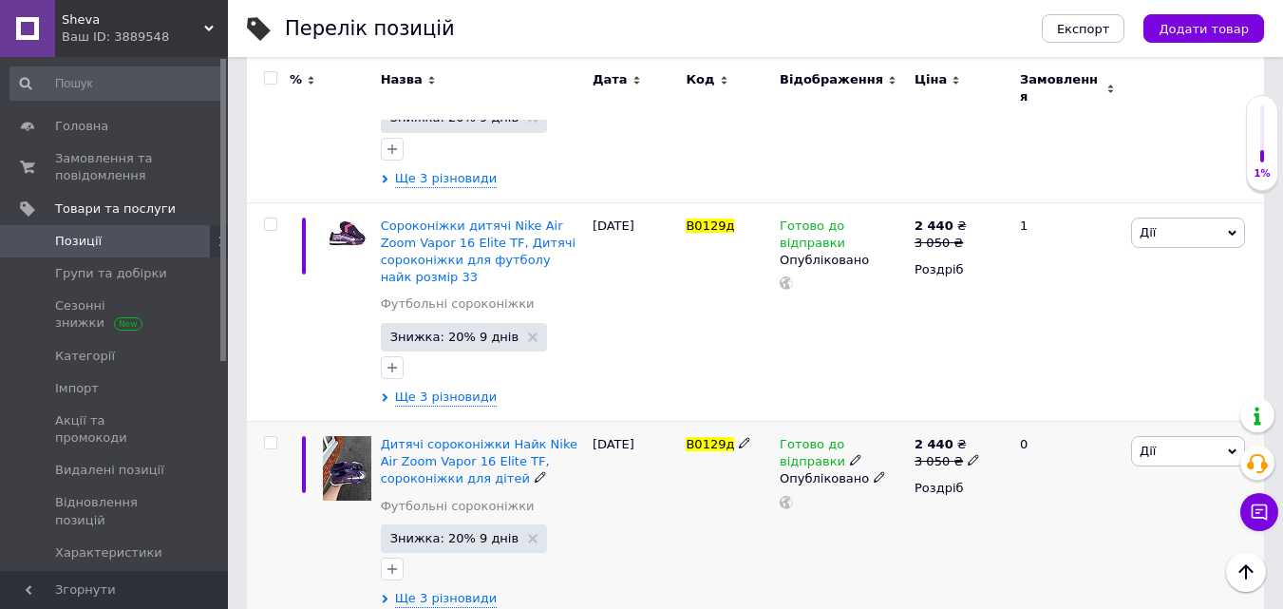
click at [1161, 436] on span "Дії" at bounding box center [1188, 451] width 114 height 30
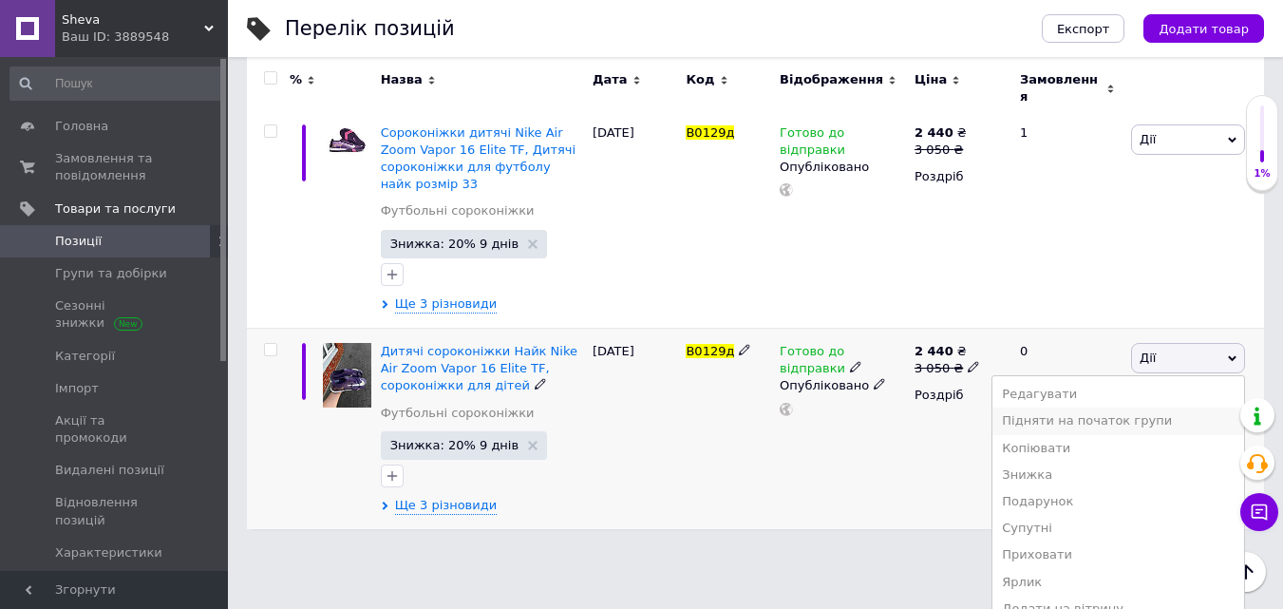
scroll to position [559, 0]
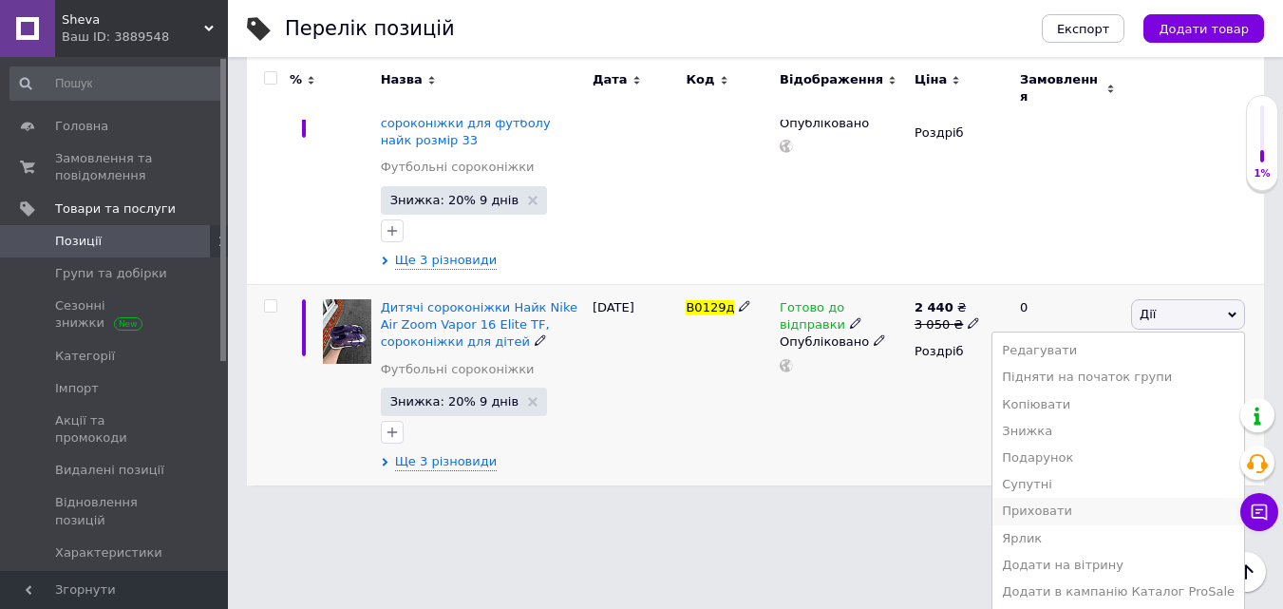
click at [1078, 498] on li "Приховати" at bounding box center [1119, 511] width 252 height 27
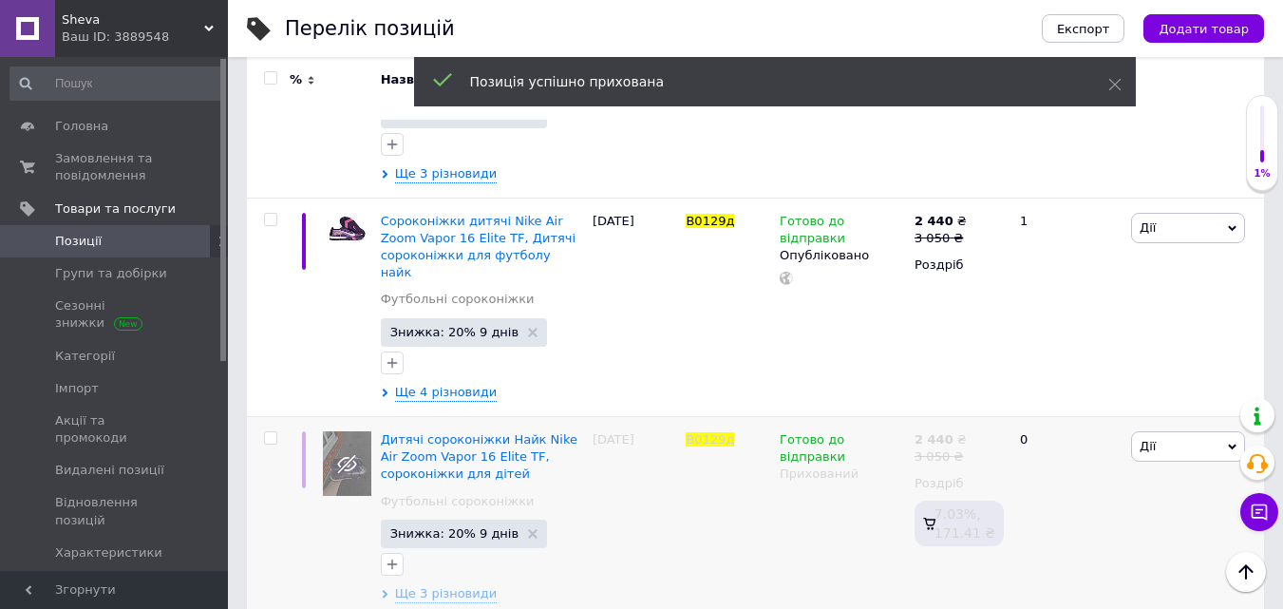
scroll to position [409, 0]
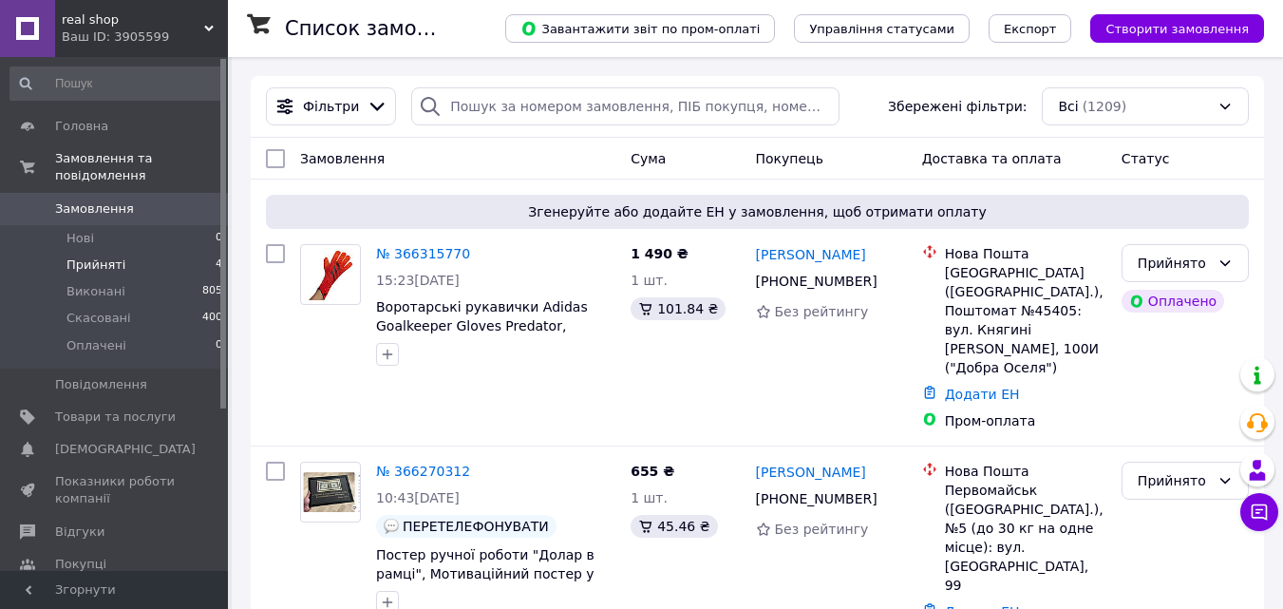
click at [114, 257] on span "Прийняті" at bounding box center [96, 265] width 59 height 17
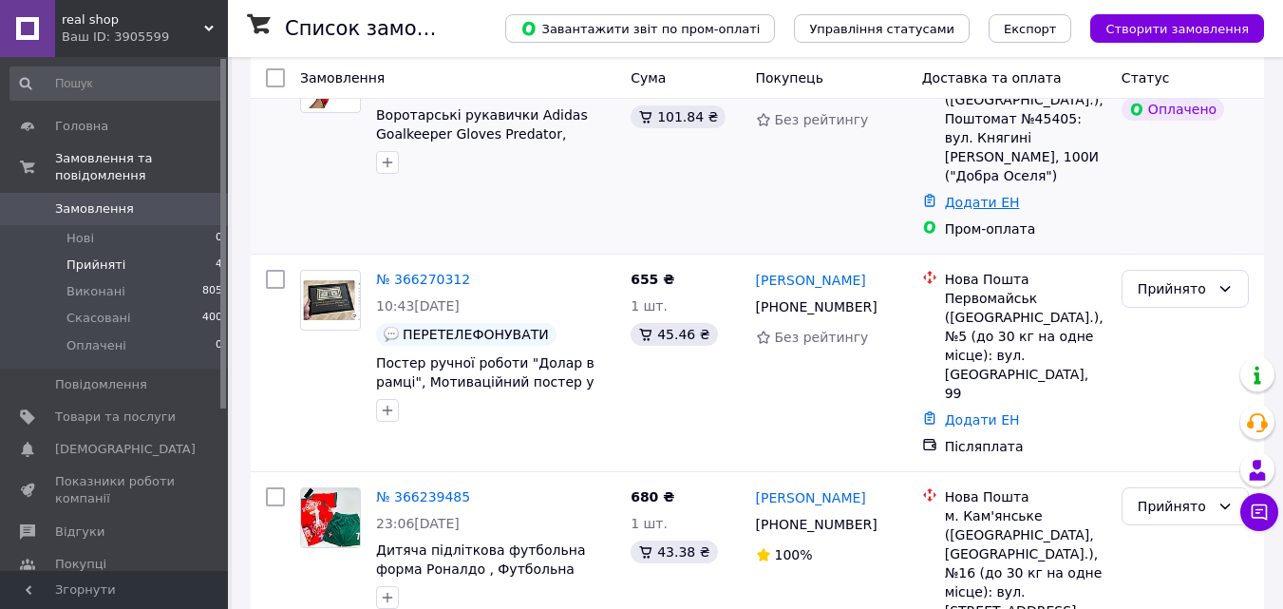
scroll to position [468, 0]
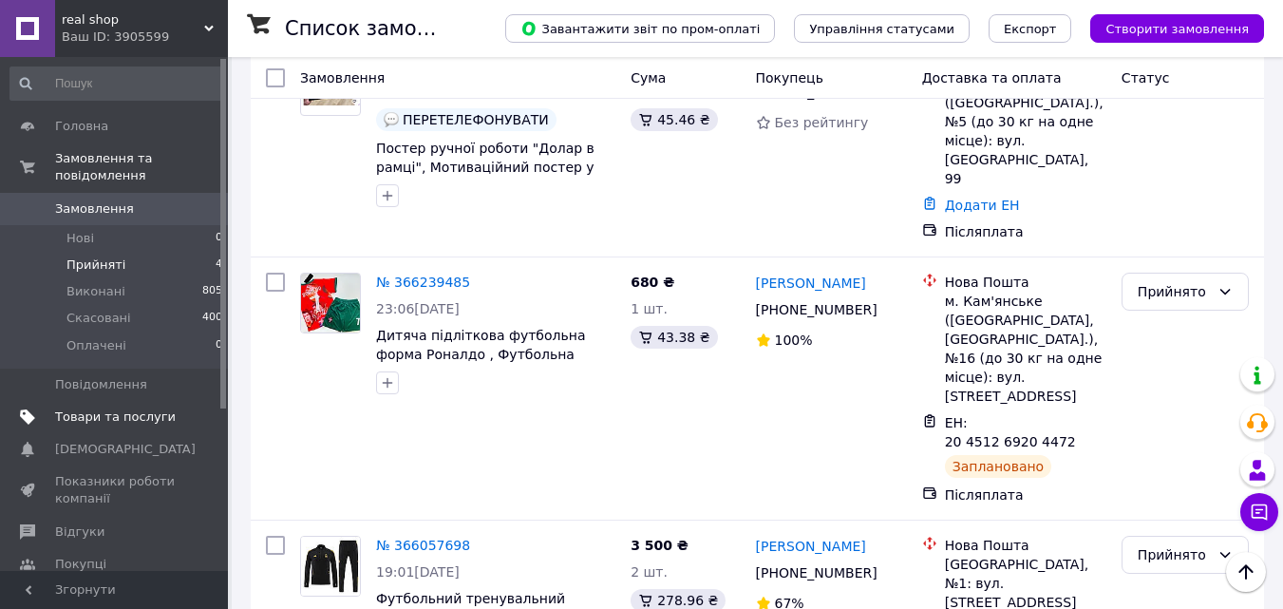
click at [139, 409] on span "Товари та послуги" at bounding box center [115, 417] width 121 height 17
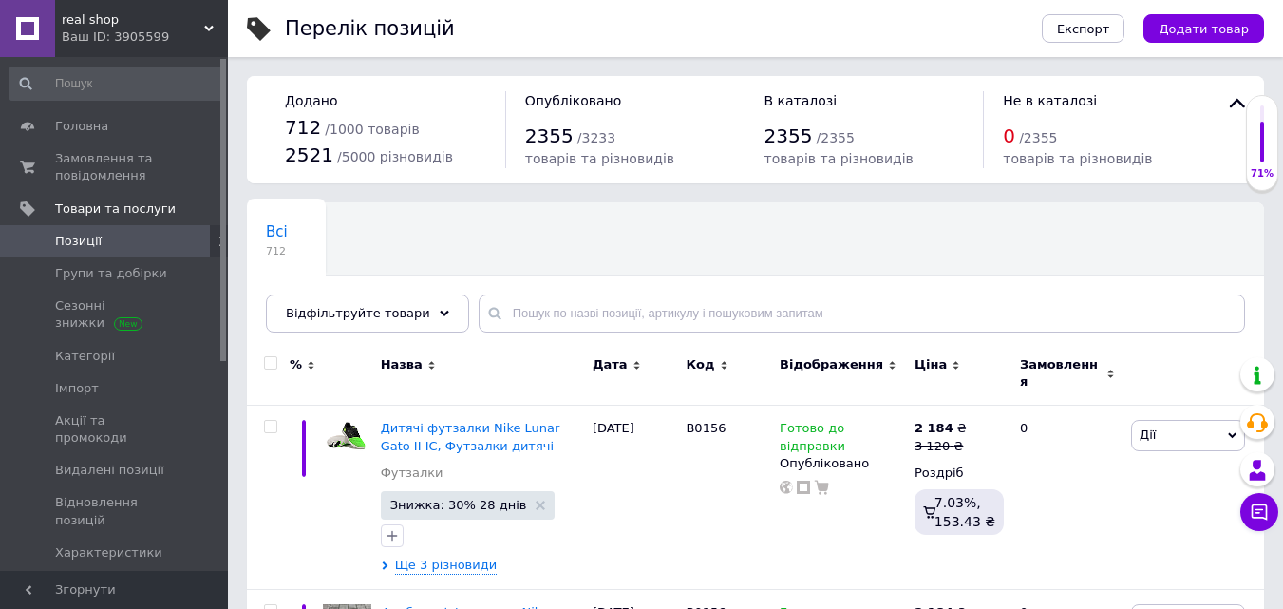
click at [590, 247] on div "Всі 712 Ok Відфільтровано... Зберегти" at bounding box center [755, 277] width 1017 height 157
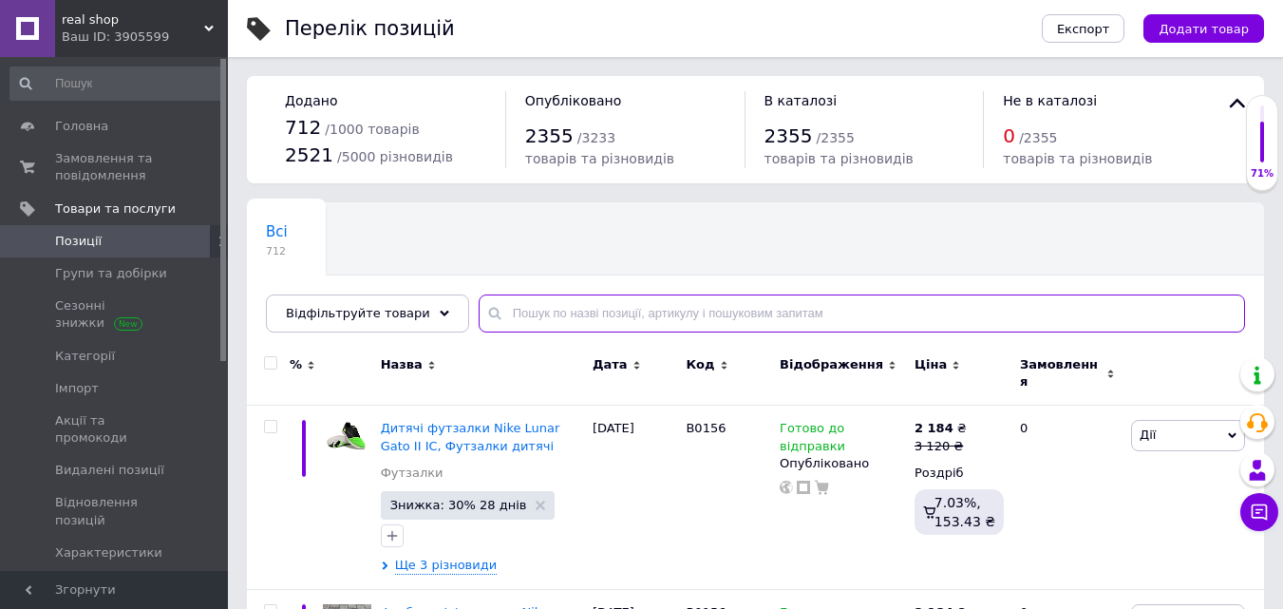
click at [536, 317] on input "text" at bounding box center [862, 314] width 767 height 38
paste input "B0100д"
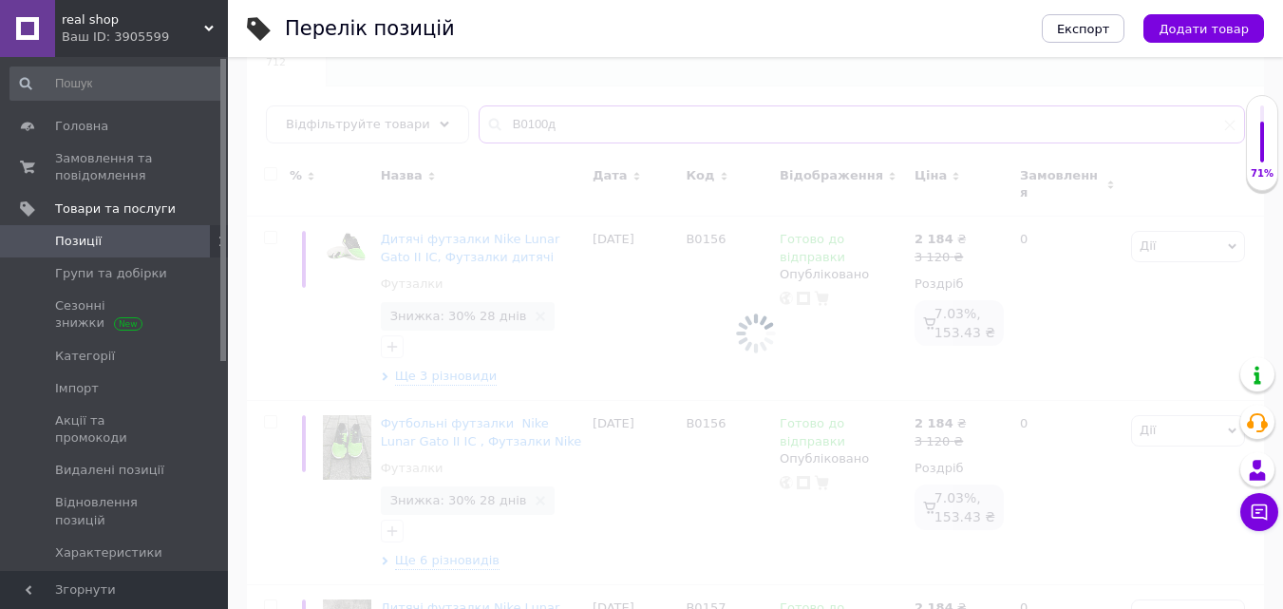
scroll to position [190, 0]
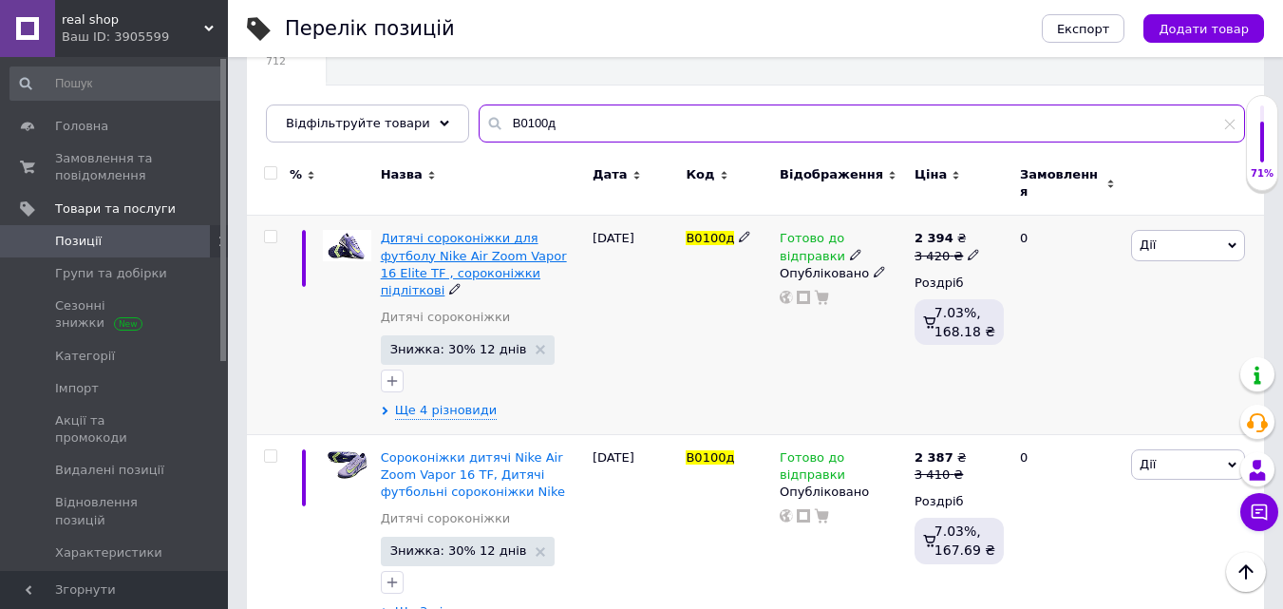
type input "B0100д"
click at [476, 251] on span "Дитячі сороконіжки для футболу Nike Air Zoom Vapor 16 Elite TF , сороконіжки пі…" at bounding box center [474, 264] width 186 height 67
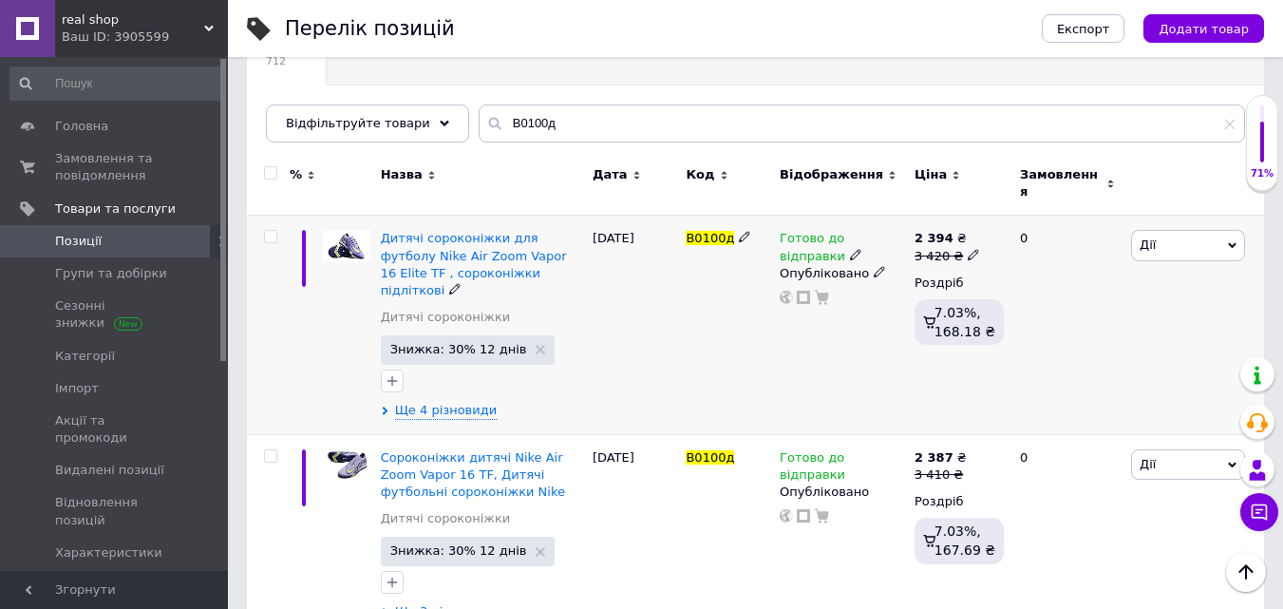
scroll to position [380, 0]
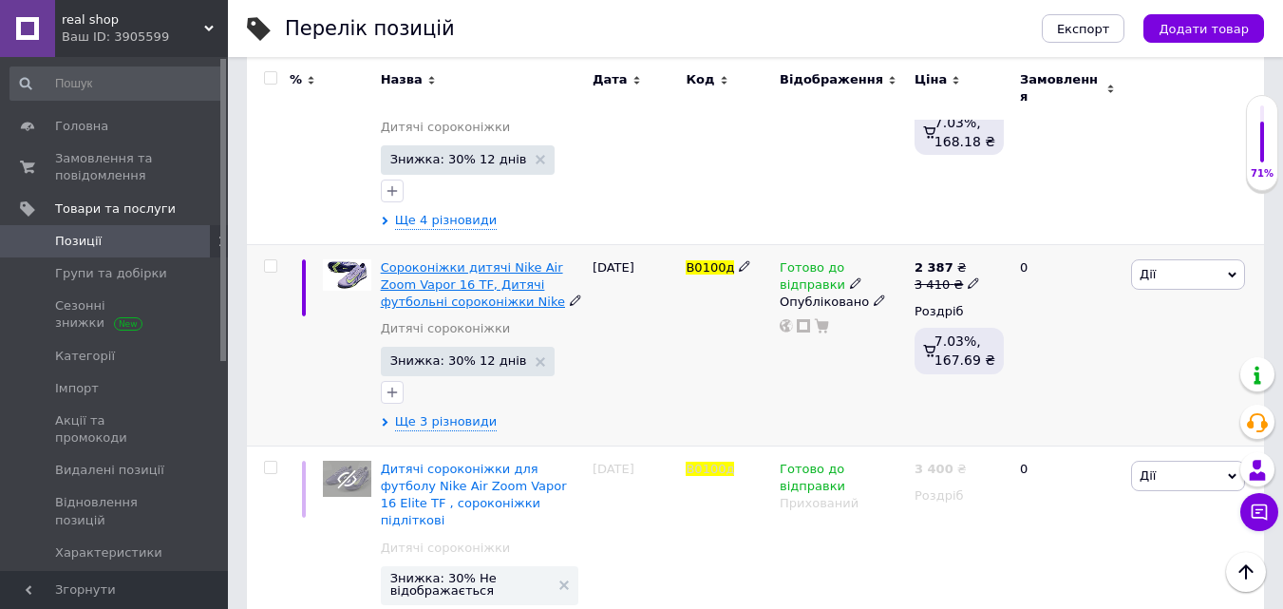
click at [478, 260] on span "Сороконіжки дитячі Nike Air Zoom Vapor 16 TF, Дитячі футбольні сороконіжки Nike" at bounding box center [473, 284] width 184 height 48
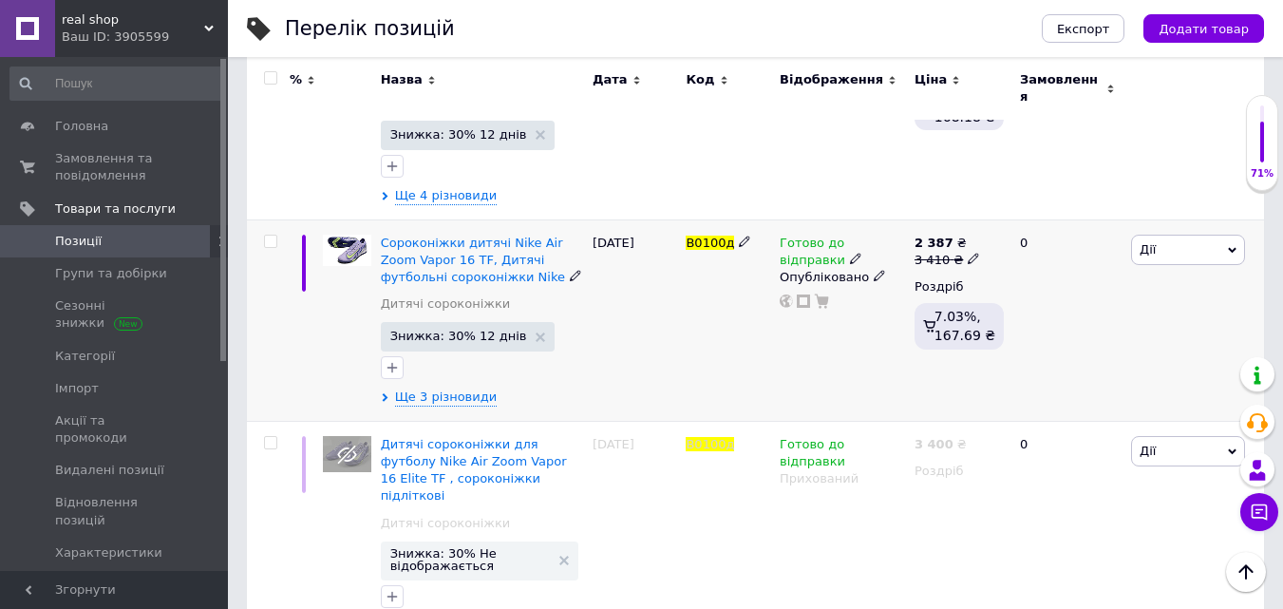
scroll to position [419, 0]
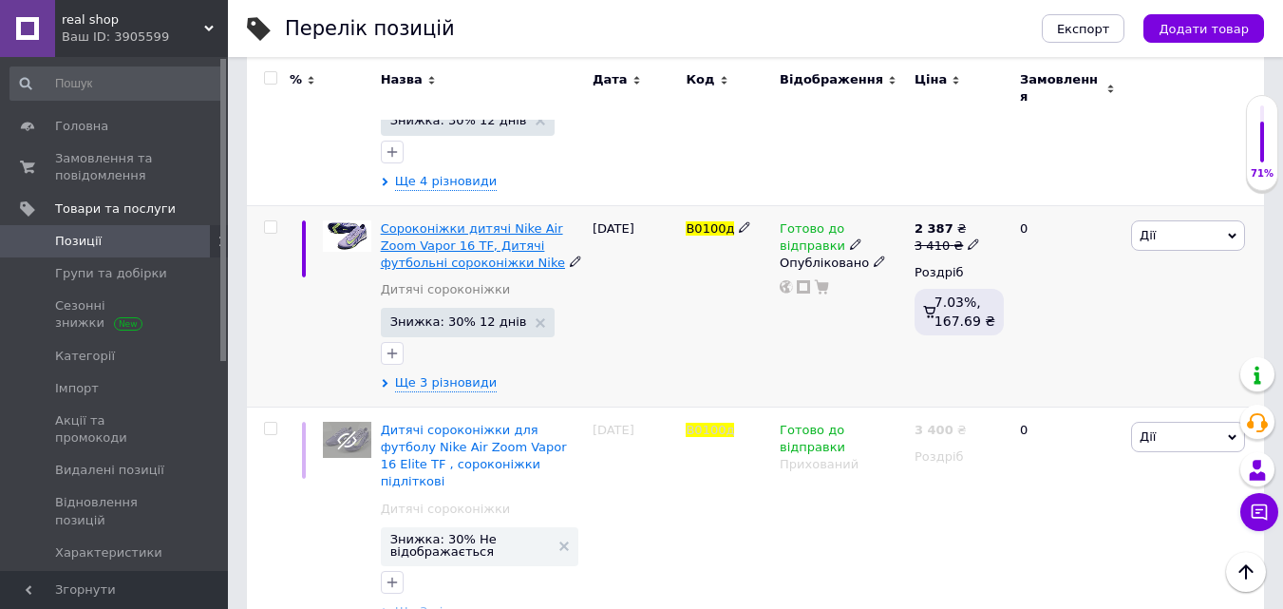
click at [447, 227] on span "Сороконіжки дитячі Nike Air Zoom Vapor 16 TF, Дитячі футбольні сороконіжки Nike" at bounding box center [473, 245] width 184 height 48
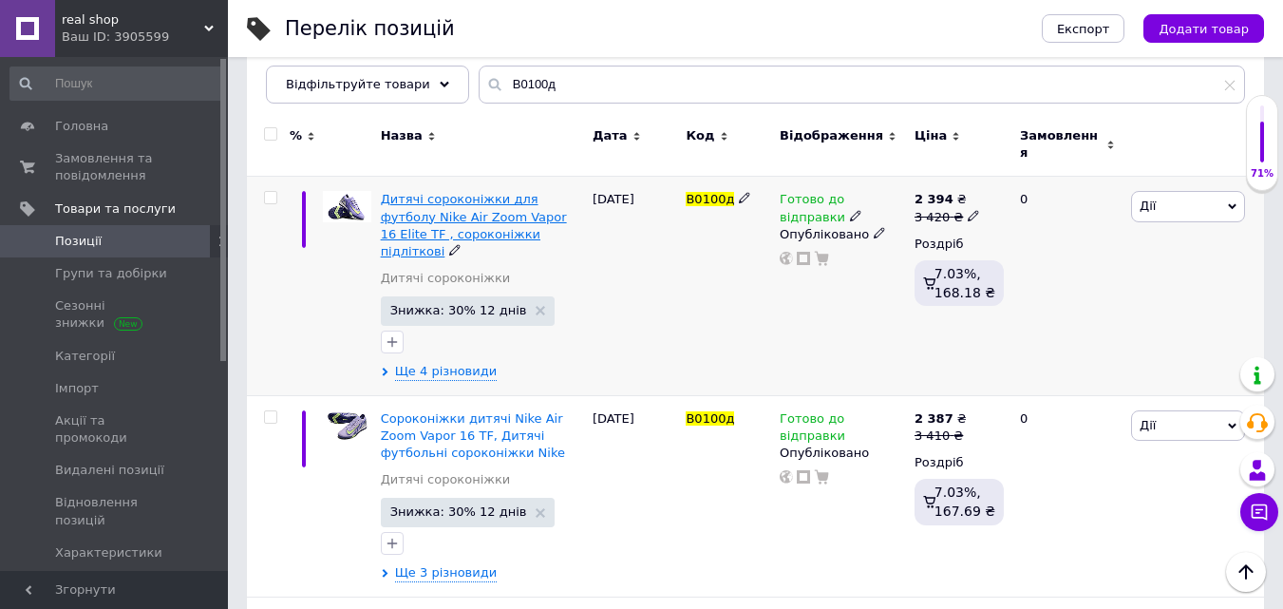
click at [447, 219] on span "Дитячі сороконіжки для футболу Nike Air Zoom Vapor 16 Elite TF , сороконіжки пі…" at bounding box center [474, 225] width 186 height 67
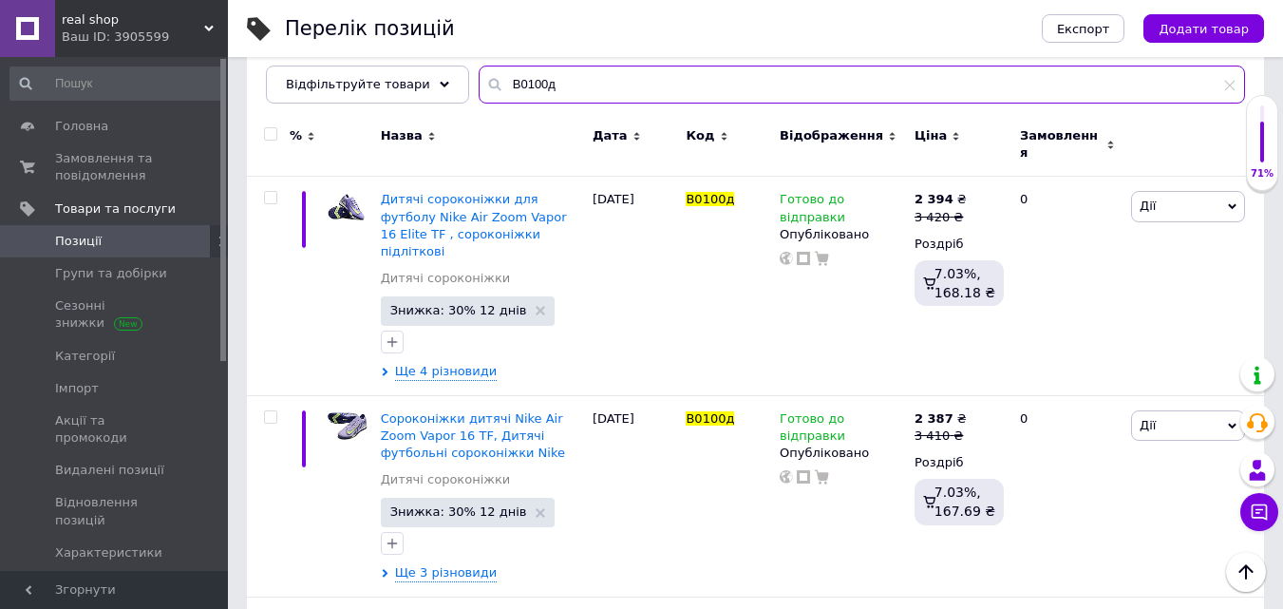
drag, startPoint x: 525, startPoint y: 86, endPoint x: 469, endPoint y: 87, distance: 56.1
click at [479, 87] on div "B0100д" at bounding box center [862, 85] width 767 height 38
paste input "B0129д"
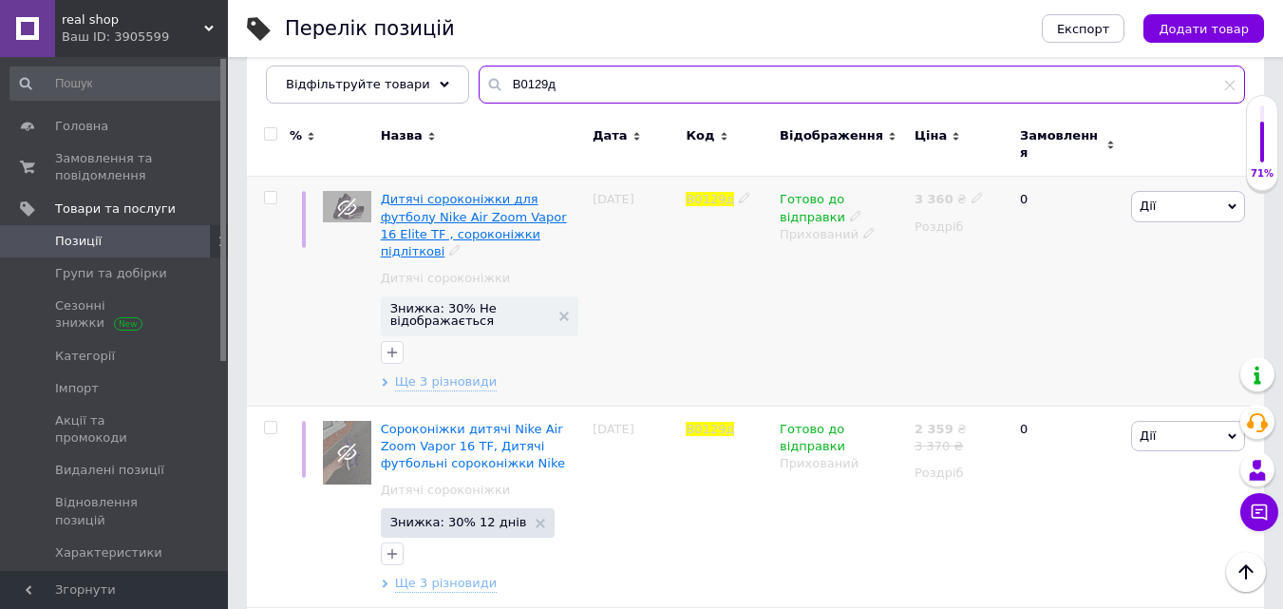
scroll to position [419, 0]
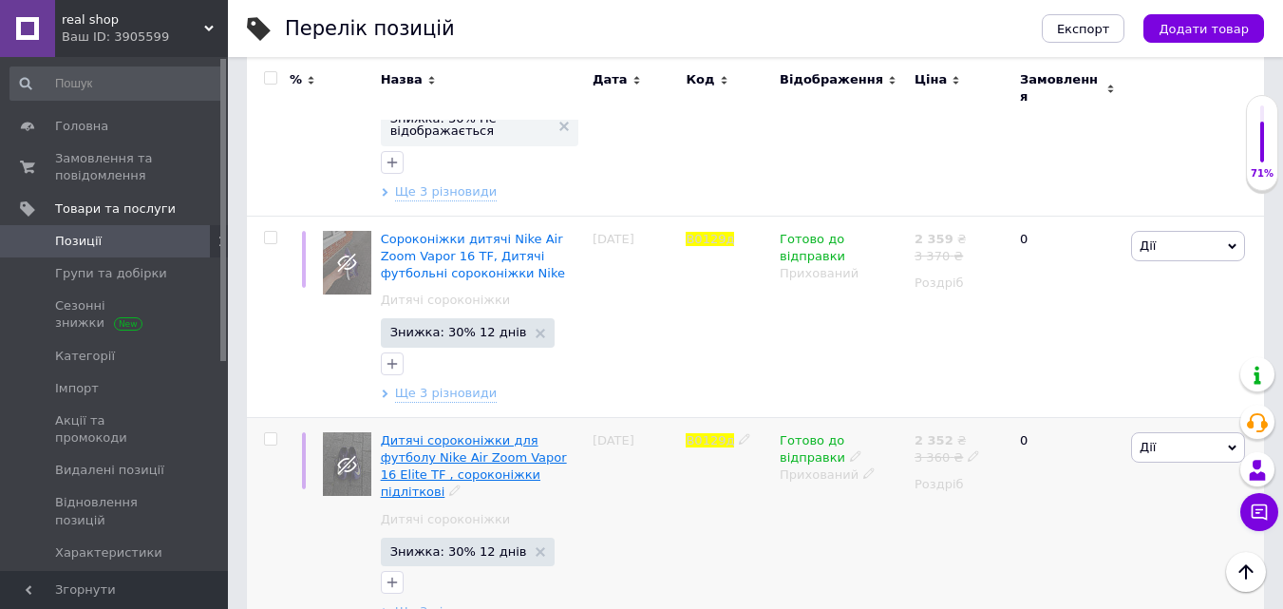
type input "B0129д"
click at [501, 433] on span "Дитячі сороконіжки для футболу Nike Air Zoom Vapor 16 Elite TF , сороконіжки пі…" at bounding box center [474, 466] width 186 height 67
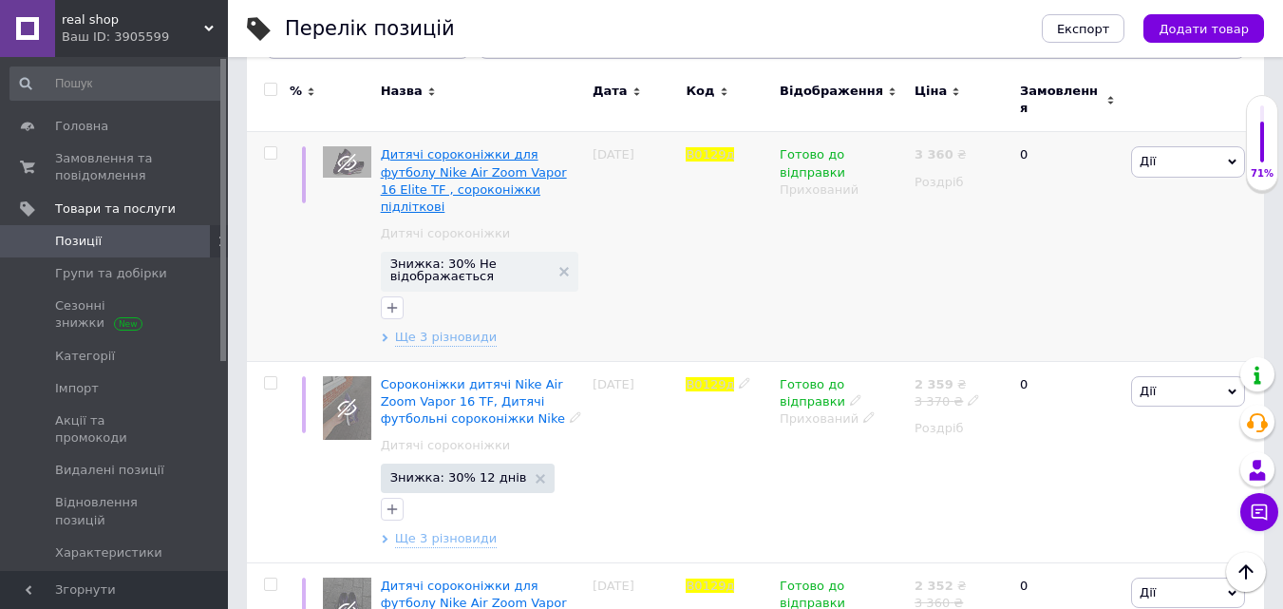
scroll to position [229, 0]
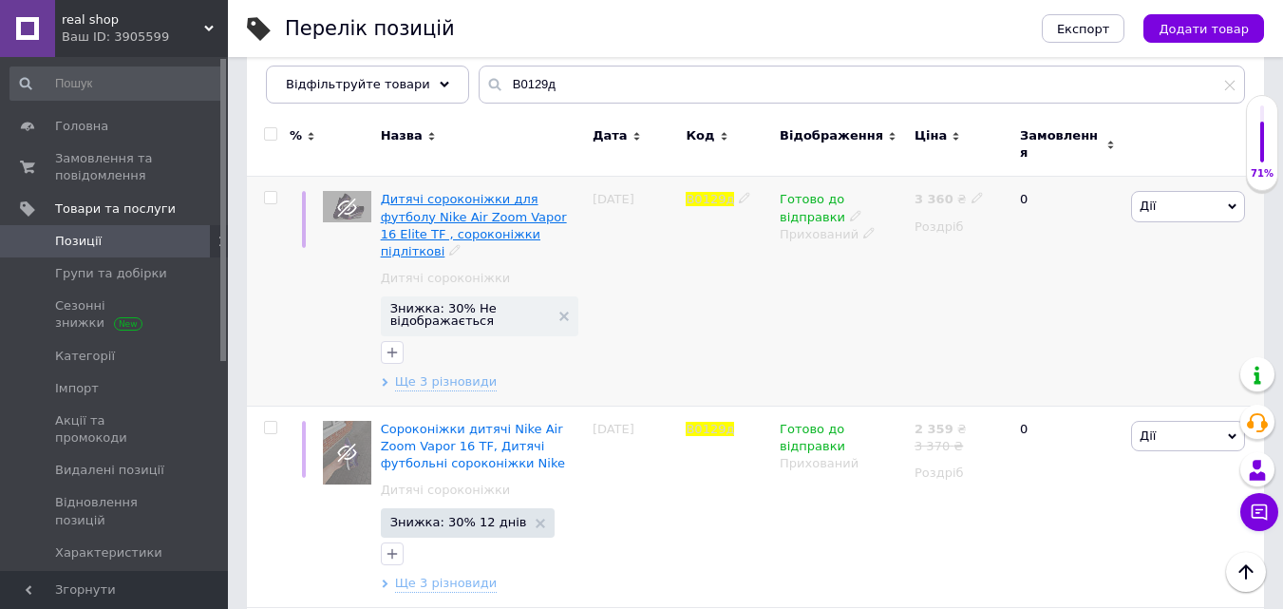
click at [457, 199] on span "Дитячі сороконіжки для футболу Nike Air Zoom Vapor 16 Elite TF , сороконіжки пі…" at bounding box center [474, 225] width 186 height 67
click at [864, 227] on icon at bounding box center [869, 232] width 11 height 11
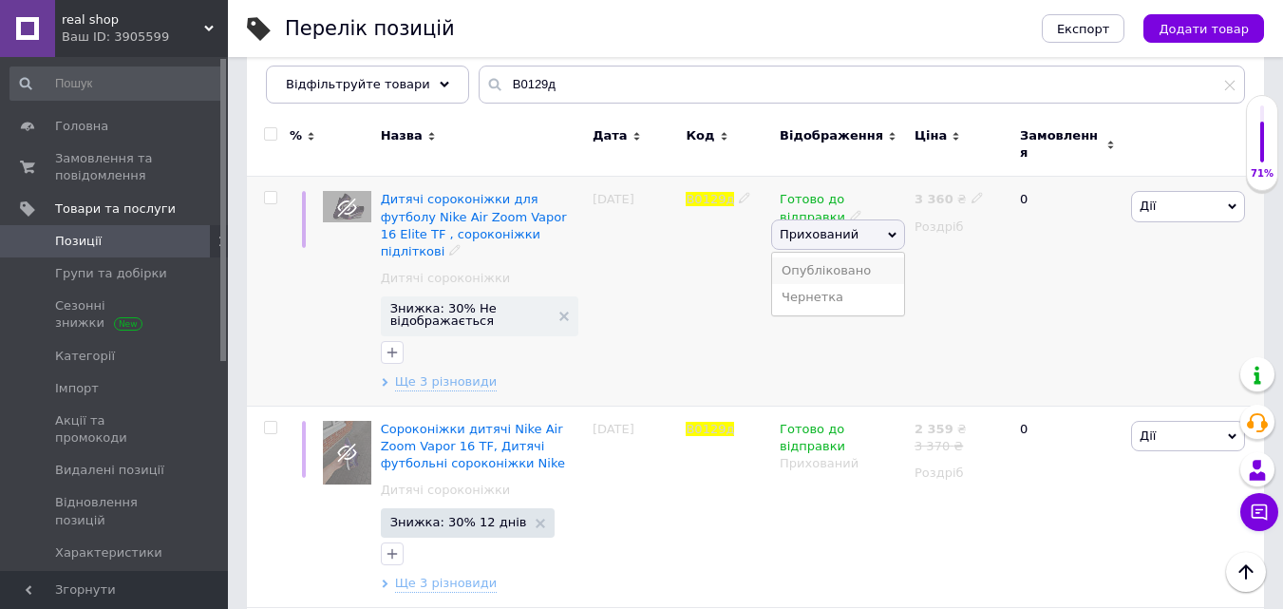
click at [827, 263] on li "Опубліковано" at bounding box center [838, 270] width 132 height 27
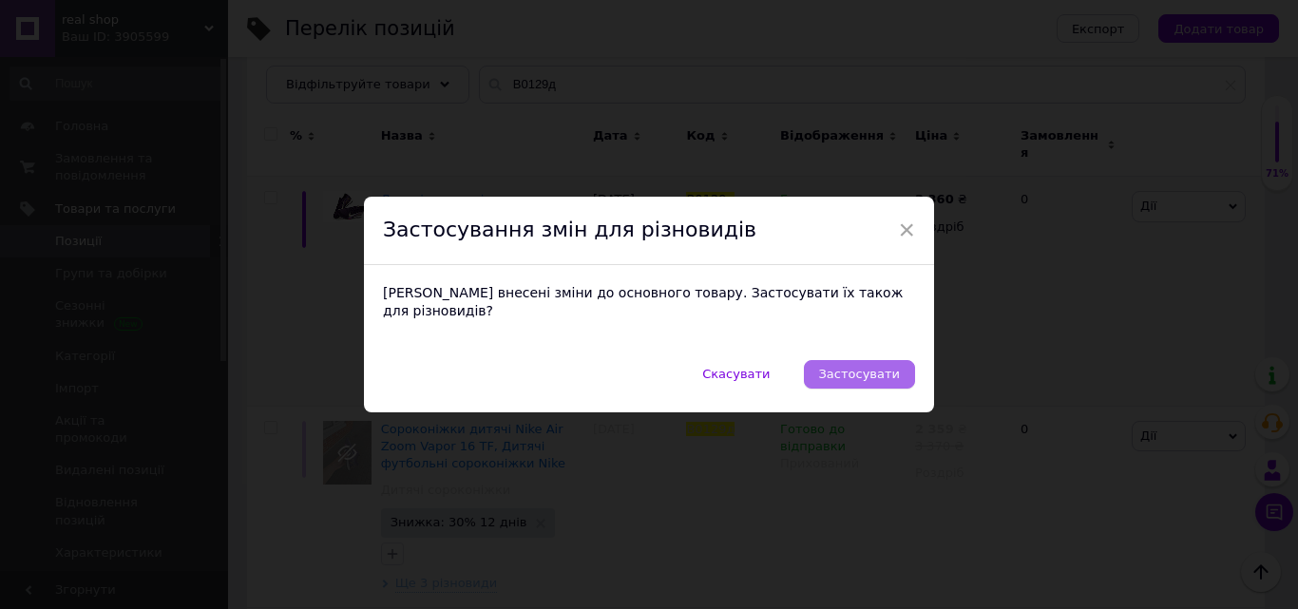
click at [861, 367] on span "Застосувати" at bounding box center [859, 374] width 81 height 14
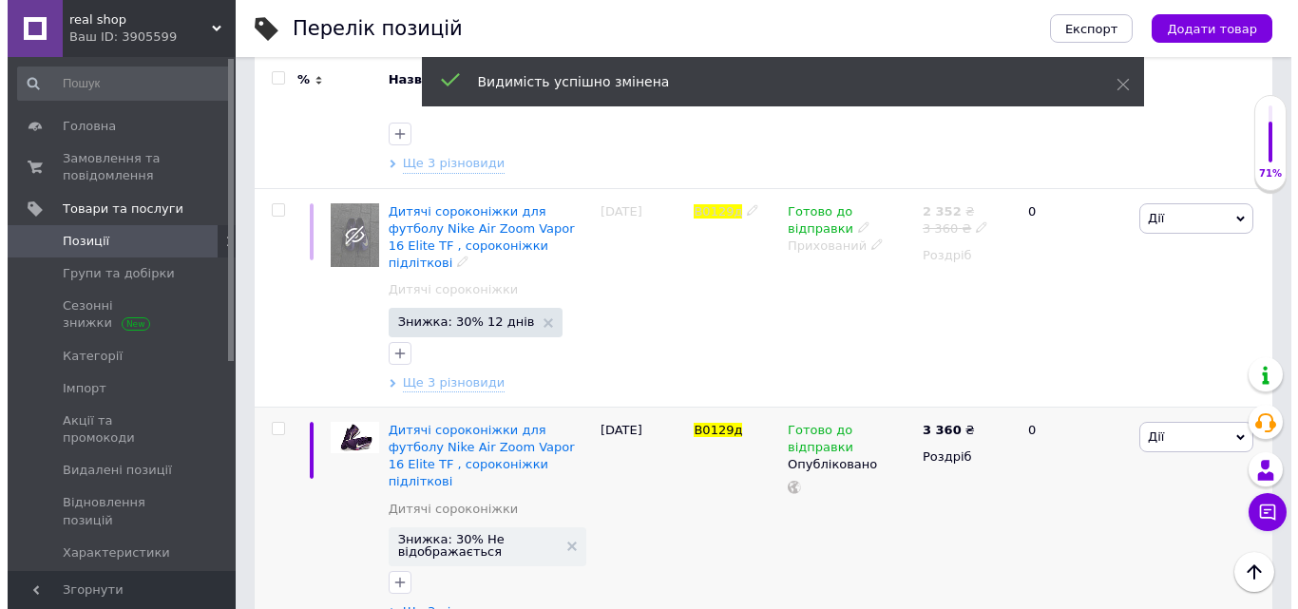
scroll to position [419, 0]
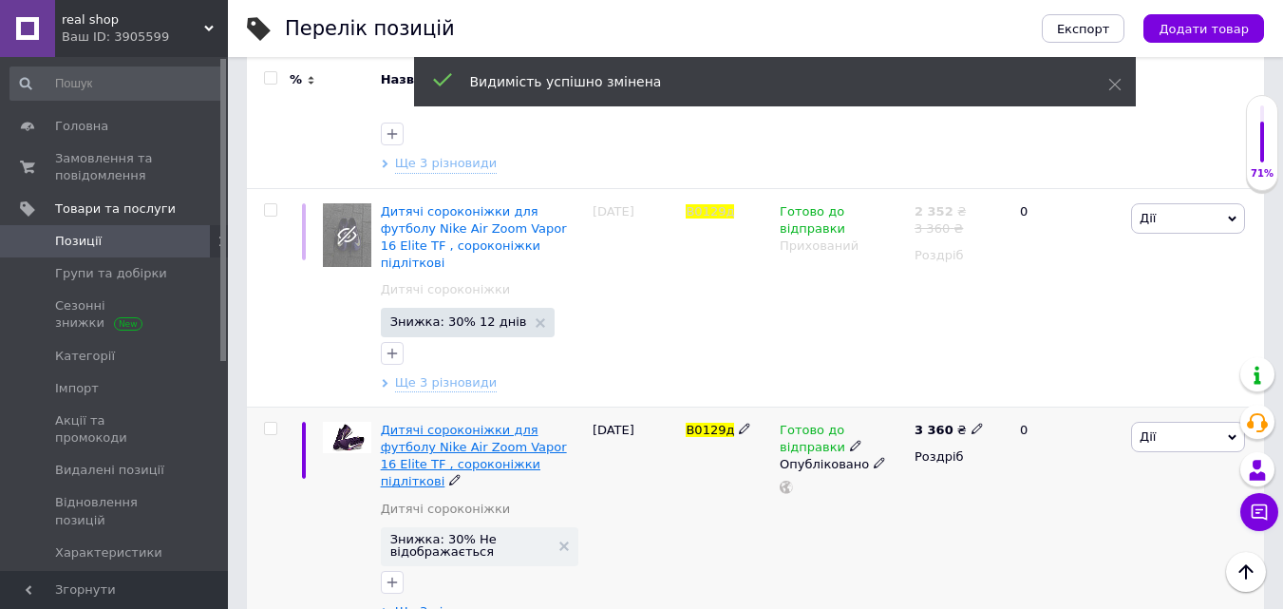
click at [484, 423] on span "Дитячі сороконіжки для футболу Nike Air Zoom Vapor 16 Elite TF , сороконіжки пі…" at bounding box center [474, 456] width 186 height 67
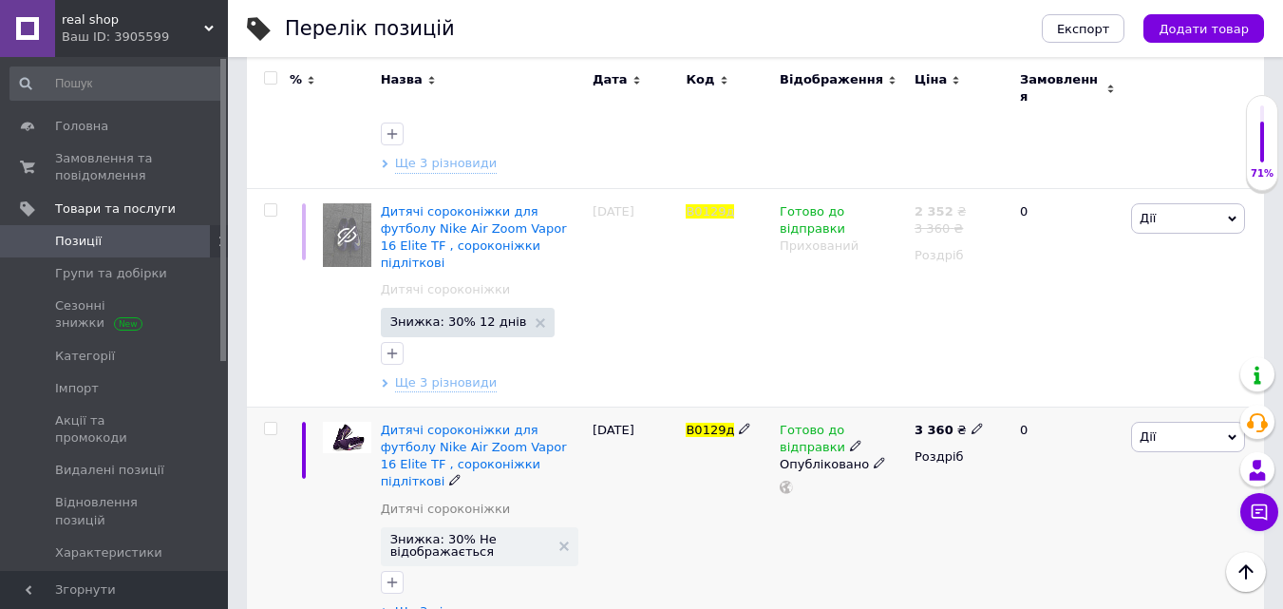
click at [1157, 422] on span "Дії" at bounding box center [1188, 437] width 114 height 30
click at [1067, 541] on li "Знижка" at bounding box center [1119, 554] width 252 height 27
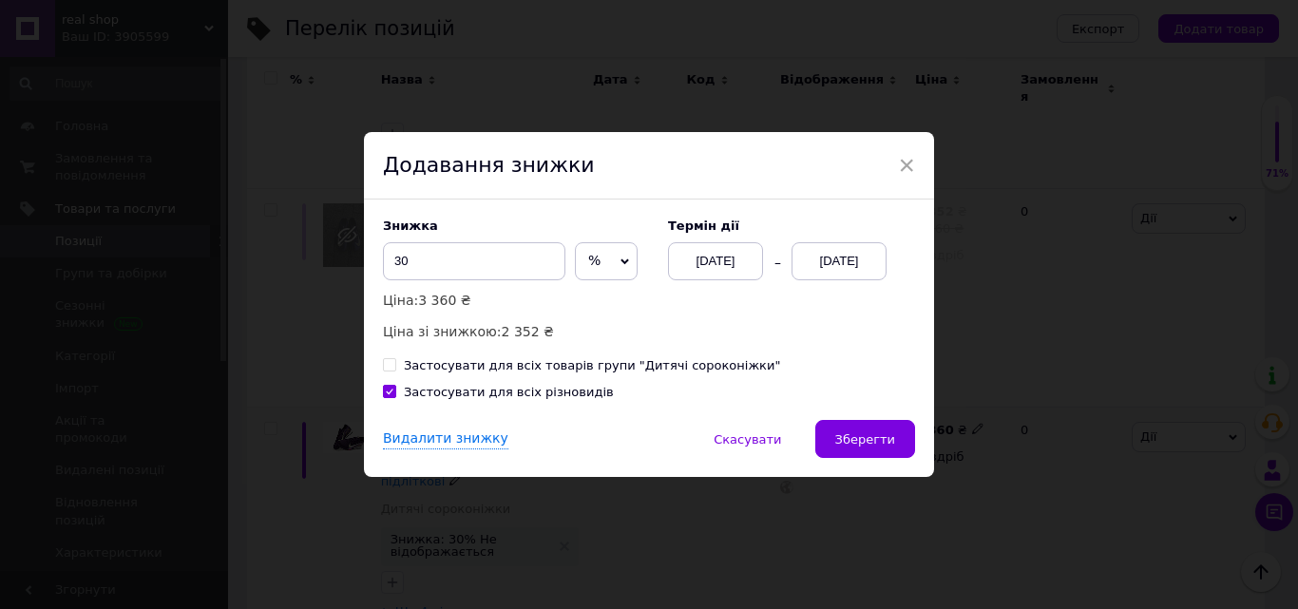
click at [388, 365] on input "Застосувати для всіх товарів групи "Дитячі сороконіжки"" at bounding box center [389, 364] width 12 height 12
checkbox input "true"
click at [836, 262] on div "12.10.2025" at bounding box center [838, 261] width 95 height 38
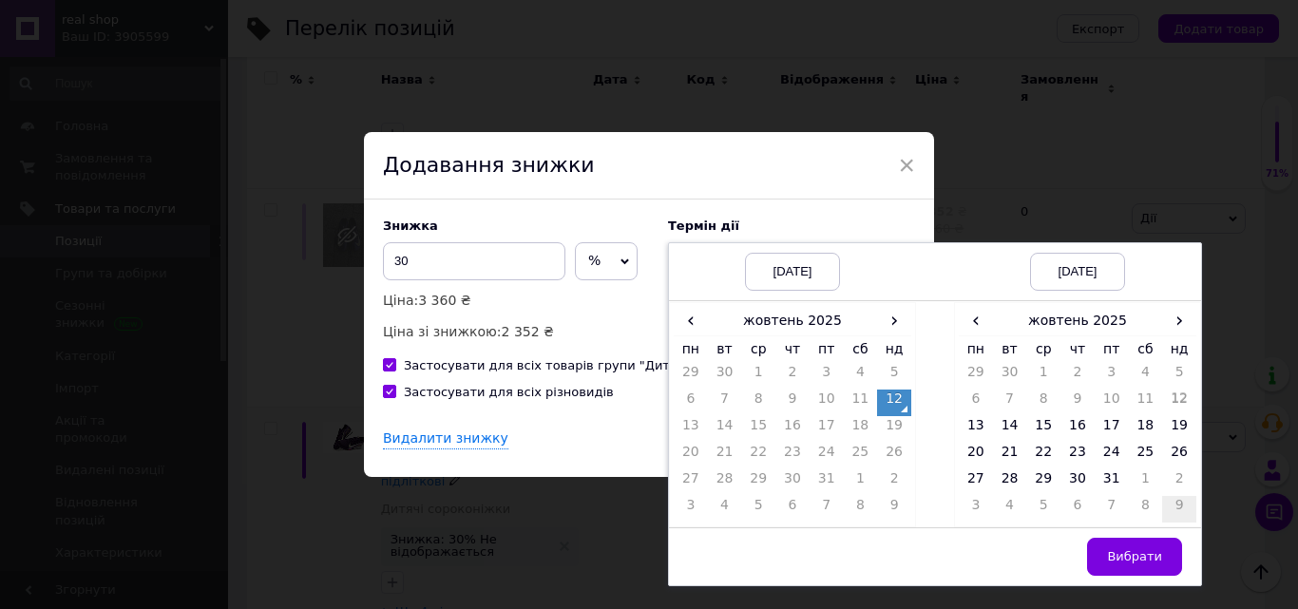
click at [1170, 504] on td "9" at bounding box center [1179, 509] width 34 height 27
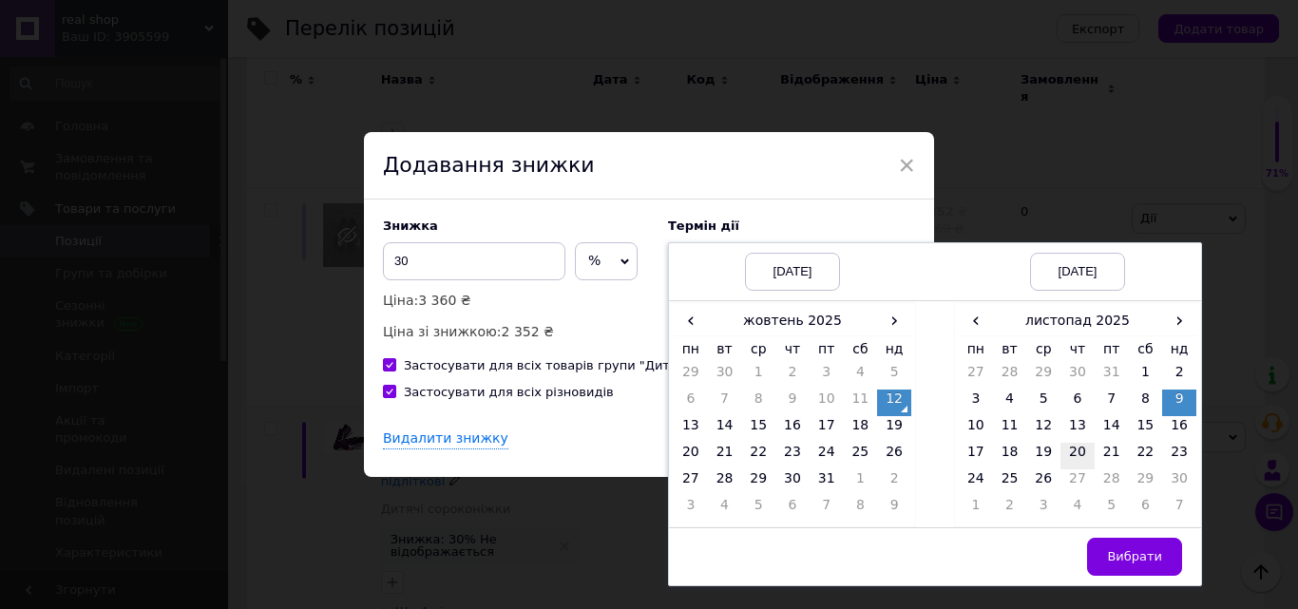
click at [1067, 450] on td "20" at bounding box center [1077, 456] width 34 height 27
click at [1121, 558] on span "Вибрати" at bounding box center [1134, 556] width 55 height 14
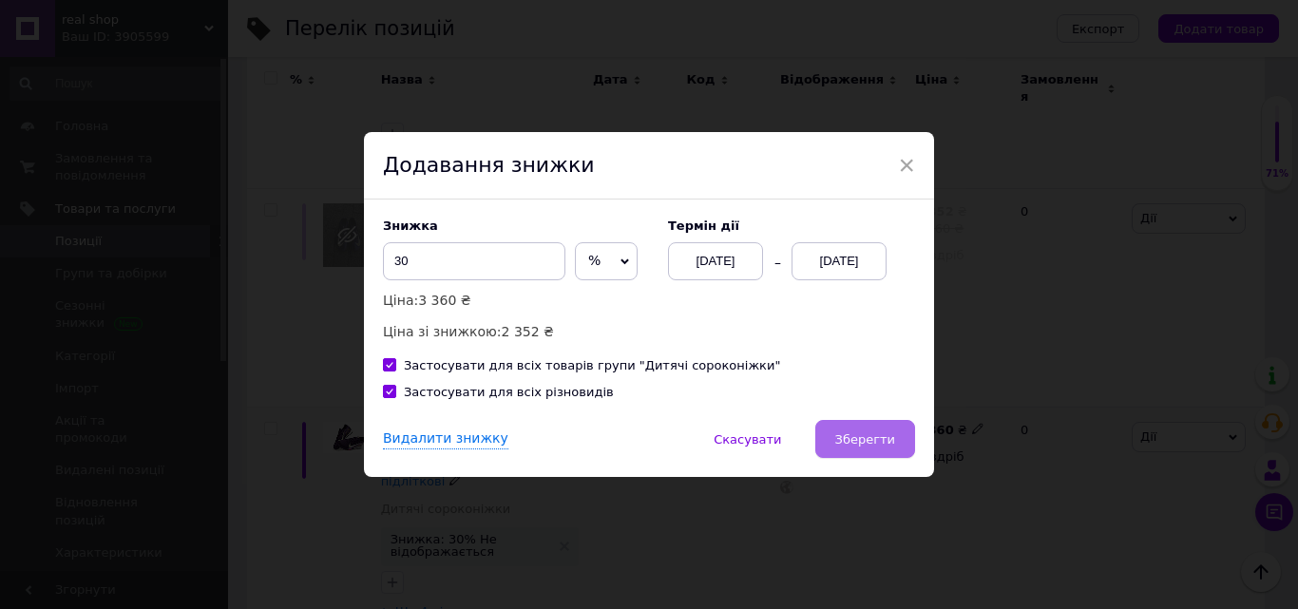
click at [869, 441] on span "Зберегти" at bounding box center [865, 439] width 60 height 14
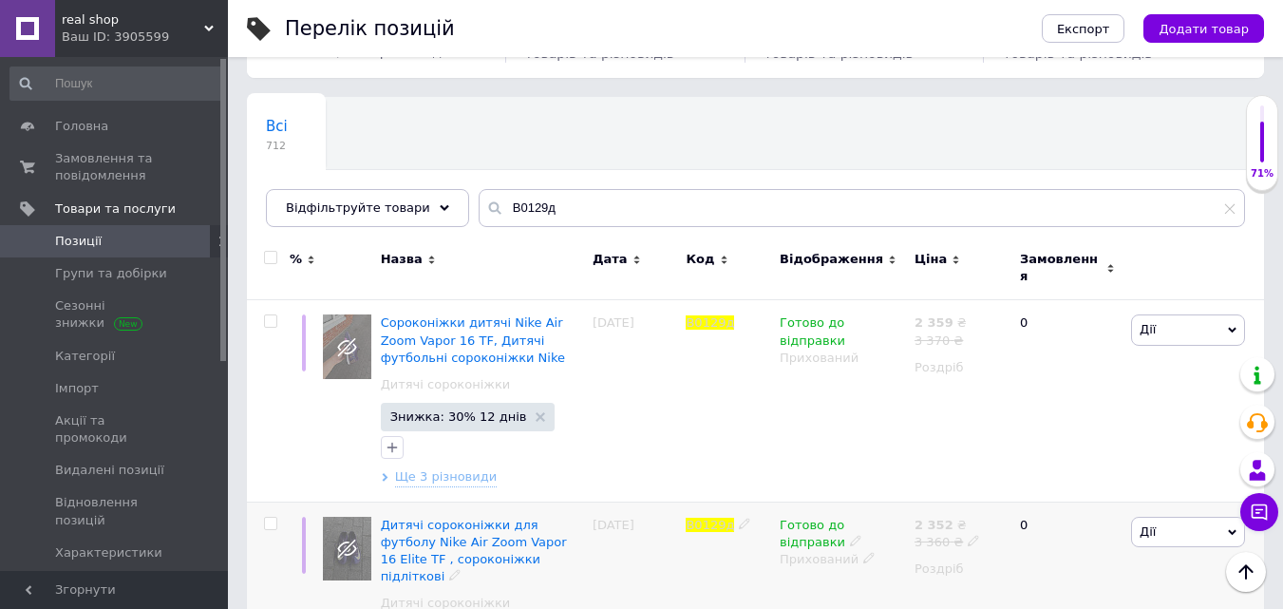
scroll to position [29, 0]
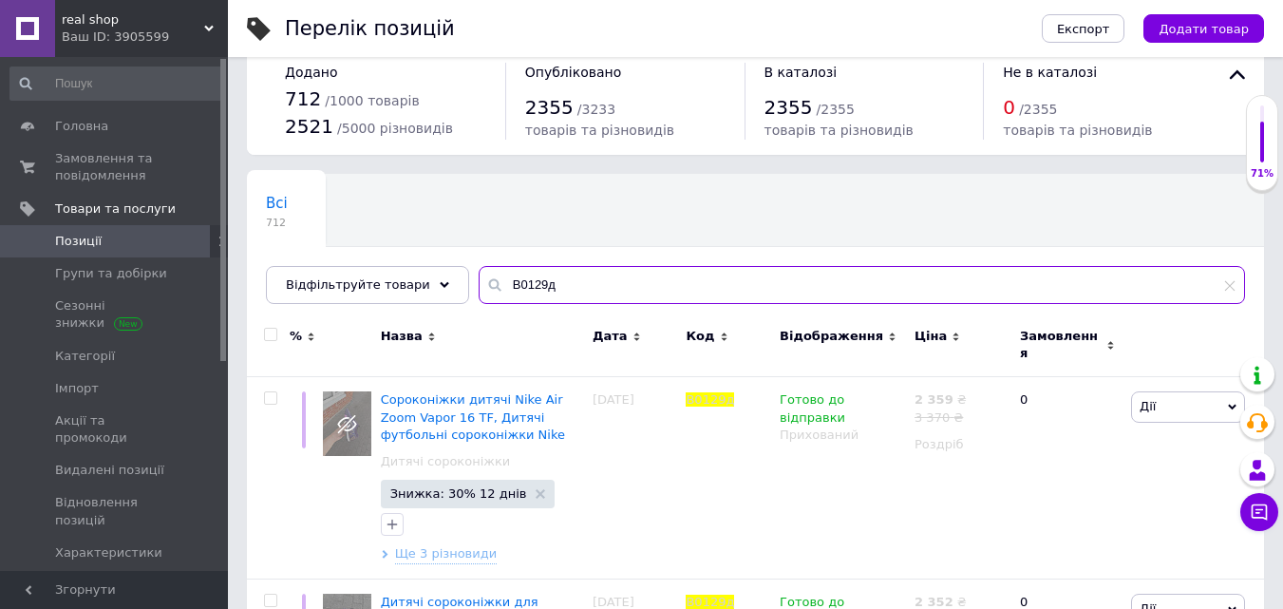
drag, startPoint x: 531, startPoint y: 290, endPoint x: 470, endPoint y: 291, distance: 60.8
click at [479, 291] on div "B0129д" at bounding box center [862, 285] width 767 height 38
paste input "B0128д"
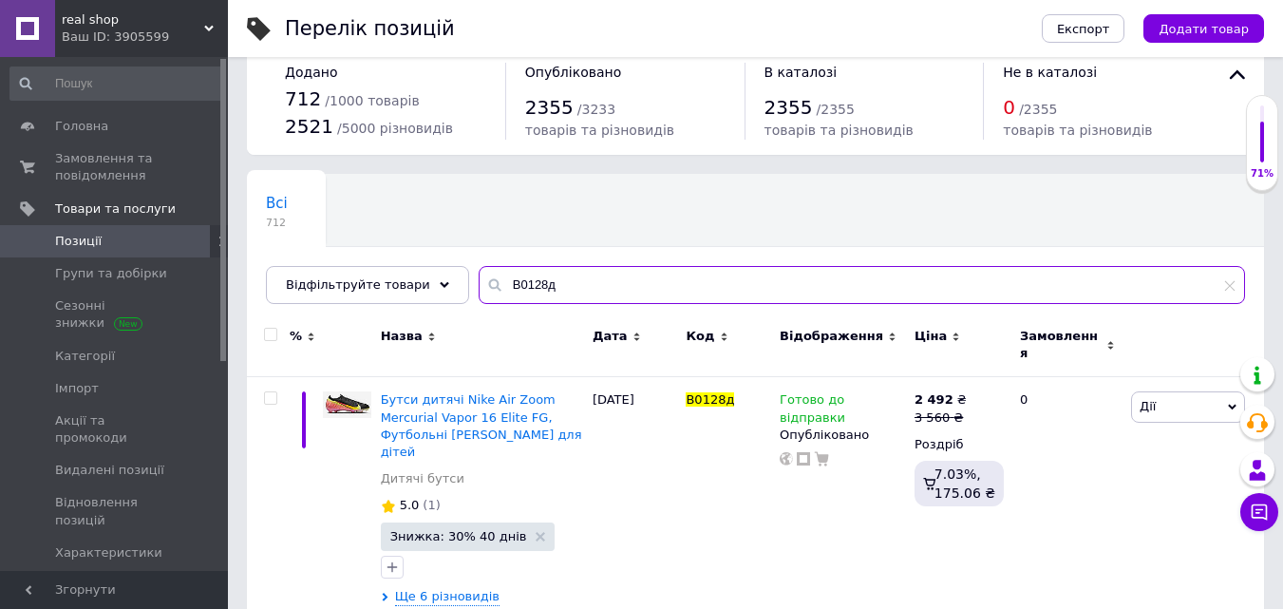
scroll to position [219, 0]
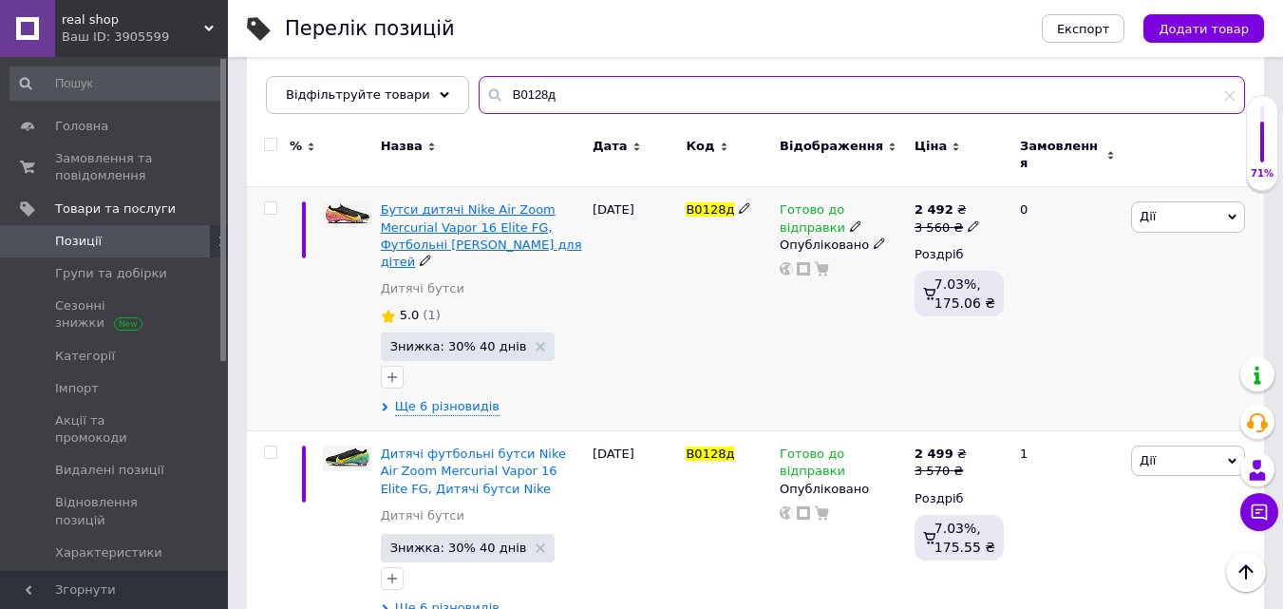
type input "B0128д"
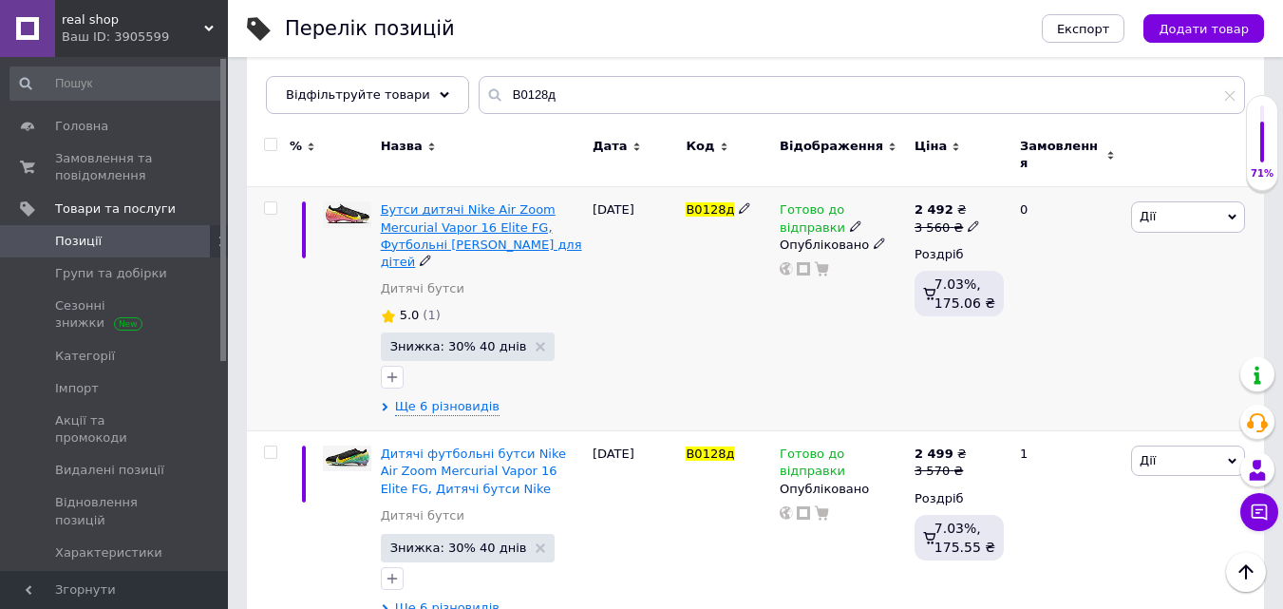
click at [470, 221] on span "Бутси дитячі Nike Air Zoom Mercurial Vapor 16 Elite FG, Футбольні бутси найк дл…" at bounding box center [481, 235] width 201 height 67
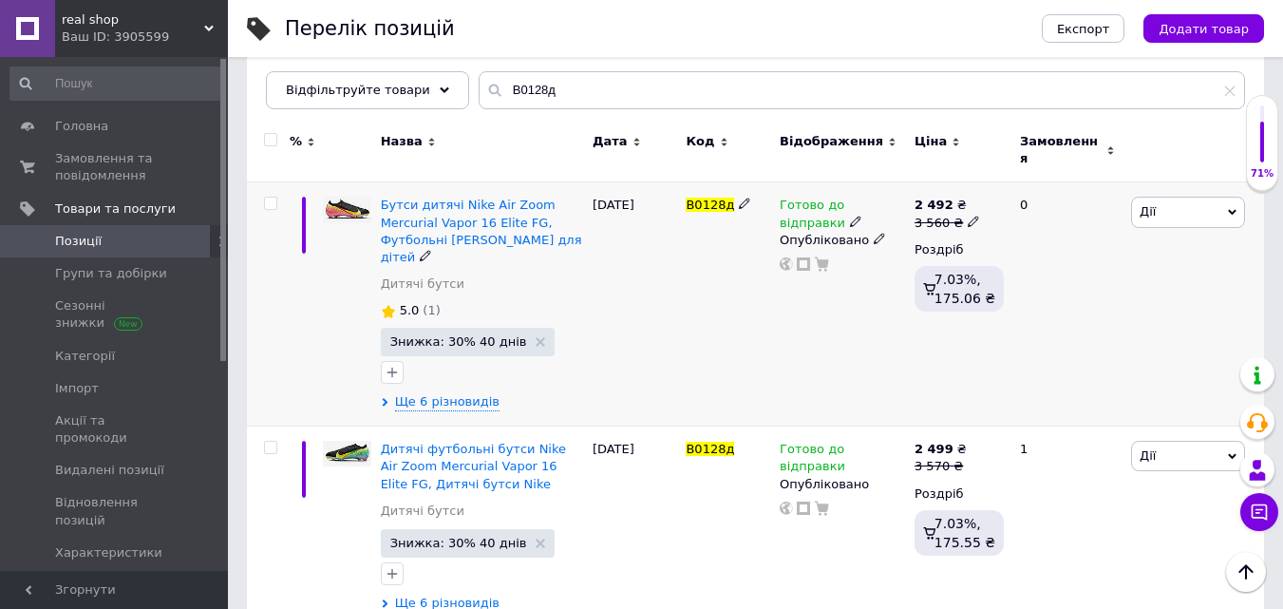
scroll to position [232, 0]
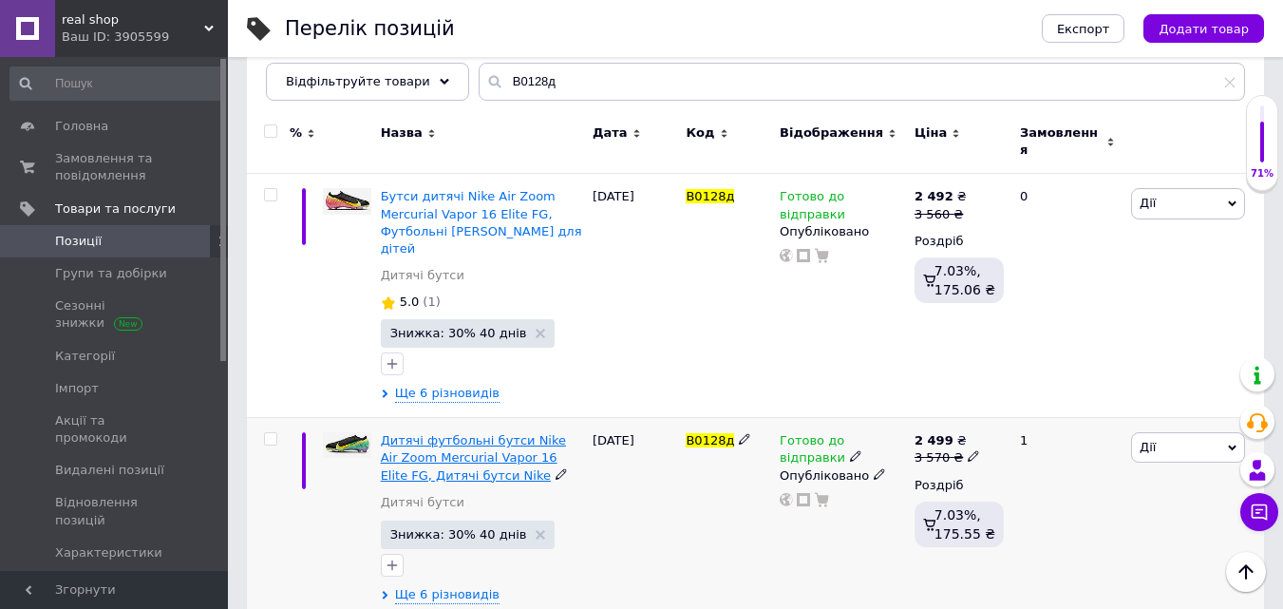
click at [501, 433] on span "Дитячі футбольні бутси Nike Air Zoom Mercurial Vapor 16 Elite FG, Дитячі бутси …" at bounding box center [473, 457] width 185 height 48
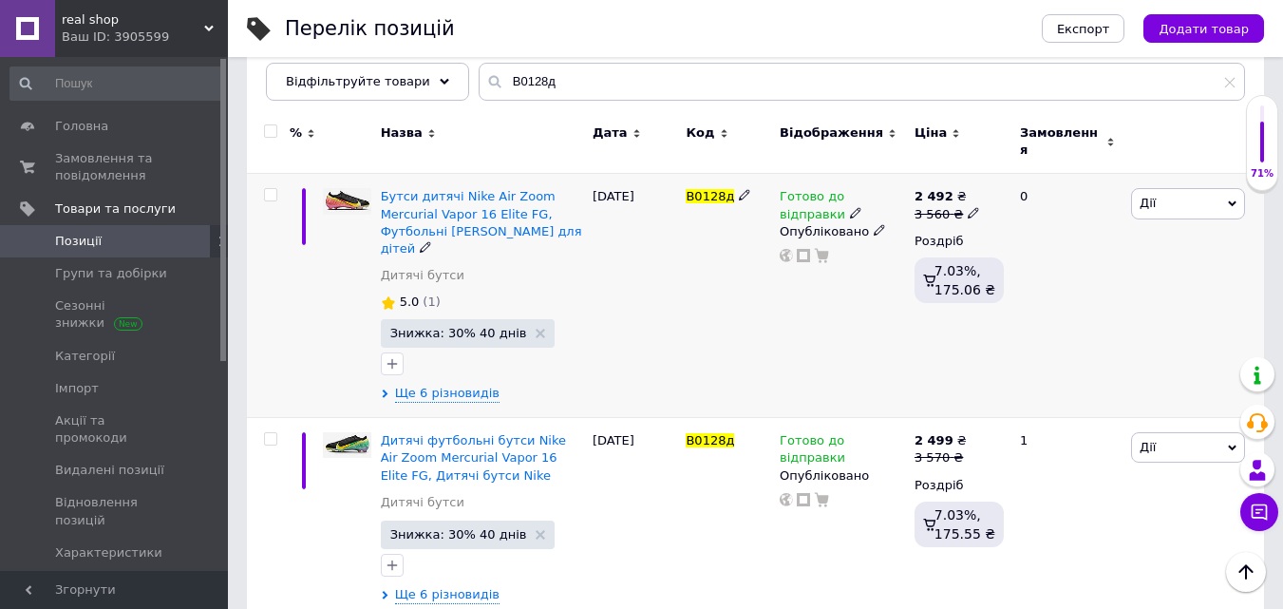
click at [1170, 188] on span "Дії" at bounding box center [1188, 203] width 114 height 30
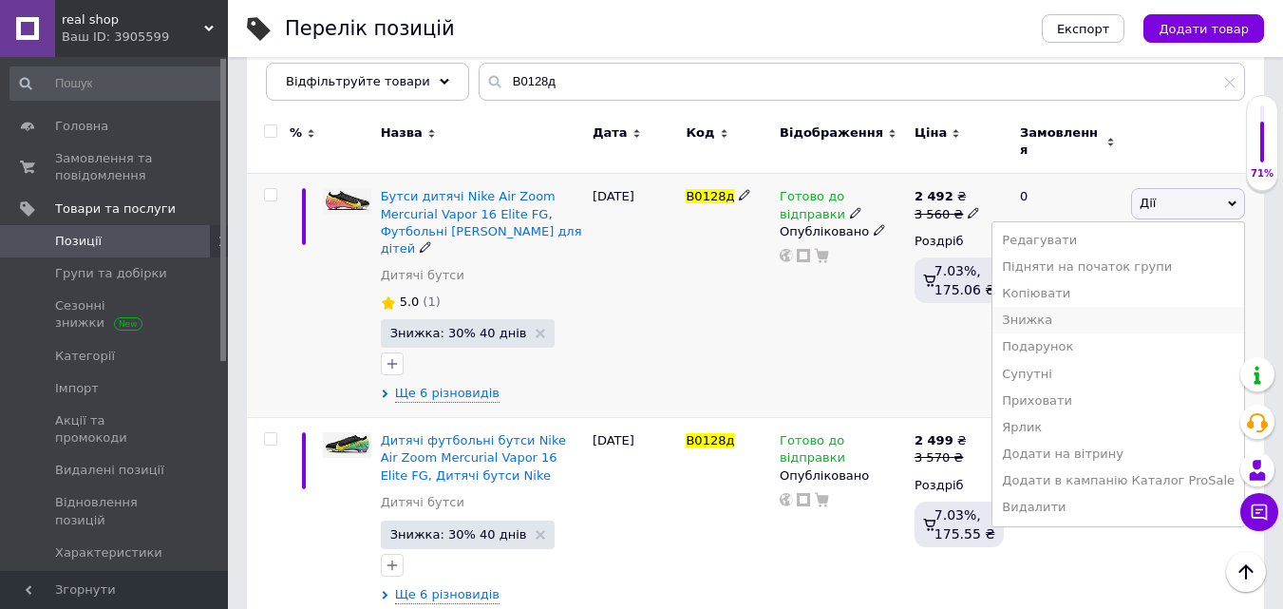
click at [1064, 315] on li "Знижка" at bounding box center [1119, 320] width 252 height 27
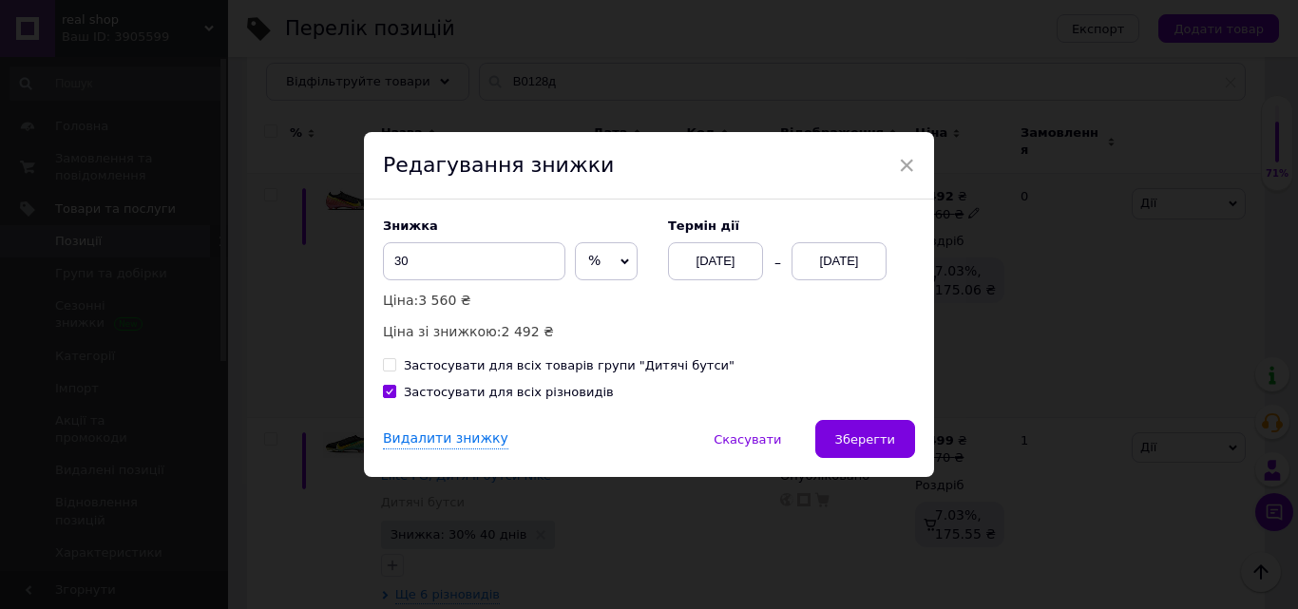
click at [386, 369] on input "Застосувати для всіх товарів групи "Дитячі бутси"" at bounding box center [389, 364] width 12 height 12
checkbox input "true"
click at [867, 434] on span "Зберегти" at bounding box center [865, 439] width 60 height 14
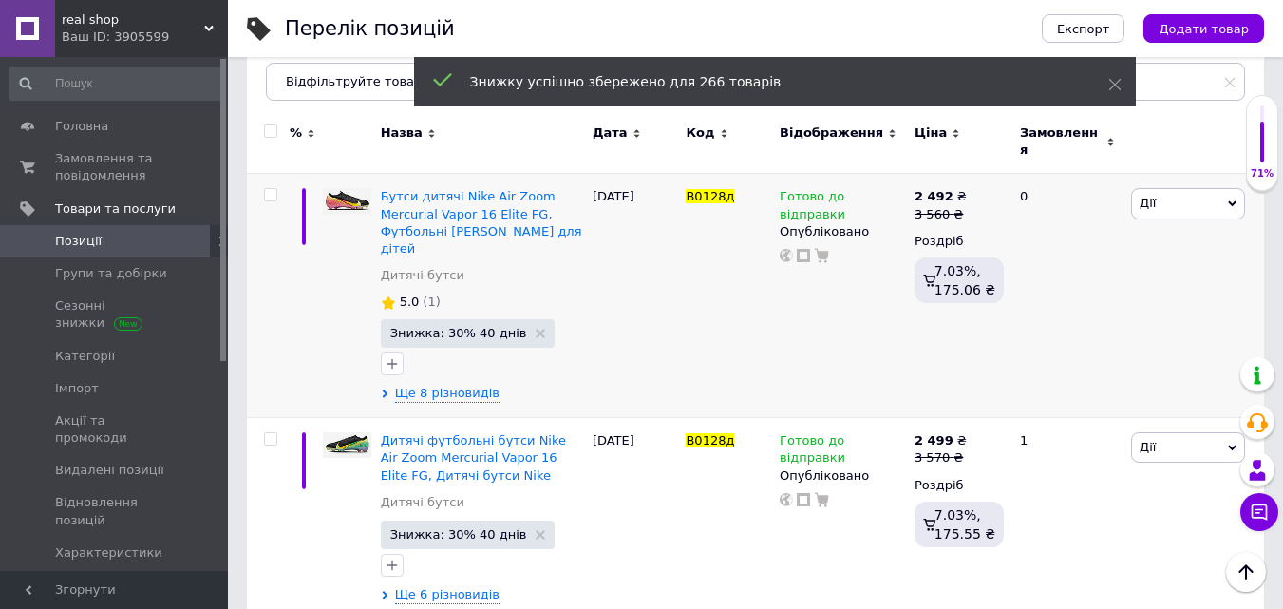
click at [199, 32] on div "Ваш ID: 3905599" at bounding box center [145, 37] width 166 height 17
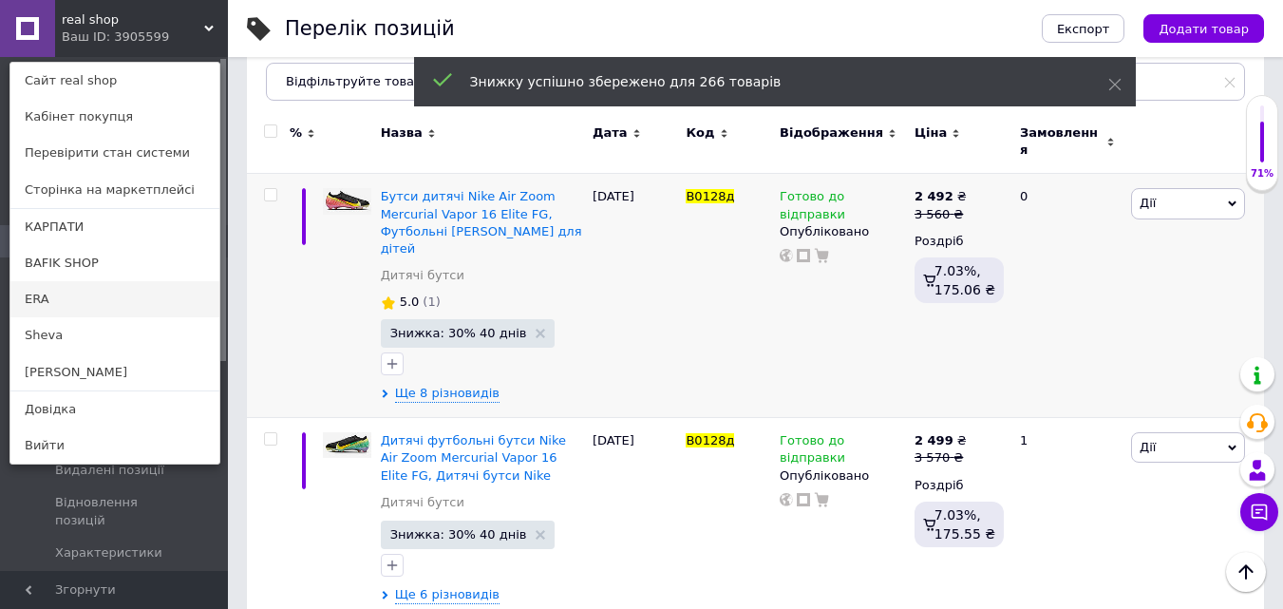
click at [73, 308] on link "ERA" at bounding box center [114, 299] width 209 height 36
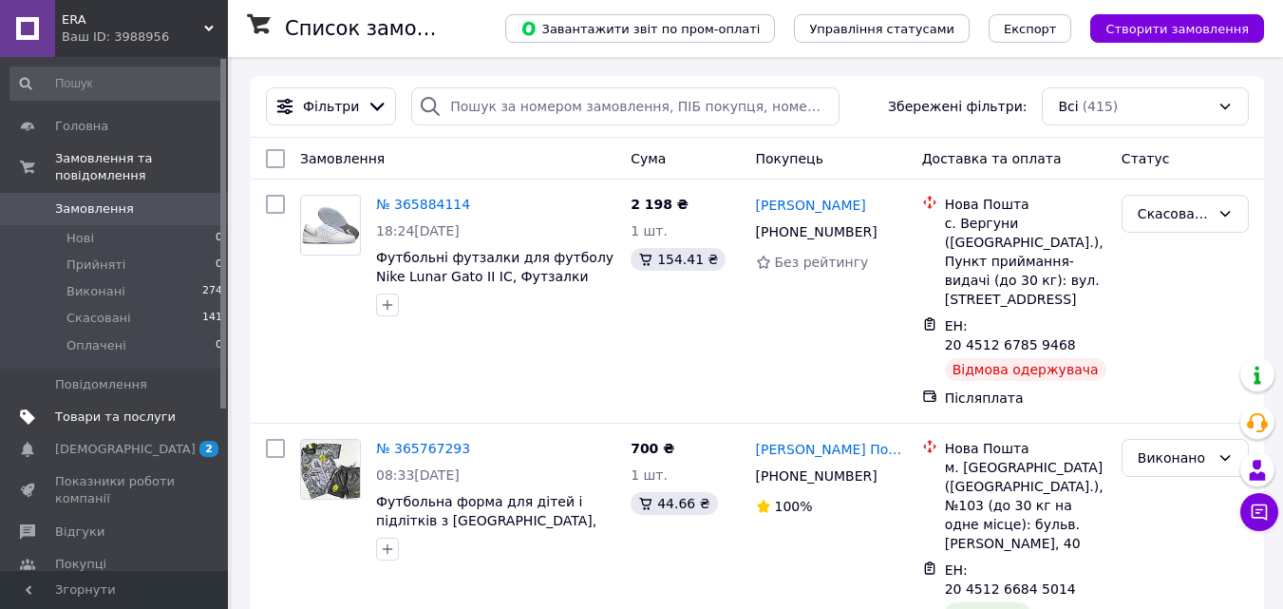
click at [101, 409] on link "Товари та послуги" at bounding box center [117, 417] width 234 height 32
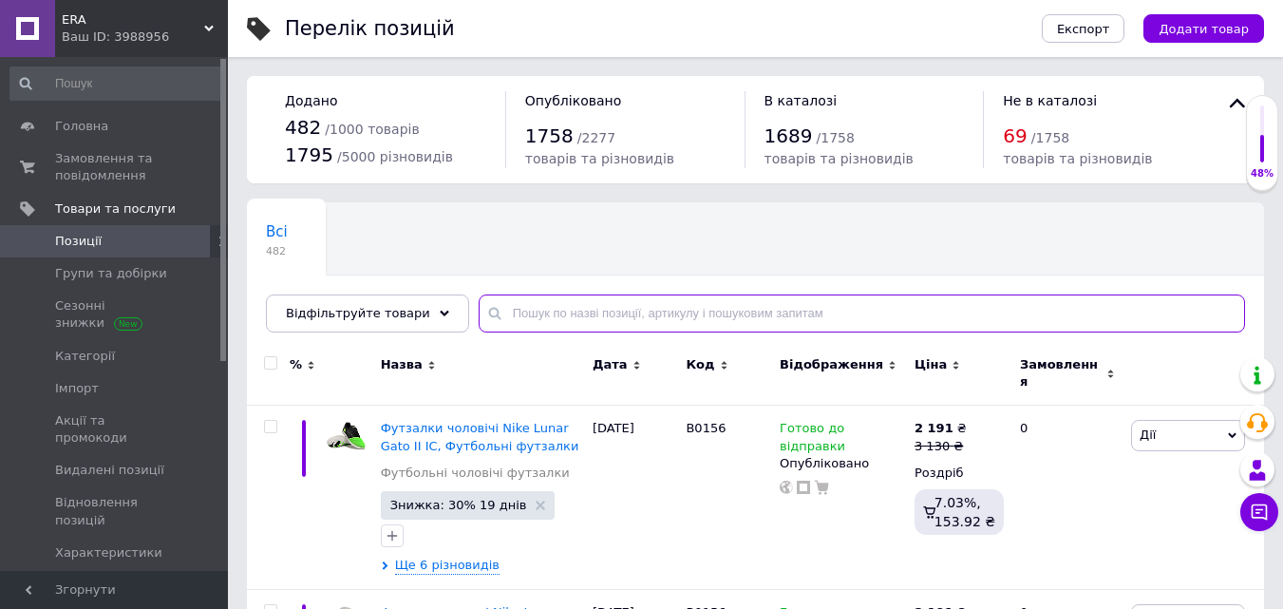
click at [539, 319] on input "text" at bounding box center [862, 314] width 767 height 38
paste input "B0128д"
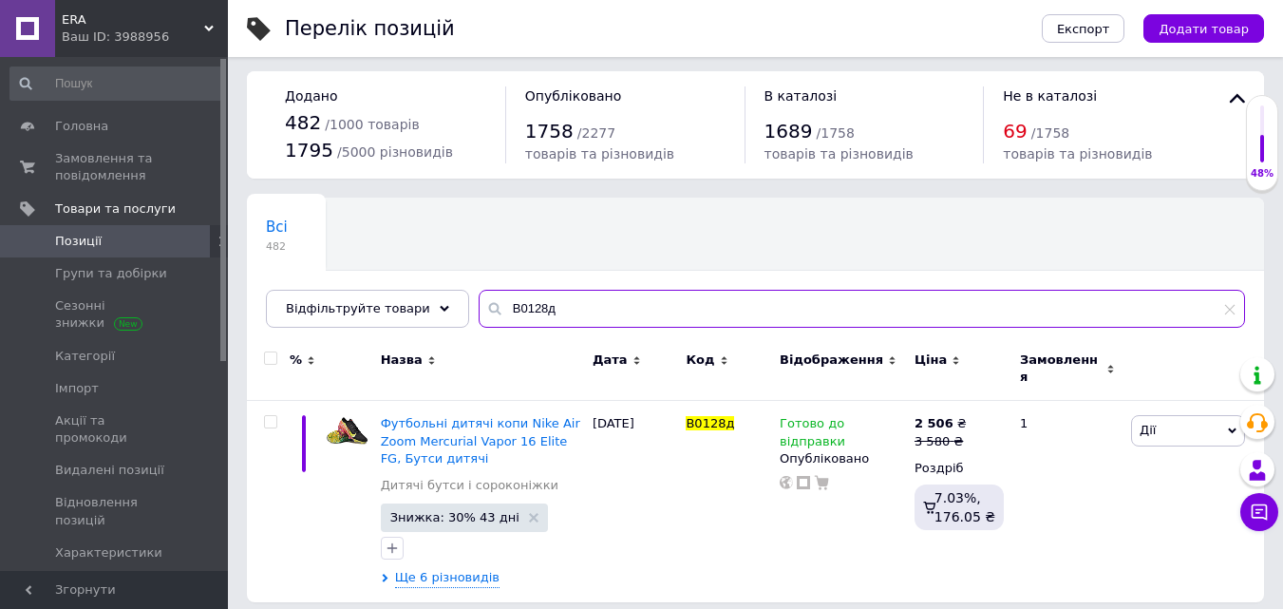
scroll to position [6, 0]
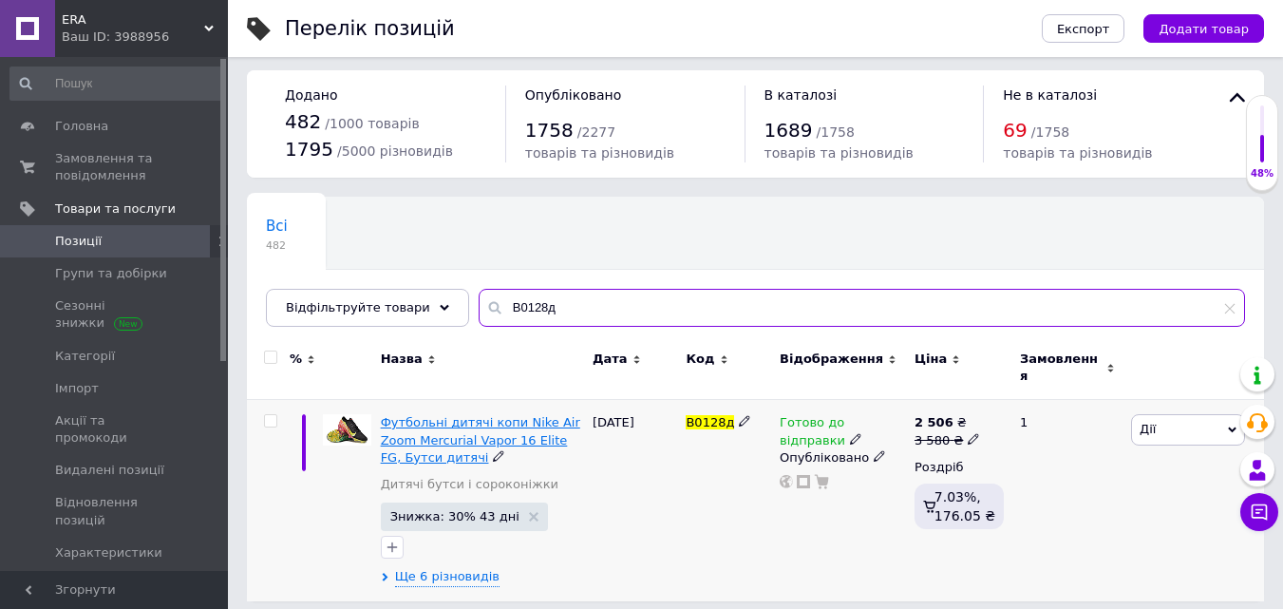
type input "B0128д"
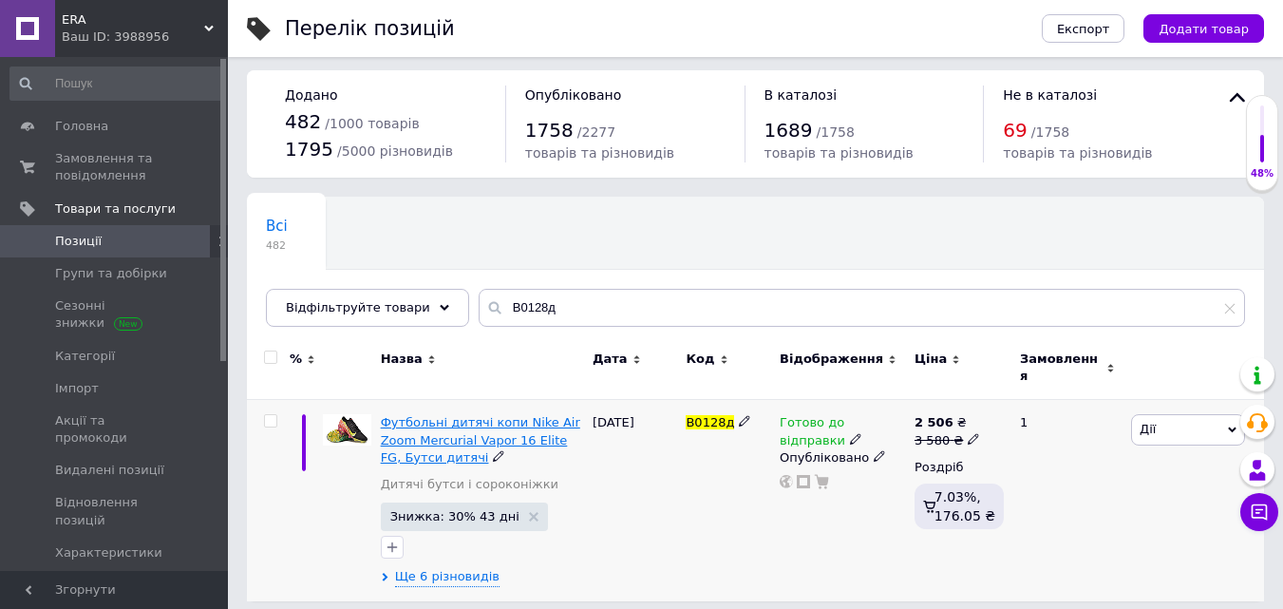
click at [511, 415] on span "Футбольні дитячі копи Nike Air Zoom Mercurial Vapor 16 Elite FG, Бутси дитячі" at bounding box center [481, 439] width 200 height 48
click at [1169, 419] on span "Дії" at bounding box center [1188, 429] width 114 height 30
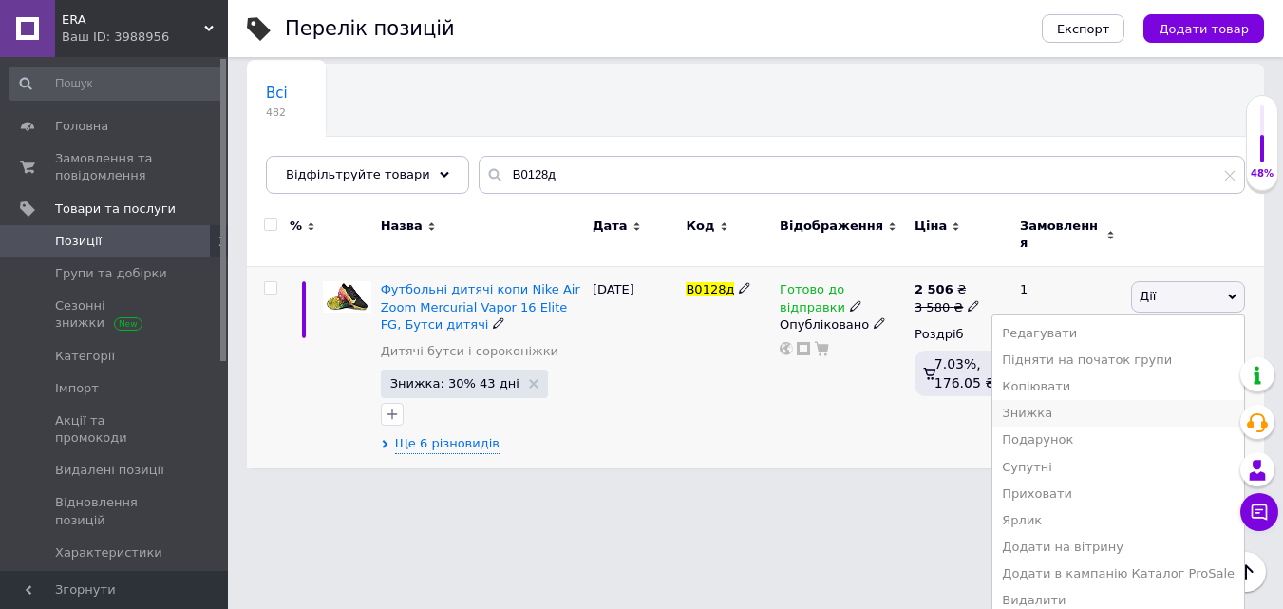
click at [1071, 406] on li "Знижка" at bounding box center [1119, 413] width 252 height 27
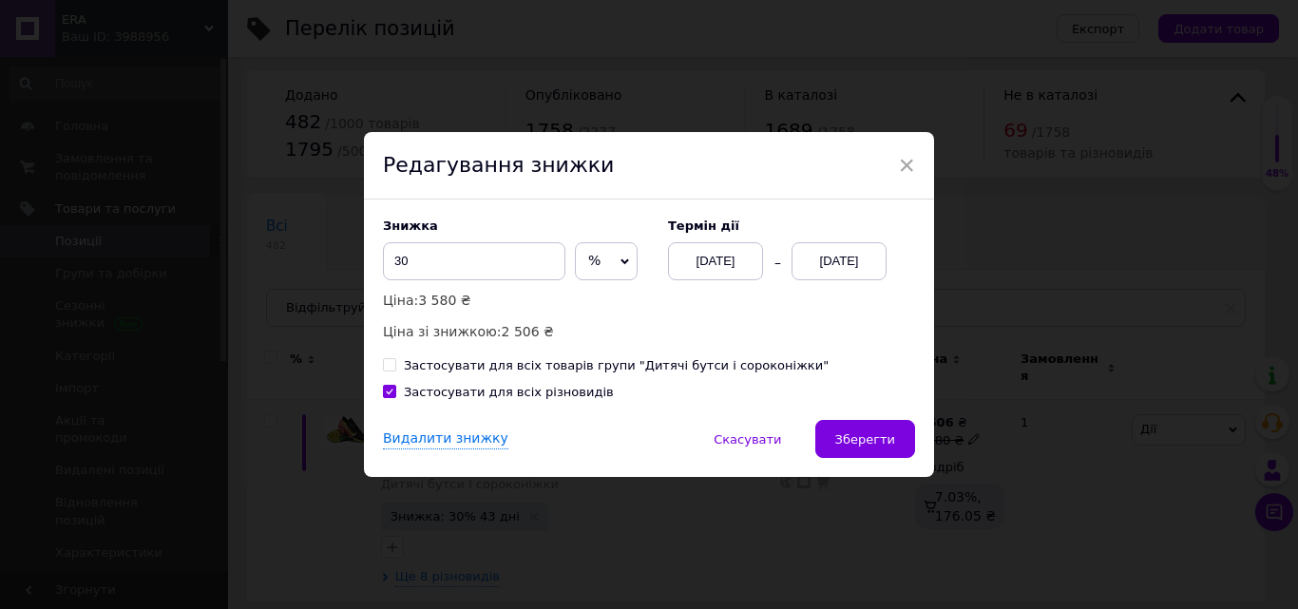
click at [388, 369] on input "Застосувати для всіх товарів групи "Дитячі бутси і сороконіжки"" at bounding box center [389, 364] width 12 height 12
checkbox input "true"
click at [873, 432] on span "Зберегти" at bounding box center [865, 439] width 60 height 14
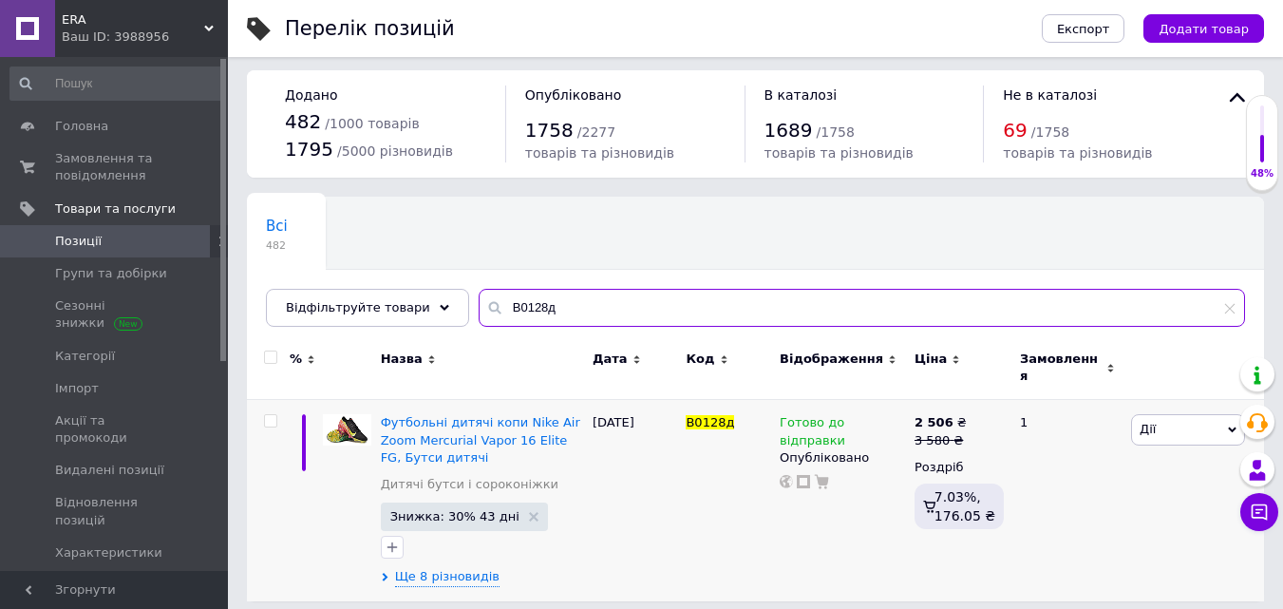
drag, startPoint x: 553, startPoint y: 294, endPoint x: 490, endPoint y: 311, distance: 65.0
click at [490, 311] on input "B0128д" at bounding box center [862, 308] width 767 height 38
paste input "B0100д"
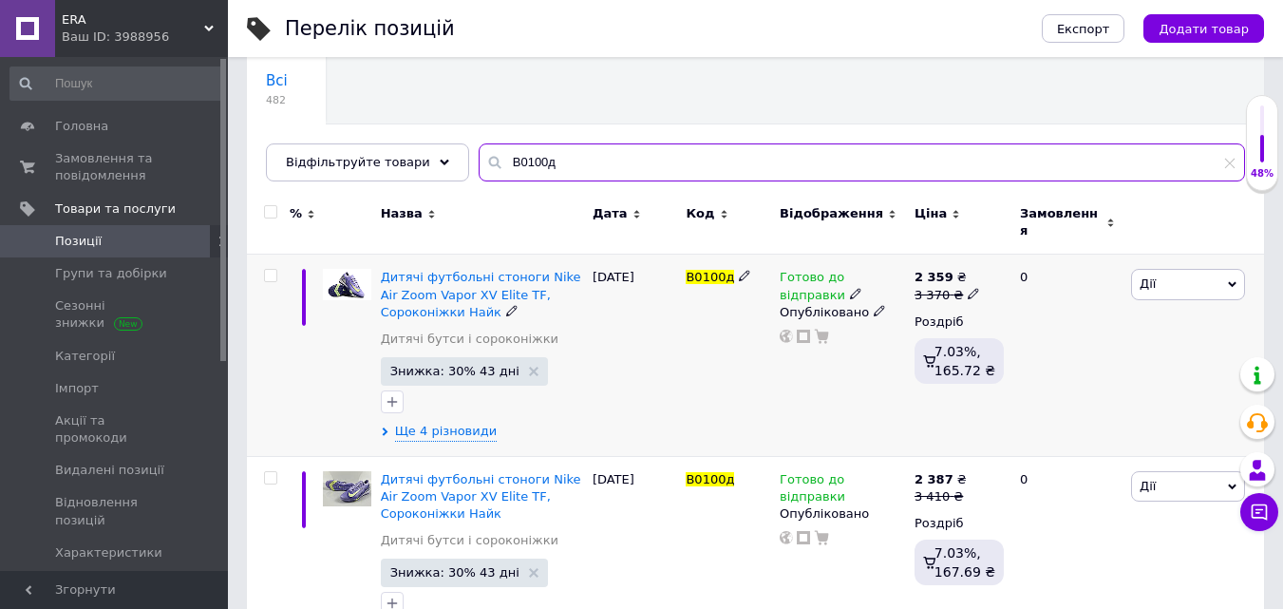
scroll to position [196, 0]
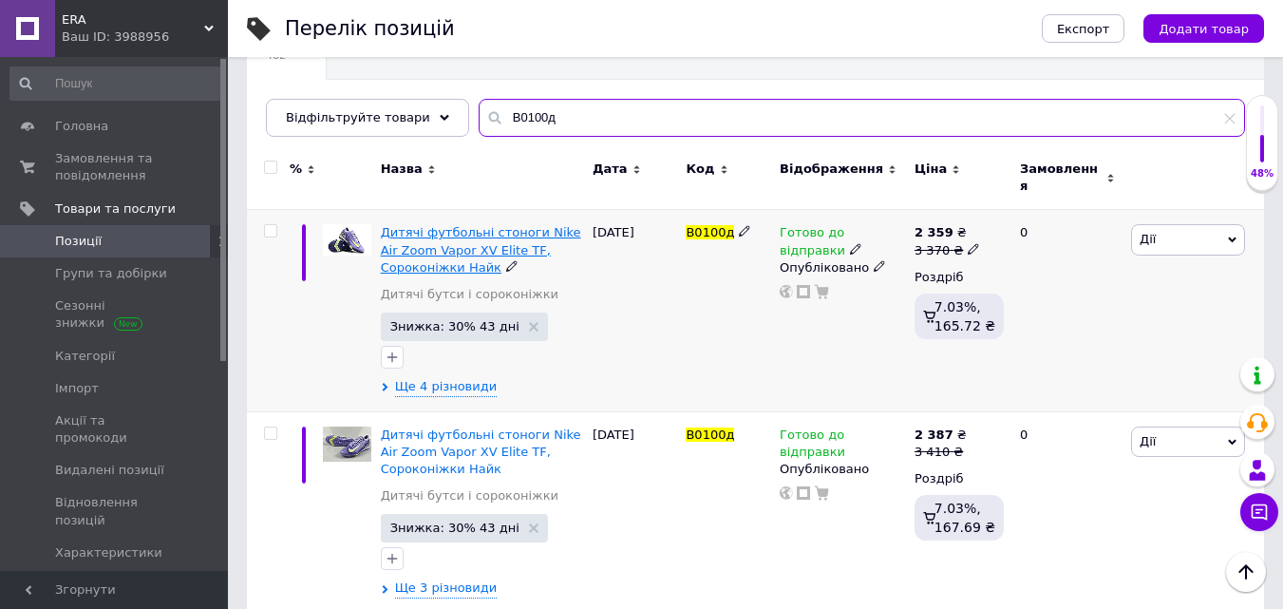
type input "B0100д"
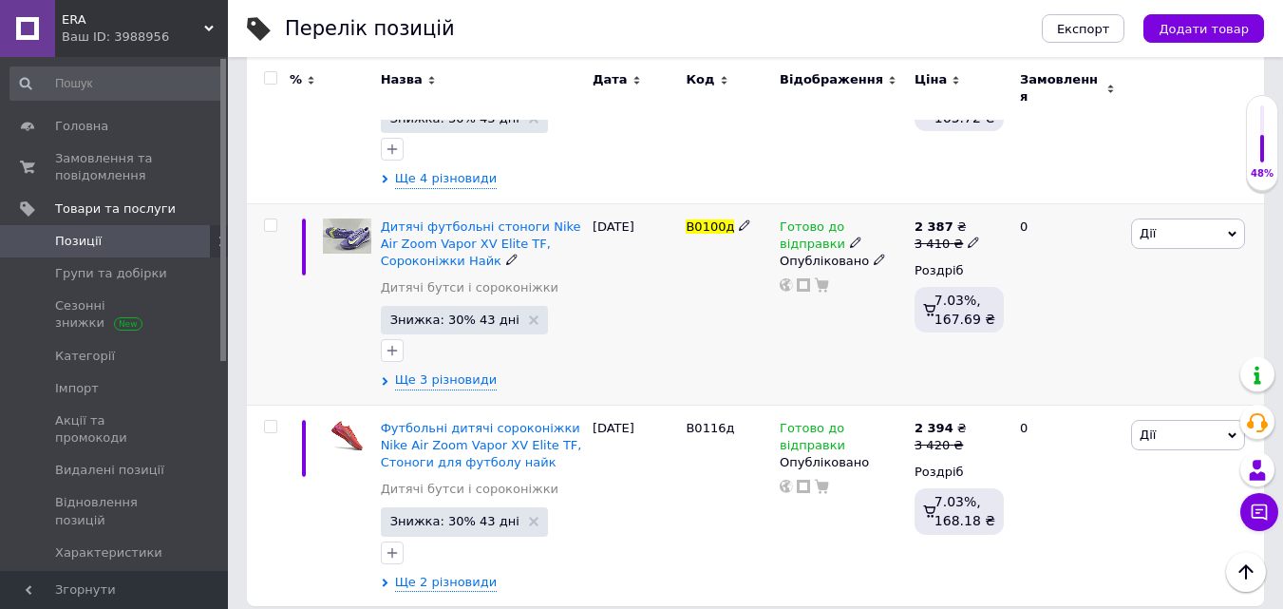
scroll to position [409, 0]
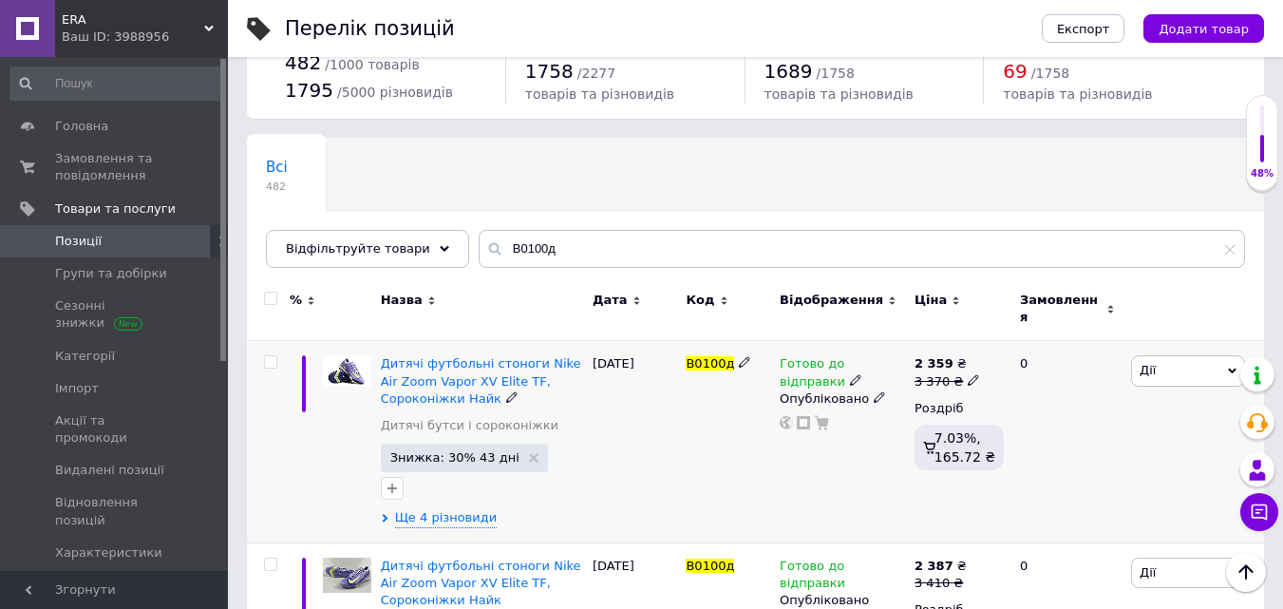
click at [1173, 213] on div "Всі 482 Ok Відфільтровано... Зберегти Нічого не знайдено Можливо, помилка у сло…" at bounding box center [755, 542] width 1017 height 808
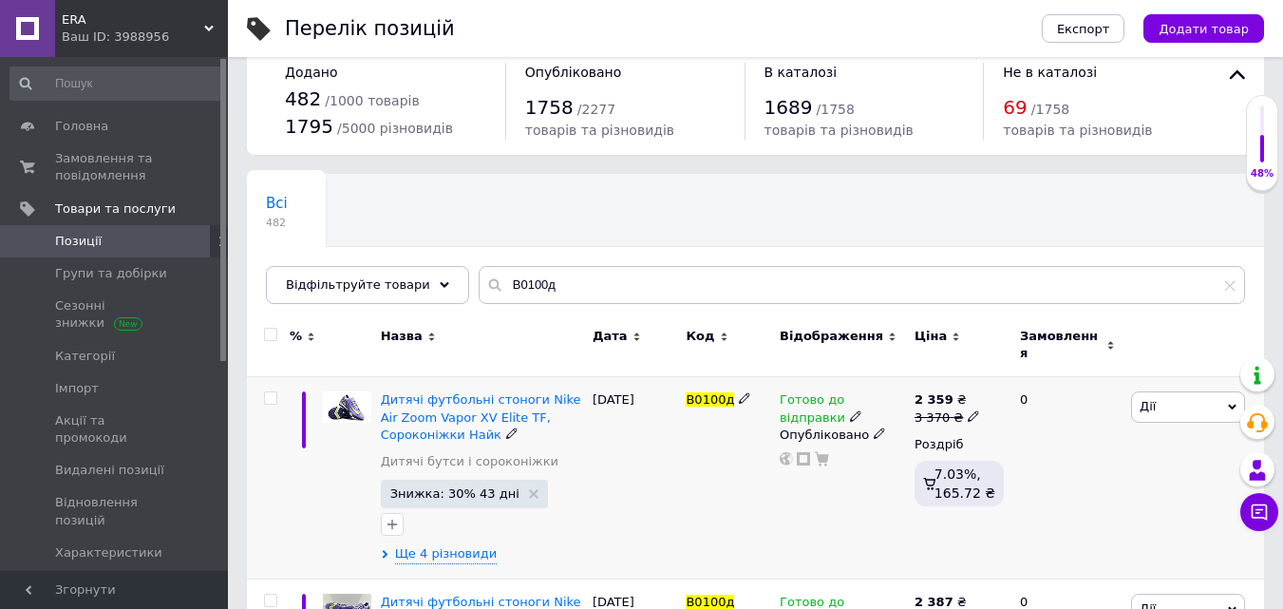
click at [1138, 391] on span "Дії" at bounding box center [1188, 406] width 114 height 30
click at [1054, 514] on li "Знижка" at bounding box center [1119, 523] width 252 height 27
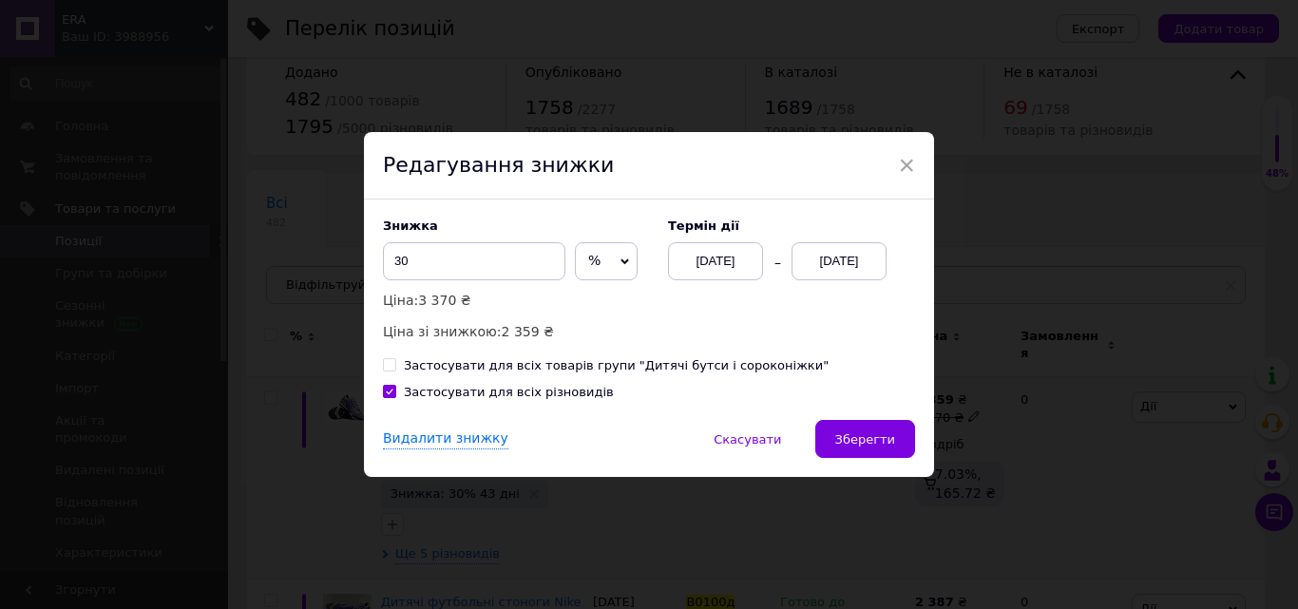
click at [388, 370] on input "Застосувати для всіх товарів групи "Дитячі бутси і сороконіжки"" at bounding box center [389, 364] width 12 height 12
checkbox input "true"
click at [865, 444] on span "Зберегти" at bounding box center [865, 439] width 60 height 14
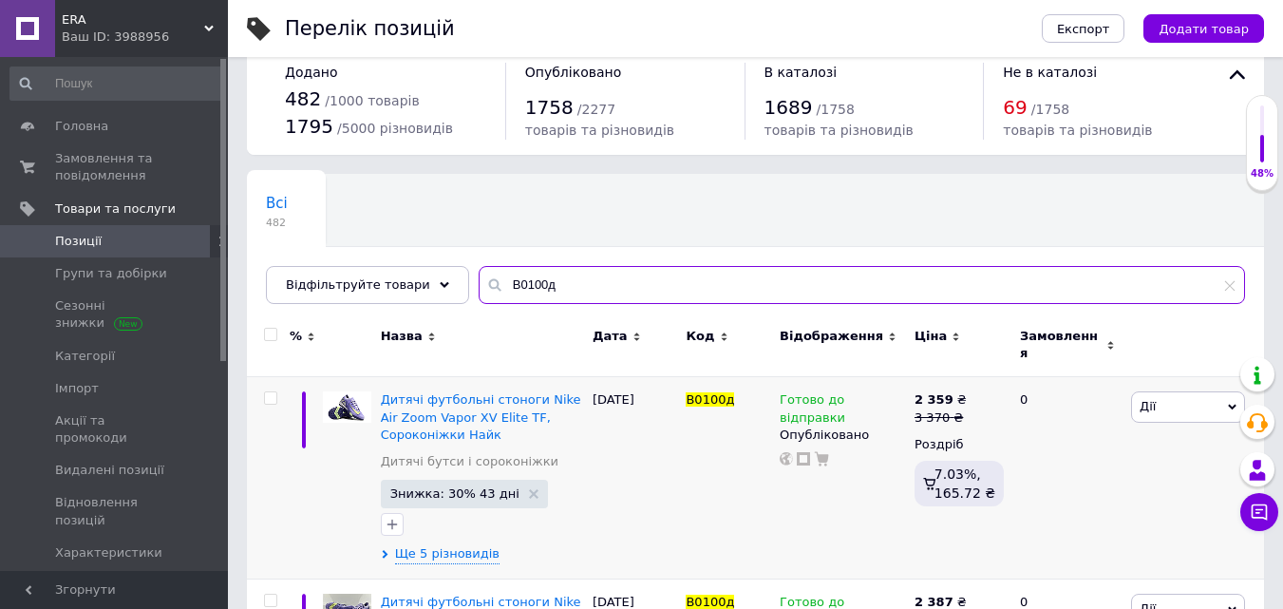
drag, startPoint x: 553, startPoint y: 289, endPoint x: 477, endPoint y: 292, distance: 76.1
click at [479, 292] on div "B0100д" at bounding box center [862, 285] width 767 height 38
paste input "B0129д"
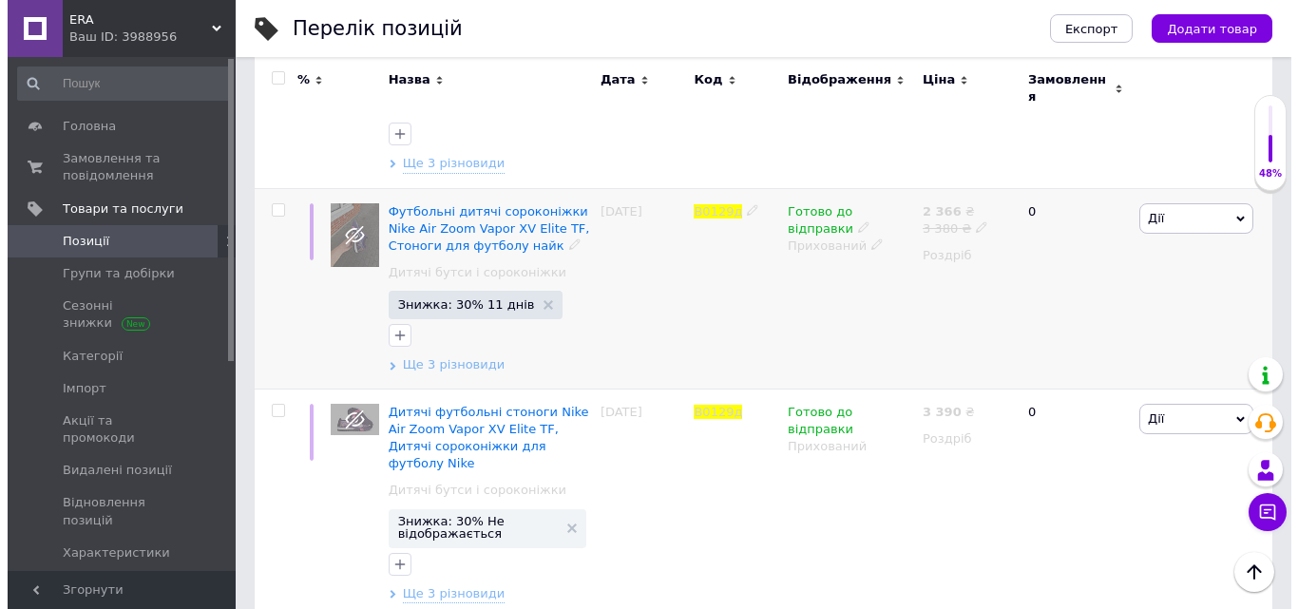
scroll to position [419, 0]
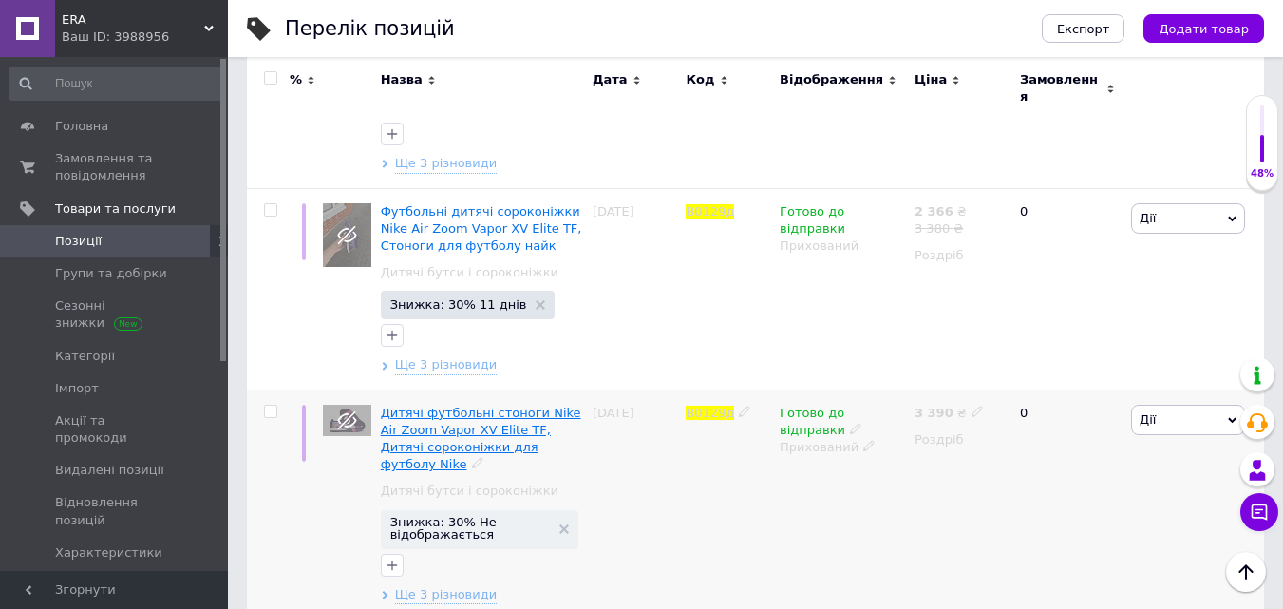
type input "B0129д"
click at [1164, 405] on span "Дії" at bounding box center [1188, 420] width 114 height 30
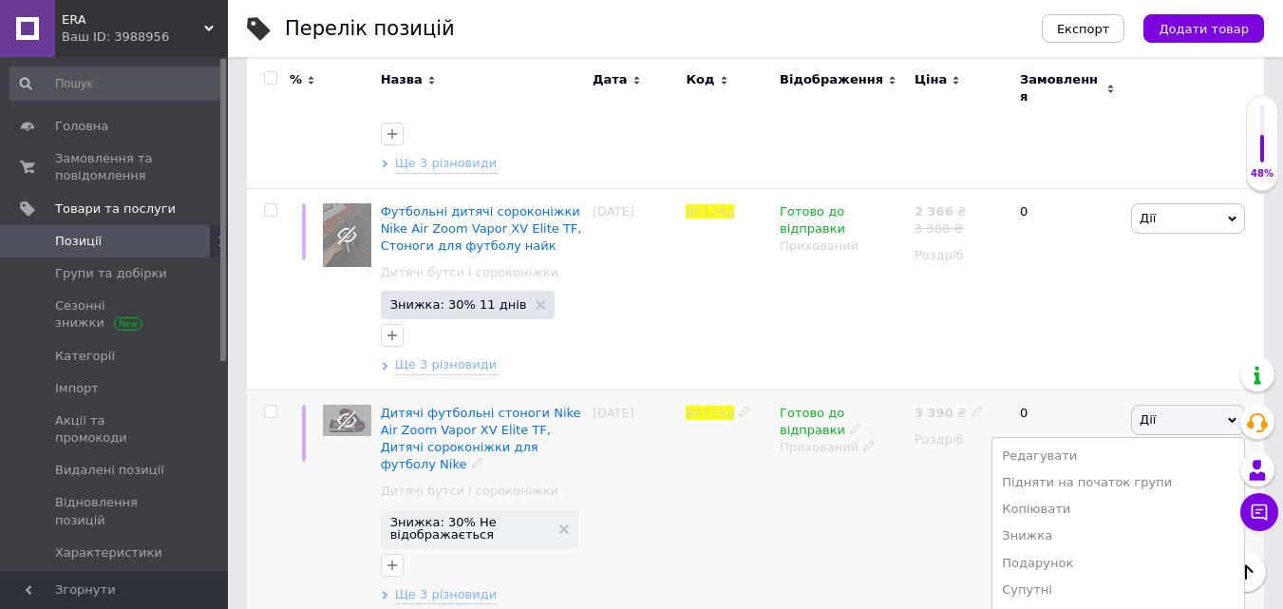
click at [899, 511] on div "Готово до відправки Прихований" at bounding box center [842, 504] width 135 height 229
click at [864, 441] on use at bounding box center [869, 446] width 10 height 10
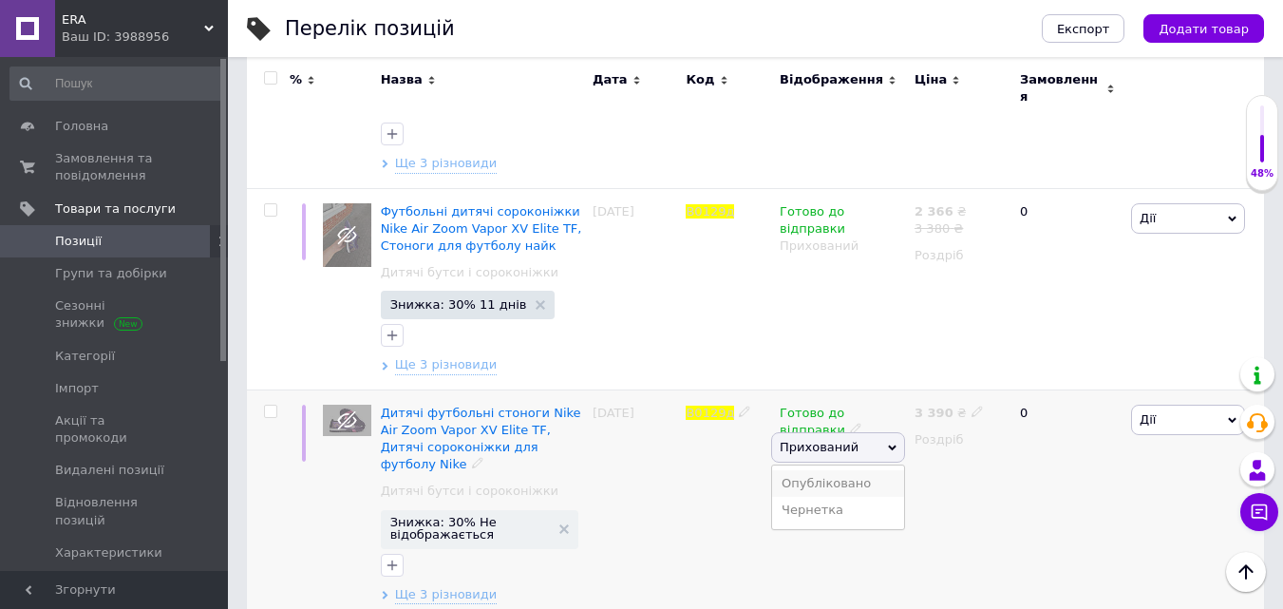
click at [839, 470] on li "Опубліковано" at bounding box center [838, 483] width 132 height 27
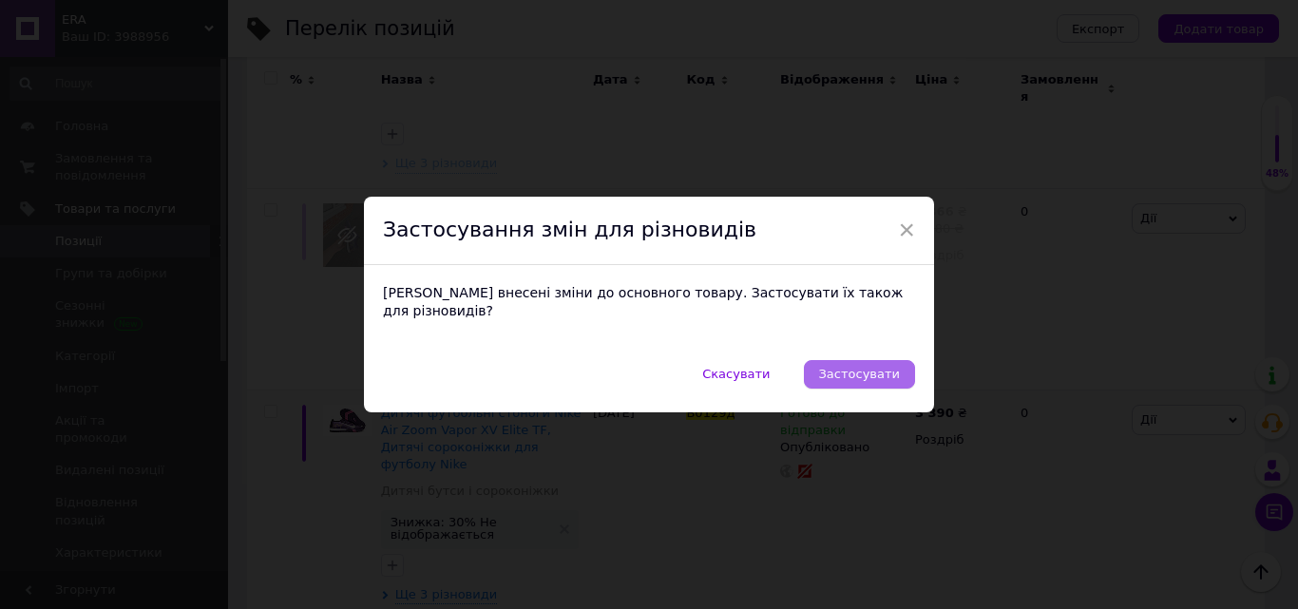
click at [865, 370] on span "Застосувати" at bounding box center [859, 374] width 81 height 14
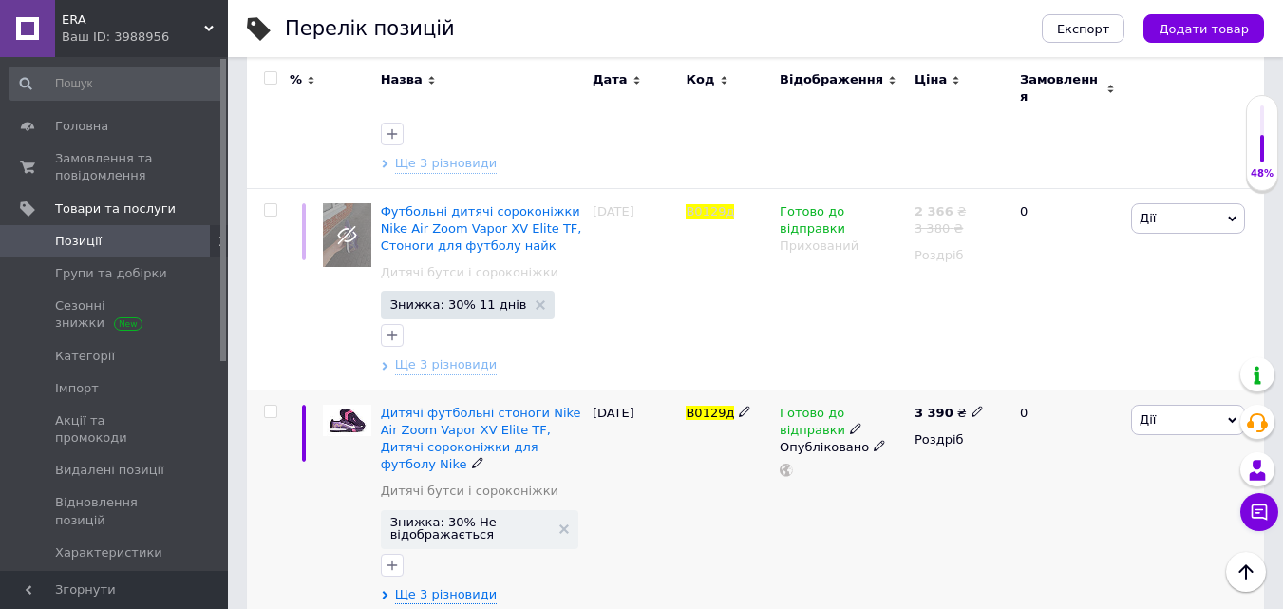
click at [1156, 410] on span "Дії" at bounding box center [1188, 420] width 114 height 30
click at [1117, 530] on li "Знижка" at bounding box center [1119, 536] width 252 height 27
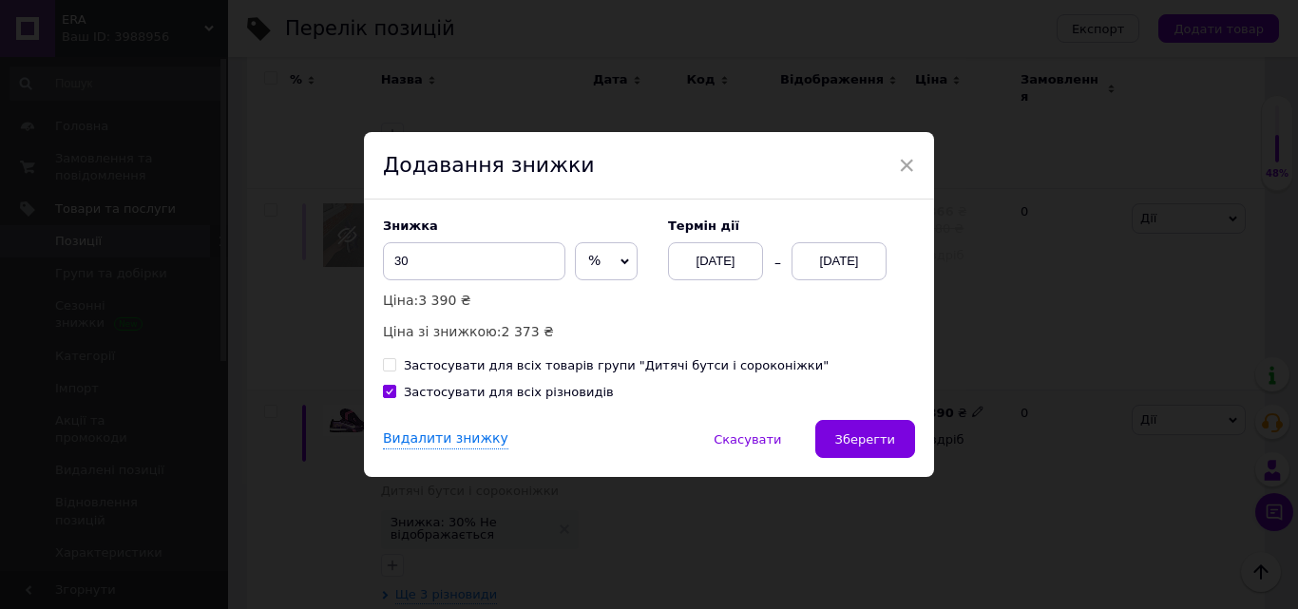
click at [383, 364] on input "Застосувати для всіх товарів групи "Дитячі бутси і сороконіжки"" at bounding box center [389, 364] width 12 height 12
checkbox input "true"
click at [842, 272] on div "12.10.2025" at bounding box center [838, 261] width 95 height 38
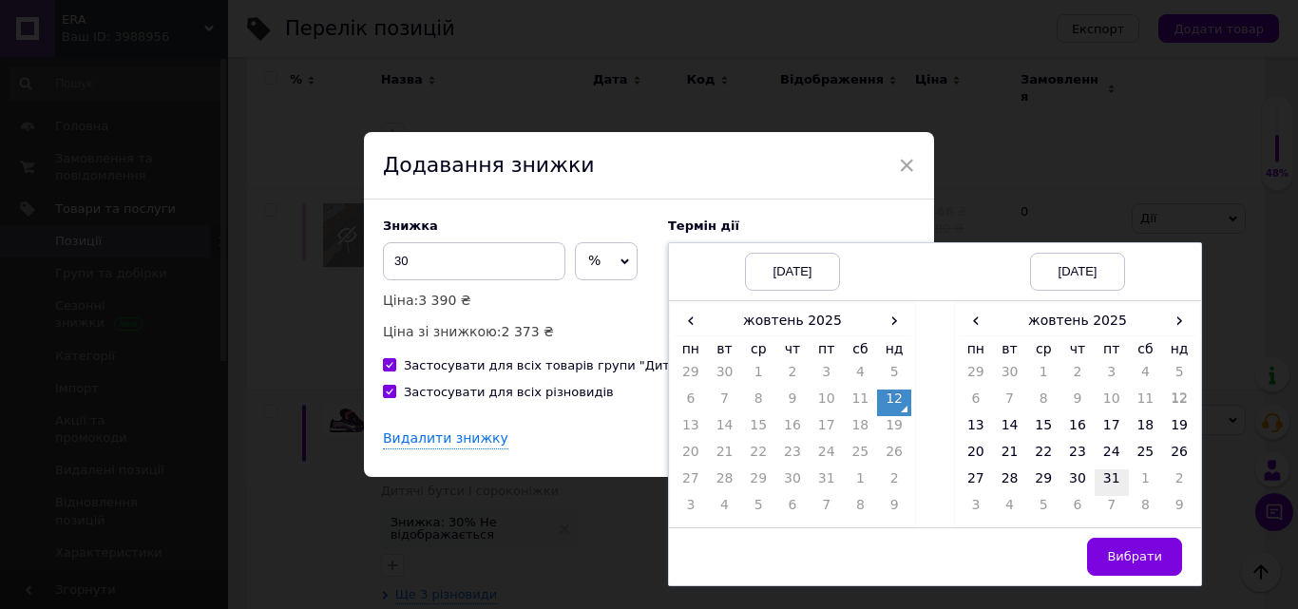
click at [1108, 475] on td "31" at bounding box center [1111, 482] width 34 height 27
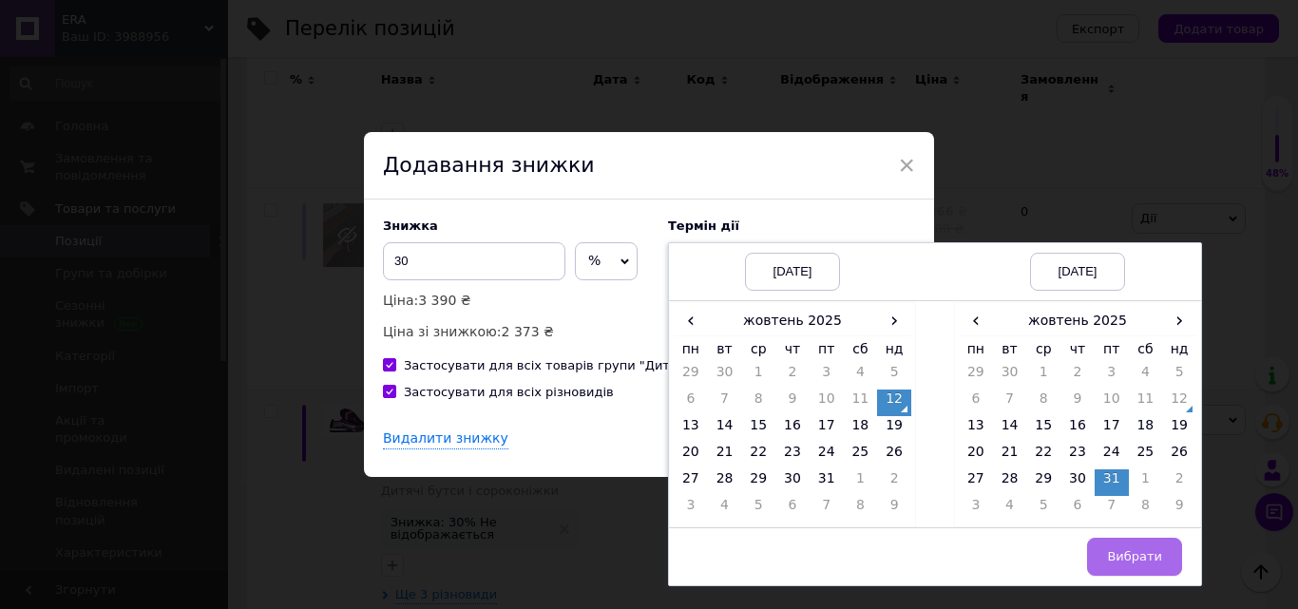
click at [1127, 559] on span "Вибрати" at bounding box center [1134, 556] width 55 height 14
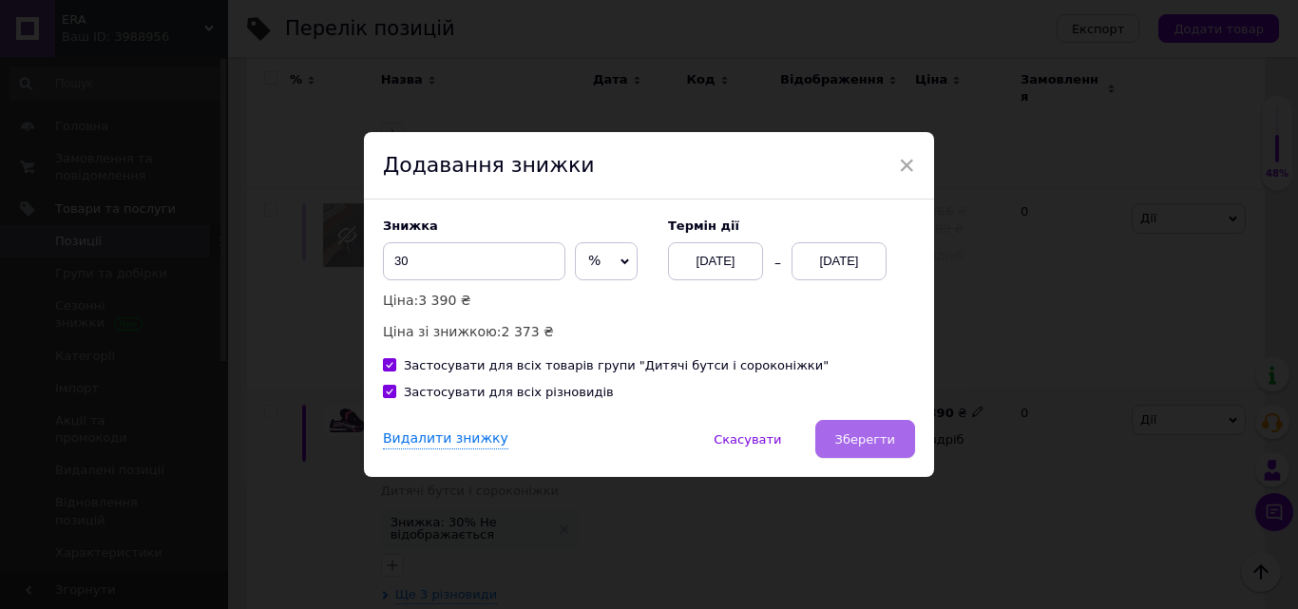
click at [884, 438] on span "Зберегти" at bounding box center [865, 439] width 60 height 14
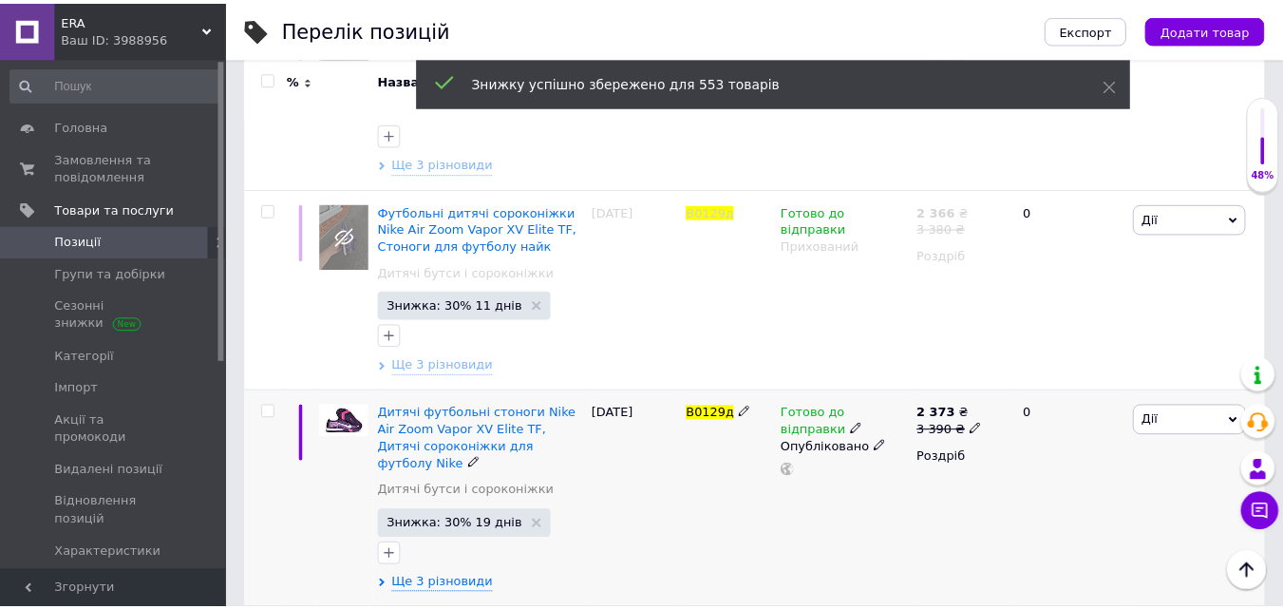
scroll to position [409, 0]
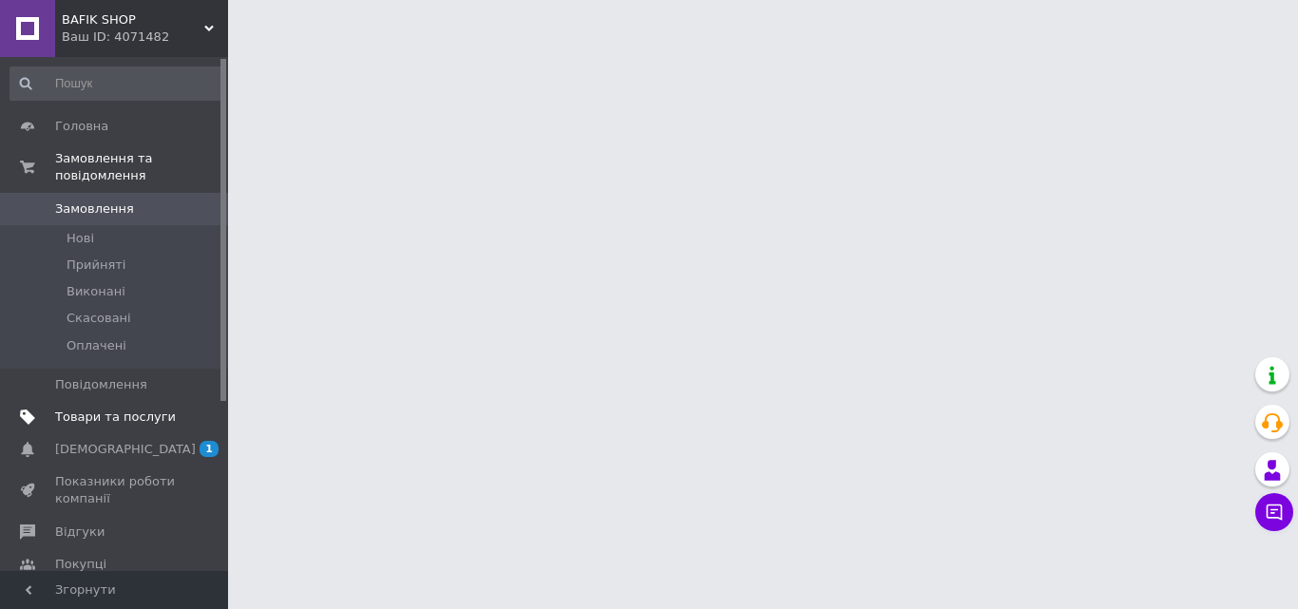
click at [155, 409] on span "Товари та послуги" at bounding box center [115, 417] width 121 height 17
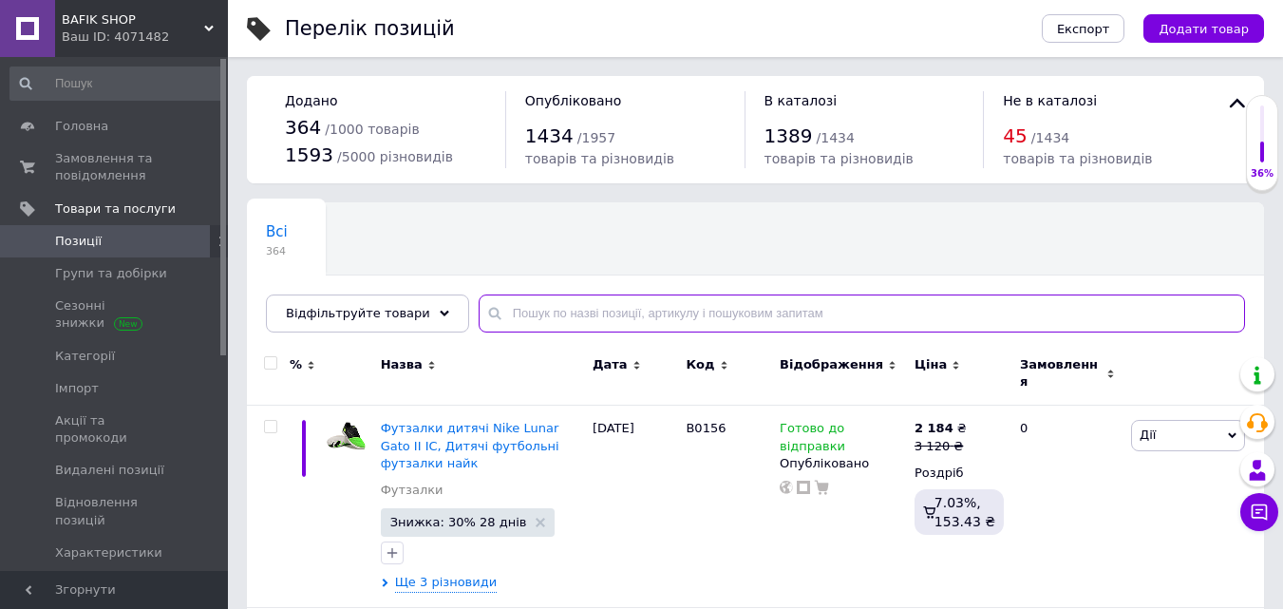
click at [583, 316] on input "text" at bounding box center [862, 314] width 767 height 38
paste input "B0129д"
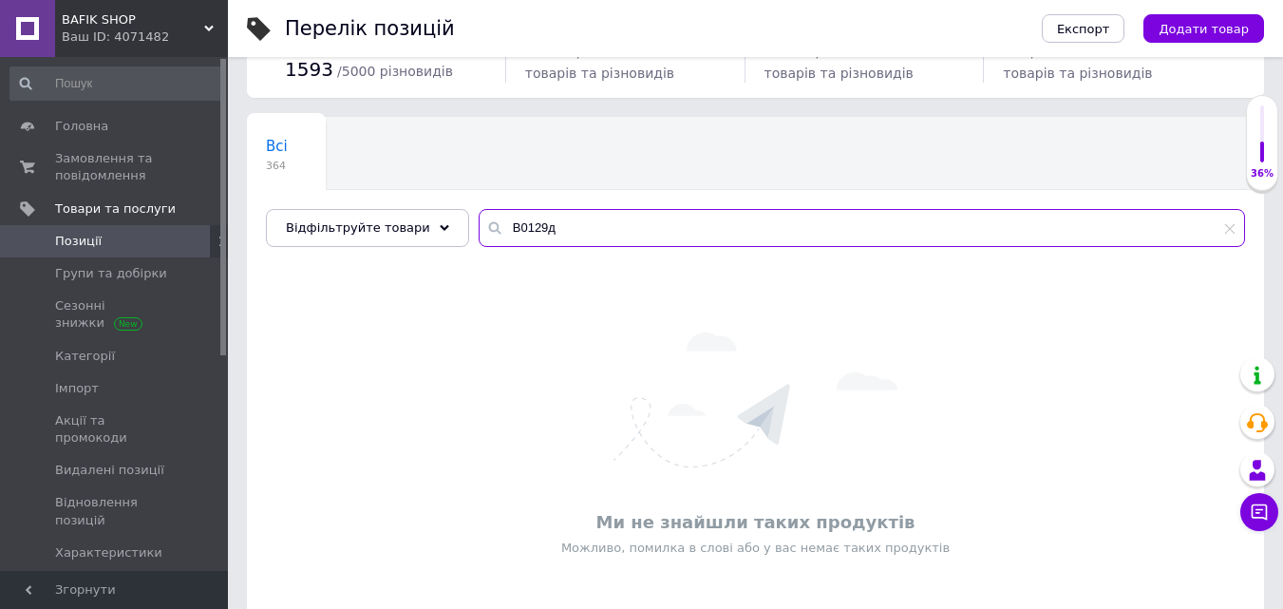
scroll to position [128, 0]
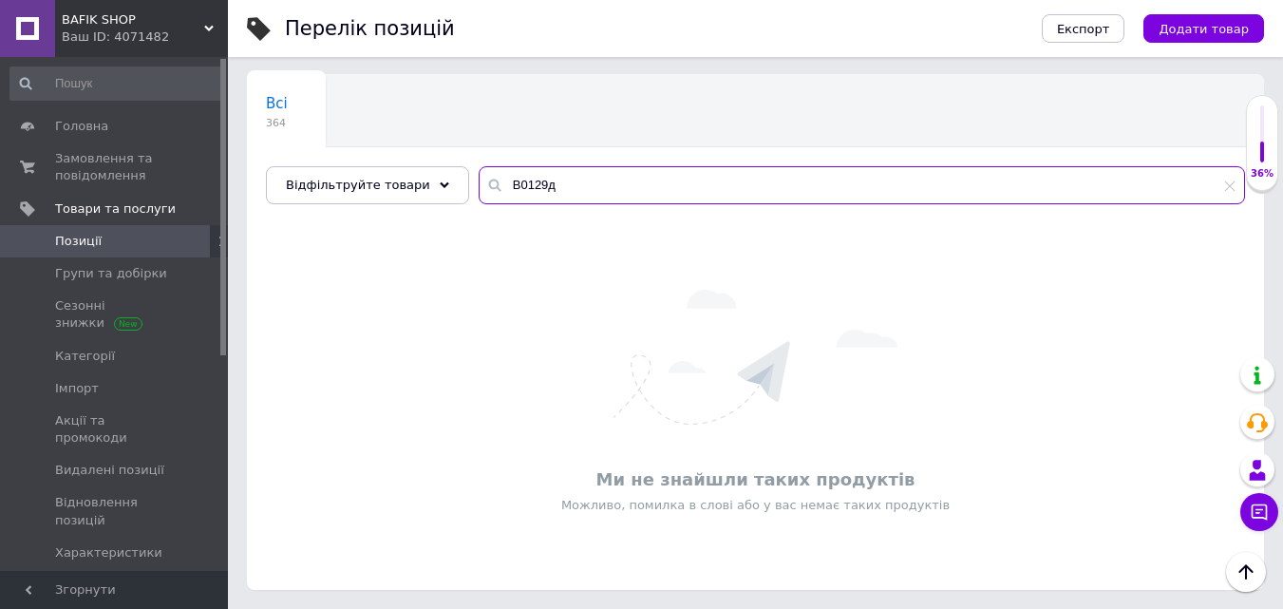
type input "B0129д"
drag, startPoint x: 539, startPoint y: 181, endPoint x: 480, endPoint y: 186, distance: 59.2
click at [480, 186] on div "B0129д" at bounding box center [862, 185] width 767 height 38
paste input "B0100д"
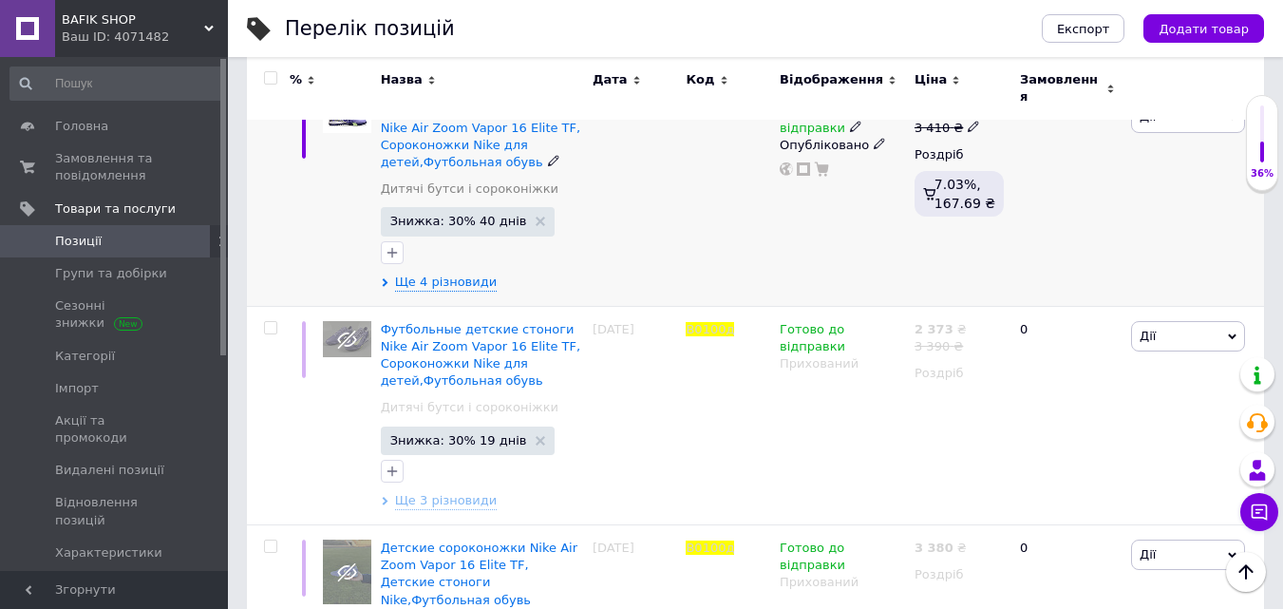
scroll to position [128, 0]
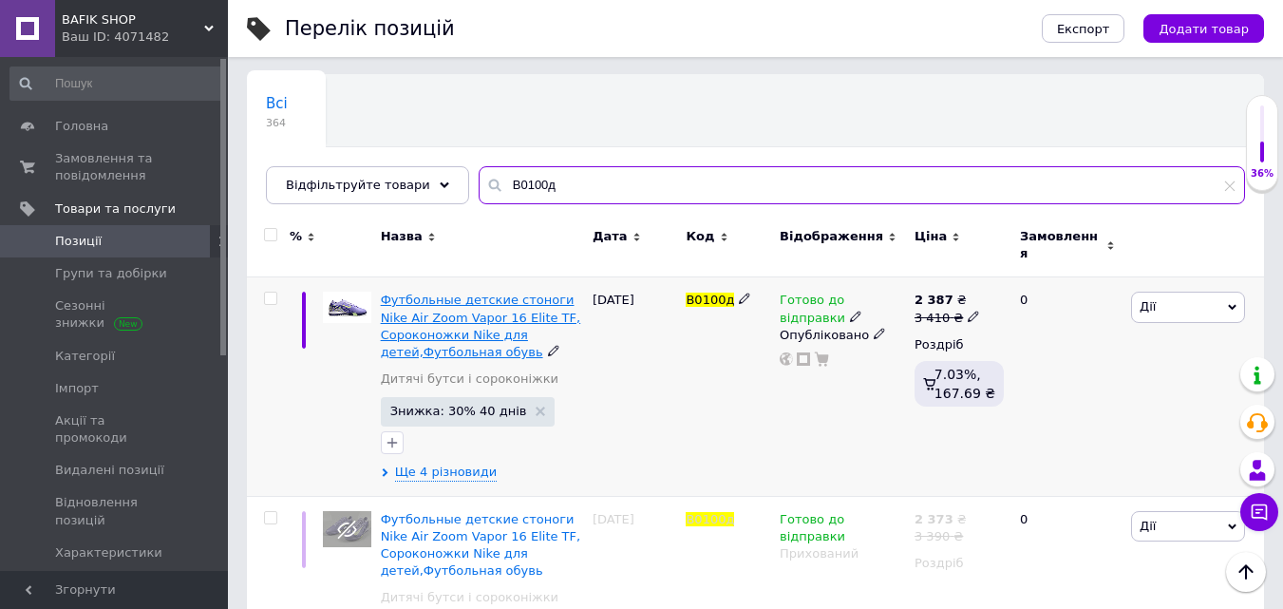
type input "B0100д"
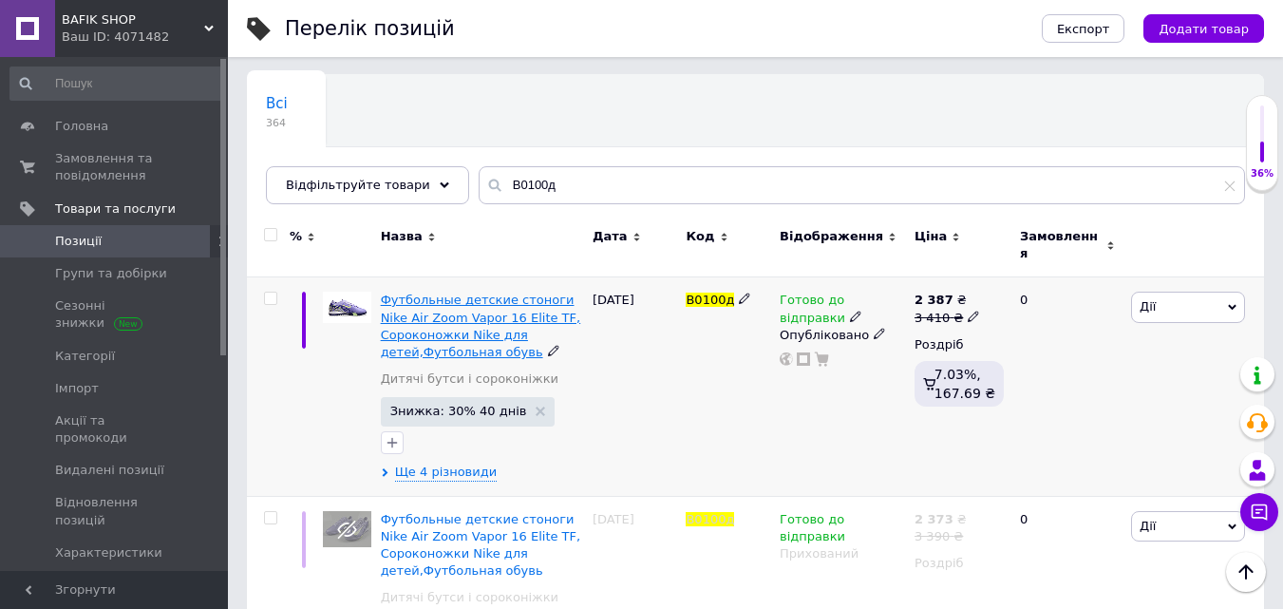
click at [532, 293] on span "Футбольные детские стоноги Nike Air Zoom Vapor 16 Elite TF, Сороконожки Nike дл…" at bounding box center [481, 326] width 200 height 67
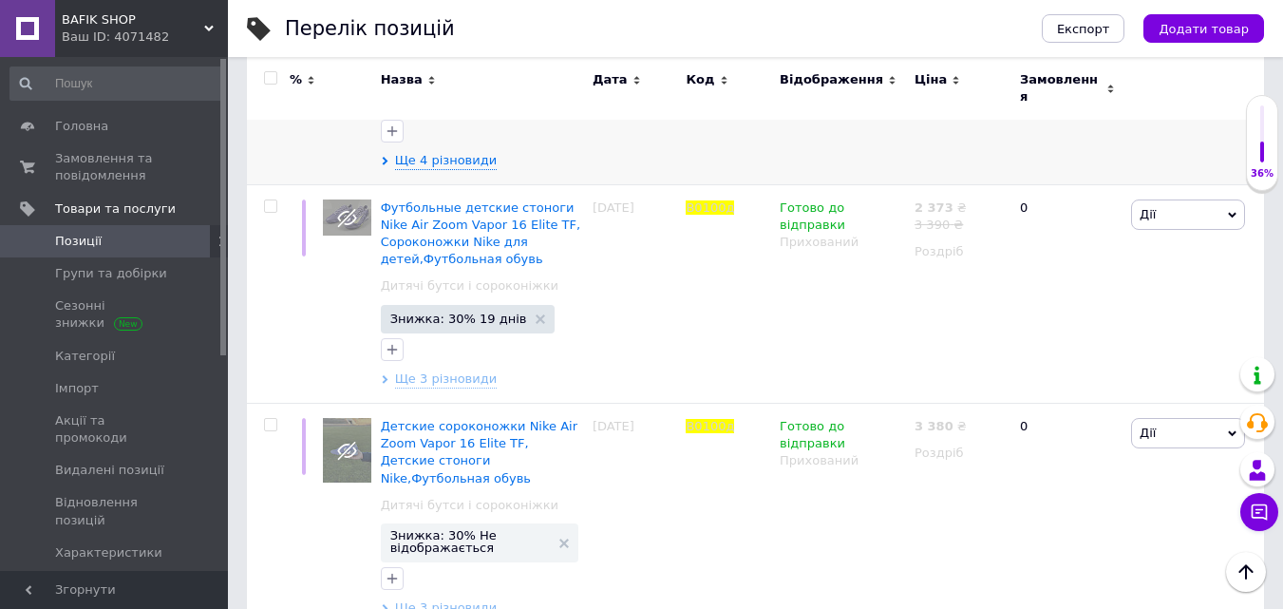
scroll to position [508, 0]
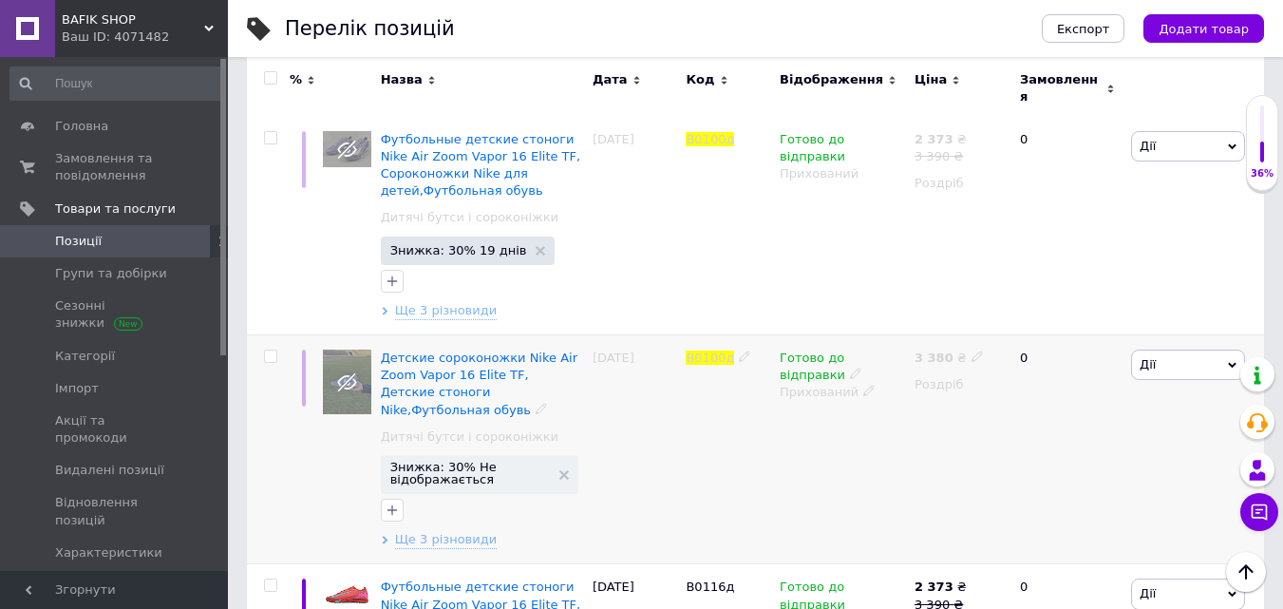
click at [865, 386] on use at bounding box center [869, 391] width 10 height 10
click at [847, 416] on li "Опубліковано" at bounding box center [838, 429] width 132 height 27
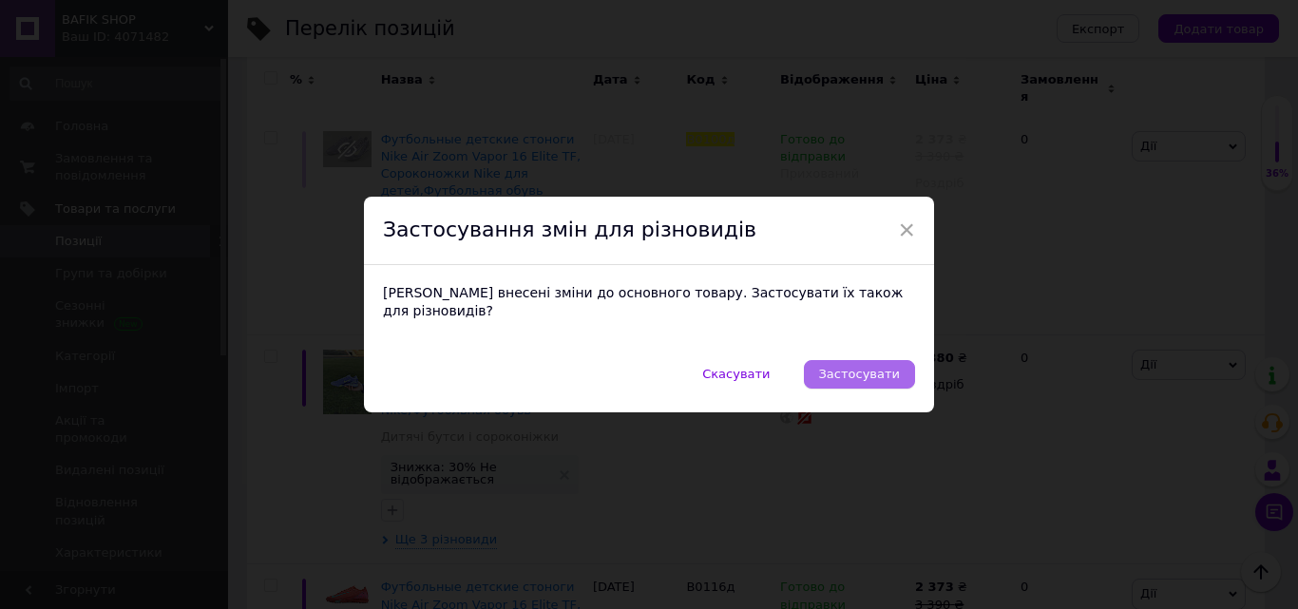
click at [857, 367] on span "Застосувати" at bounding box center [859, 374] width 81 height 14
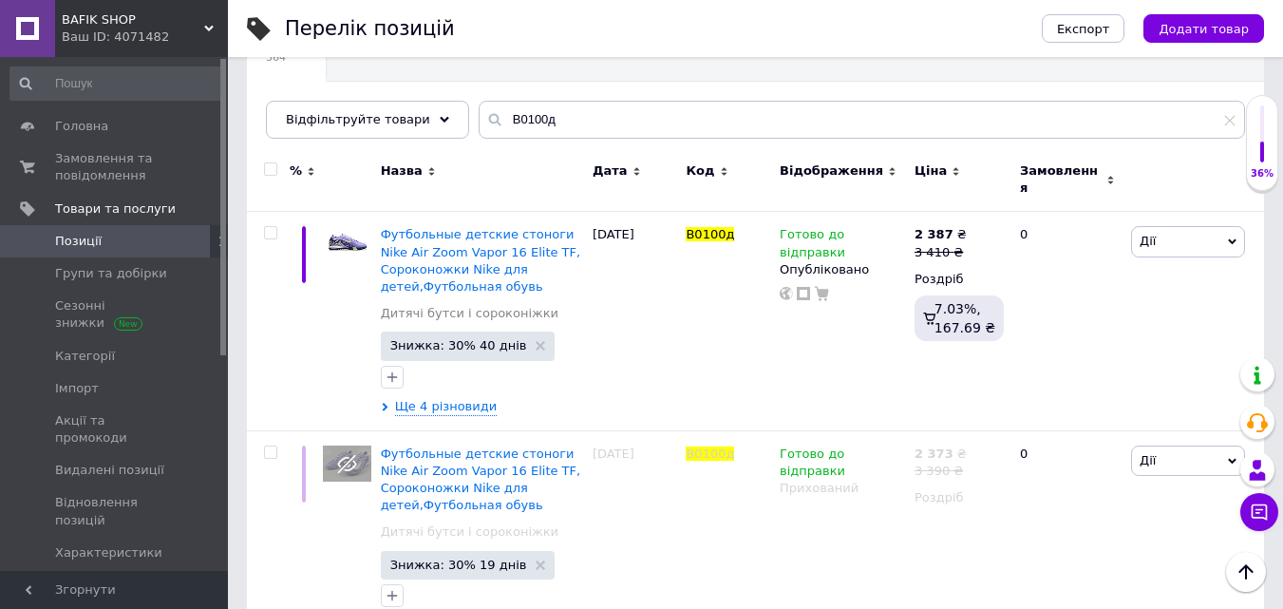
scroll to position [0, 0]
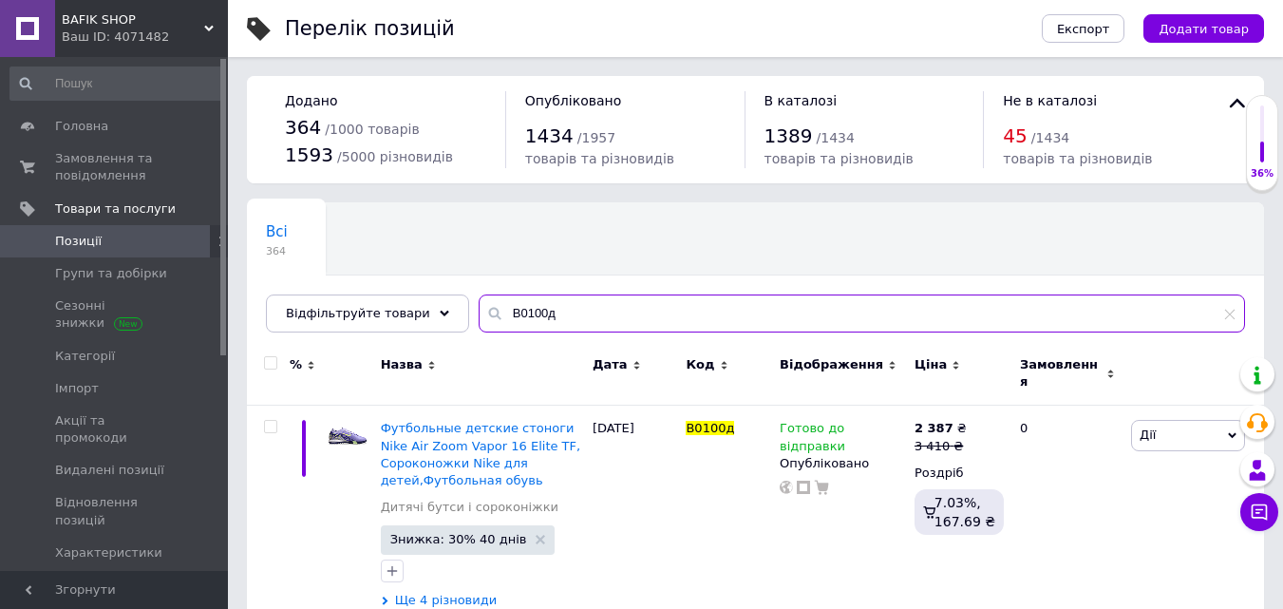
drag, startPoint x: 555, startPoint y: 315, endPoint x: 447, endPoint y: 319, distance: 107.4
click at [447, 319] on div "Всі 364 Ok Відфільтровано... Зберегти Нічого не знайдено Можливо, помилка у сло…" at bounding box center [755, 267] width 1017 height 130
paste input "B0128д"
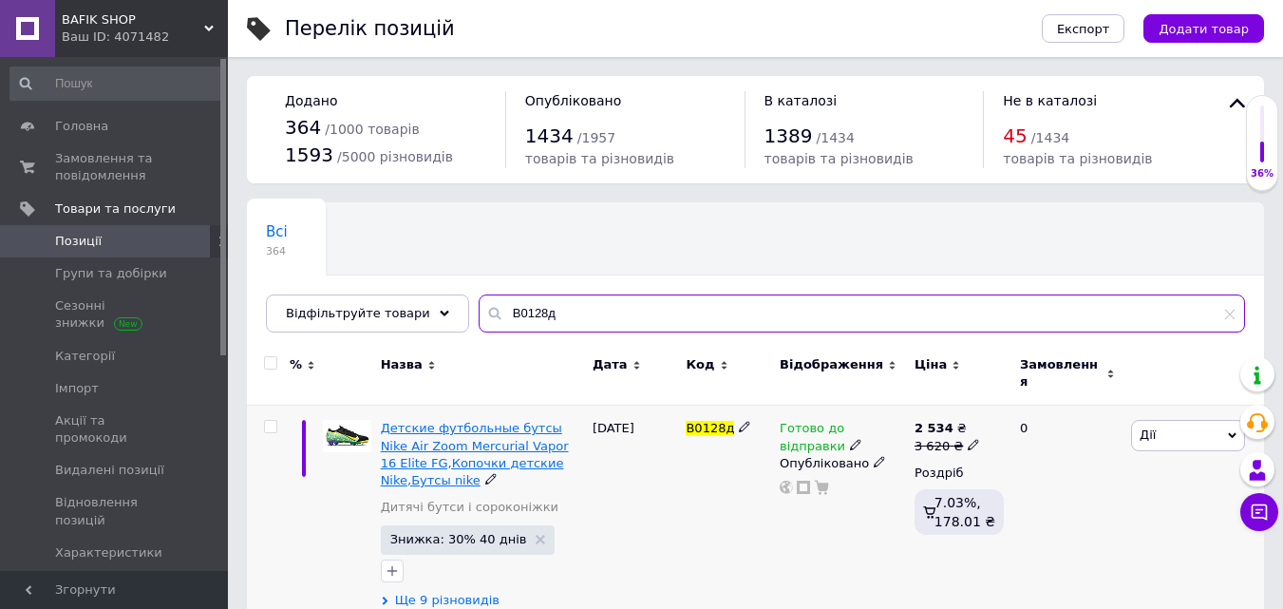
type input "B0128д"
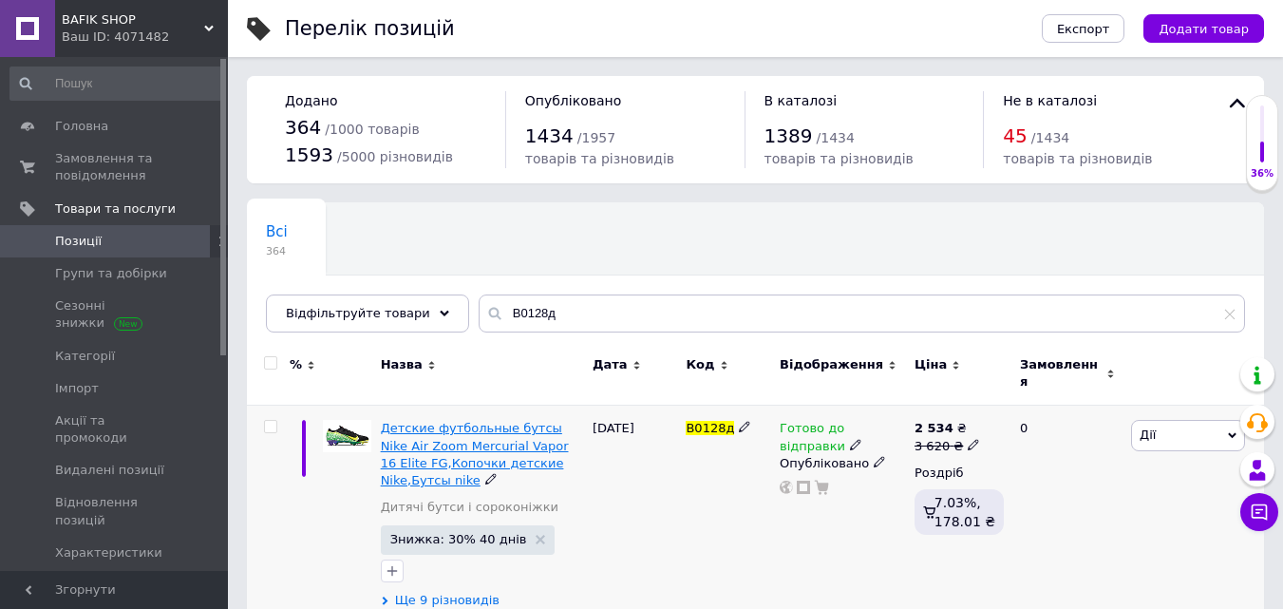
click at [538, 426] on span "Детские футбольные бутсы Nike Air Zoom Mercurial Vapor 16 Elite FG,Копочки детс…" at bounding box center [475, 454] width 188 height 67
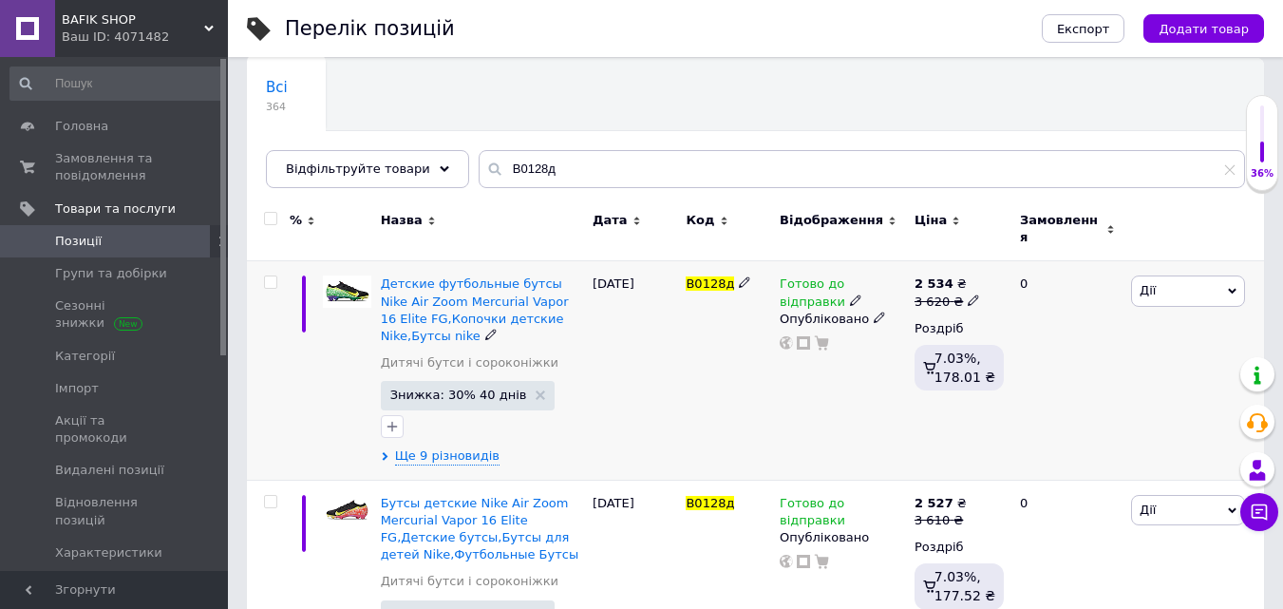
scroll to position [241, 0]
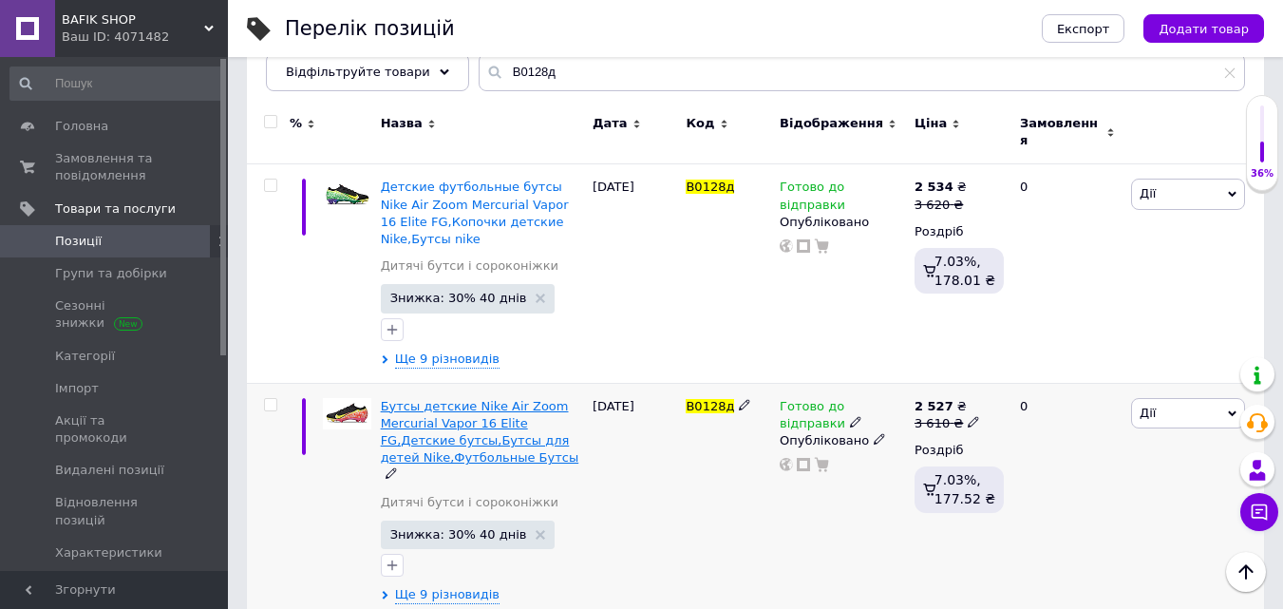
click at [525, 409] on span "Бутсы детские Nike Air Zoom Mercurial Vapor 16 Elite FG,Детские бутсы,Бутсы для…" at bounding box center [480, 432] width 199 height 67
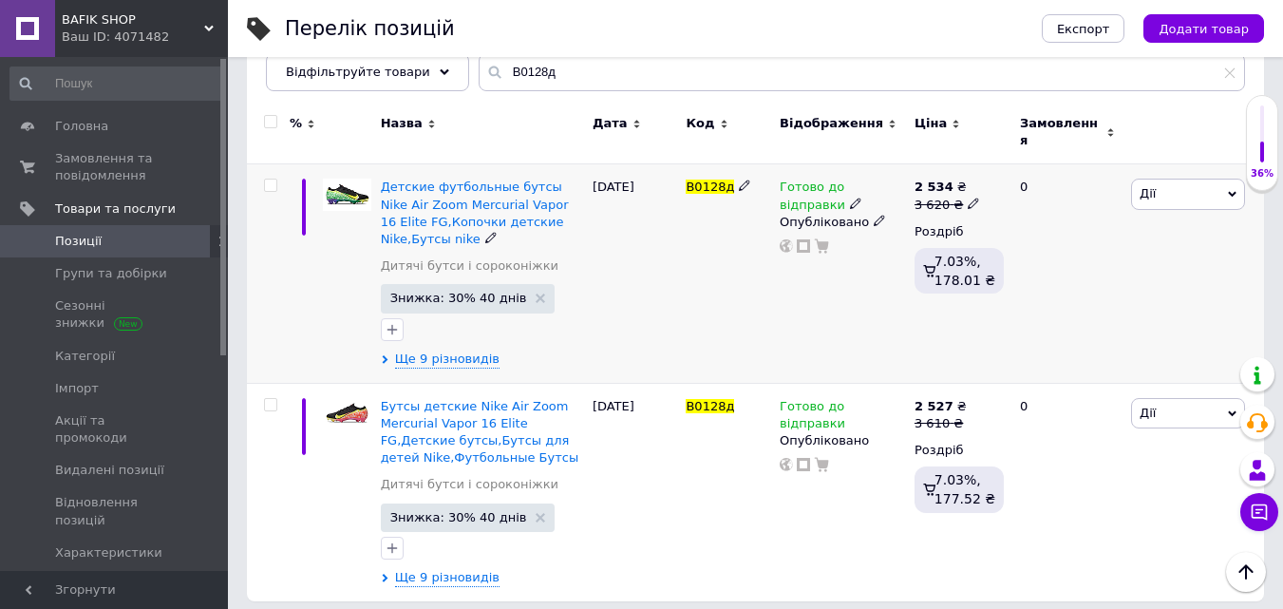
click at [1200, 186] on span "Дії" at bounding box center [1188, 194] width 114 height 30
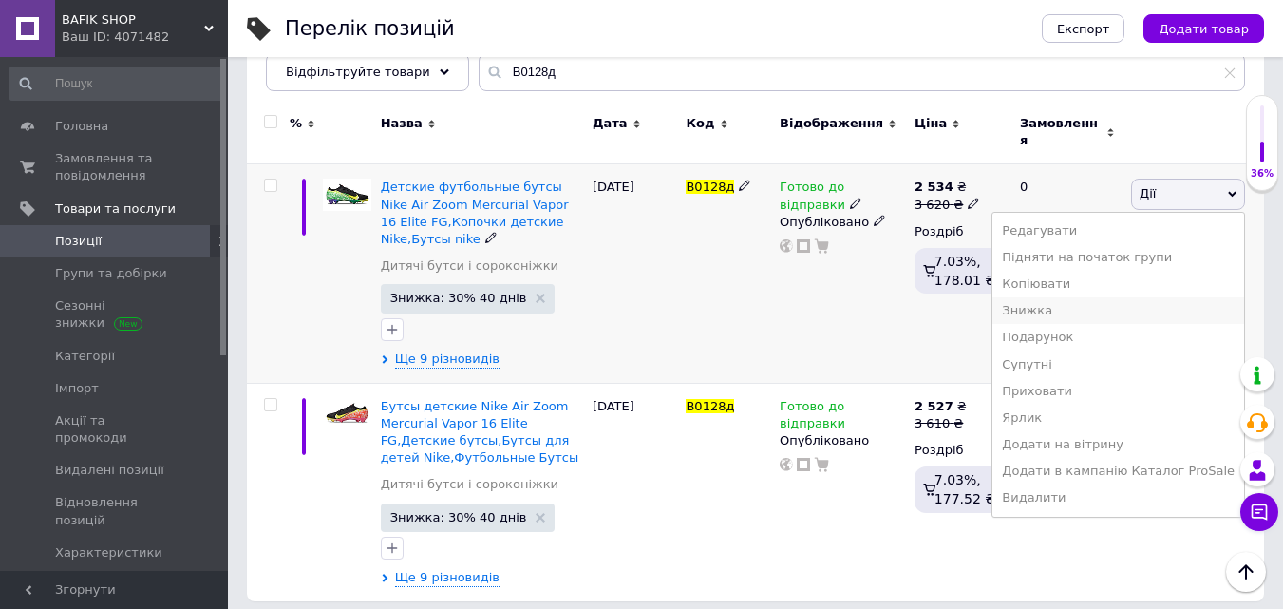
click at [1054, 306] on li "Знижка" at bounding box center [1119, 310] width 252 height 27
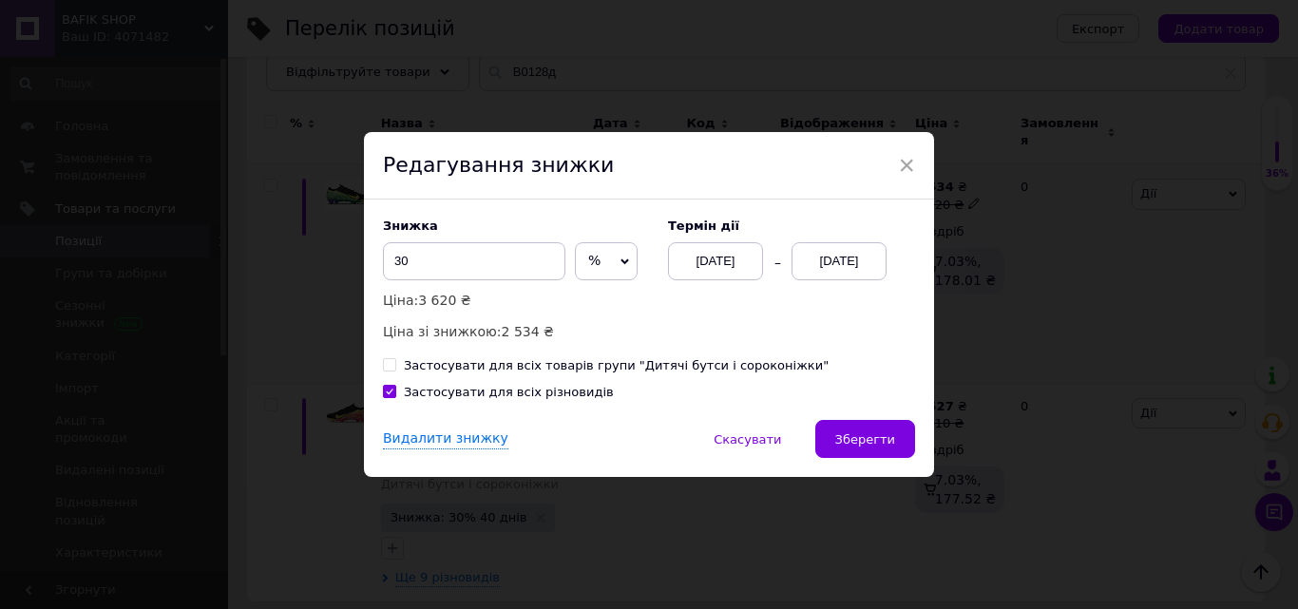
click at [390, 371] on input "Застосувати для всіх товарів групи "Дитячі бутси і сороконіжки"" at bounding box center [389, 364] width 12 height 12
checkbox input "true"
click at [830, 446] on button "Зберегти" at bounding box center [865, 439] width 100 height 38
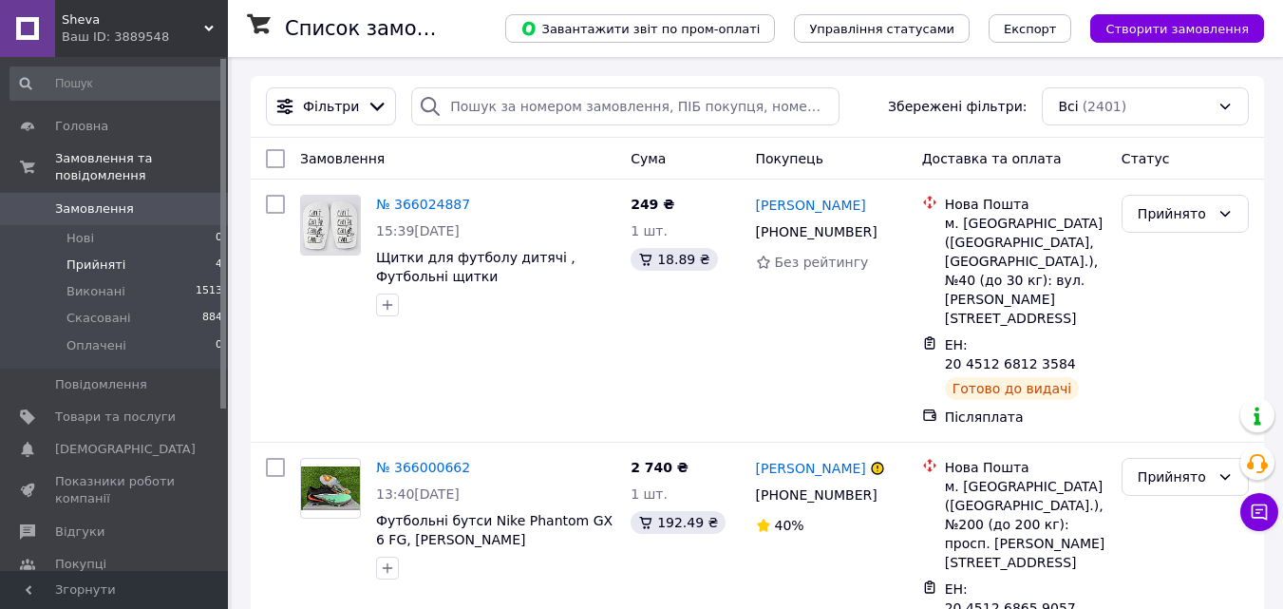
click at [175, 252] on li "Прийняті 4" at bounding box center [117, 265] width 234 height 27
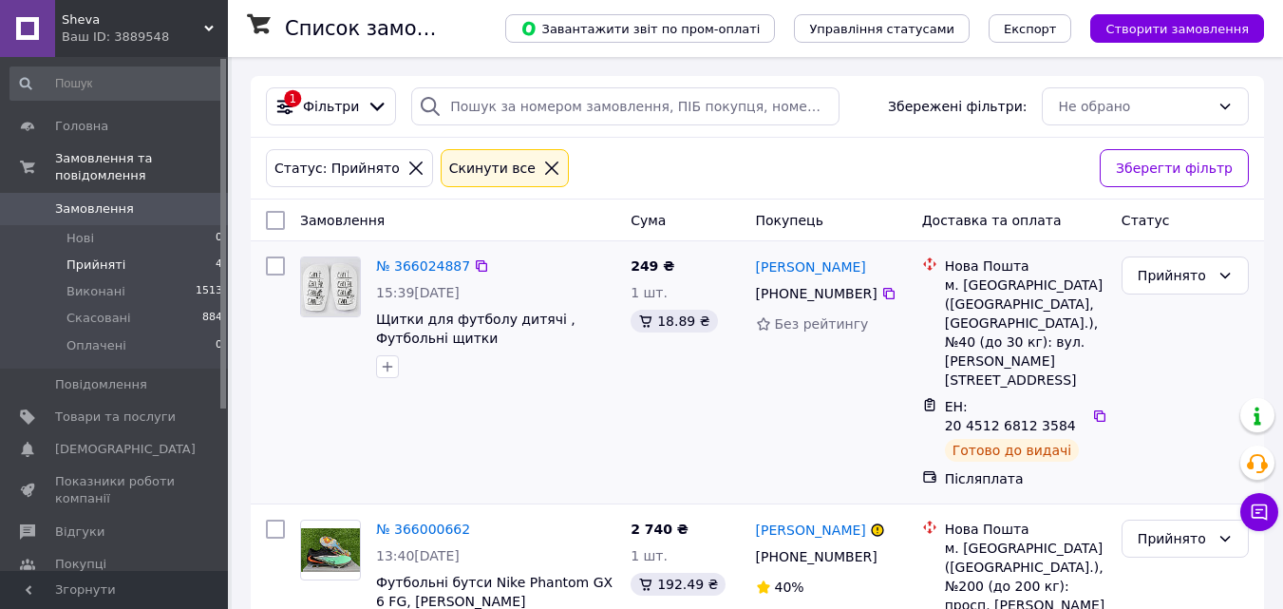
scroll to position [400, 0]
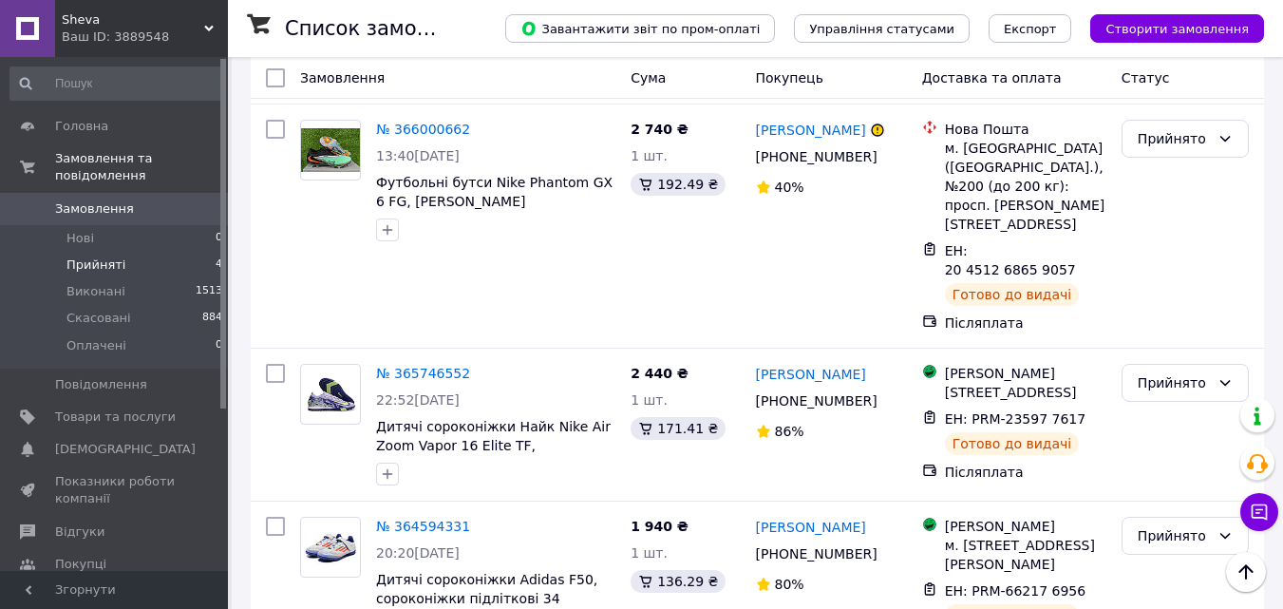
drag, startPoint x: 173, startPoint y: 21, endPoint x: 173, endPoint y: 41, distance: 20.0
click at [175, 23] on span "Sheva" at bounding box center [133, 19] width 143 height 17
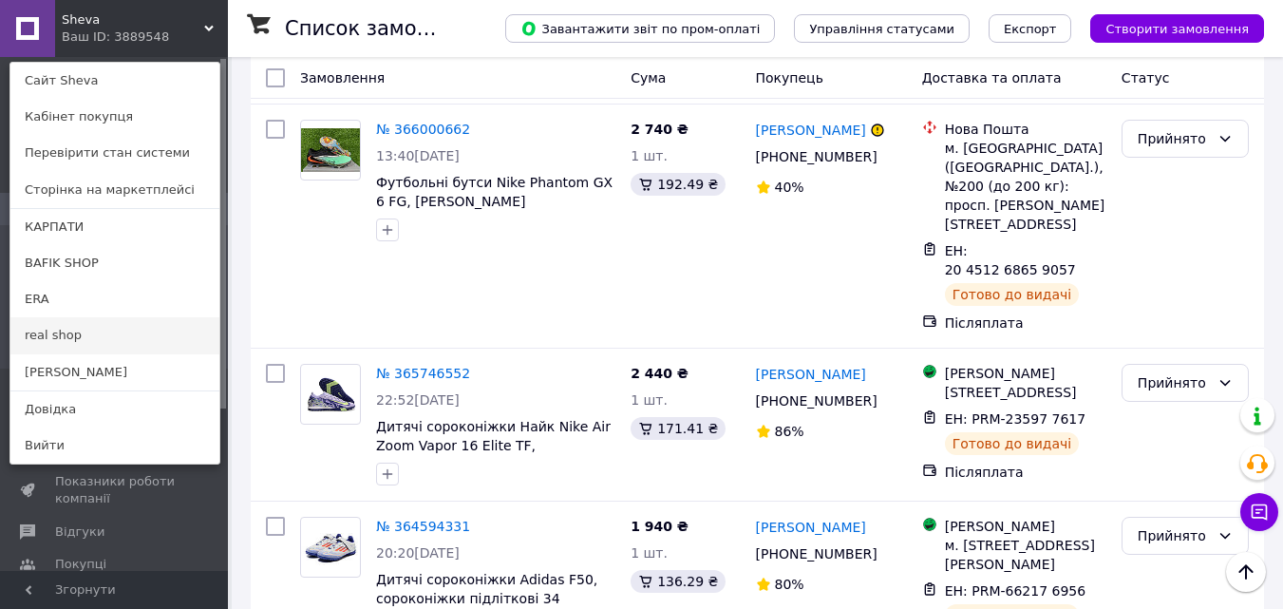
click at [116, 334] on link "real shop" at bounding box center [114, 335] width 209 height 36
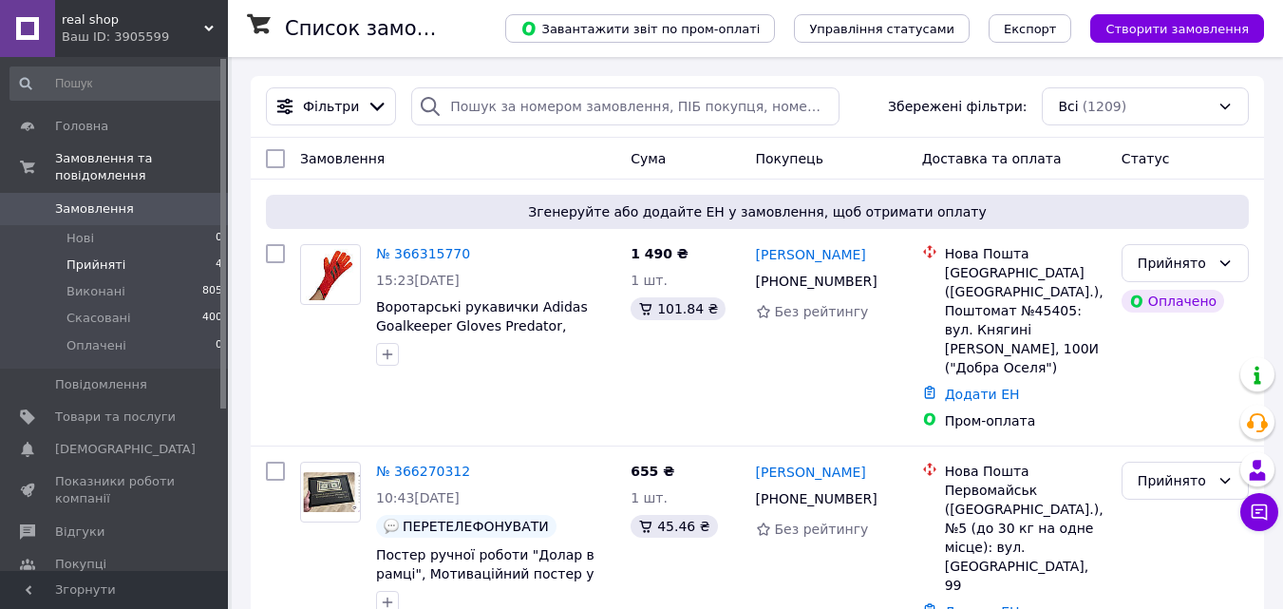
click at [133, 252] on li "Прийняті 4" at bounding box center [117, 265] width 234 height 27
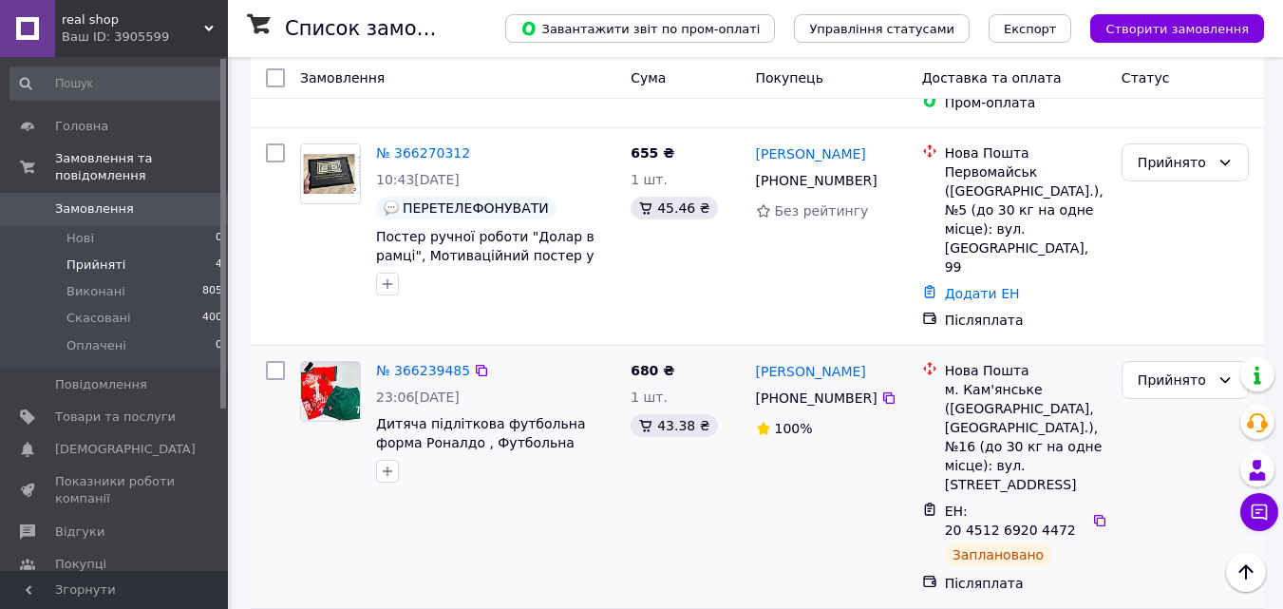
scroll to position [468, 0]
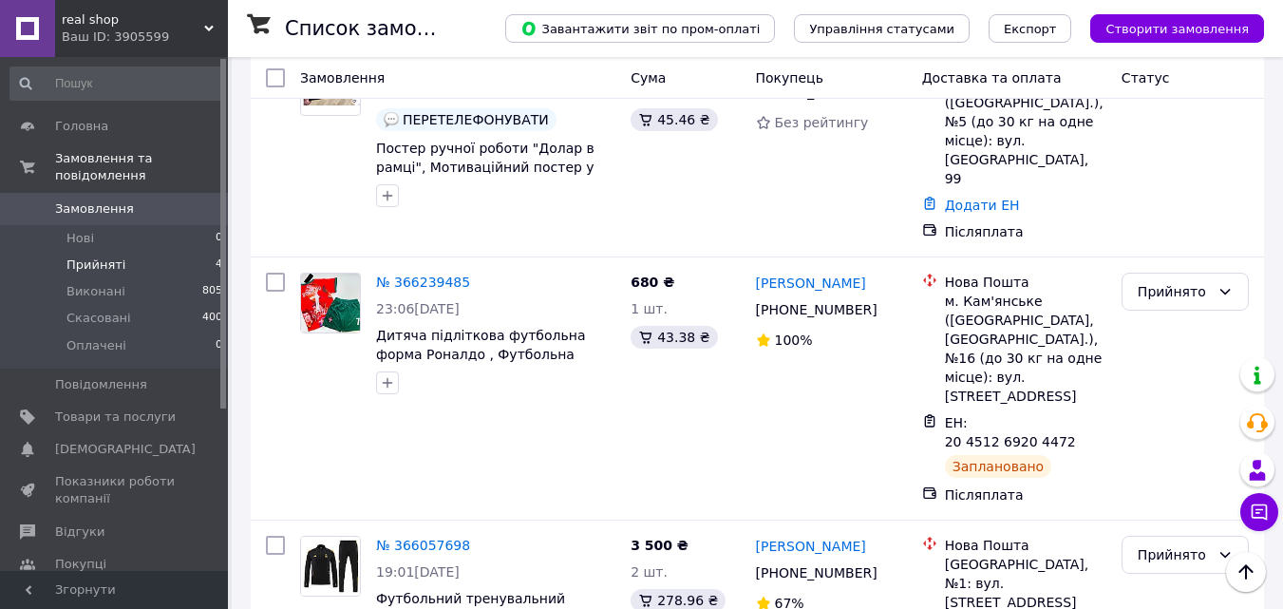
click at [206, 32] on icon at bounding box center [209, 29] width 10 height 10
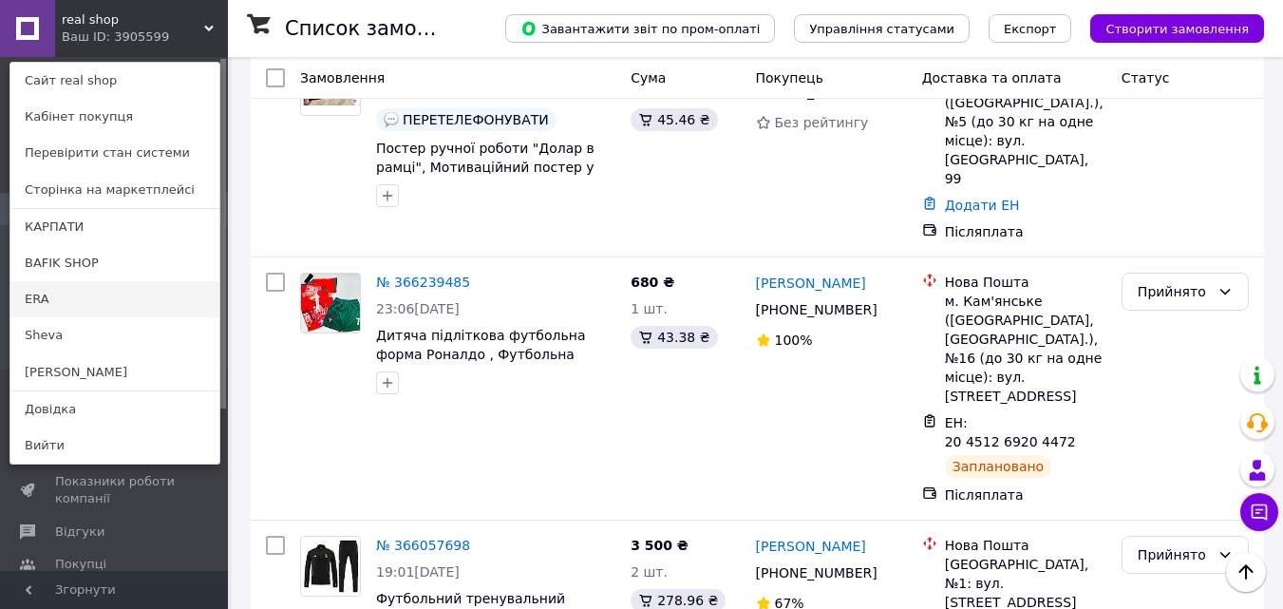
click at [75, 303] on link "ERA" at bounding box center [114, 299] width 209 height 36
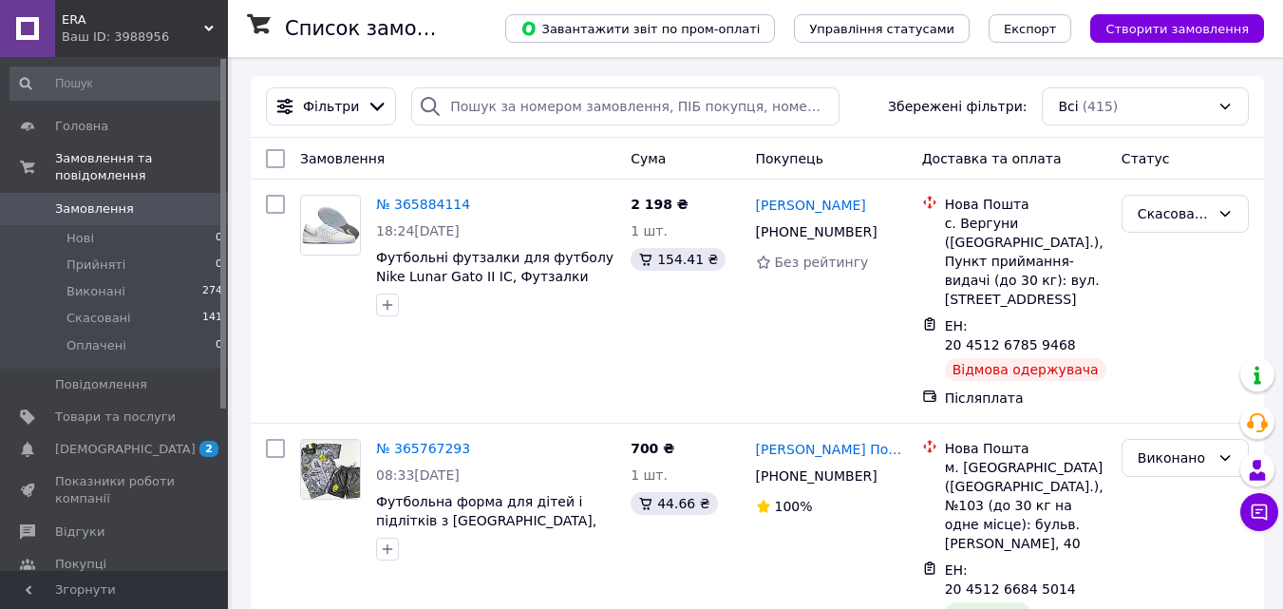
click at [209, 44] on div "Ваш ID: 3988956" at bounding box center [145, 37] width 166 height 17
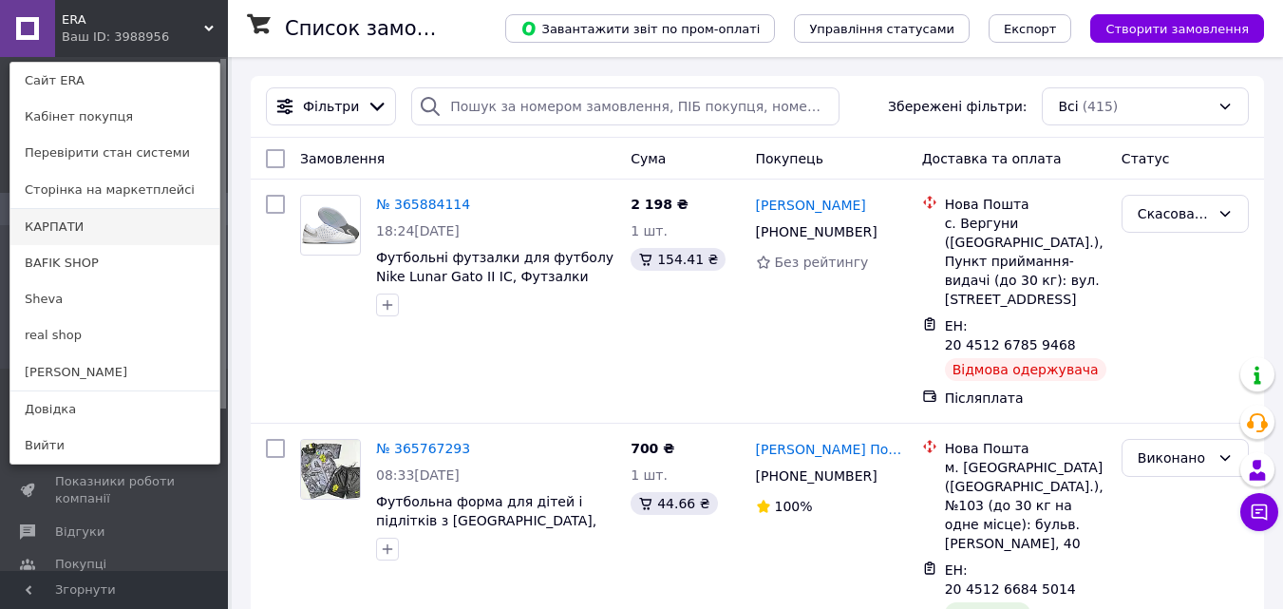
click at [85, 240] on link "КАРПАТИ" at bounding box center [114, 227] width 209 height 36
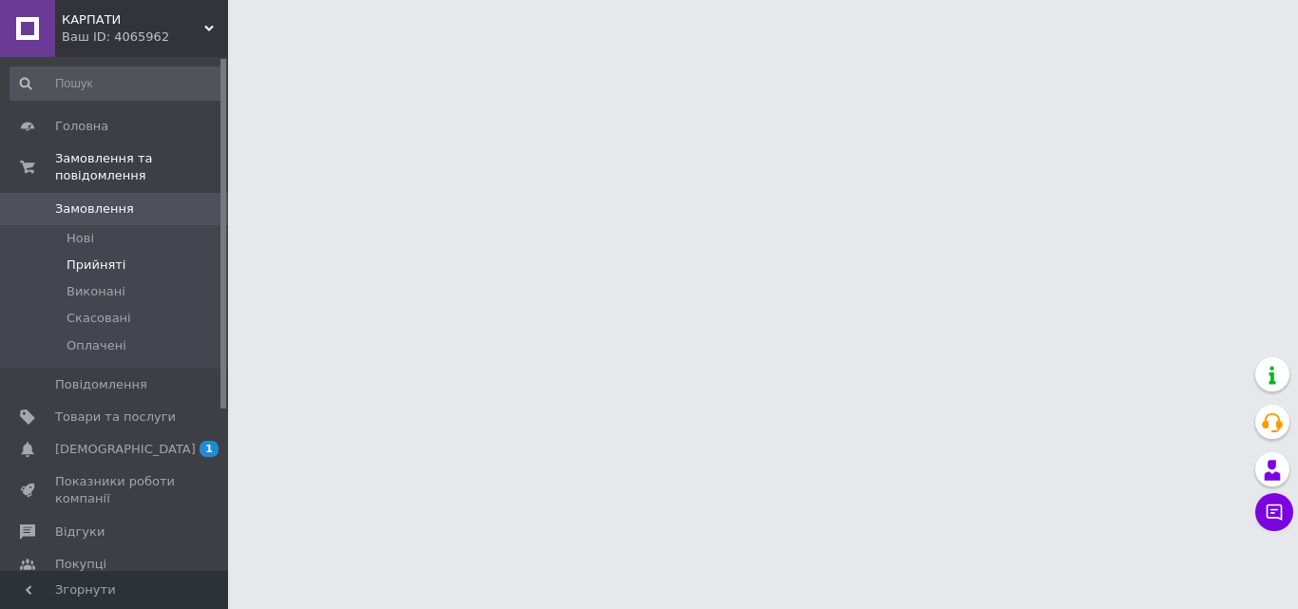
click at [121, 255] on li "Прийняті" at bounding box center [117, 265] width 234 height 27
